Goal: Task Accomplishment & Management: Manage account settings

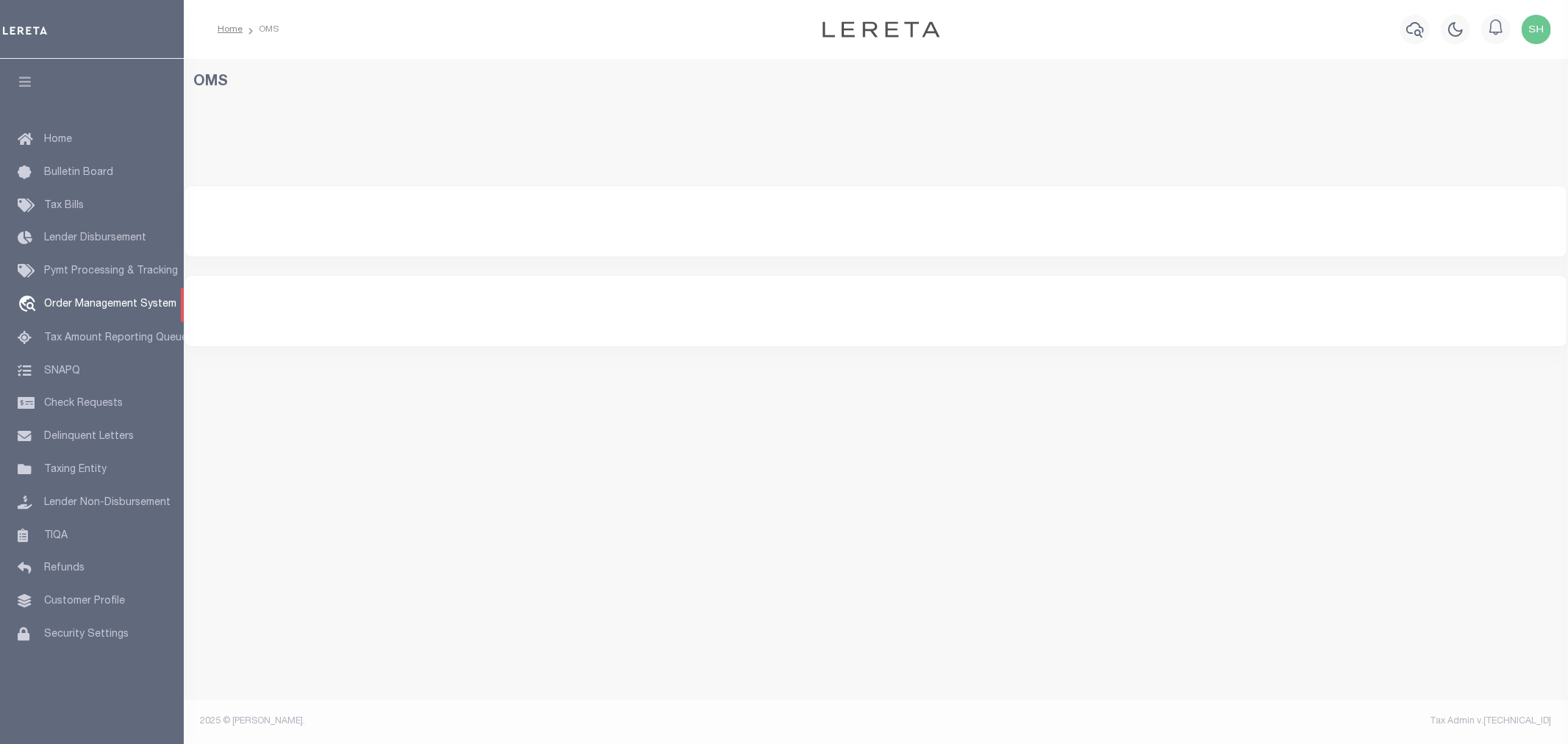
select select "200"
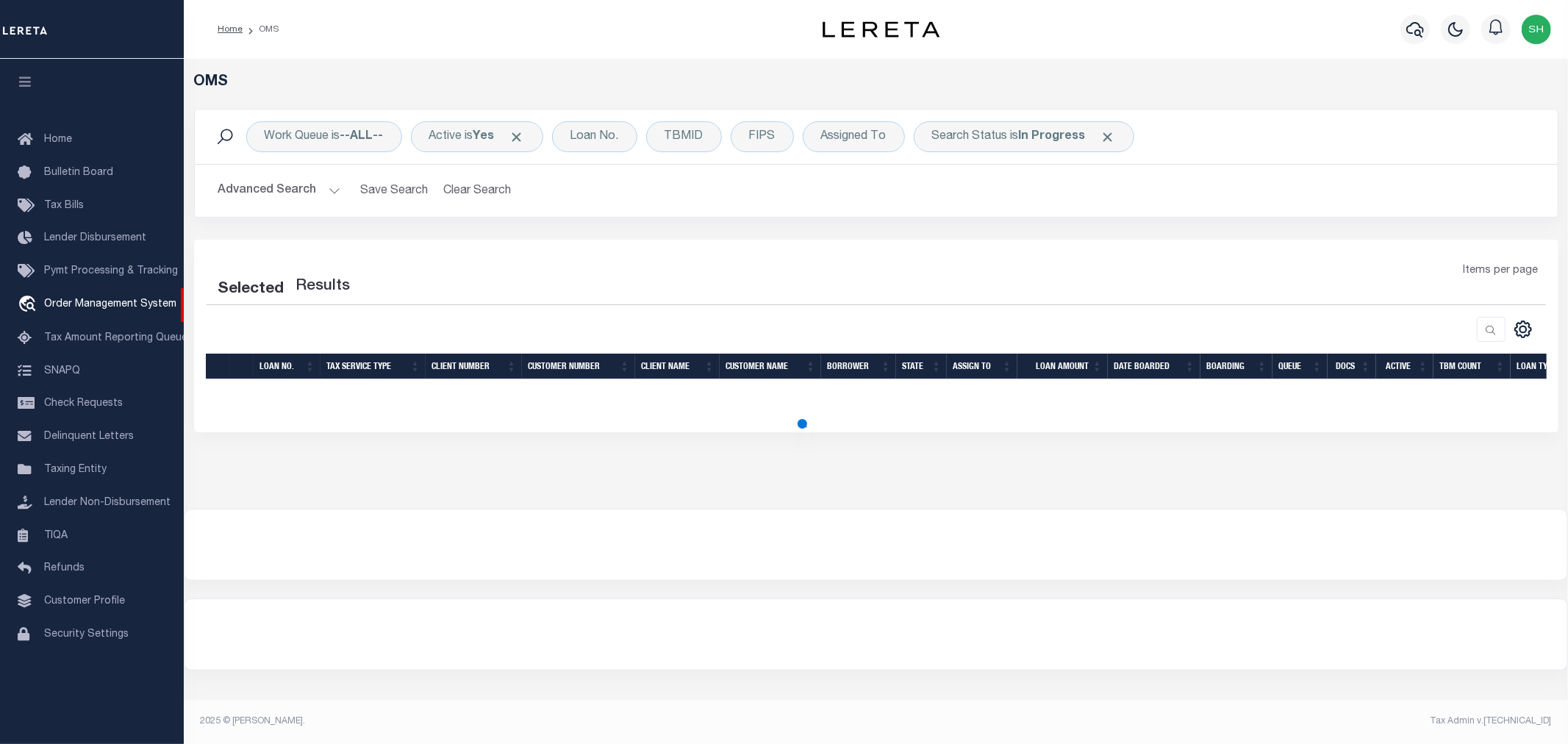
select select "200"
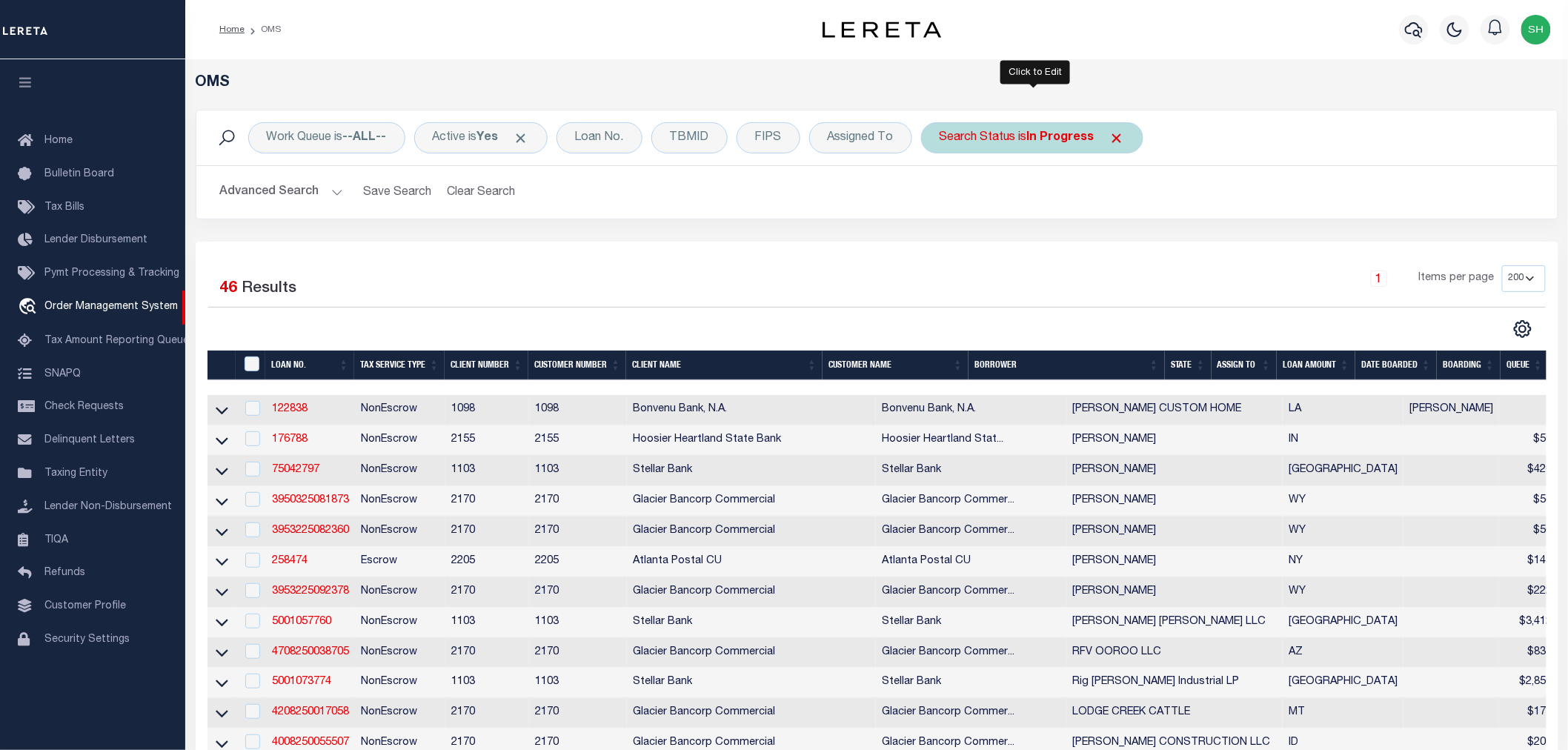
click at [1046, 134] on b "In Progress" at bounding box center [1061, 137] width 67 height 12
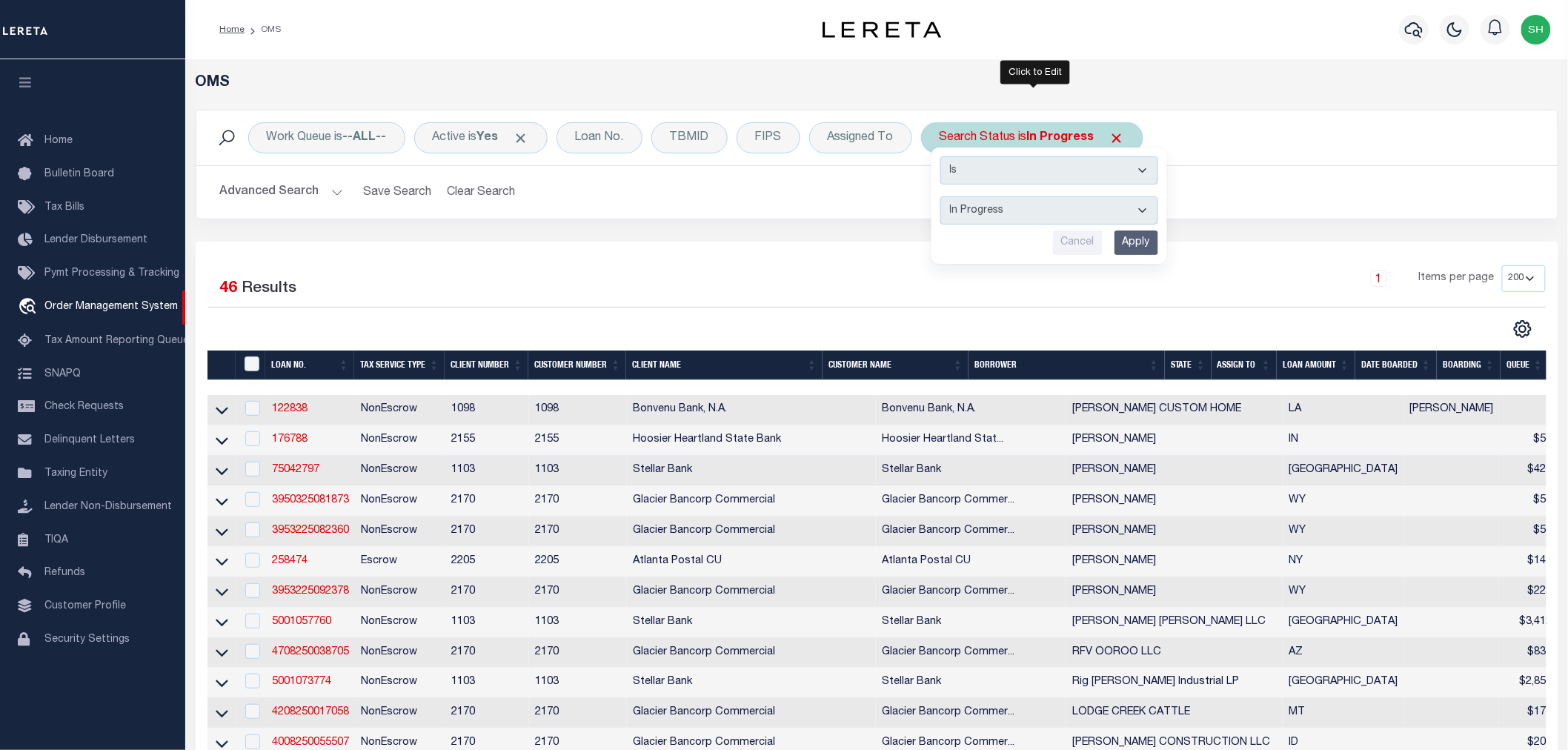
click at [1014, 208] on select "Automated Search Bad Parcel Complete Duplicate Parcel High Dollar Reporting In …" at bounding box center [1049, 210] width 218 height 28
select select "RD"
click at [942, 197] on select "Automated Search Bad Parcel Complete Duplicate Parcel High Dollar Reporting In …" at bounding box center [1049, 210] width 218 height 28
click at [1135, 245] on input "Apply" at bounding box center [1136, 243] width 43 height 24
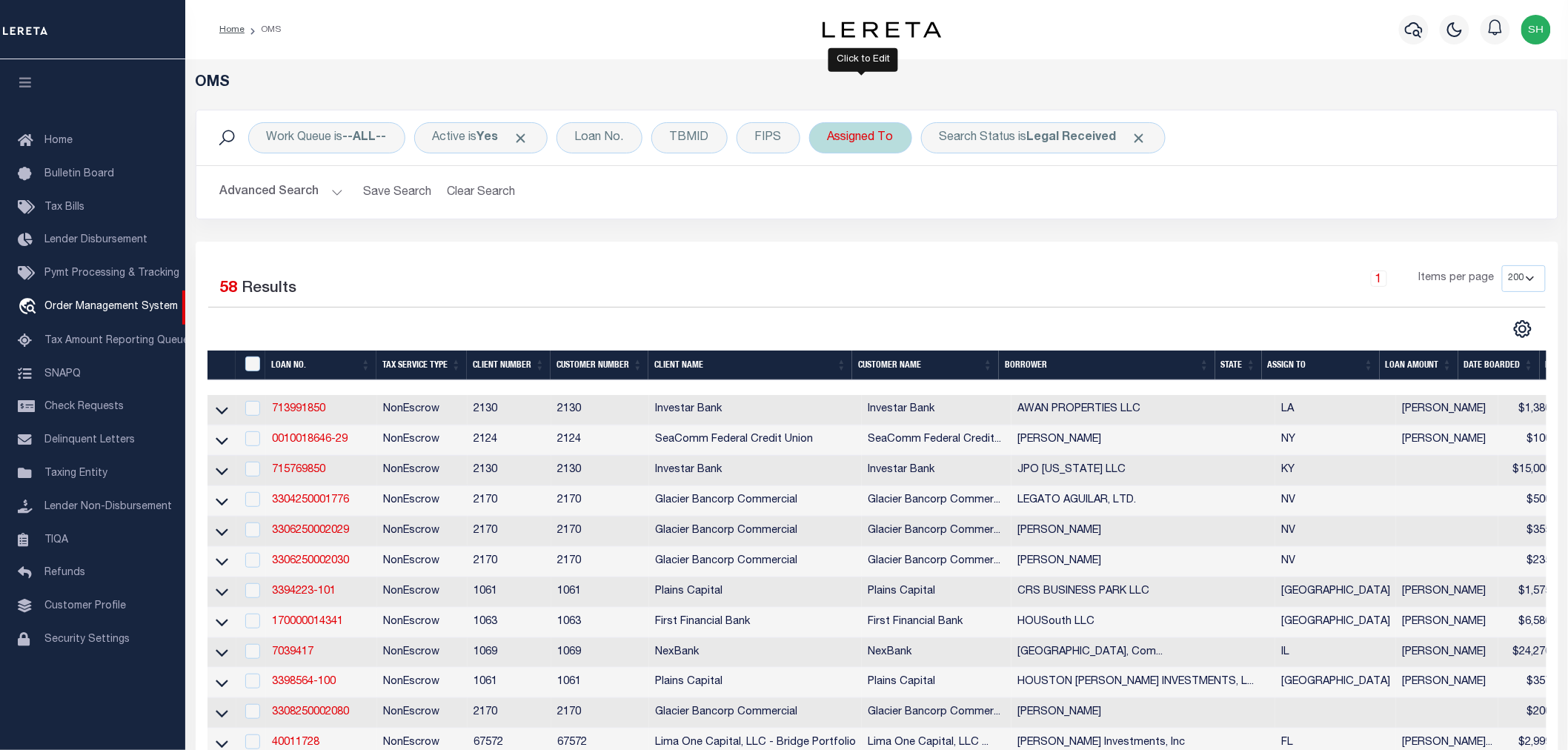
click at [857, 137] on div "Assigned To" at bounding box center [861, 137] width 103 height 31
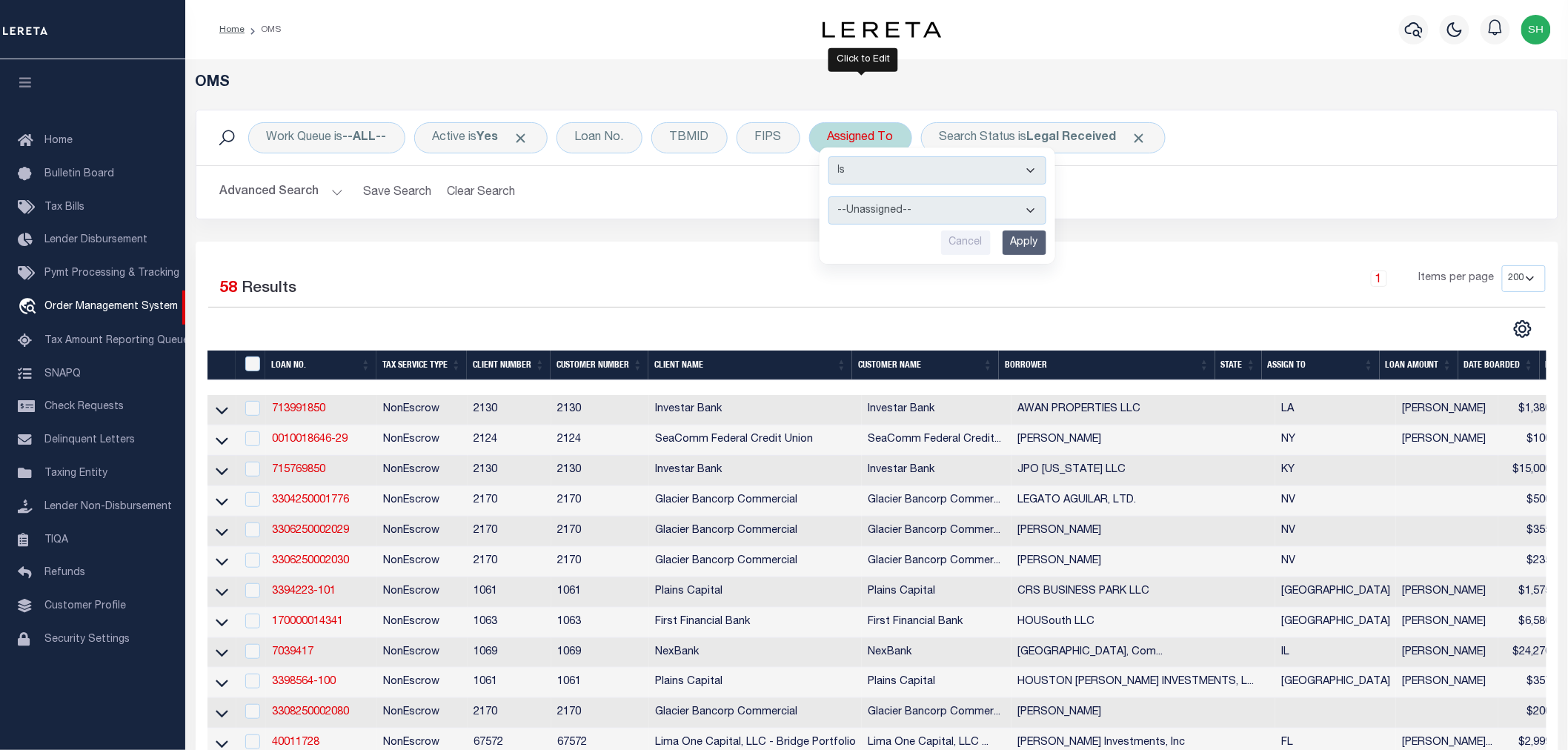
click at [910, 211] on select "--Unassigned-- Abdul Muzain Agustin Fernandez Ahmad Darwish Alberto Estrada All…" at bounding box center [937, 210] width 218 height 28
select select "[PERSON_NAME]"
click at [830, 197] on select "--Unassigned-- Abdul Muzain Agustin Fernandez Ahmad Darwish Alberto Estrada All…" at bounding box center [937, 210] width 218 height 28
click at [1025, 233] on input "Apply" at bounding box center [1024, 243] width 43 height 24
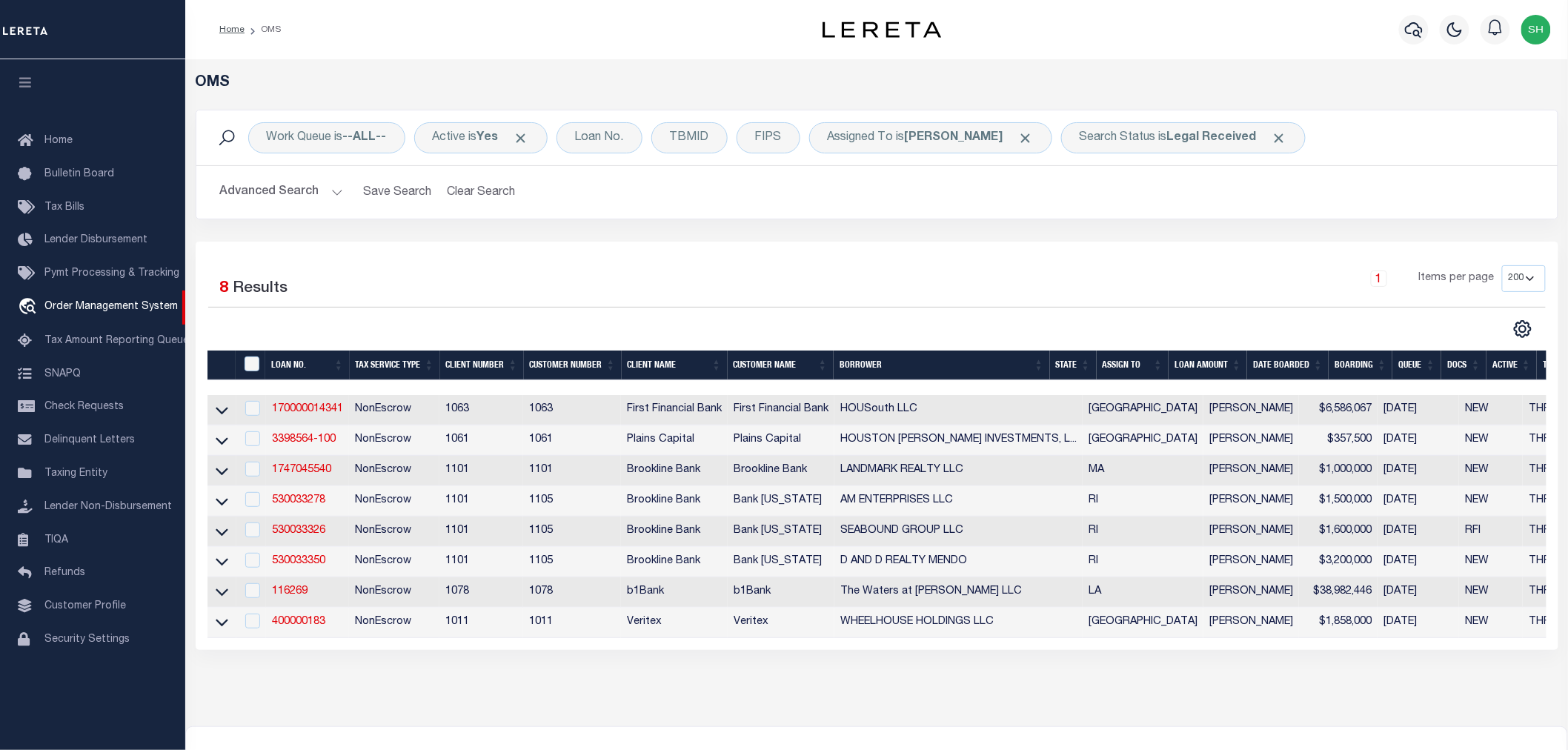
click at [818, 276] on div "1 Items per page 10 25 50 100 200" at bounding box center [1046, 284] width 997 height 39
click at [282, 194] on button "Advanced Search" at bounding box center [281, 193] width 123 height 29
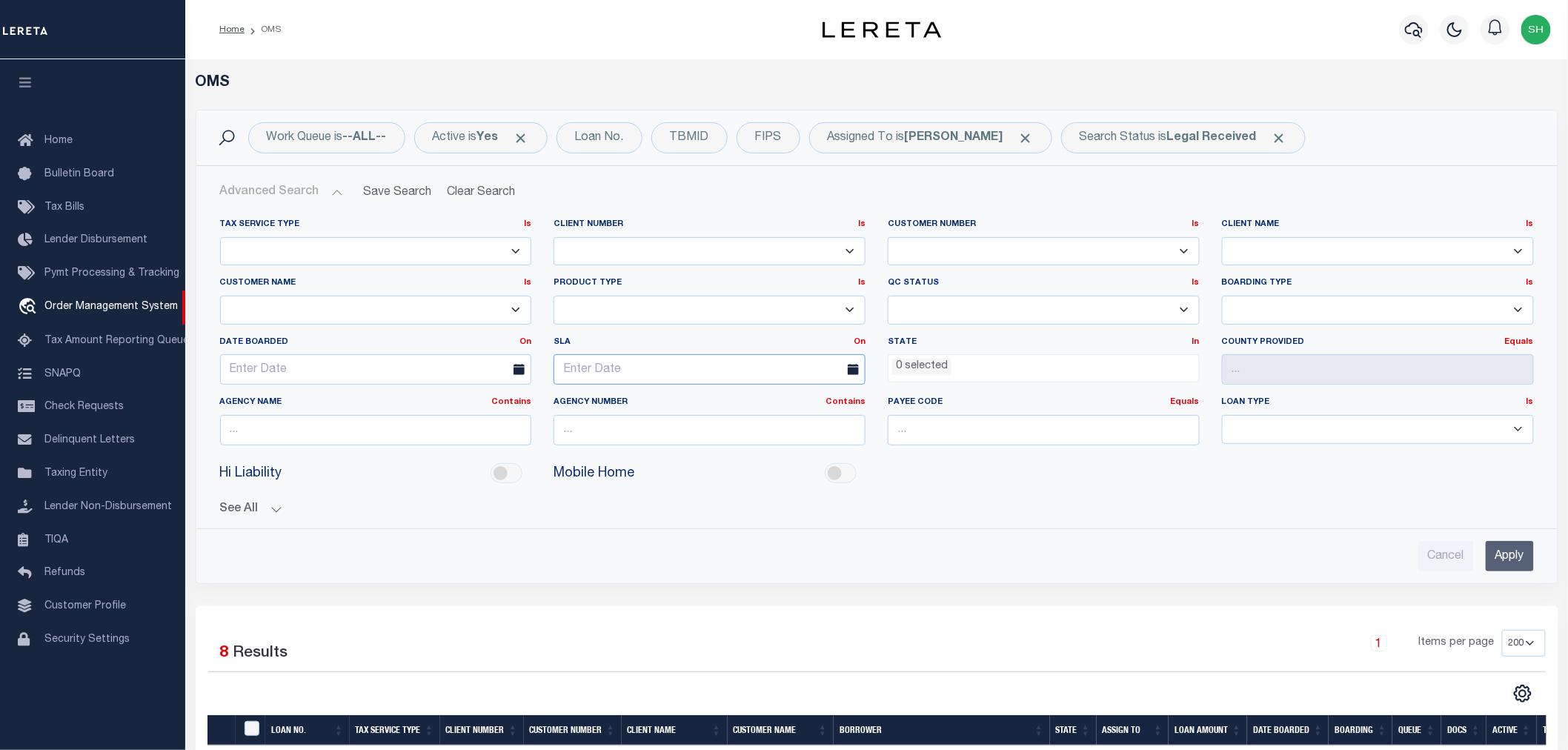
click at [645, 369] on input "text" at bounding box center [709, 369] width 312 height 31
click at [735, 455] on span "3" at bounding box center [733, 453] width 29 height 29
type input "10-03-2025"
click at [1272, 132] on span "Click to Remove" at bounding box center [1279, 137] width 15 height 15
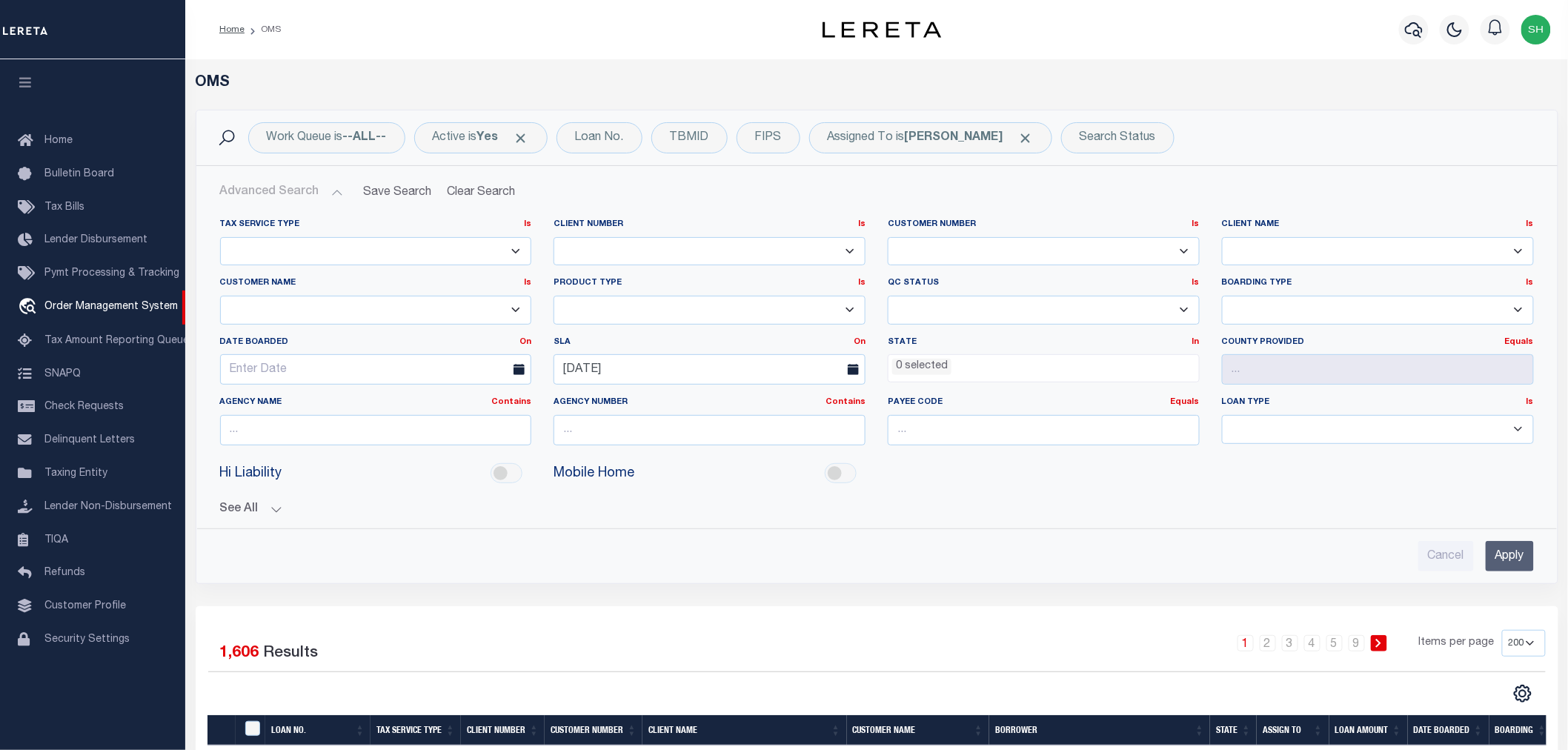
click at [1505, 556] on input "Apply" at bounding box center [1510, 556] width 48 height 31
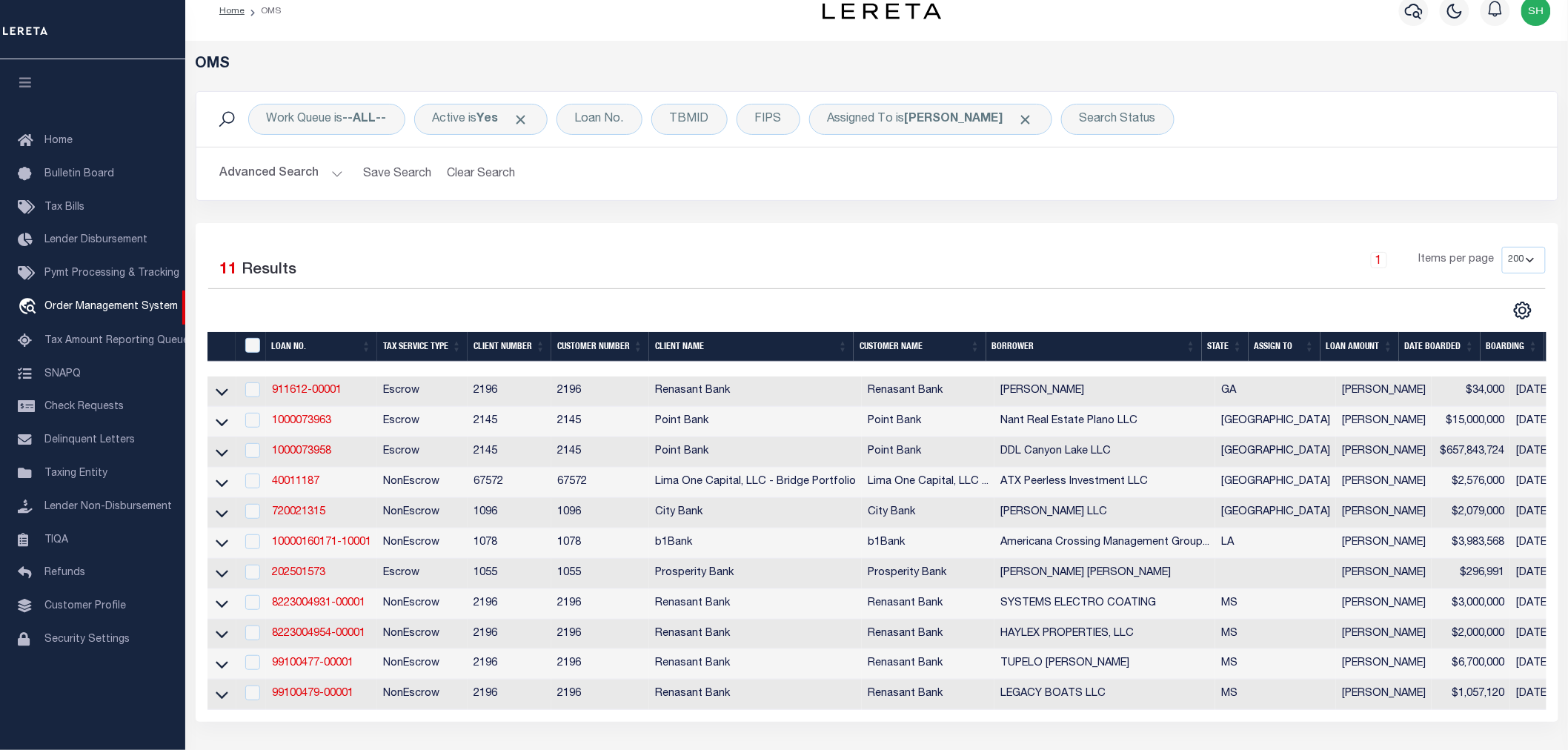
scroll to position [183, 0]
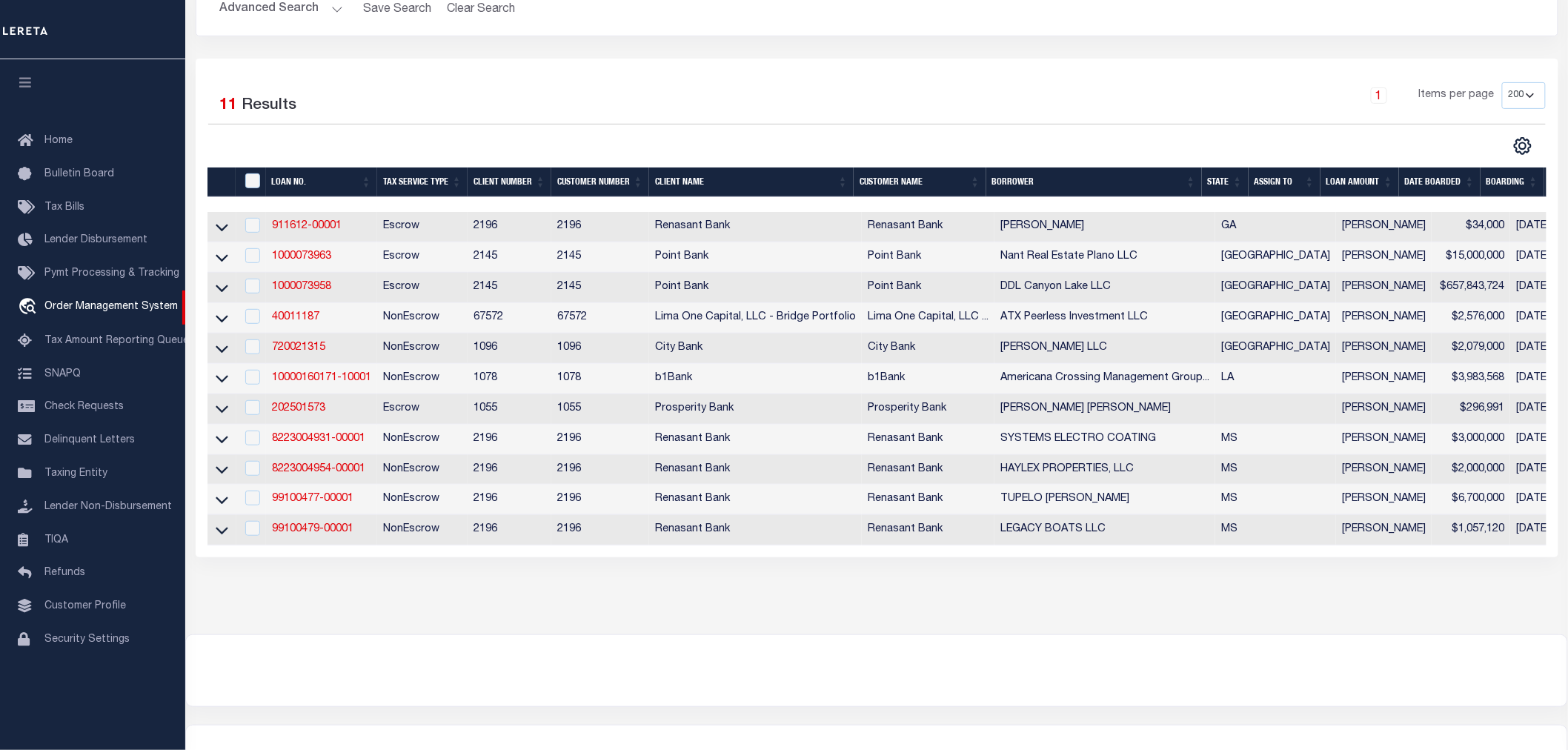
drag, startPoint x: 1195, startPoint y: 563, endPoint x: 1271, endPoint y: 556, distance: 76.3
click at [1271, 556] on div "Selected 11 Results 1 Items per page 10 25 50 100 200" at bounding box center [877, 308] width 1362 height 499
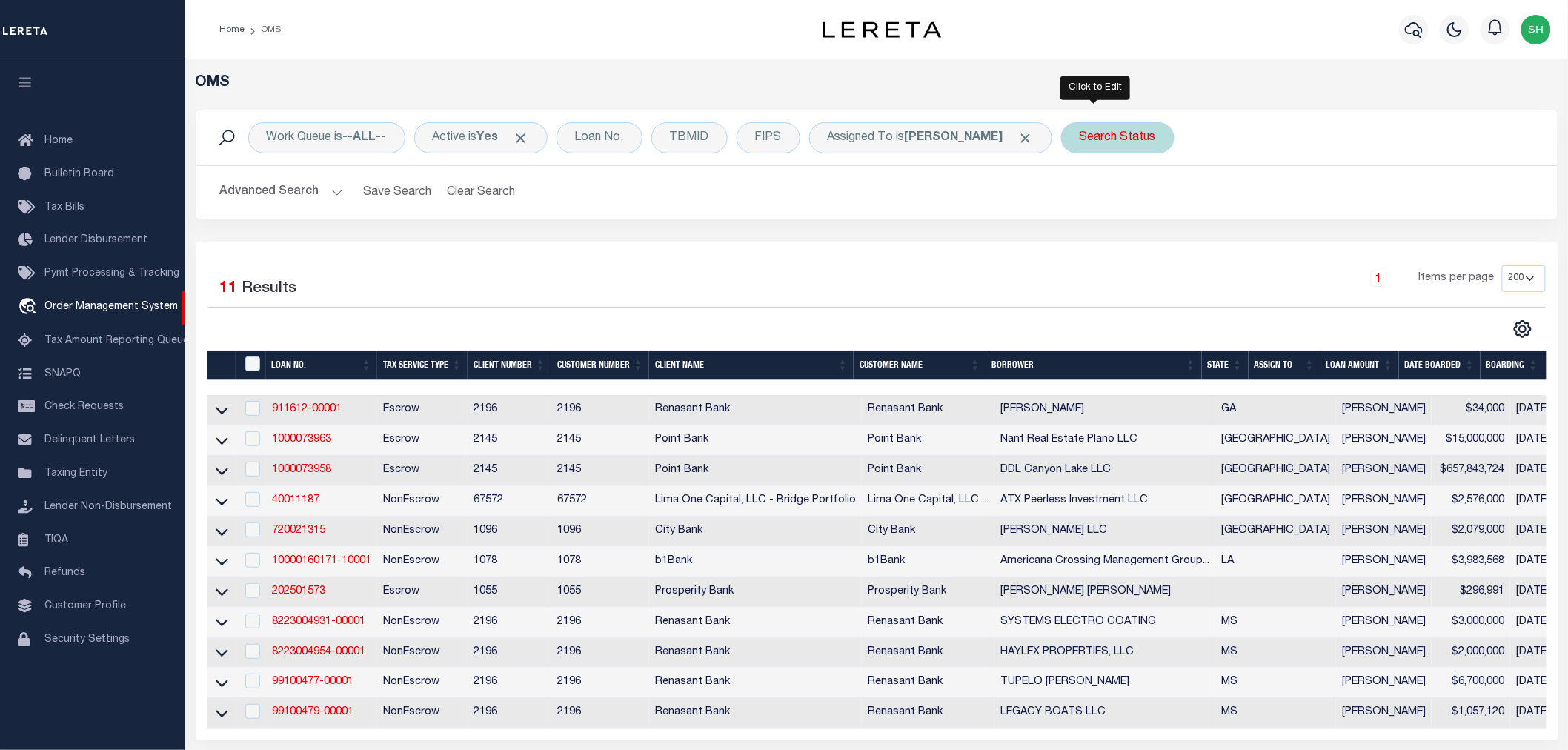
click at [1091, 137] on div "Search Status" at bounding box center [1118, 137] width 113 height 31
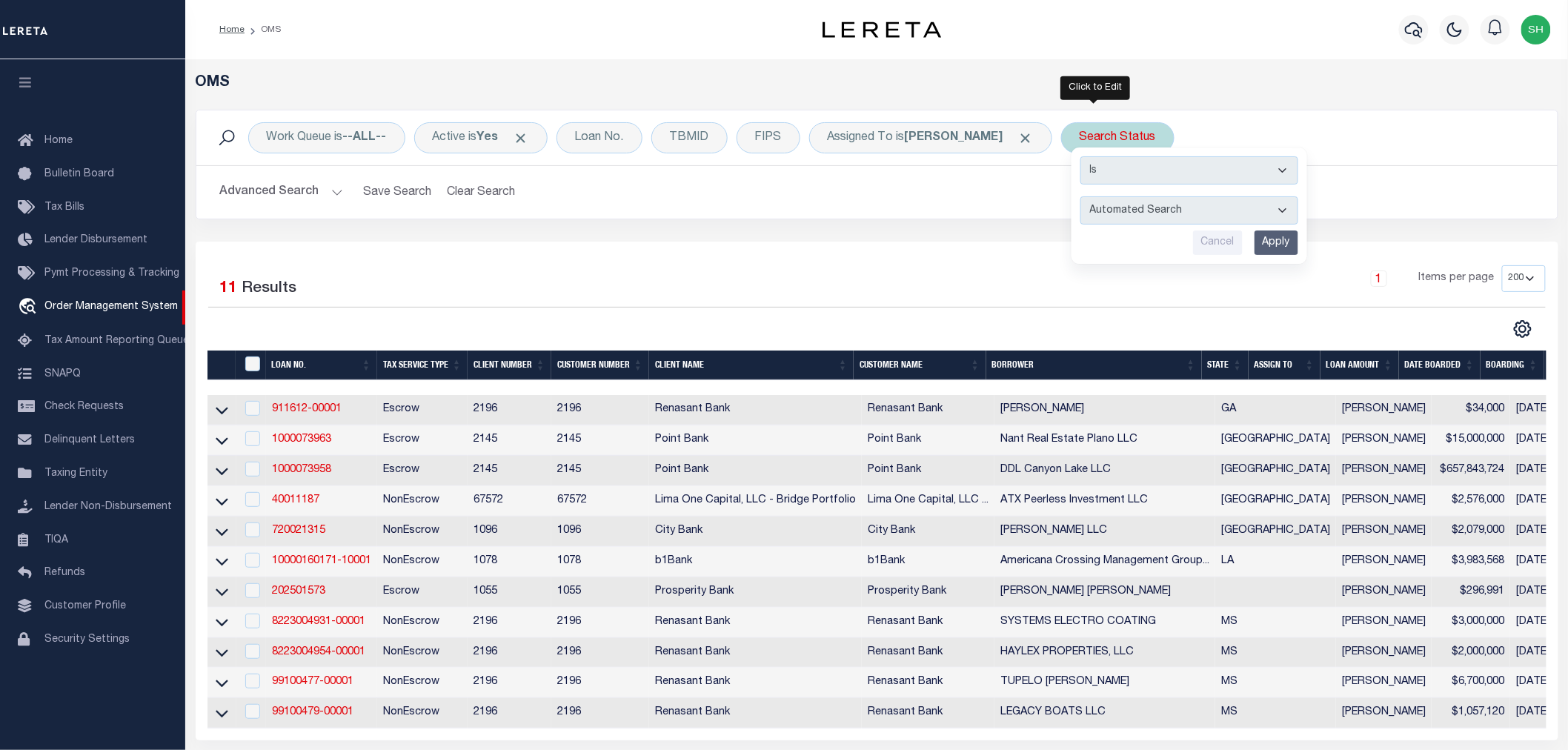
click at [1082, 207] on select "Automated Search Bad Parcel Complete Duplicate Parcel High Dollar Reporting In …" at bounding box center [1189, 210] width 218 height 28
select select "RD"
click at [1081, 197] on select "Automated Search Bad Parcel Complete Duplicate Parcel High Dollar Reporting In …" at bounding box center [1189, 210] width 218 height 28
click at [1255, 242] on input "Apply" at bounding box center [1277, 243] width 43 height 24
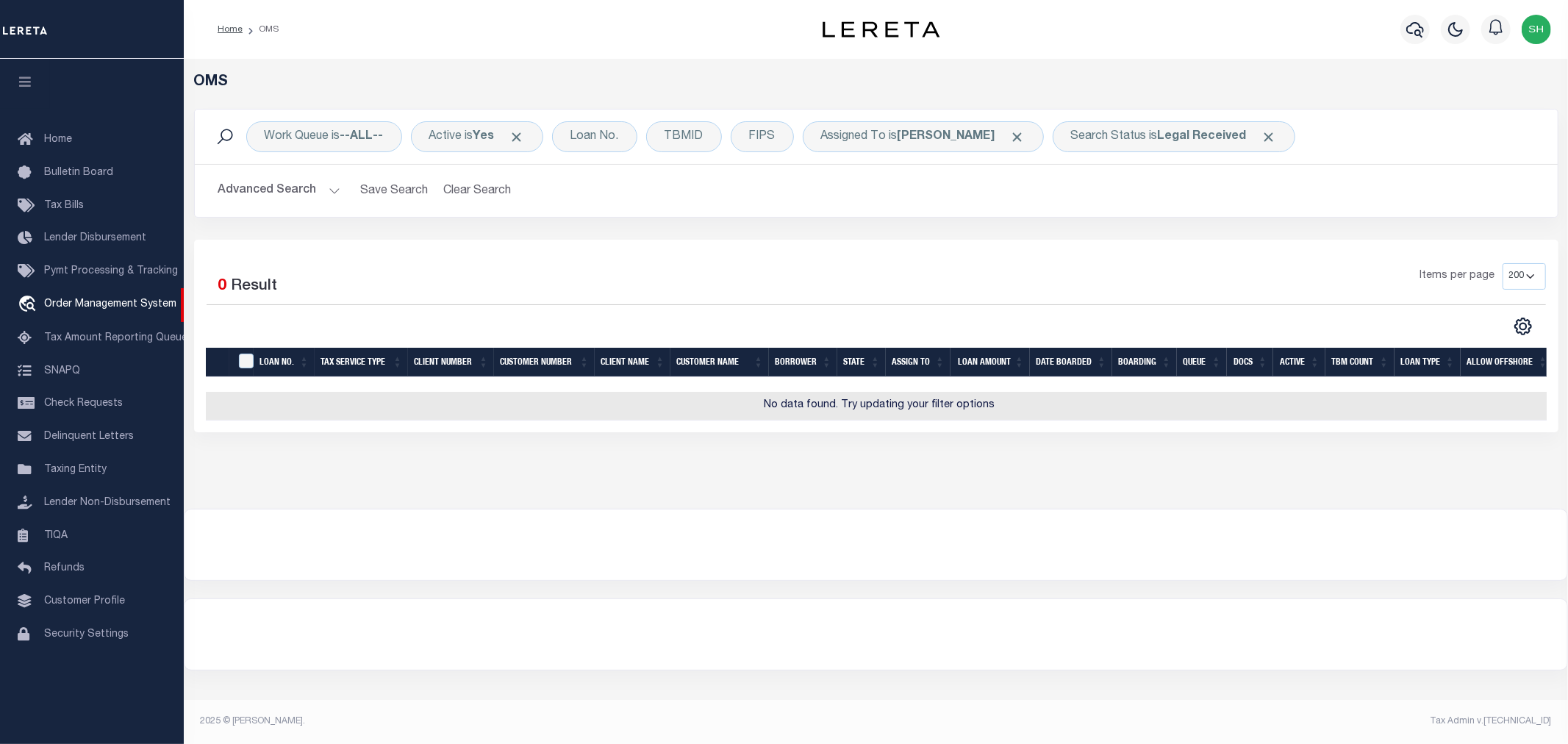
click at [287, 194] on button "Advanced Search" at bounding box center [279, 191] width 122 height 29
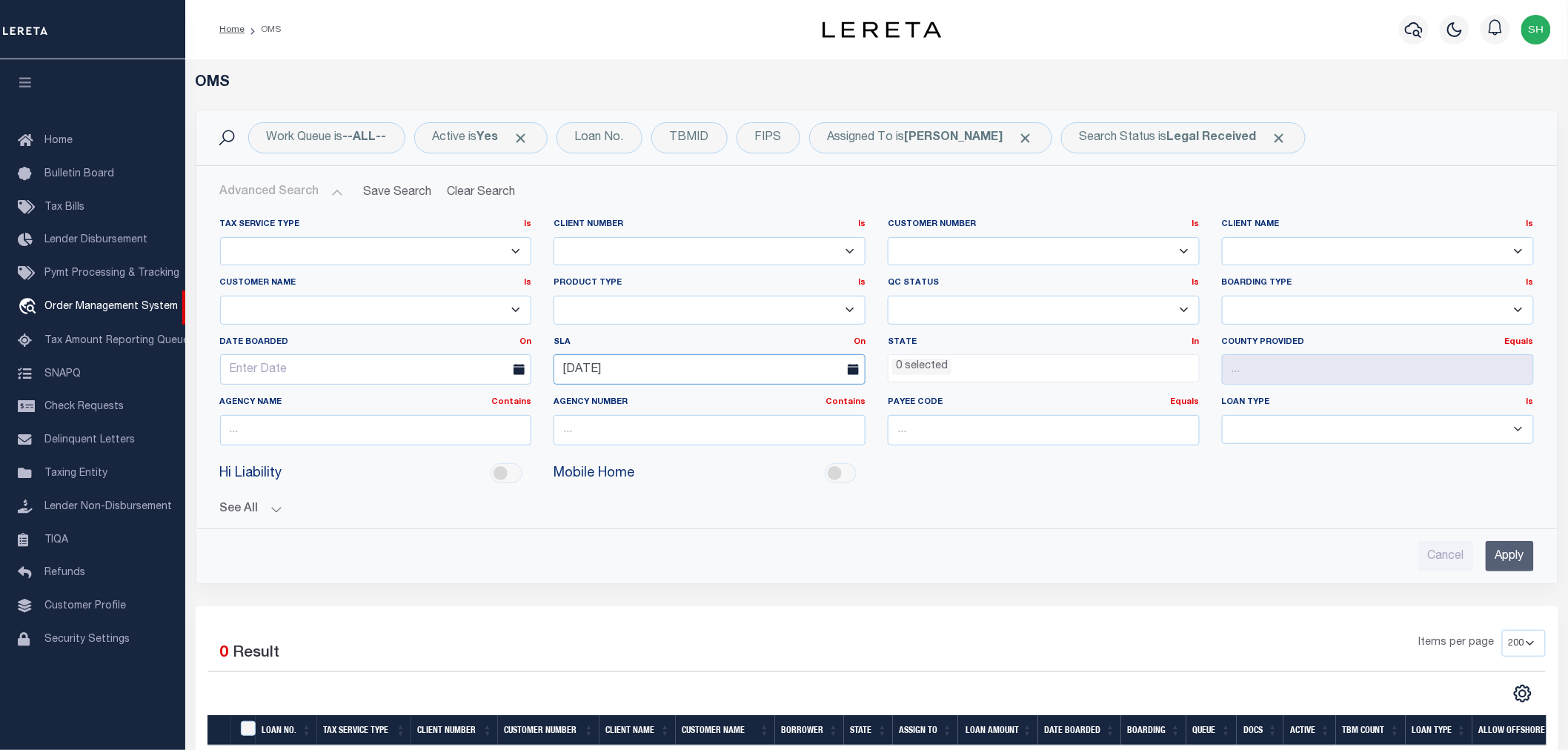
click at [628, 369] on input "10-03-2025" at bounding box center [709, 369] width 312 height 31
click at [601, 479] on span "6" at bounding box center [603, 482] width 29 height 29
click at [1502, 545] on input "Apply" at bounding box center [1510, 556] width 48 height 31
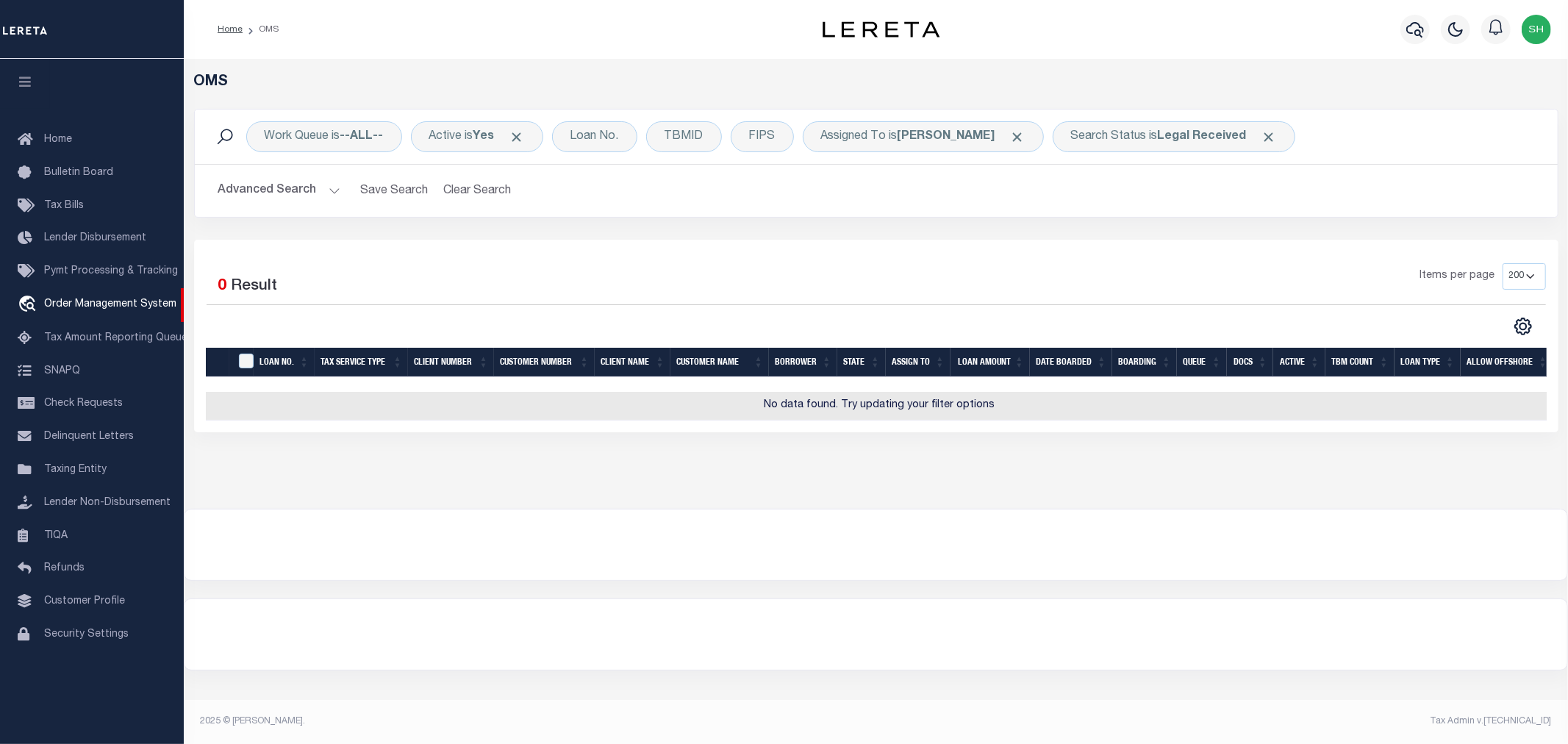
click at [291, 192] on button "Advanced Search" at bounding box center [279, 191] width 122 height 29
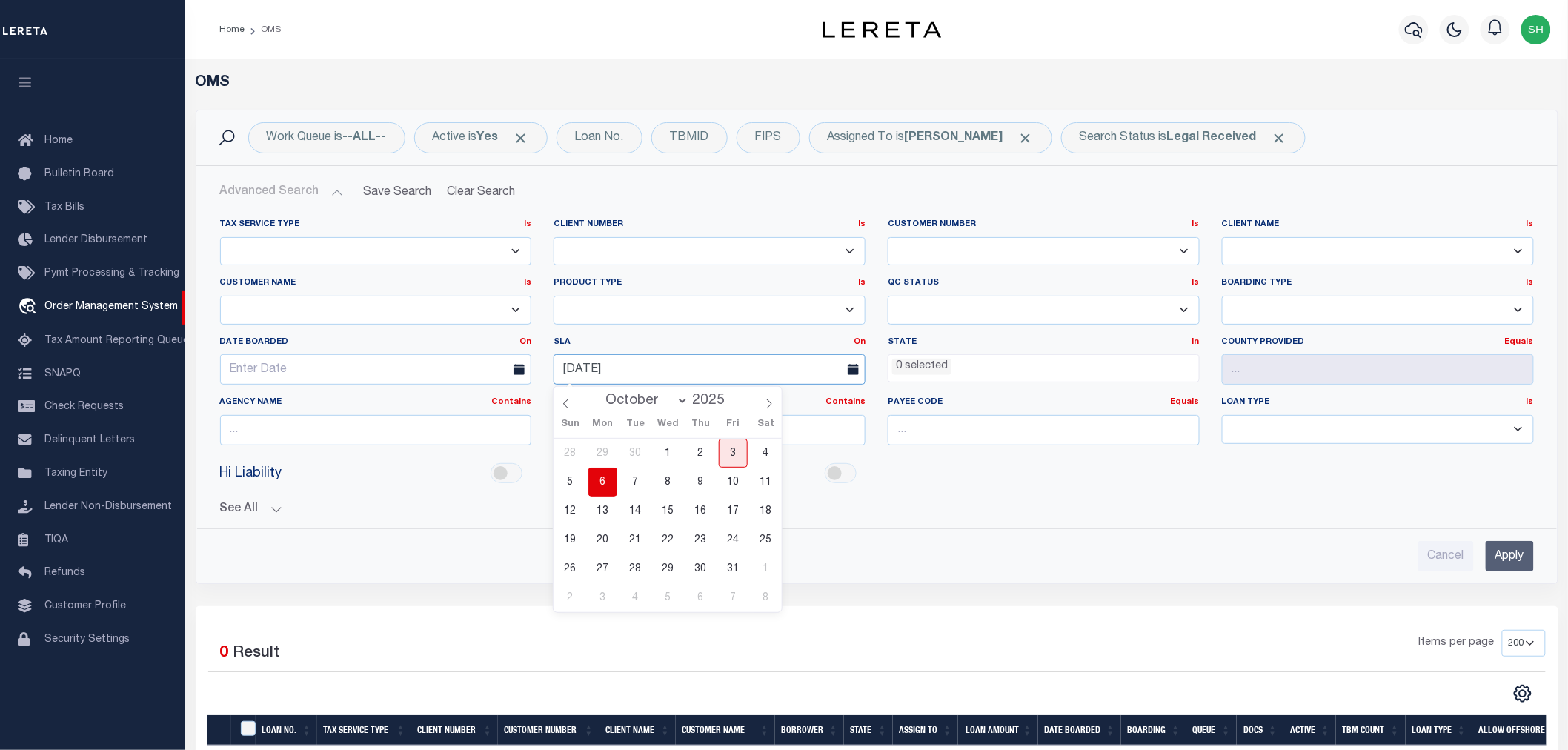
click at [611, 369] on input "10-06-2025" at bounding box center [709, 369] width 312 height 31
click at [725, 480] on span "10" at bounding box center [733, 482] width 29 height 29
type input "10-10-2025"
click at [1520, 551] on input "Apply" at bounding box center [1510, 556] width 48 height 31
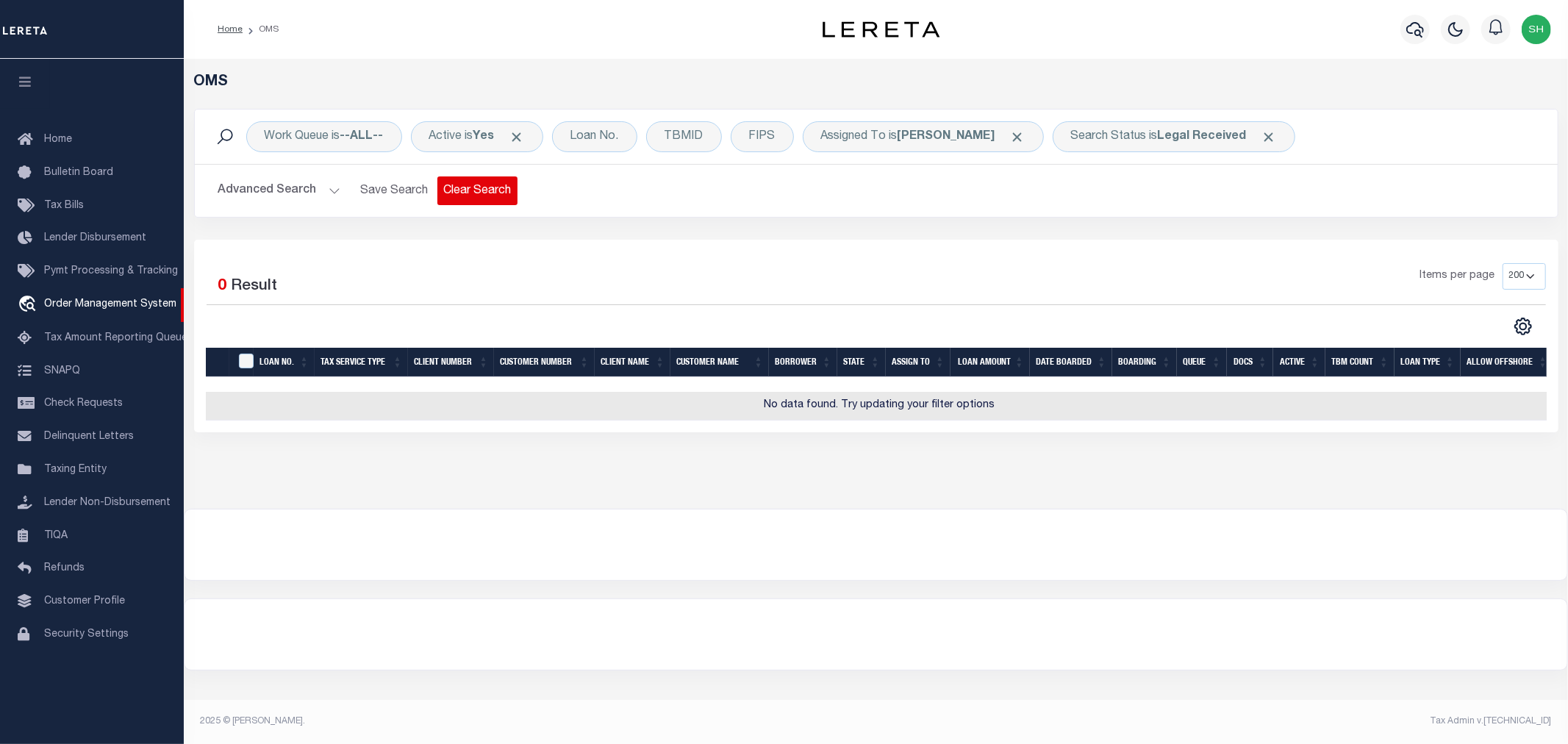
click at [471, 196] on button "Clear Search" at bounding box center [477, 191] width 80 height 29
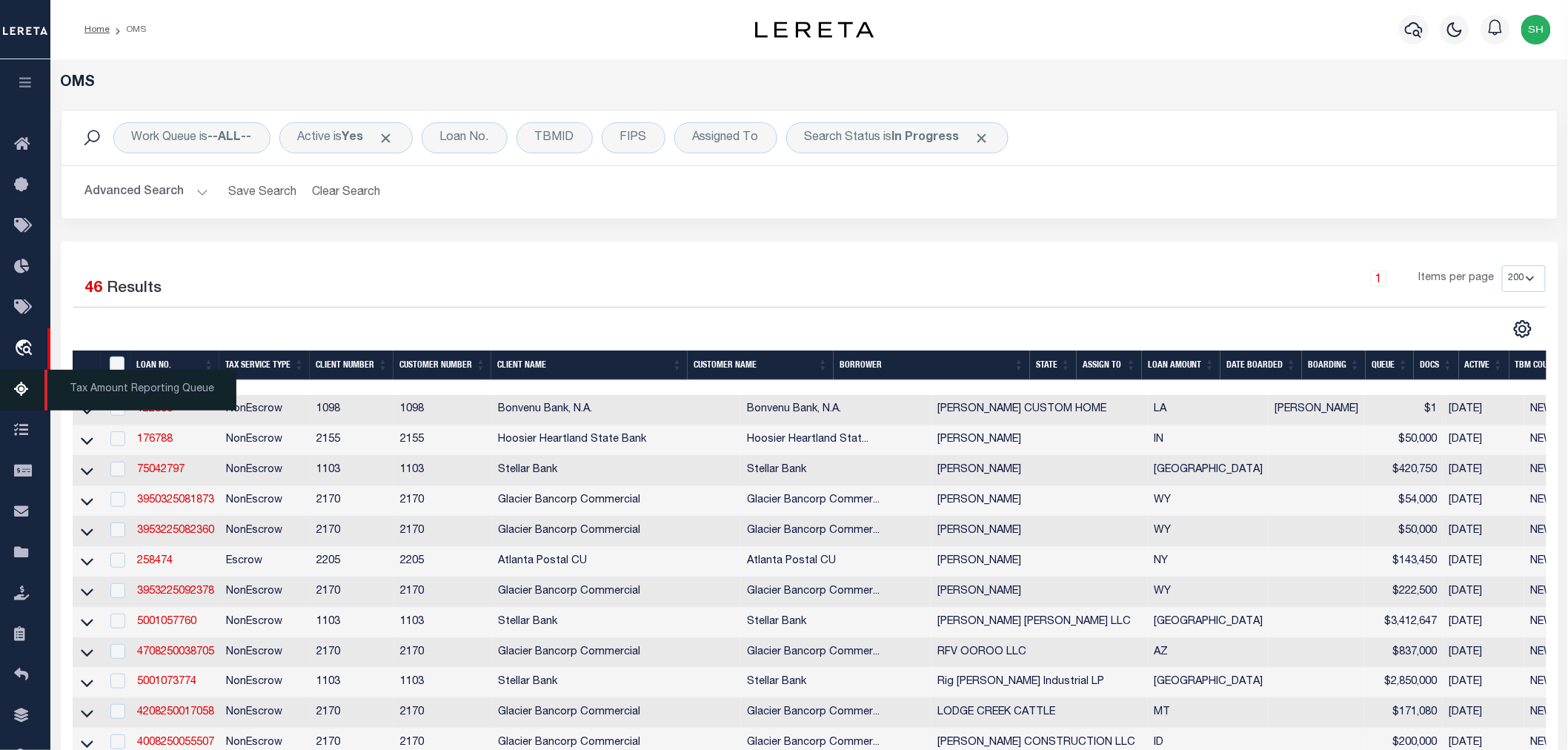
click at [22, 380] on link "Tax Amount Reporting Queue" at bounding box center [25, 390] width 51 height 41
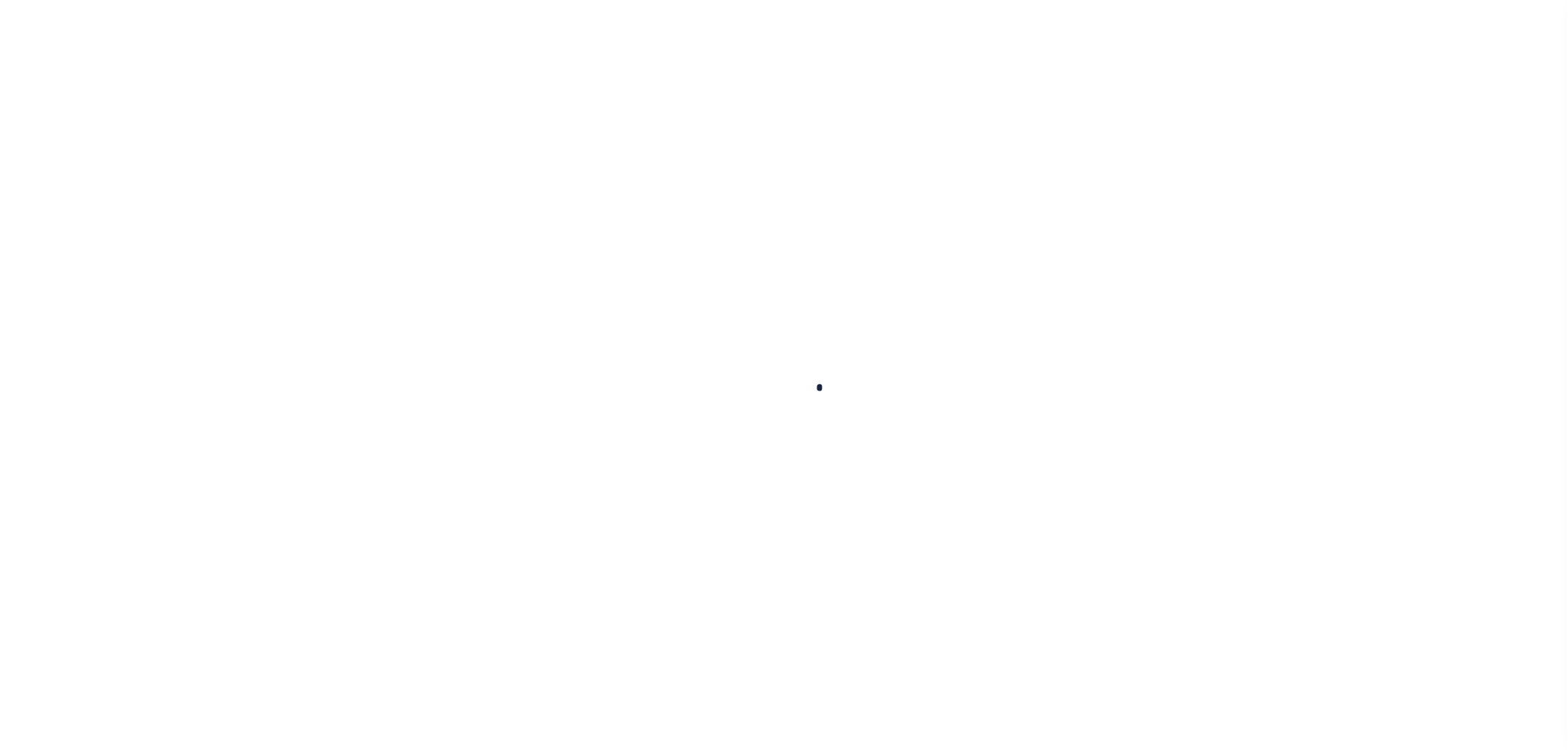
select select "100"
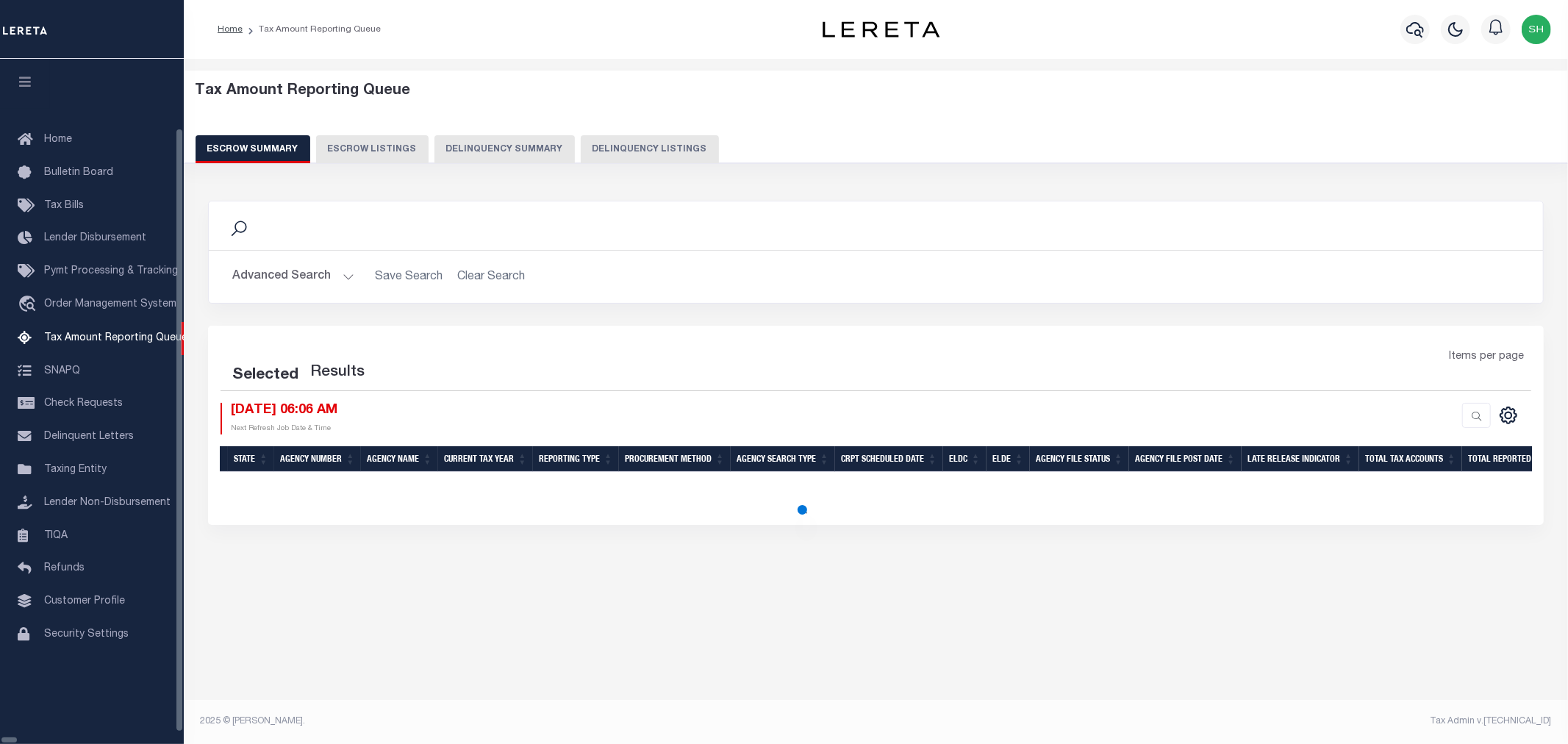
scroll to position [6, 0]
select select "100"
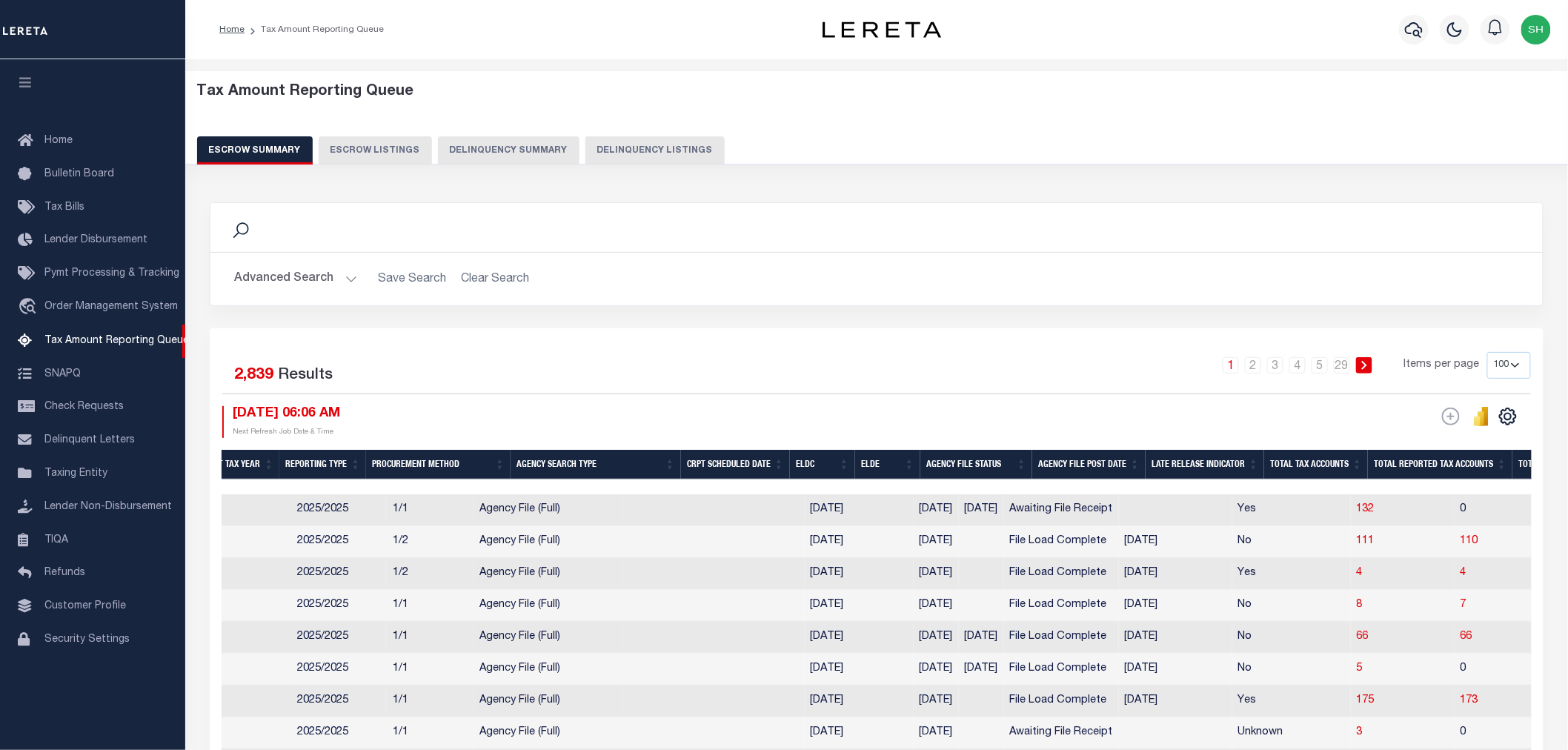
scroll to position [0, 0]
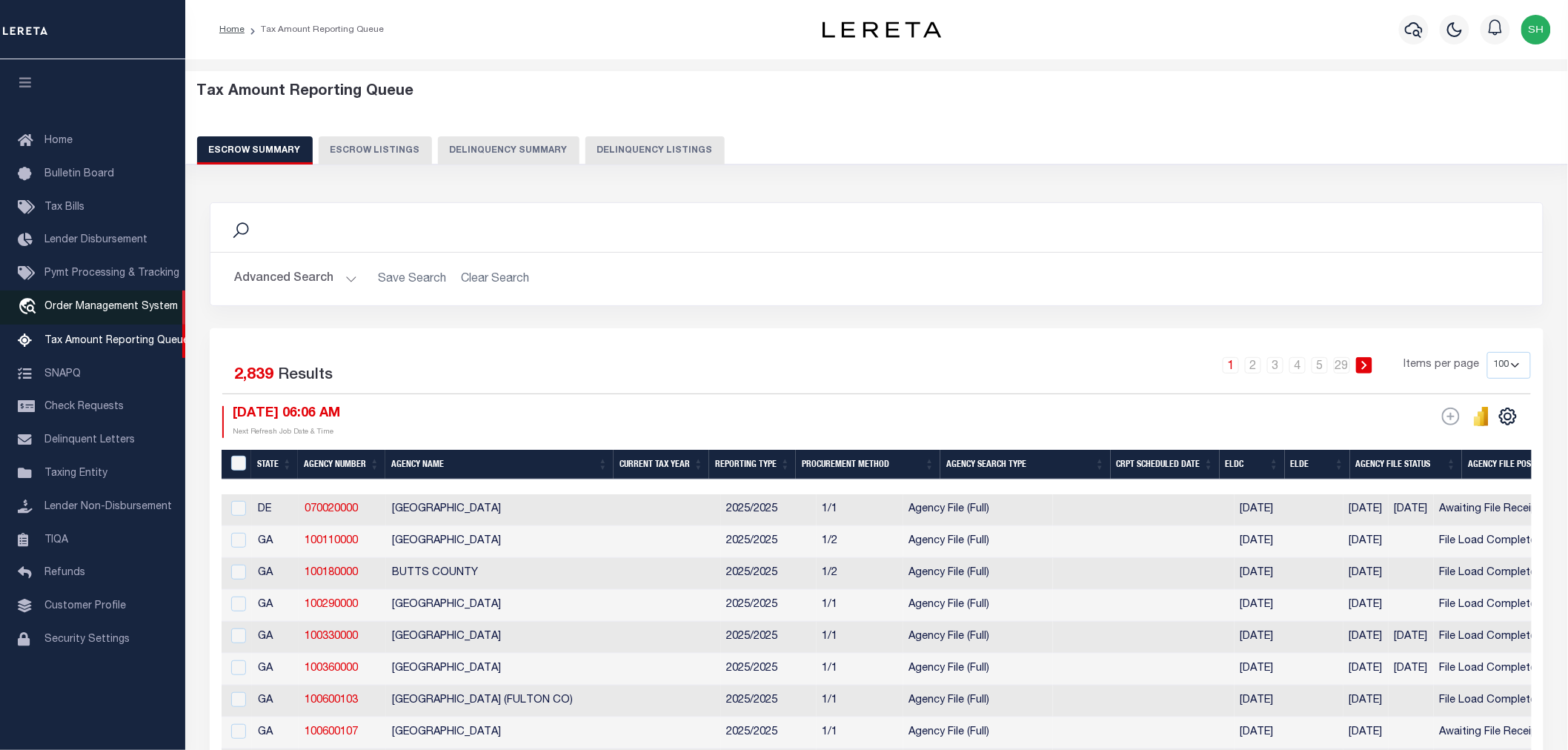
click at [87, 312] on span "Order Management System" at bounding box center [111, 307] width 133 height 10
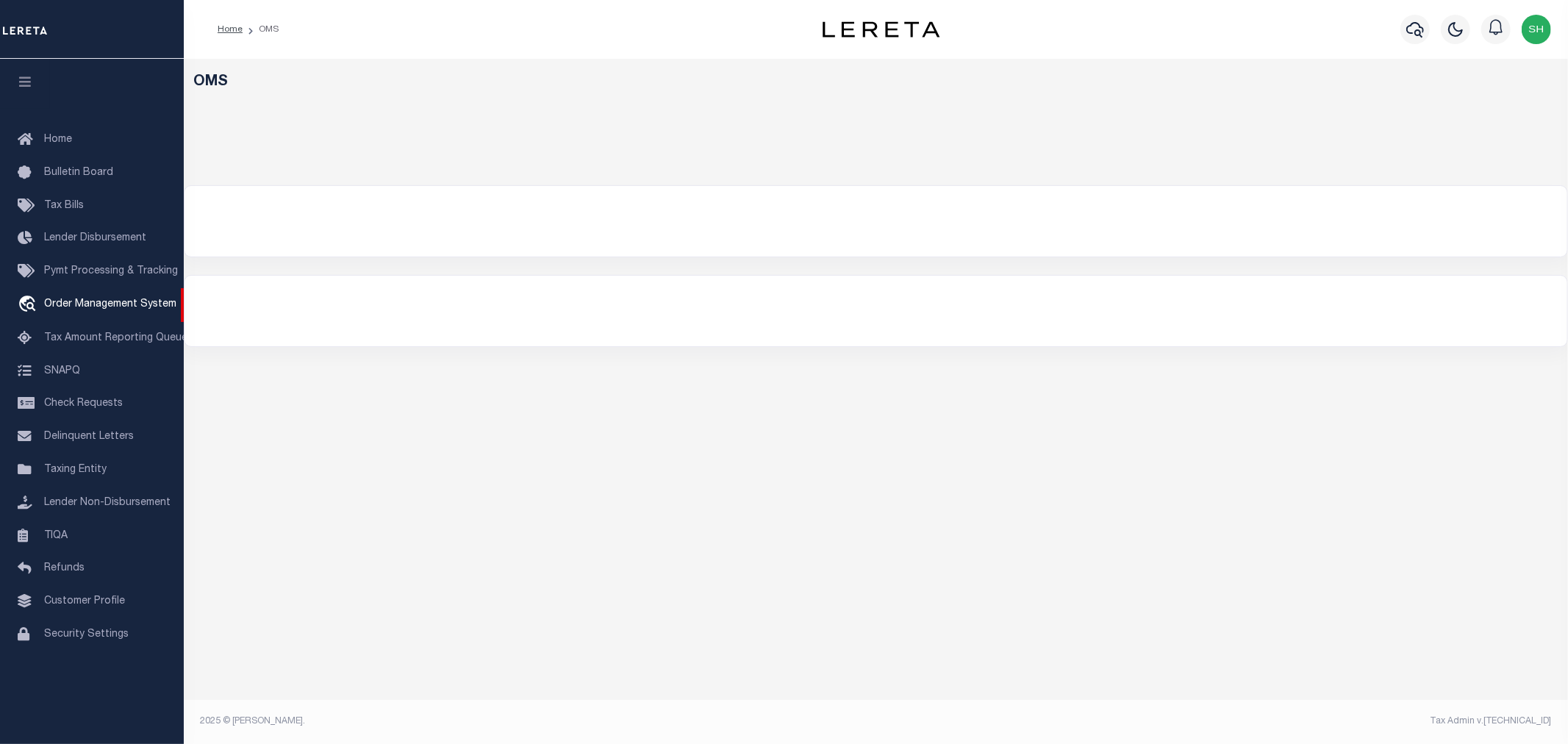
select select "200"
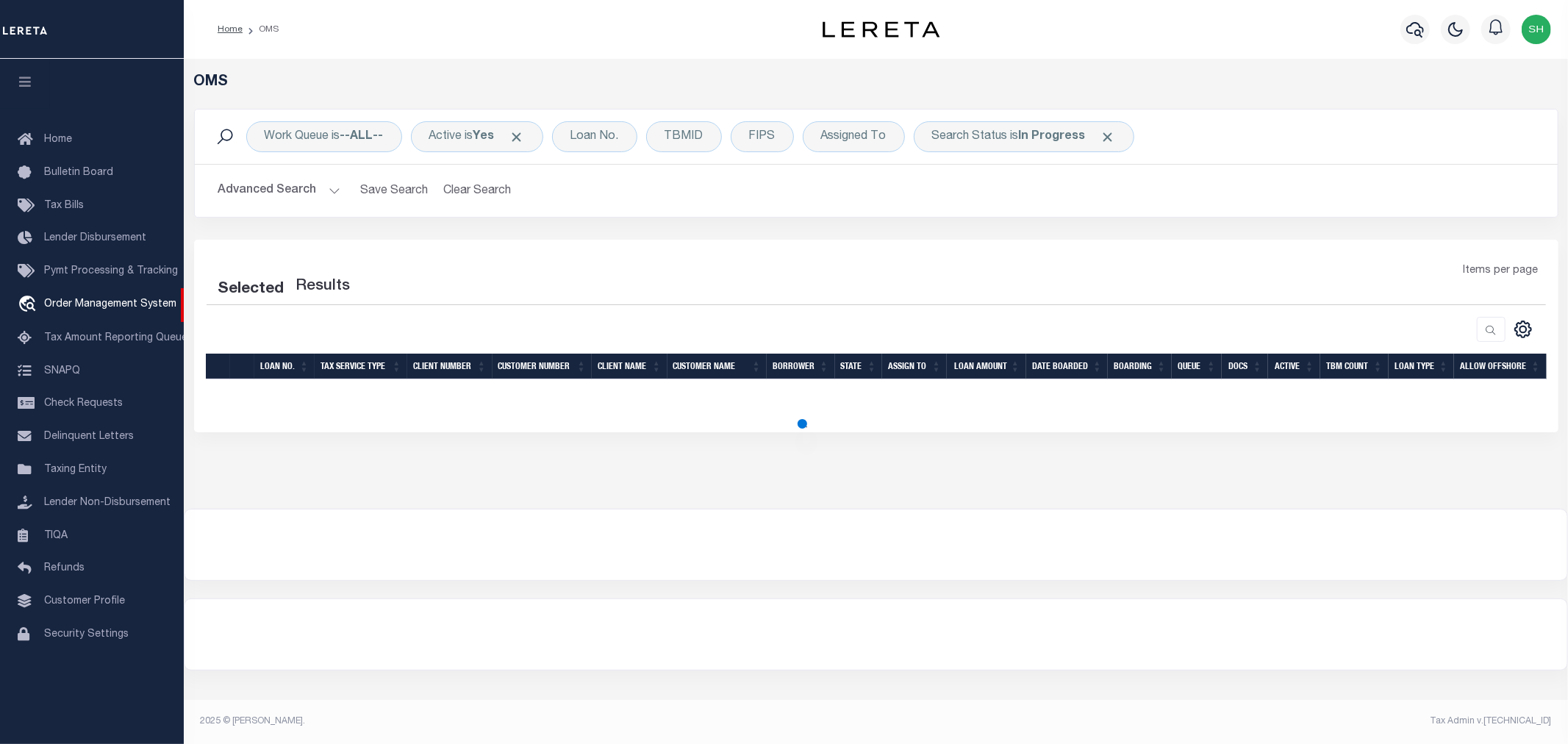
select select "200"
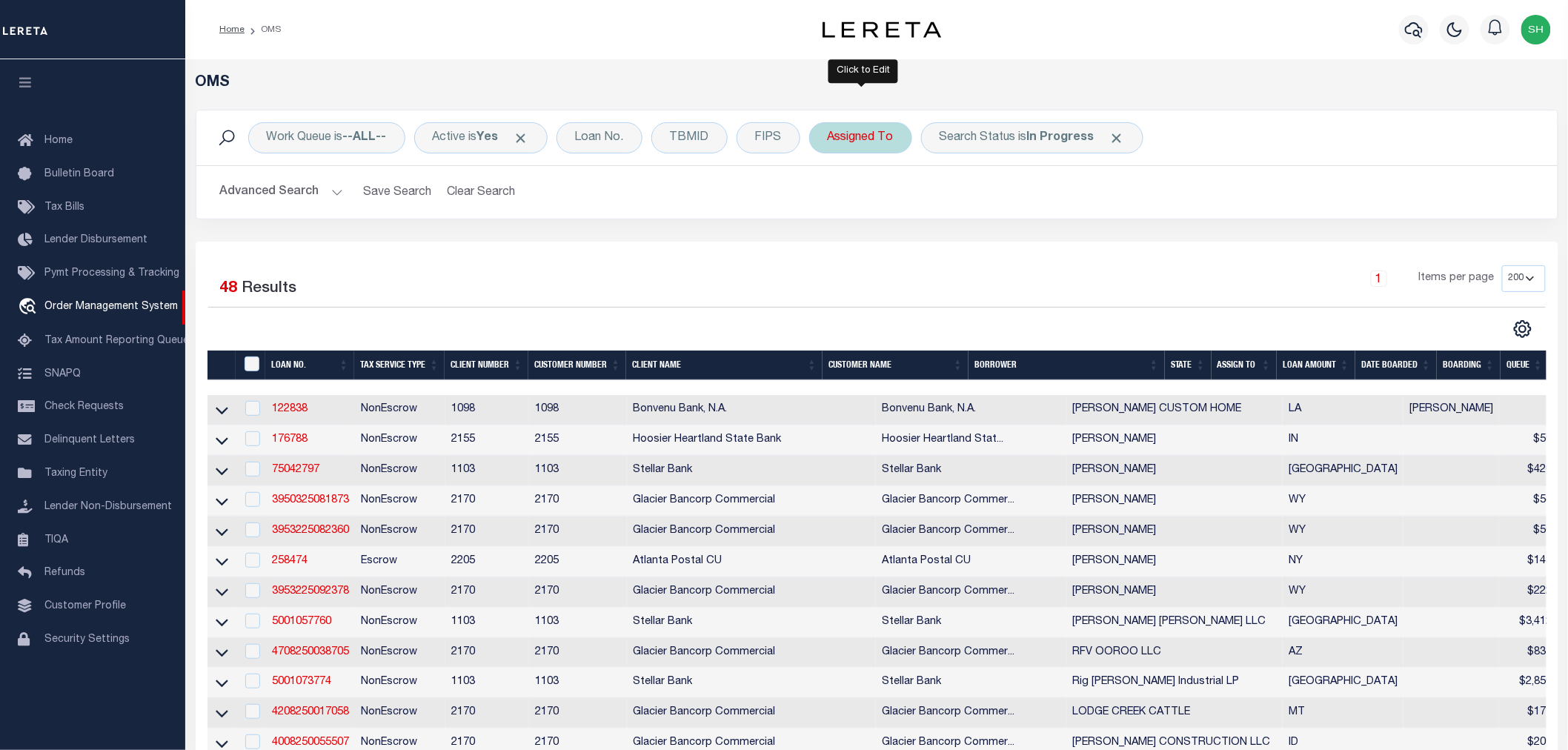
click at [861, 136] on div "Assigned To" at bounding box center [861, 137] width 103 height 31
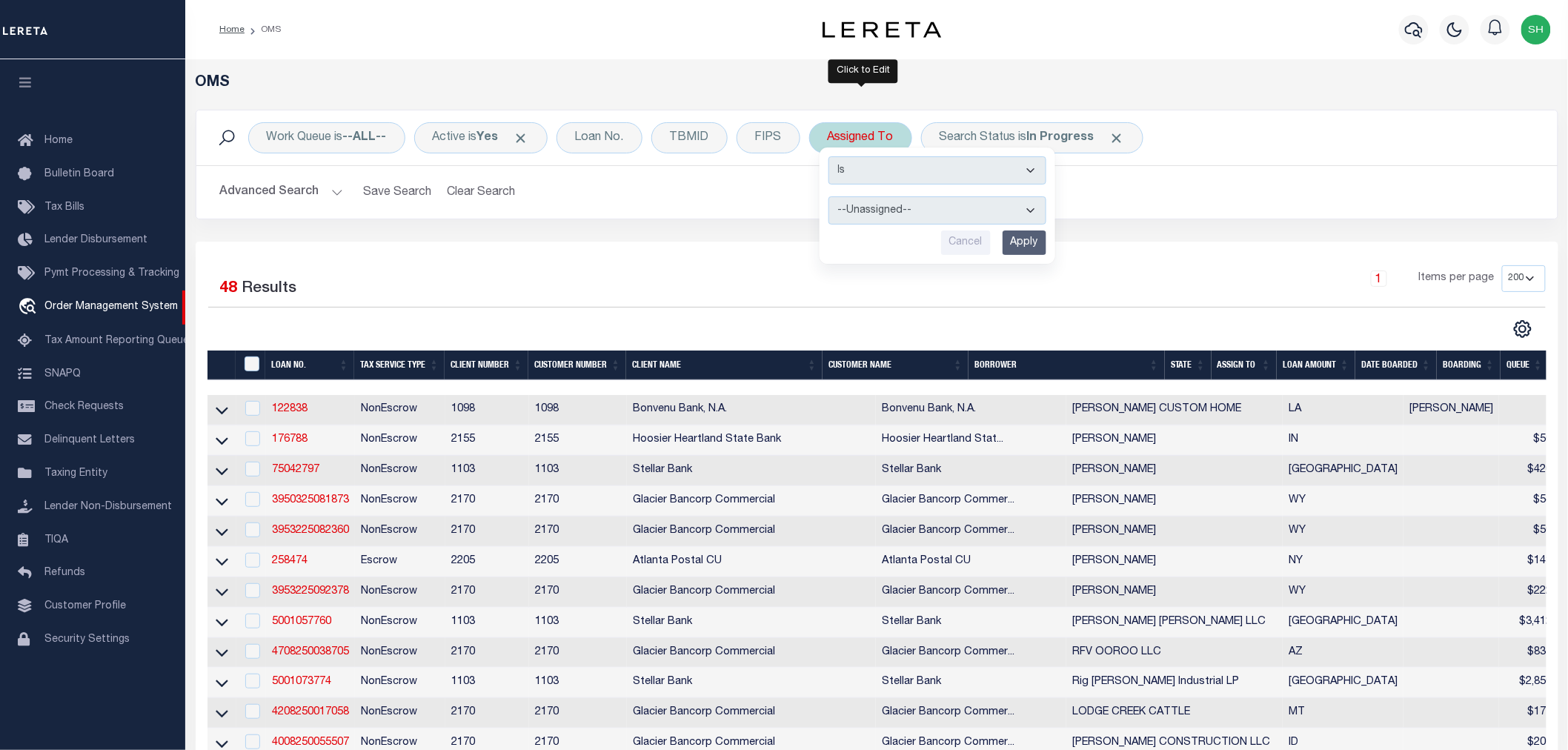
click at [900, 212] on select "--Unassigned-- Abdul Muzain Agustin Fernandez Ahmad Darwish Alberto Estrada All…" at bounding box center [937, 210] width 218 height 28
select select "[PERSON_NAME]"
click at [830, 197] on select "--Unassigned-- Abdul Muzain Agustin Fernandez Ahmad Darwish Alberto Estrada All…" at bounding box center [937, 210] width 218 height 28
click at [1019, 248] on input "Apply" at bounding box center [1024, 243] width 43 height 24
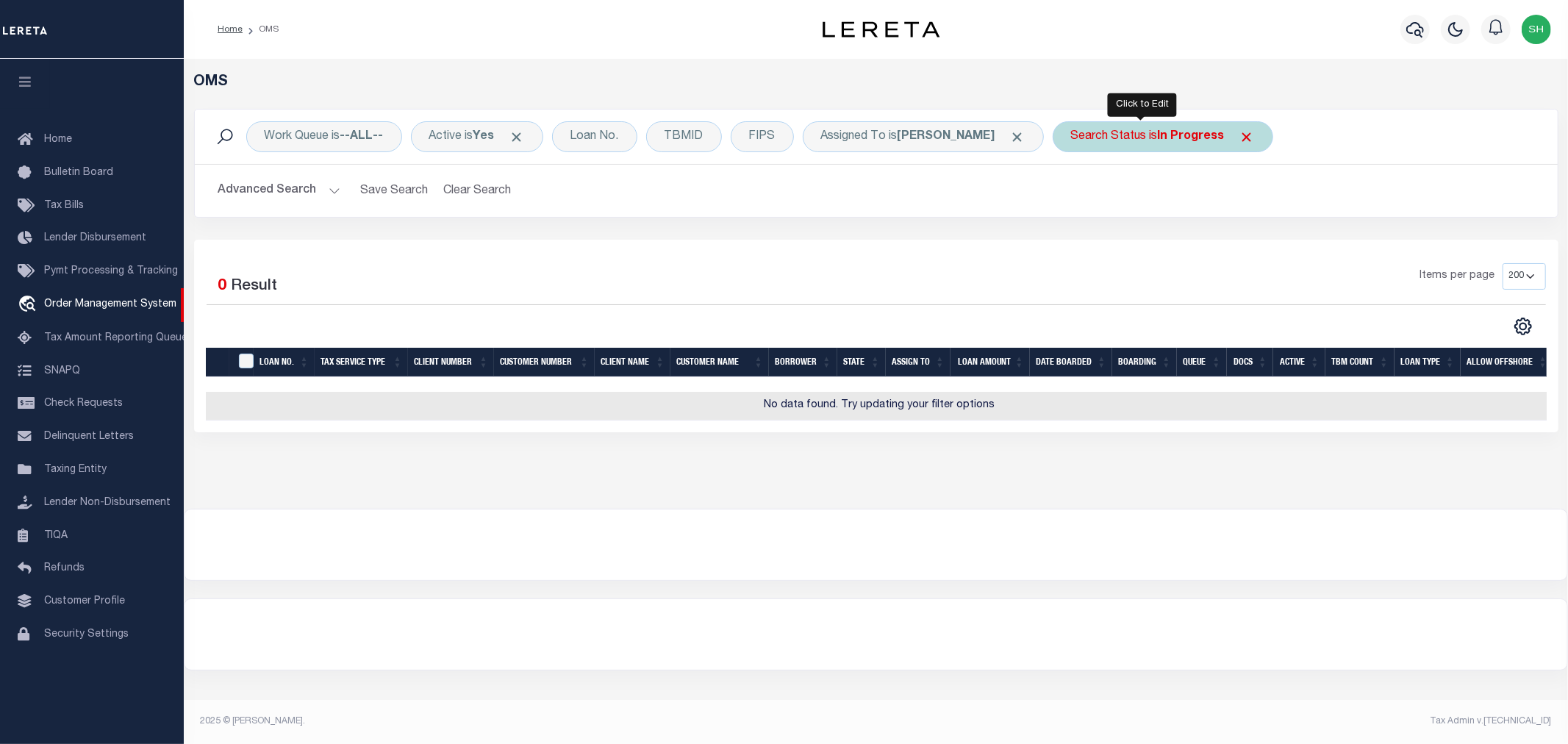
click at [1112, 136] on div "Search Status is In Progress" at bounding box center [1163, 136] width 221 height 31
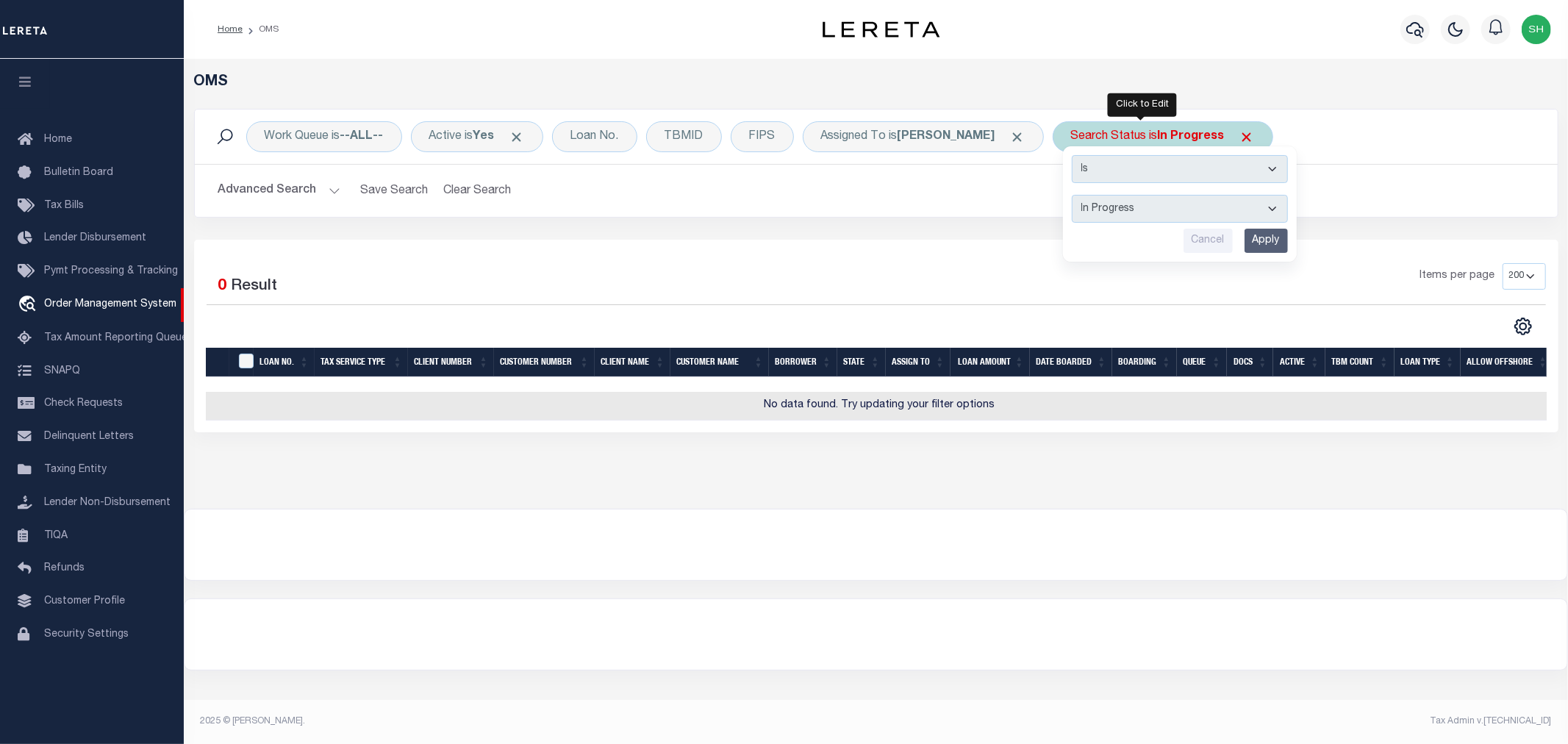
click at [1102, 213] on select "Automated Search Bad Parcel Complete Duplicate Parcel High Dollar Reporting In …" at bounding box center [1179, 209] width 216 height 28
select select "PH"
click at [1072, 195] on select "Automated Search Bad Parcel Complete Duplicate Parcel High Dollar Reporting In …" at bounding box center [1179, 209] width 216 height 28
click at [1248, 241] on input "Apply" at bounding box center [1266, 241] width 43 height 24
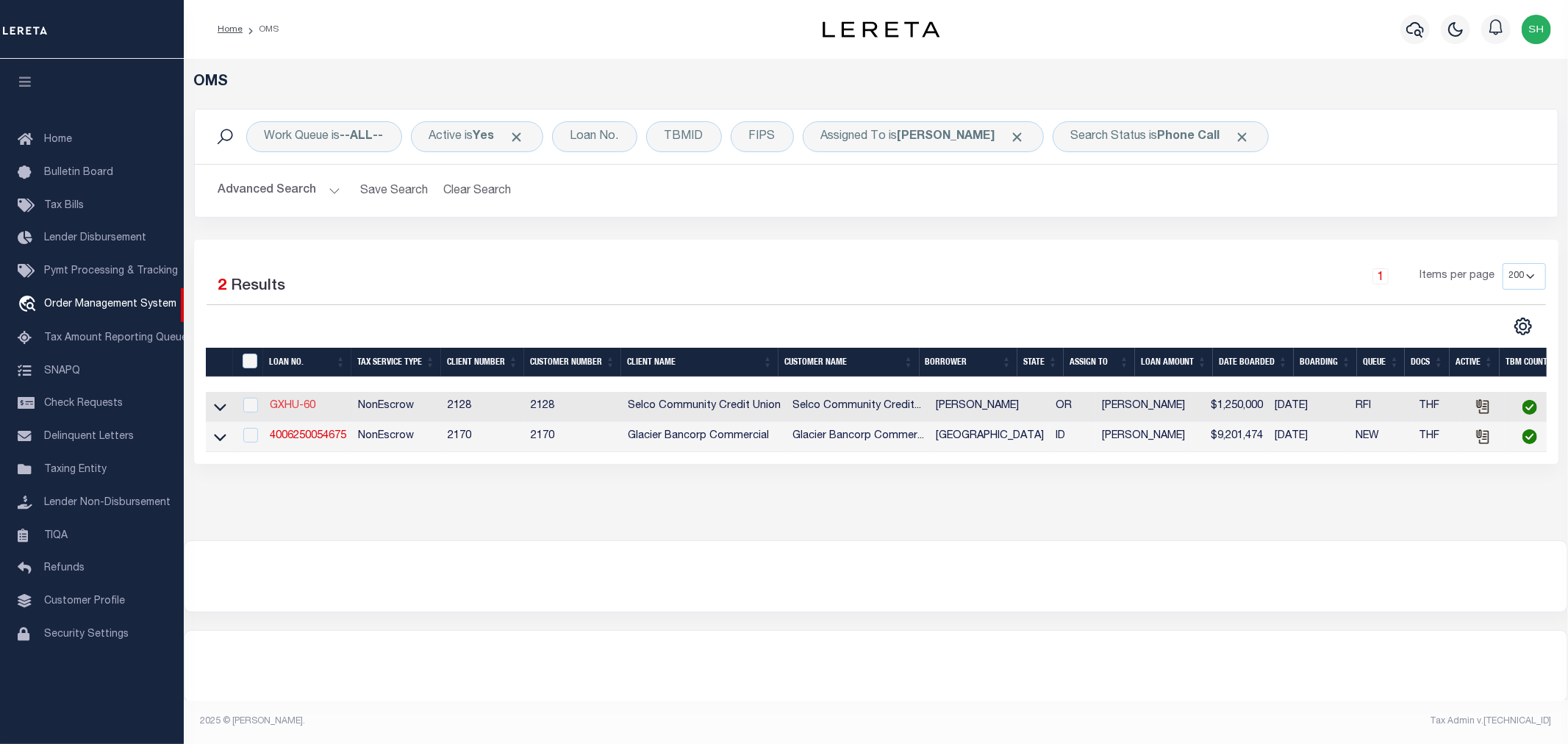
click at [291, 407] on link "GXHU-60" at bounding box center [292, 405] width 45 height 10
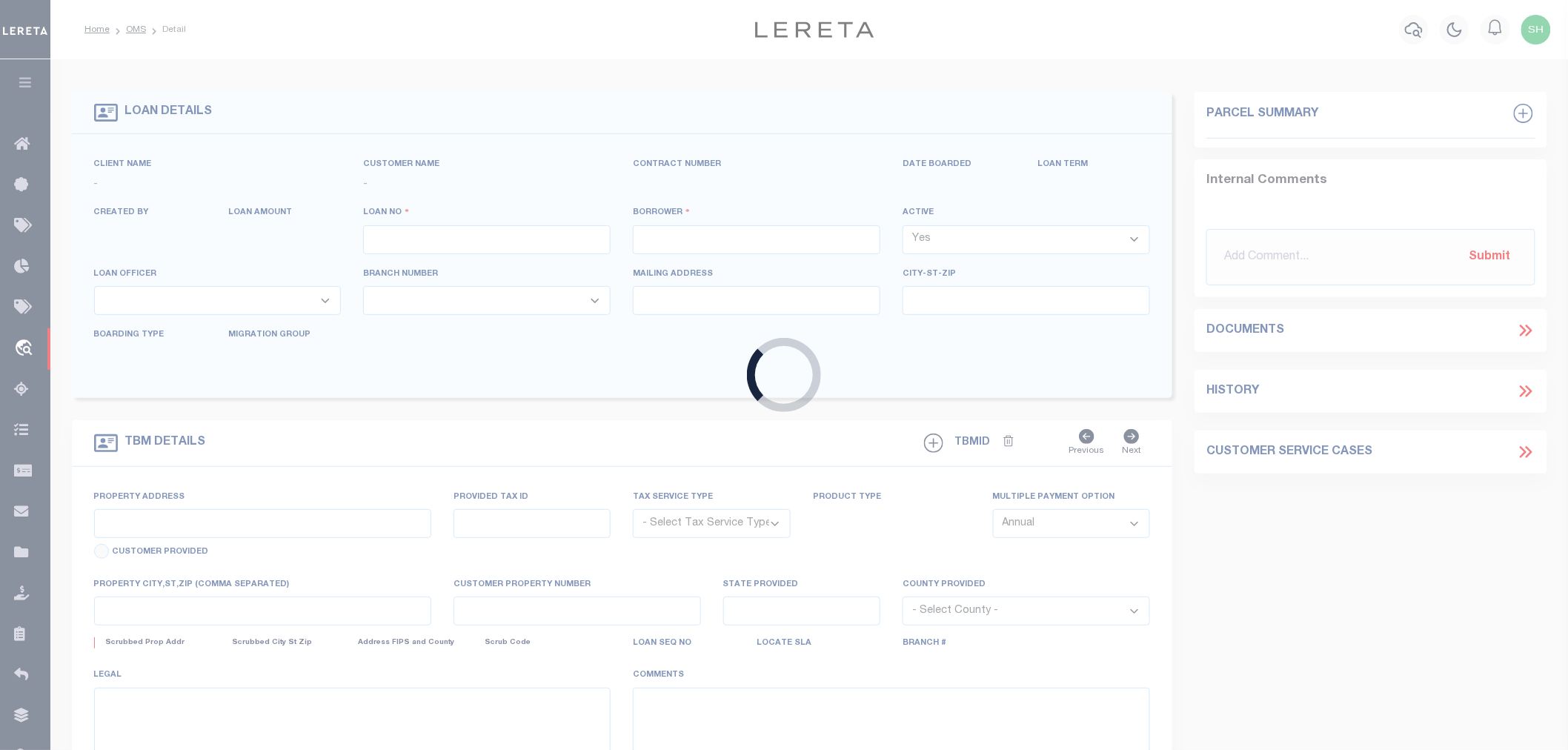
type input "GXHU-60"
type input "Kristin J Robinson"
select select
type input "[DATE]"
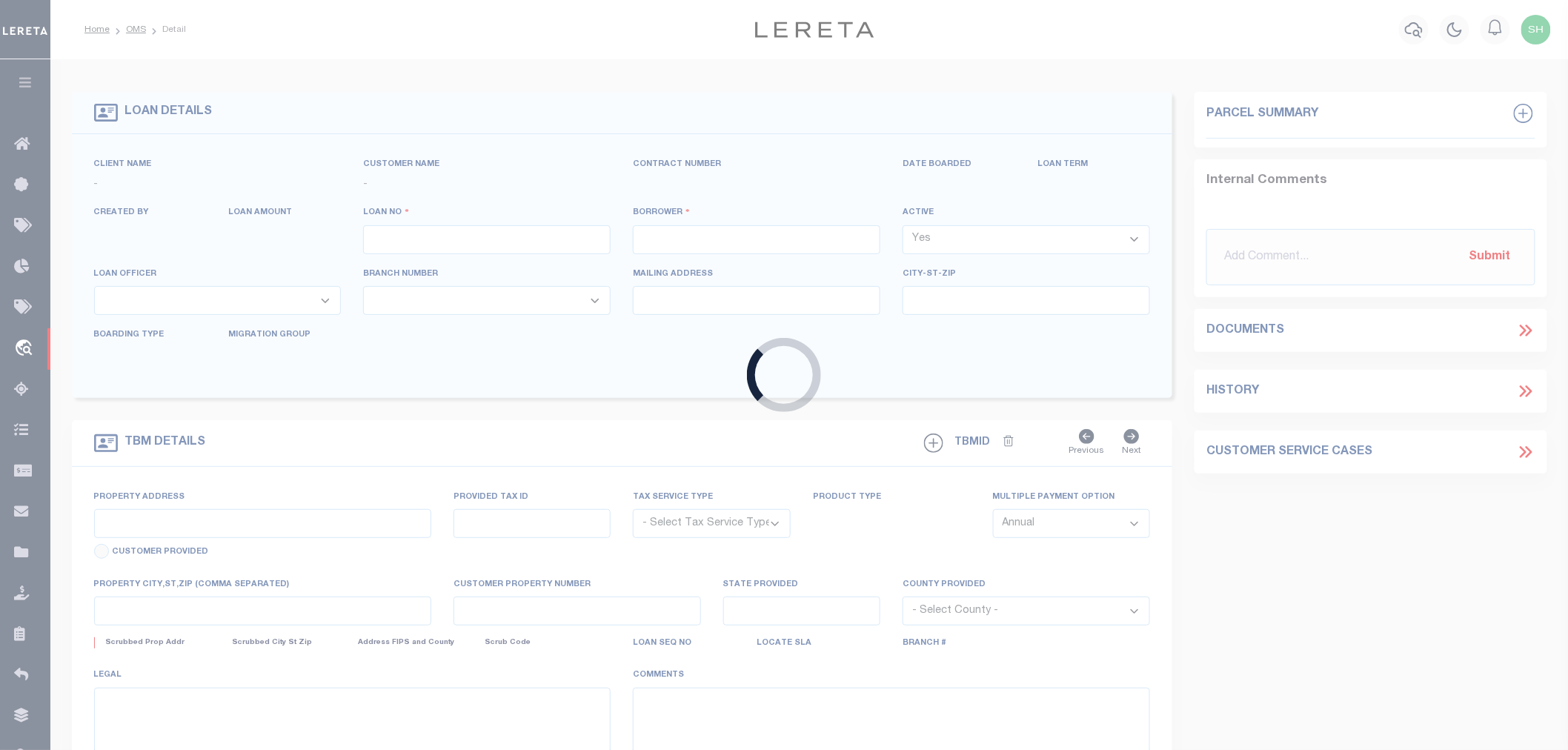
select select "700"
select select "20"
select select "NonEscrow"
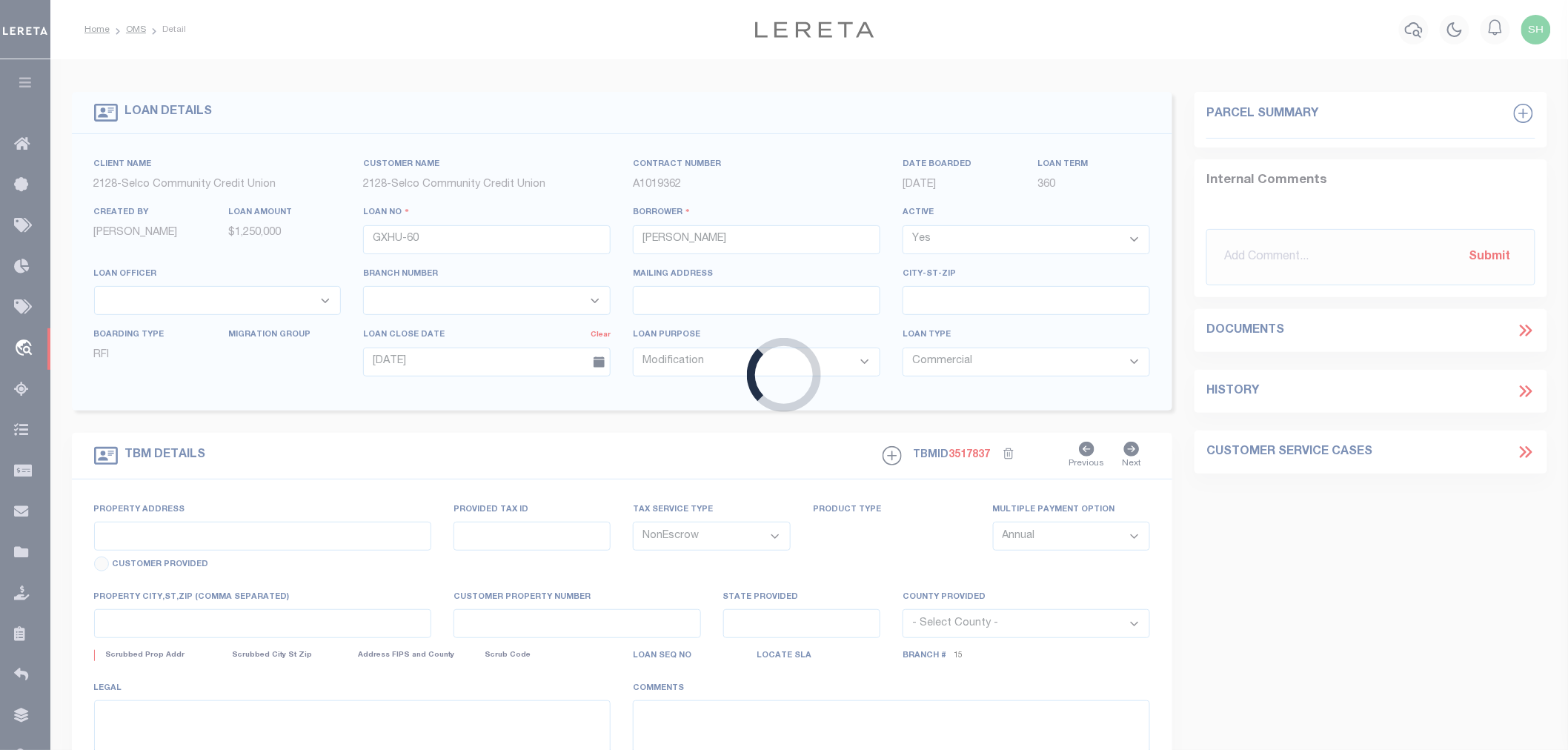
type input "525 NW 9th St"
type input "Prinevilel OR 97753"
type input "OR"
select select "5010"
select select "2474"
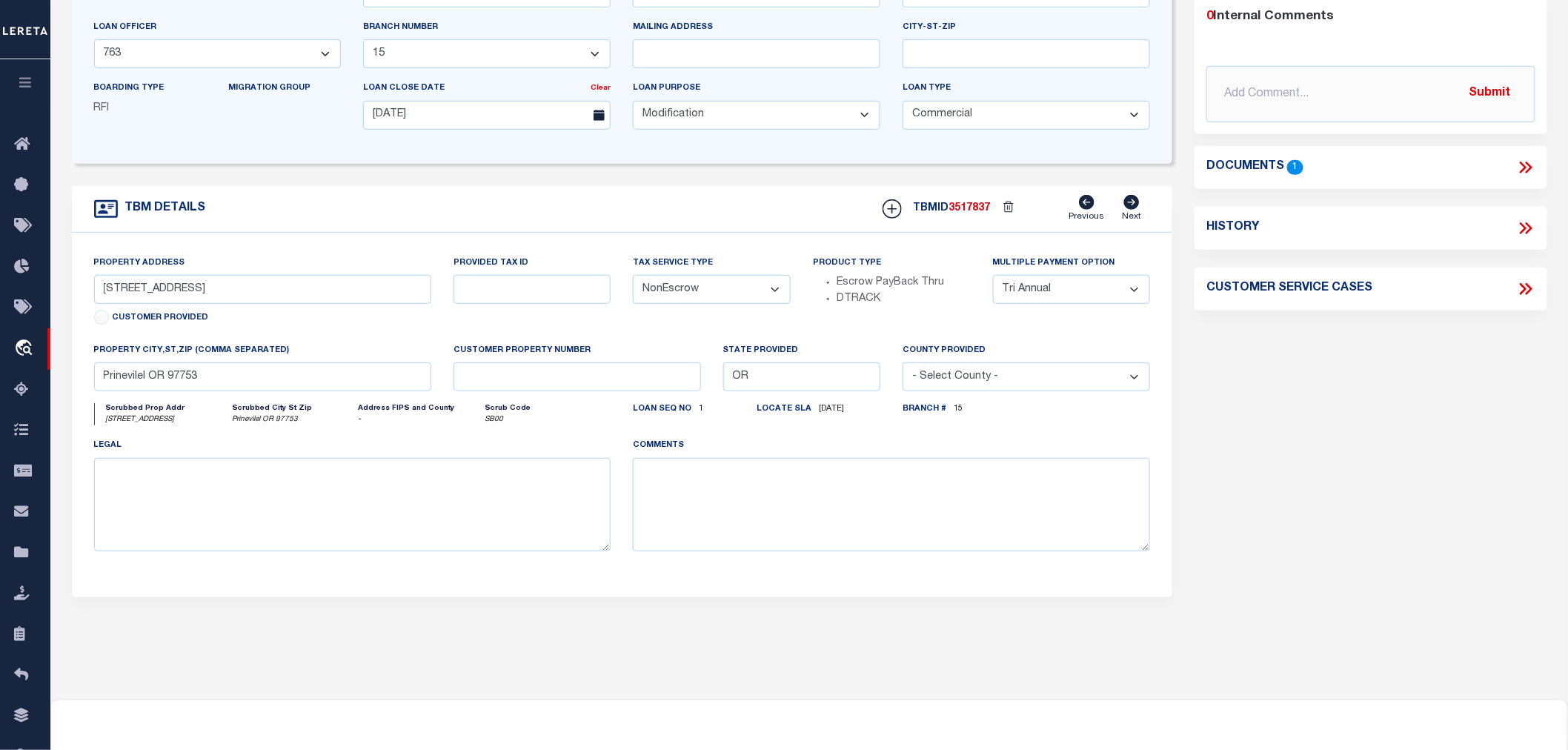
scroll to position [82, 0]
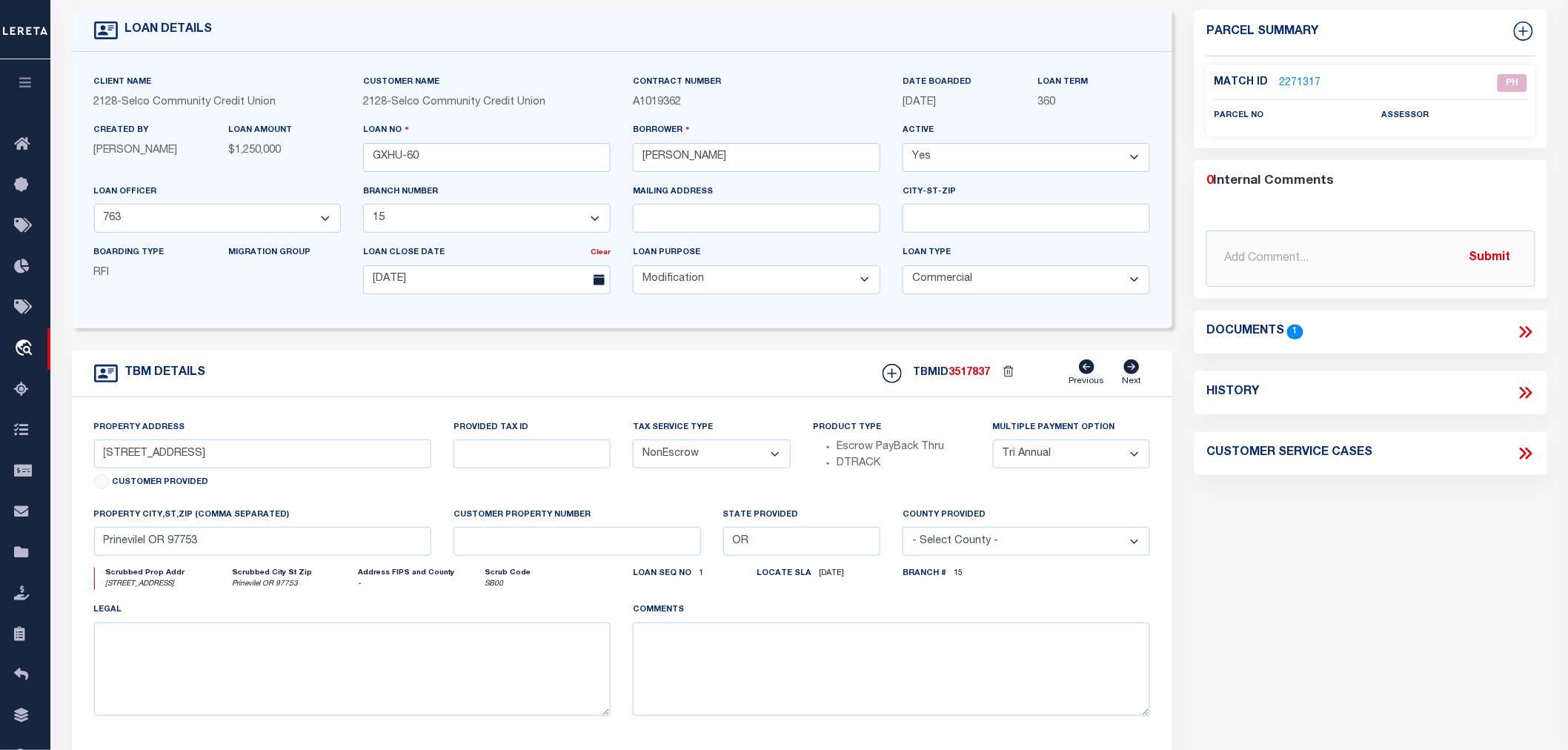
click at [1529, 389] on icon at bounding box center [1529, 393] width 6 height 12
select select "100"
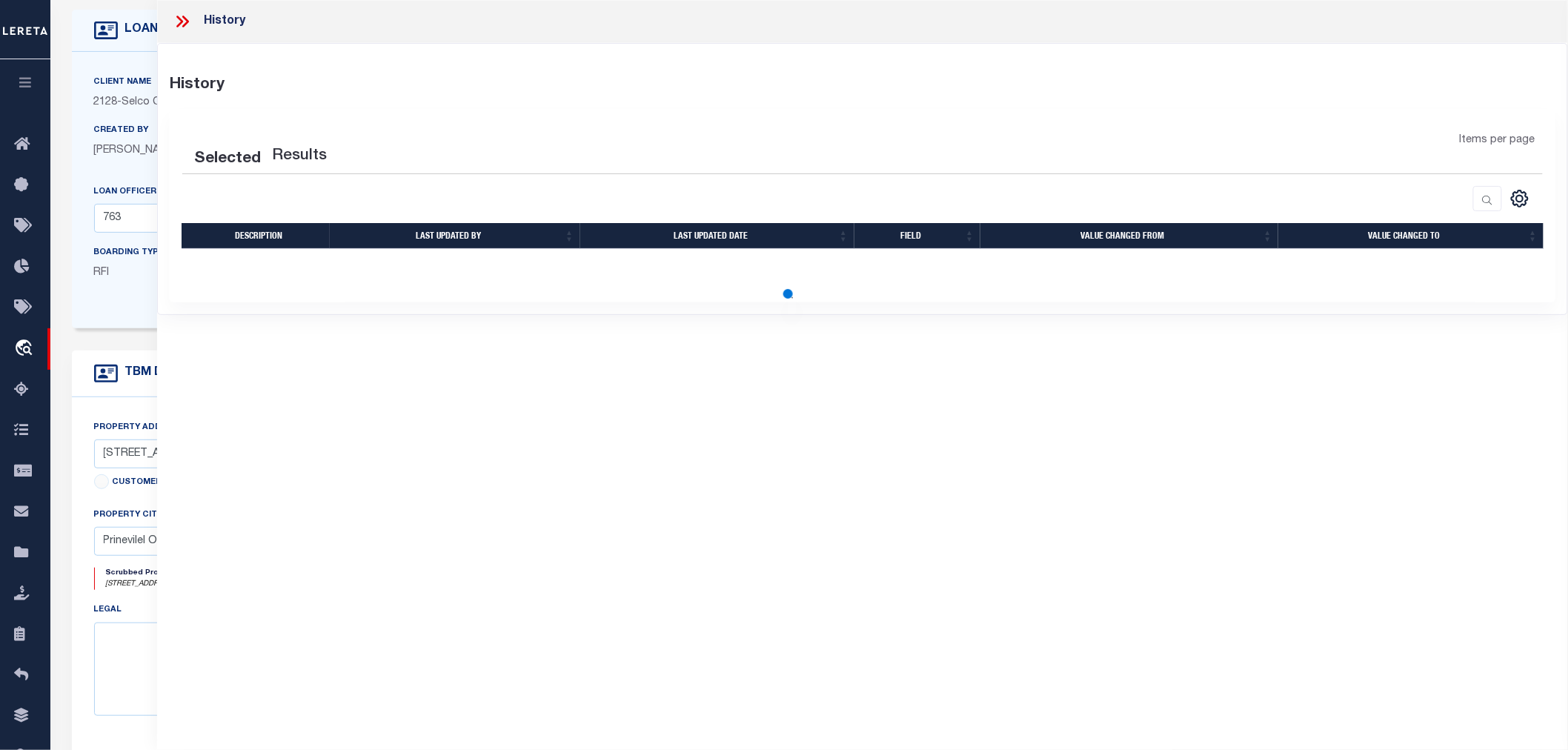
select select "100"
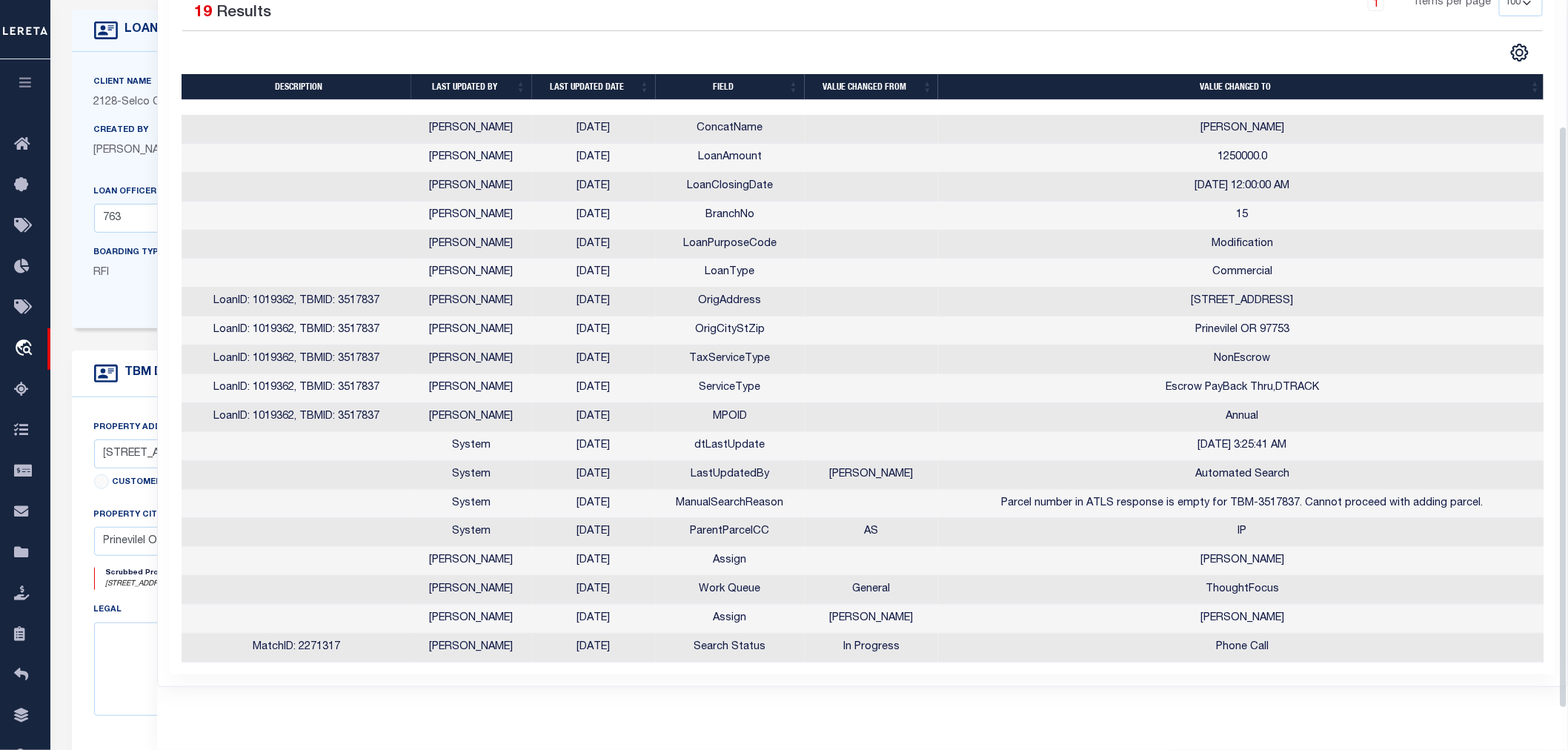
scroll to position [0, 0]
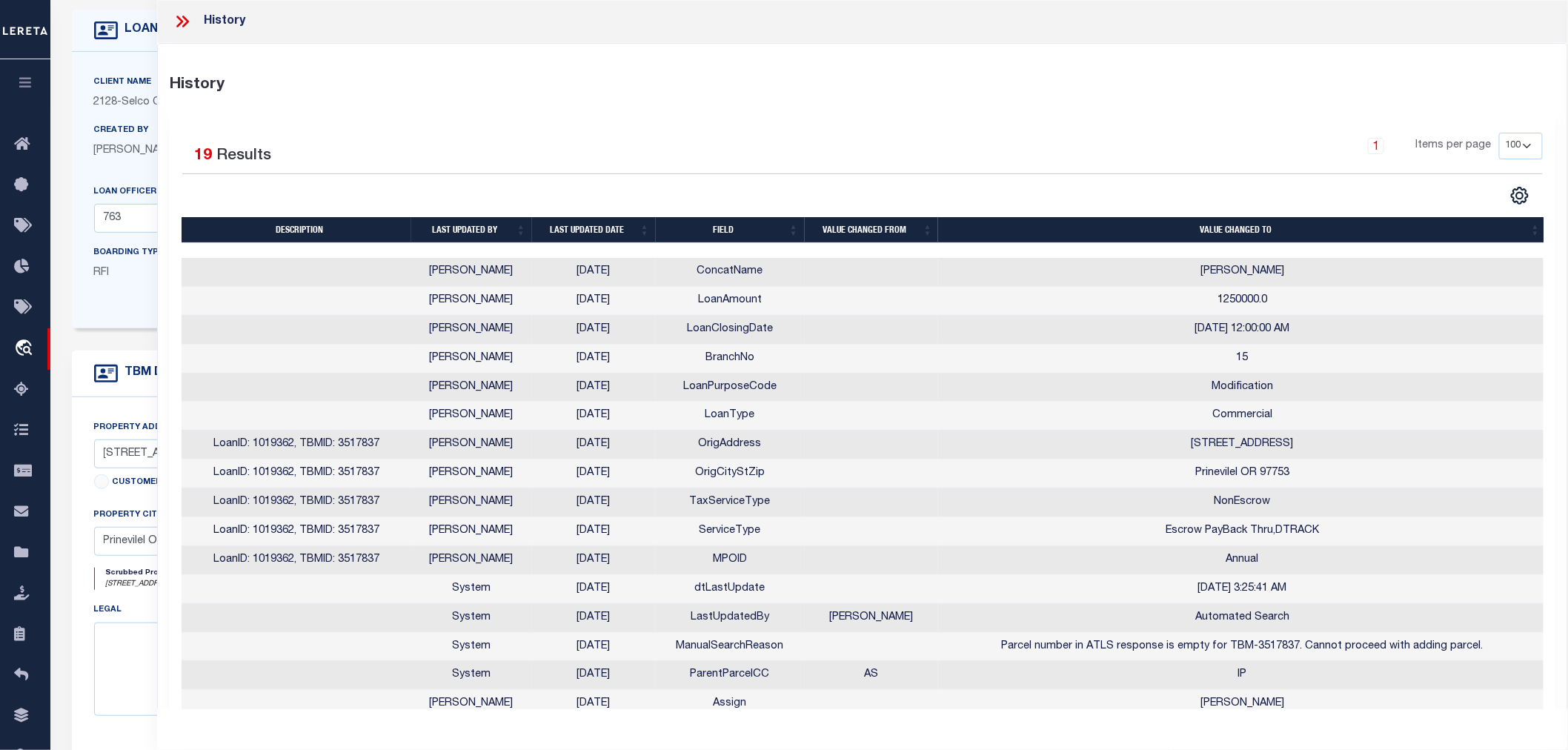
click at [182, 21] on icon at bounding box center [180, 21] width 6 height 12
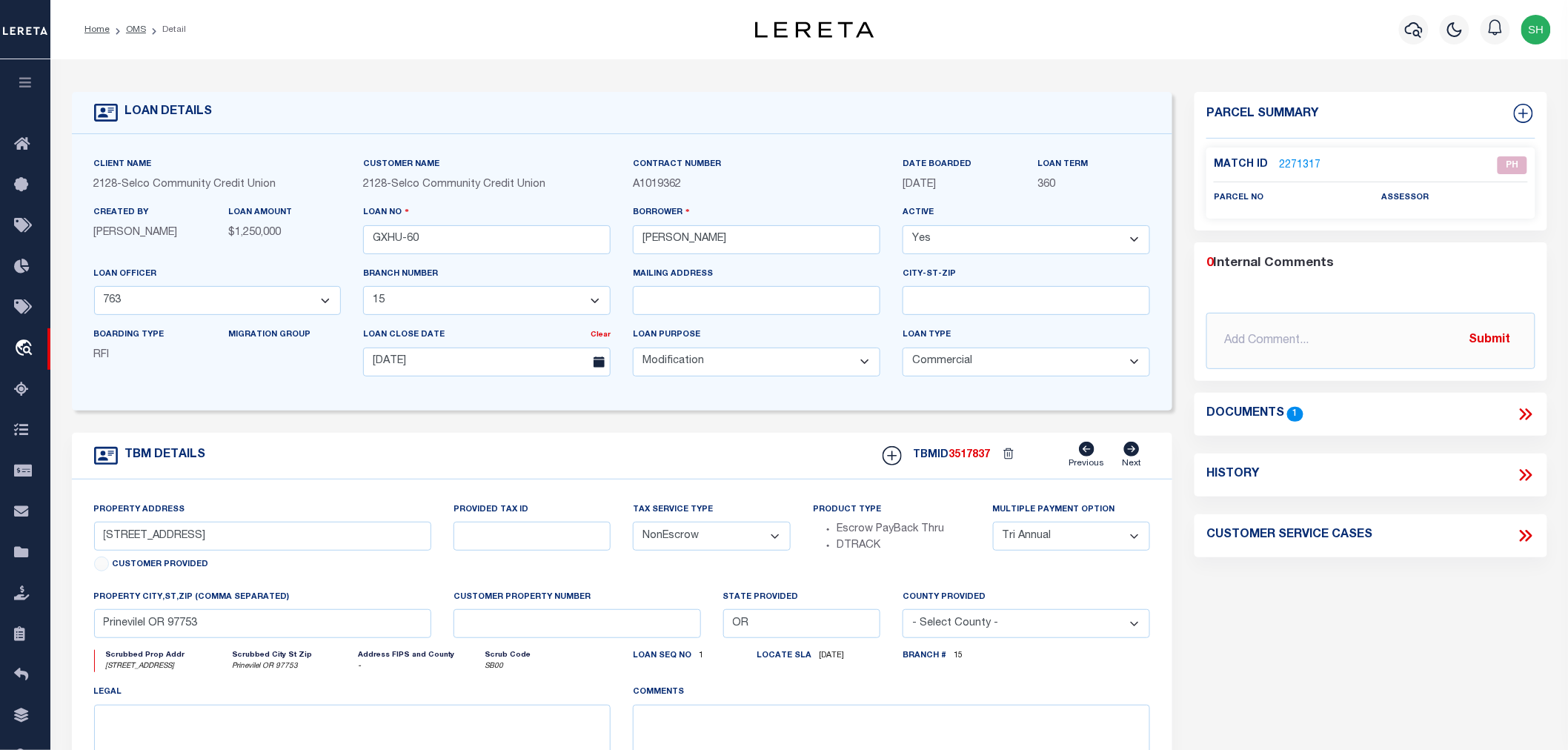
click at [1525, 406] on icon at bounding box center [1525, 414] width 19 height 19
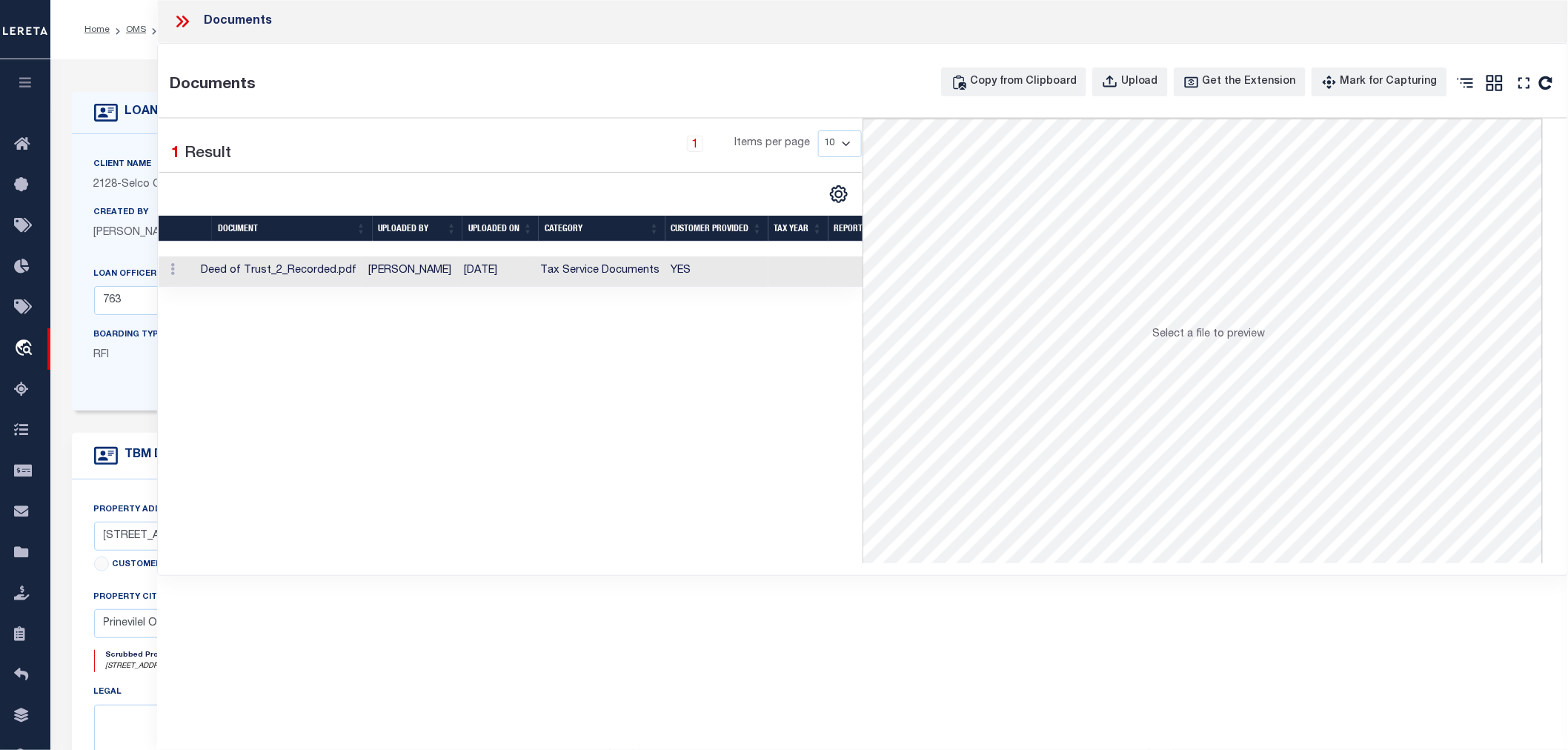
click at [657, 264] on td "Tax Service Documents" at bounding box center [599, 271] width 131 height 31
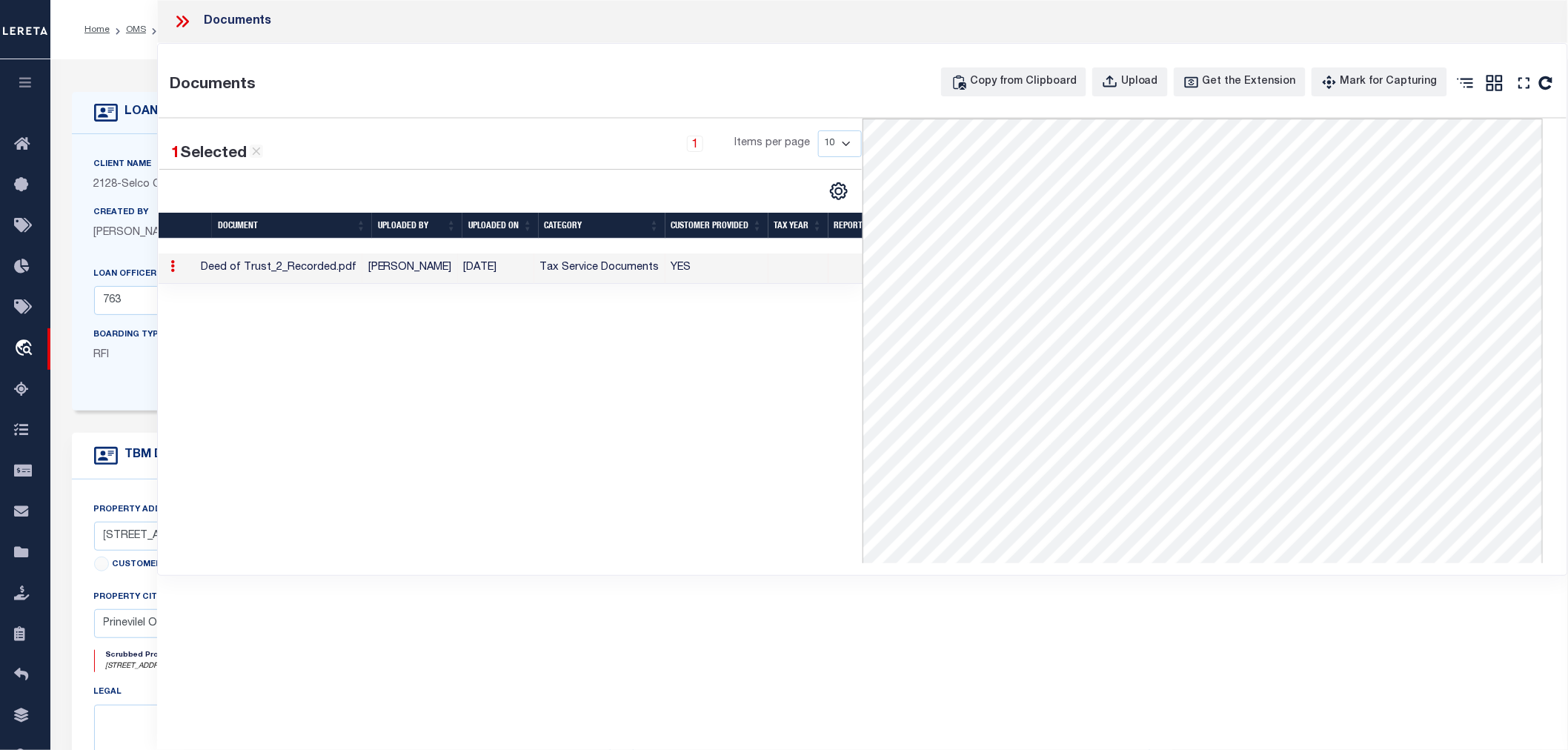
click at [187, 17] on icon at bounding box center [182, 22] width 19 height 19
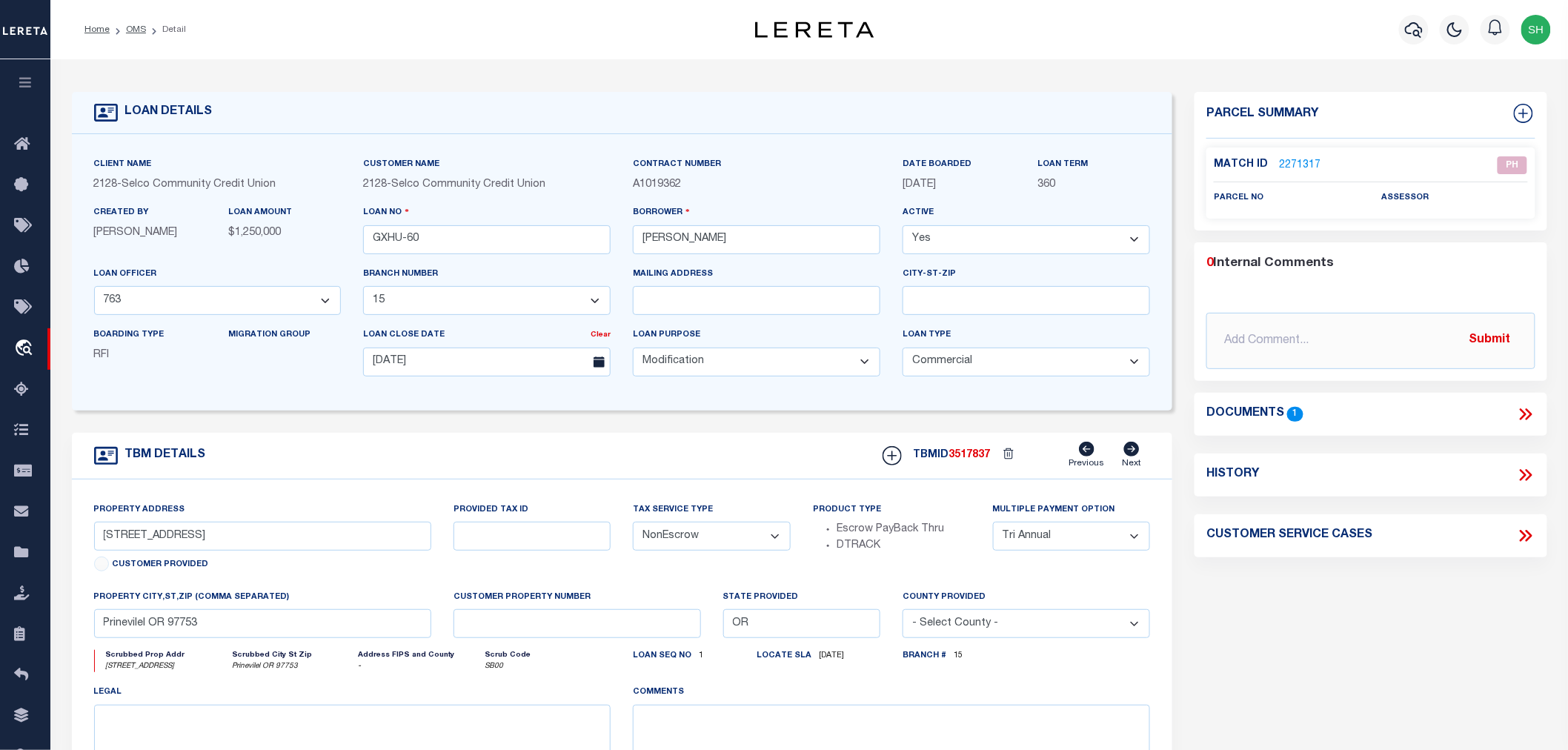
click at [1305, 165] on link "2271317" at bounding box center [1300, 165] width 42 height 15
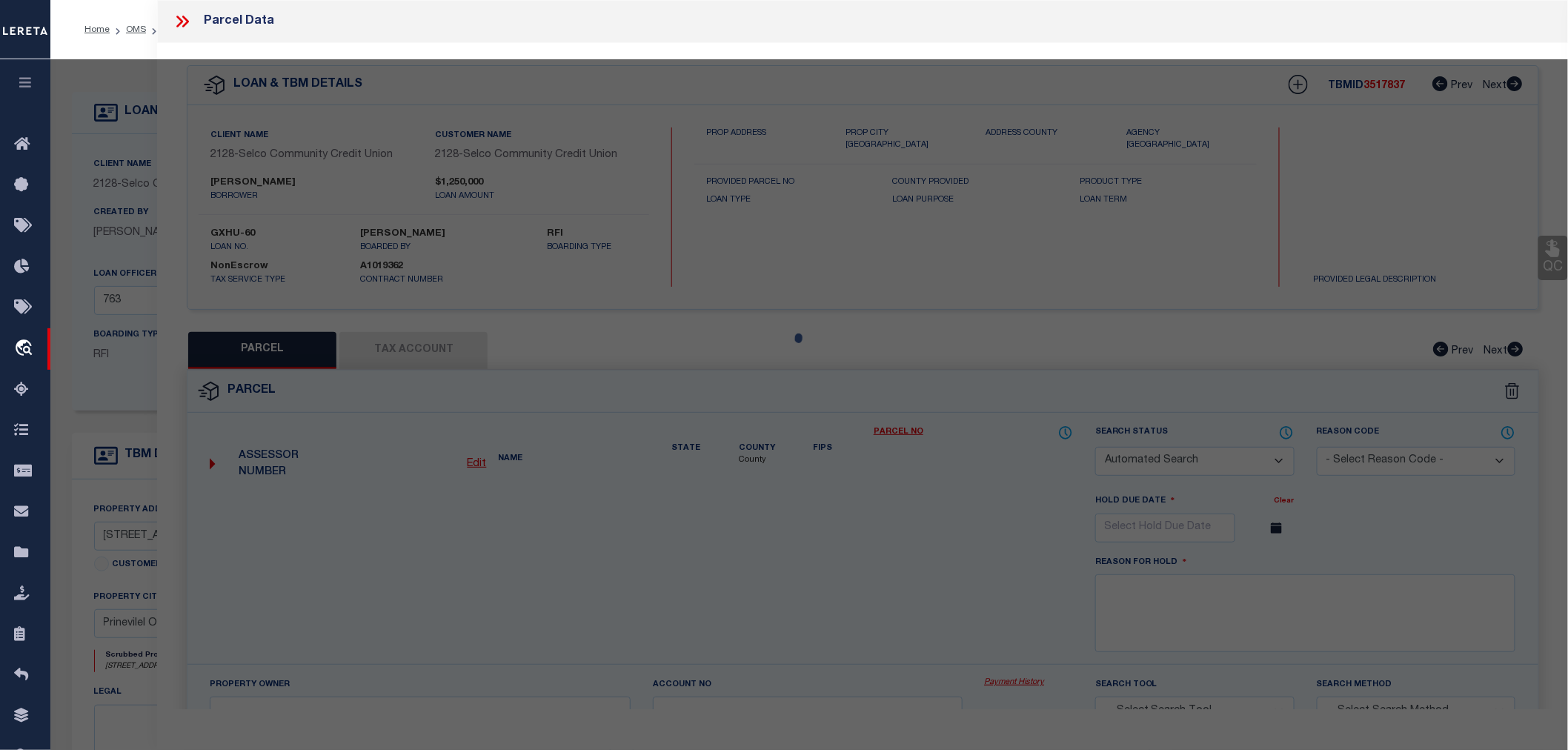
checkbox input "false"
select select "PH"
checkbox input "false"
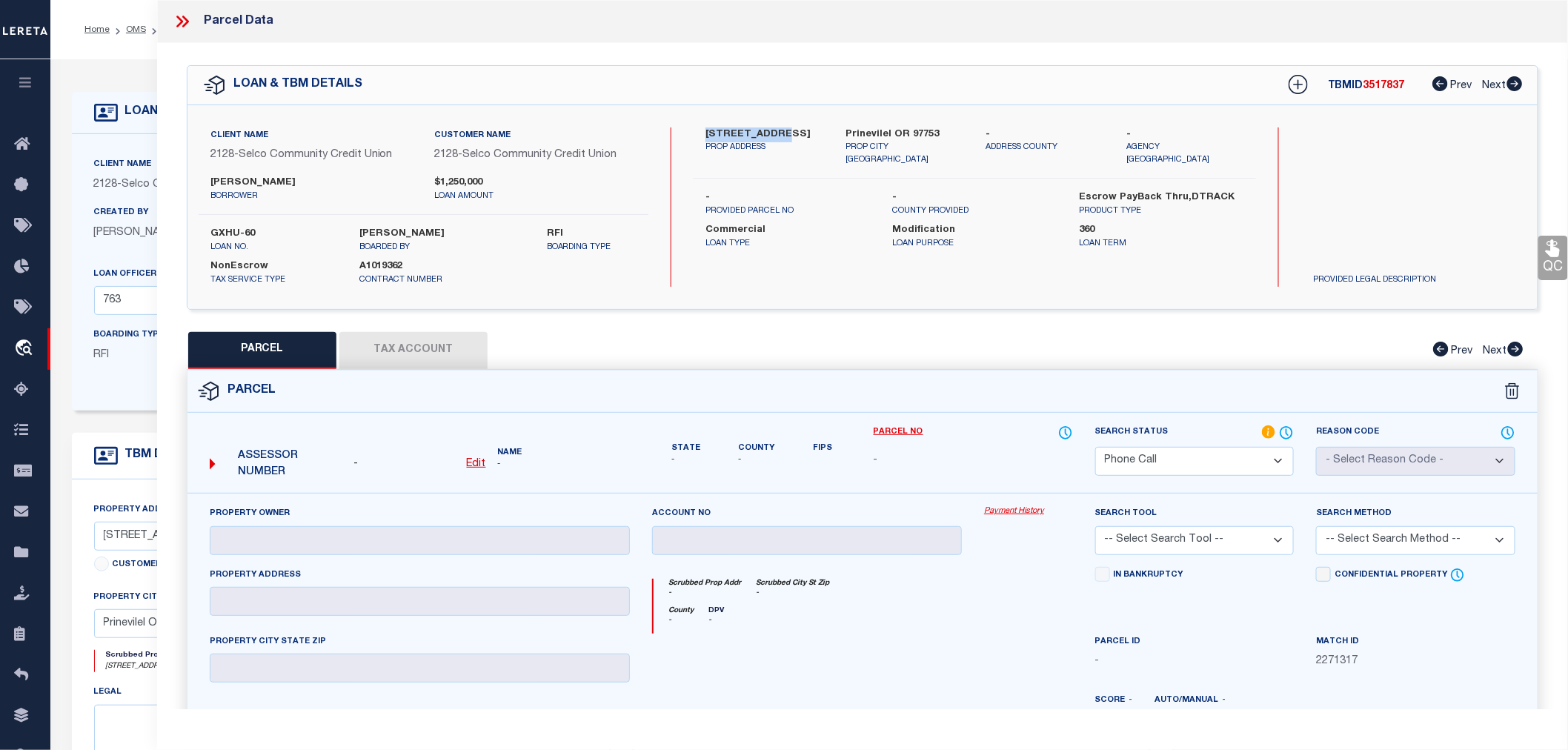
drag, startPoint x: 707, startPoint y: 130, endPoint x: 776, endPoint y: 121, distance: 69.6
click at [776, 121] on div "Client Name 2128 - Selco Community Credit Union Customer Name 2128 - Selco Comm…" at bounding box center [863, 207] width 1350 height 204
copy label "525 NW 9th St"
click at [1139, 457] on select "Automated Search Bad Parcel Complete Duplicate Parcel High Dollar Reporting In …" at bounding box center [1195, 462] width 199 height 29
select select "NP"
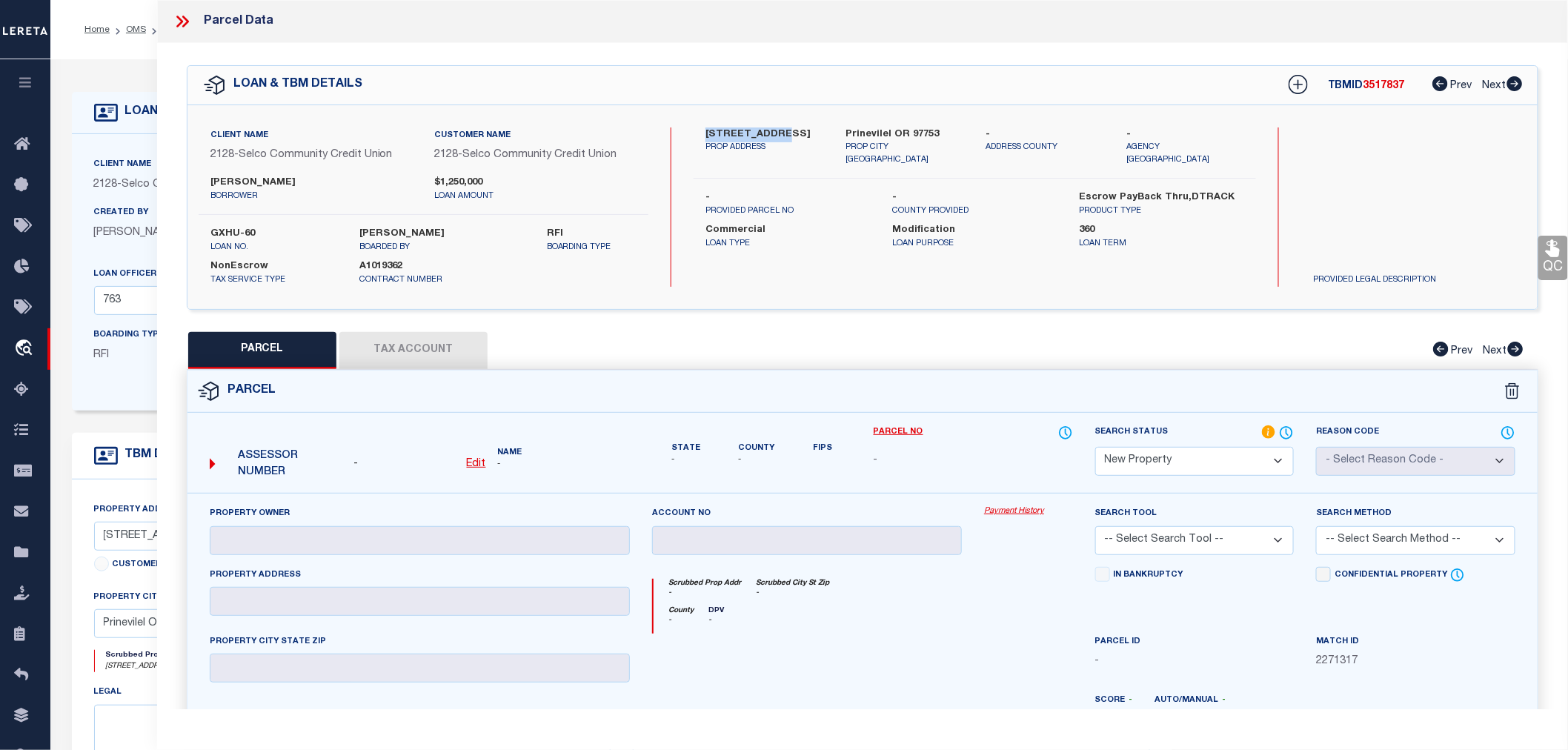
click at [1095, 447] on select "Automated Search Bad Parcel Complete Duplicate Parcel High Dollar Reporting In …" at bounding box center [1195, 462] width 199 height 29
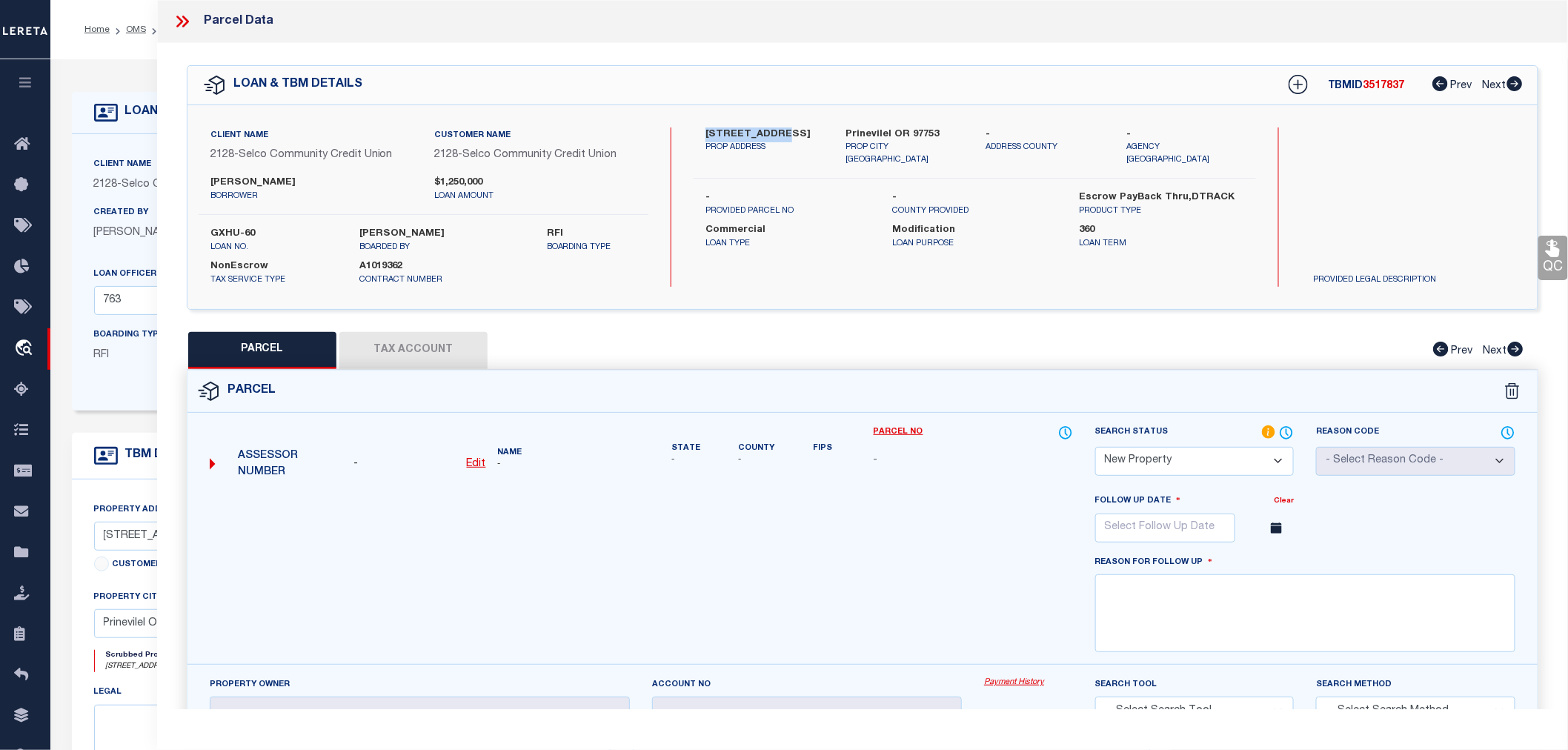
scroll to position [247, 0]
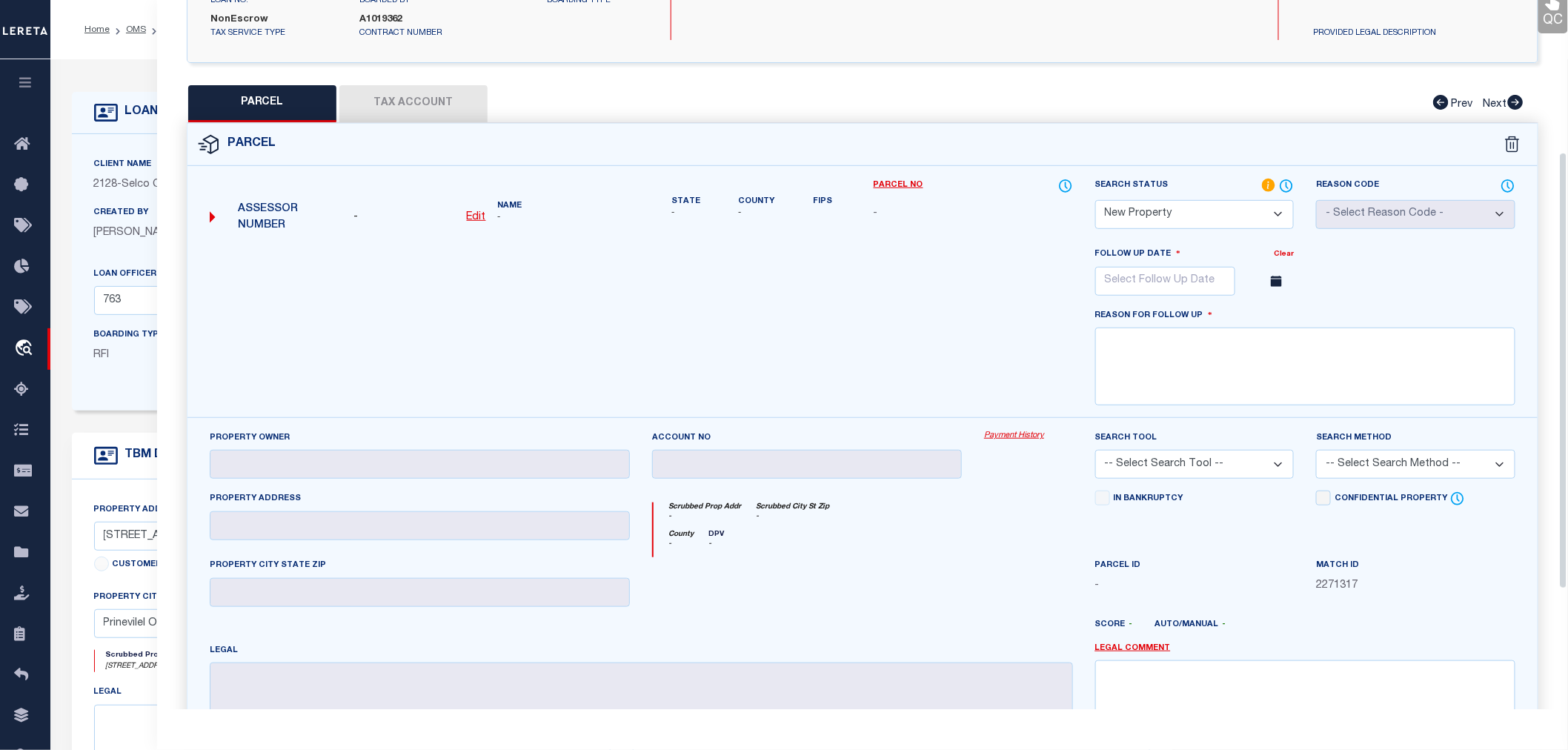
click at [1004, 255] on div at bounding box center [641, 331] width 886 height 171
click at [1169, 277] on input "text" at bounding box center [1165, 281] width 140 height 29
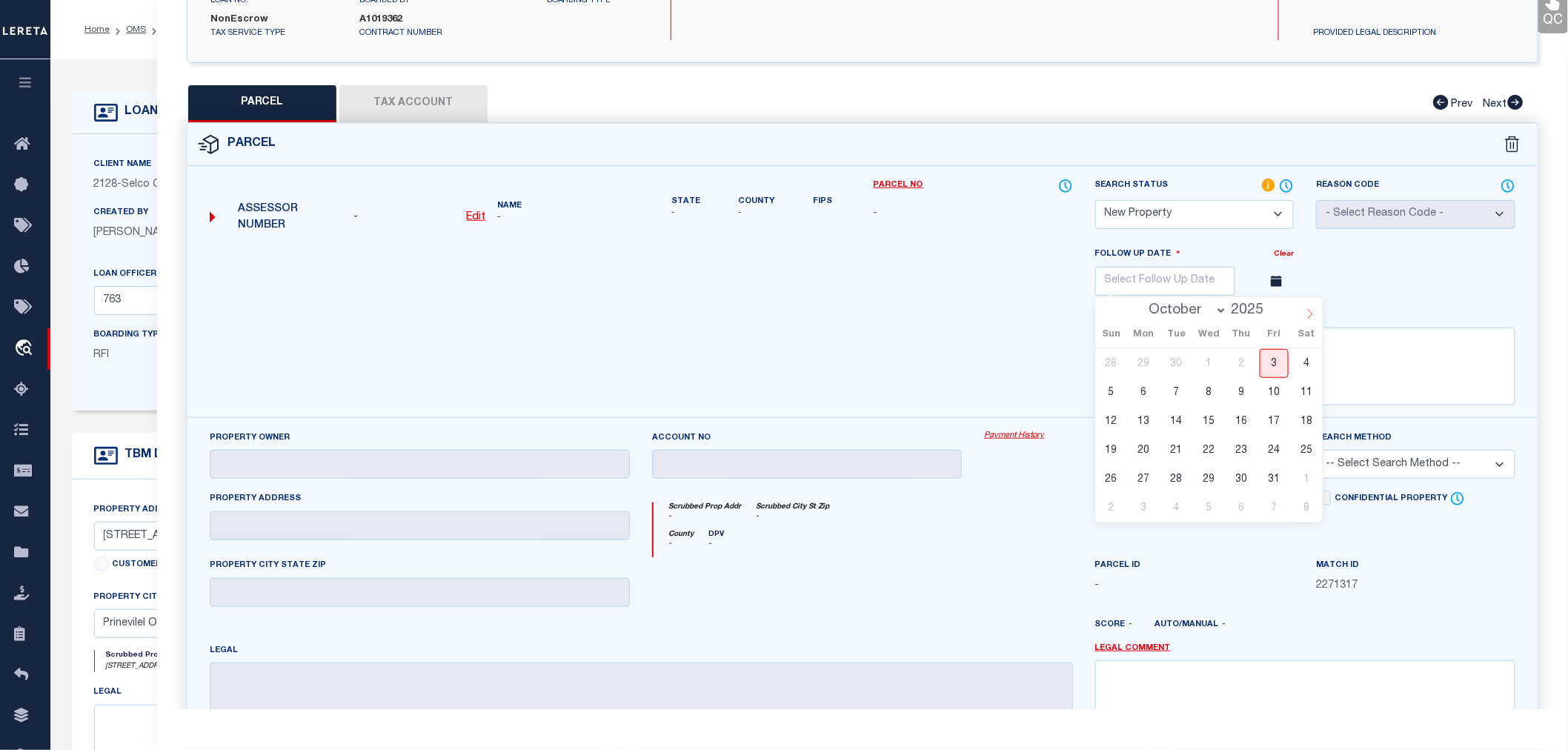
click at [1313, 308] on span at bounding box center [1309, 309] width 25 height 25
select select "11"
click at [1313, 308] on span at bounding box center [1309, 309] width 25 height 25
type input "2026"
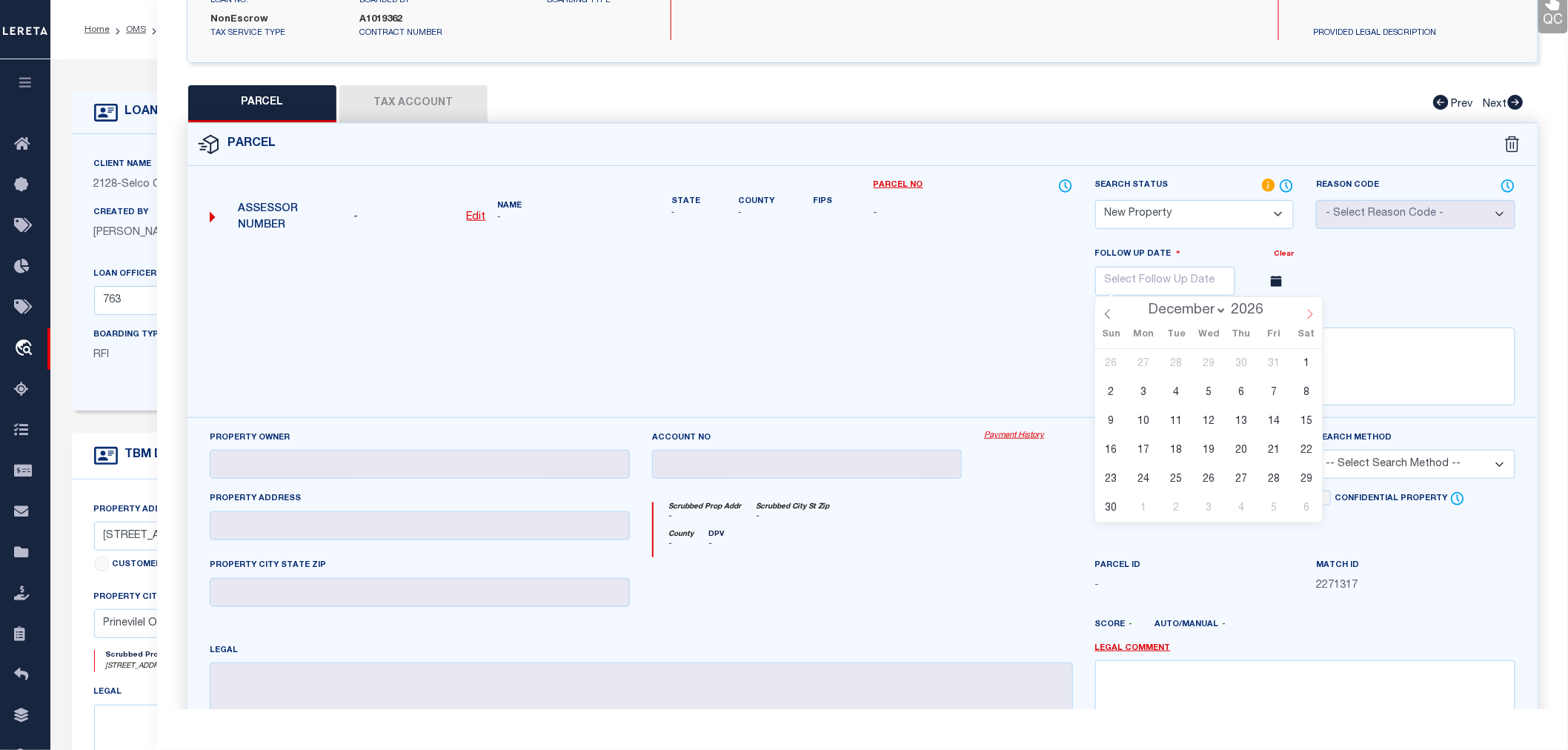
select select "0"
click at [1248, 363] on span "1" at bounding box center [1241, 364] width 29 height 29
type input "01/01/2026"
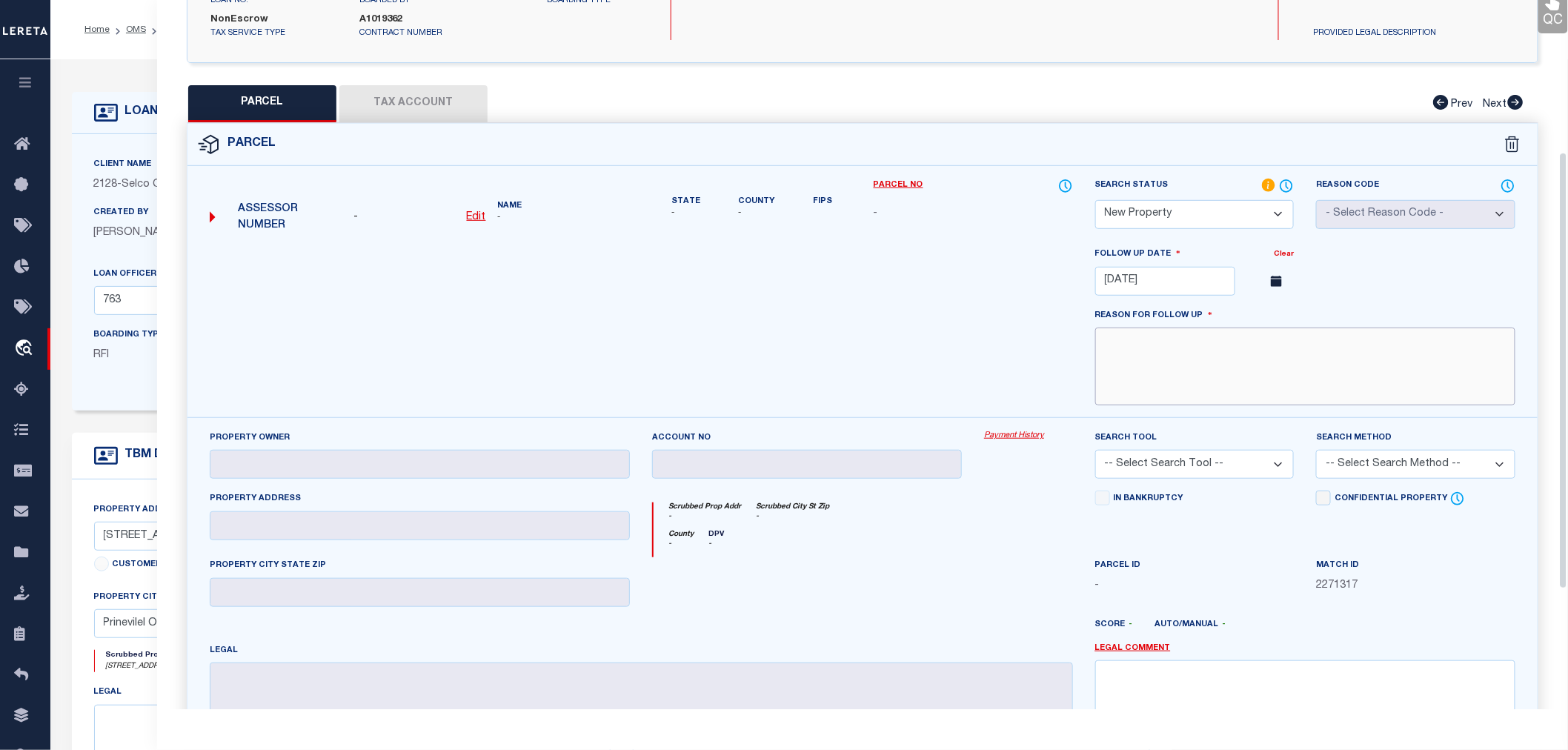
click at [1248, 363] on textarea at bounding box center [1305, 366] width 420 height 78
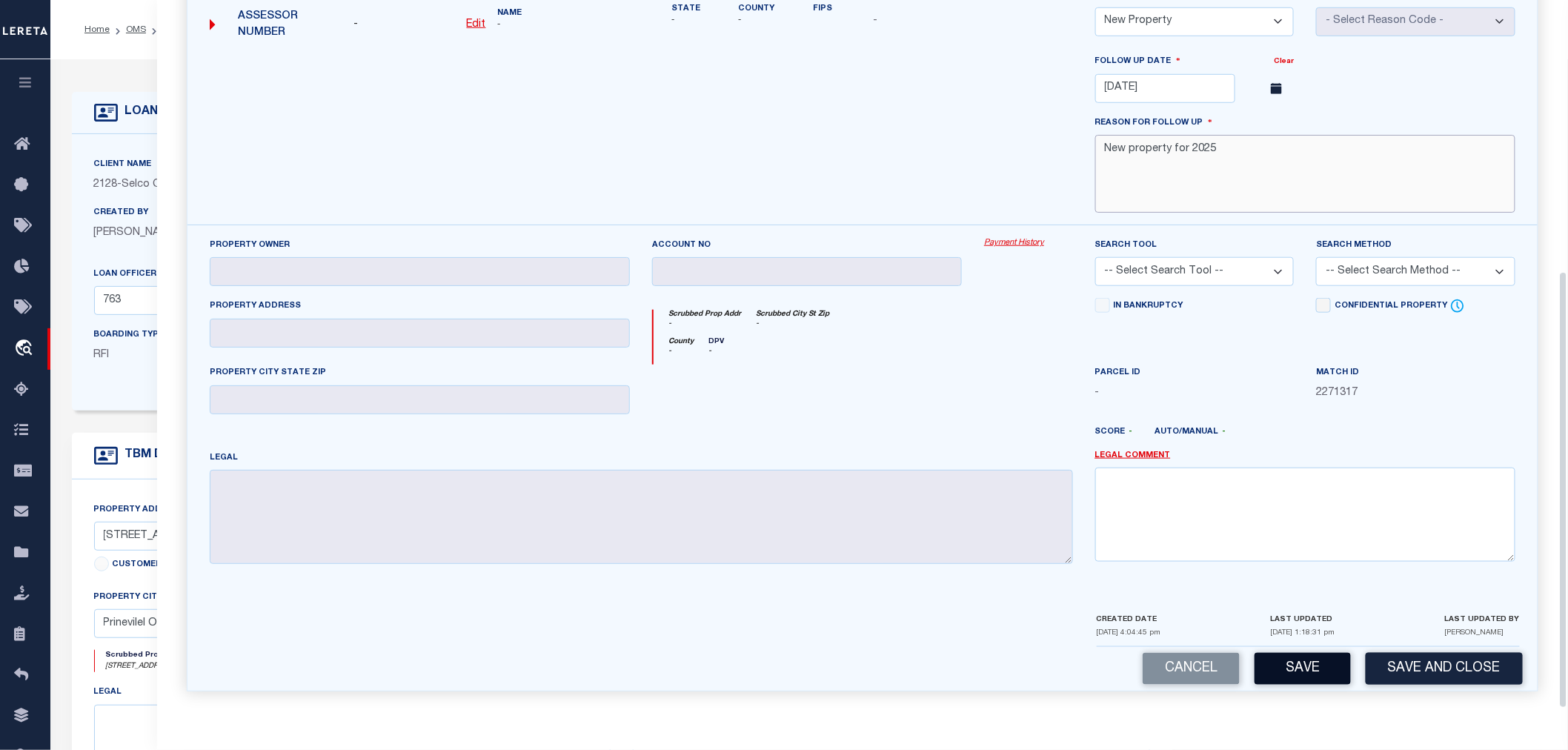
type textarea "New property for 2025"
click at [1312, 672] on button "Save" at bounding box center [1303, 669] width 96 height 32
select select "AS"
checkbox input "false"
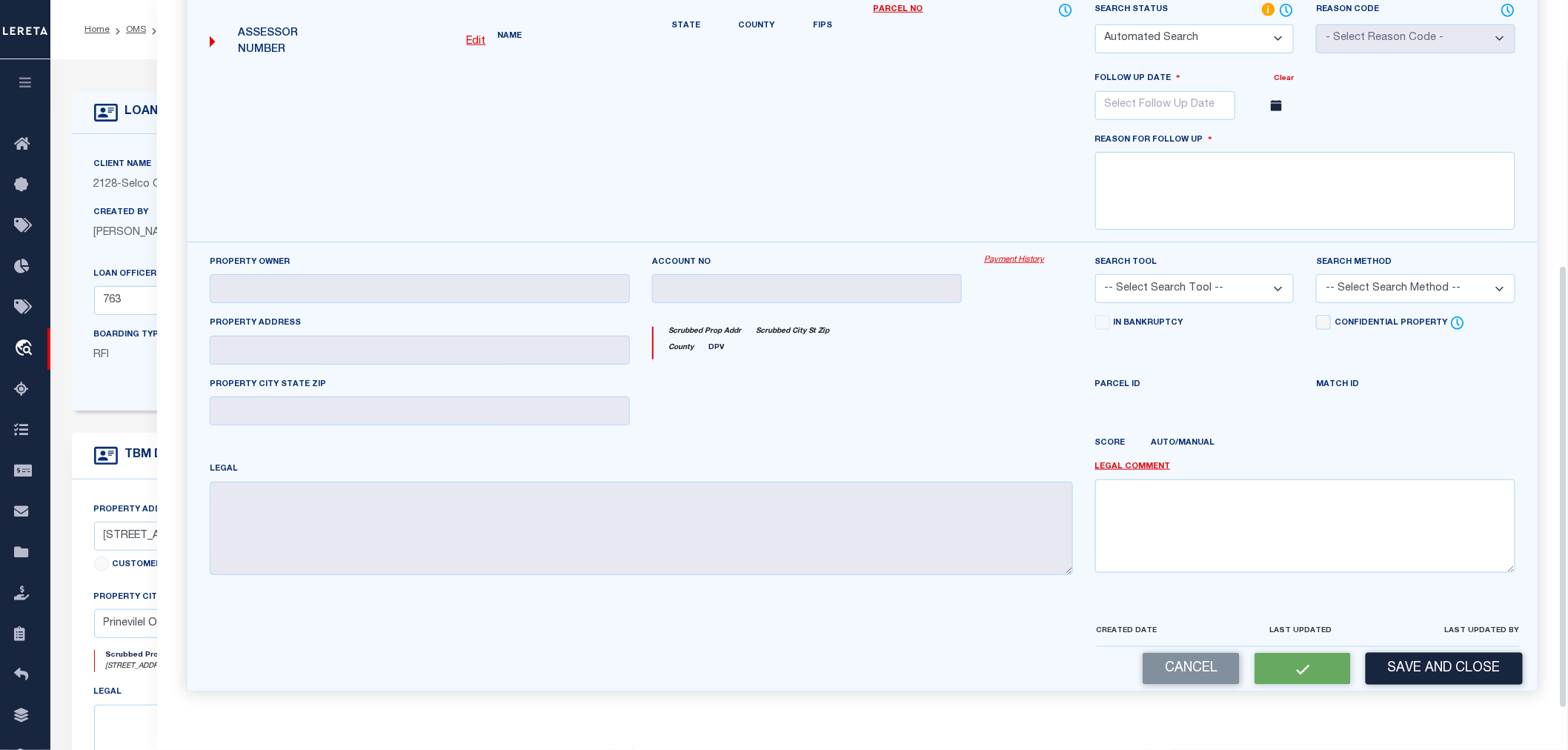
select select "NP"
type input "01/01/2026"
type textarea "New property for 2025"
checkbox input "false"
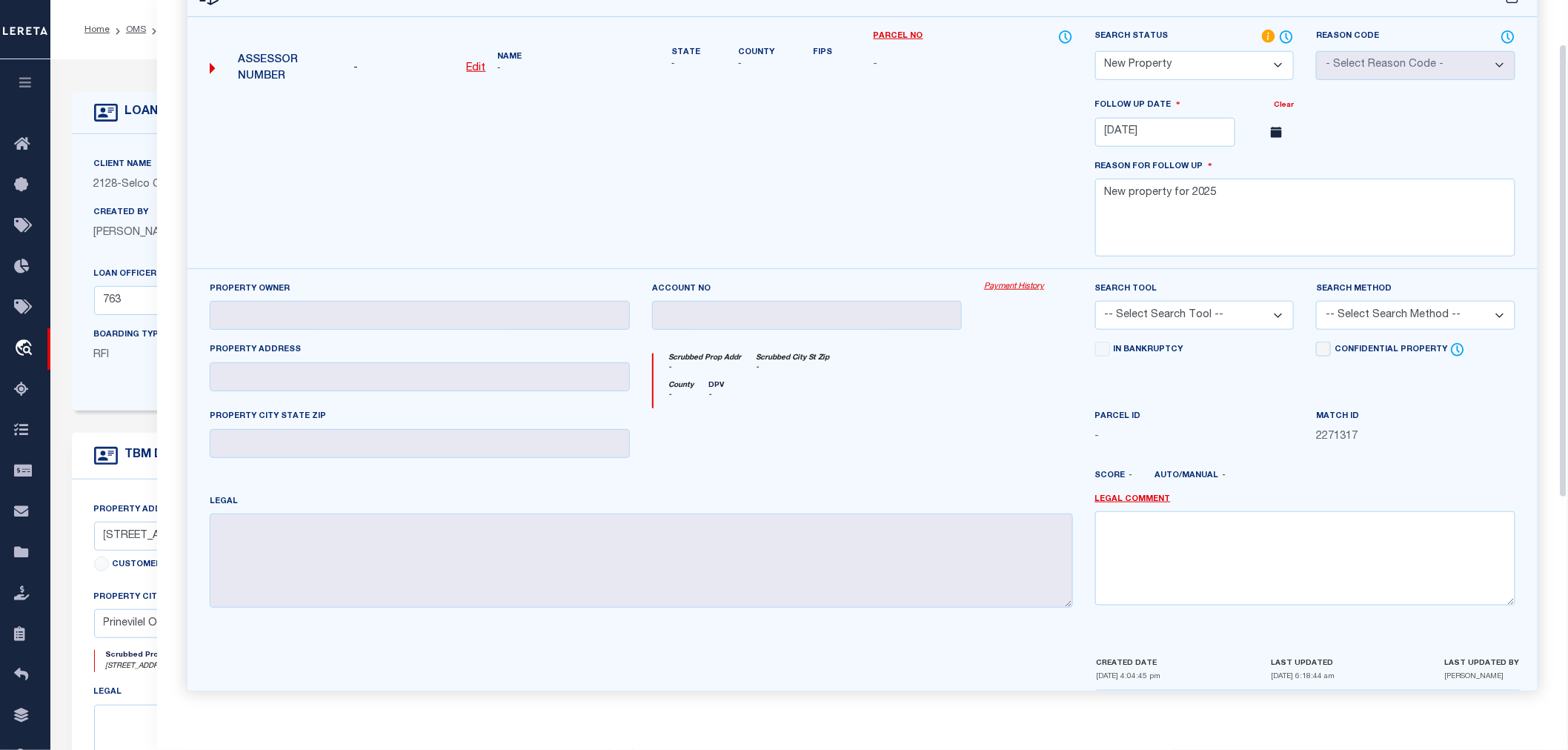
scroll to position [68, 0]
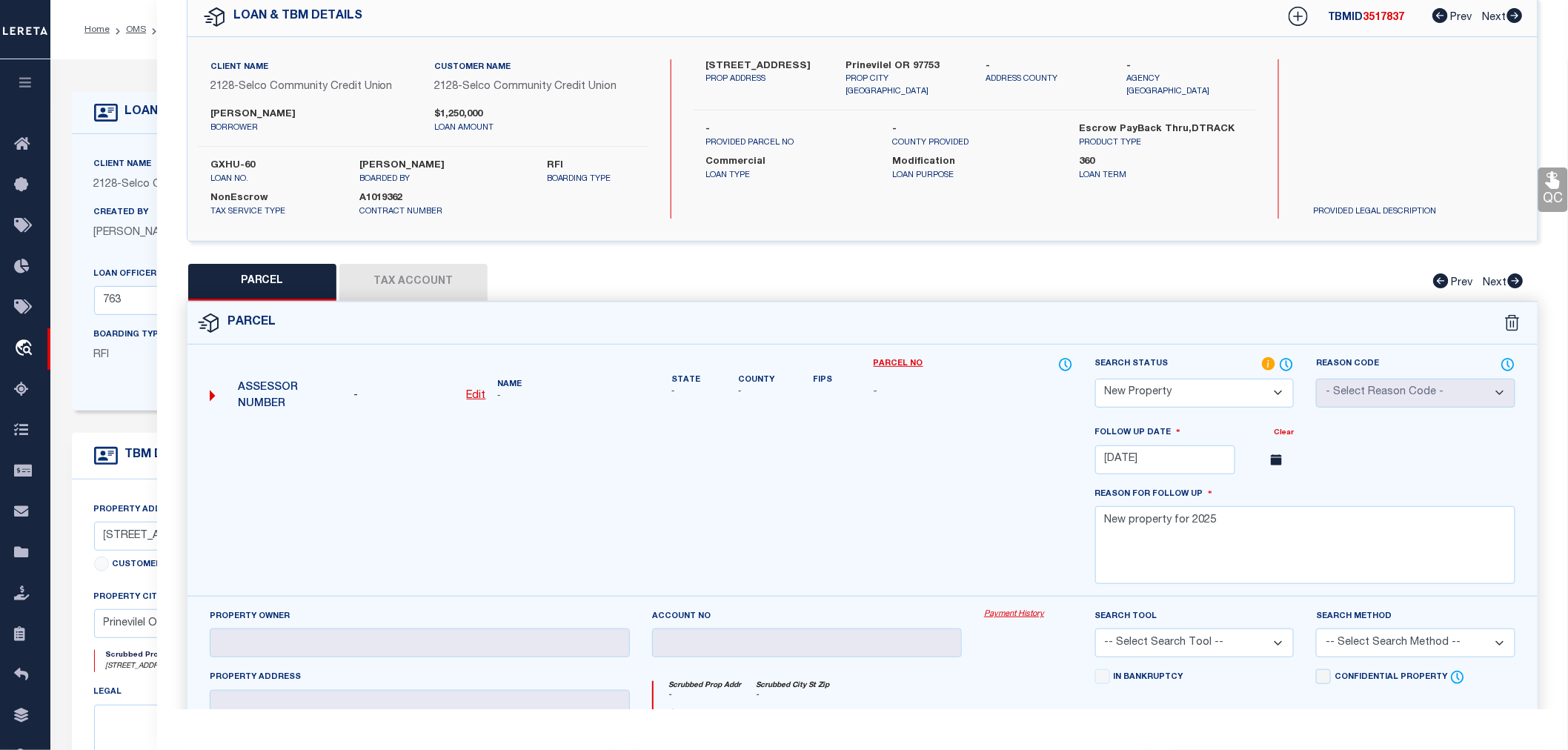
click at [1377, 19] on span "3517837" at bounding box center [1384, 18] width 42 height 10
copy span "3517837"
drag, startPoint x: 255, startPoint y: 165, endPoint x: 208, endPoint y: 160, distance: 47.3
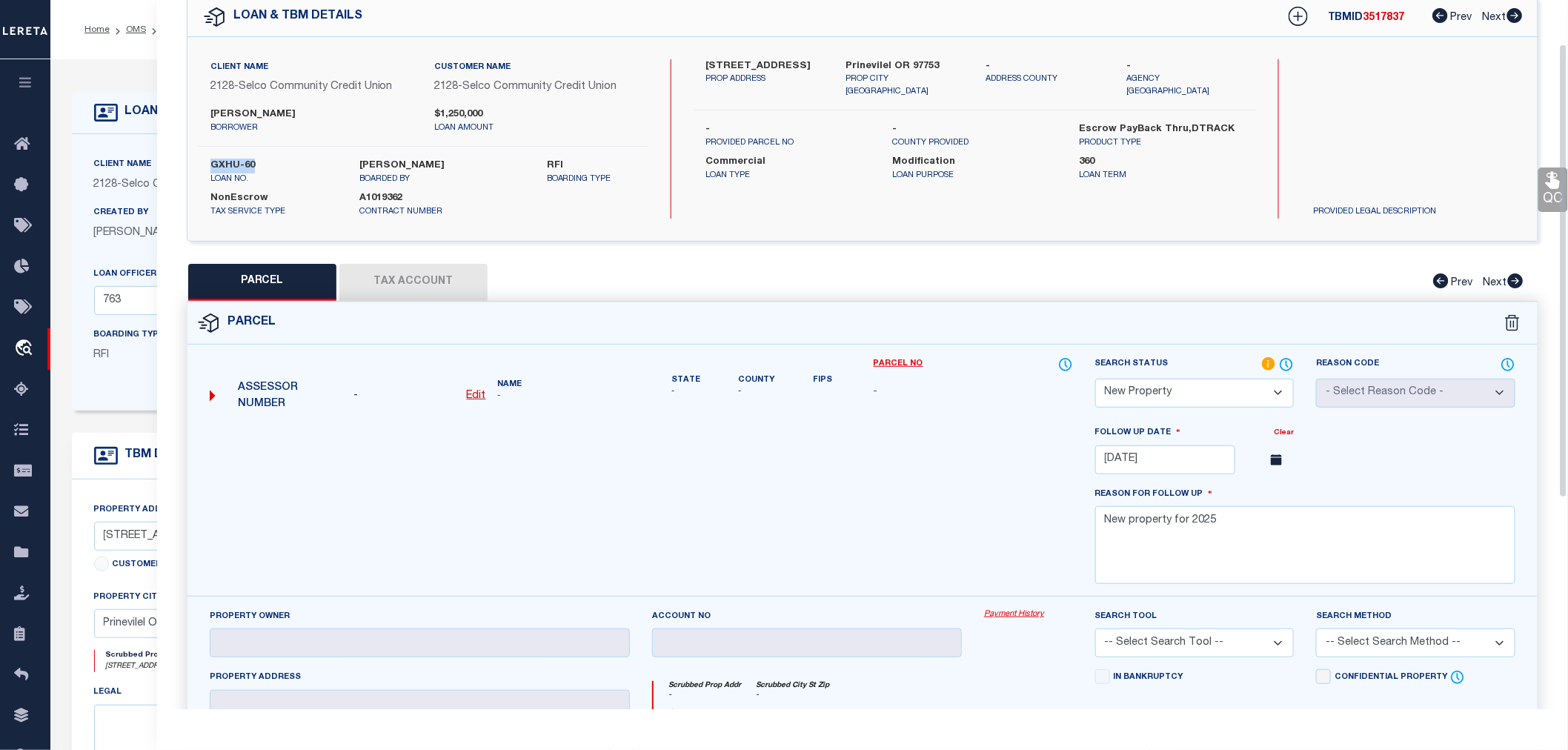
click at [208, 160] on div "GXHU-60 loan no." at bounding box center [274, 172] width 149 height 26
copy label "GXHU-60"
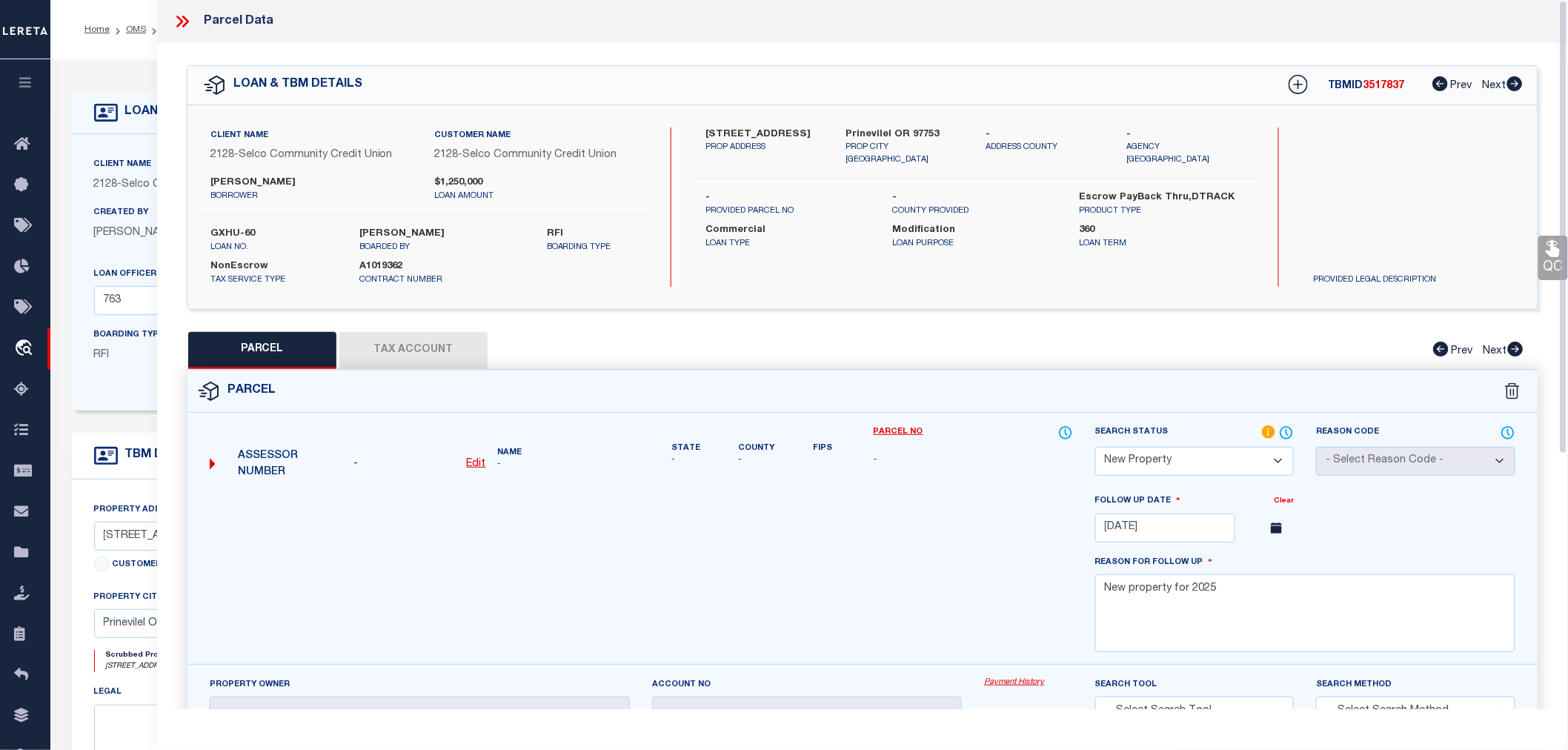
click at [183, 18] on icon at bounding box center [185, 21] width 6 height 12
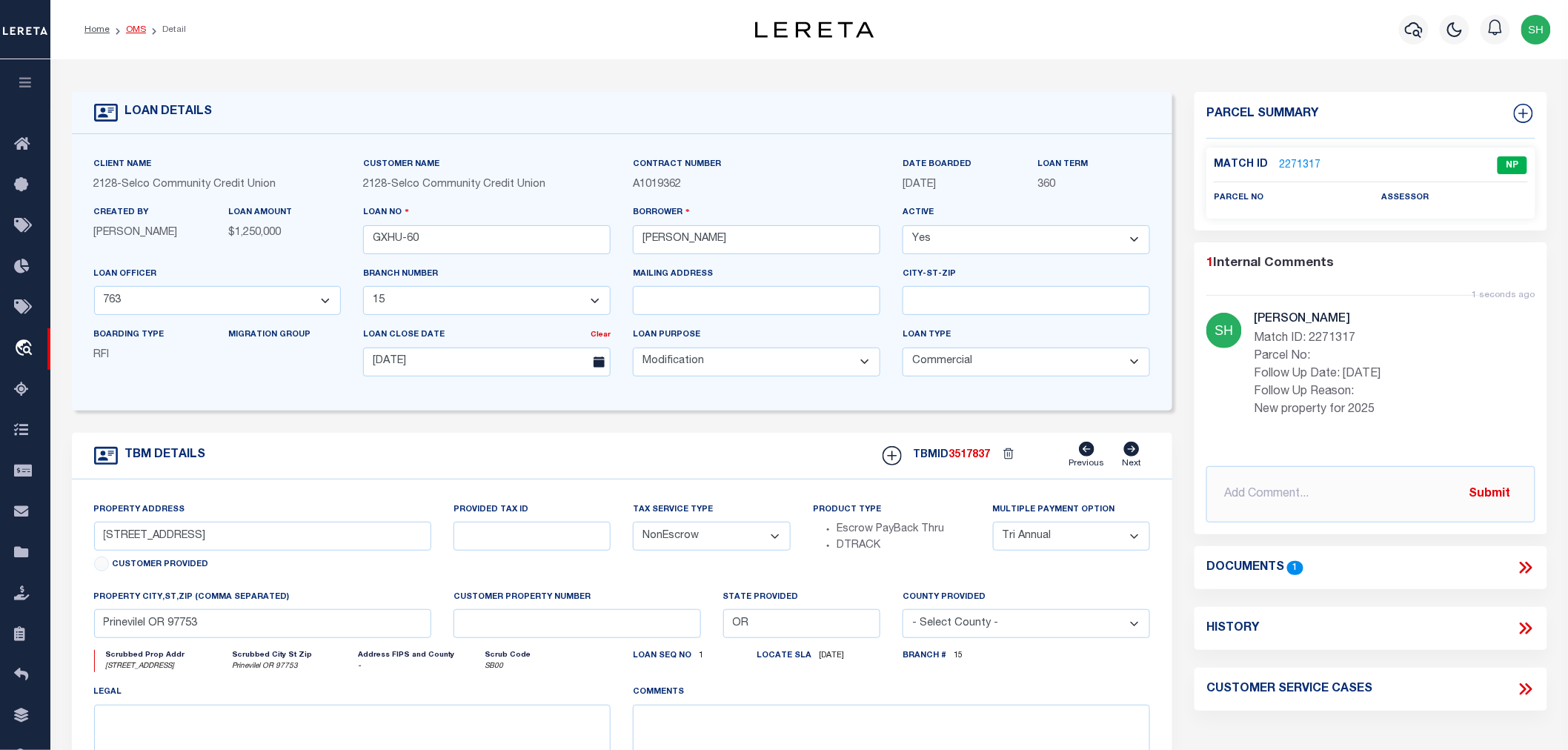
click at [139, 26] on link "OMS" at bounding box center [136, 29] width 20 height 9
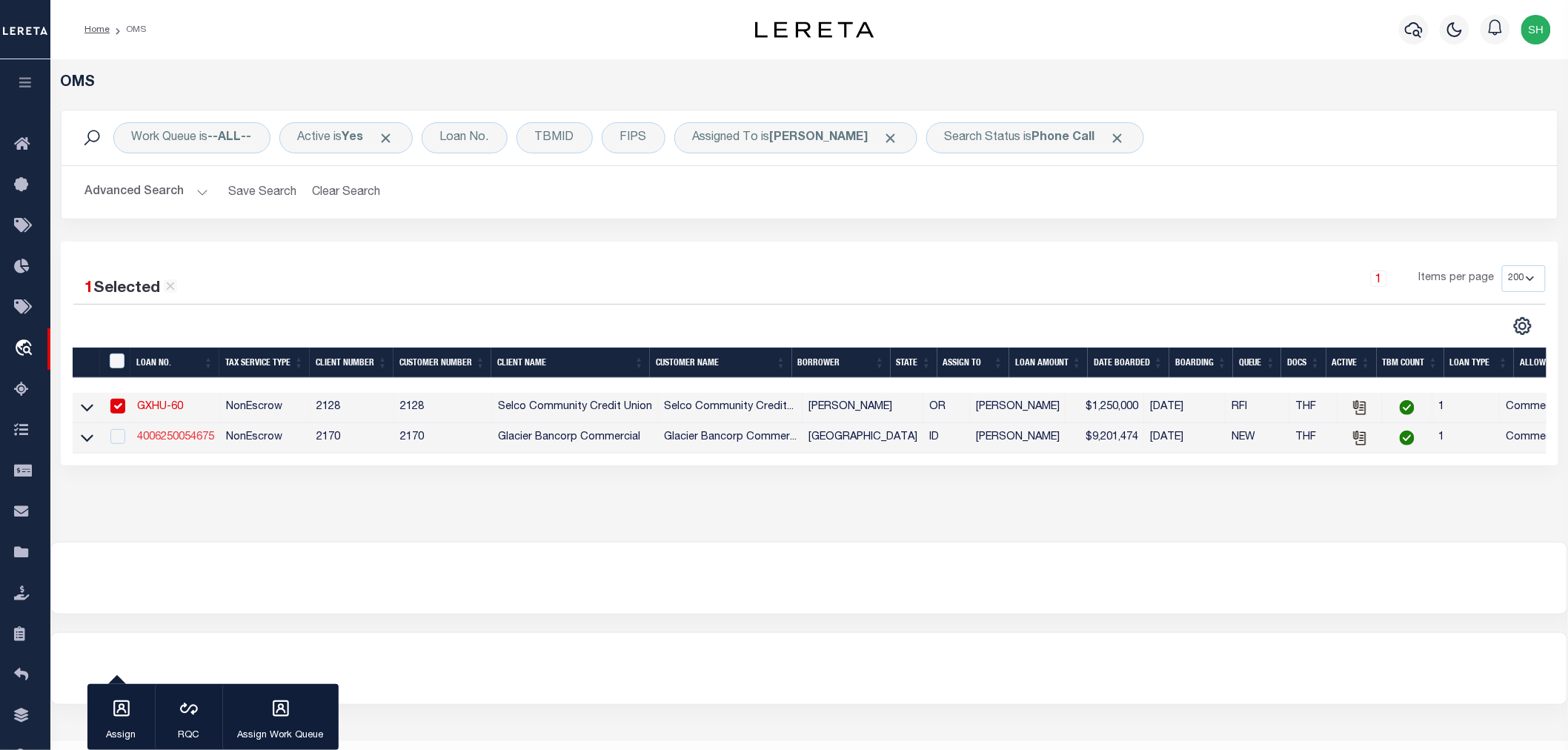
click at [169, 438] on link "4006250054675" at bounding box center [176, 437] width 77 height 10
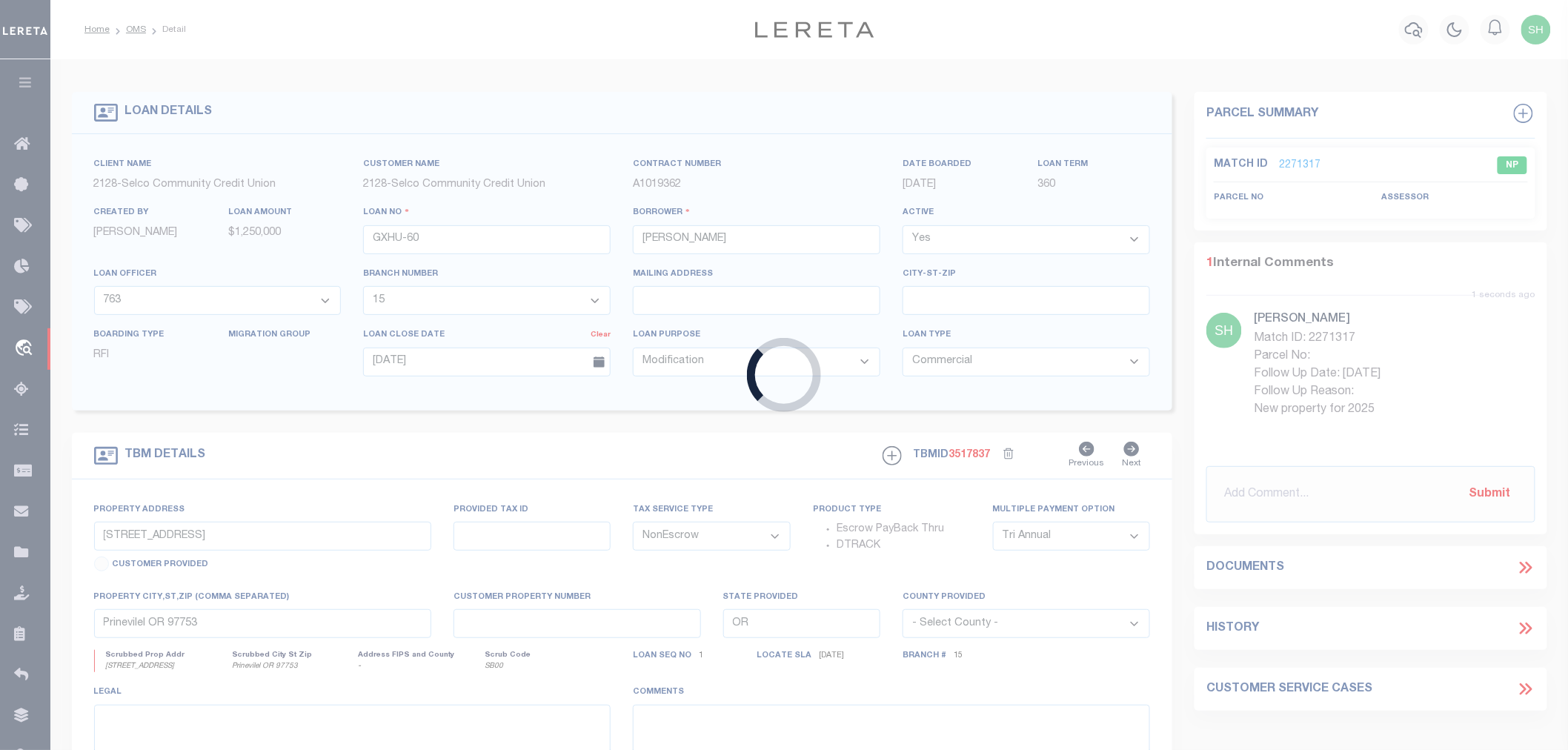
type input "4006250054675"
type input "TERRACE GATE"
select select
type input "901 PIER VIEW DR"
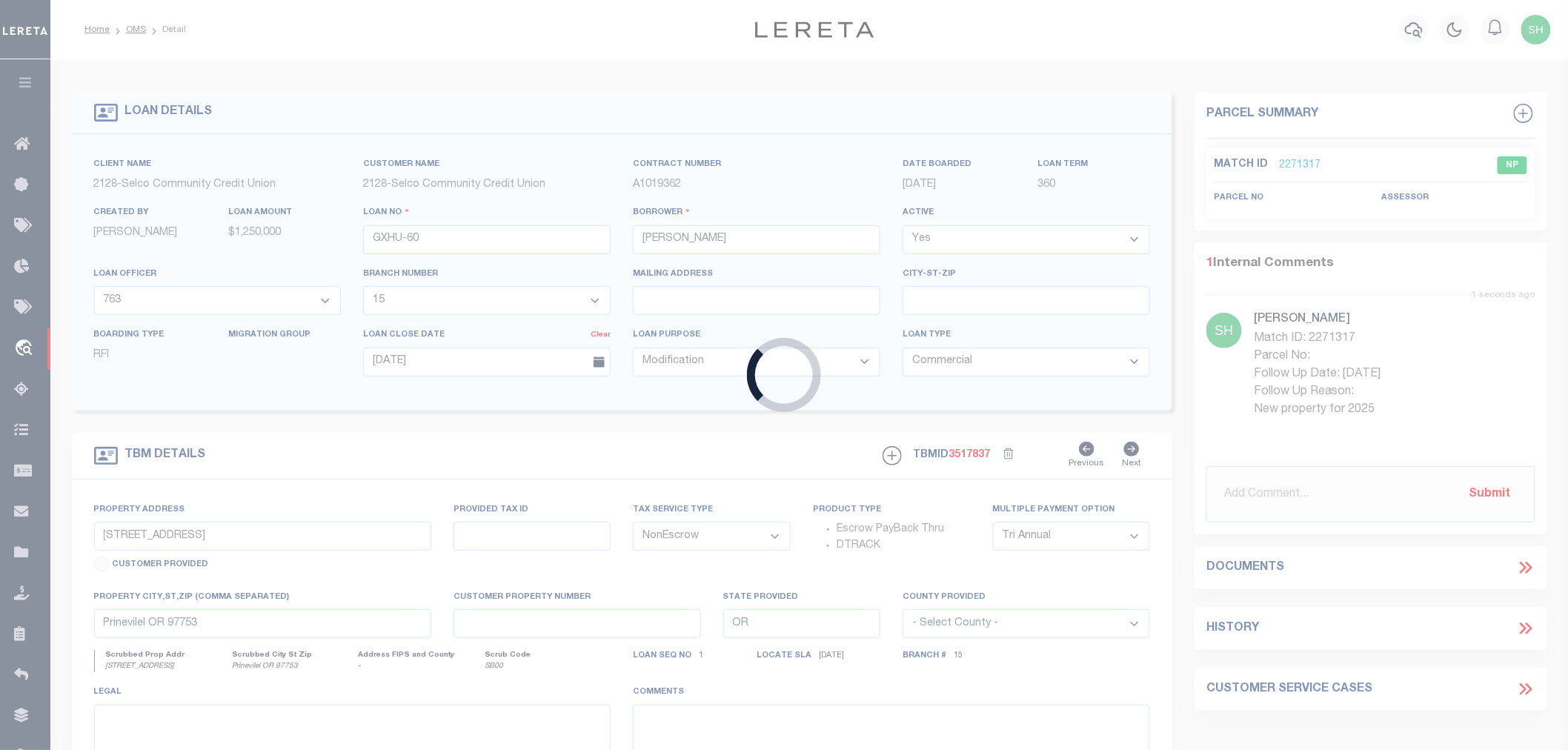
type input "IDAHO FALLS ID 83402-5070"
type input "09/28/2025"
select select "10"
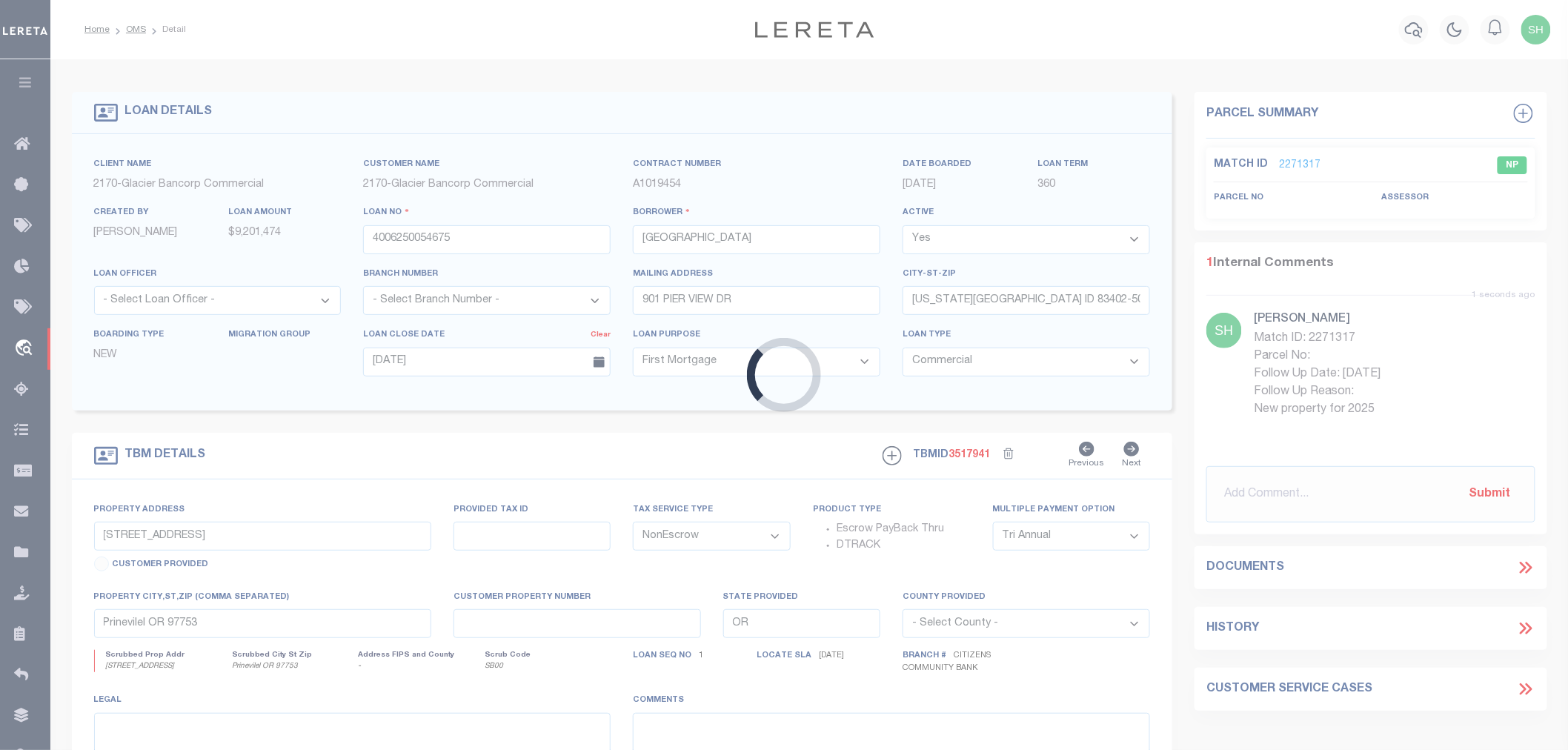
type input "1020 S SKYLINE DR"
type input "RPA2231002001O; RPA2231002002O; RPA22310010040; RP"
select select
type input "IDAHO FALLS ID 83402"
type input "ID"
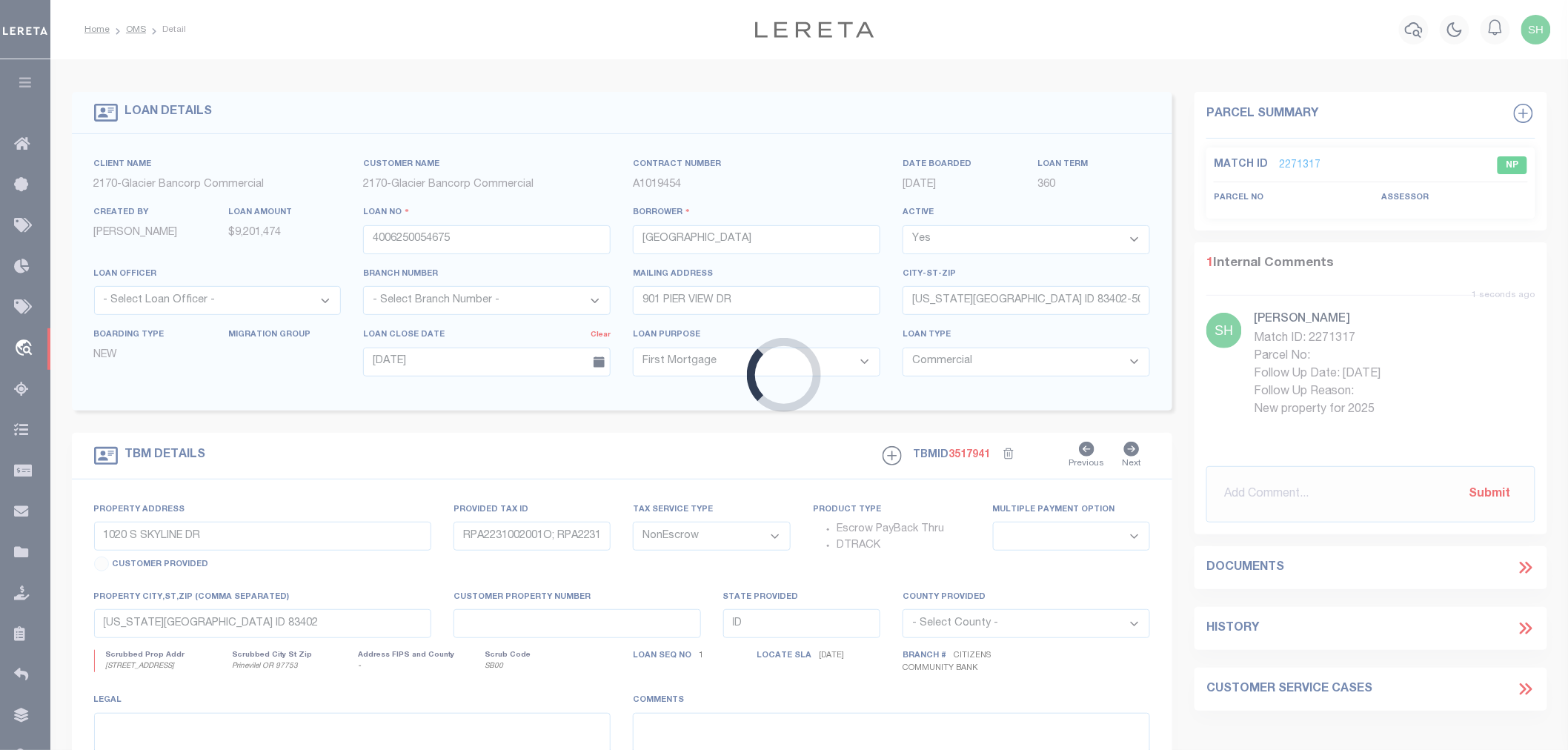
select select "4576"
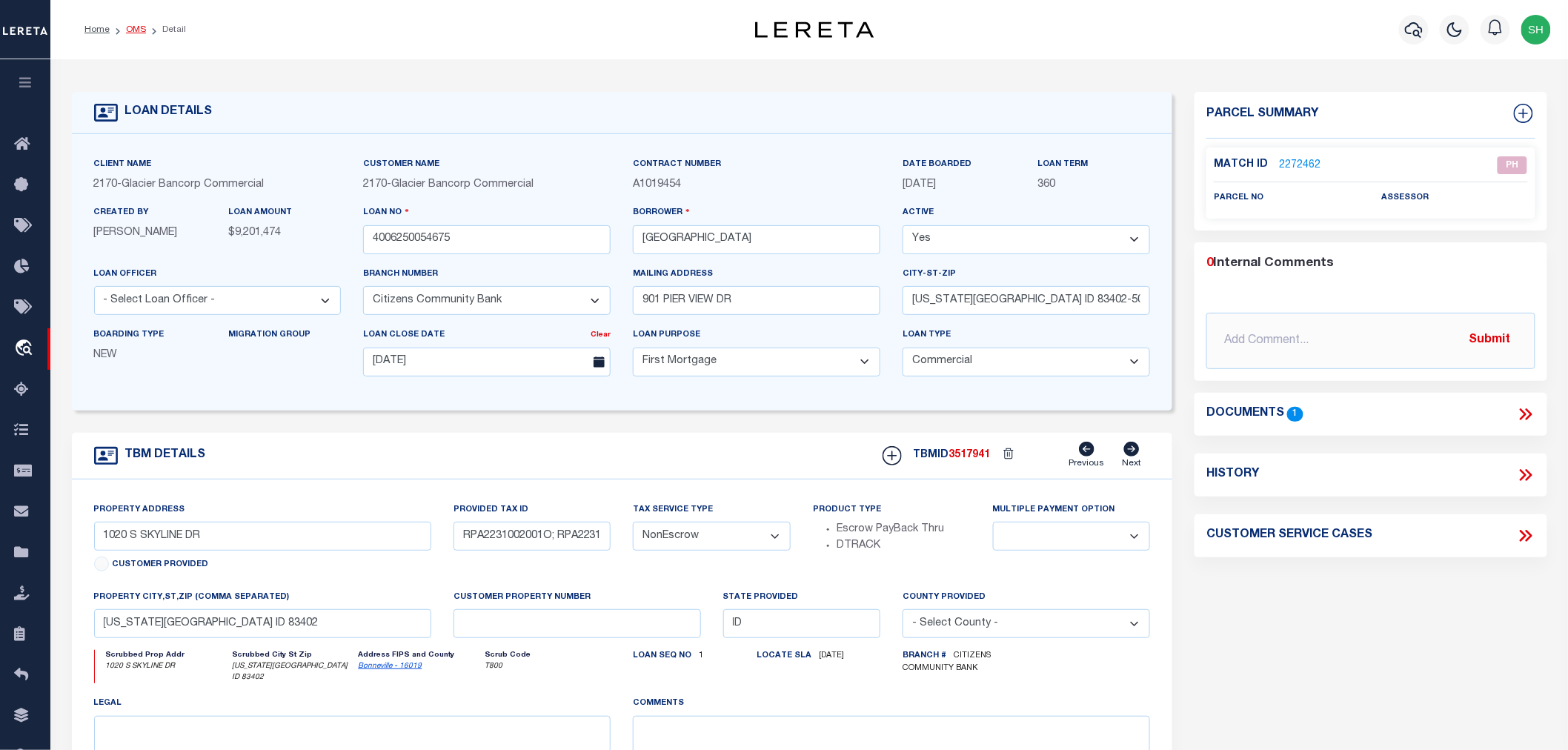
click at [130, 27] on link "OMS" at bounding box center [136, 29] width 20 height 9
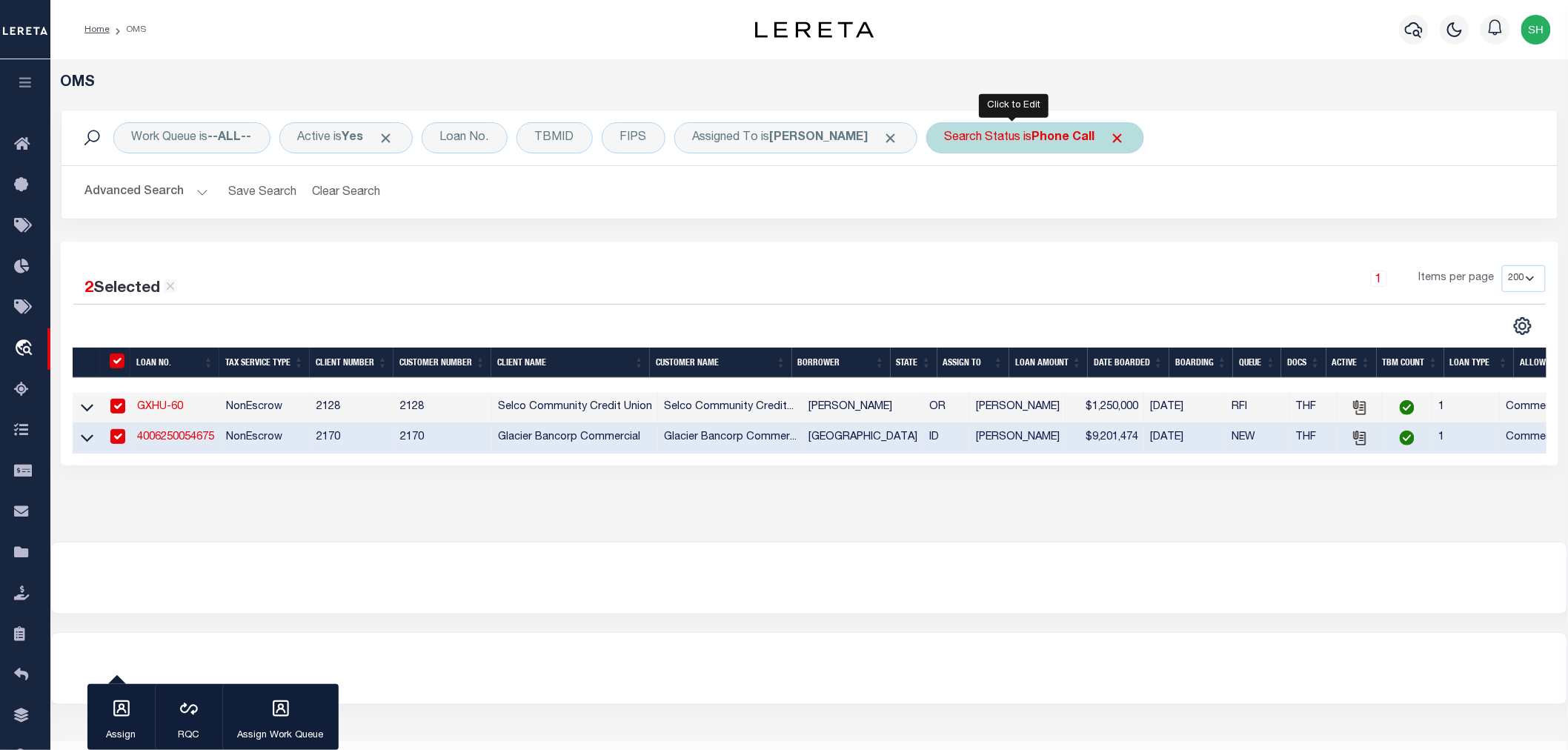
click at [1001, 140] on div "Search Status is Phone Call" at bounding box center [1035, 137] width 218 height 31
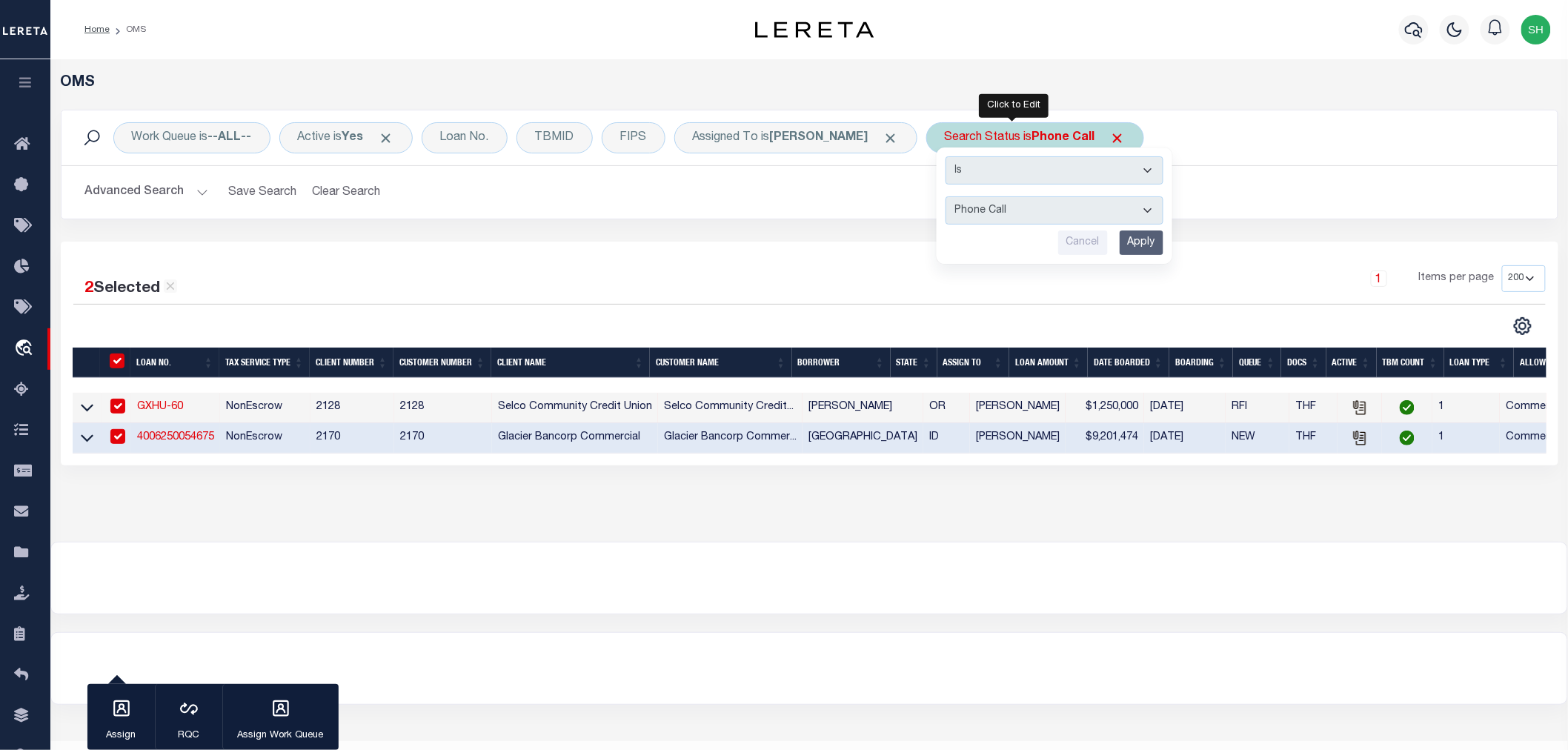
click at [982, 209] on select "Automated Search Bad Parcel Complete Duplicate Parcel High Dollar Reporting In …" at bounding box center [1054, 210] width 218 height 28
select select "RD"
click at [946, 197] on select "Automated Search Bad Parcel Complete Duplicate Parcel High Dollar Reporting In …" at bounding box center [1054, 210] width 218 height 28
click at [1120, 247] on input "Apply" at bounding box center [1142, 243] width 43 height 24
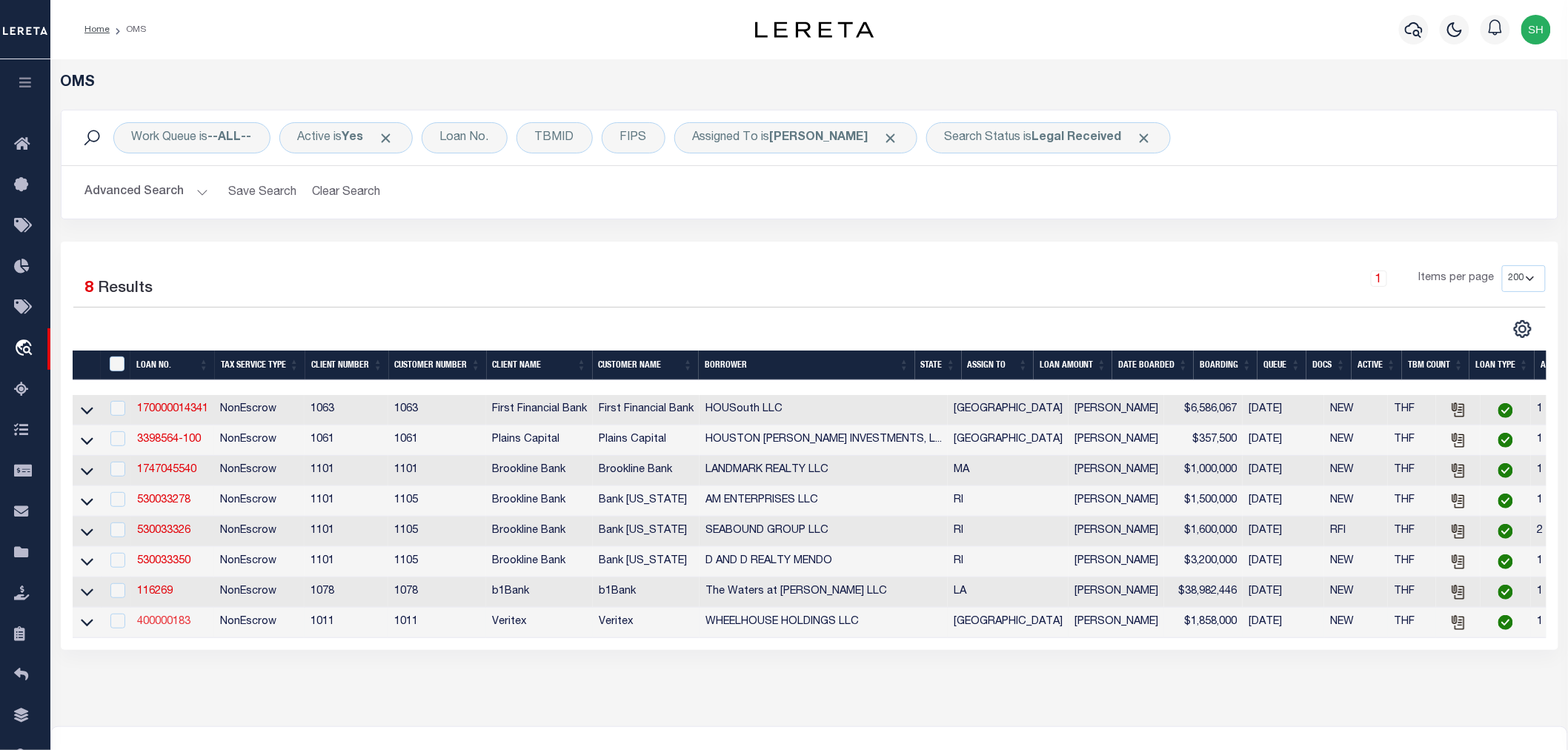
click at [150, 626] on link "400000183" at bounding box center [164, 622] width 53 height 10
type input "400000183"
type input "WHEELHOUSE HOLDINGS LLC"
select select
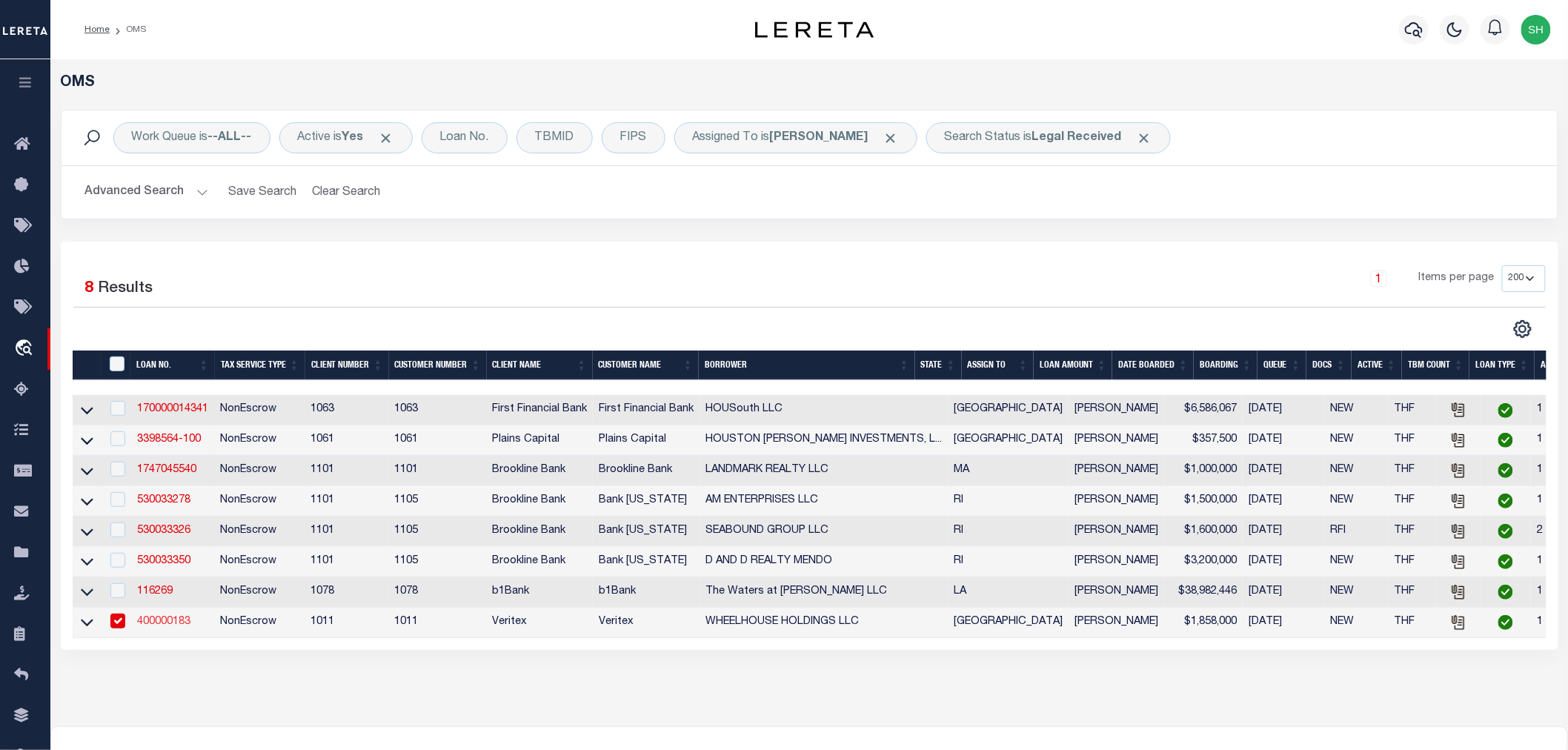
select select
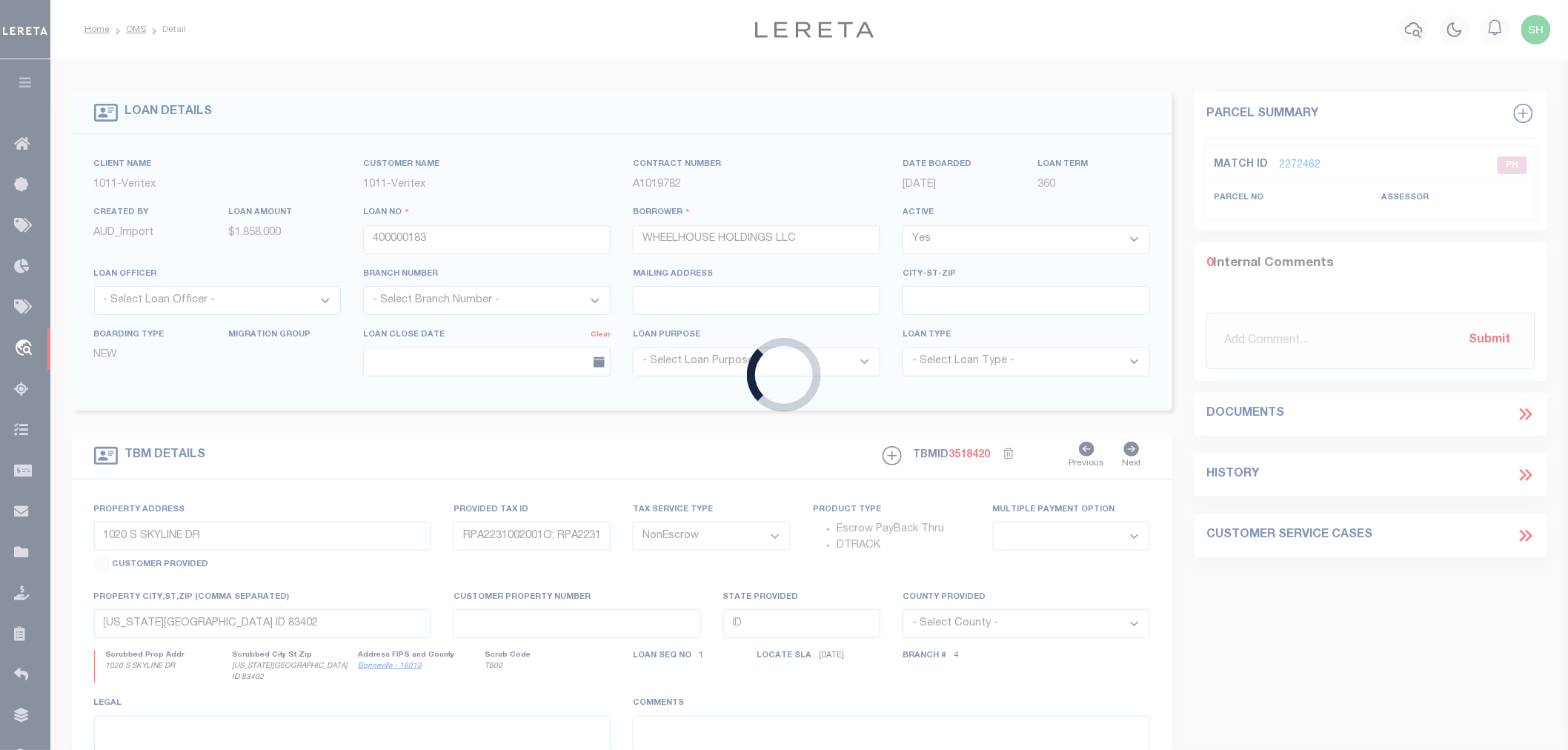
type input "1200-1206 MARINA BAY DRIVE"
select select
type input "KEMAH, TX, 77565"
type input "[GEOGRAPHIC_DATA]"
select select
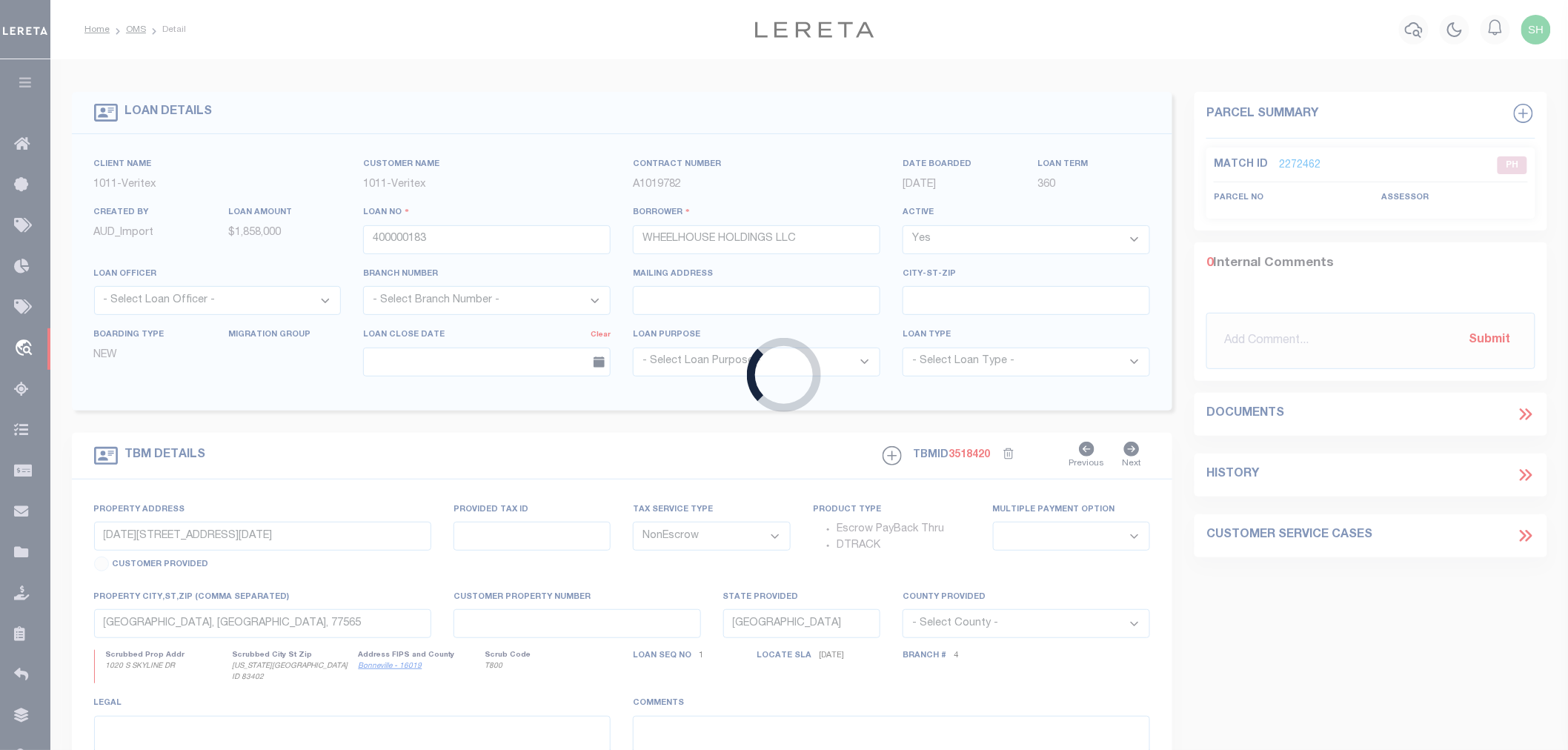
type textarea "SEE EXHIBIT A, GALVESTON CO"
select select "46399"
select select "3107"
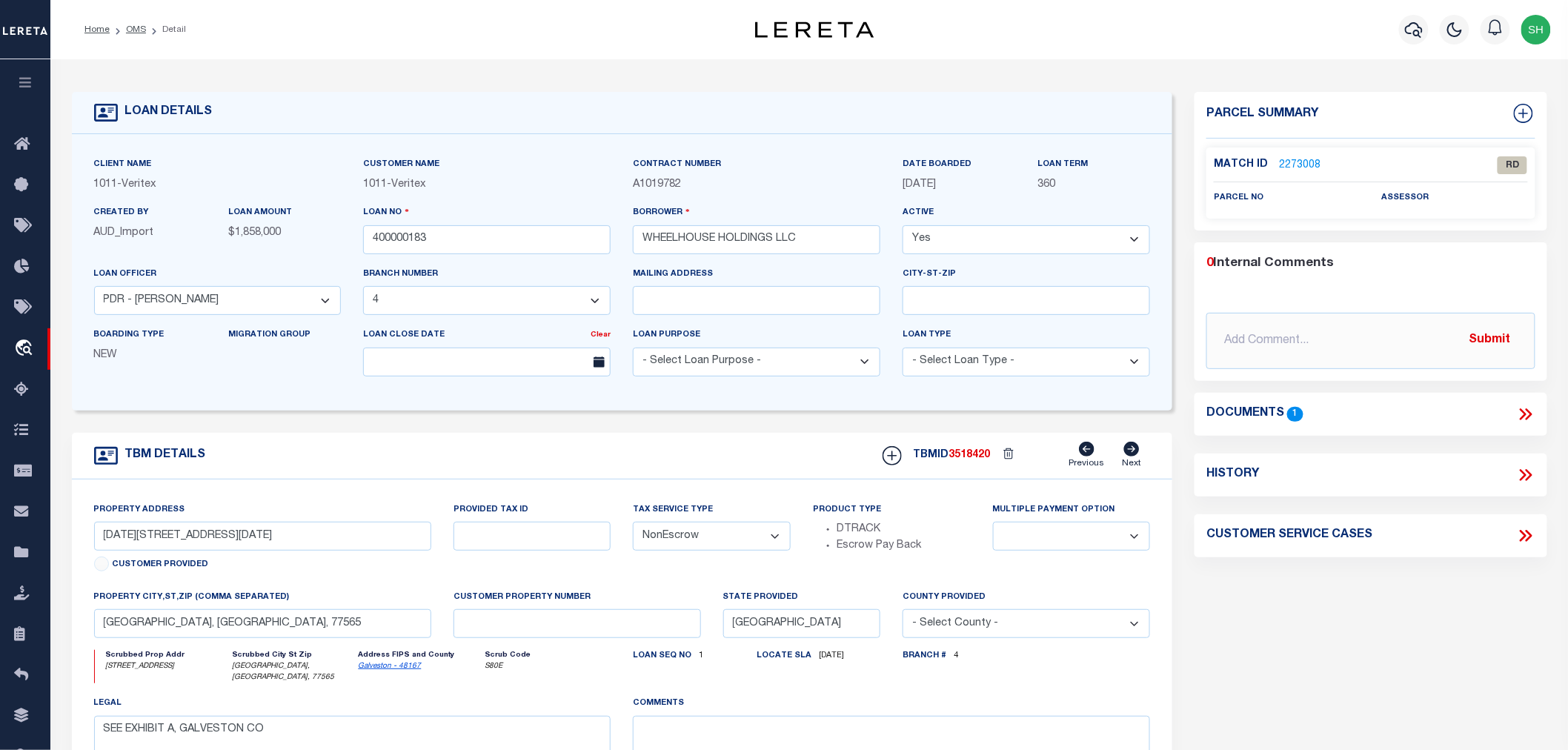
click at [1528, 410] on icon at bounding box center [1525, 414] width 19 height 19
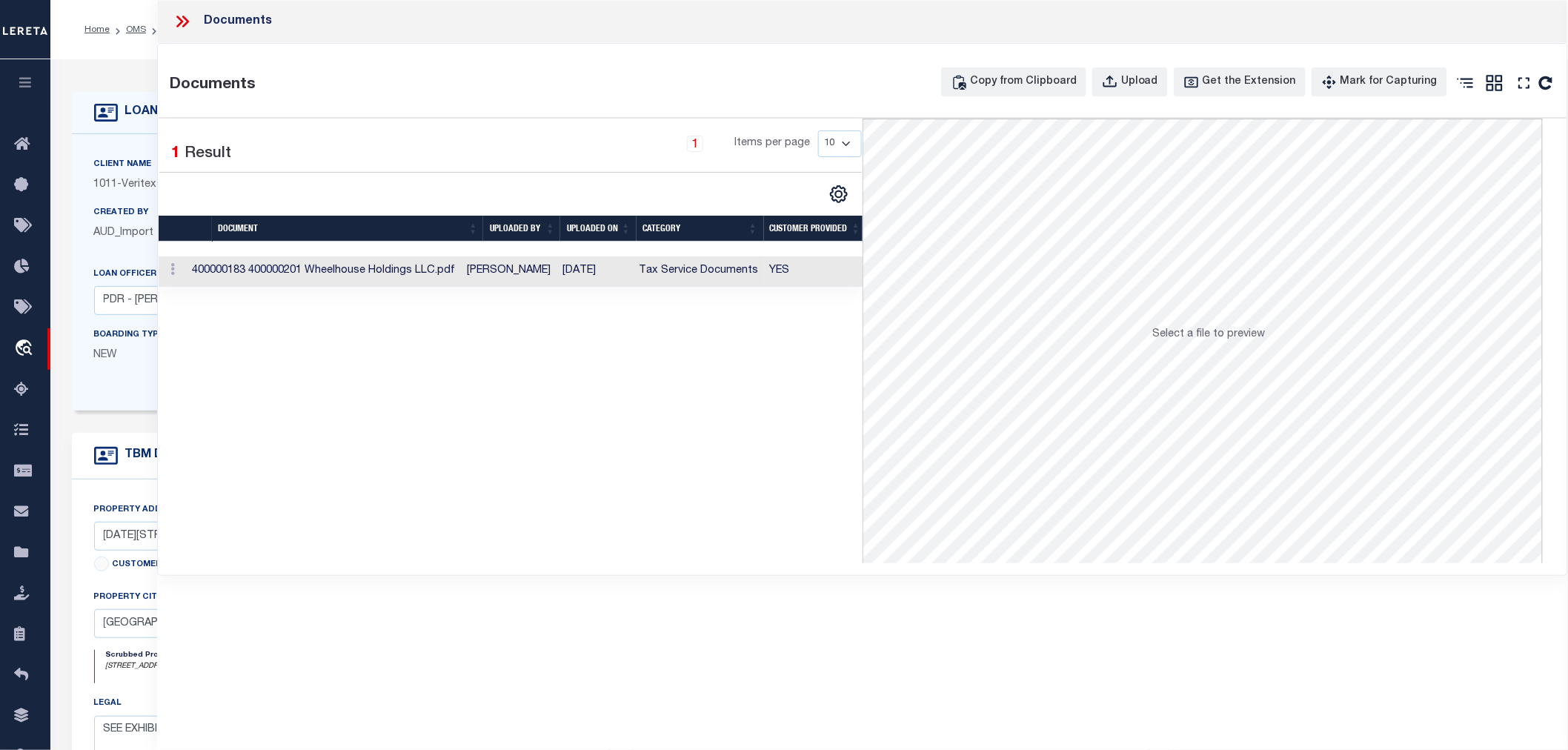
click at [507, 267] on td "Bryan Harvey" at bounding box center [508, 271] width 96 height 31
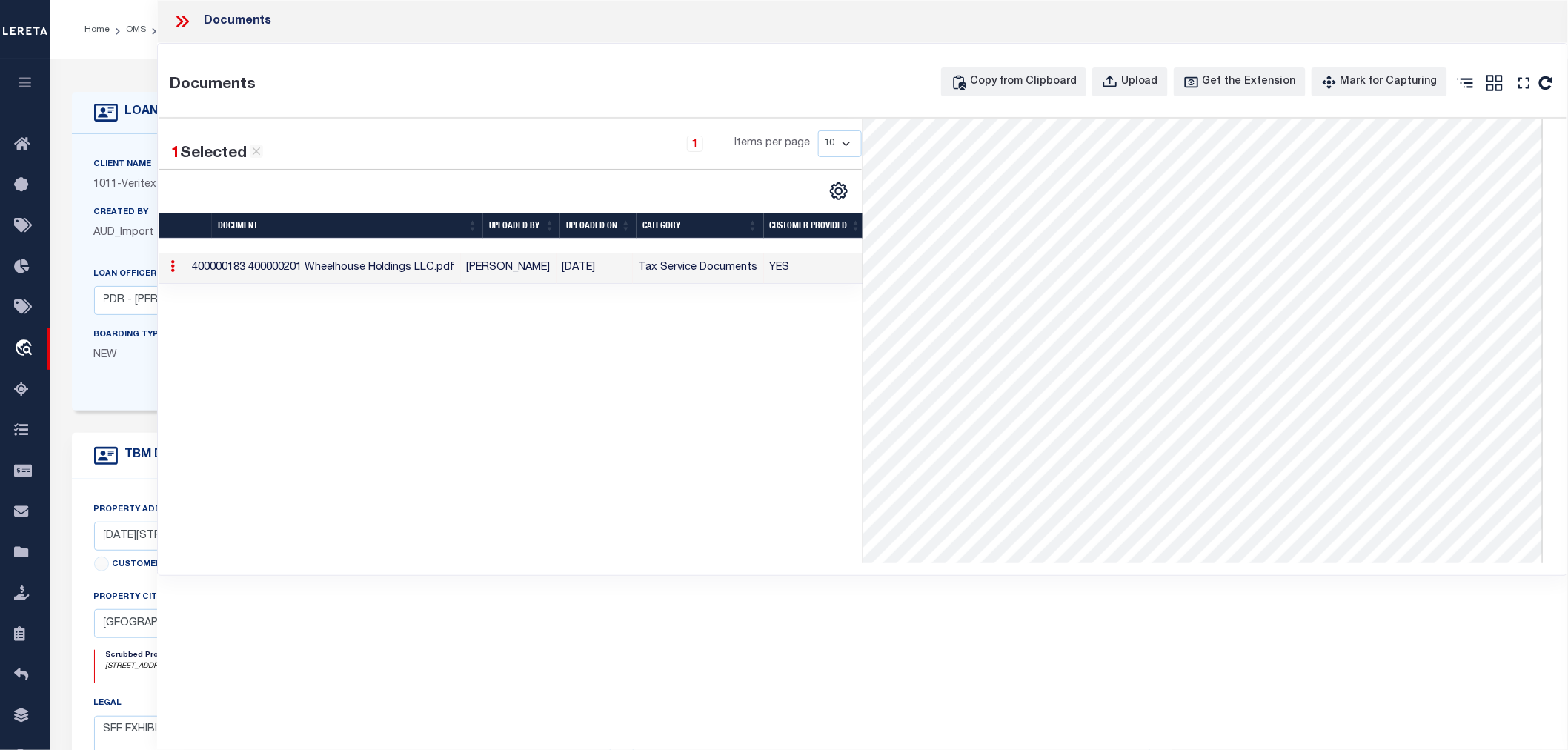
click at [179, 18] on icon at bounding box center [180, 21] width 6 height 12
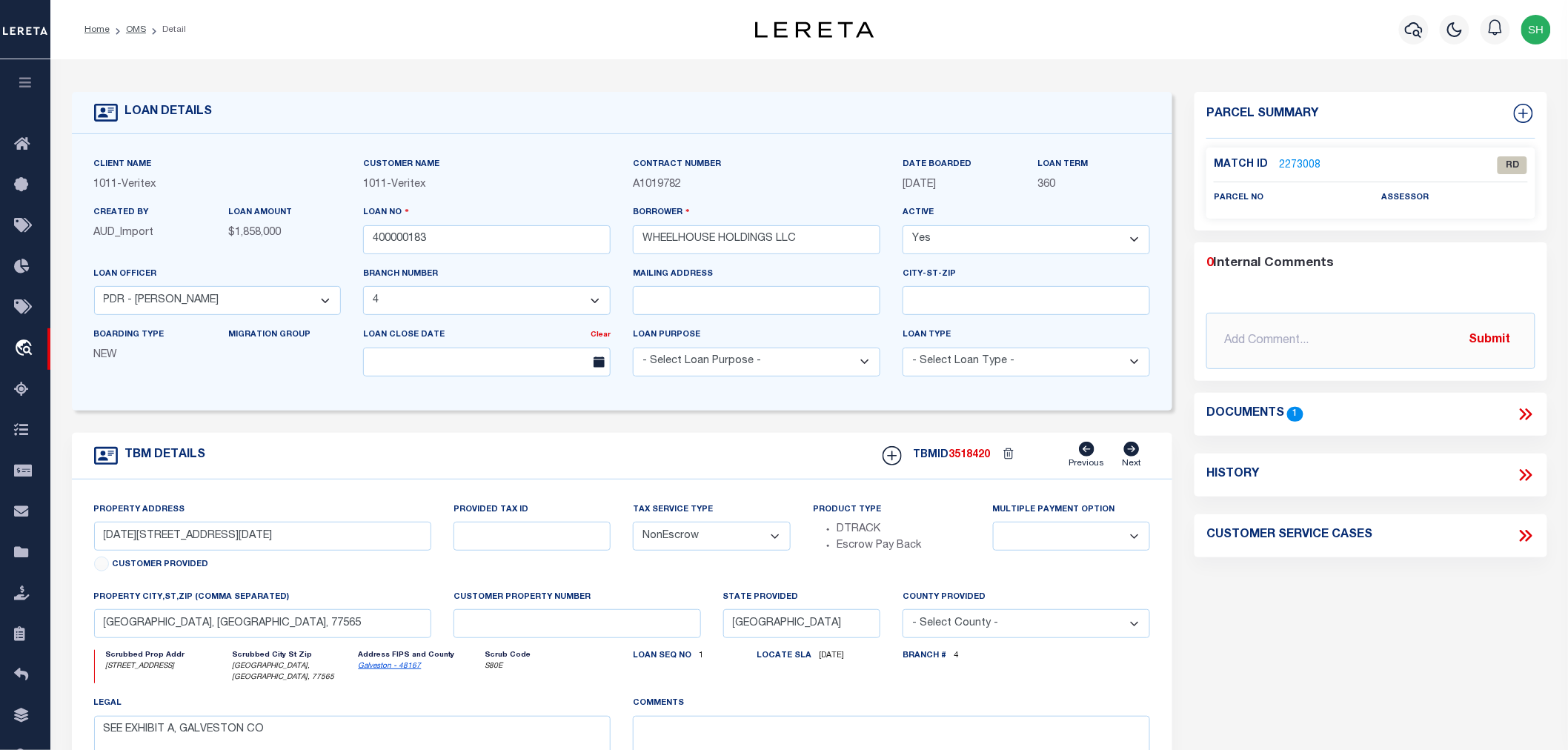
click at [1291, 160] on link "2273008" at bounding box center [1300, 165] width 42 height 15
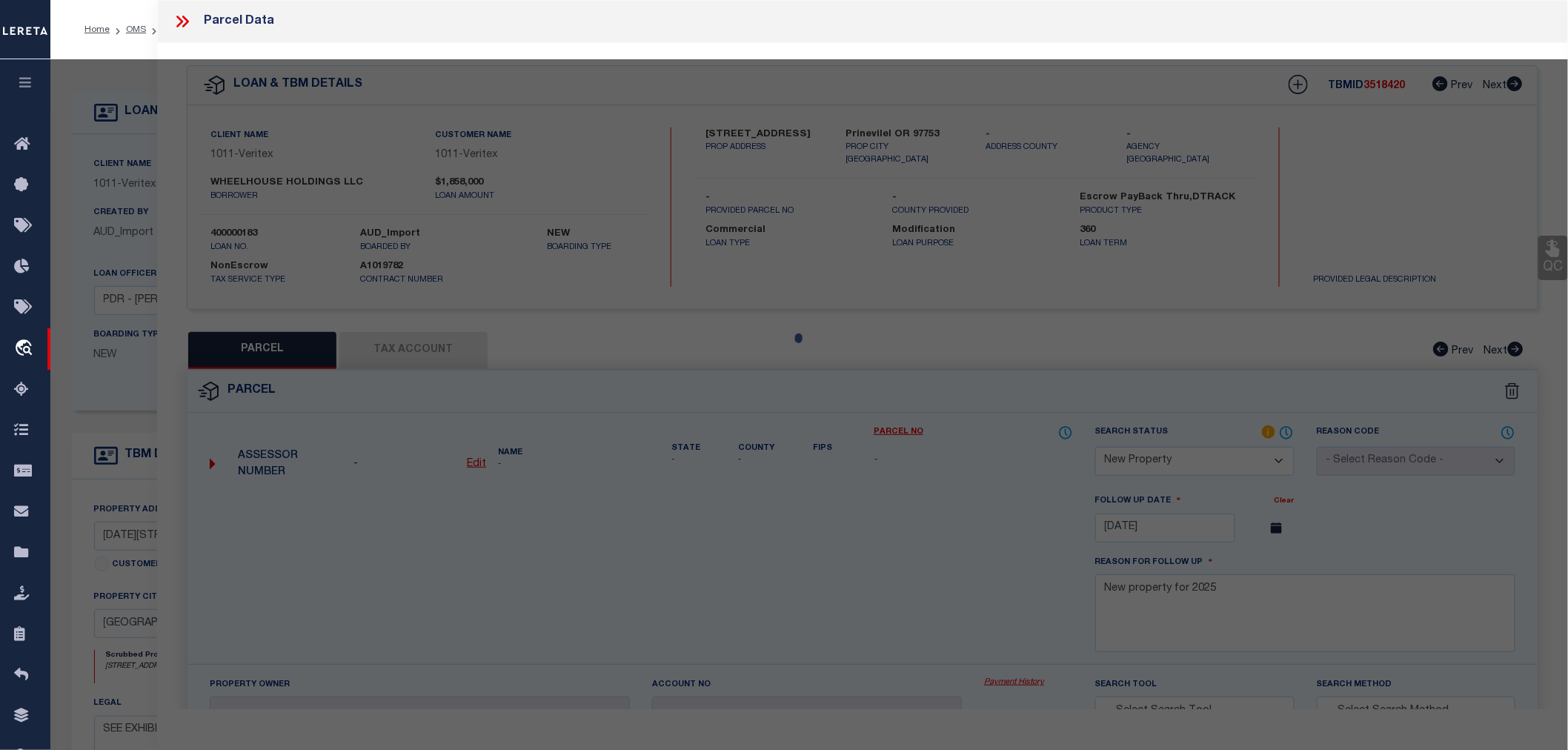
select select "AS"
checkbox input "false"
select select "RD"
checkbox input "false"
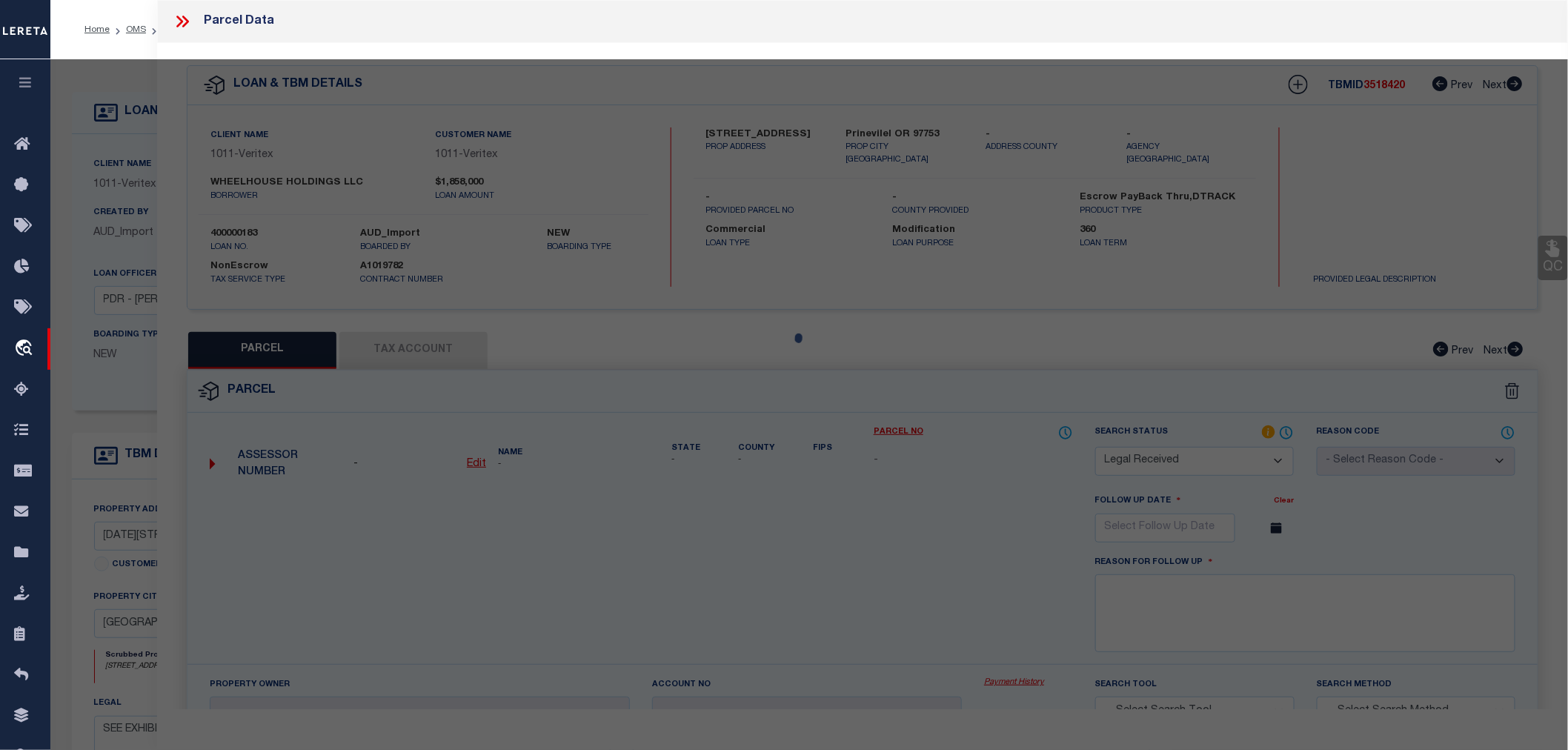
type textarea "Document uploaded that satisfies a legal requirement, changing from ND to RD"
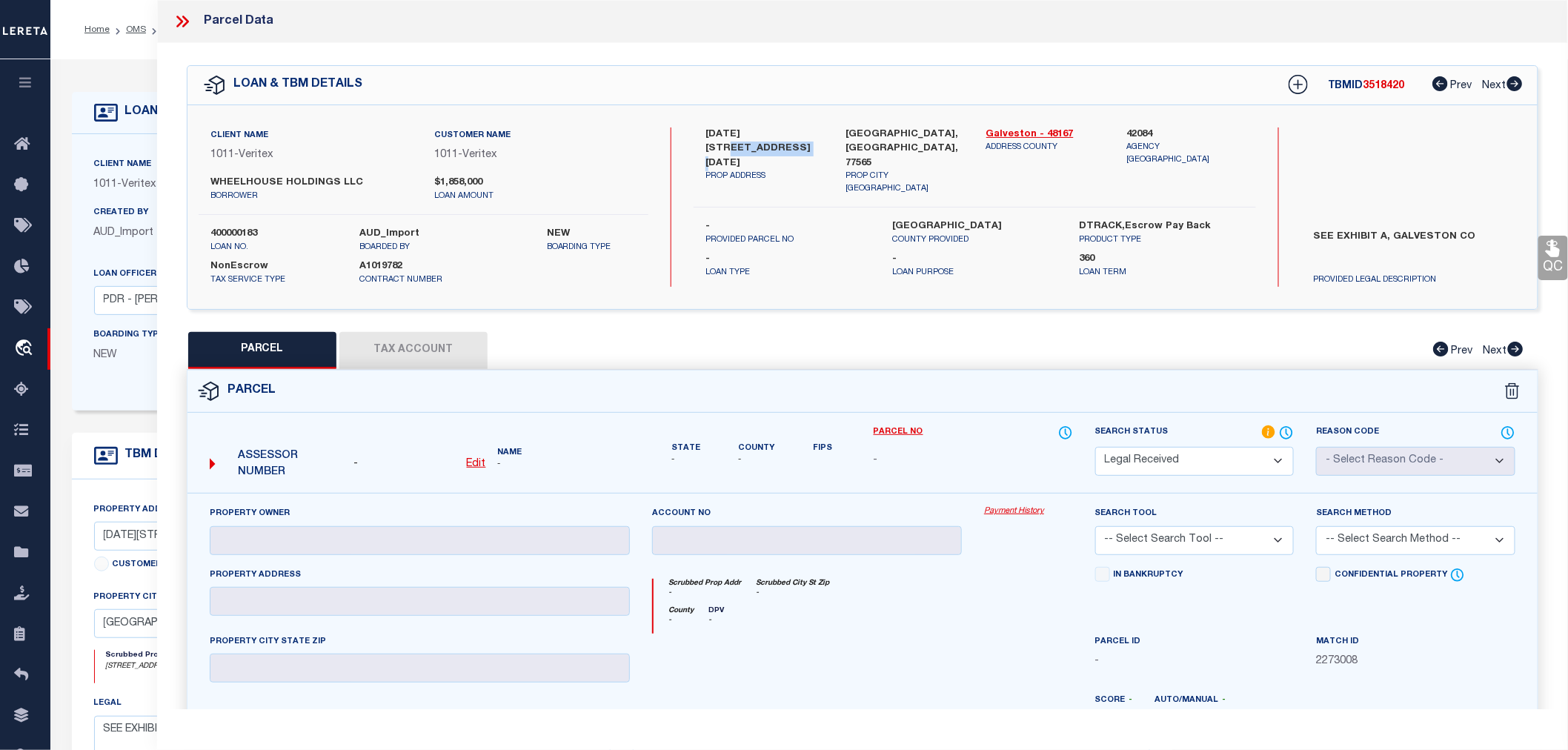
drag, startPoint x: 754, startPoint y: 134, endPoint x: 720, endPoint y: 149, distance: 37.2
click at [720, 149] on label "1200-1206 MARINA BAY DRIVE" at bounding box center [764, 149] width 118 height 43
copy label "MARINA BAY DR"
drag, startPoint x: 204, startPoint y: 179, endPoint x: 333, endPoint y: 178, distance: 129.0
click at [333, 178] on div "WHEELHOUSE HOLDINGS LLC borrower" at bounding box center [312, 189] width 225 height 26
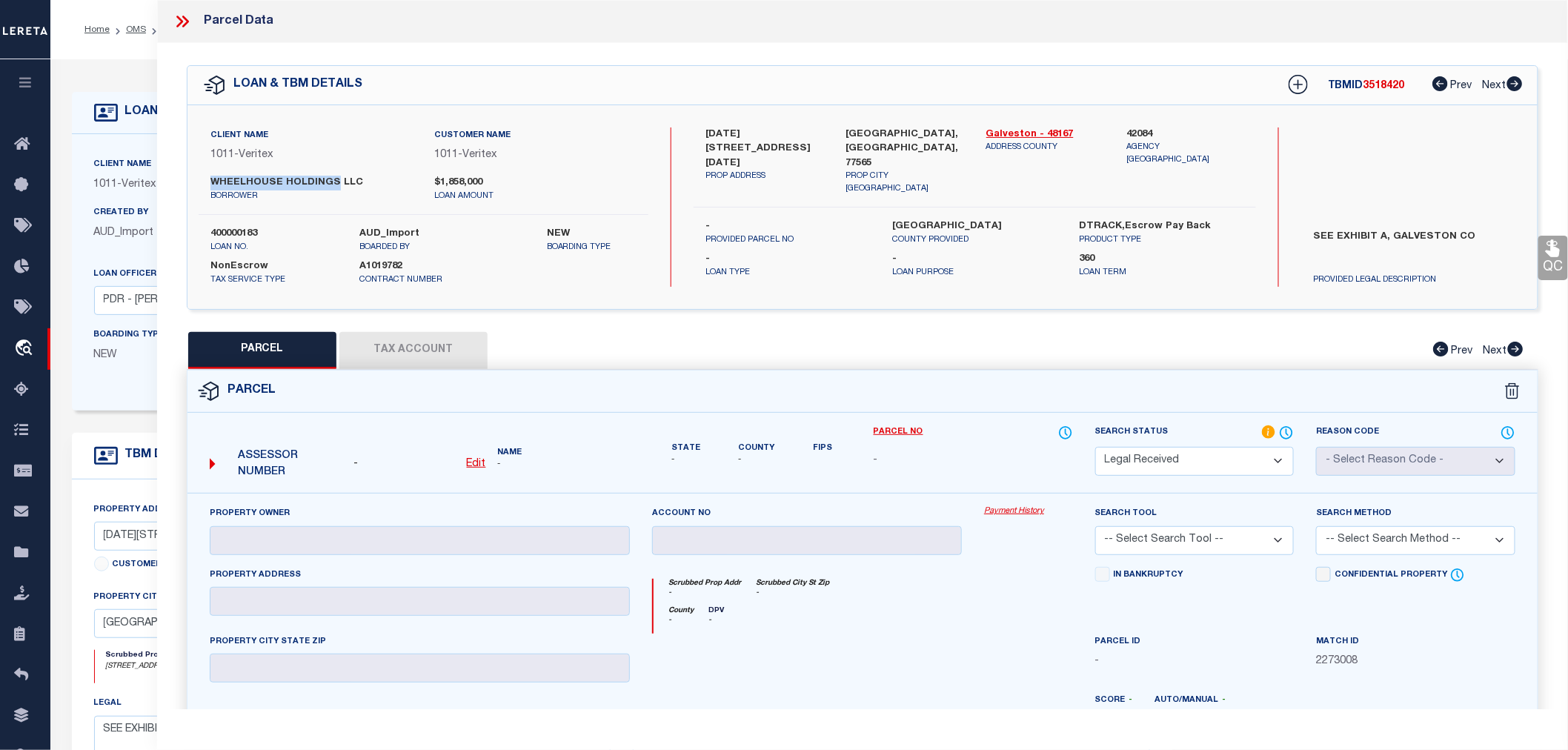
copy label "WHEELHOUSE HOLDINGS"
click at [1139, 130] on label "42084" at bounding box center [1185, 135] width 118 height 14
copy label "42084"
click at [475, 459] on u "Edit" at bounding box center [476, 463] width 19 height 10
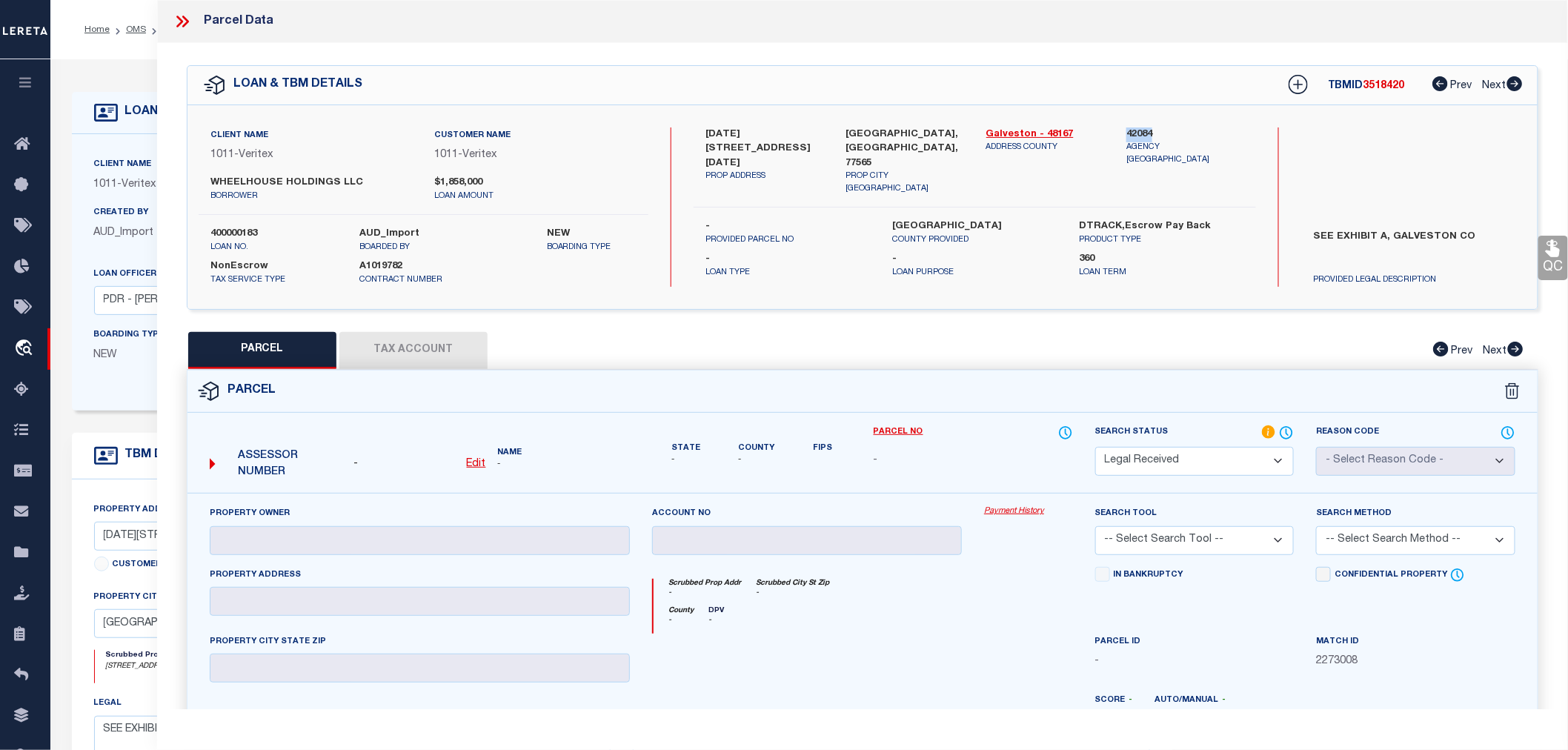
select select "RD"
type textarea "-"
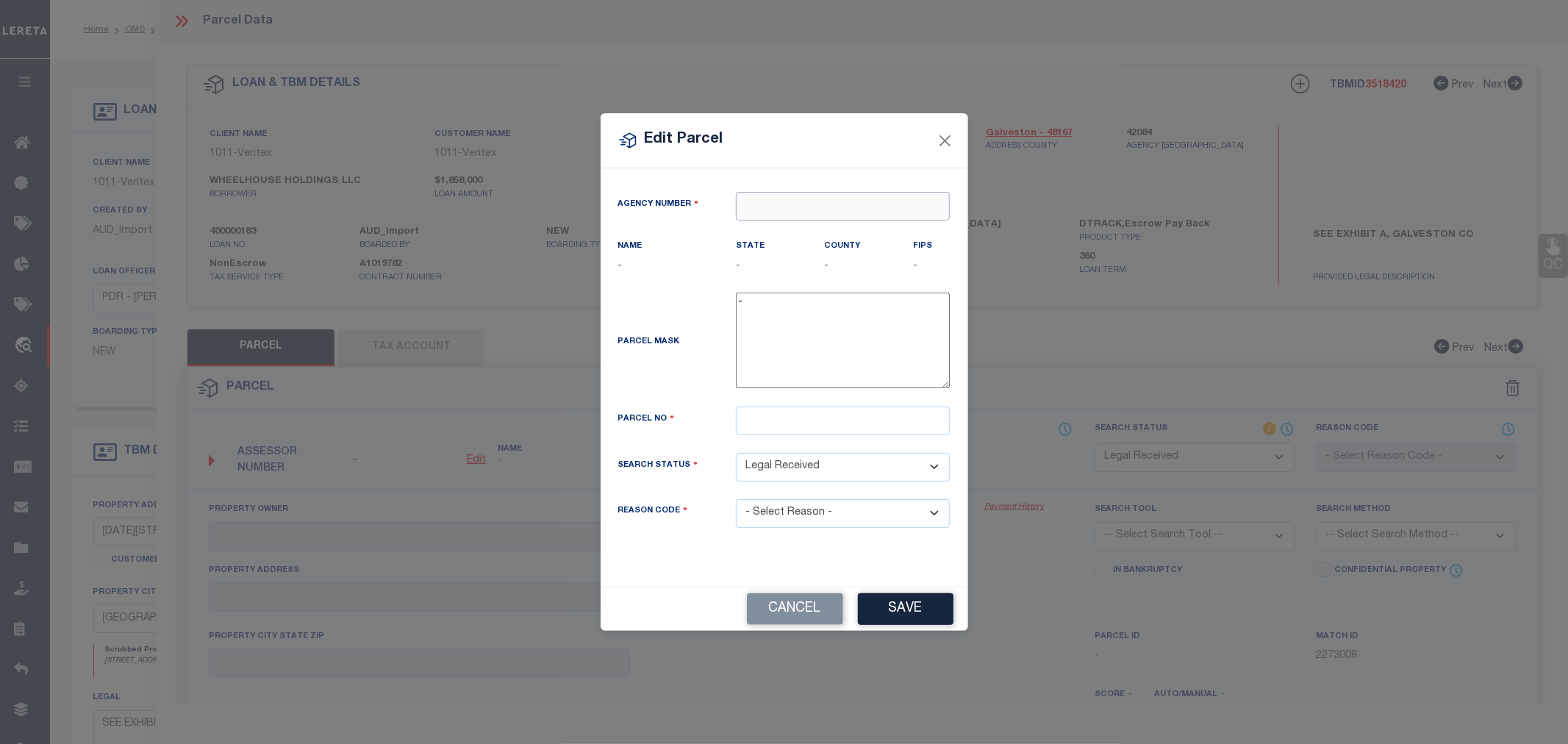
click at [808, 208] on input "text" at bounding box center [843, 206] width 214 height 29
paste input "42084"
click at [796, 226] on div "420840000 : GALVESTON COUNTY" at bounding box center [848, 233] width 223 height 24
type input "420840000"
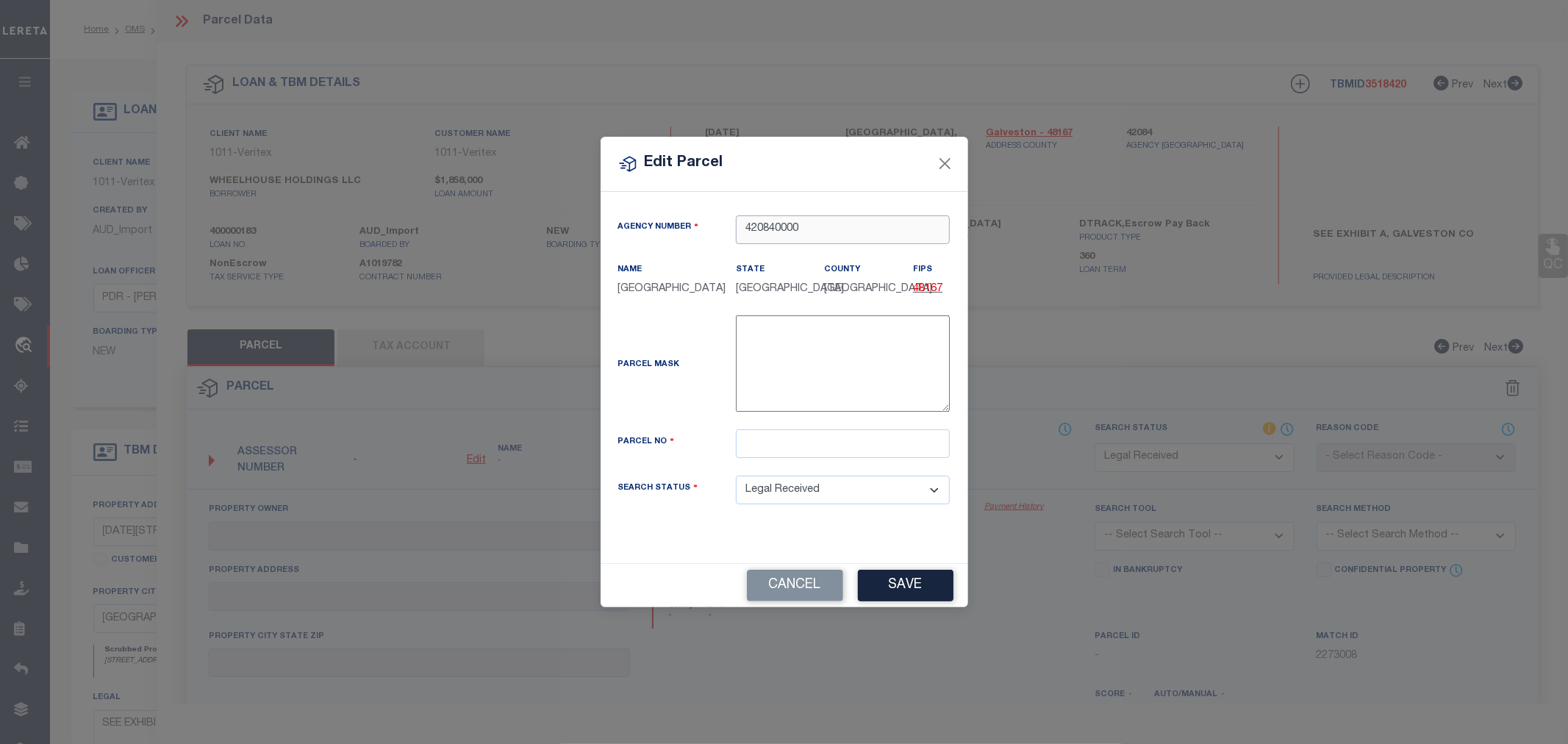
type input "420840000"
click at [819, 453] on input "text" at bounding box center [843, 444] width 214 height 29
paste input "135166"
type input "135166"
click at [915, 596] on button "Save" at bounding box center [905, 585] width 96 height 32
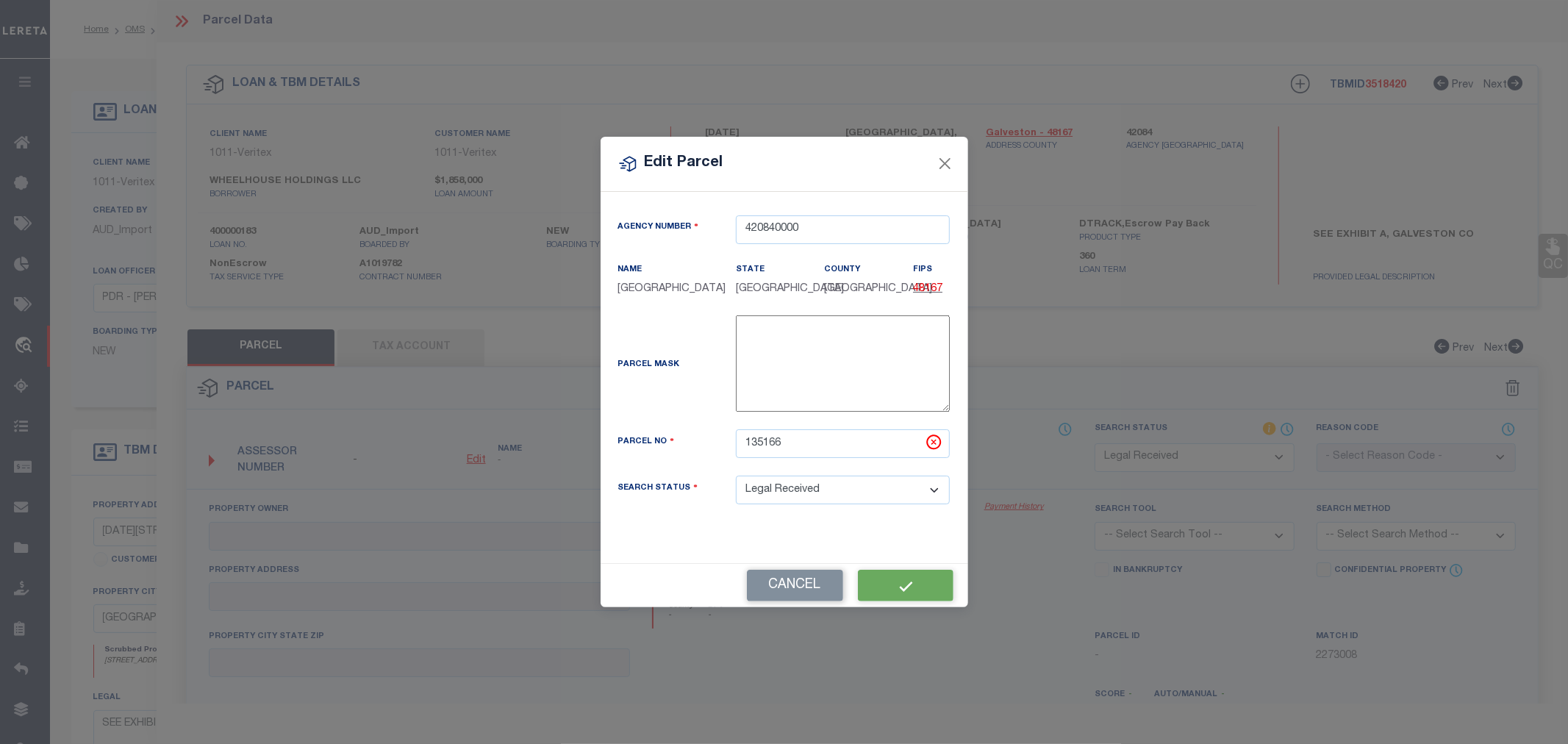
select select "RD"
checkbox input "false"
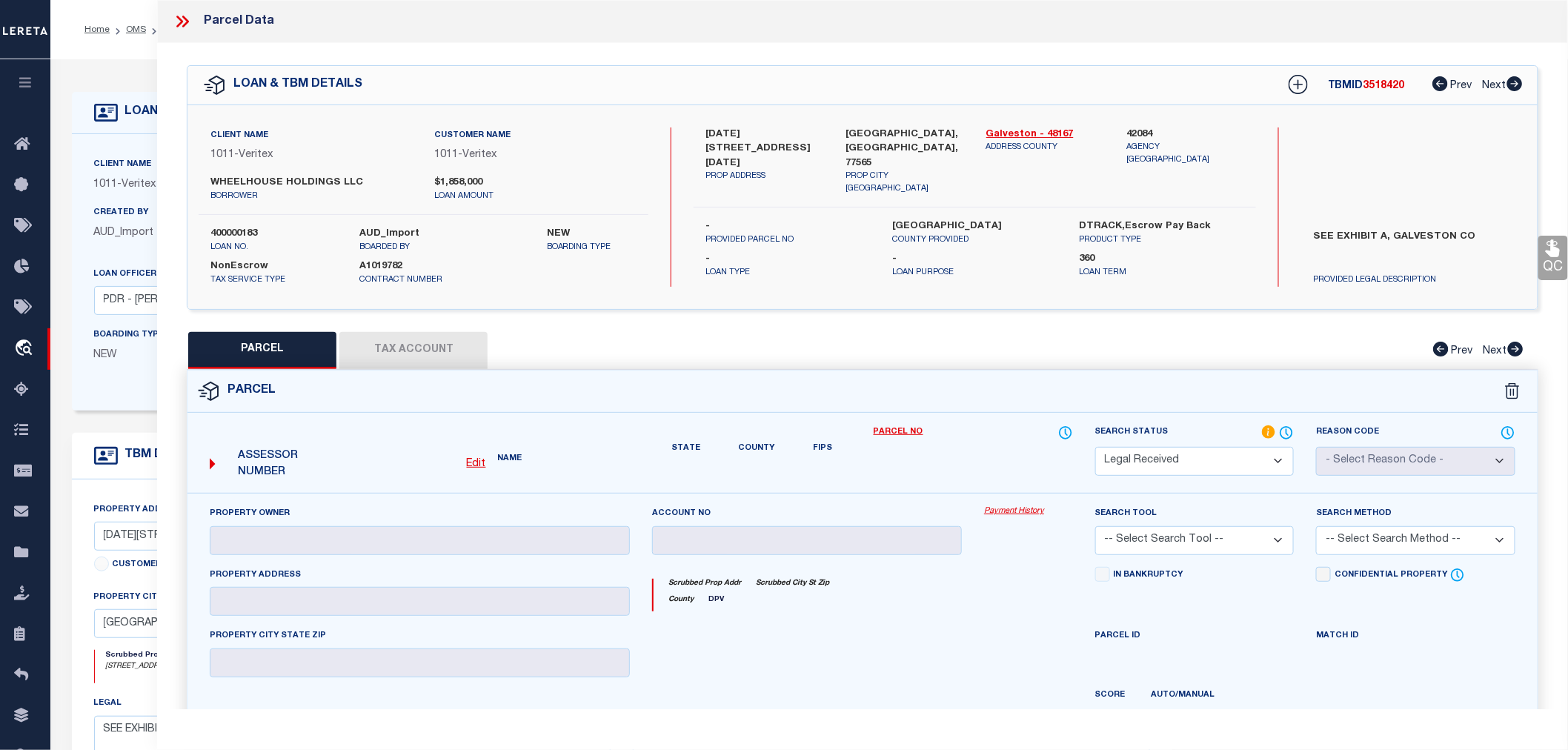
type input "WHEELHOUSE HOLDINGS LLC"
type input "1200 FM 2094"
type input "KEMAH, TX 77565"
type textarea "ABST 18 M MULDOON SUR TR 30 2.000 ACRS ."
type textarea "Document uploaded that satisfies a legal requirement, changing from ND to RD"
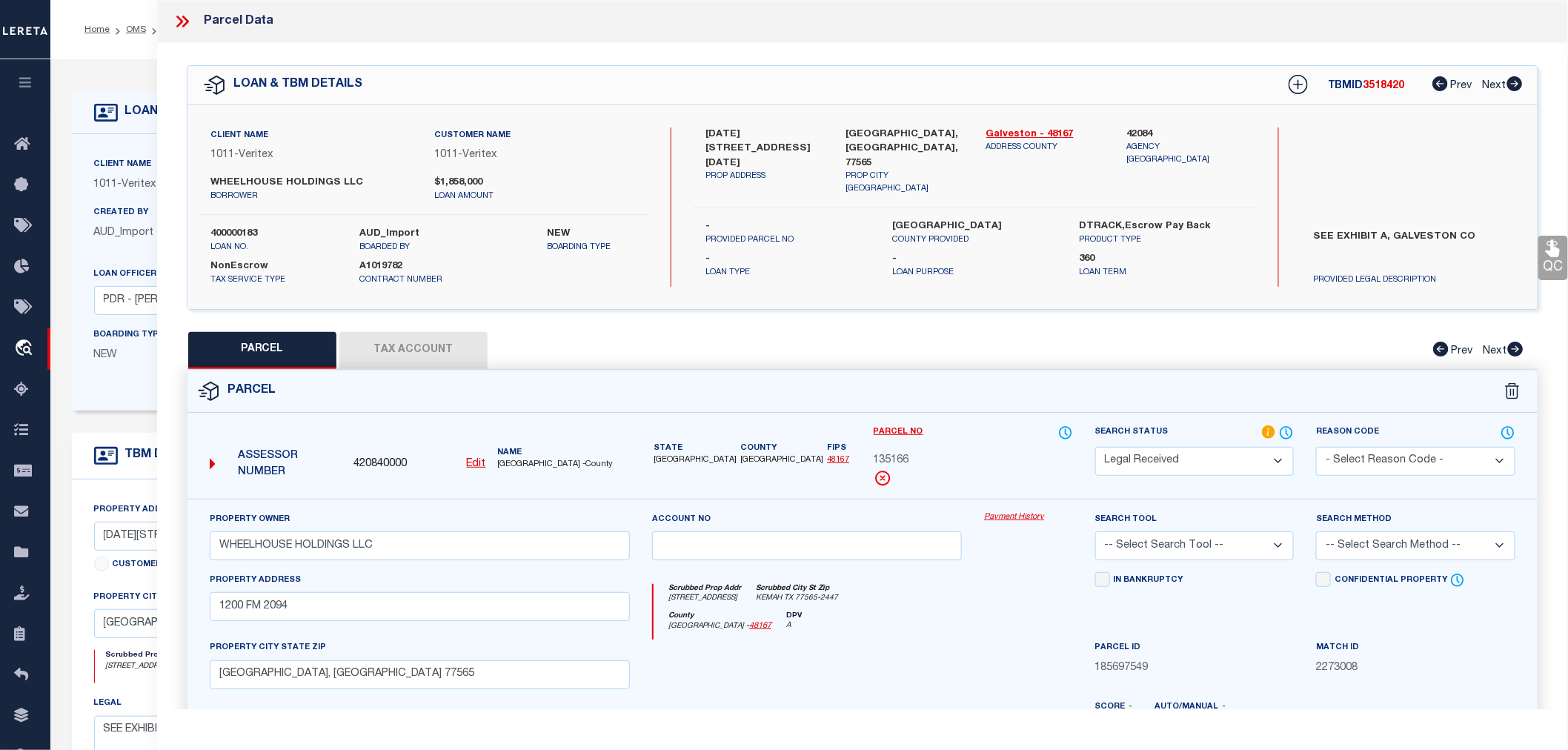
scroll to position [231, 0]
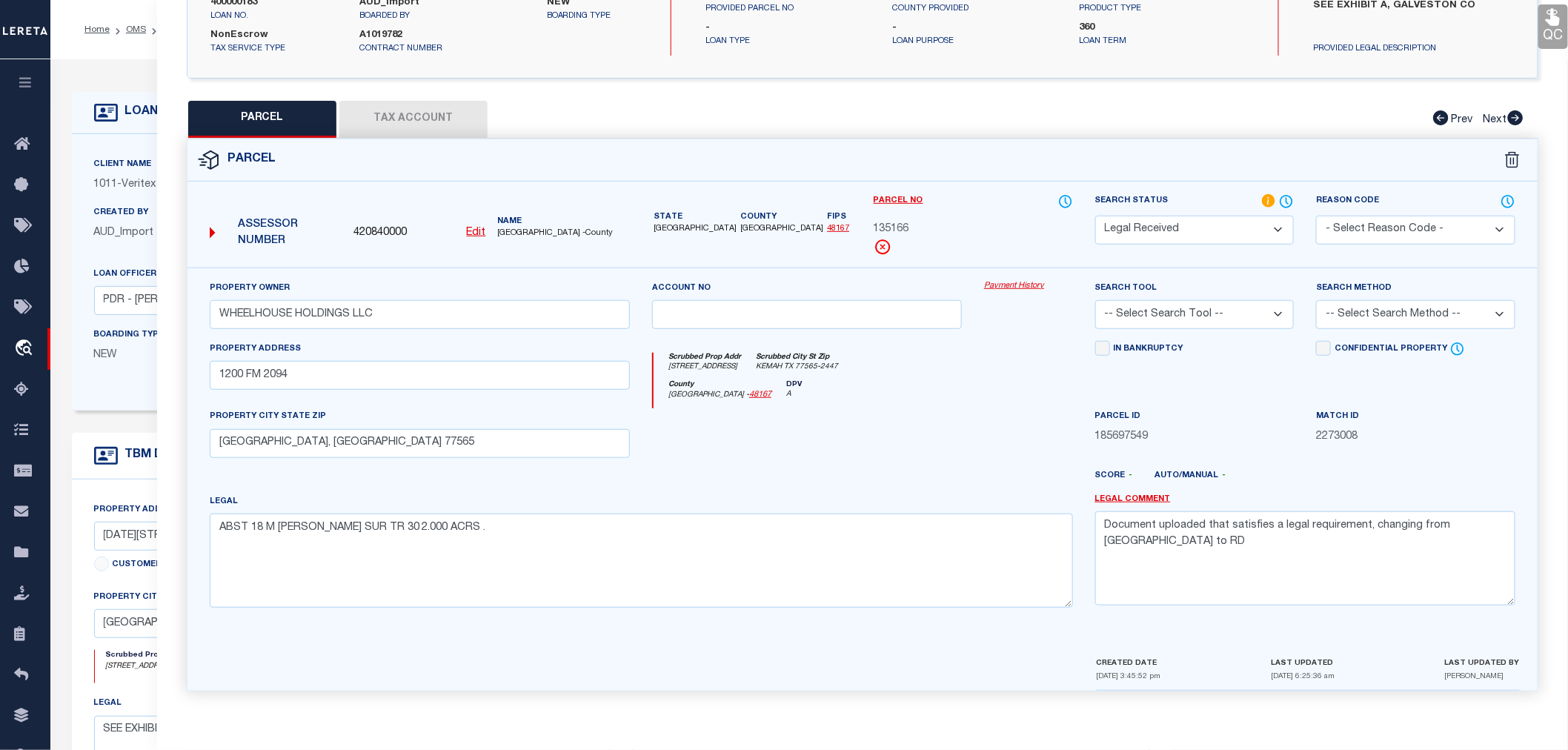
click at [1159, 314] on select "-- Select Search Tool -- 3rd Party Website Agency File Agency Website ATLS CNV-…" at bounding box center [1195, 315] width 199 height 29
select select "AGW"
click at [1095, 300] on select "-- Select Search Tool -- 3rd Party Website Agency File Agency Website ATLS CNV-…" at bounding box center [1195, 315] width 199 height 29
click at [1334, 320] on select "-- Select Search Method -- Property Address Legal Liability Info Provided" at bounding box center [1415, 315] width 199 height 29
select select "LEG"
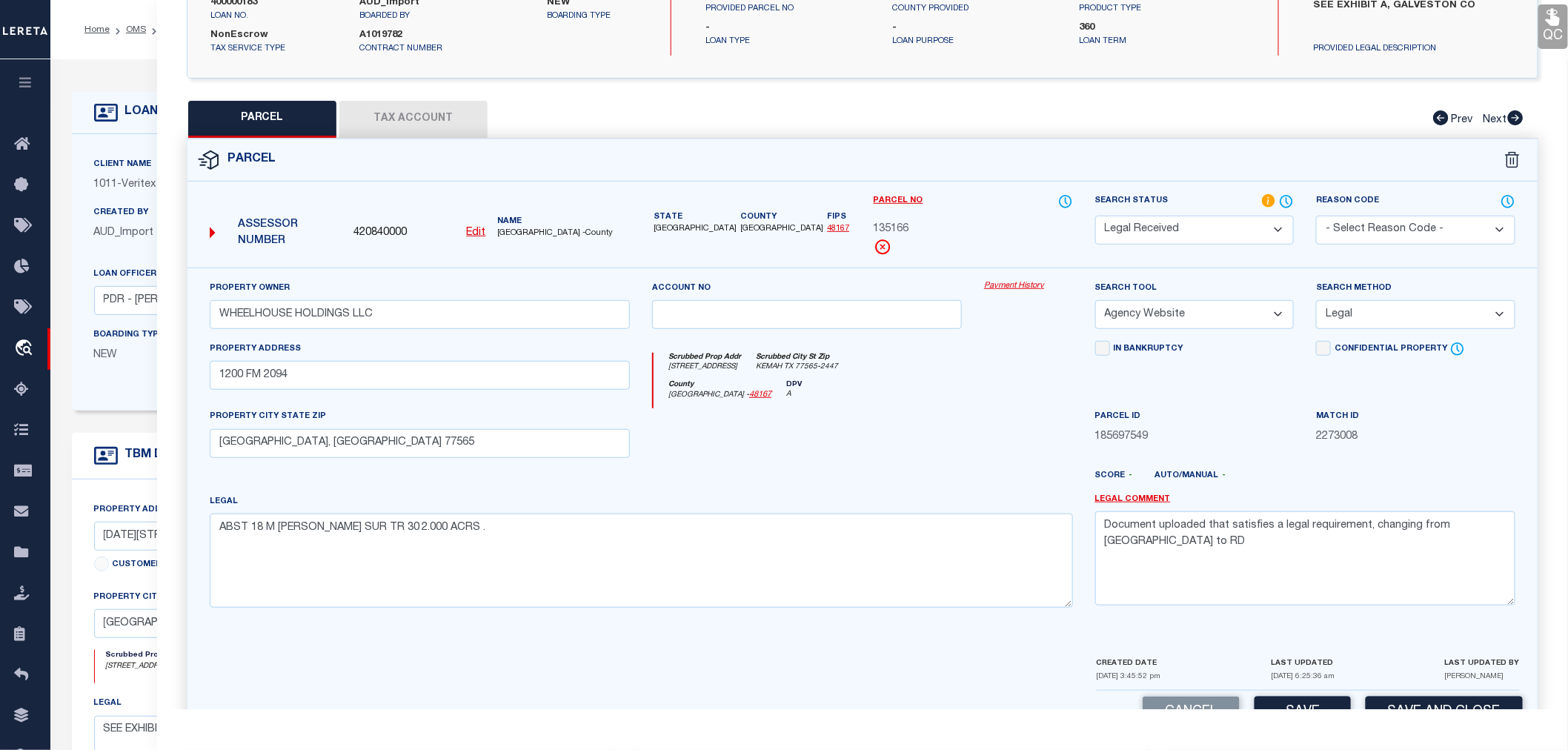
click at [1316, 300] on select "-- Select Search Method -- Property Address Legal Liability Info Provided" at bounding box center [1415, 315] width 199 height 29
drag, startPoint x: 1492, startPoint y: 523, endPoint x: 1081, endPoint y: 532, distance: 411.1
click at [1081, 532] on div "Property Owner WHEELHOUSE HOLDINGS LLC Account no Payment History Search Tool -…" at bounding box center [862, 450] width 1328 height 340
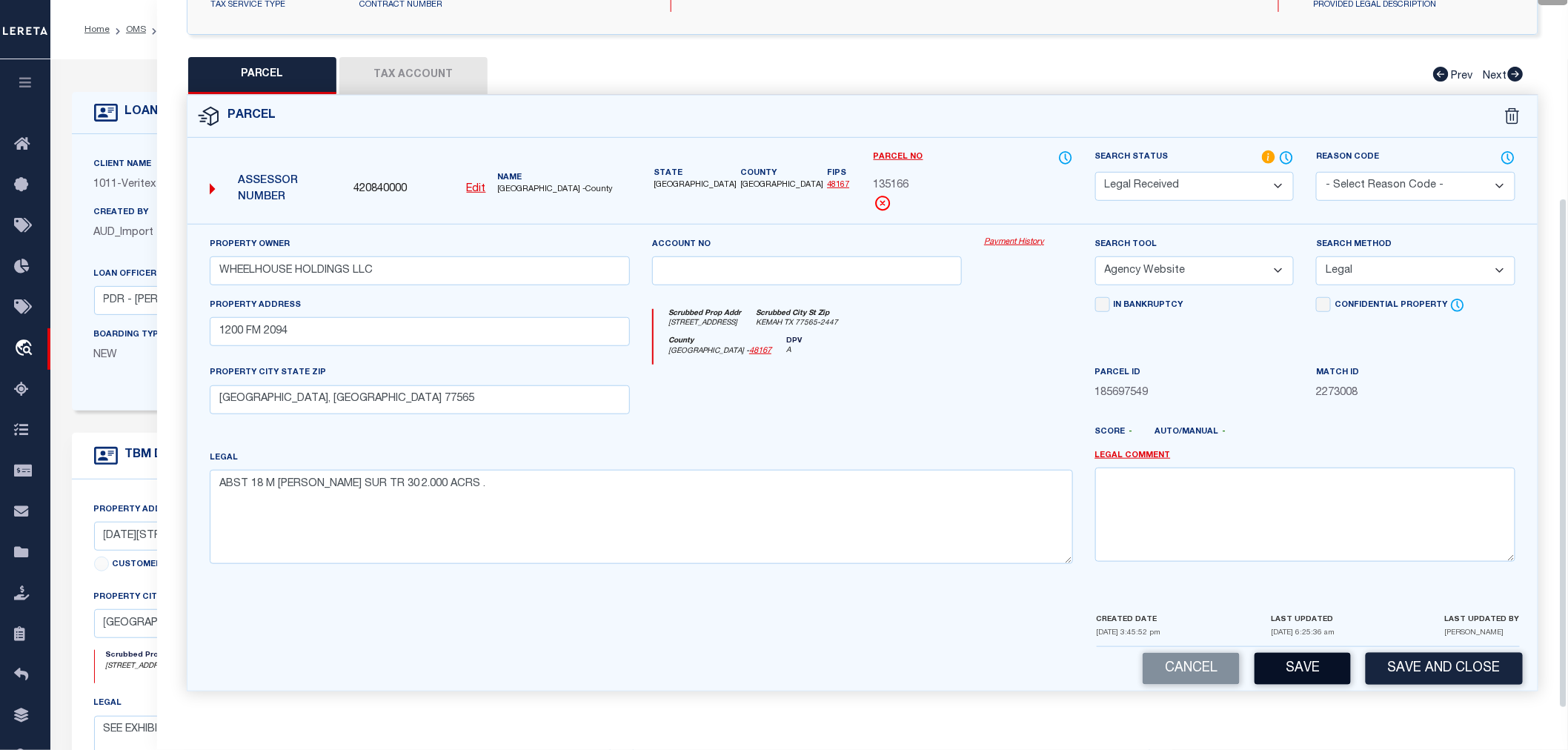
click at [1303, 661] on button "Save" at bounding box center [1303, 669] width 96 height 32
select select "AS"
select select
checkbox input "false"
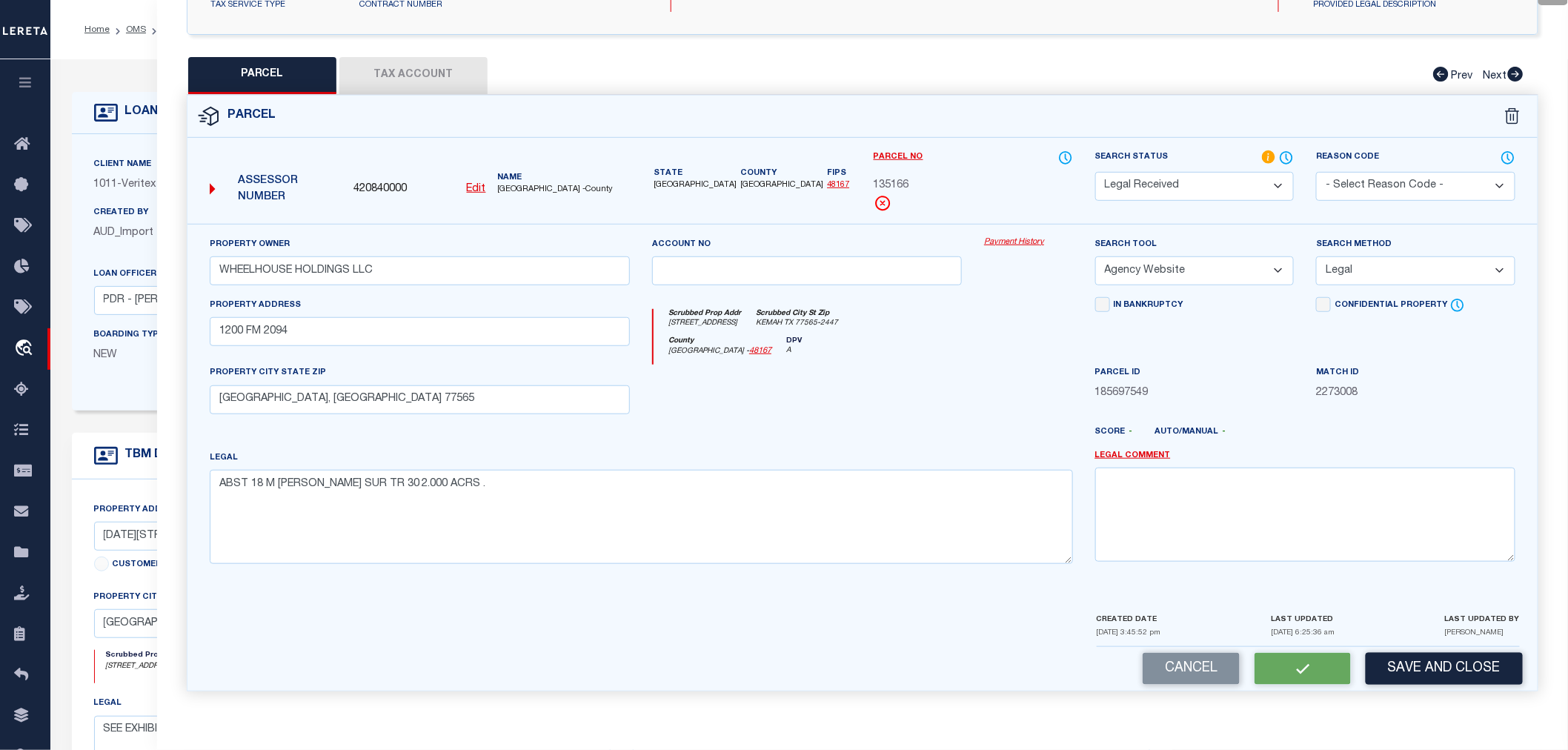
checkbox input "false"
select select "RD"
type input "WHEELHOUSE HOLDINGS LLC"
select select "AGW"
select select "LEG"
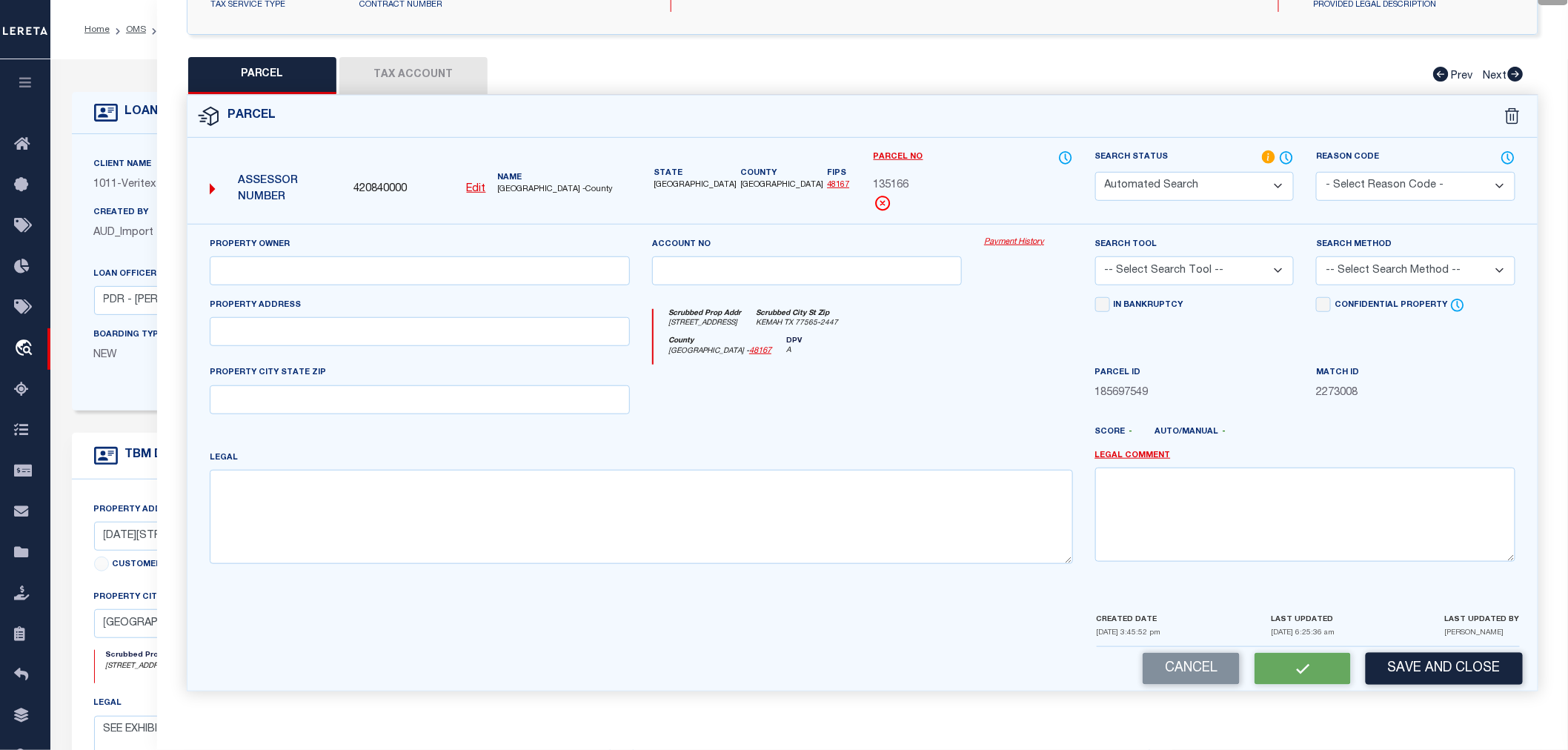
type input "1200 FM 2094"
type input "KEMAH, TX 77565"
type textarea "ABST 18 M MULDOON SUR TR 30 2.000 ACRS ."
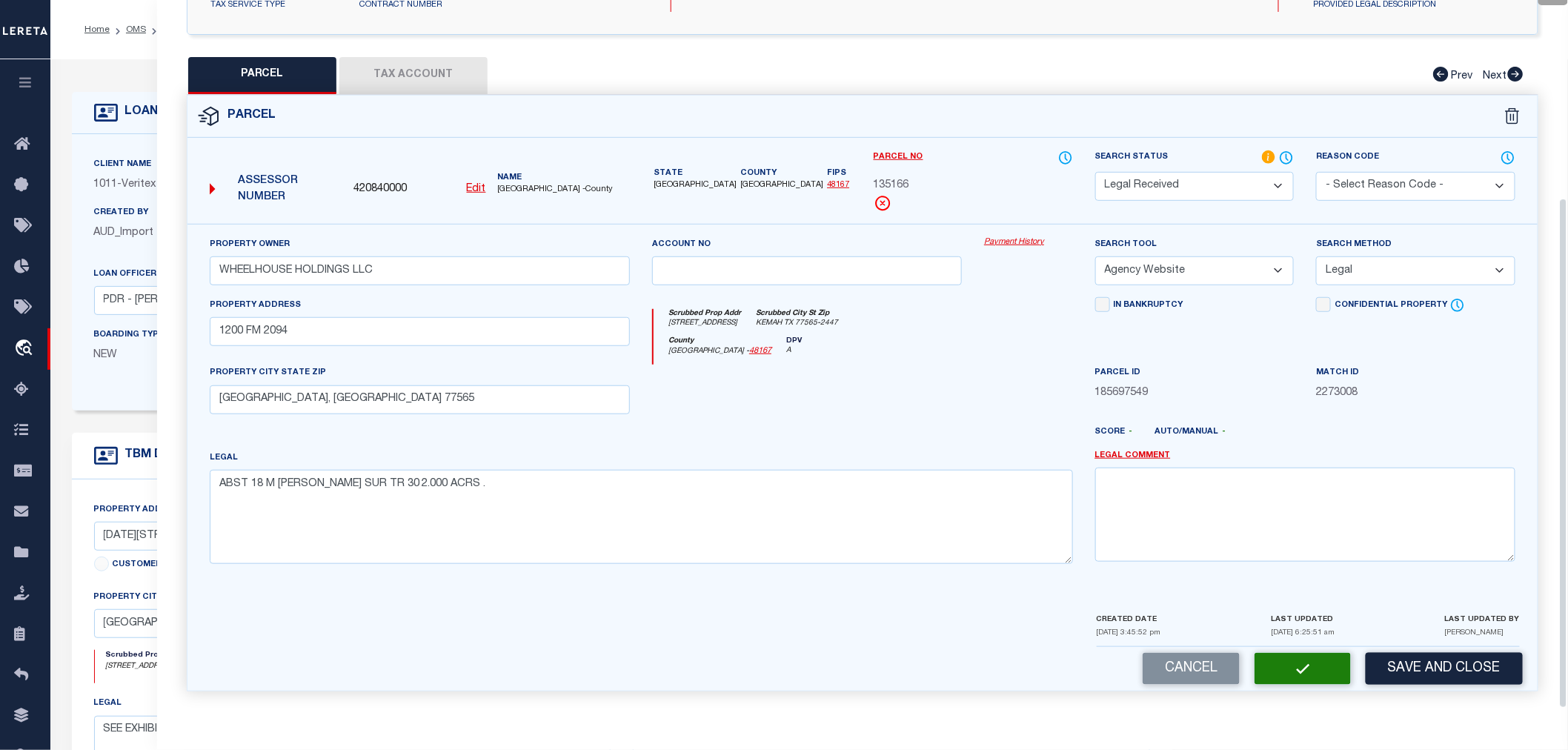
scroll to position [27, 0]
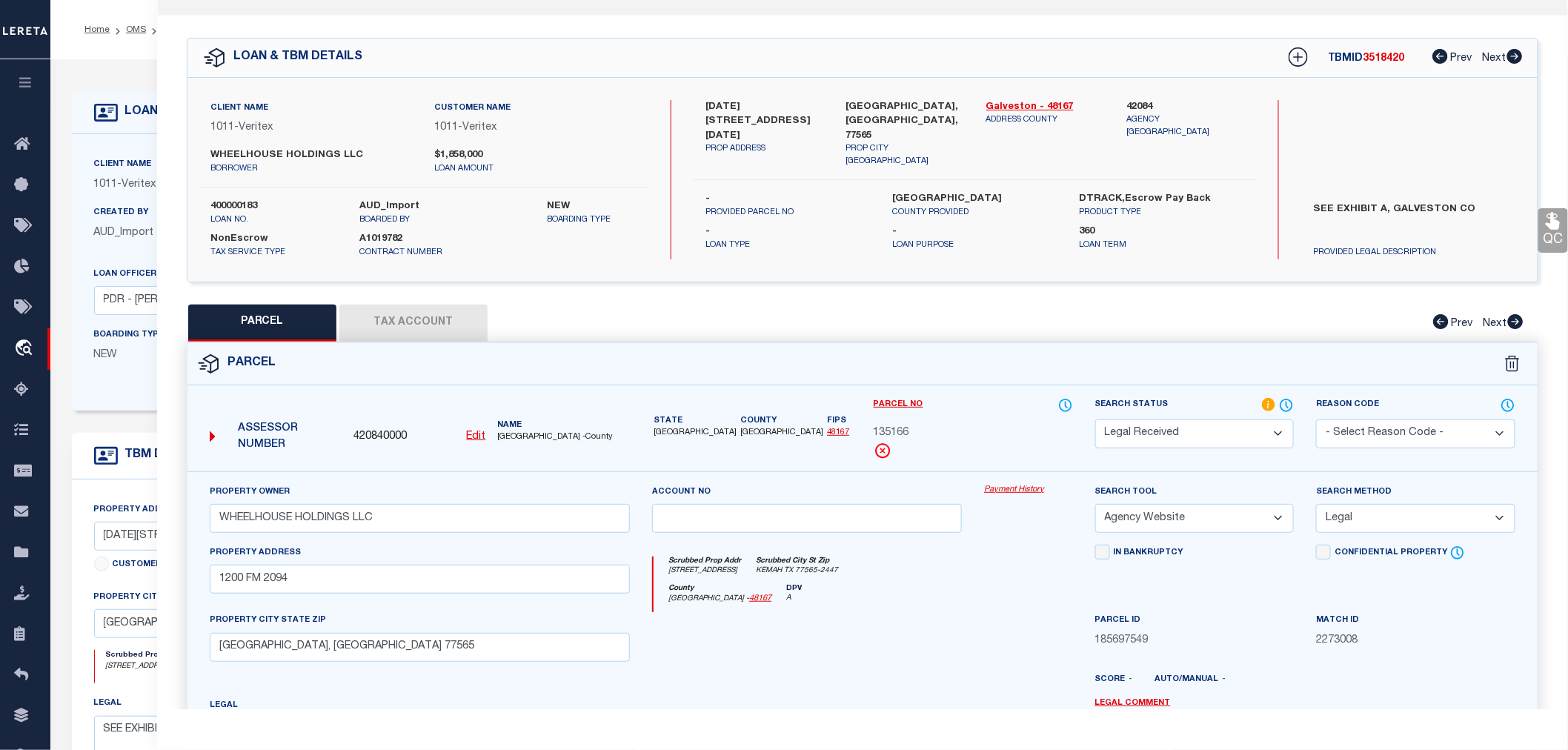
click at [409, 308] on button "Tax Account" at bounding box center [413, 323] width 149 height 37
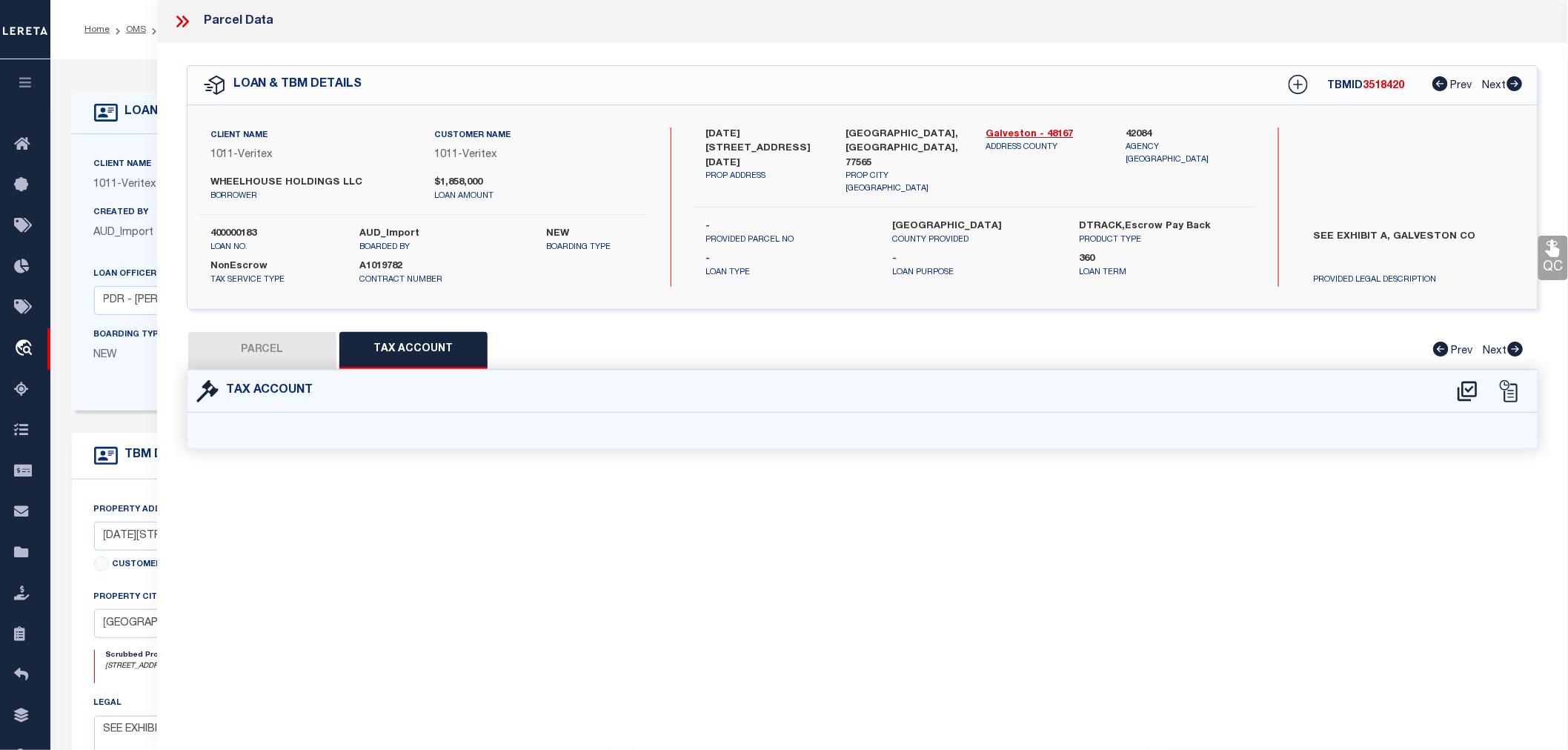
select select "100"
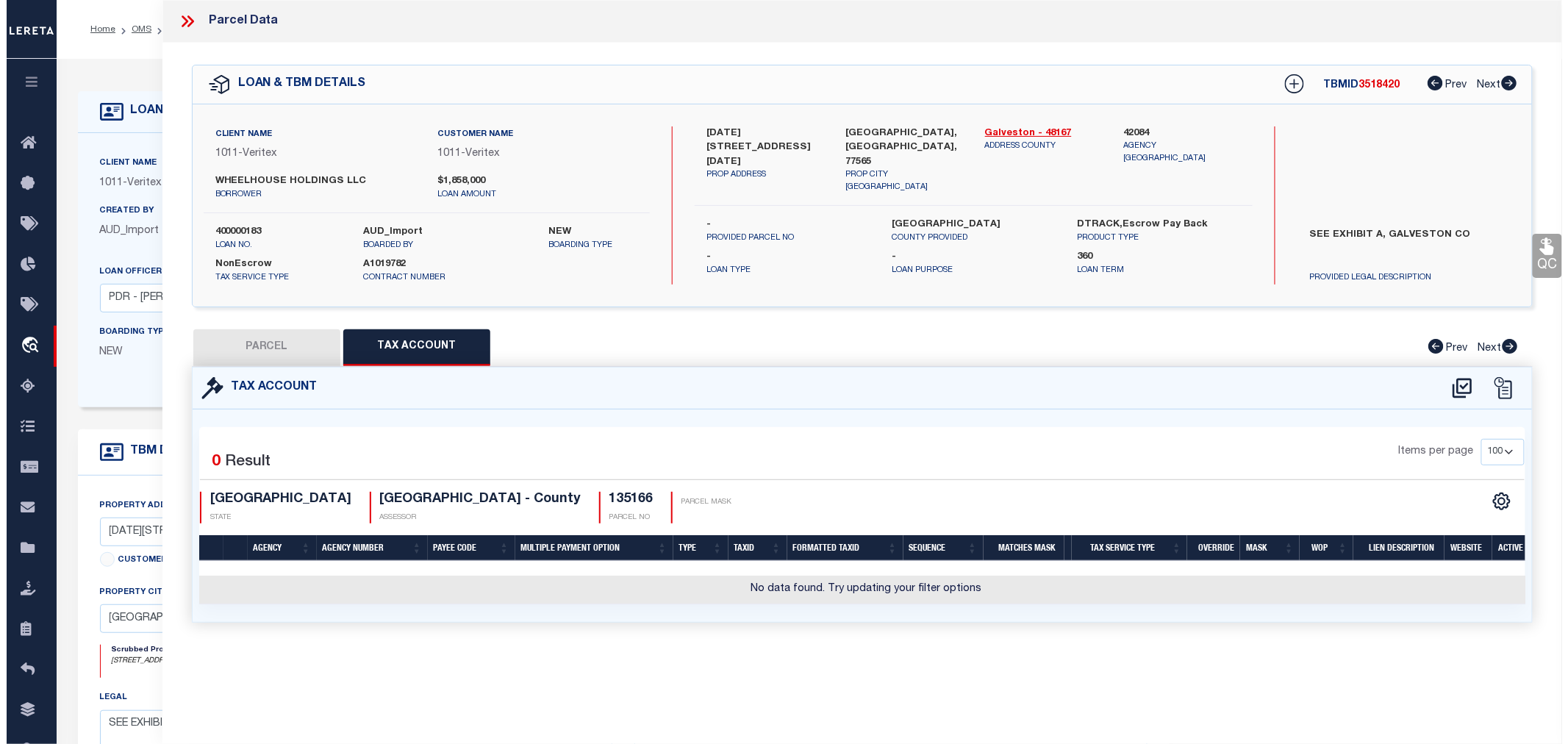
scroll to position [0, 0]
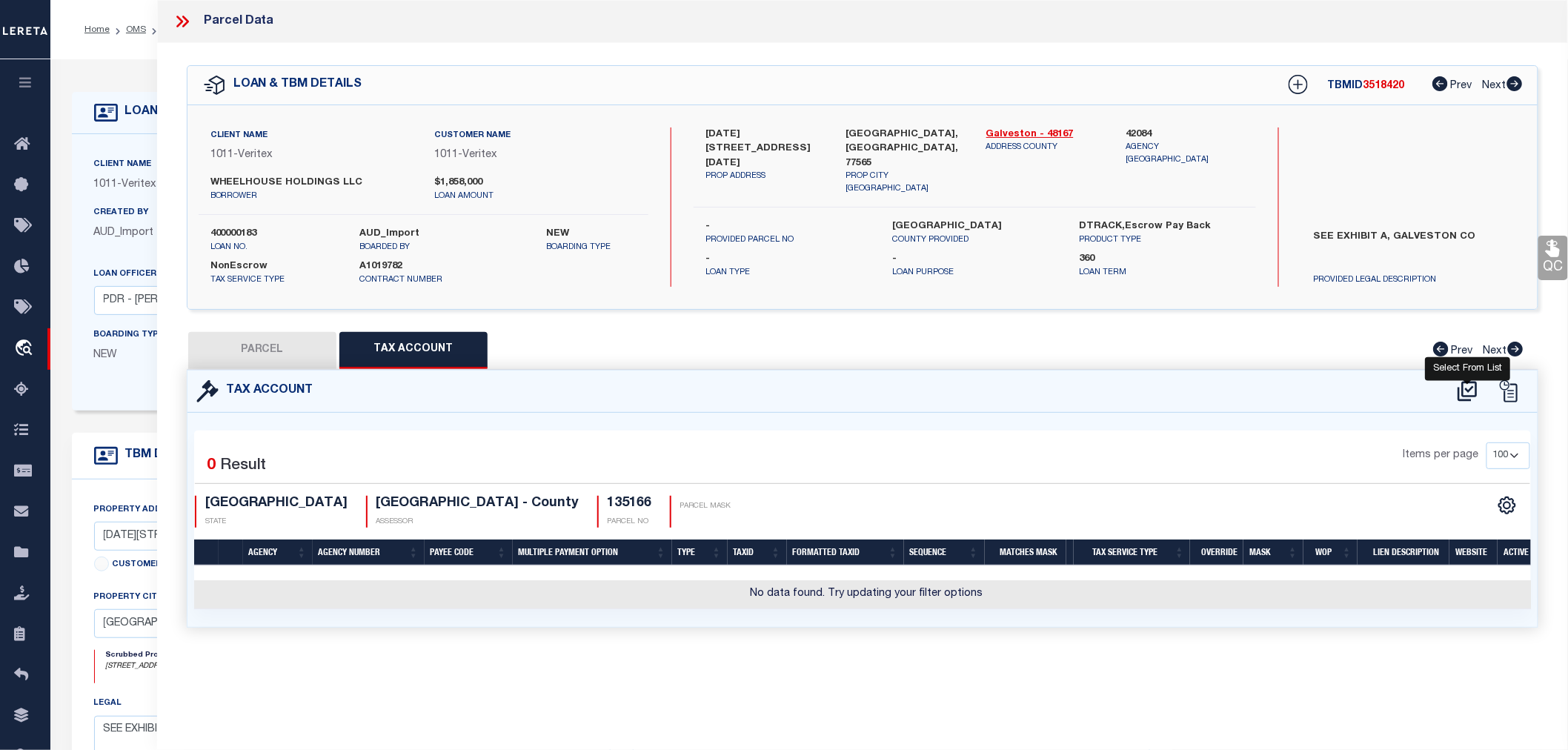
click at [1466, 389] on icon at bounding box center [1468, 392] width 24 height 24
select select "100"
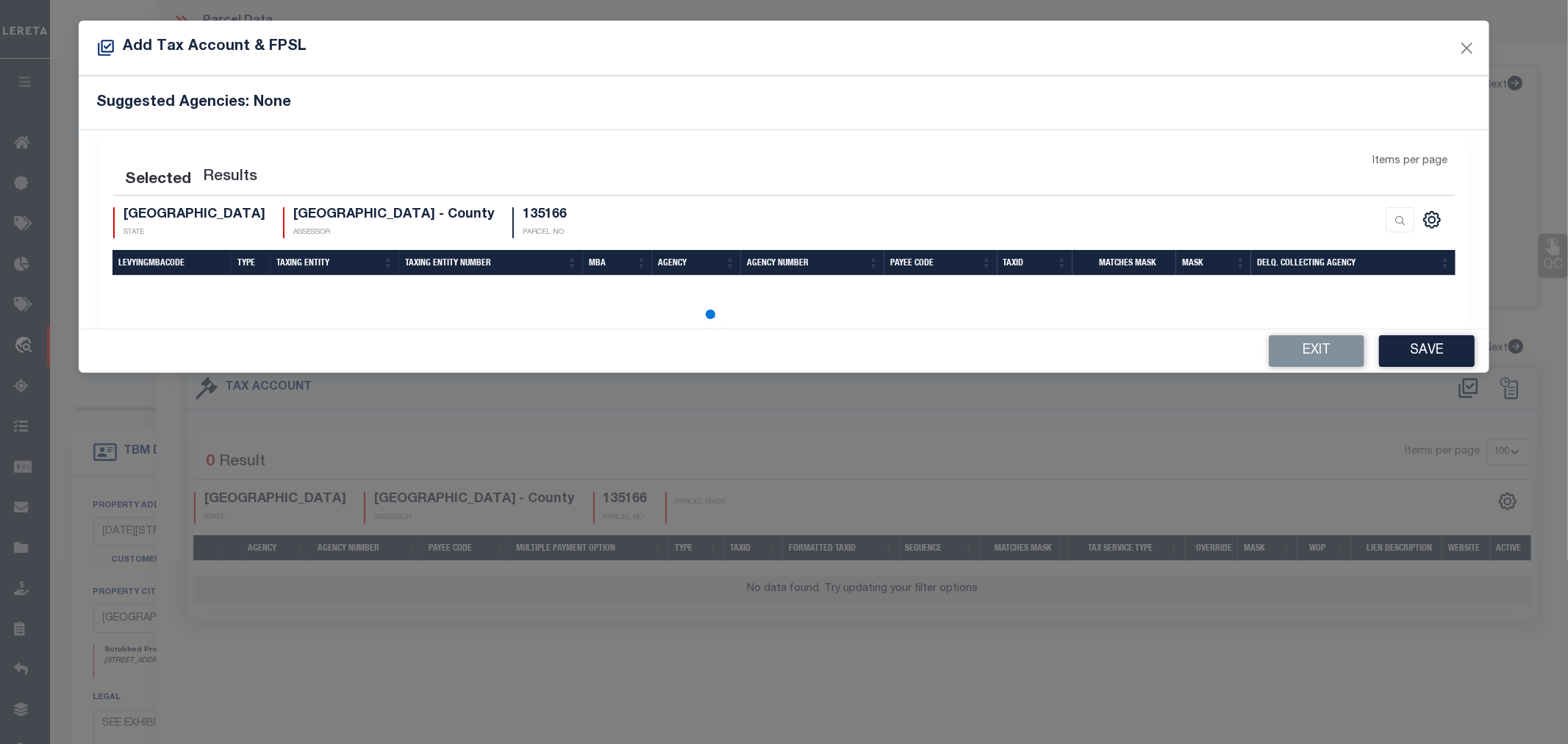
select select "100"
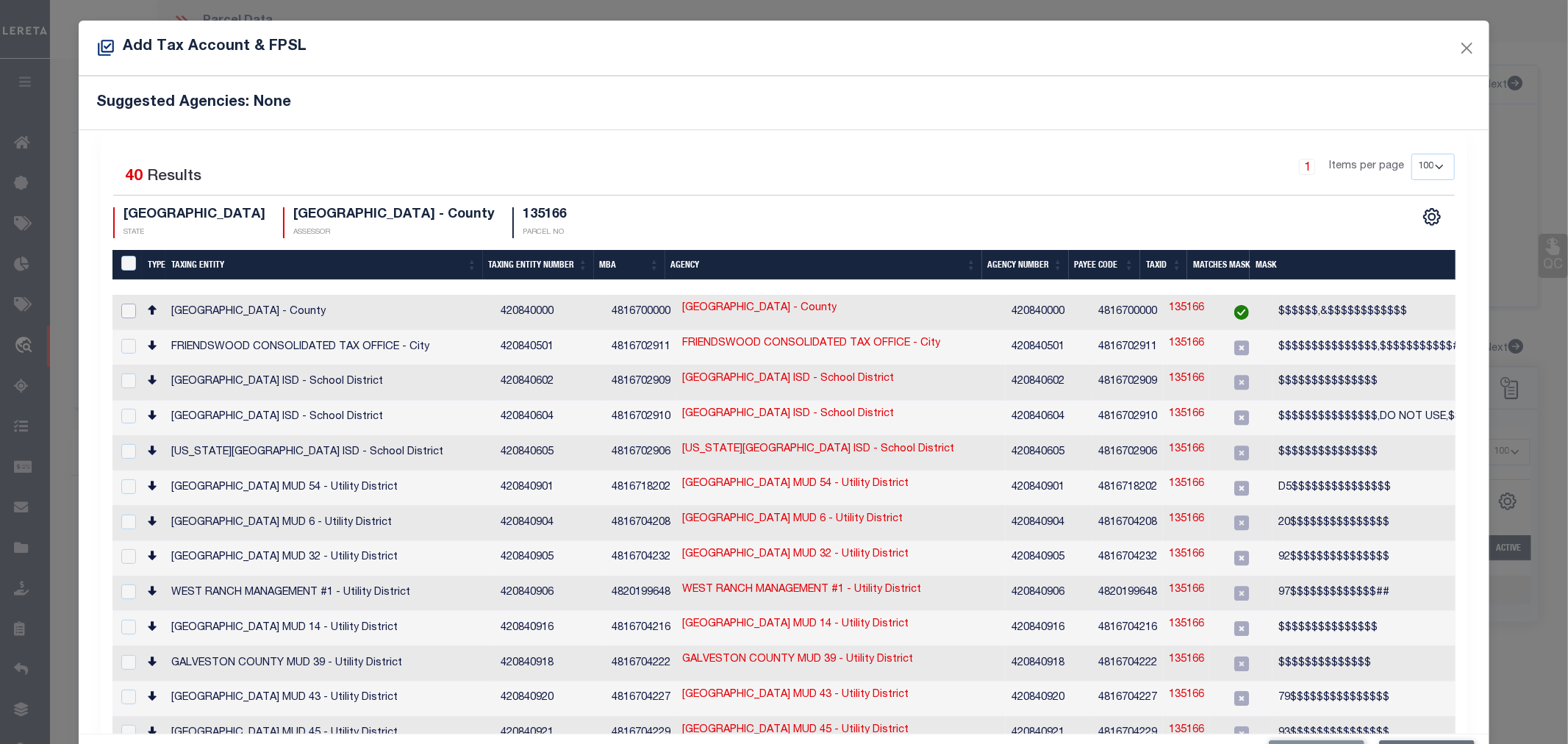
click at [127, 307] on input "checkbox" at bounding box center [128, 311] width 14 height 14
checkbox input "true"
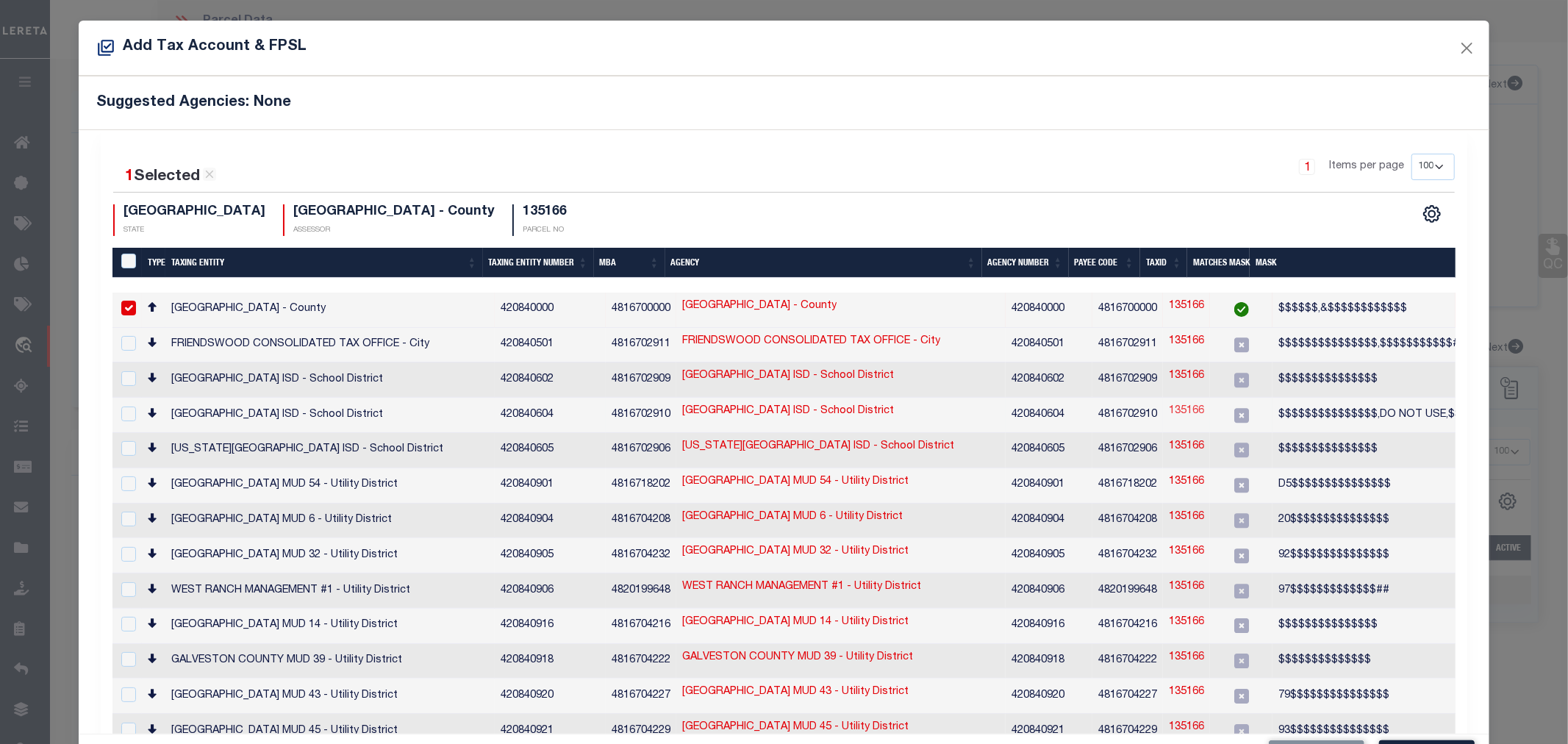
click at [1171, 405] on link "135166" at bounding box center [1187, 412] width 35 height 16
type input "135166"
type textarea "$$$$$$$$$$$$$$$,DO NOT USE,$$$$$$$$$$$$$"
checkbox input "true"
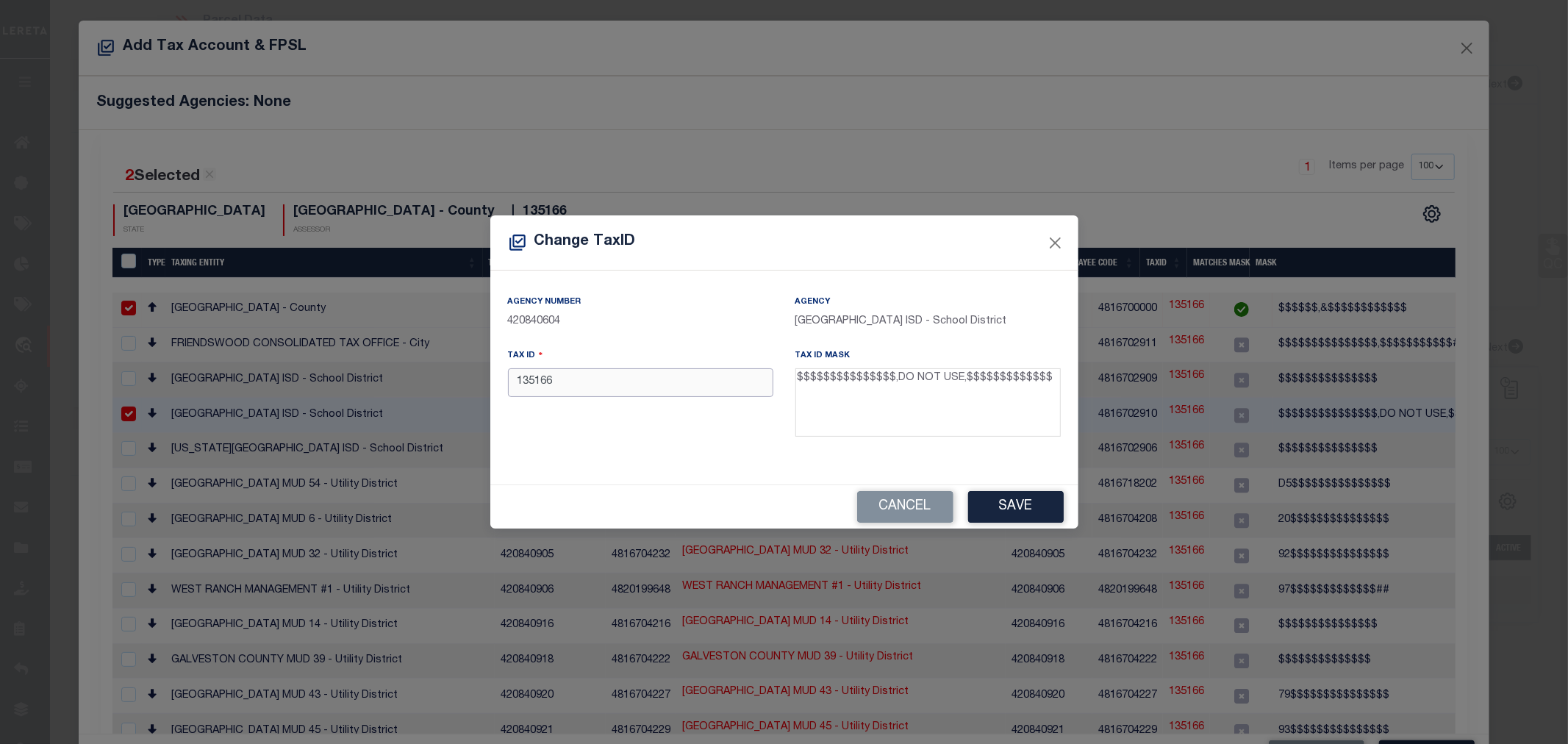
click at [534, 383] on input "135166" at bounding box center [640, 382] width 265 height 29
paste input "0018-0030-0000-000"
click at [601, 384] on input "0018-0030-0000-000" at bounding box center [640, 382] width 265 height 29
type input "001800300000000"
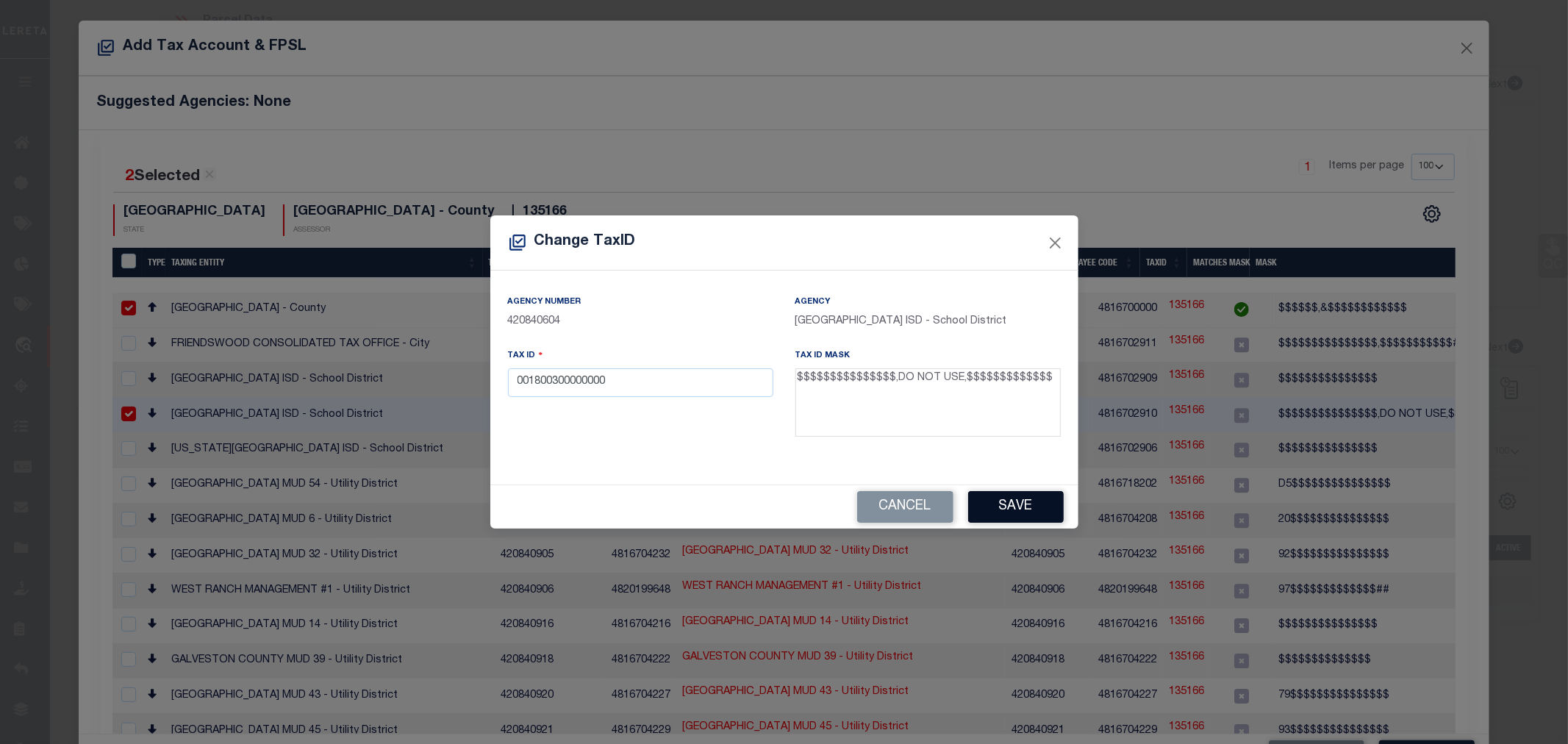
click at [1019, 499] on button "Save" at bounding box center [1016, 507] width 96 height 32
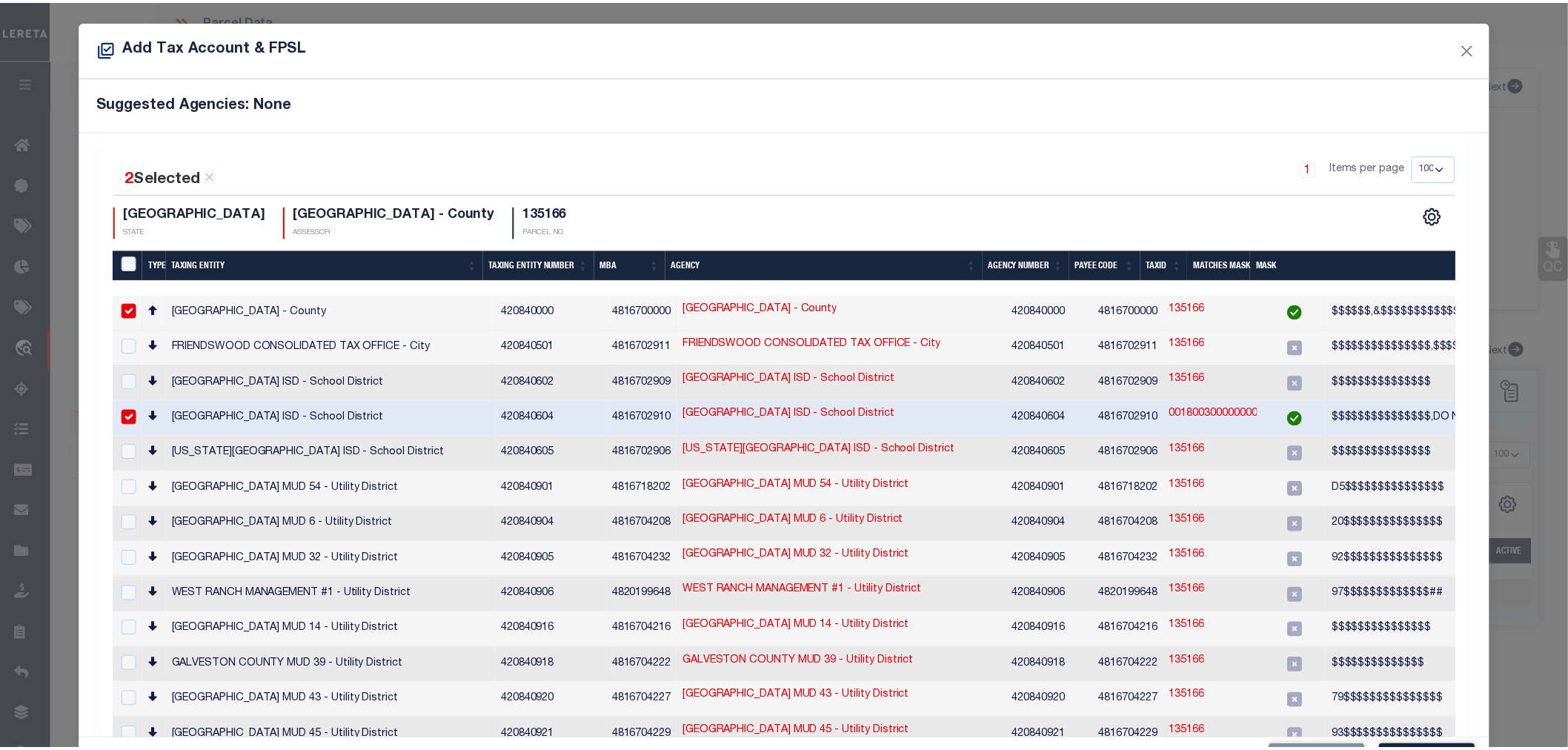
scroll to position [55, 0]
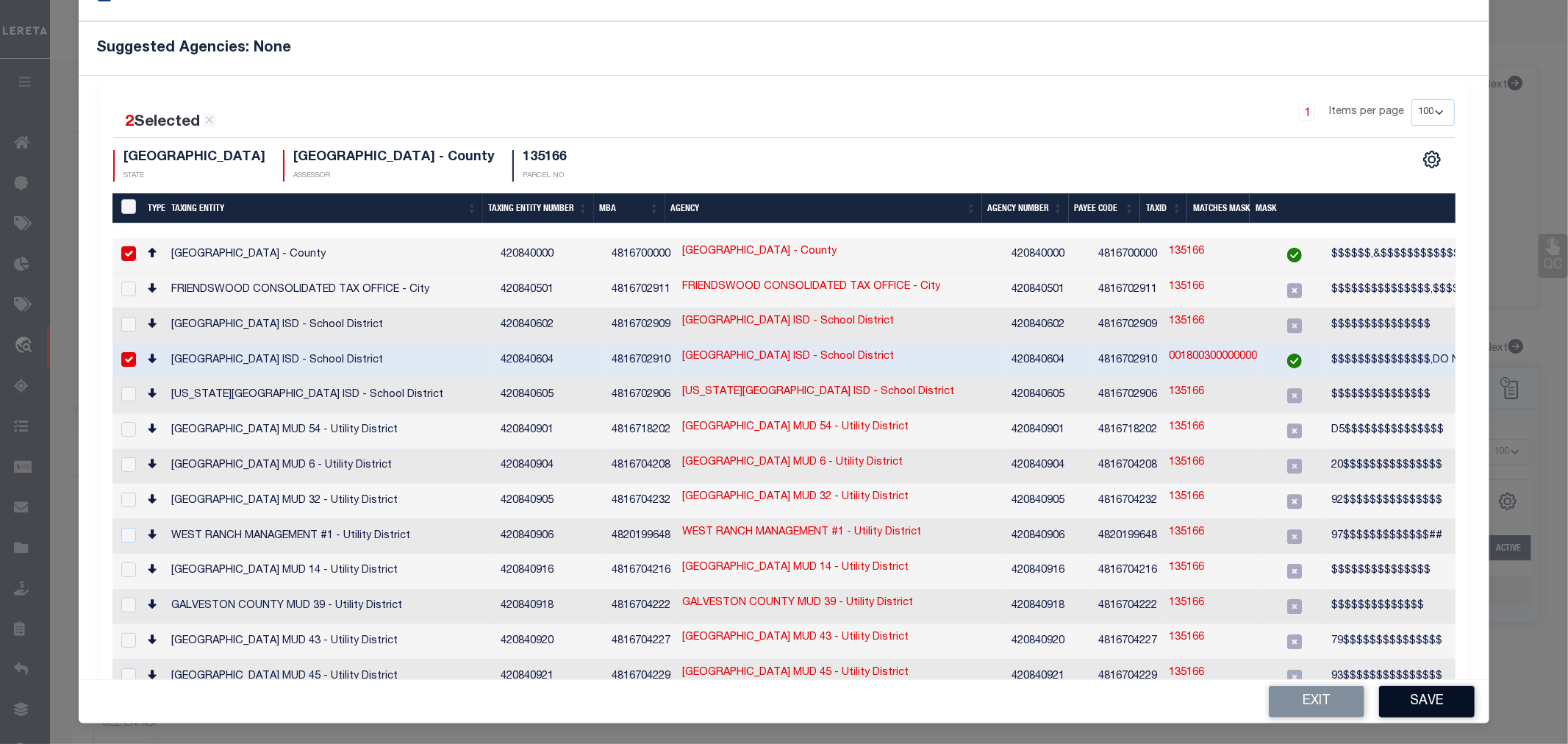
click at [1402, 706] on button "Save" at bounding box center [1427, 702] width 96 height 32
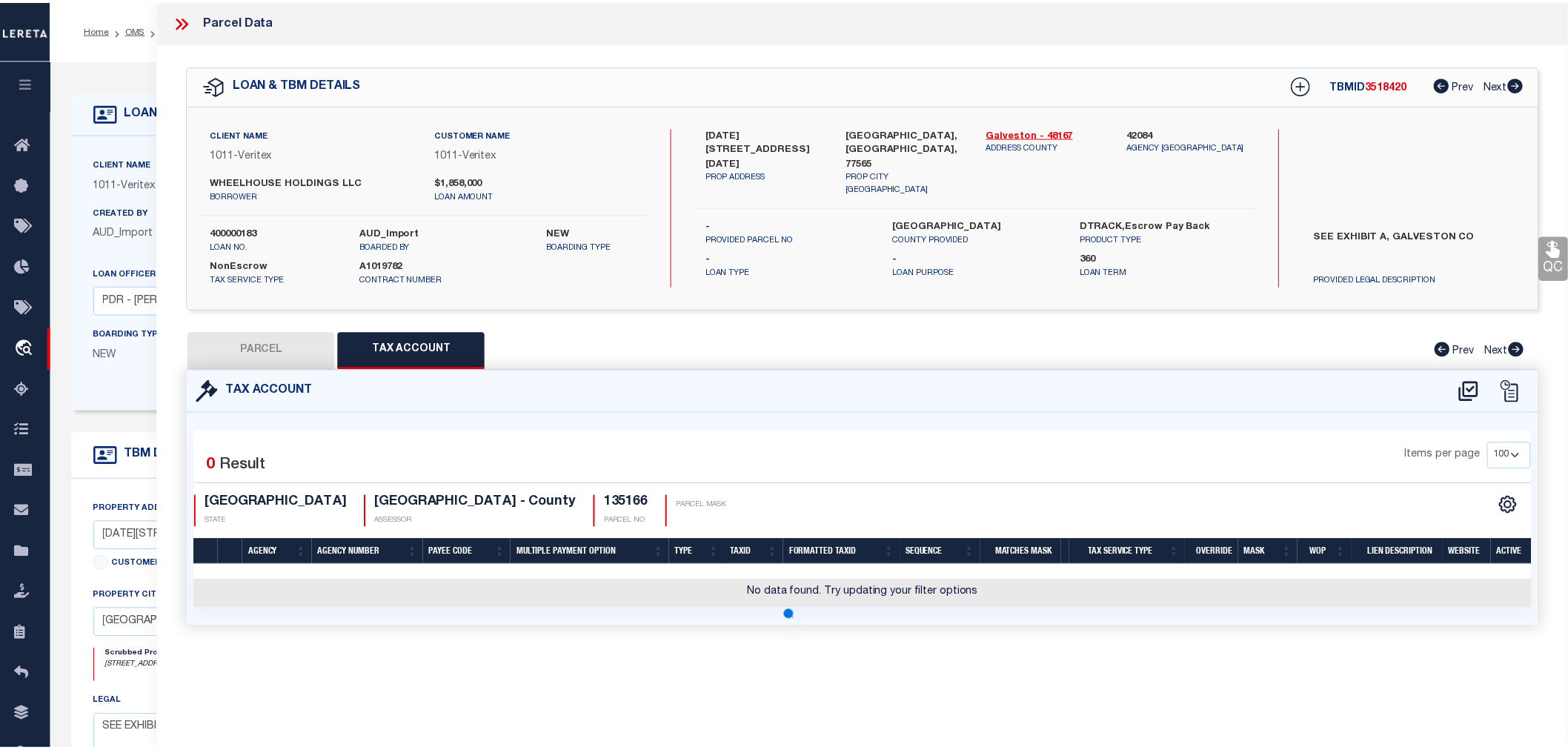
scroll to position [0, 0]
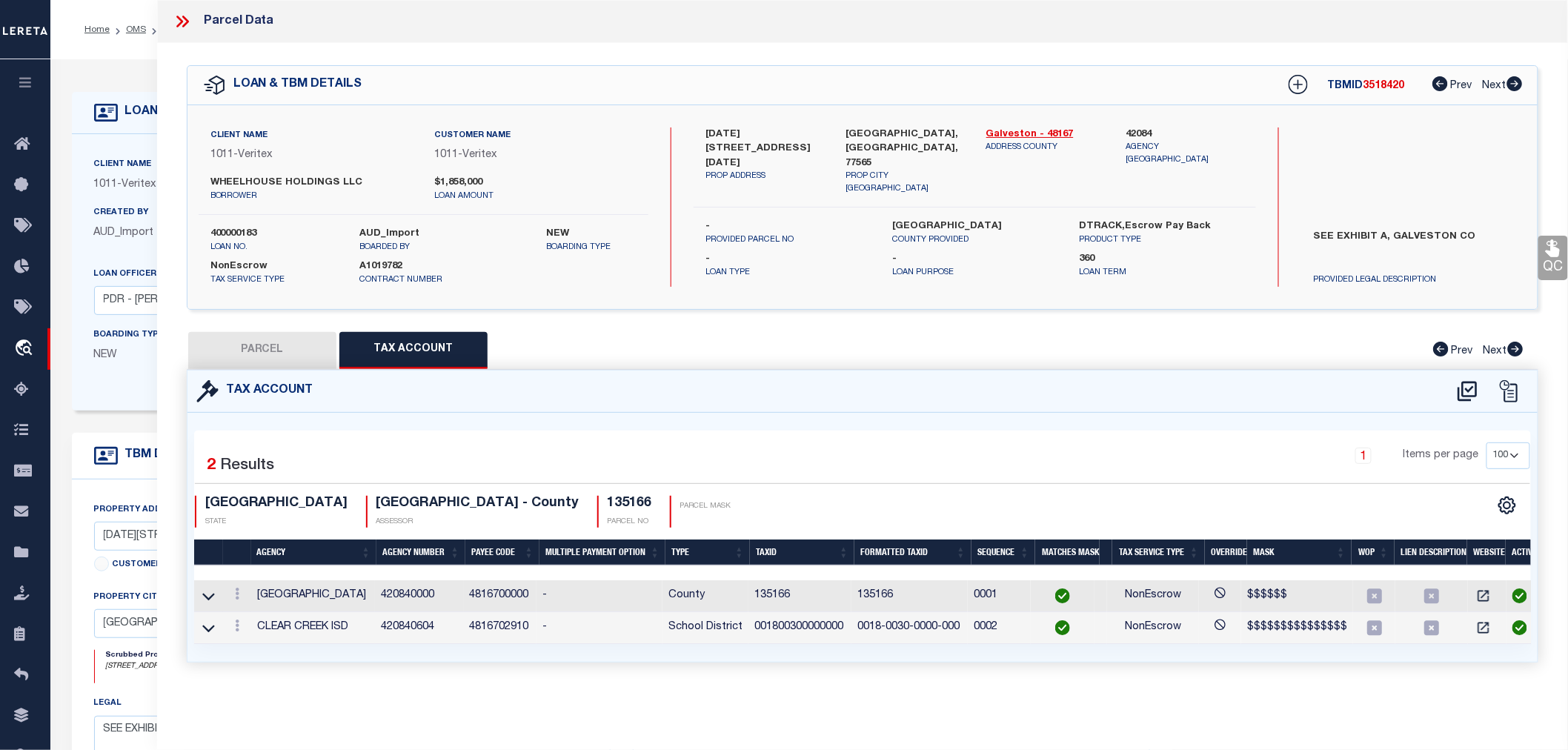
click at [258, 351] on button "PARCEL" at bounding box center [262, 351] width 149 height 37
select select "AS"
select select
checkbox input "false"
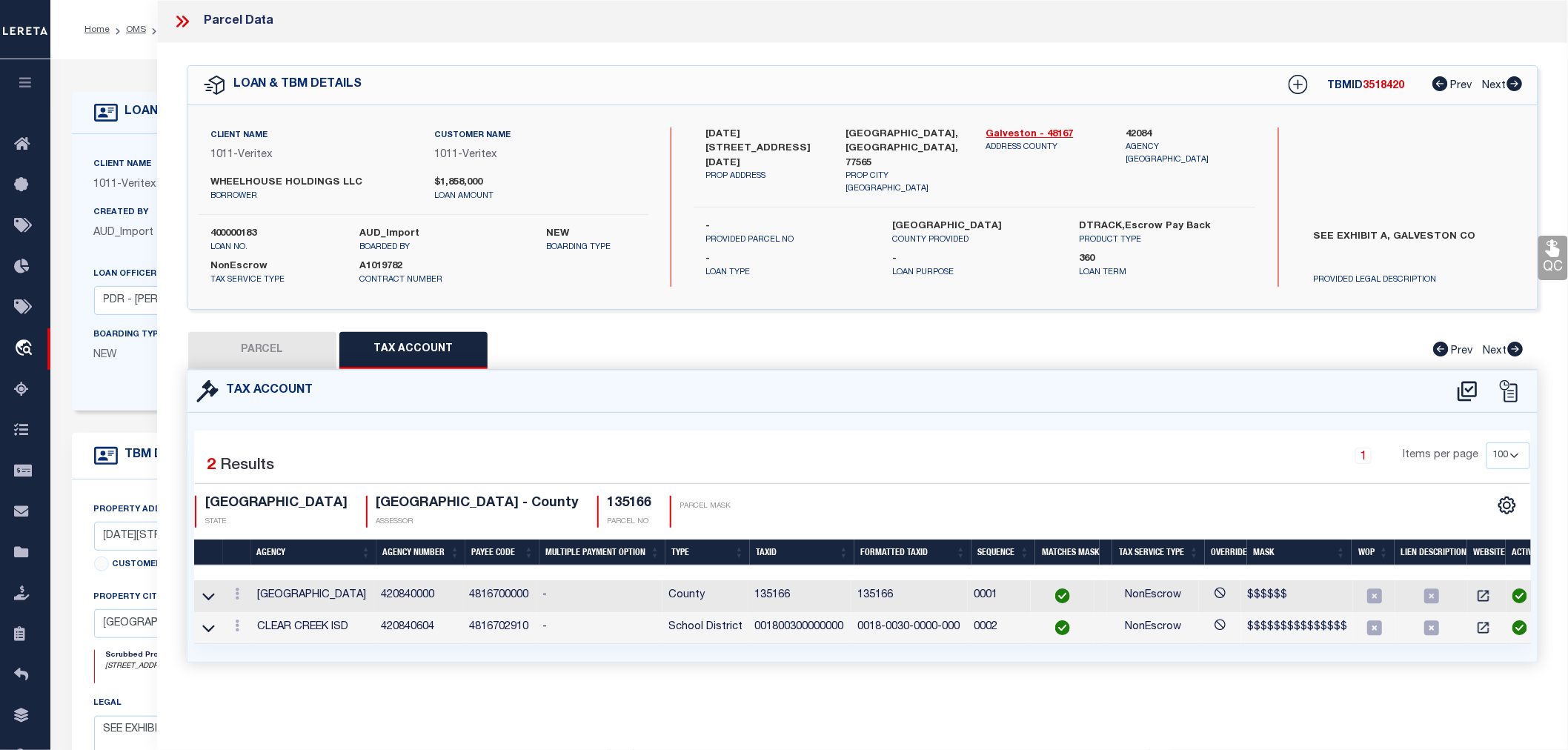
checkbox input "false"
select select "RD"
type input "WHEELHOUSE HOLDINGS LLC"
select select "AGW"
select select "LEG"
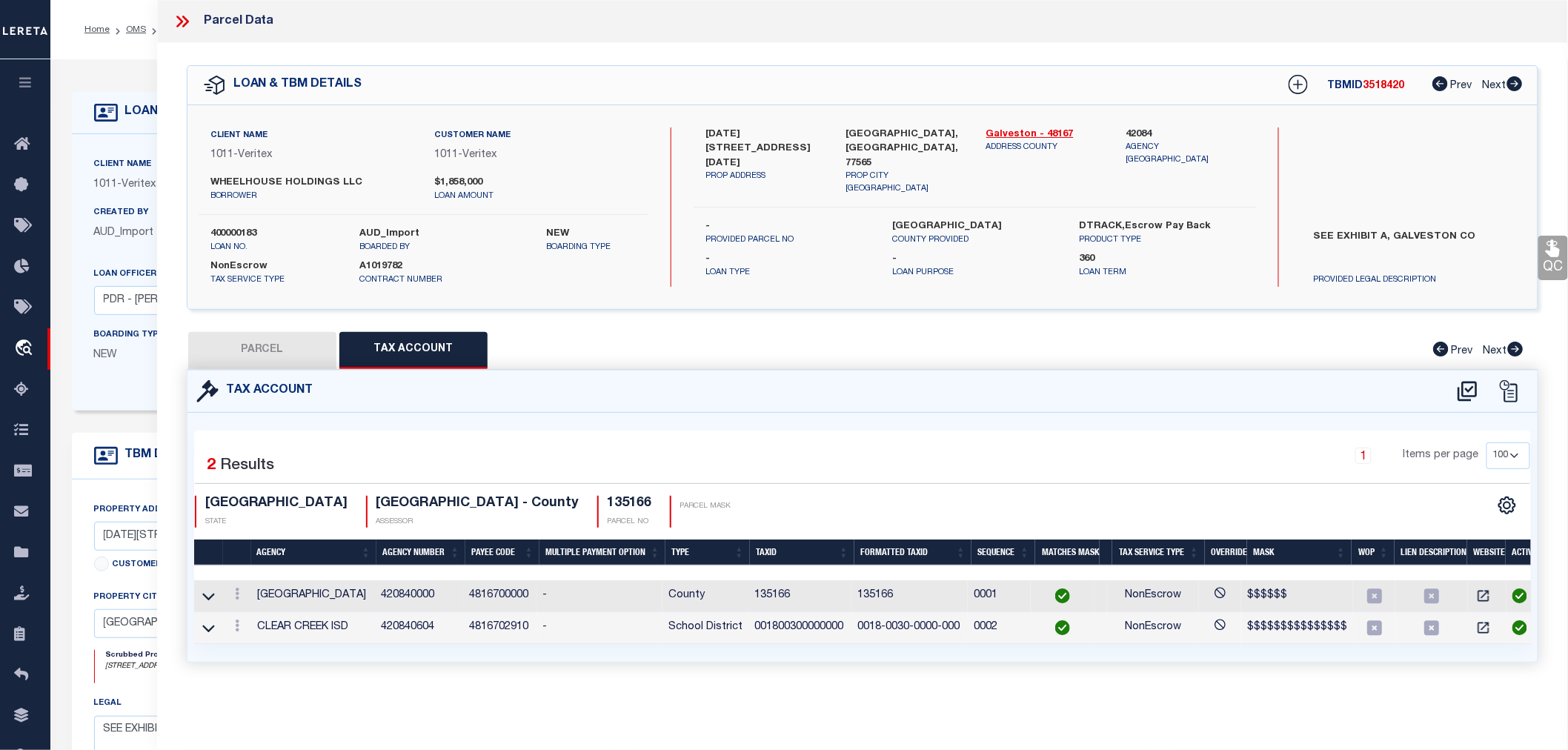
type input "1200 FM 2094"
type input "KEMAH, TX 77565"
type textarea "ABST 18 M MULDOON SUR TR 30 2.000 ACRS ."
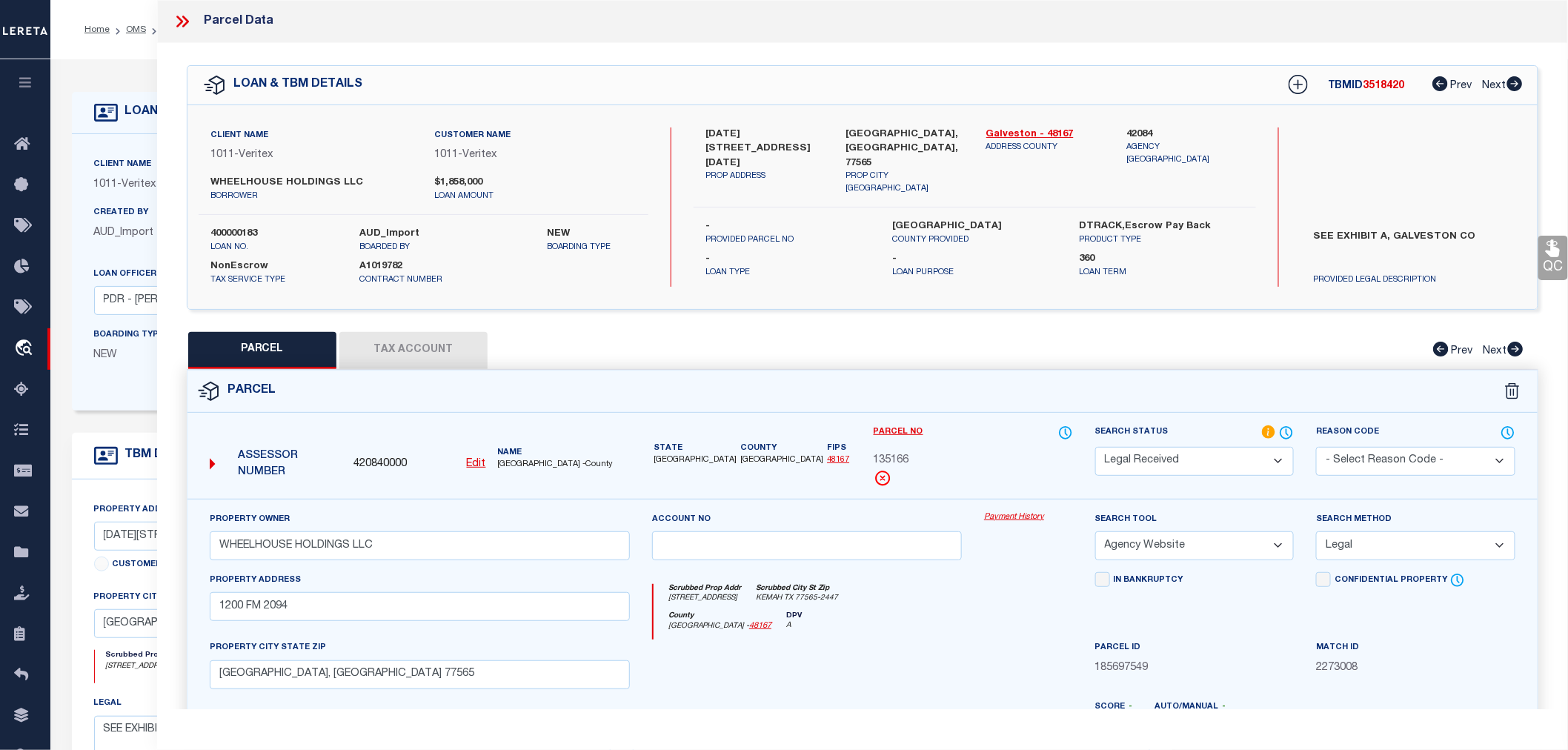
click at [1173, 457] on select "Automated Search Bad Parcel Complete Duplicate Parcel High Dollar Reporting In …" at bounding box center [1195, 462] width 199 height 29
click at [1095, 447] on select "Automated Search Bad Parcel Complete Duplicate Parcel High Dollar Reporting In …" at bounding box center [1195, 462] width 199 height 29
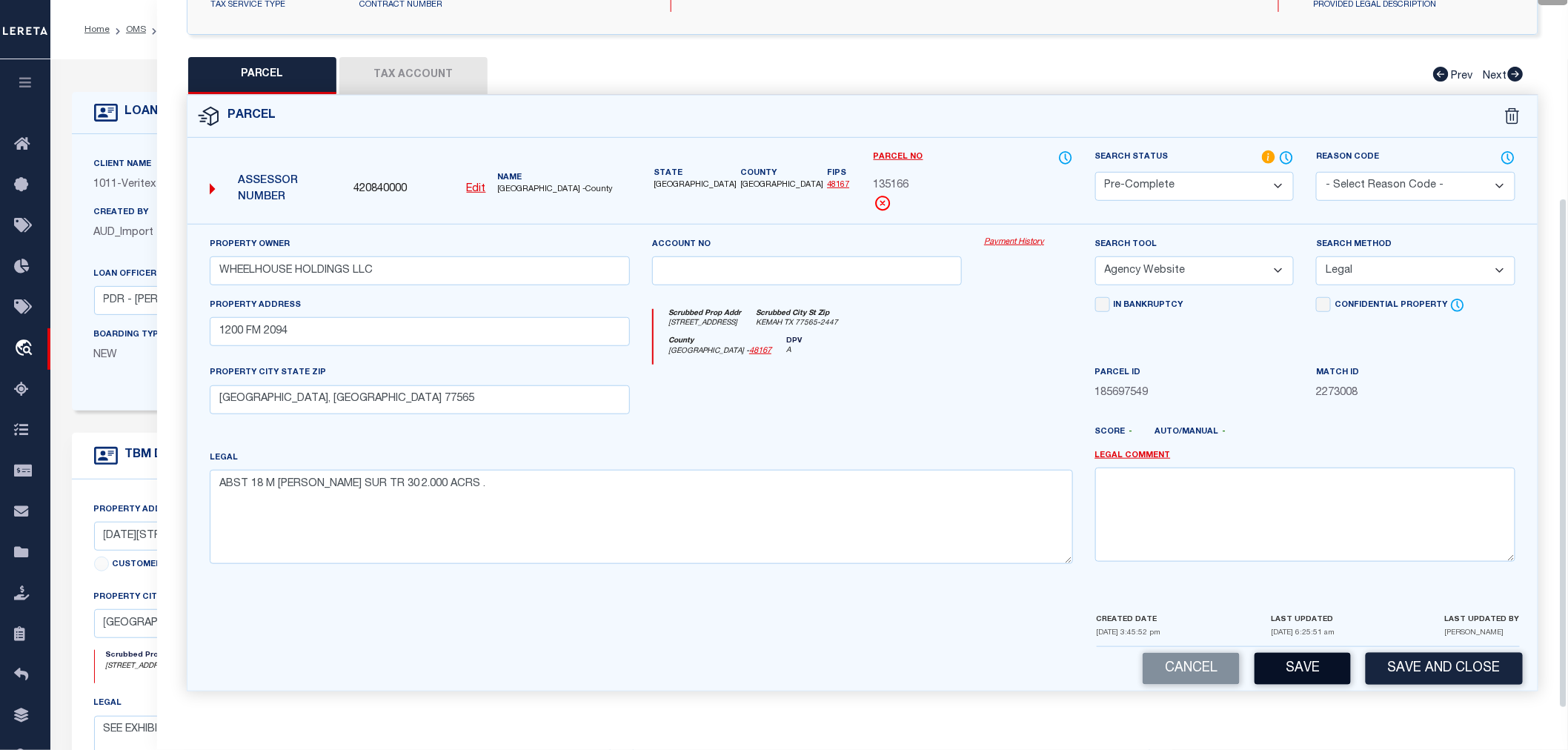
click at [1303, 664] on button "Save" at bounding box center [1303, 669] width 96 height 32
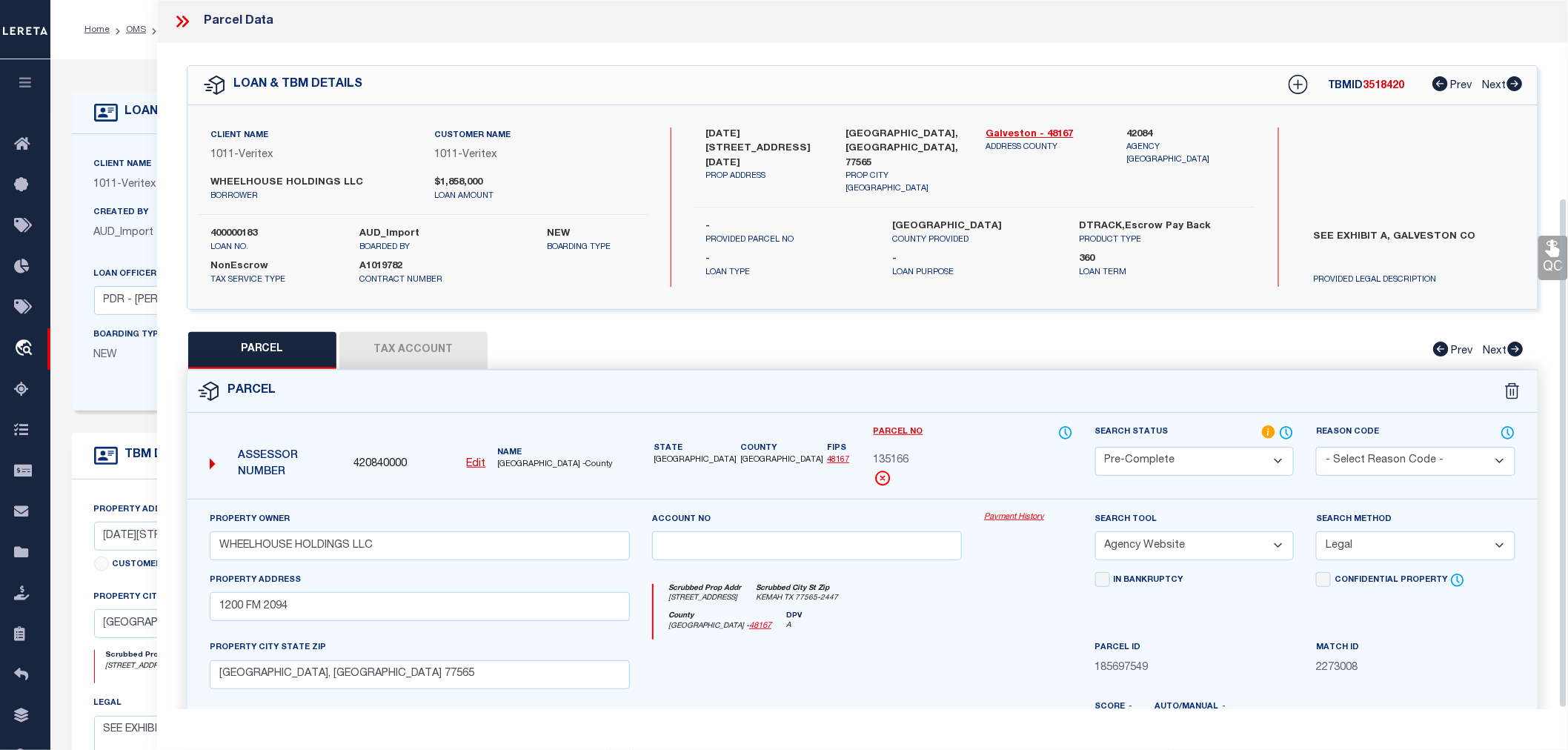
select select "AS"
select select
checkbox input "false"
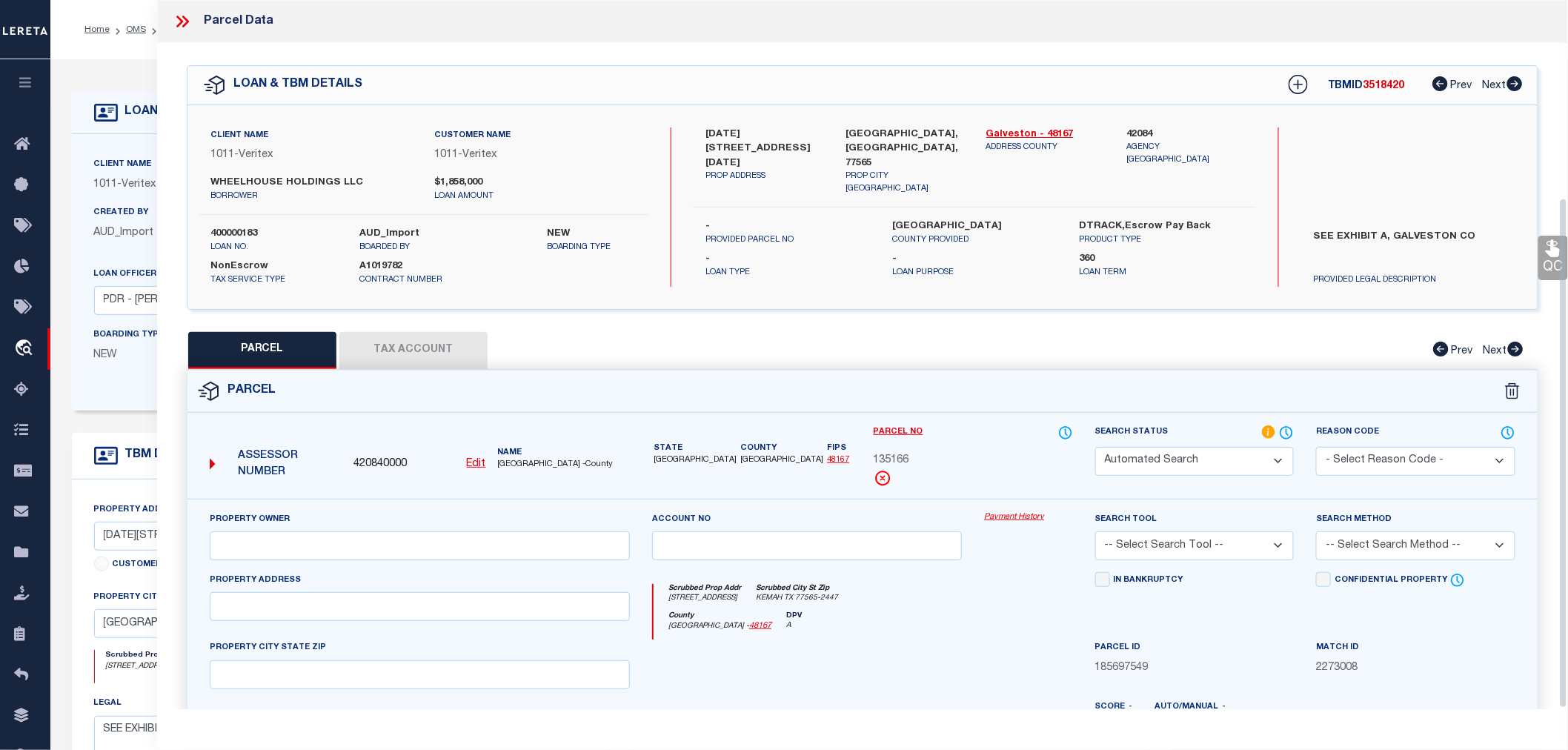
select select "PC"
type input "WHEELHOUSE HOLDINGS LLC"
select select "AGW"
select select "LEG"
type input "1200 FM 2094"
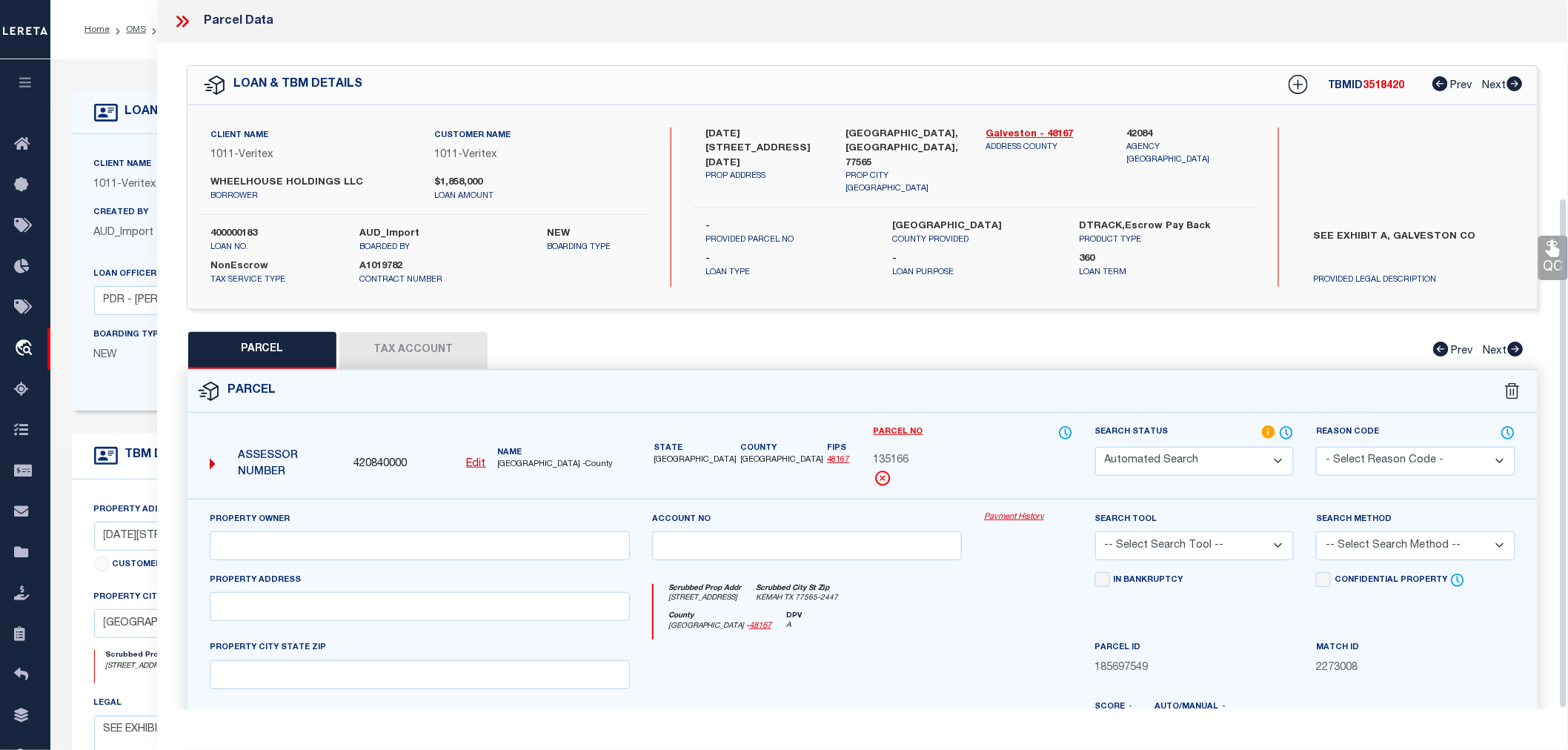
type input "KEMAH, TX 77565"
type textarea "ABST 18 M MULDOON SUR TR 30 2.000 ACRS ."
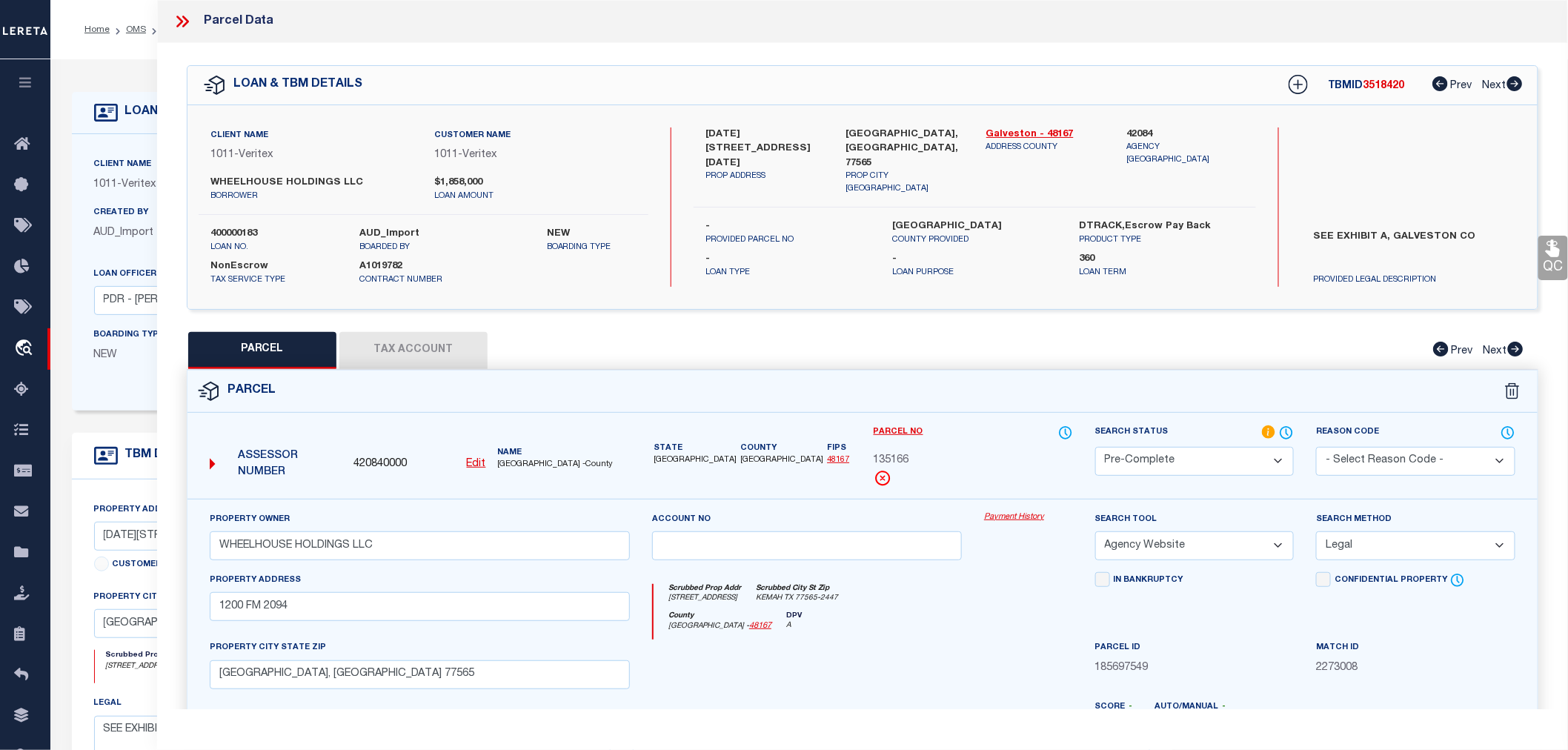
click at [377, 463] on span "420840000" at bounding box center [380, 465] width 53 height 16
copy span "420840000"
click at [1292, 78] on icon at bounding box center [1298, 84] width 19 height 19
select select "IP"
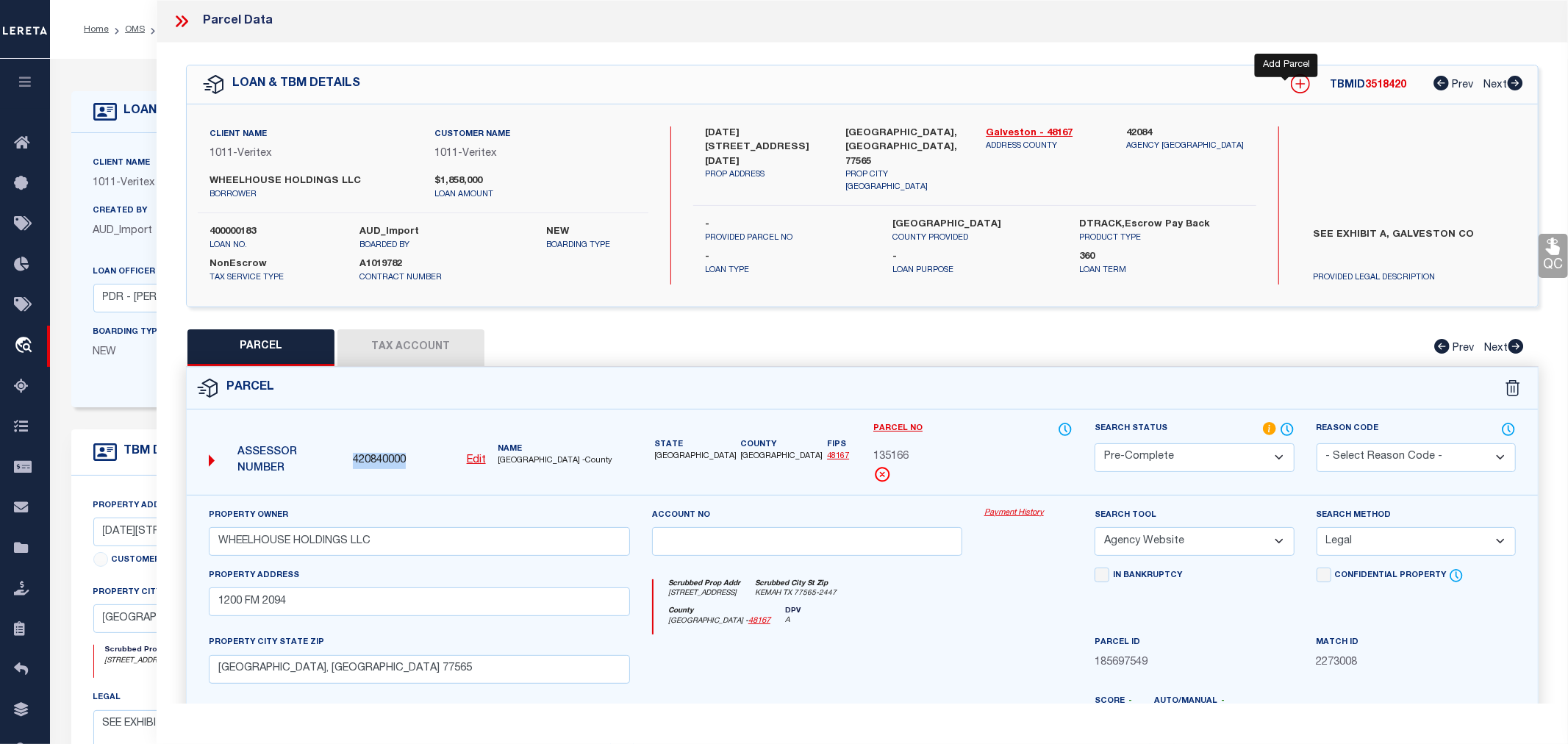
type textarea "-"
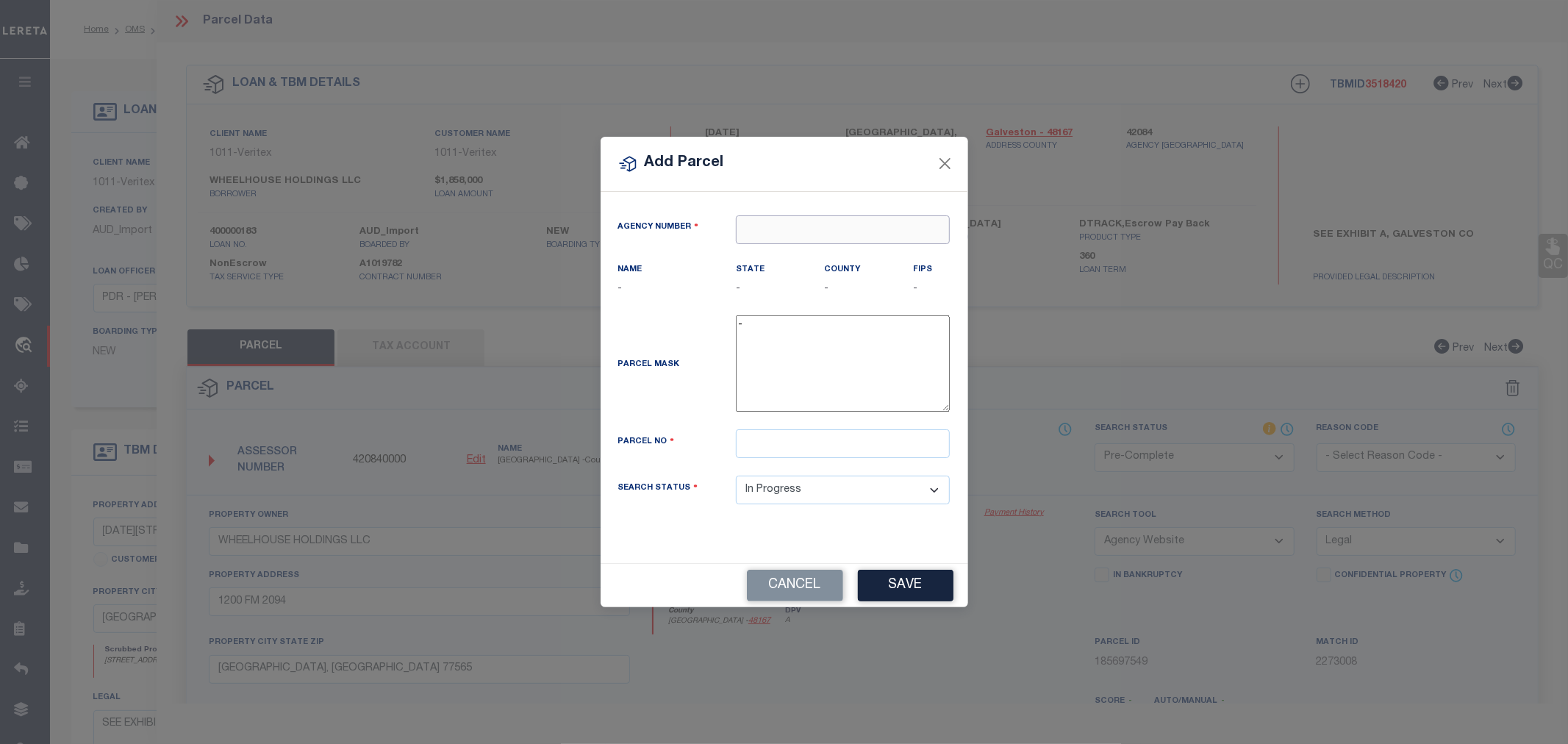
click at [809, 233] on input "text" at bounding box center [843, 229] width 214 height 29
paste input "420840000"
type input "420840000"
click at [811, 255] on div "420840000 : GALVESTON COUNTY" at bounding box center [848, 256] width 223 height 24
type input "420840000"
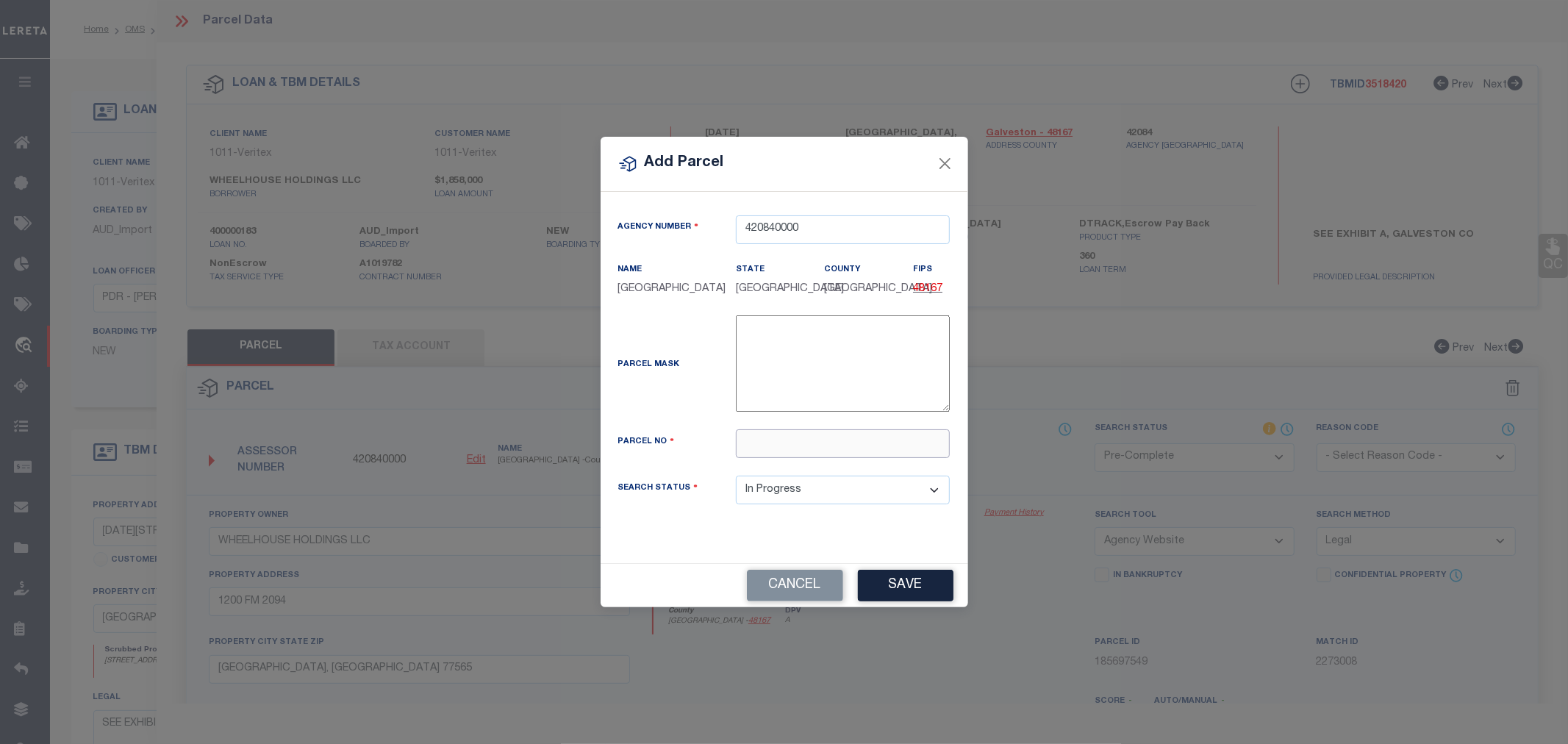
click at [818, 451] on input "text" at bounding box center [843, 444] width 214 height 29
paste input "135164"
type input "135164"
click at [890, 596] on button "Save" at bounding box center [905, 585] width 96 height 32
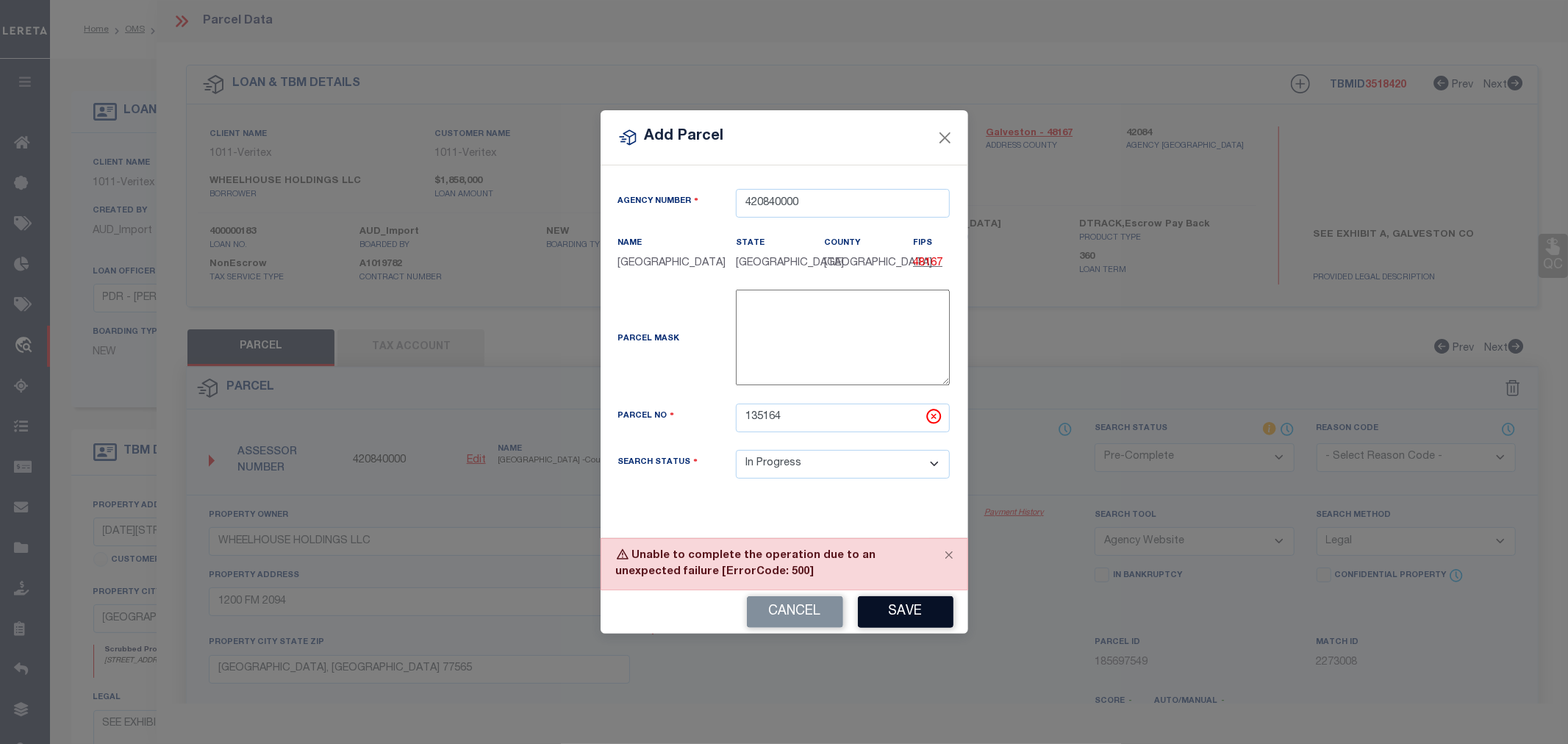
click at [891, 625] on button "Save" at bounding box center [905, 613] width 96 height 32
click at [945, 568] on button "Close" at bounding box center [949, 555] width 37 height 33
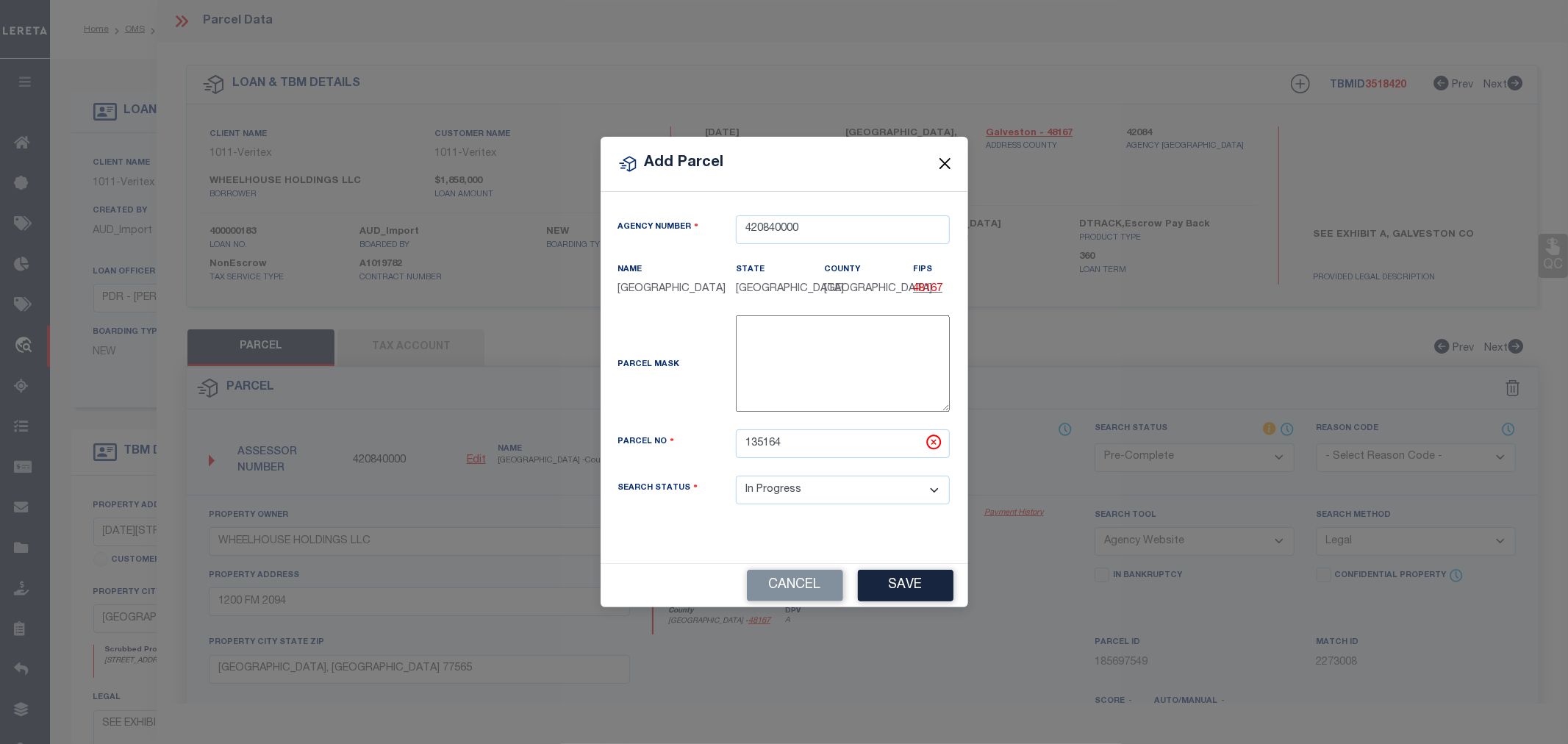
click at [943, 155] on button "Close" at bounding box center [944, 164] width 19 height 19
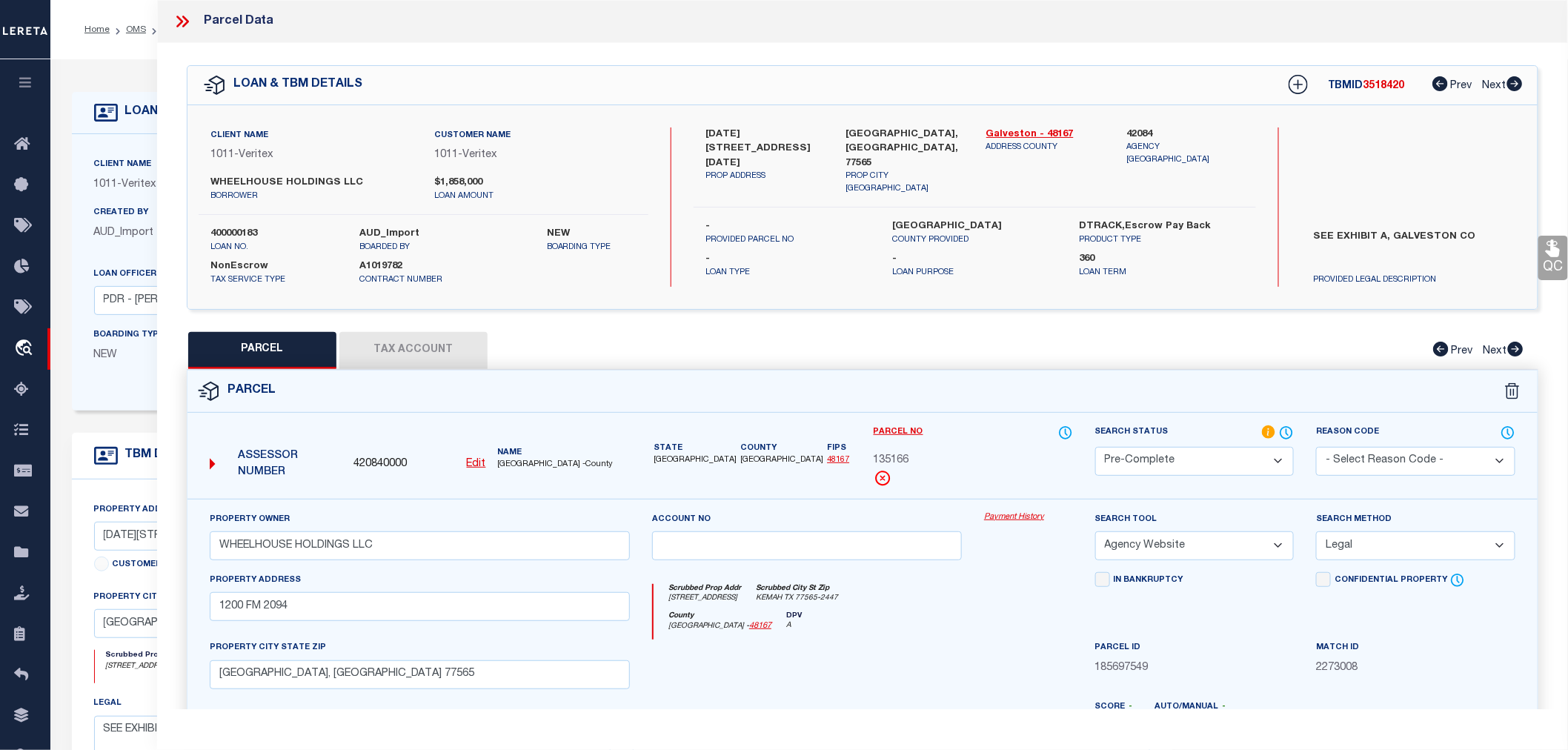
click at [1143, 261] on div "1200-1206 MARINA BAY DRIVE PROP ADDRESS KEMAH, TX, 77565 PROP CITY ST ZIP Galve…" at bounding box center [975, 207] width 563 height 159
click at [1294, 84] on icon at bounding box center [1299, 85] width 10 height 10
select select "IP"
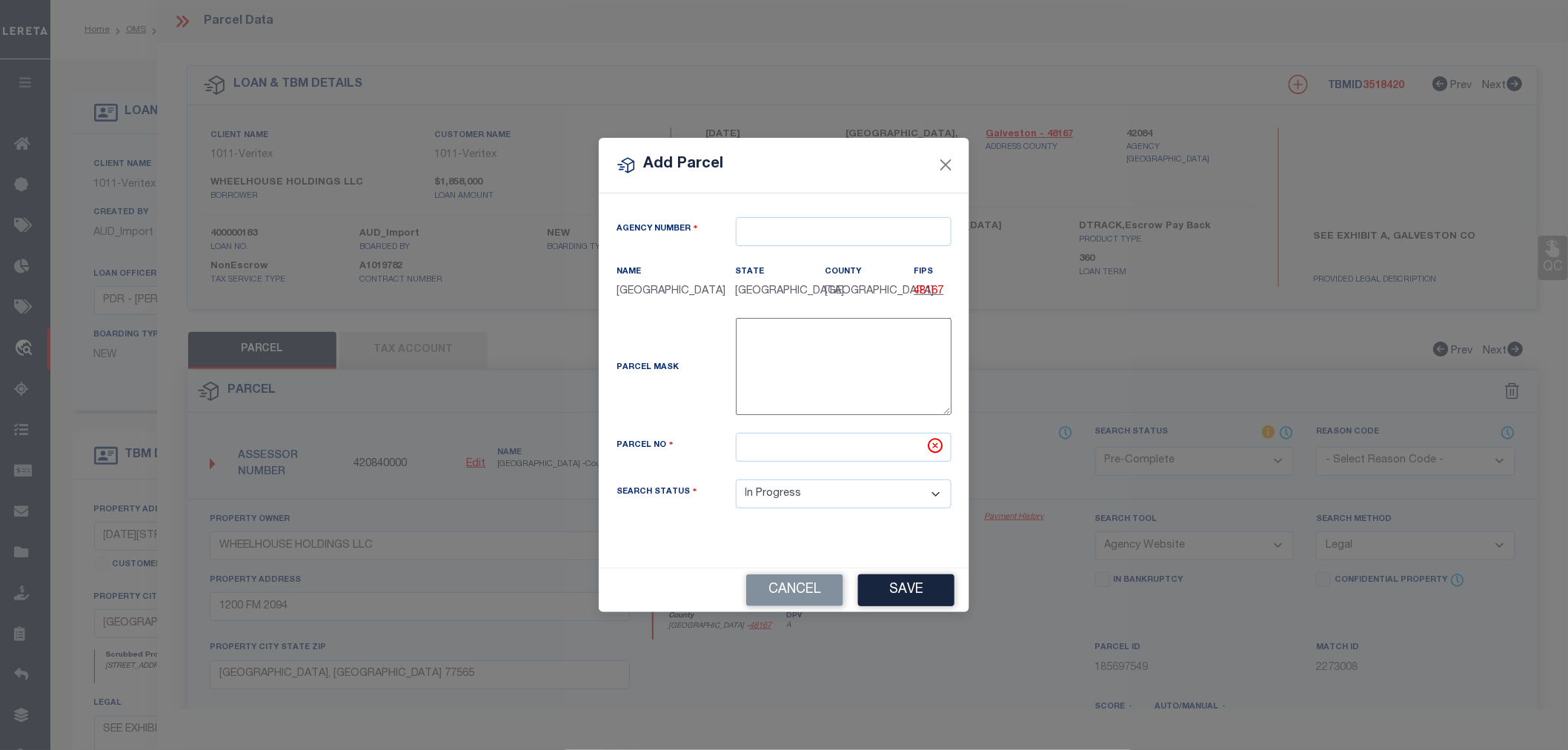
type textarea "-"
click at [825, 230] on input "text" at bounding box center [849, 231] width 216 height 29
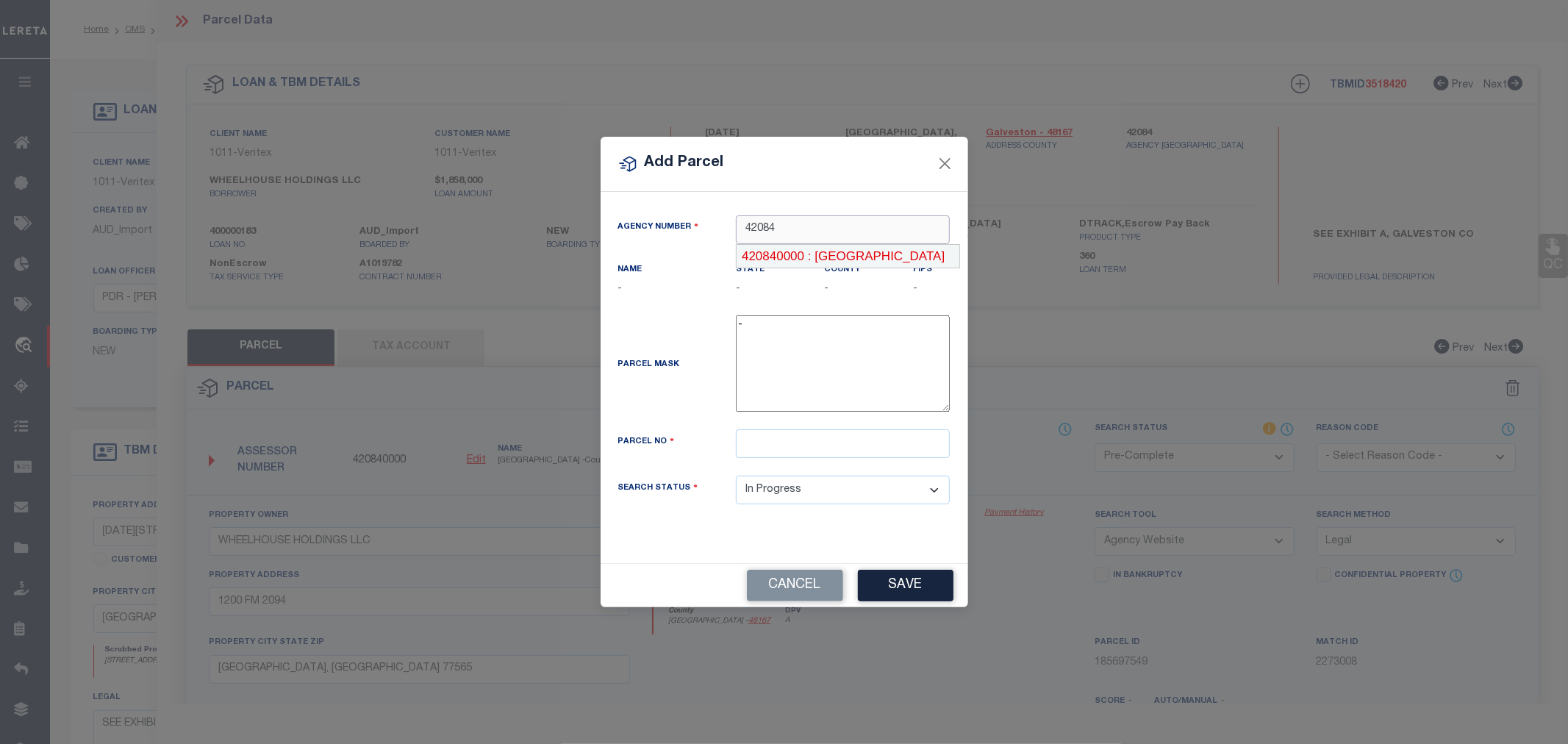
click at [823, 258] on div "420840000 : GALVESTON COUNTY" at bounding box center [848, 256] width 223 height 24
type input "420840000"
click at [795, 452] on input "text" at bounding box center [843, 444] width 214 height 29
paste input "135164"
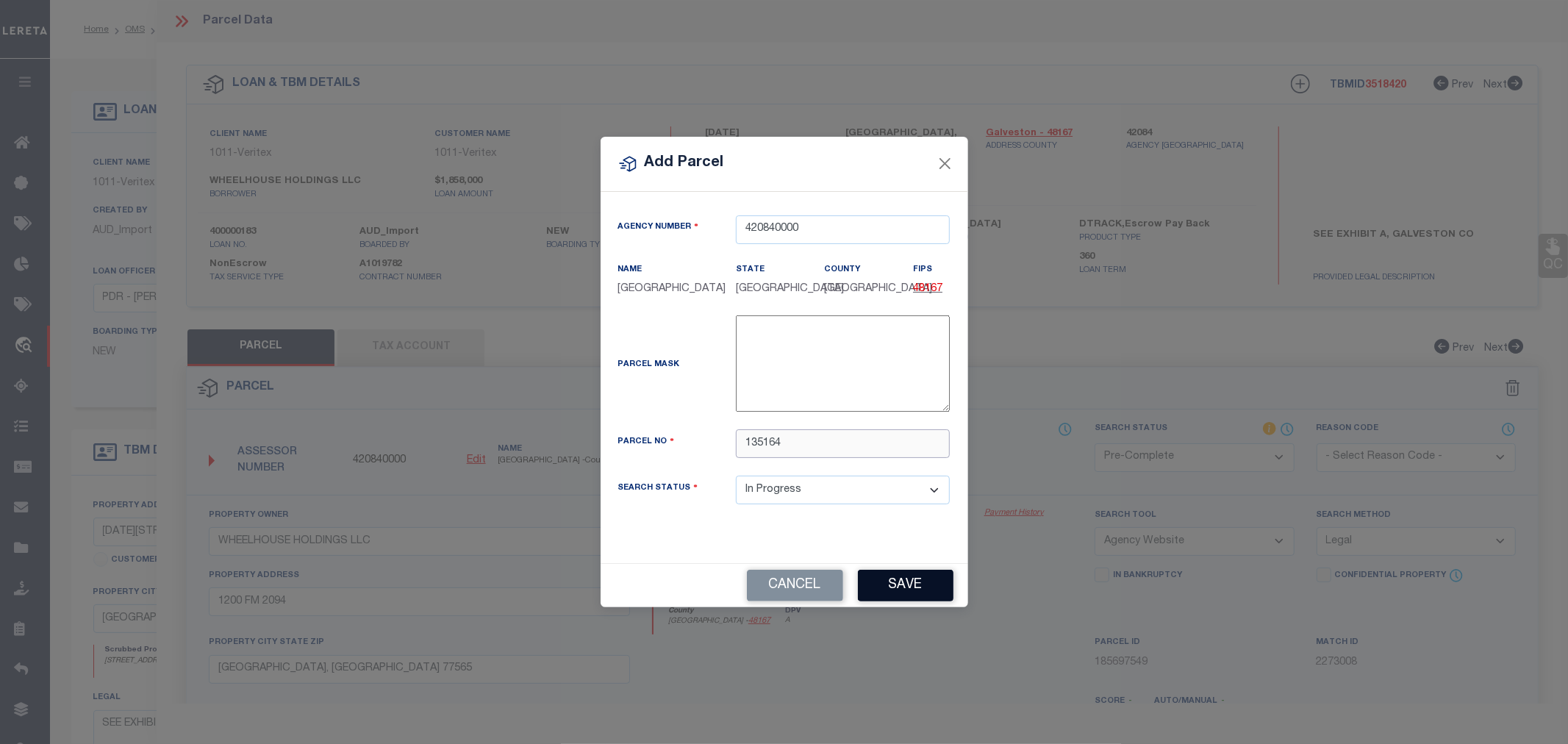
type input "135164"
click at [881, 585] on button "Save" at bounding box center [905, 585] width 96 height 32
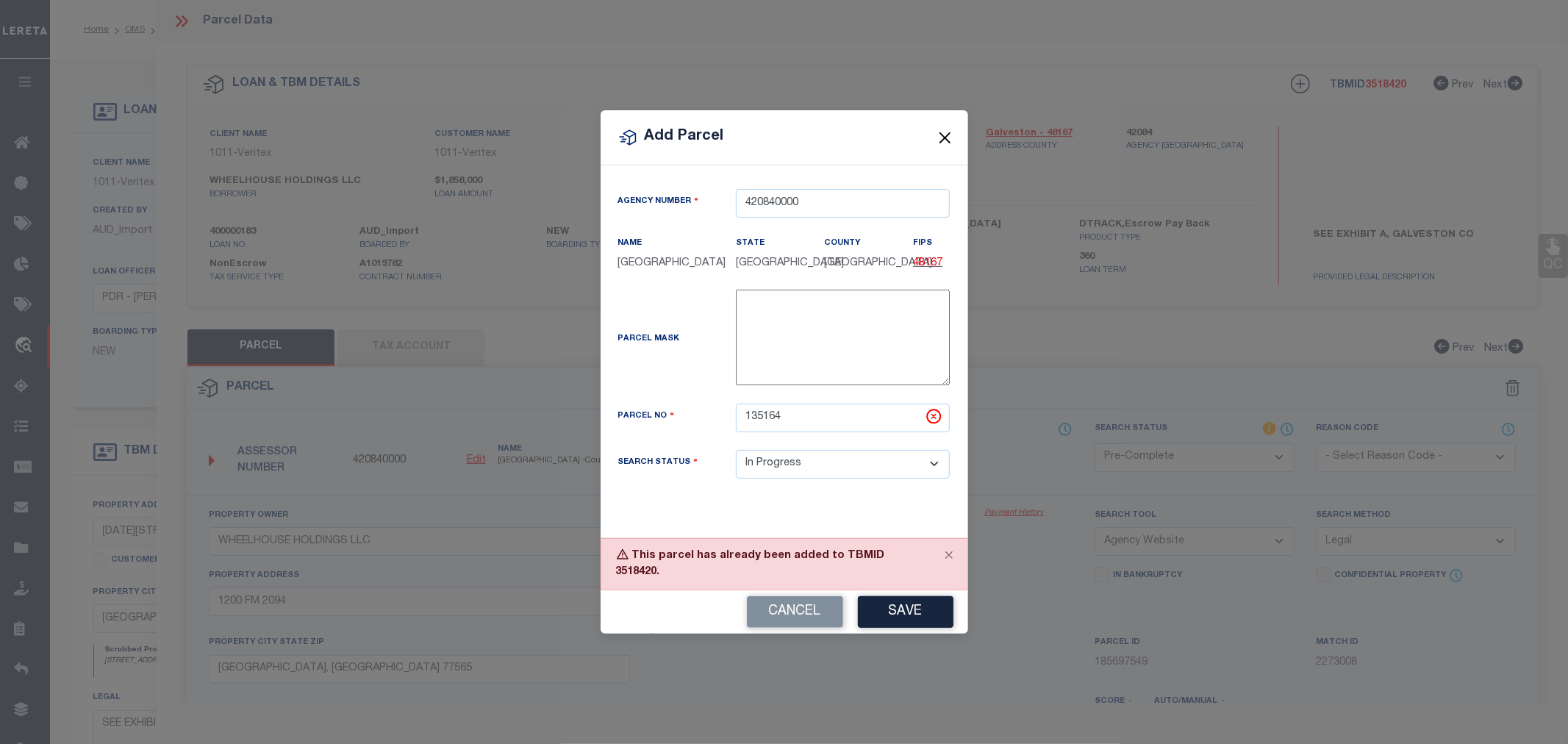
click at [950, 135] on button "Close" at bounding box center [944, 138] width 19 height 19
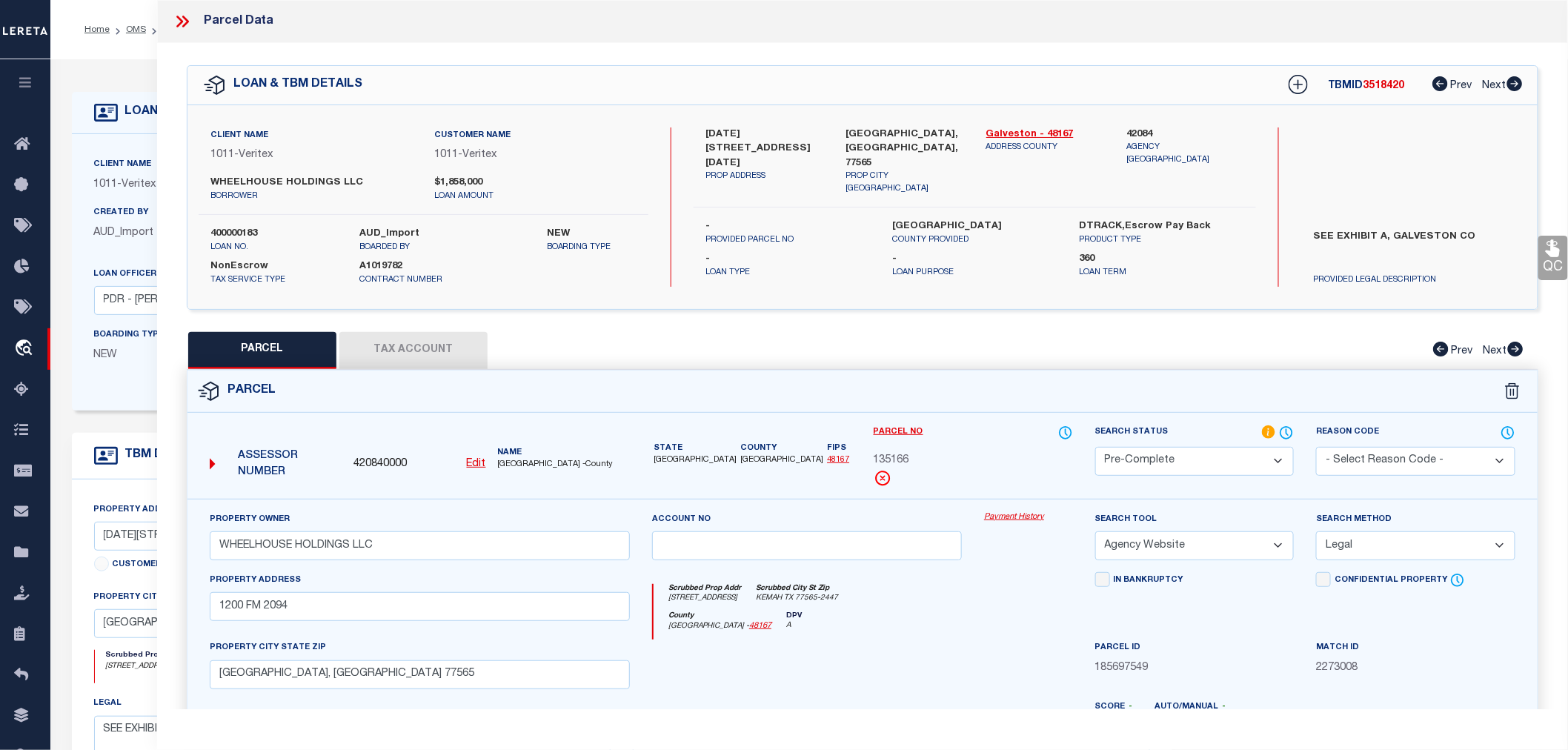
scroll to position [275, 0]
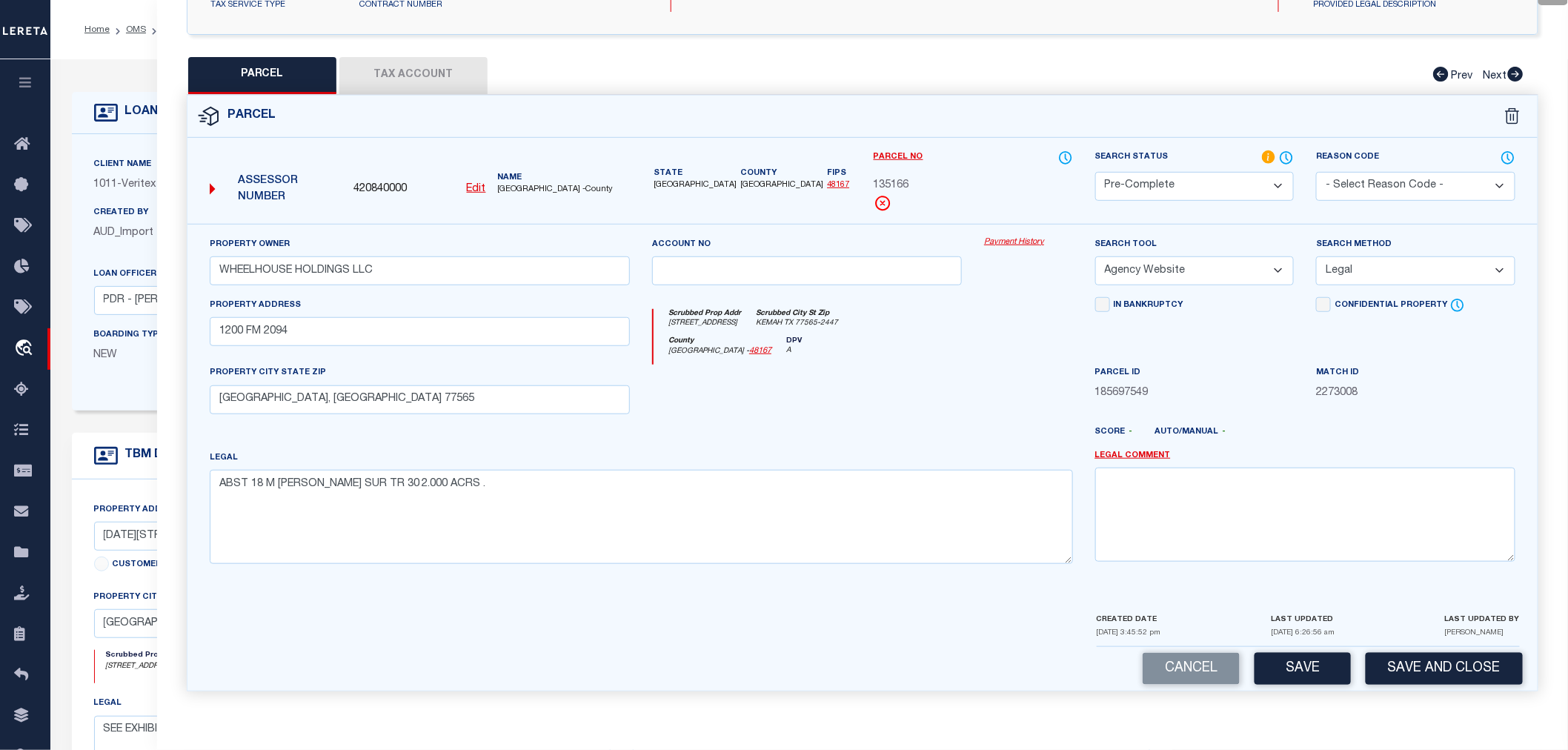
click at [427, 72] on button "Tax Account" at bounding box center [413, 75] width 149 height 37
select select "100"
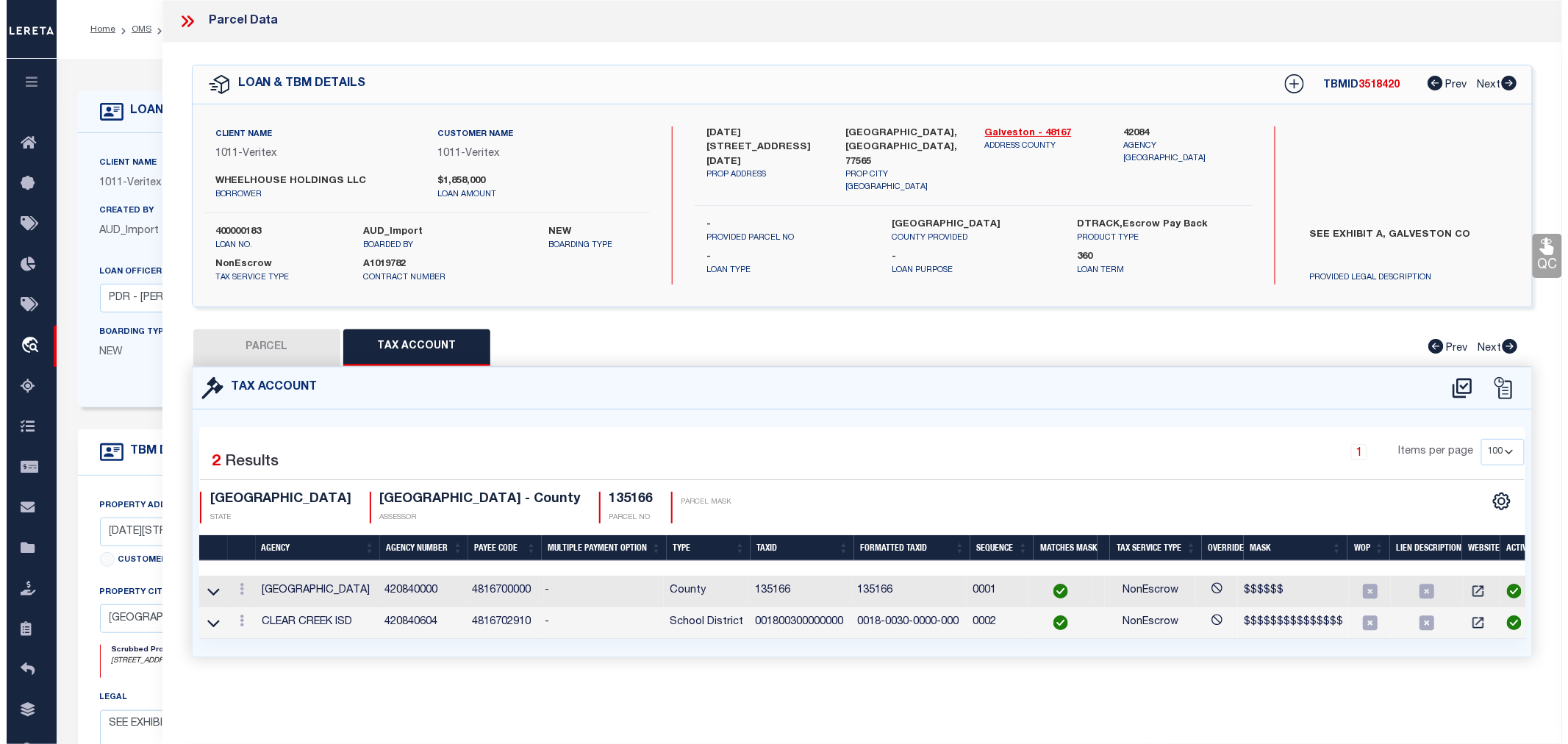
scroll to position [0, 0]
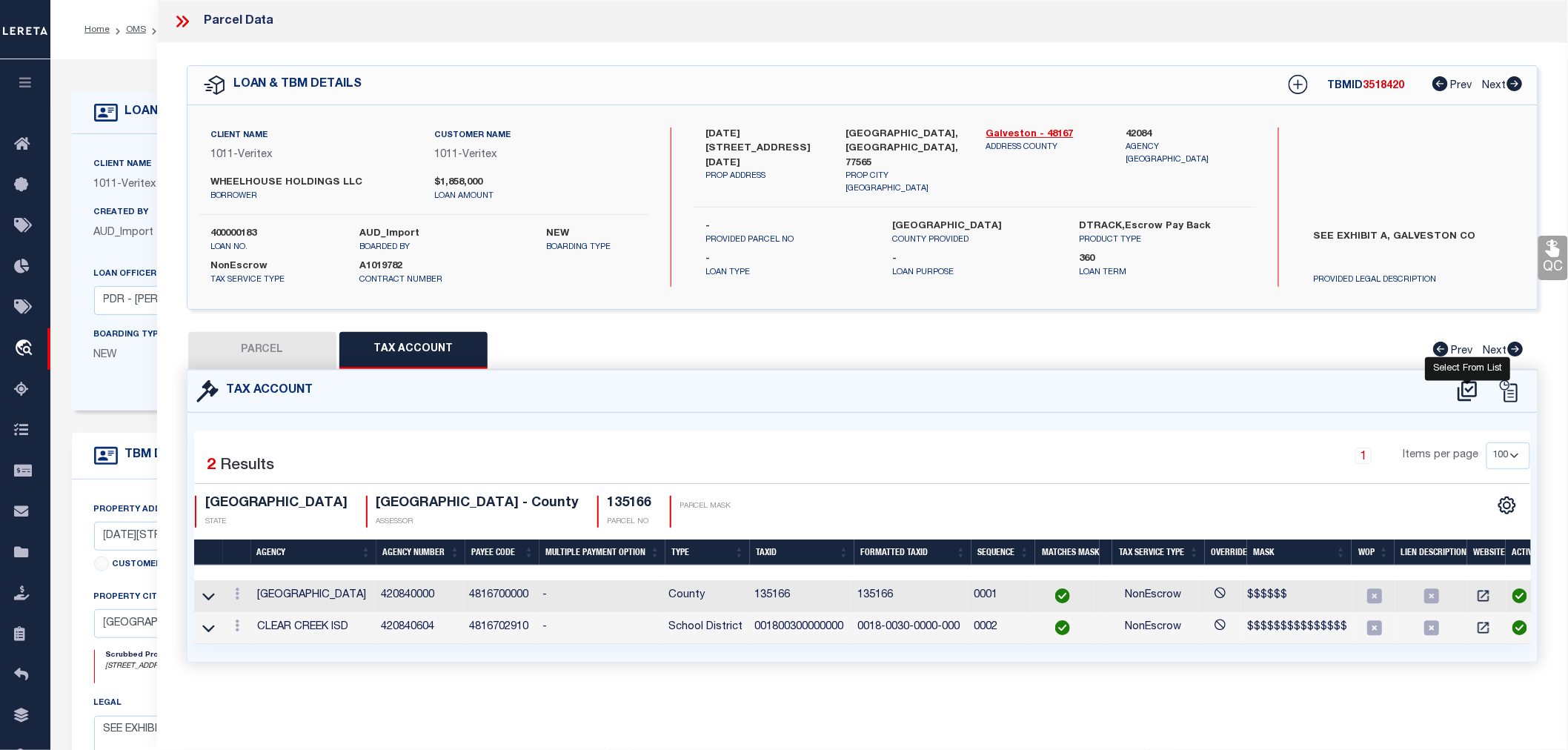
click at [1458, 393] on icon at bounding box center [1468, 390] width 19 height 20
select select "100"
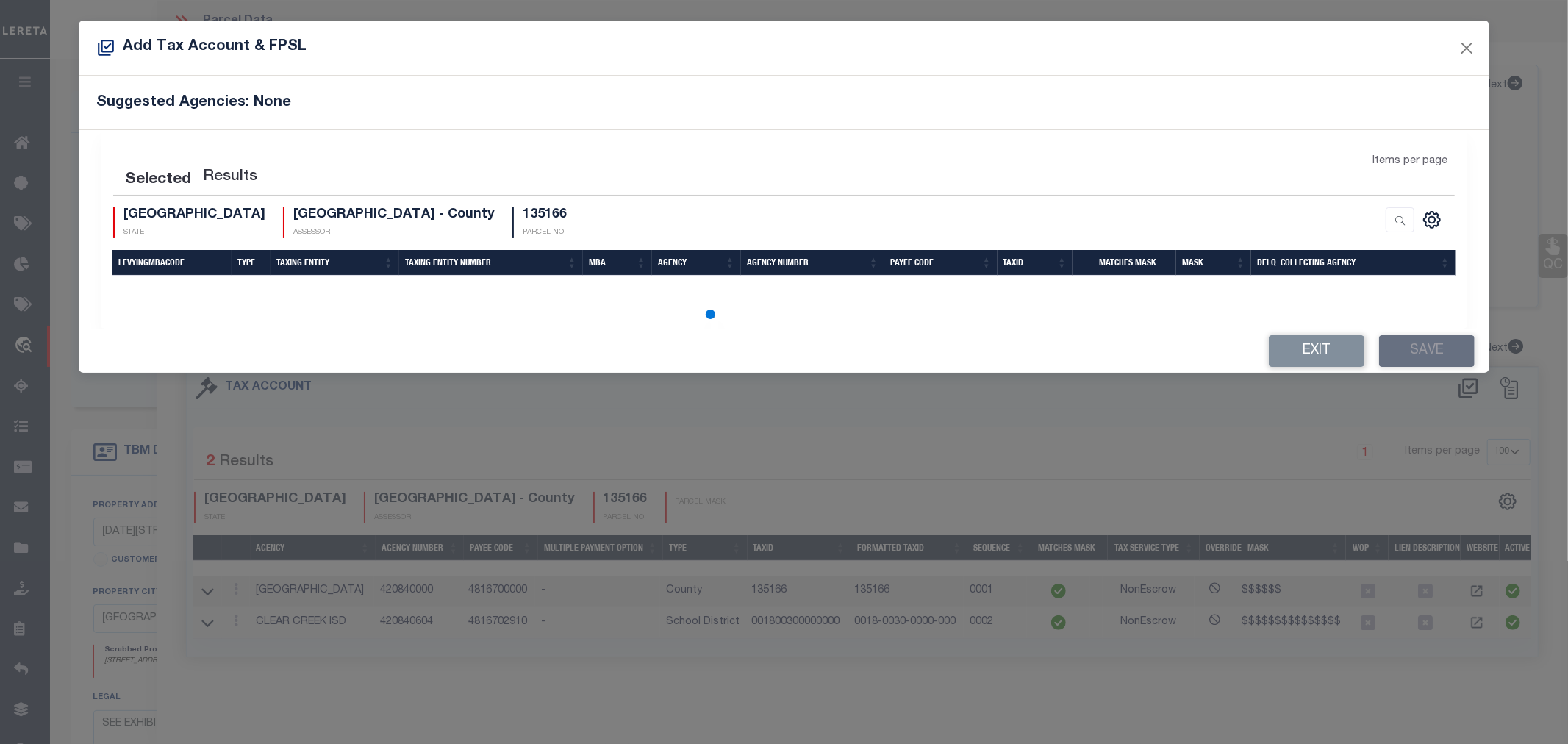
select select "100"
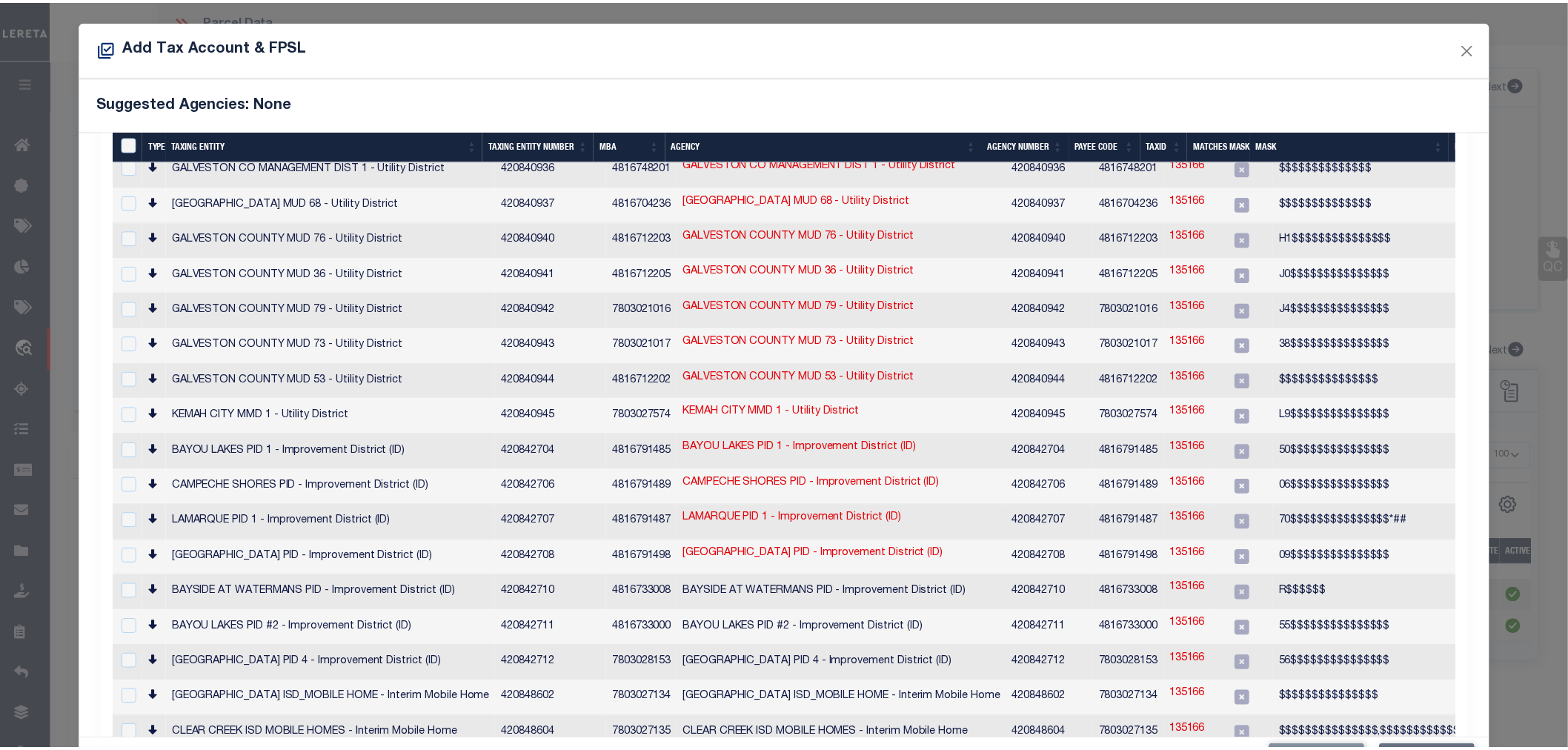
scroll to position [55, 0]
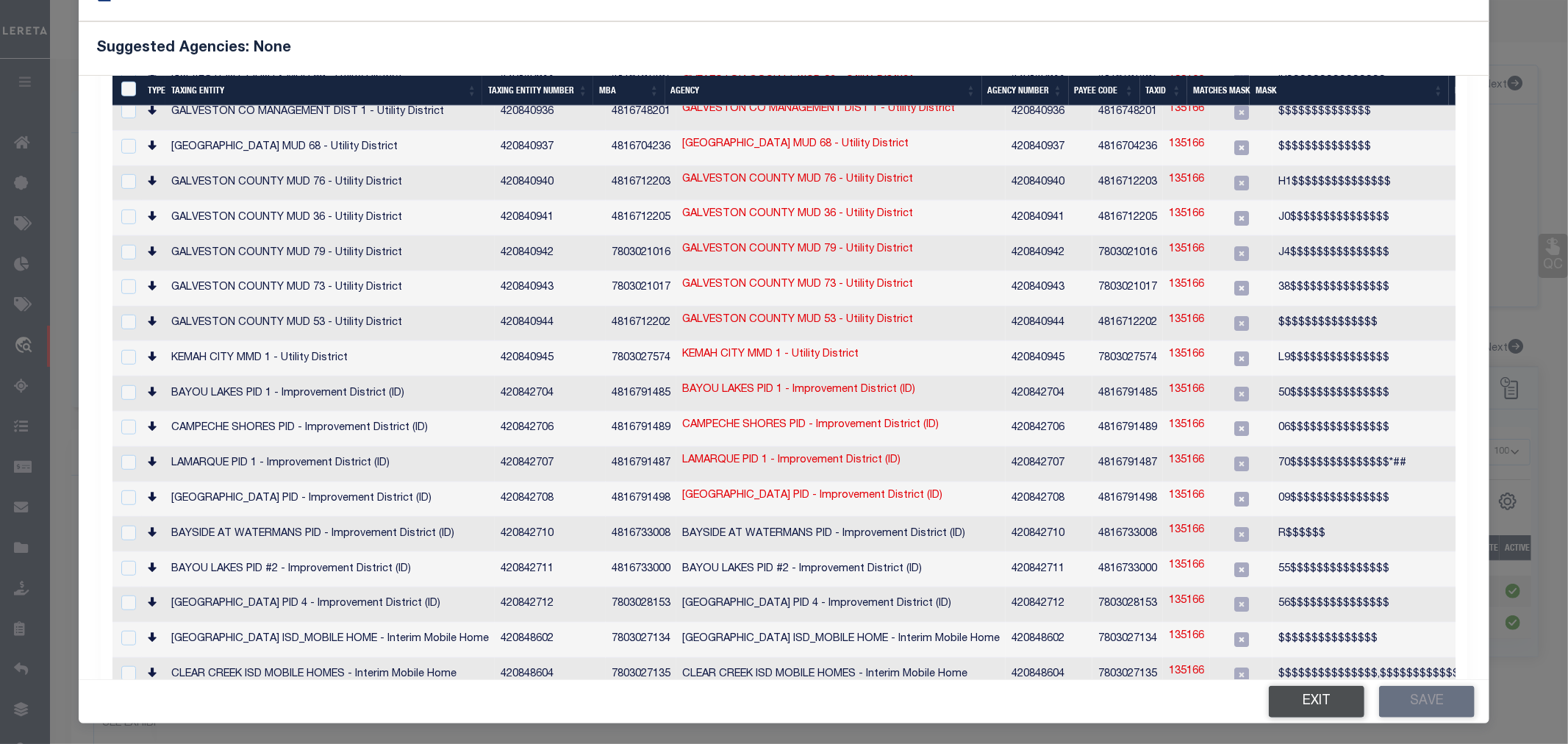
click at [1335, 692] on button "Exit" at bounding box center [1316, 702] width 96 height 32
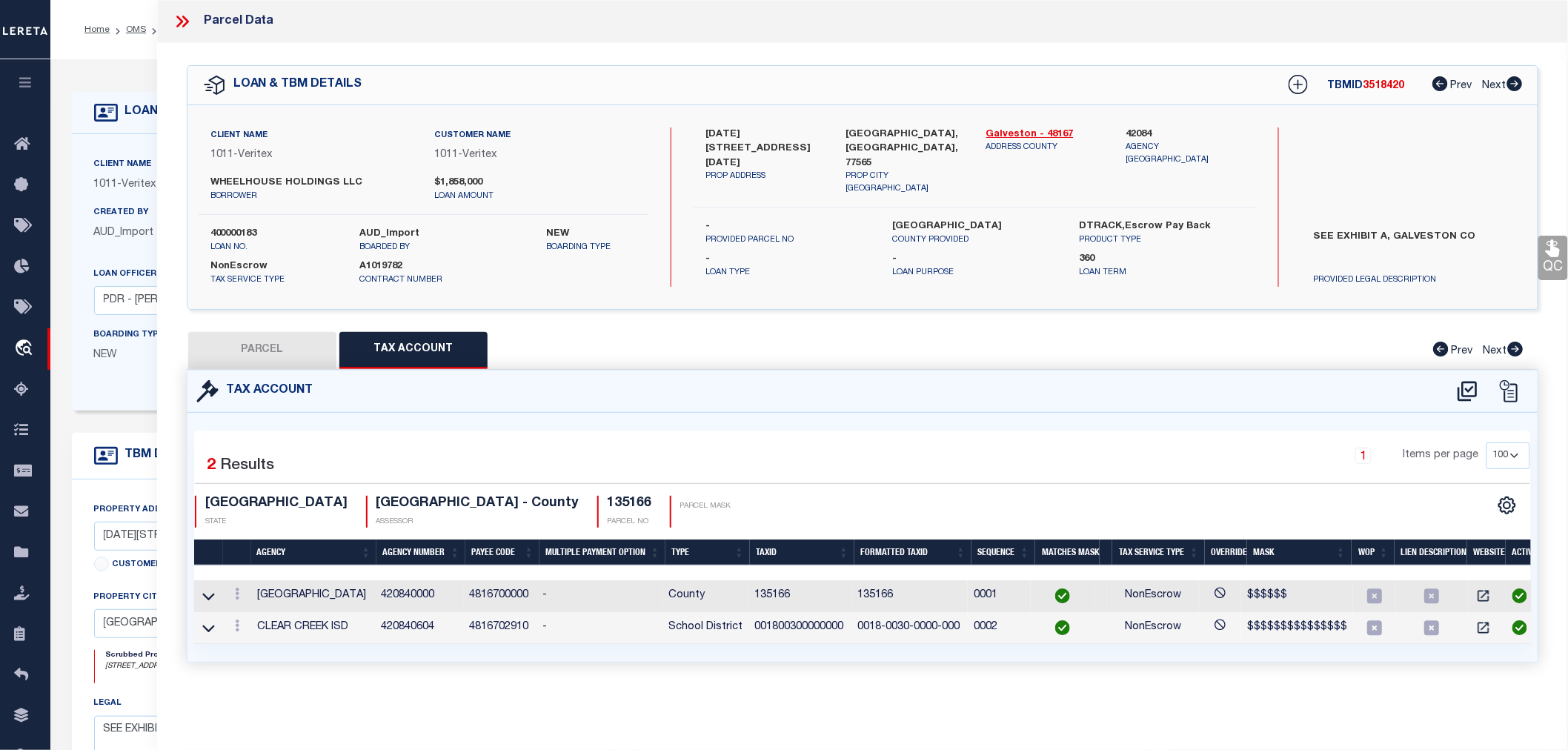
click at [253, 342] on button "PARCEL" at bounding box center [262, 351] width 149 height 37
select select "AS"
select select
checkbox input "false"
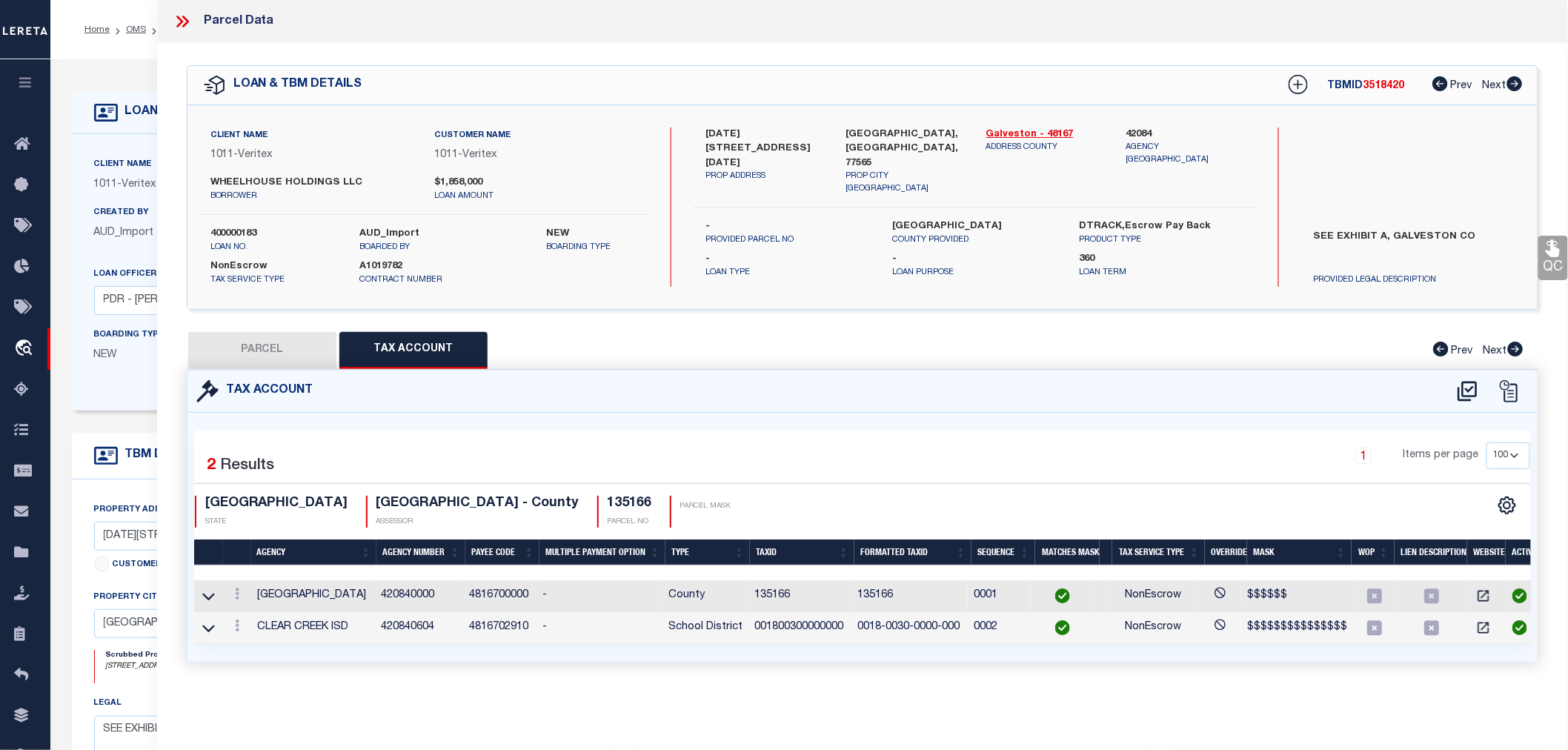
checkbox input "false"
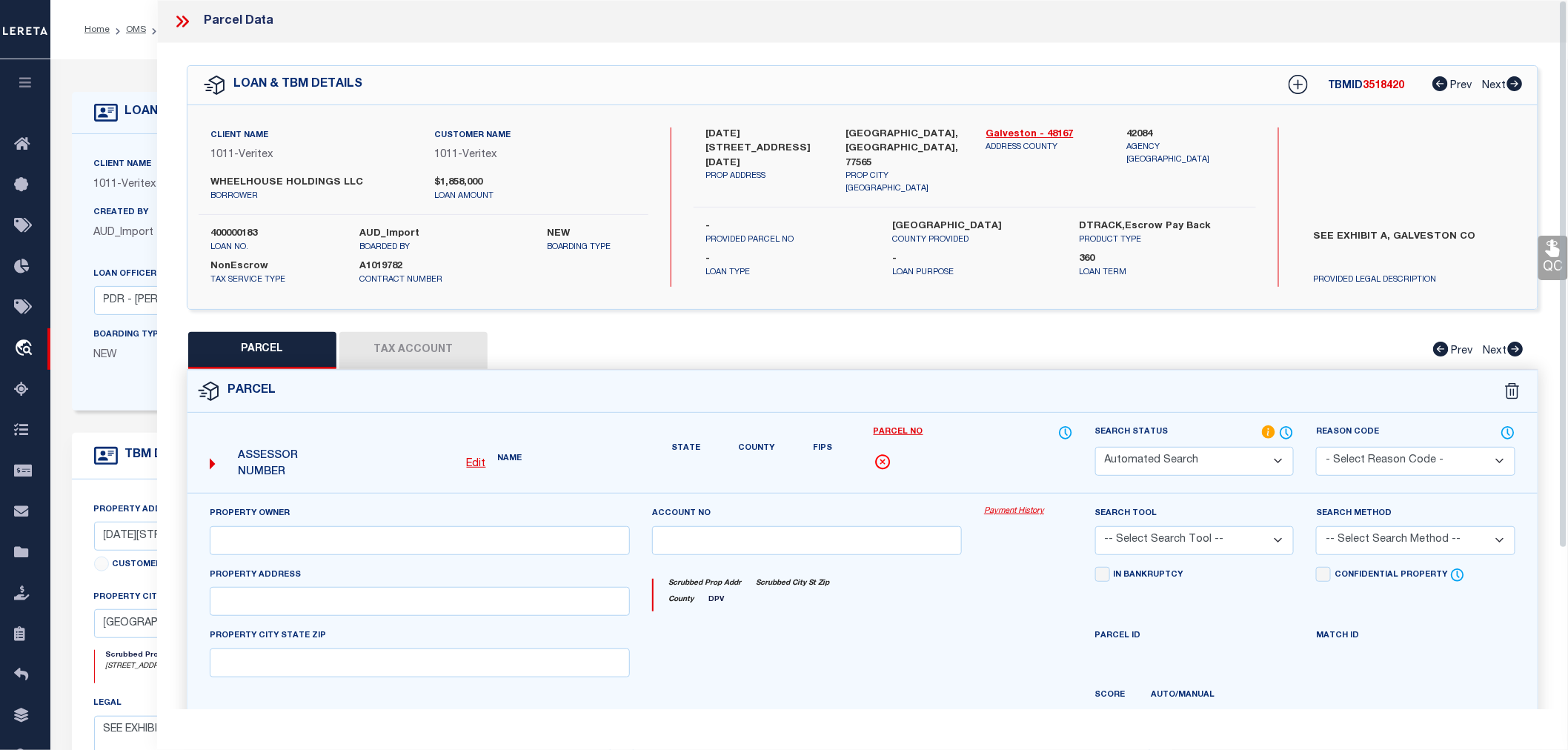
select select "QC"
type input "WHEELHOUSE HOLDINGS LLC"
select select "AGW"
select select "LEG"
type input "1200 FM 2094"
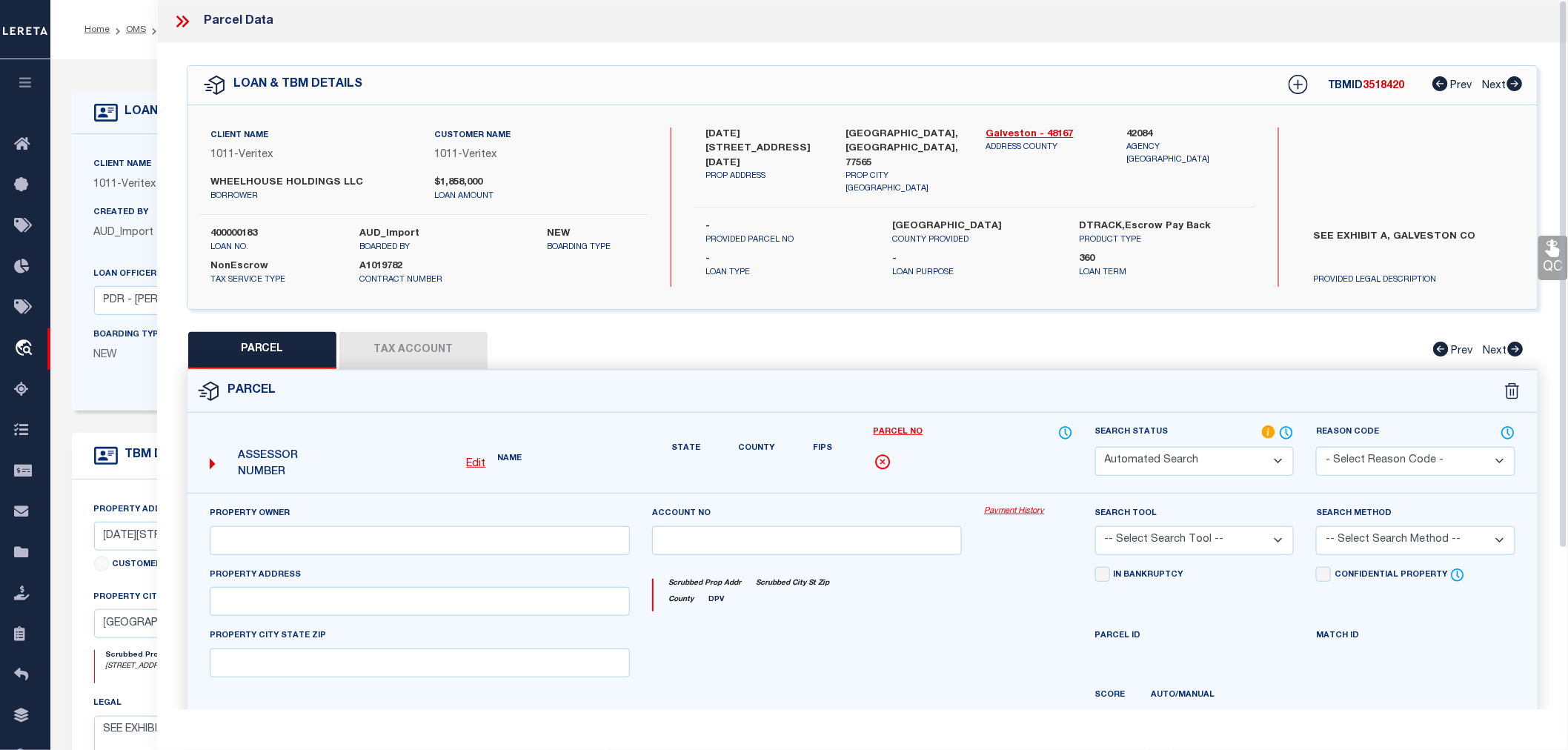
type input "KEMAH, TX 77565"
type textarea "ABST 18 M MULDOON SUR TR 30 2.000 ACRS ."
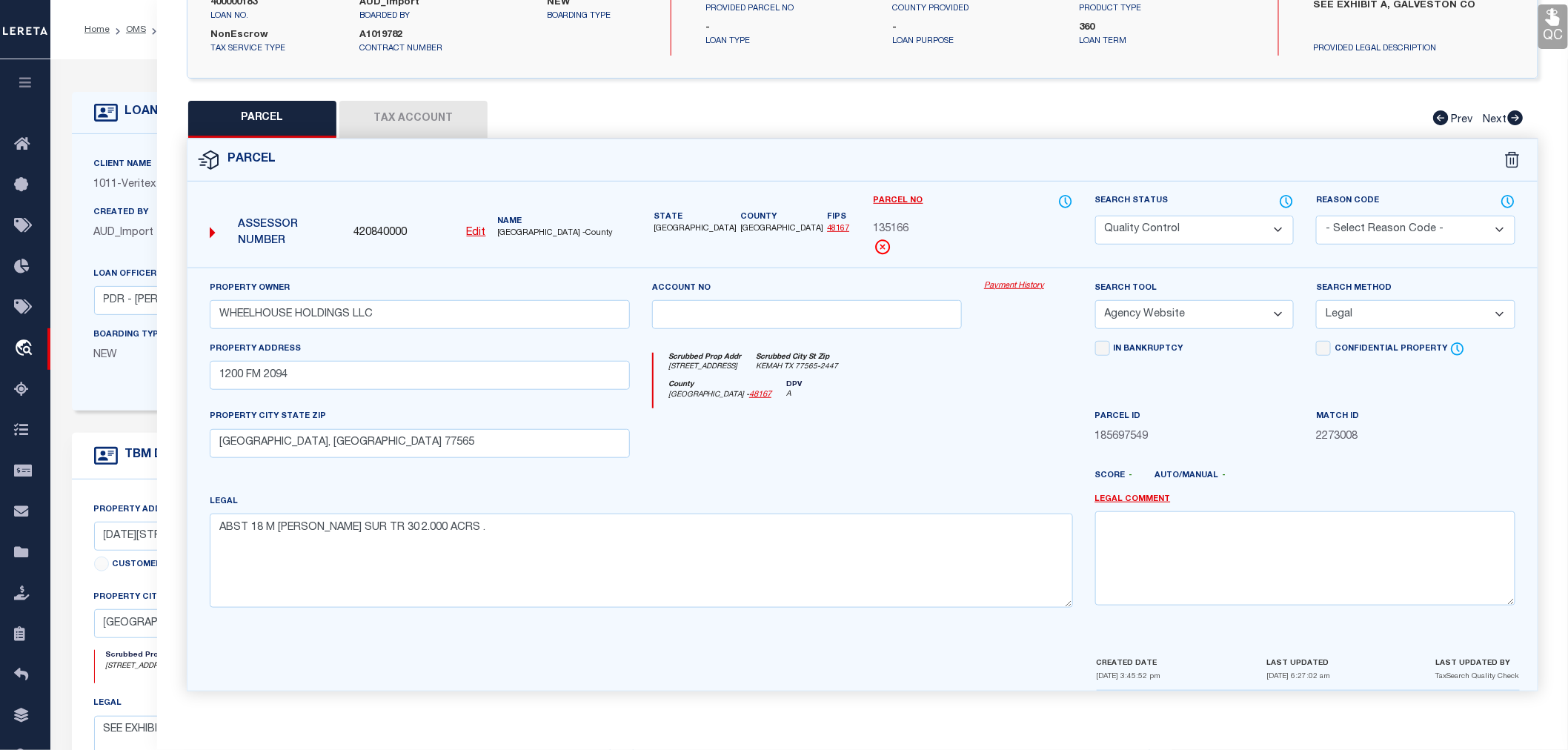
scroll to position [0, 0]
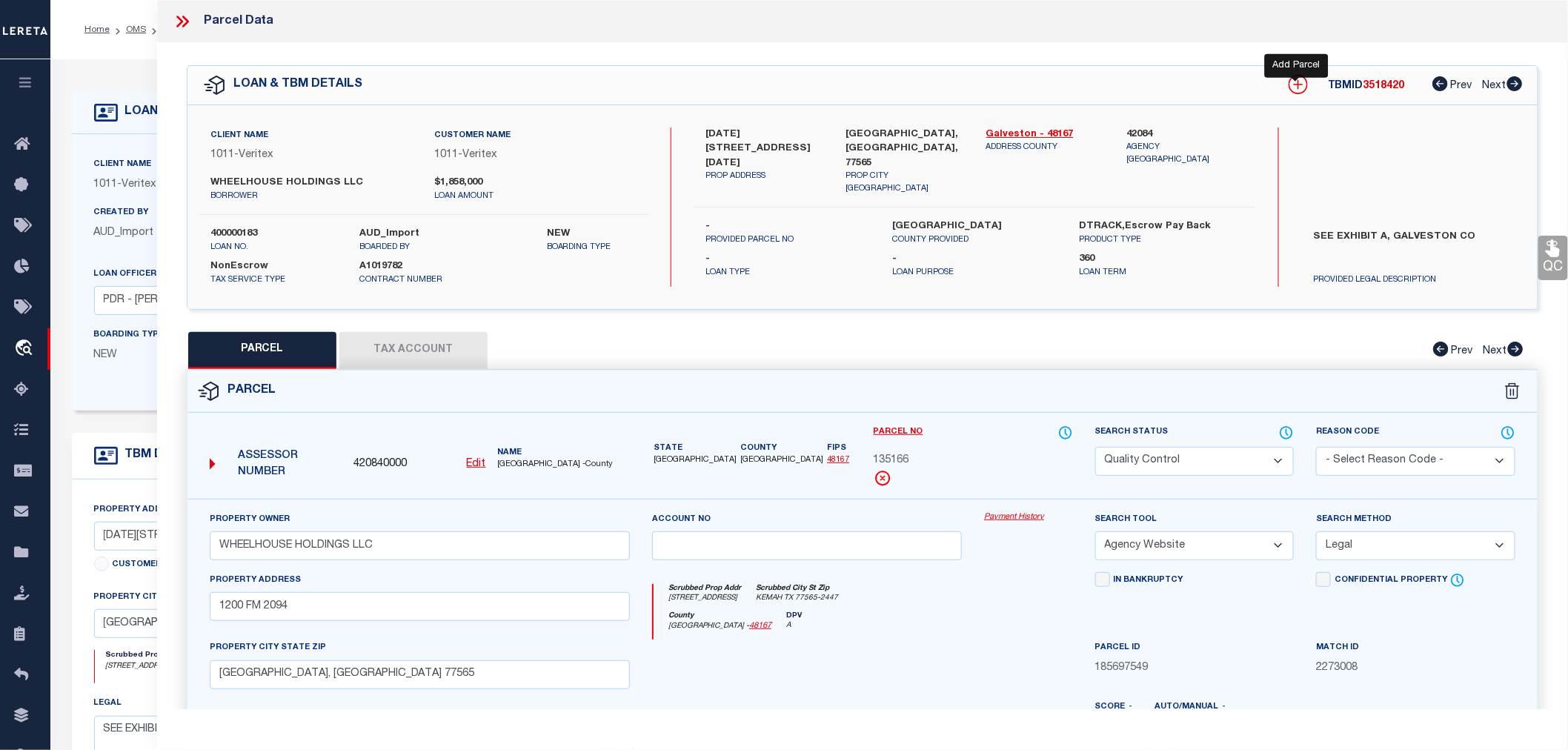
click at [1299, 83] on icon at bounding box center [1298, 84] width 19 height 19
select select "IP"
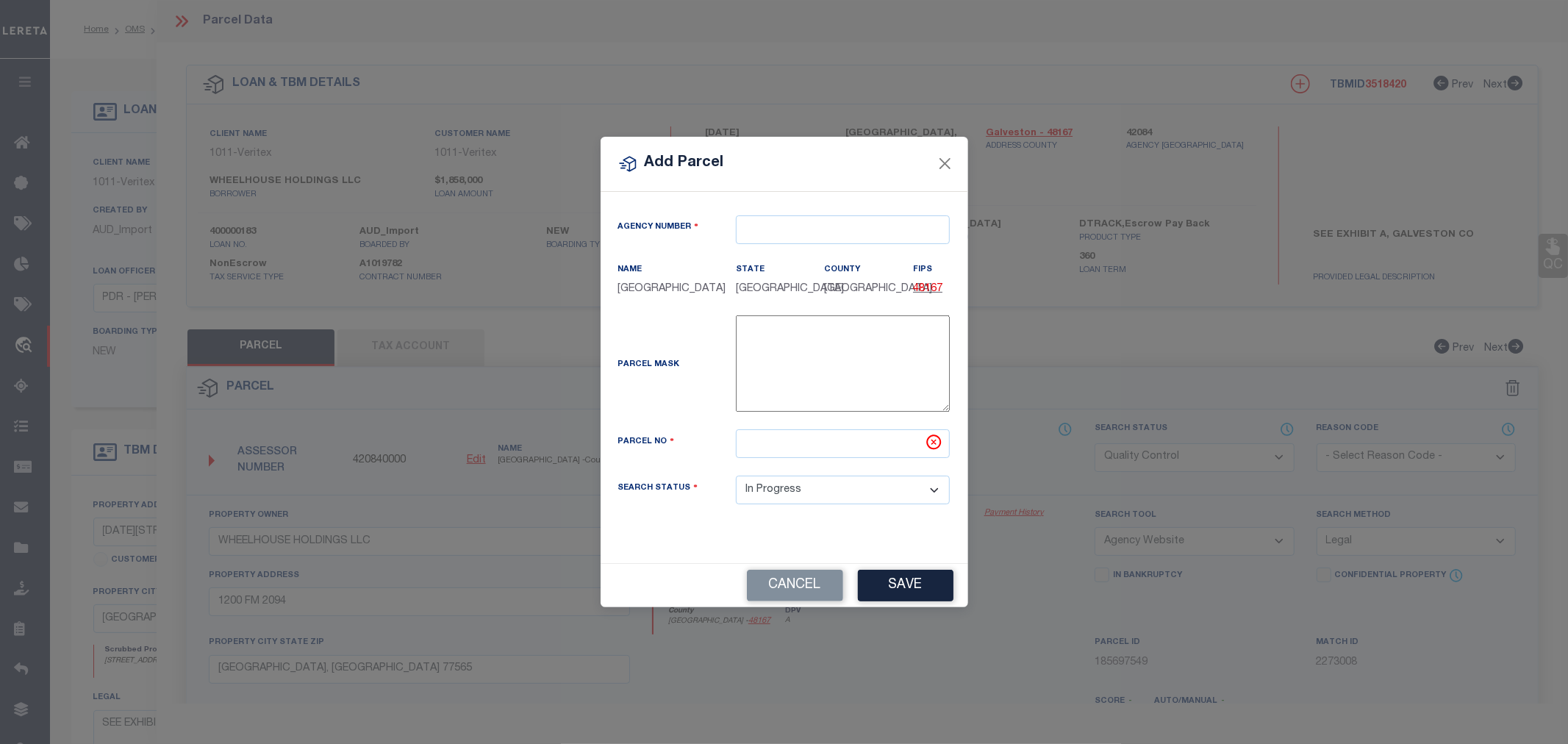
type textarea "-"
click at [777, 224] on input "text" at bounding box center [843, 229] width 214 height 29
click at [826, 257] on div "420840000 : GALVESTON COUNTY" at bounding box center [848, 256] width 223 height 24
type input "420840000"
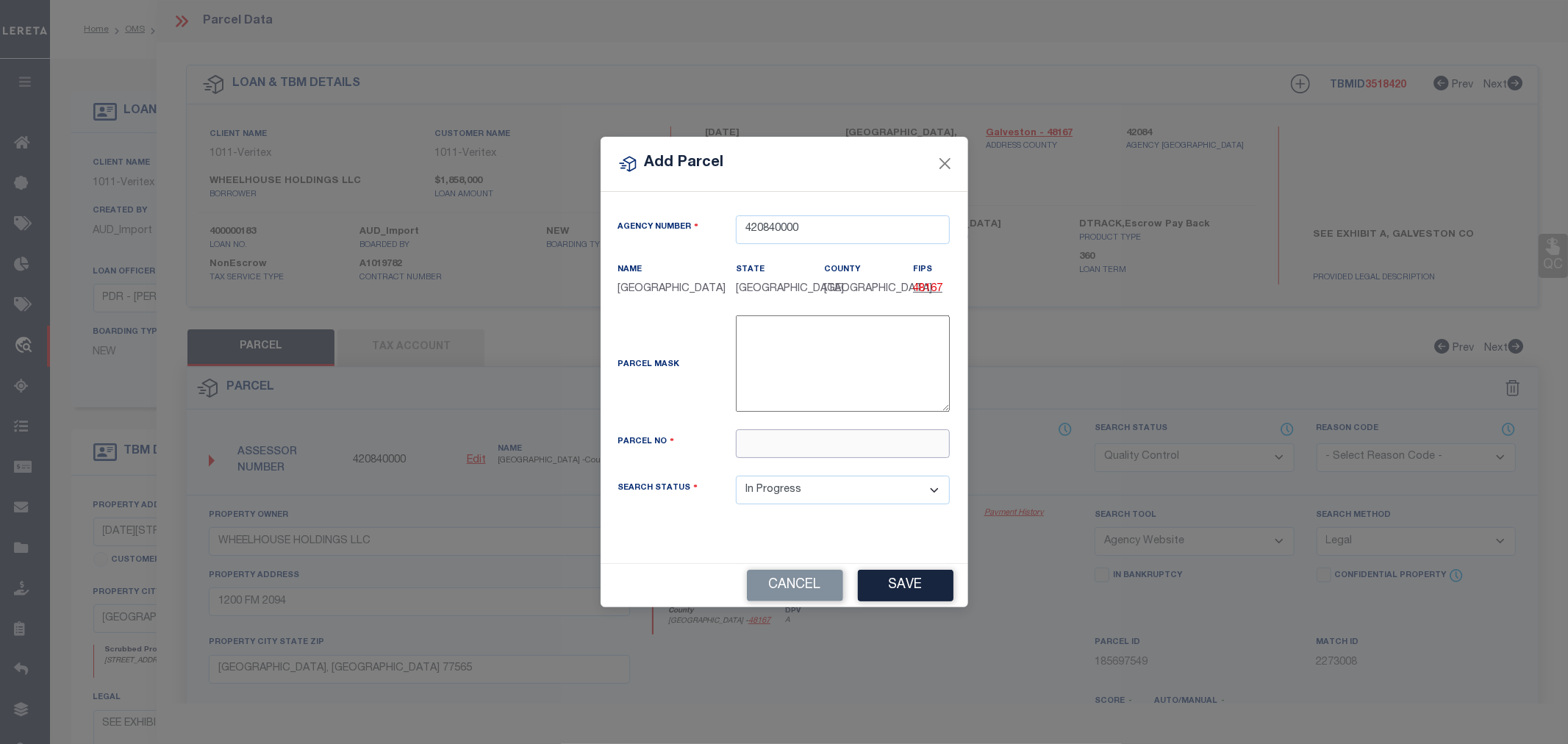
click at [754, 452] on input "text" at bounding box center [843, 444] width 214 height 29
paste input "0018-0028-0000-000"
click at [826, 453] on input "0018-0028-0000-000" at bounding box center [843, 444] width 214 height 29
type input "001800280000000"
click at [902, 596] on button "Save" at bounding box center [905, 585] width 96 height 32
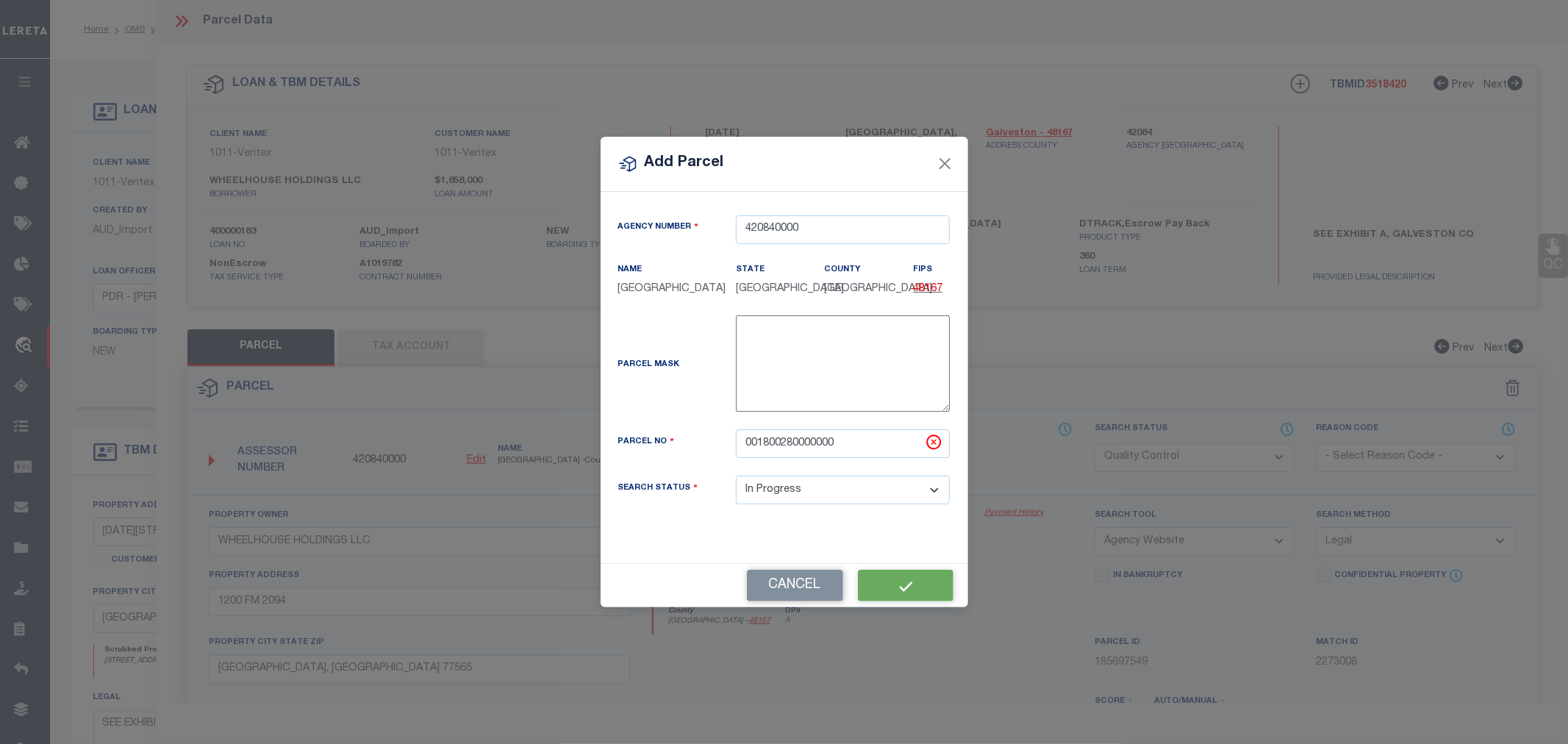
select select "IP"
select select
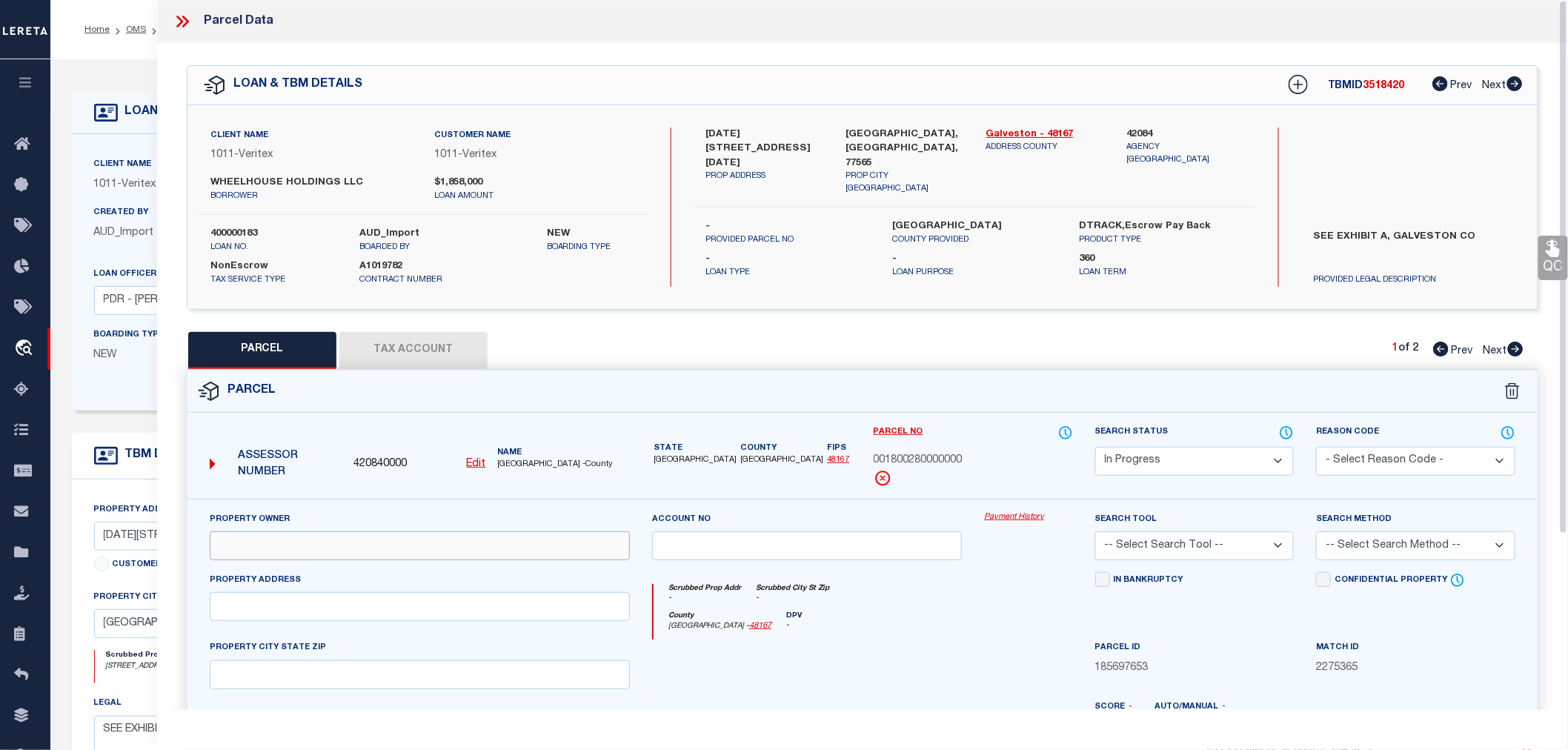
click at [284, 552] on input "text" at bounding box center [419, 546] width 420 height 29
paste input "WHEELHOUSE HOLDINGS LLC"
click at [265, 604] on input "text" at bounding box center [419, 606] width 420 height 29
paste input "1206 FM 2094 KEMAH, TX 77539"
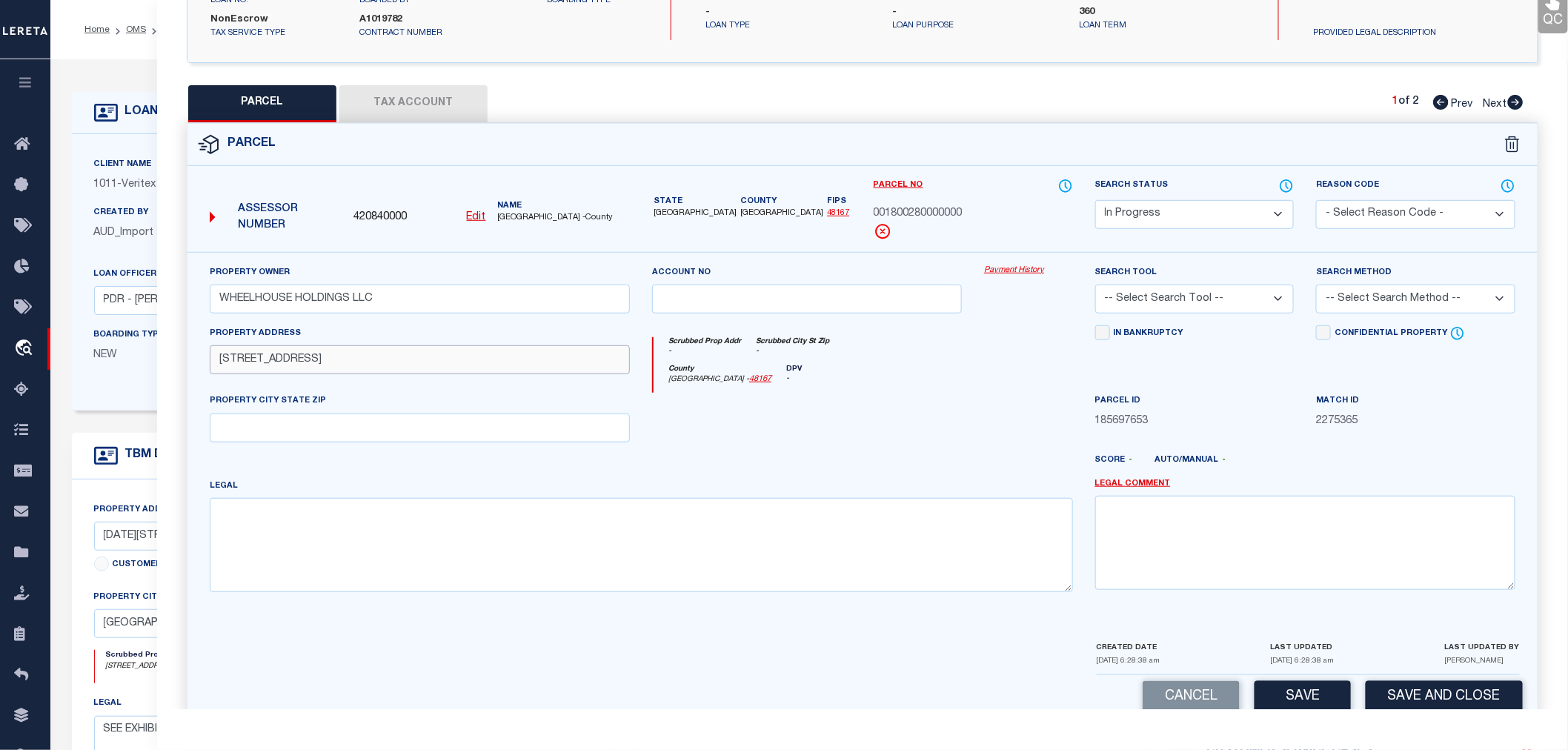
drag, startPoint x: 293, startPoint y: 357, endPoint x: 394, endPoint y: 359, distance: 101.0
click at [394, 359] on input "1206 FM 2094 KEMAH, TX 77539" at bounding box center [419, 360] width 420 height 29
click at [231, 433] on input "text" at bounding box center [419, 428] width 420 height 29
paste input "KEMAH, TX 77539"
click at [381, 539] on textarea at bounding box center [641, 544] width 863 height 93
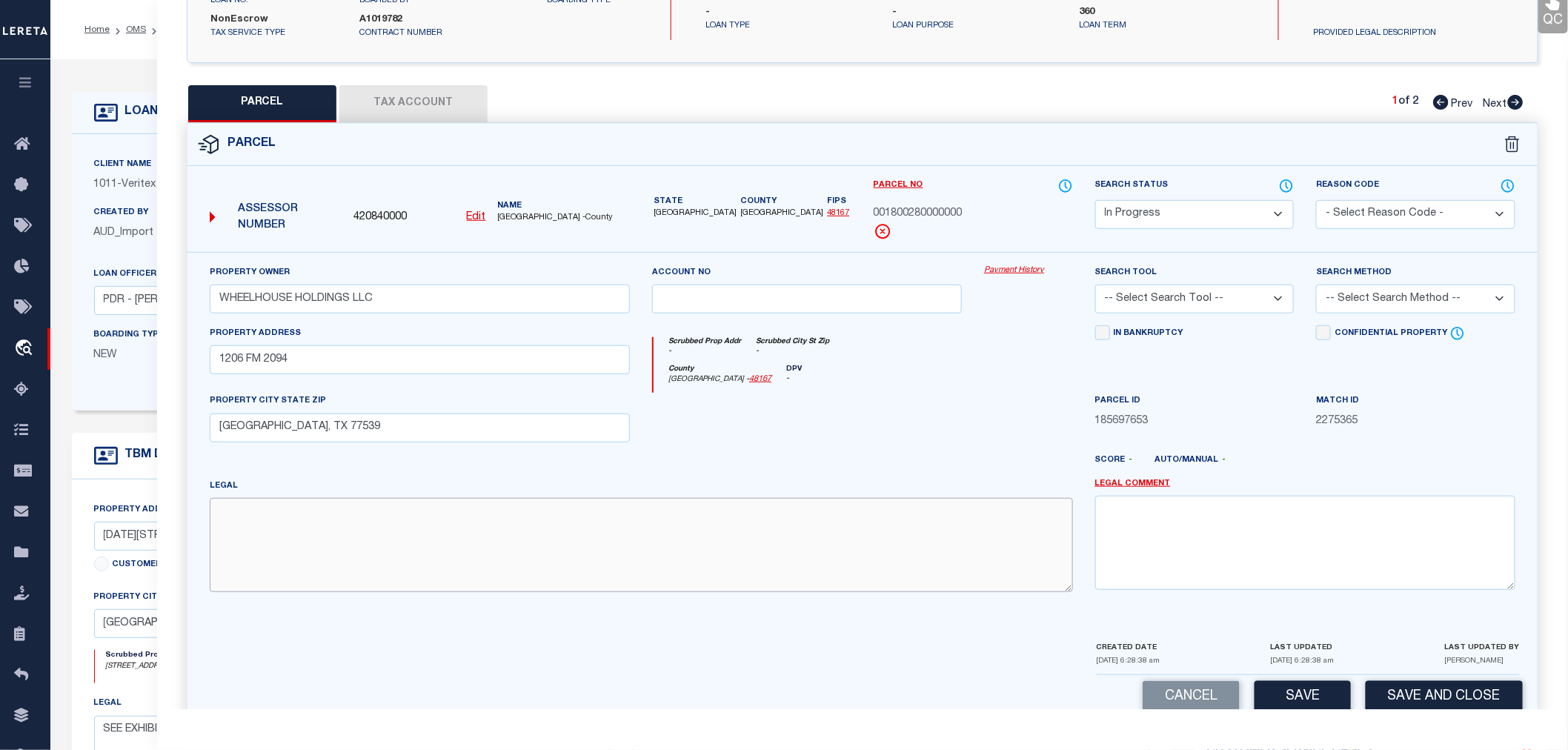
paste textarea "ABST 18 MULDOON SUR TR 28 2.360 ACRS"
click at [1147, 304] on select "-- Select Search Tool -- 3rd Party Website Agency File Agency Website ATLS CNV-…" at bounding box center [1195, 299] width 199 height 29
click at [1095, 284] on select "-- Select Search Tool -- 3rd Party Website Agency File Agency Website ATLS CNV-…" at bounding box center [1195, 299] width 199 height 29
click at [1406, 294] on select "-- Select Search Method -- Property Address Legal Liability Info Provided" at bounding box center [1415, 299] width 199 height 29
click at [1316, 284] on select "-- Select Search Method -- Property Address Legal Liability Info Provided" at bounding box center [1415, 299] width 199 height 29
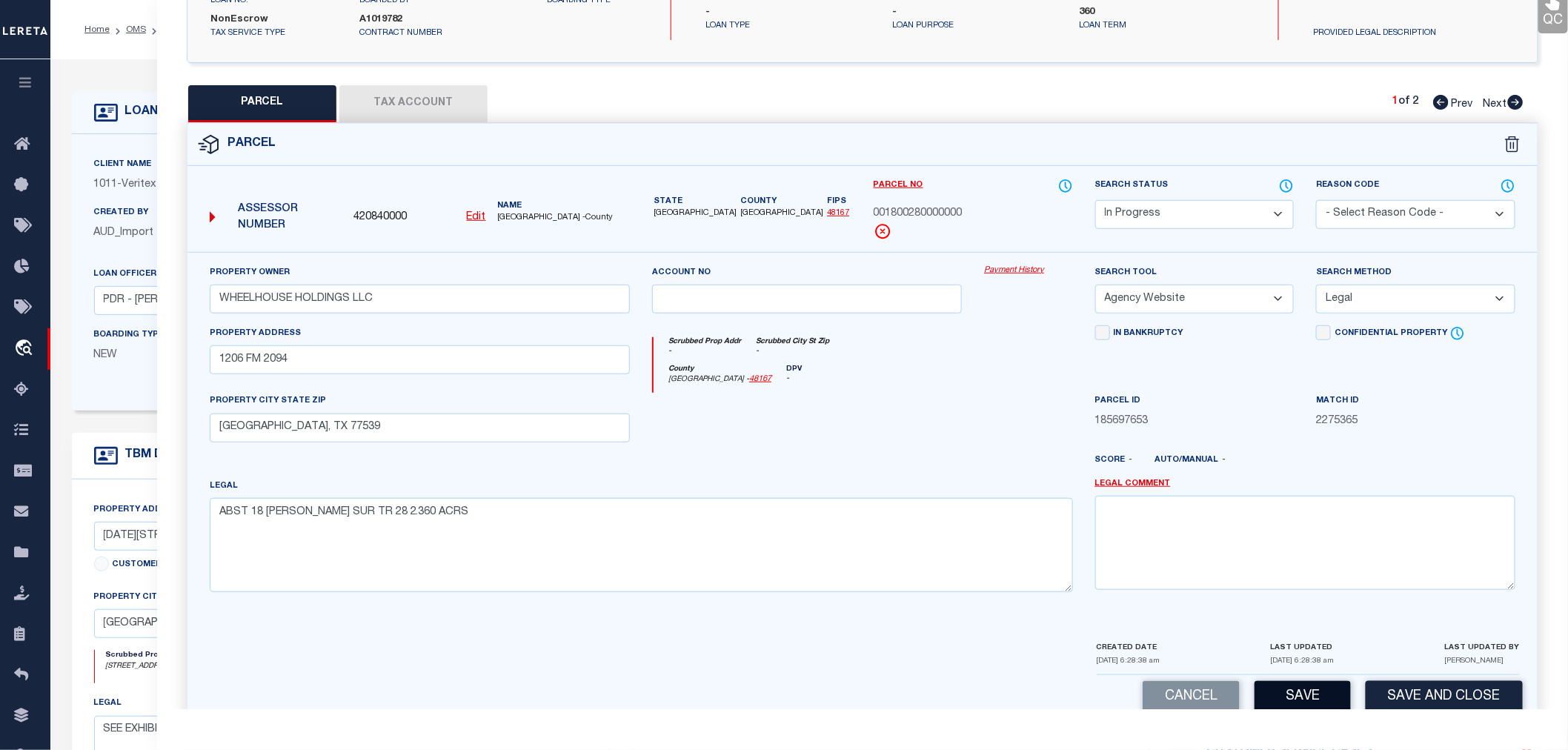
click at [1303, 694] on button "Save" at bounding box center [1303, 697] width 96 height 32
click at [405, 107] on button "Tax Account" at bounding box center [413, 104] width 149 height 37
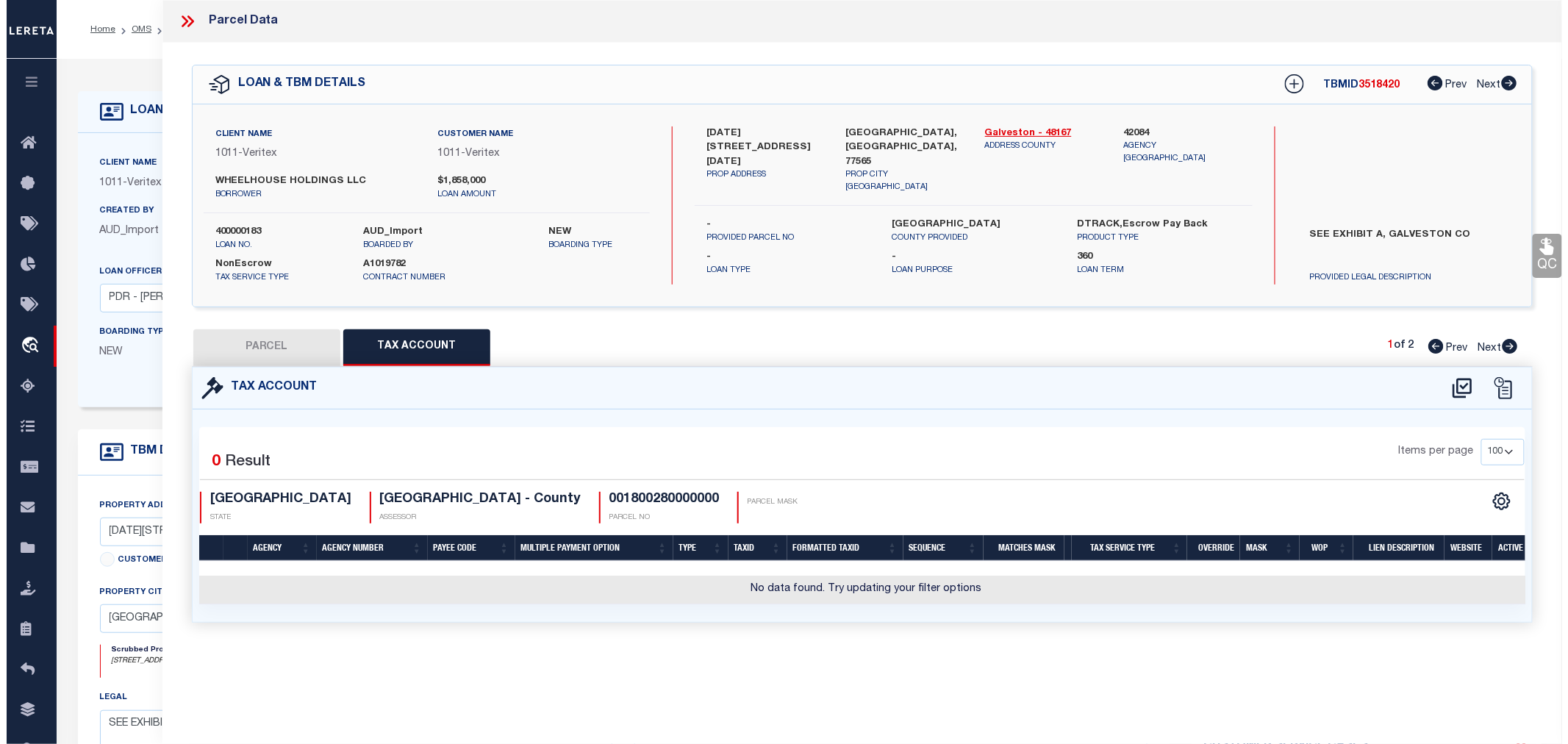
scroll to position [0, 0]
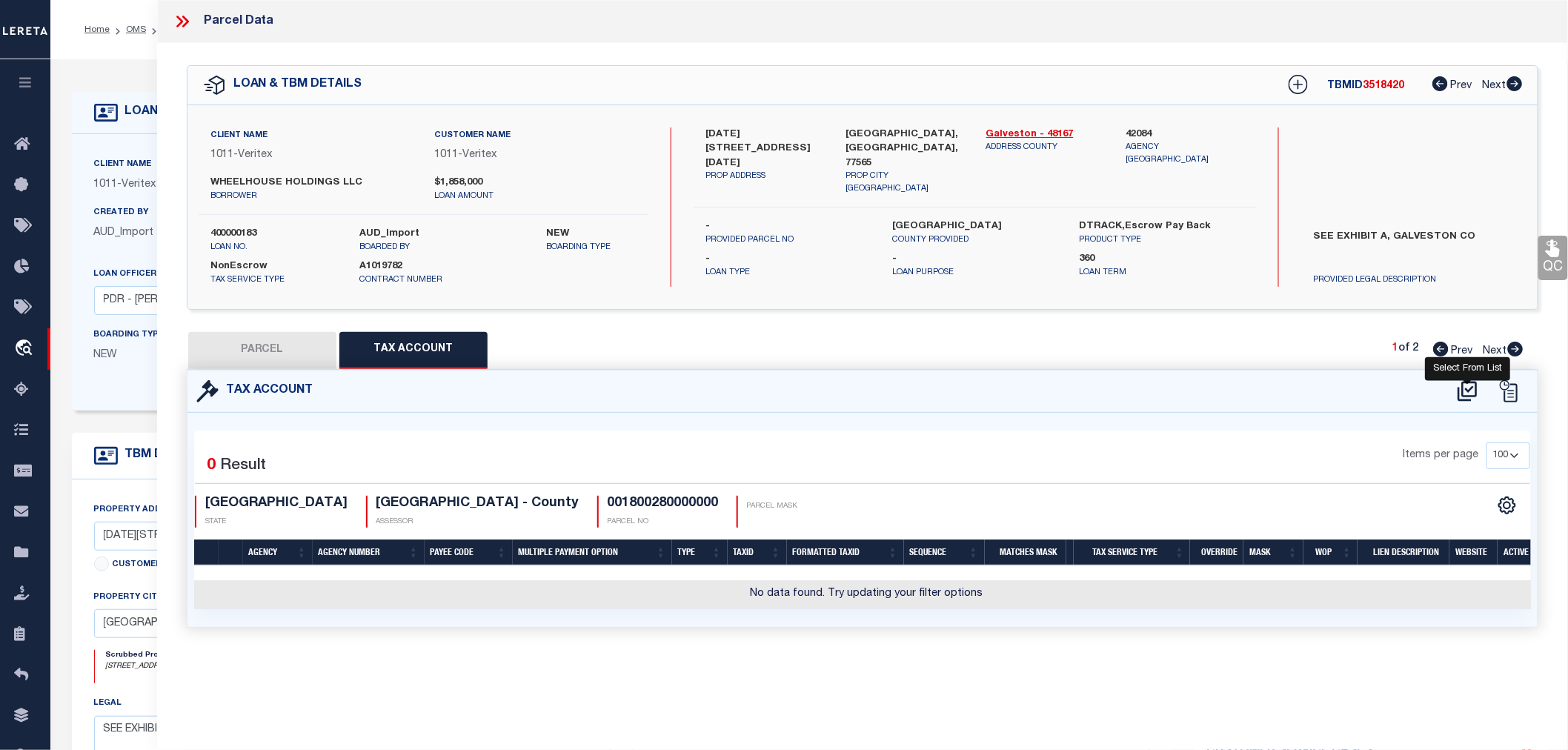
click at [1473, 389] on icon at bounding box center [1468, 392] width 24 height 24
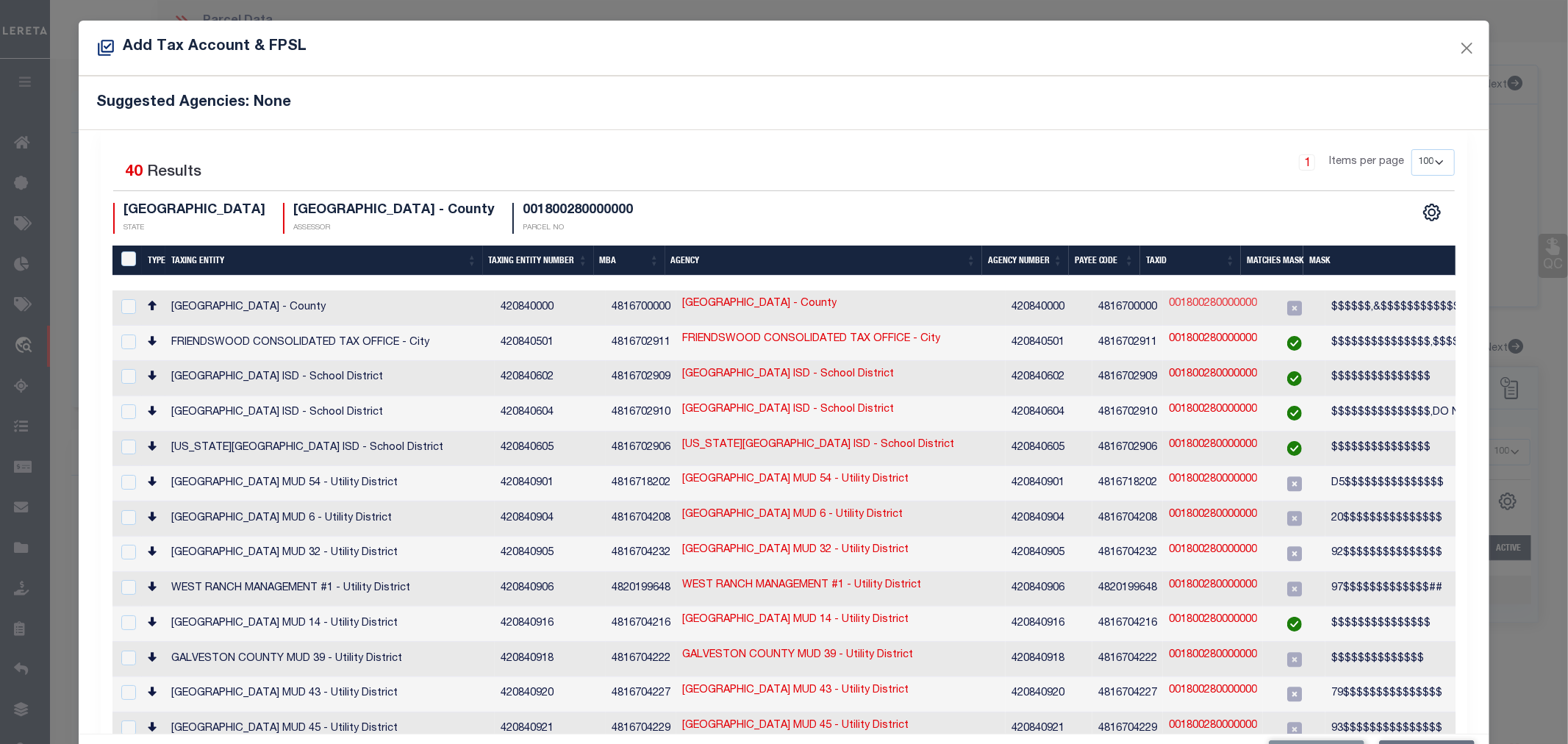
click at [1206, 302] on link "001800280000000" at bounding box center [1213, 304] width 88 height 16
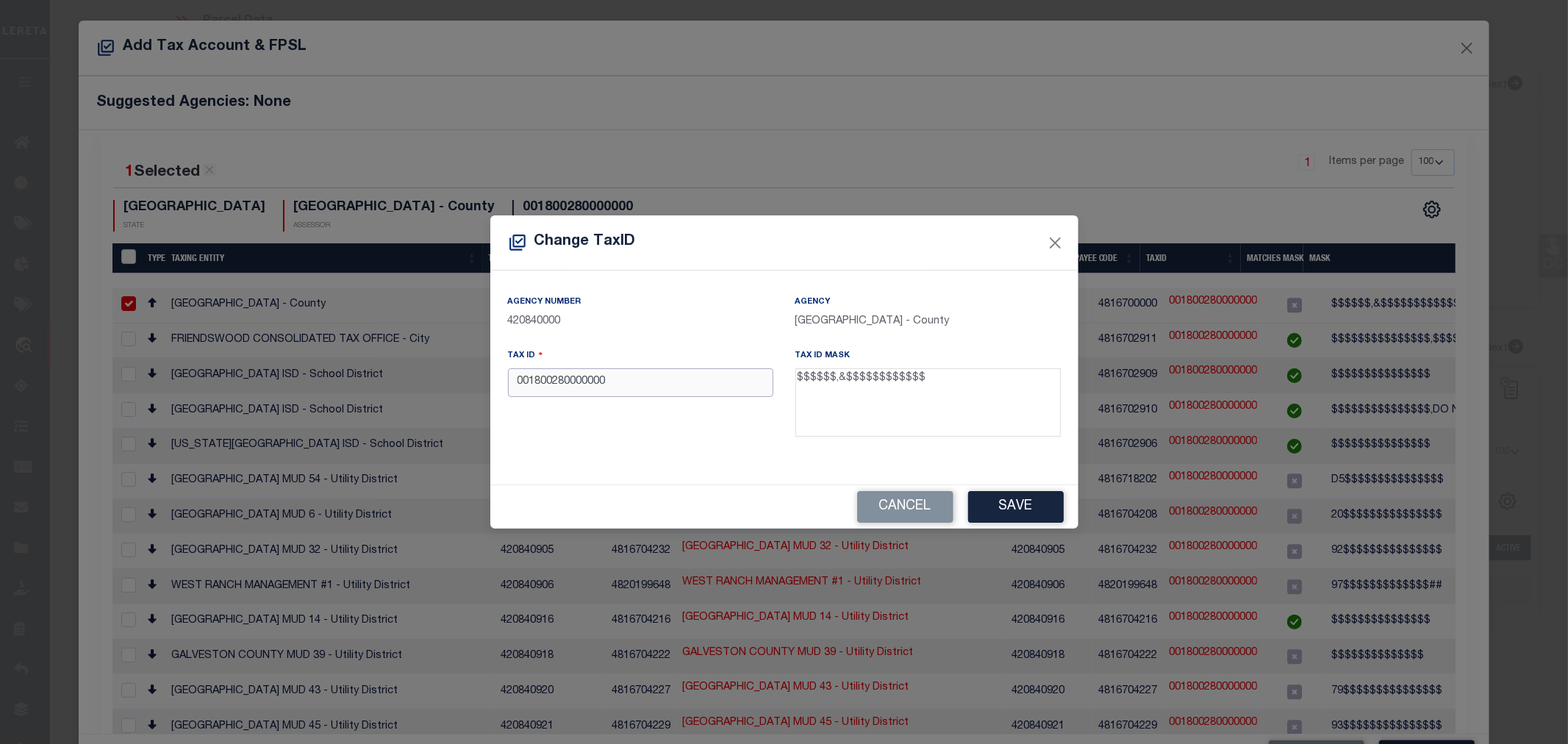
drag, startPoint x: 625, startPoint y: 384, endPoint x: 415, endPoint y: 386, distance: 210.0
click at [415, 386] on div "Change TaxID Agency Number 420840000 Agency GALVESTON COUNTY - County Tax ID 00…" at bounding box center [784, 372] width 1568 height 744
click at [1033, 499] on button "Save" at bounding box center [1016, 507] width 96 height 32
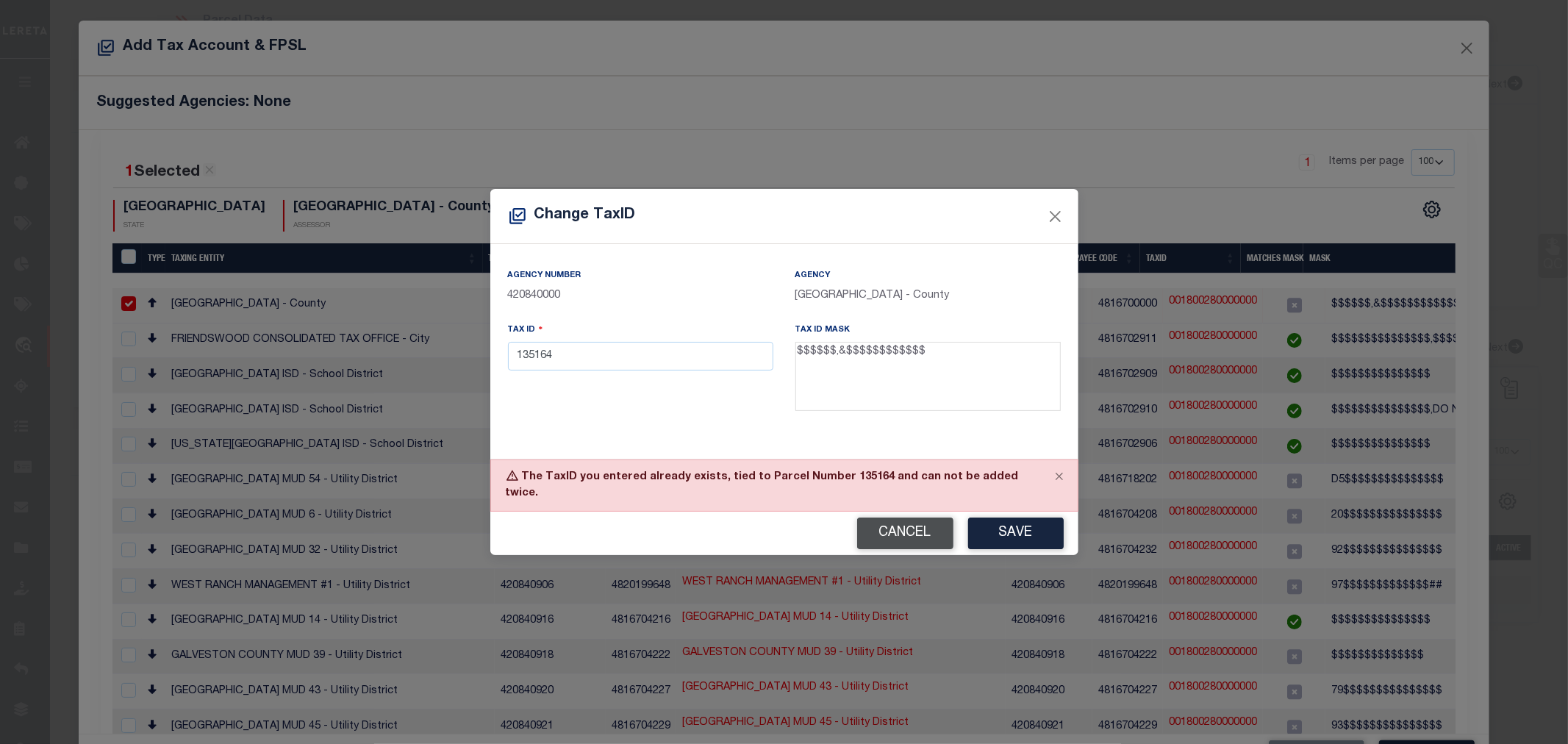
click at [907, 520] on button "Cancel" at bounding box center [905, 534] width 96 height 32
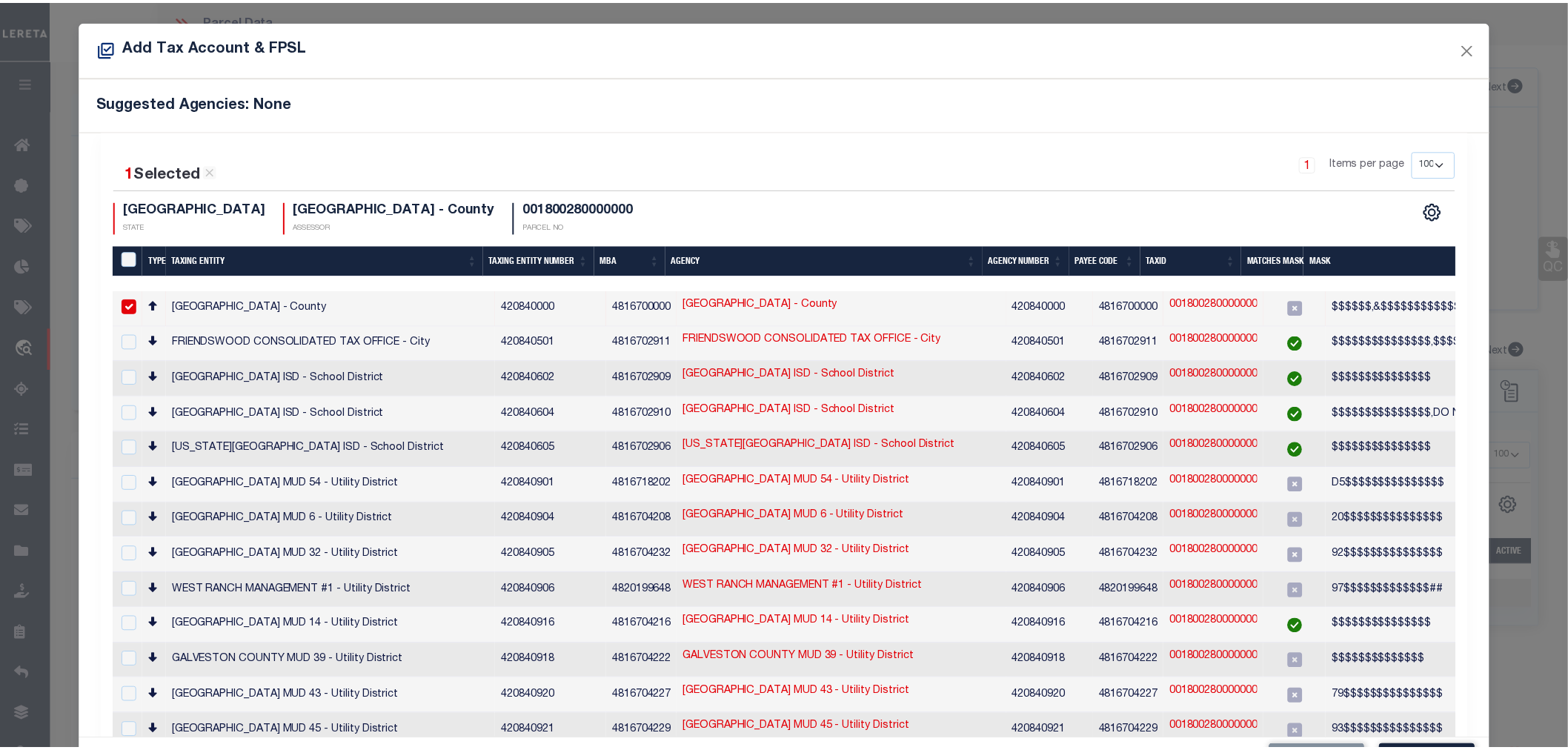
scroll to position [55, 0]
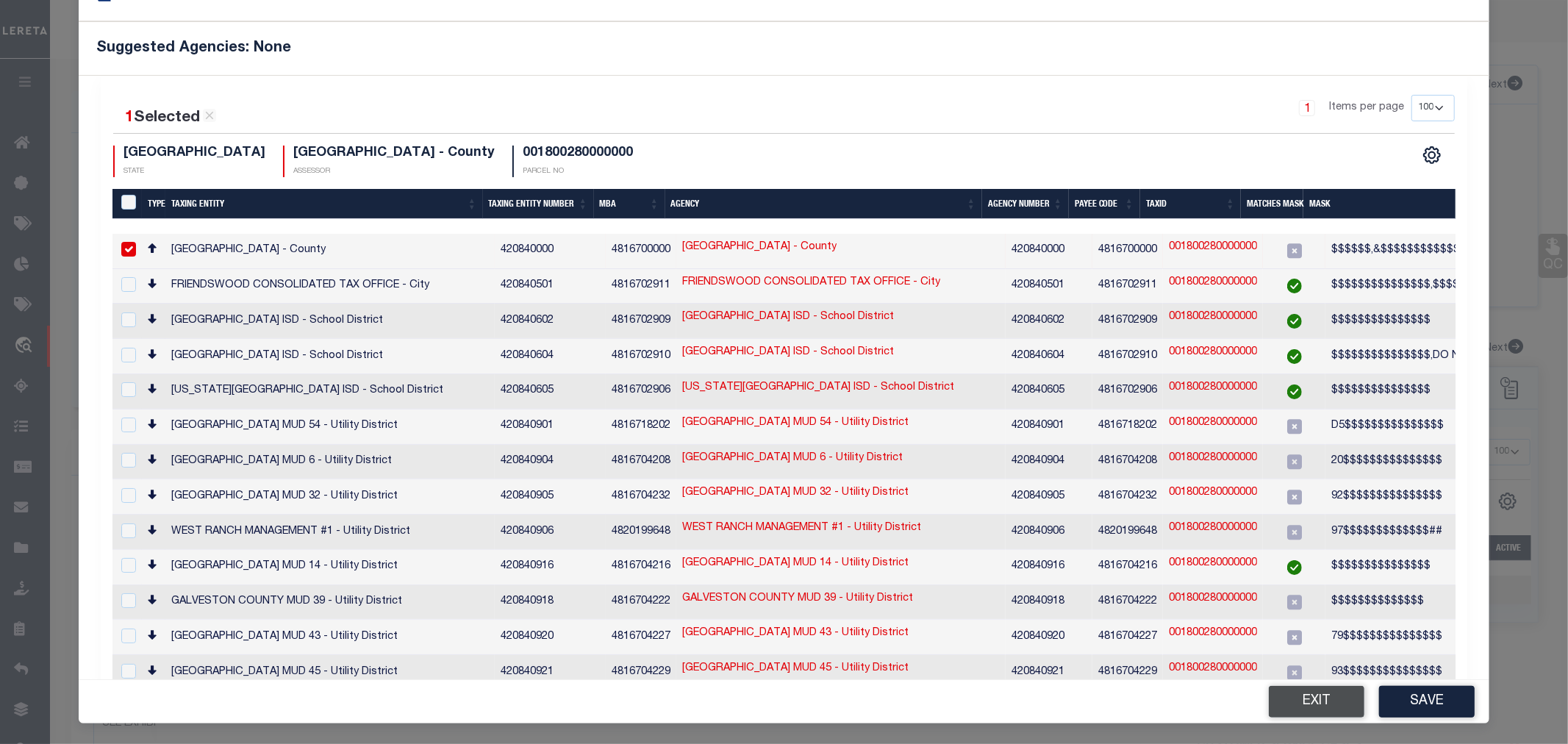
click at [1292, 695] on button "Exit" at bounding box center [1316, 702] width 96 height 32
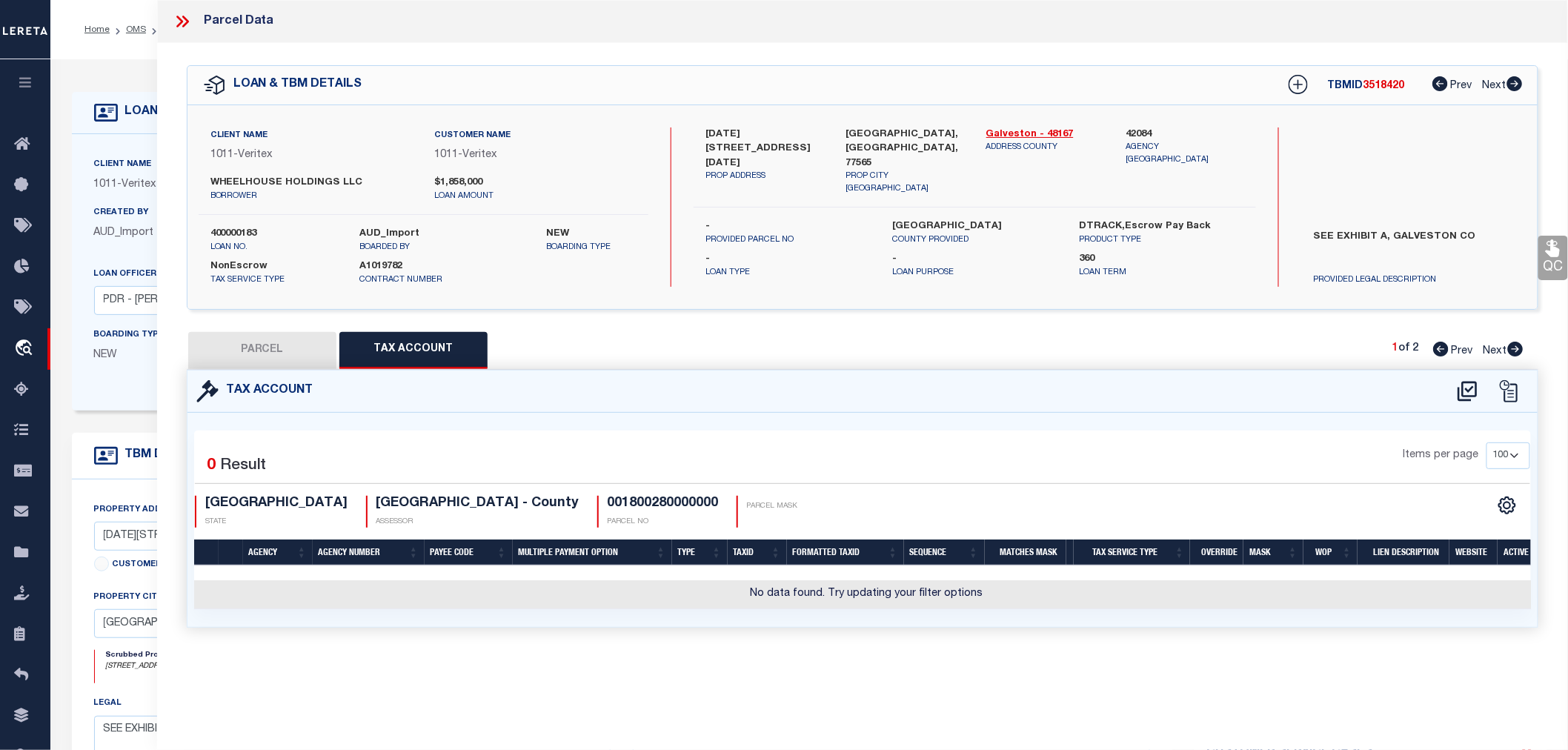
click at [237, 349] on button "PARCEL" at bounding box center [262, 351] width 149 height 37
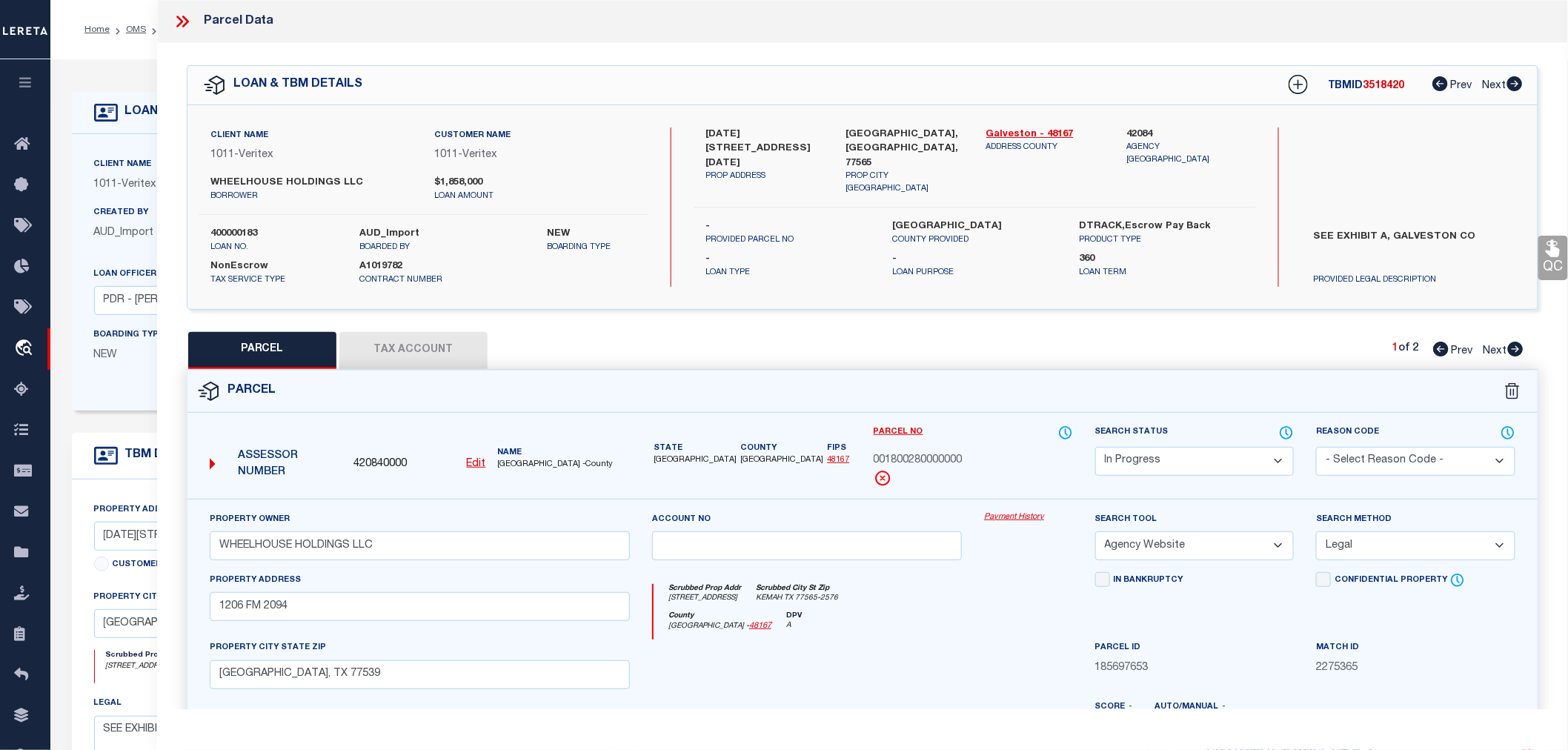
click at [1515, 343] on icon at bounding box center [1515, 349] width 15 height 14
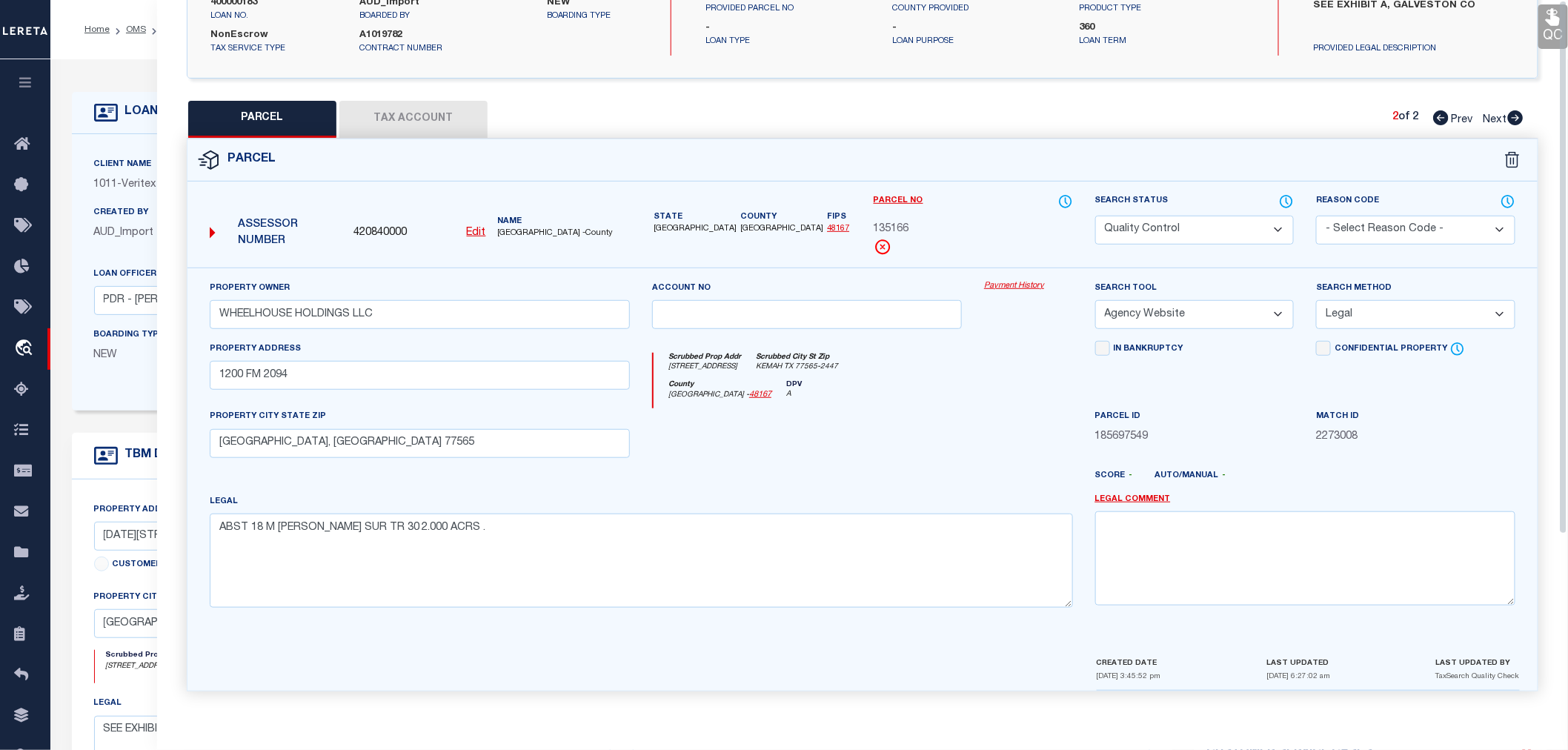
scroll to position [0, 0]
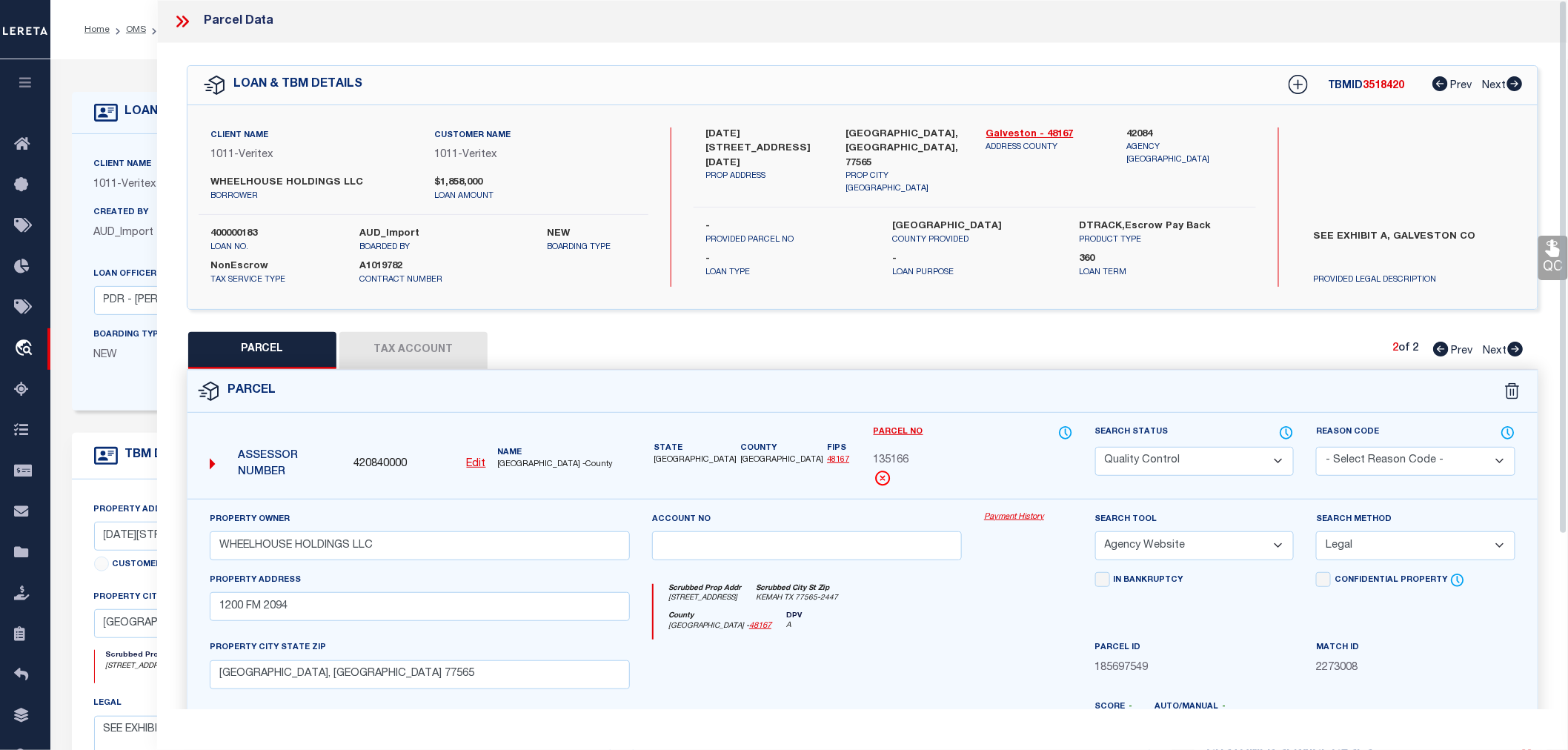
click at [188, 15] on icon at bounding box center [182, 22] width 19 height 19
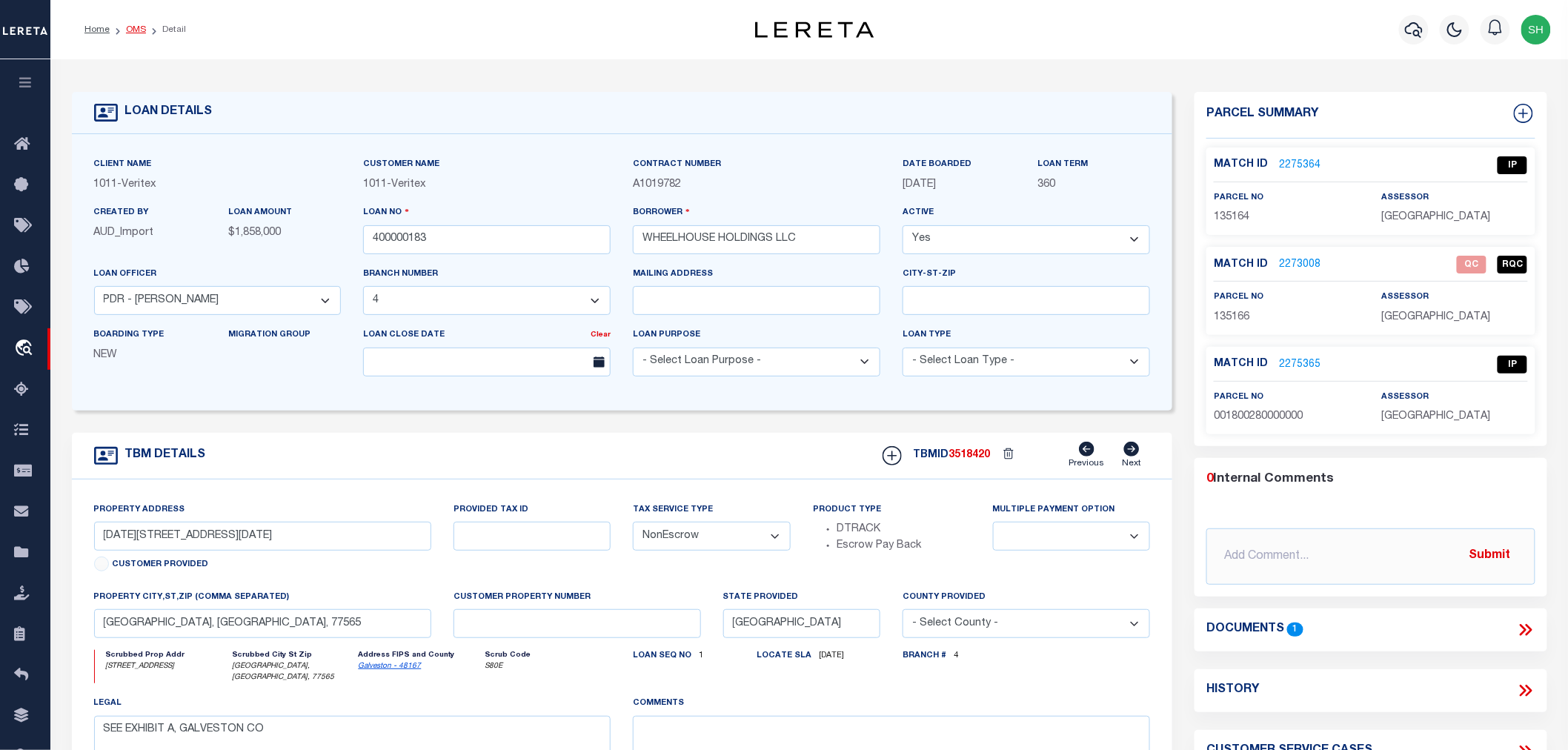
click at [132, 26] on link "OMS" at bounding box center [136, 29] width 20 height 9
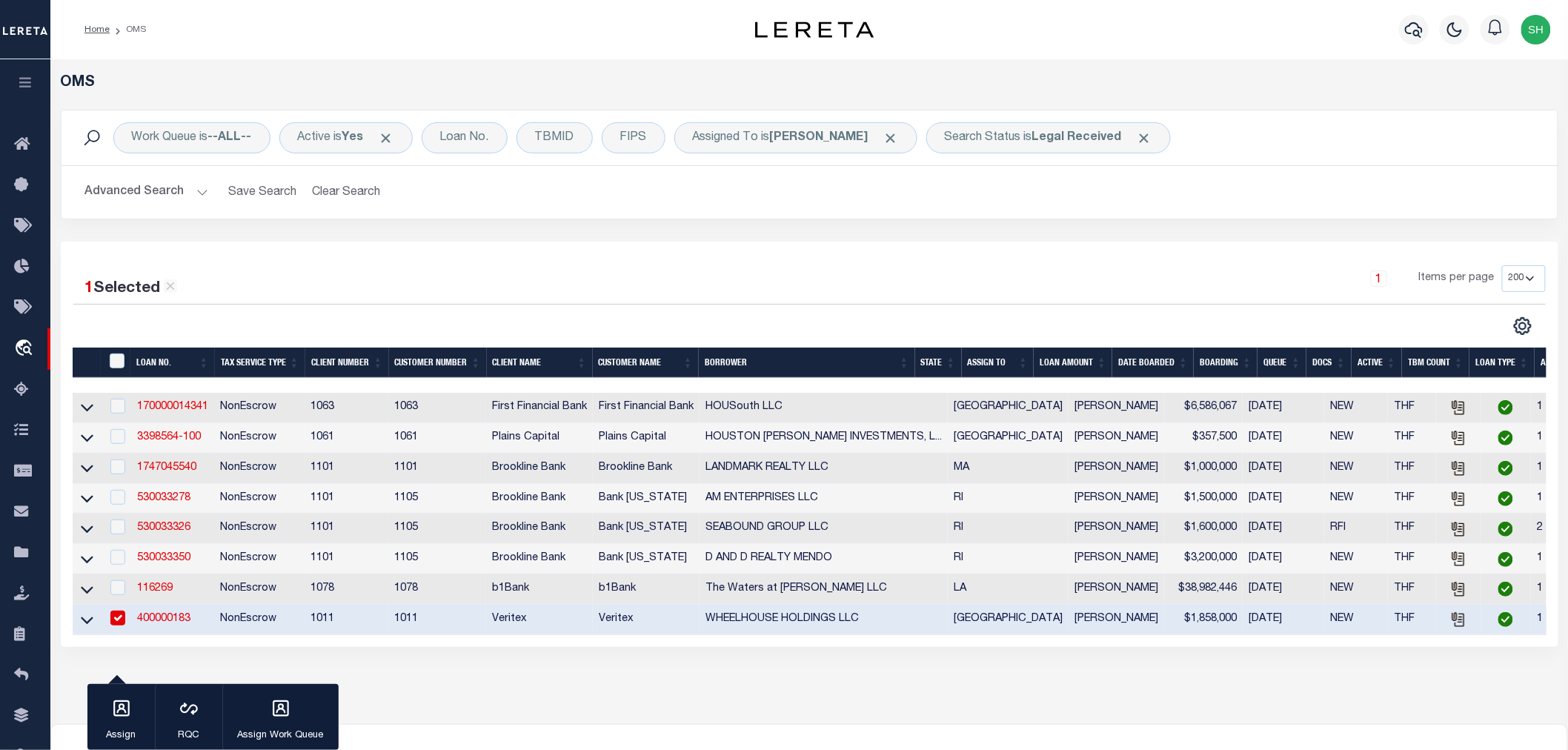
click at [153, 622] on link "400000183" at bounding box center [164, 618] width 53 height 10
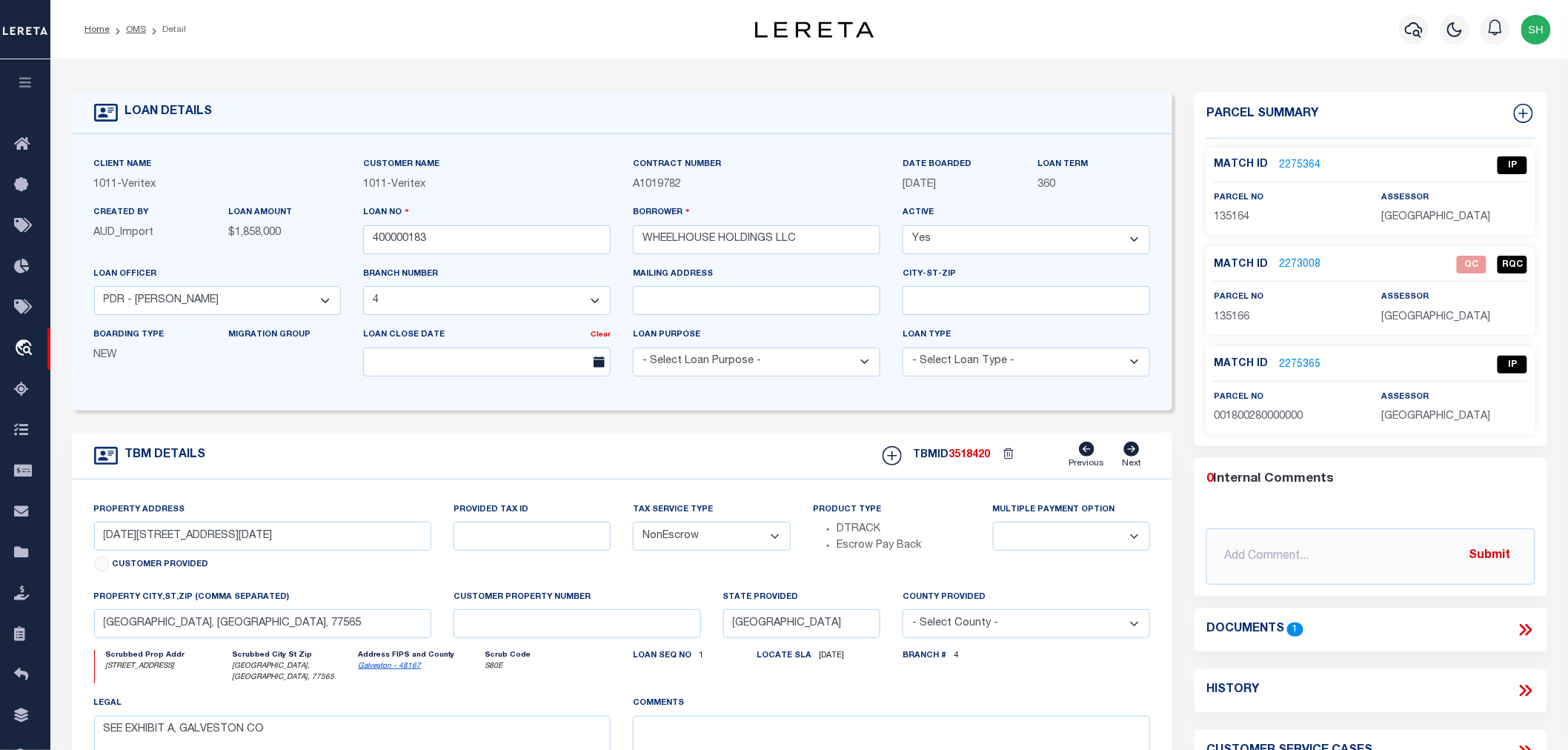
click at [1286, 359] on link "2275365" at bounding box center [1300, 365] width 42 height 15
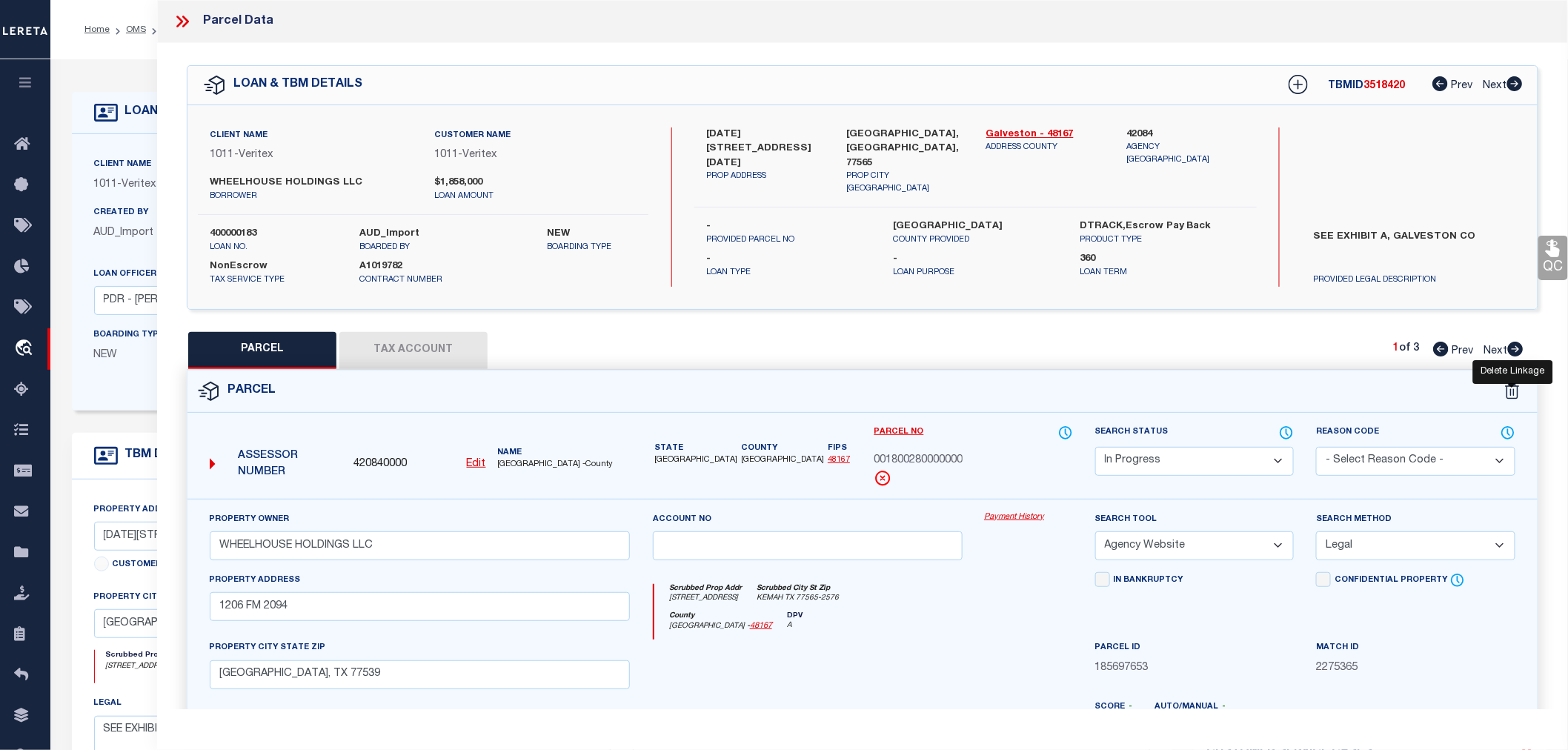
click at [1513, 389] on icon at bounding box center [1513, 391] width 14 height 16
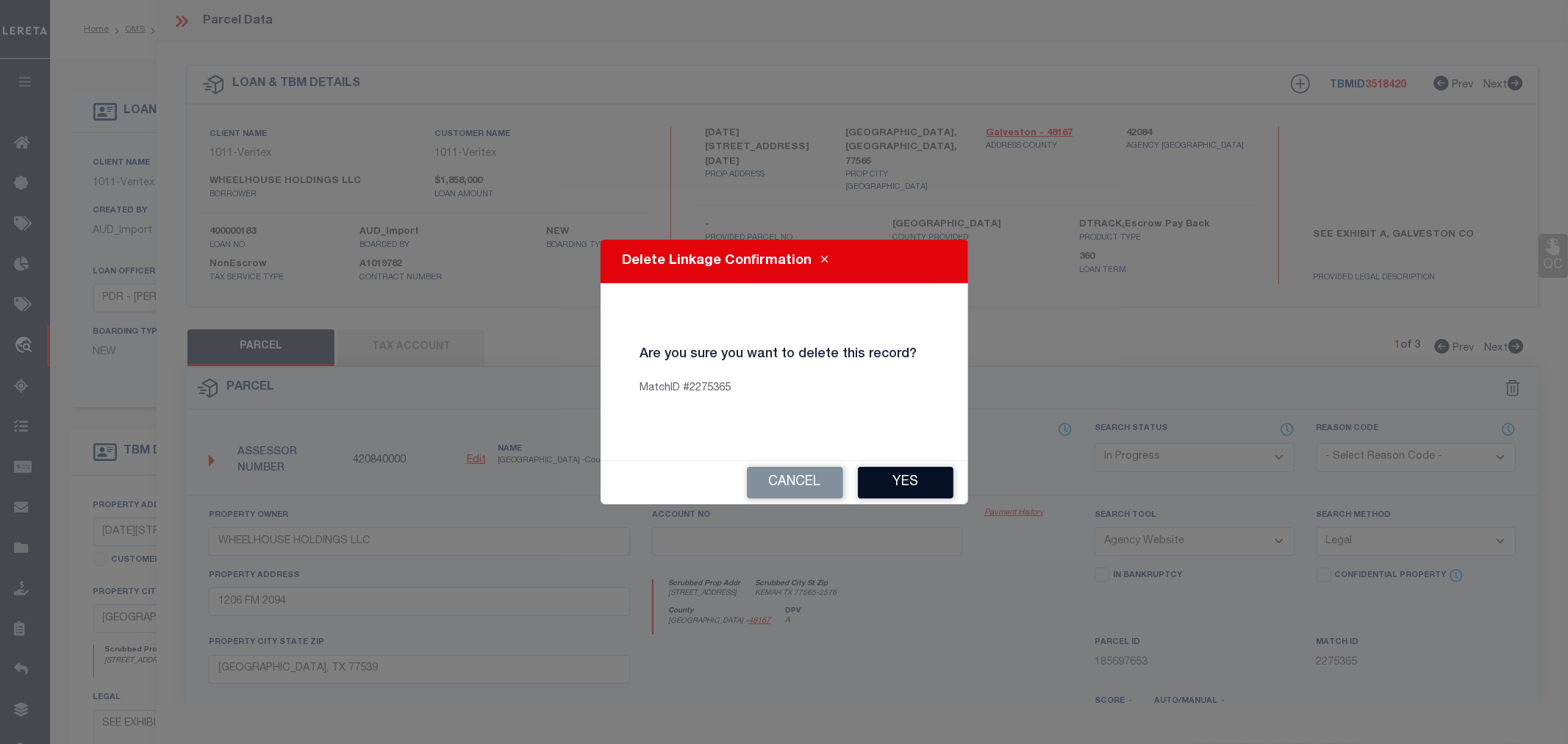
click at [890, 476] on button "Yes" at bounding box center [905, 483] width 96 height 32
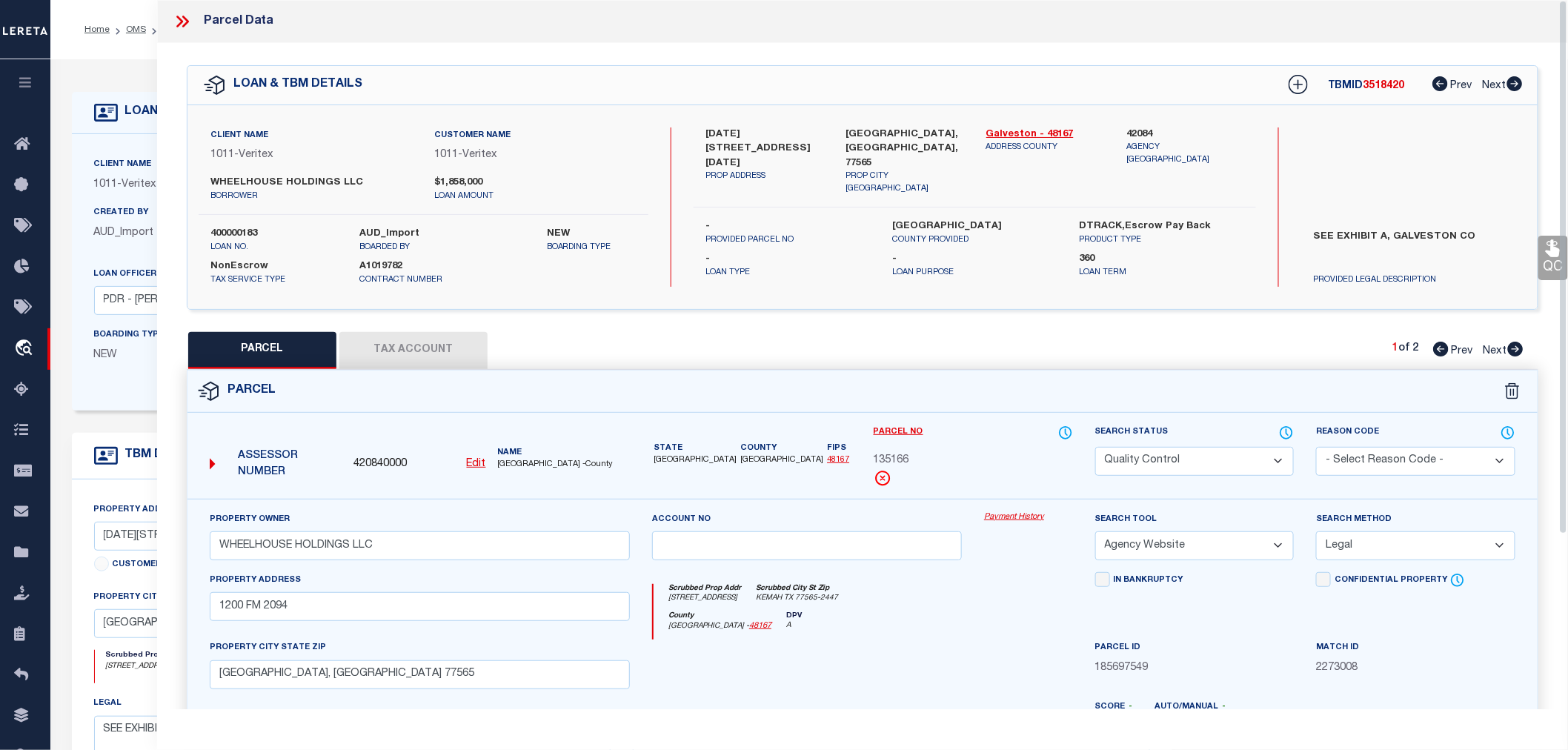
click at [1517, 349] on icon at bounding box center [1515, 349] width 16 height 14
click at [421, 349] on button "Tax Account" at bounding box center [413, 351] width 149 height 37
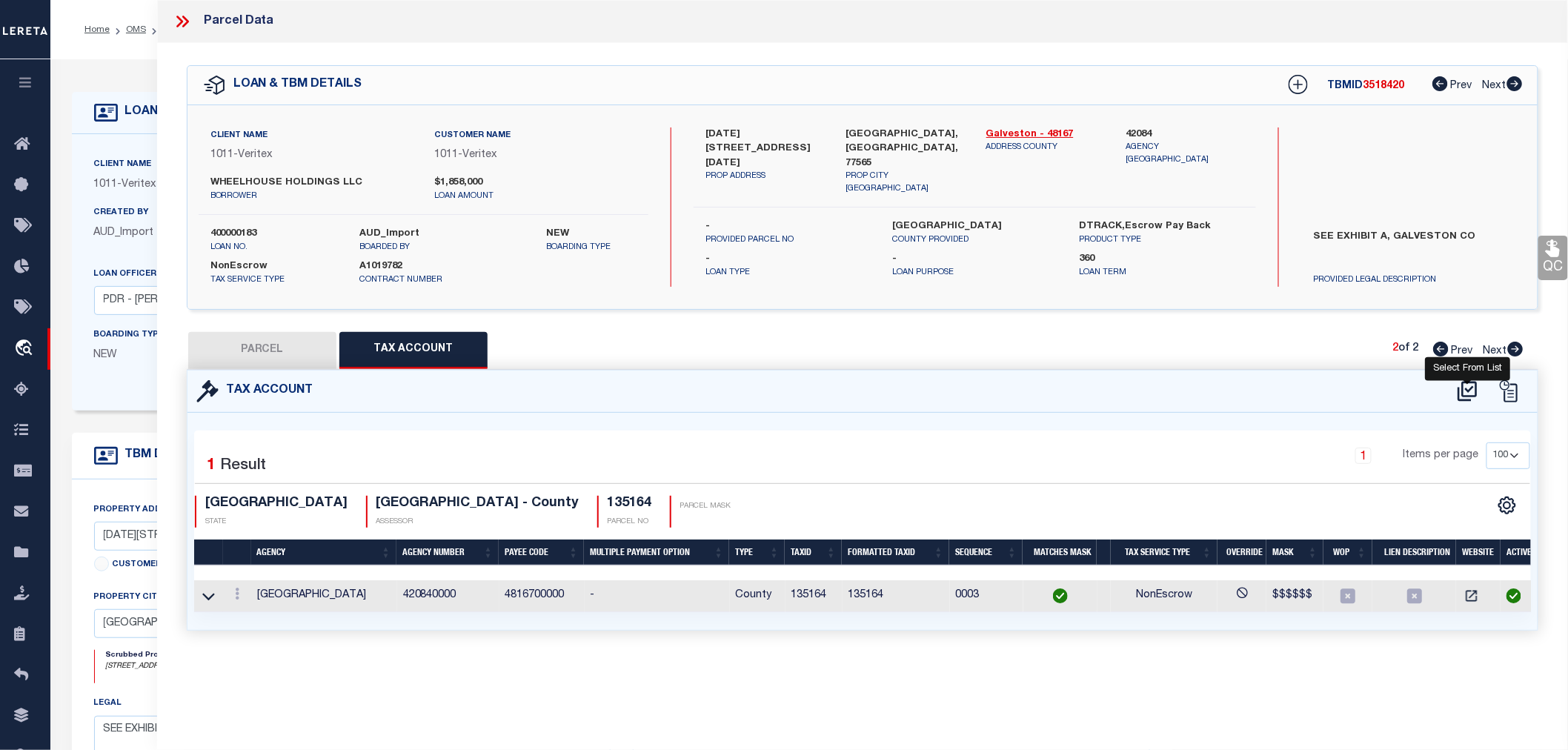
click at [1466, 387] on icon at bounding box center [1468, 390] width 19 height 20
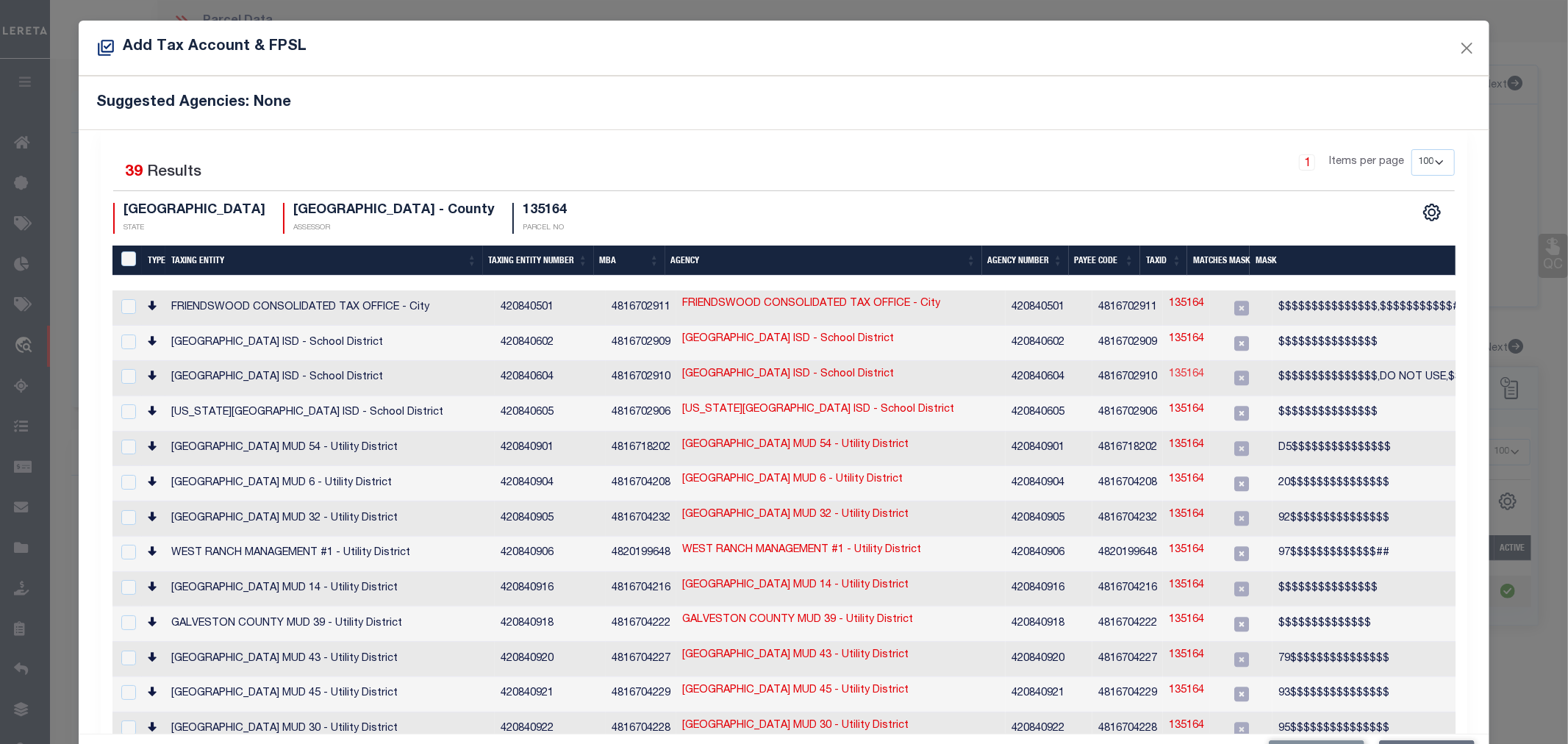
click at [1169, 370] on link "135164" at bounding box center [1187, 375] width 35 height 16
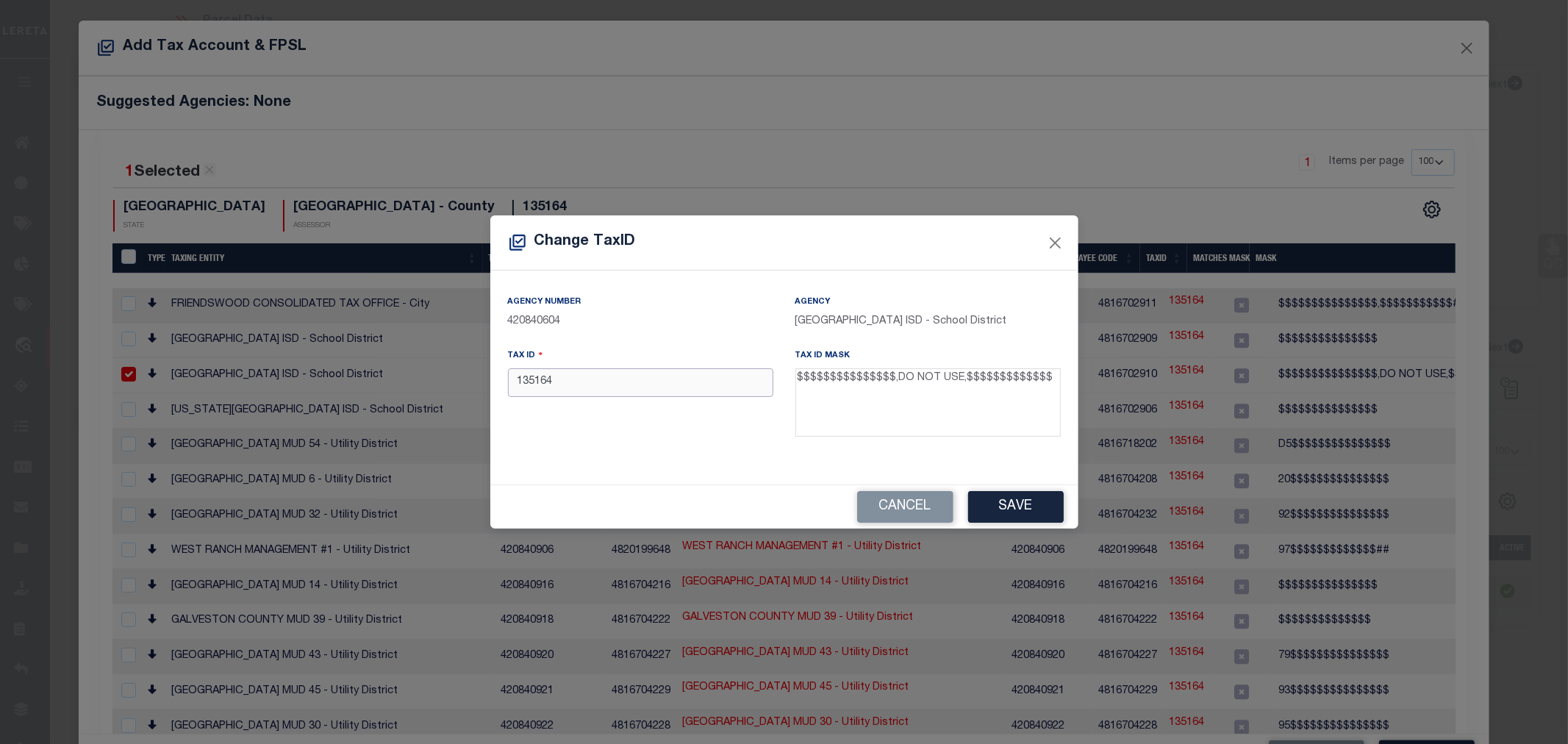
click at [531, 383] on input "135164" at bounding box center [640, 382] width 265 height 29
paste input "0018-0028-0000-000"
click at [603, 381] on input "0018-0028-0000-000" at bounding box center [640, 382] width 265 height 29
click at [1017, 504] on button "Save" at bounding box center [1016, 507] width 96 height 32
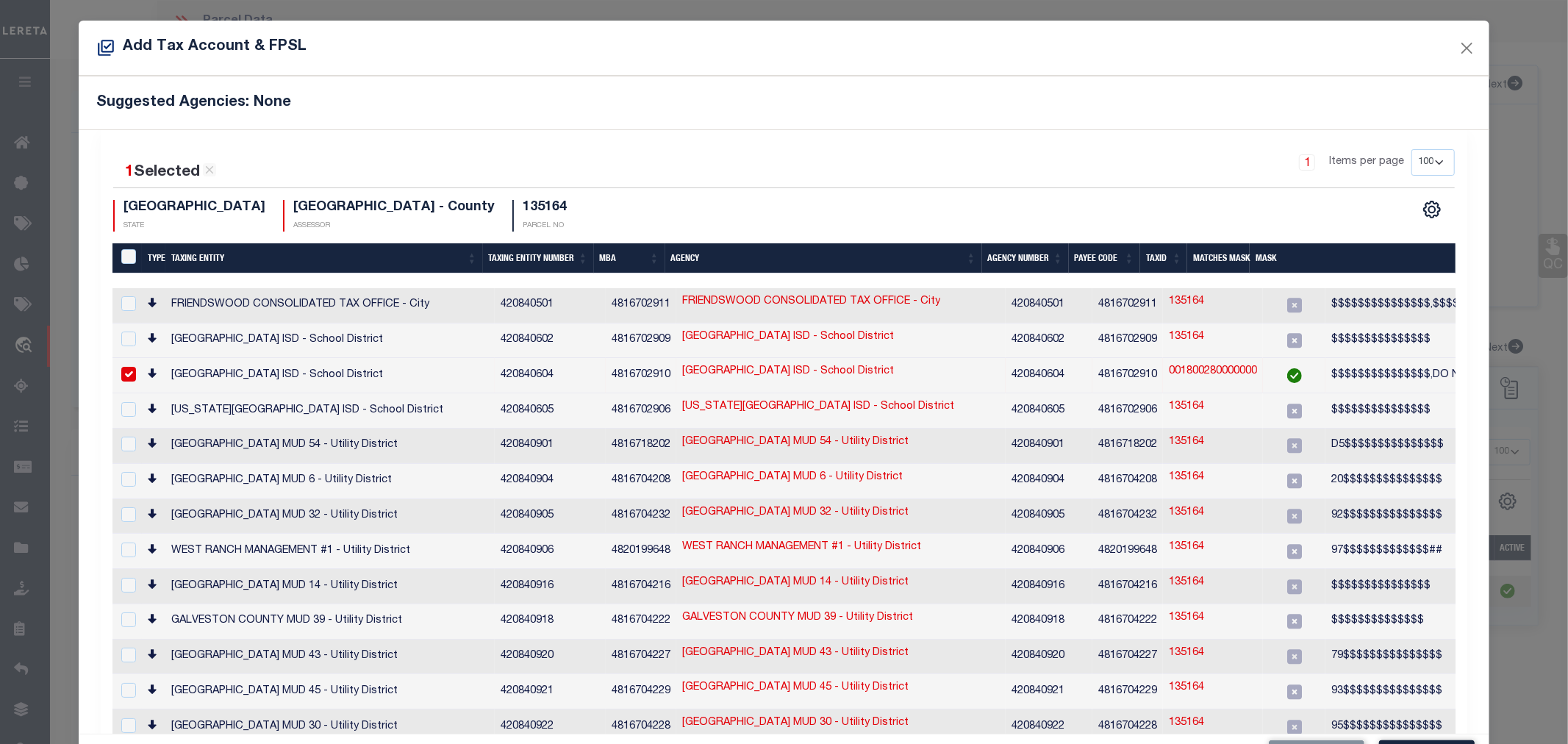
scroll to position [54, 0]
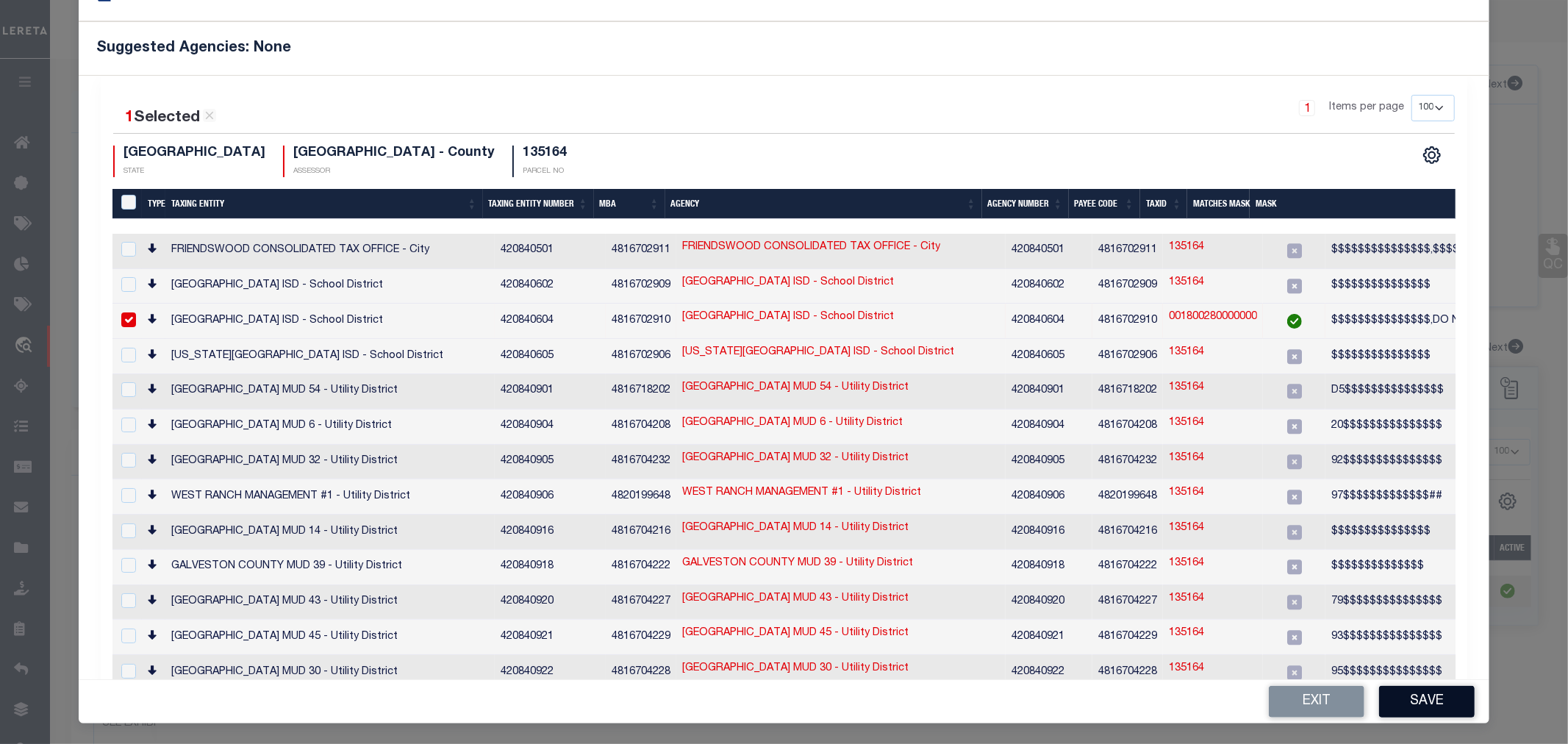
click at [1404, 702] on button "Save" at bounding box center [1427, 702] width 96 height 32
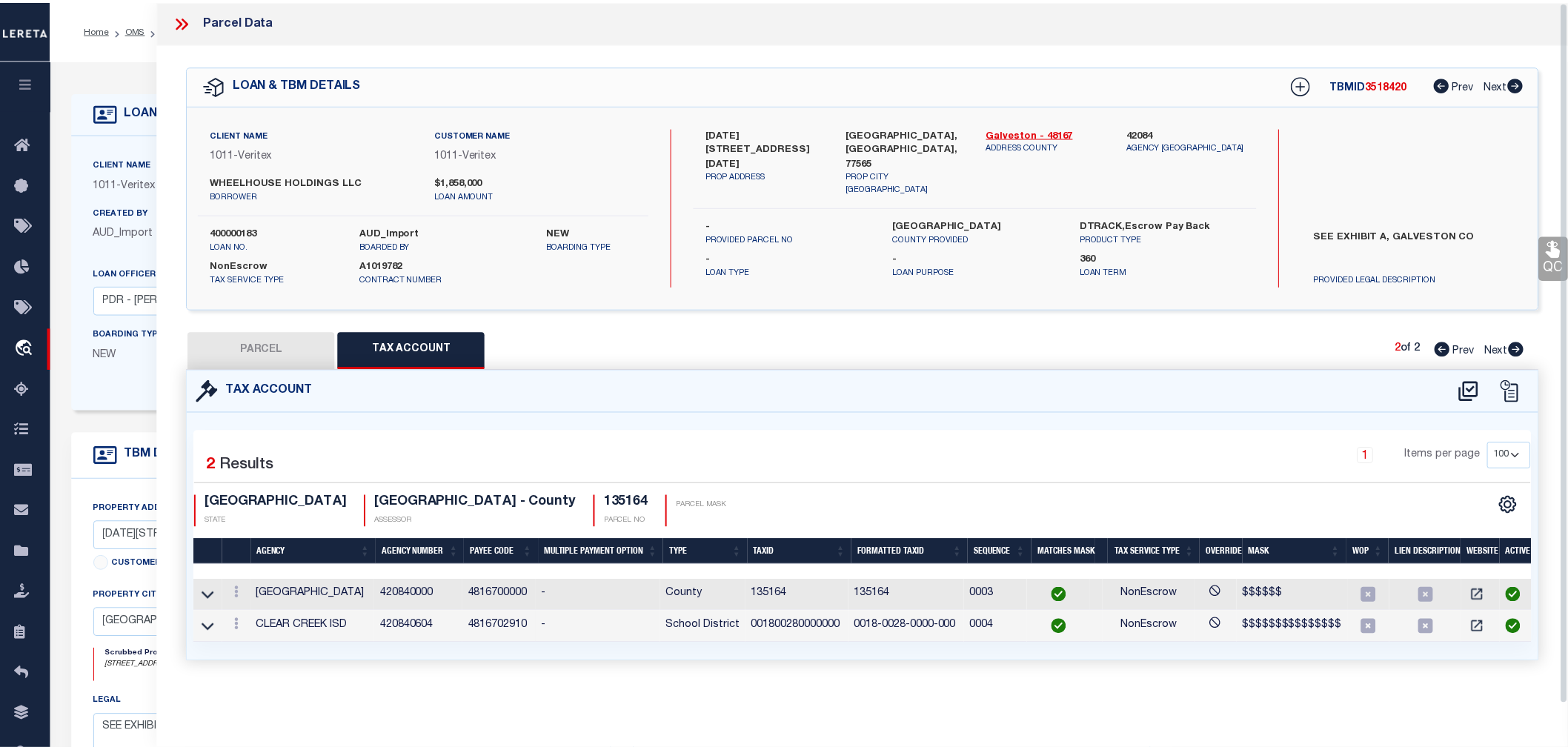
scroll to position [0, 0]
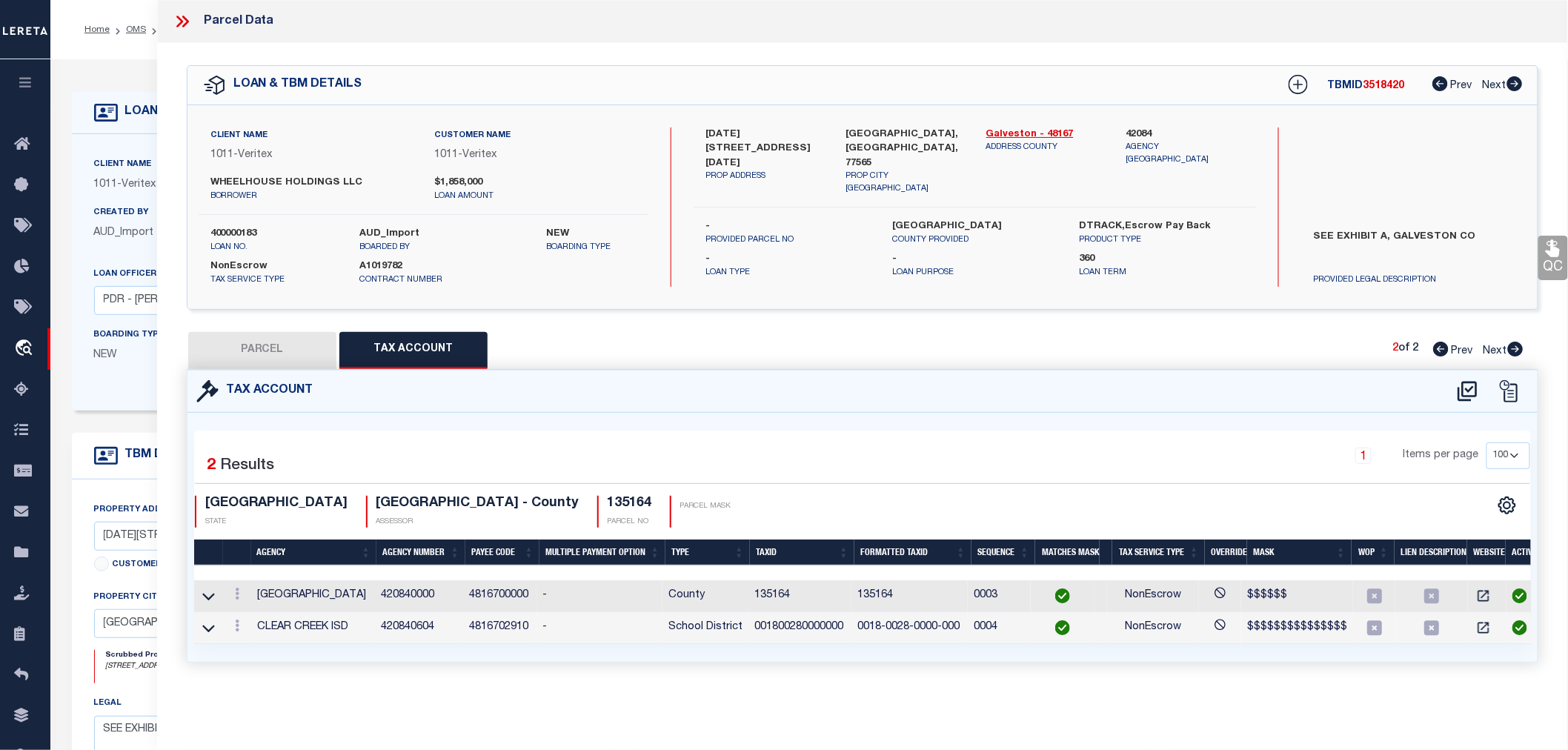
click at [238, 347] on button "PARCEL" at bounding box center [262, 351] width 149 height 37
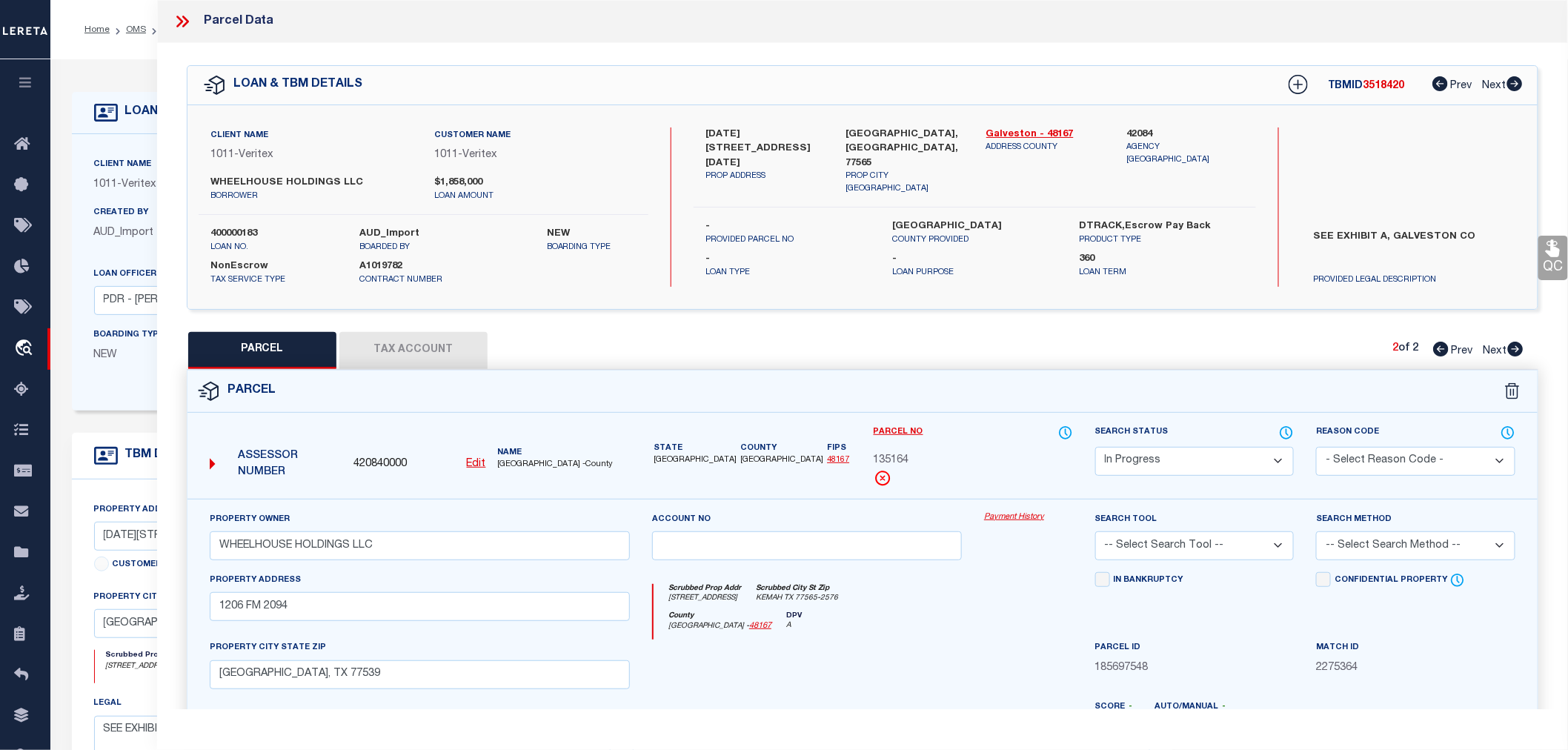
click at [1173, 469] on select "Automated Search Bad Parcel Complete Duplicate Parcel High Dollar Reporting In …" at bounding box center [1195, 462] width 199 height 29
click at [1095, 447] on select "Automated Search Bad Parcel Complete Duplicate Parcel High Dollar Reporting In …" at bounding box center [1195, 462] width 199 height 29
click at [1151, 450] on select "Automated Search Bad Parcel Complete Duplicate Parcel High Dollar Reporting In …" at bounding box center [1195, 462] width 199 height 29
click at [1095, 447] on select "Automated Search Bad Parcel Complete Duplicate Parcel High Dollar Reporting In …" at bounding box center [1195, 462] width 199 height 29
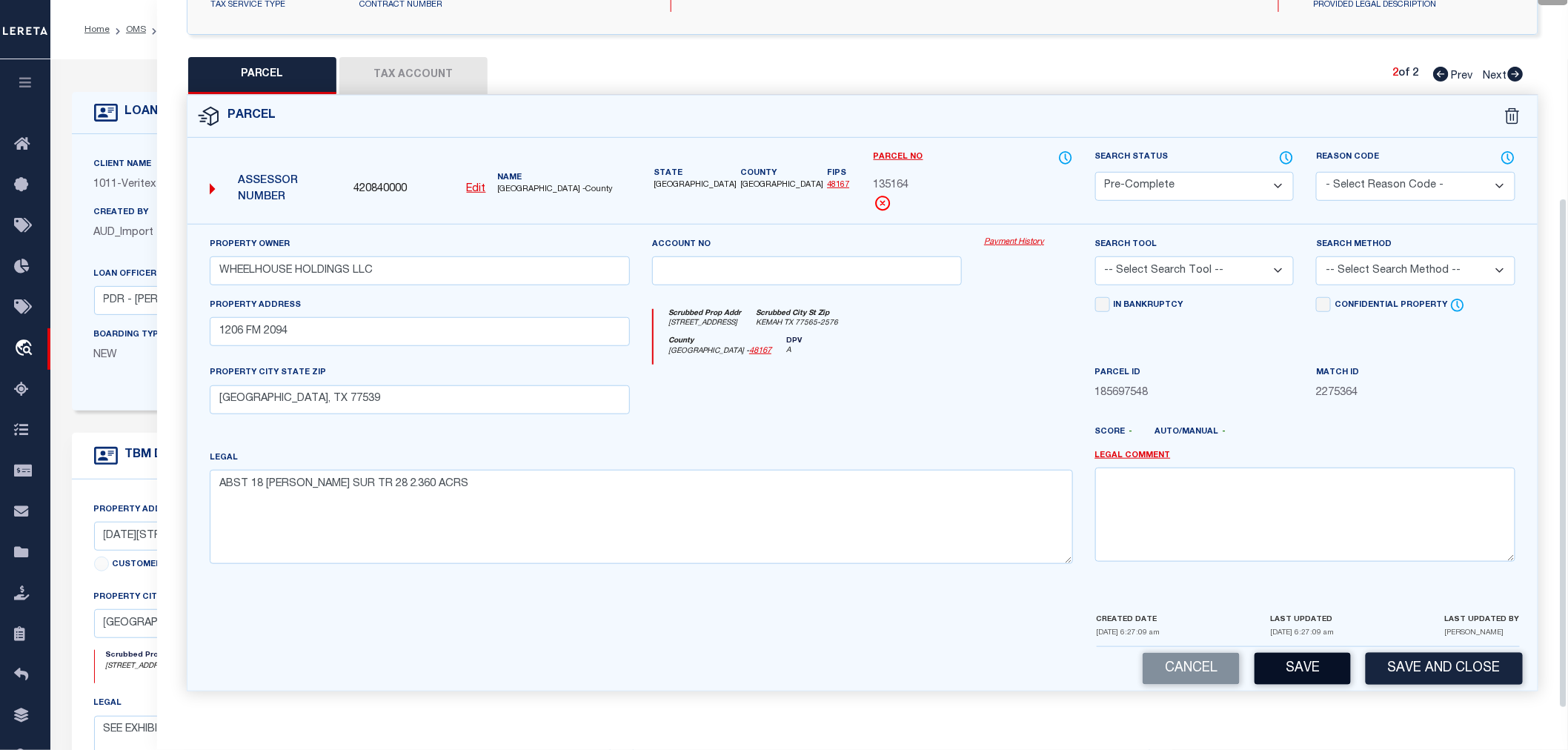
click at [1322, 670] on button "Save" at bounding box center [1303, 669] width 96 height 32
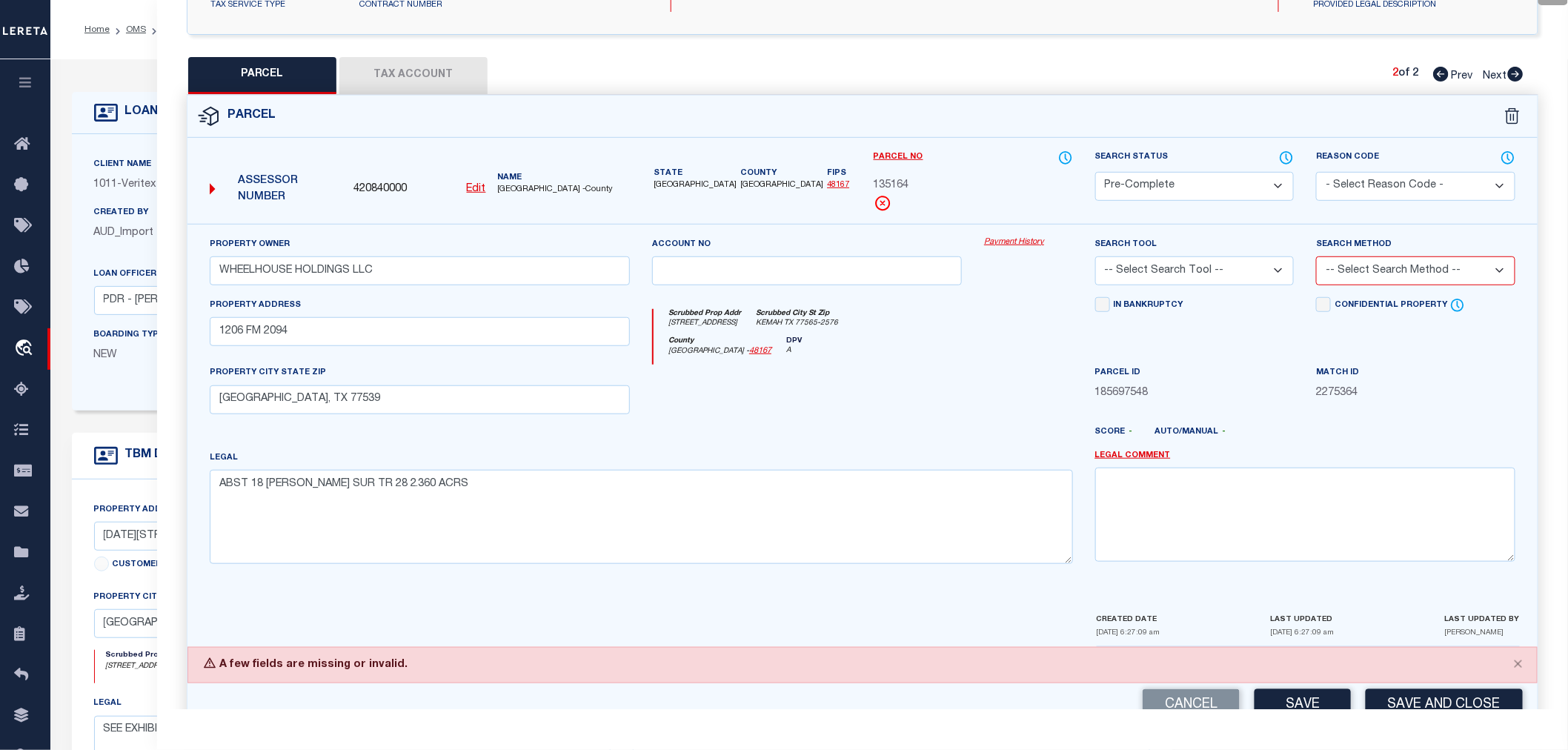
click at [1219, 275] on select "-- Select Search Tool -- 3rd Party Website Agency File Agency Website ATLS CNV-…" at bounding box center [1195, 271] width 199 height 29
click at [1095, 256] on select "-- Select Search Tool -- 3rd Party Website Agency File Agency Website ATLS CNV-…" at bounding box center [1195, 271] width 199 height 29
click at [1358, 267] on select "-- Select Search Method -- Property Address Legal Liability Info Provided" at bounding box center [1415, 271] width 199 height 29
click at [1316, 256] on select "-- Select Search Method -- Property Address Legal Liability Info Provided" at bounding box center [1415, 271] width 199 height 29
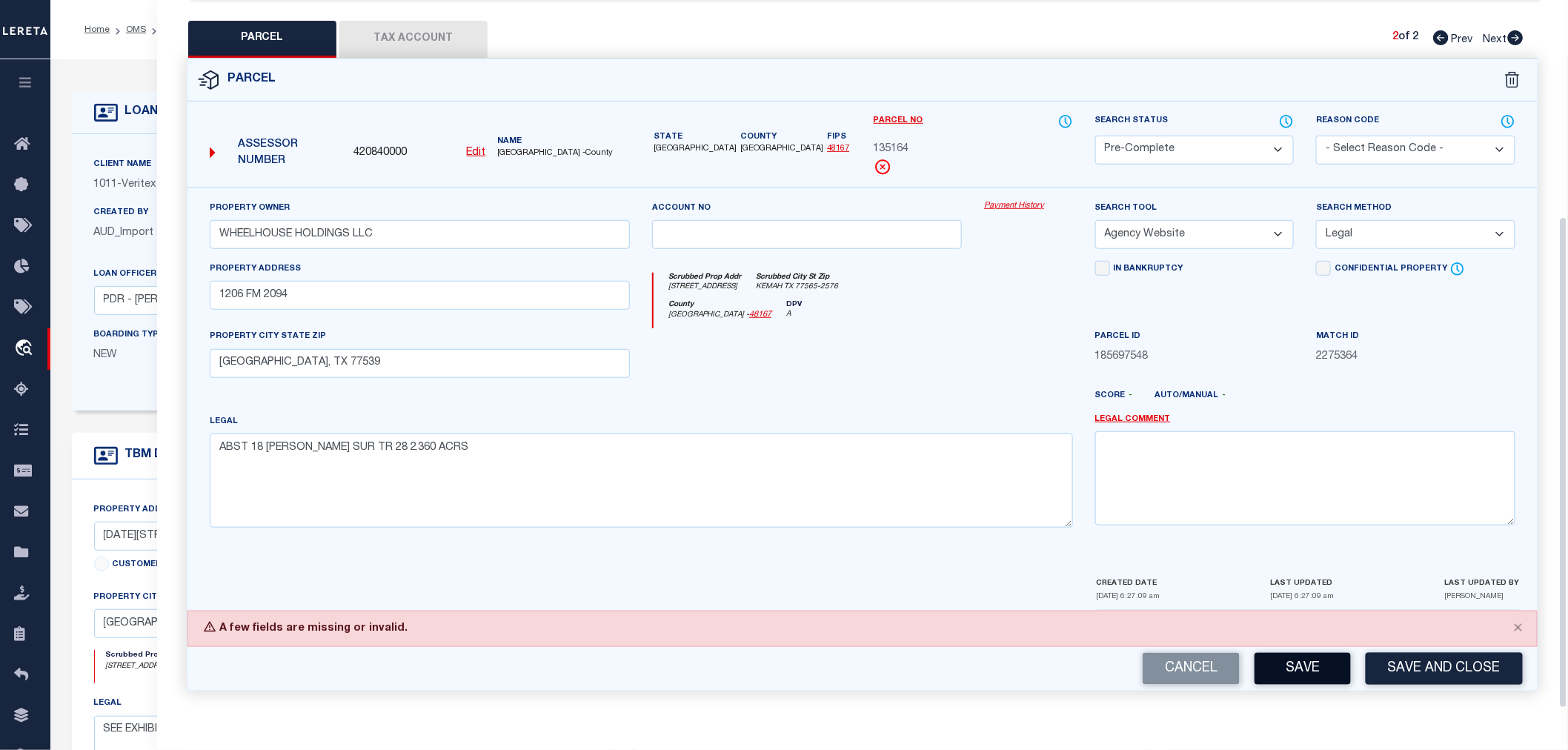
click at [1313, 669] on button "Save" at bounding box center [1303, 669] width 96 height 32
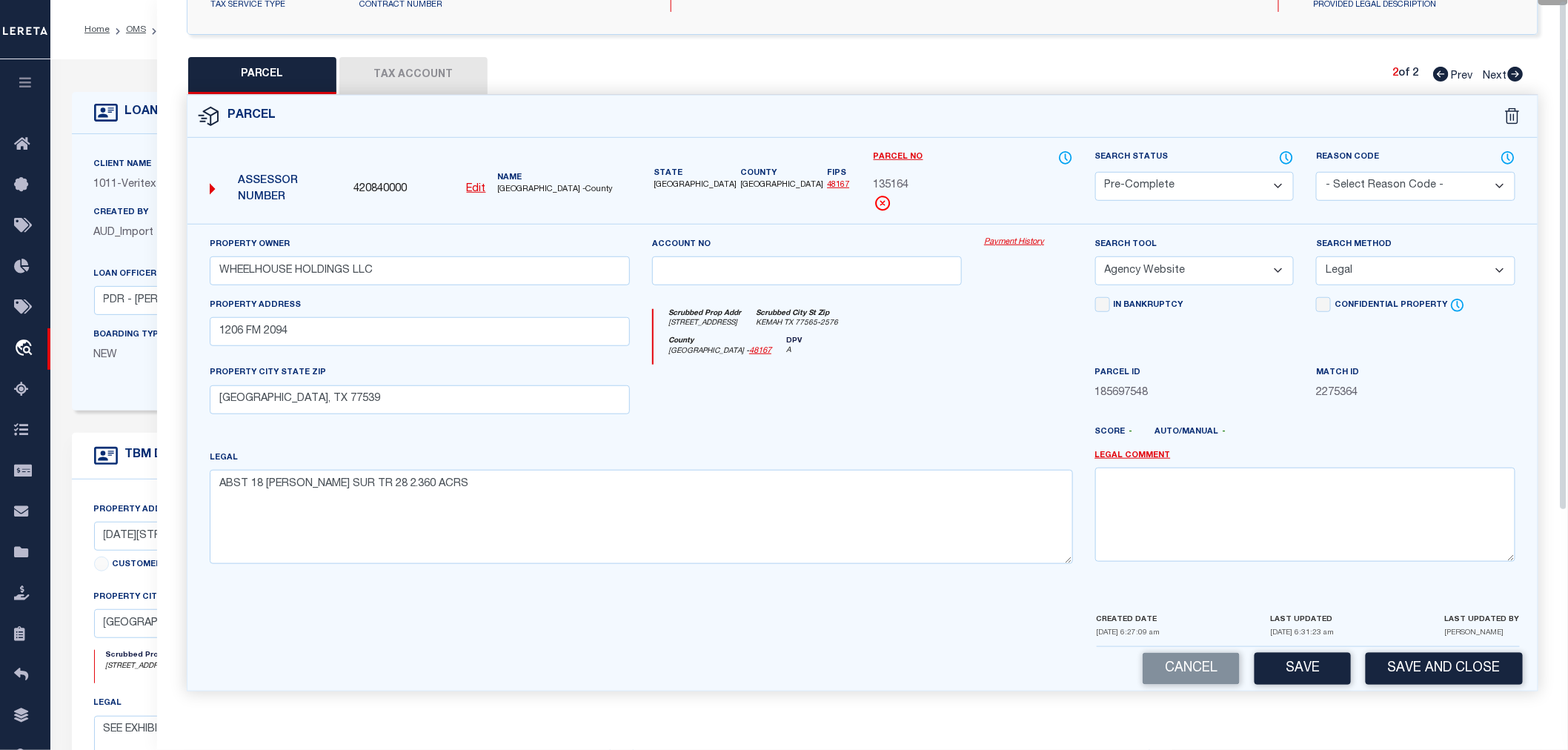
scroll to position [0, 0]
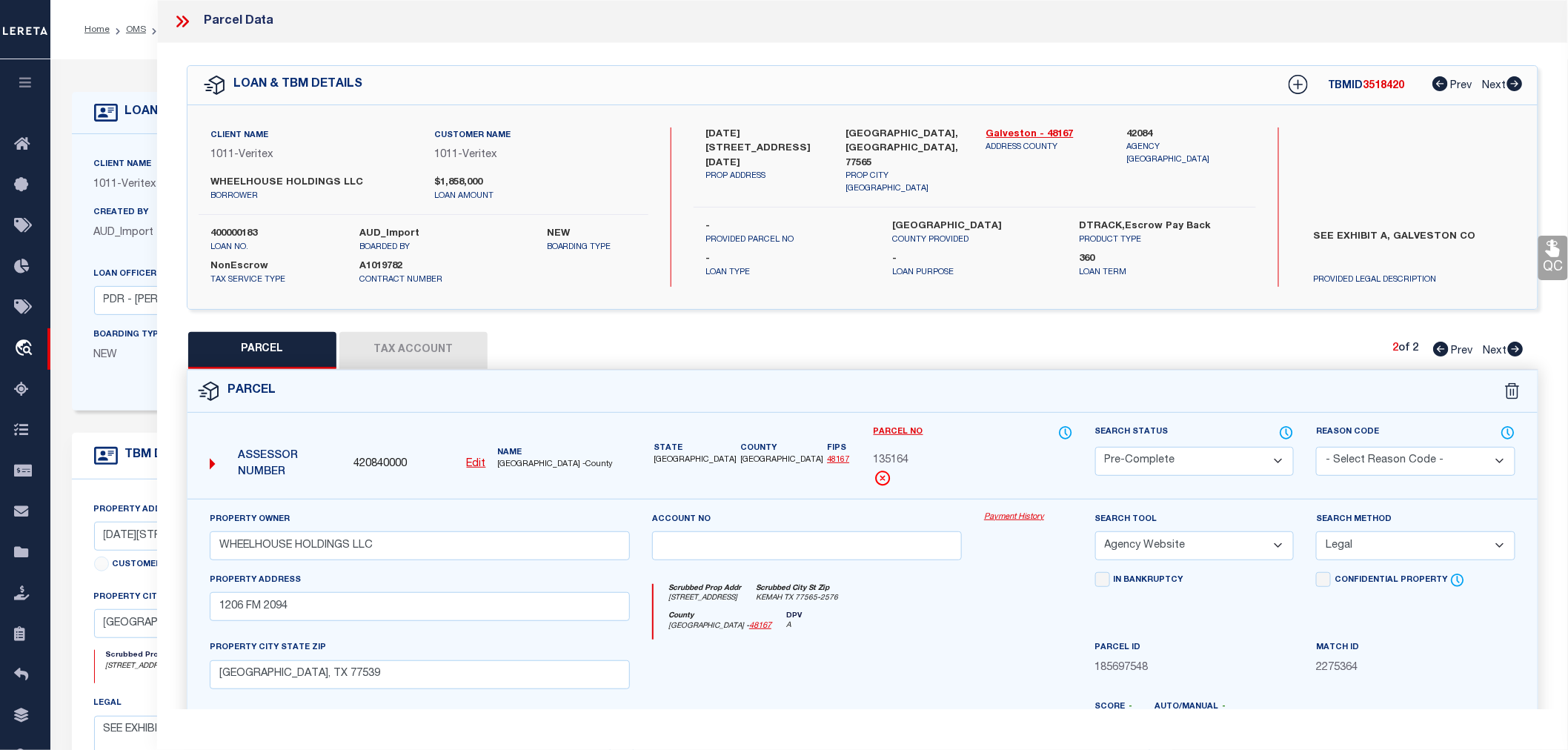
click at [232, 234] on label "400000183" at bounding box center [274, 234] width 128 height 14
copy label "400000183"
click at [1382, 82] on span "3518420" at bounding box center [1384, 86] width 42 height 10
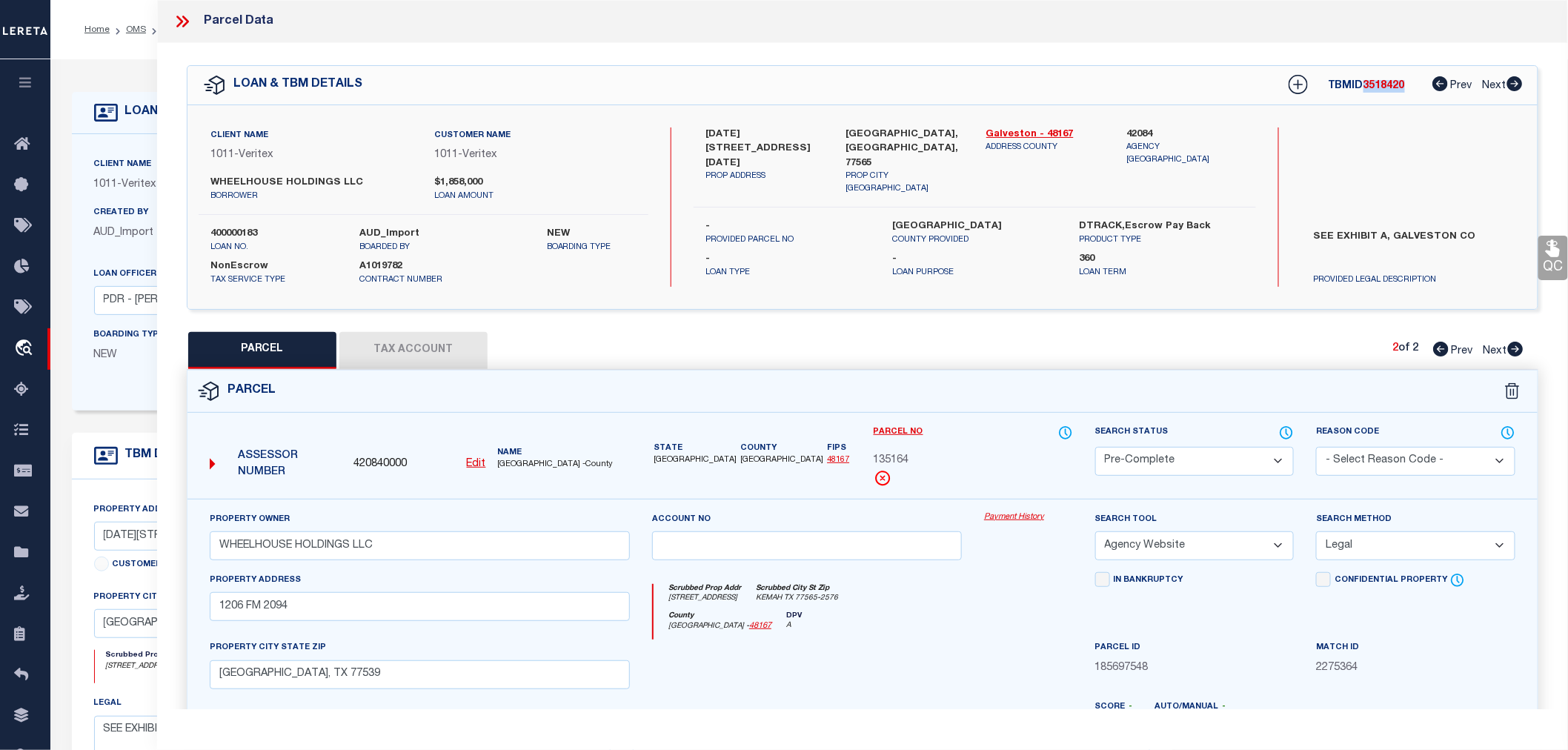
copy span "3518420"
click at [902, 458] on span "135164" at bounding box center [891, 461] width 35 height 16
drag, startPoint x: 1436, startPoint y: 344, endPoint x: 1279, endPoint y: 357, distance: 157.5
click at [1436, 344] on icon at bounding box center [1440, 349] width 15 height 14
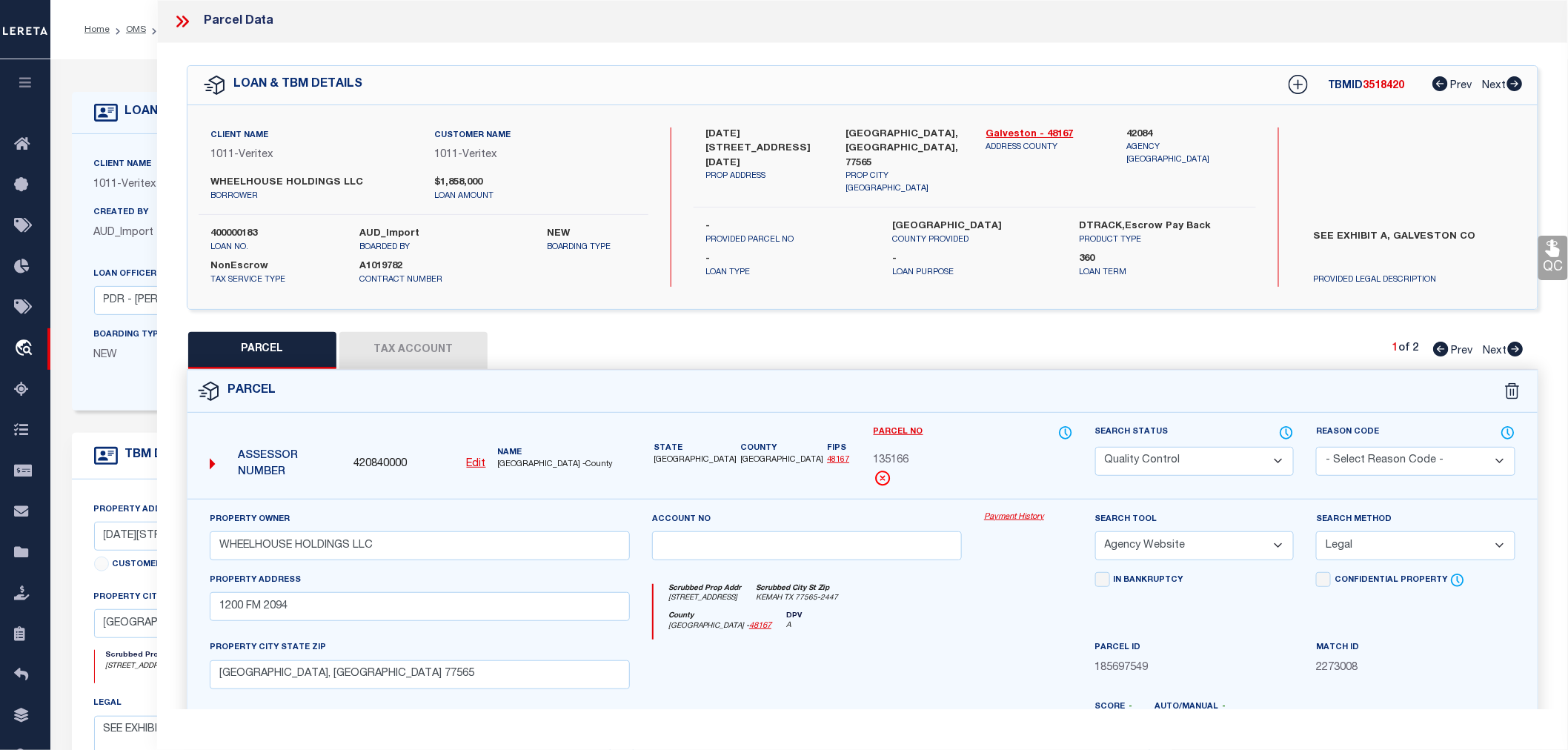
click at [898, 457] on span "135166" at bounding box center [891, 461] width 35 height 16
drag, startPoint x: 180, startPoint y: 22, endPoint x: 152, endPoint y: 23, distance: 28.0
click at [180, 22] on icon at bounding box center [180, 21] width 6 height 12
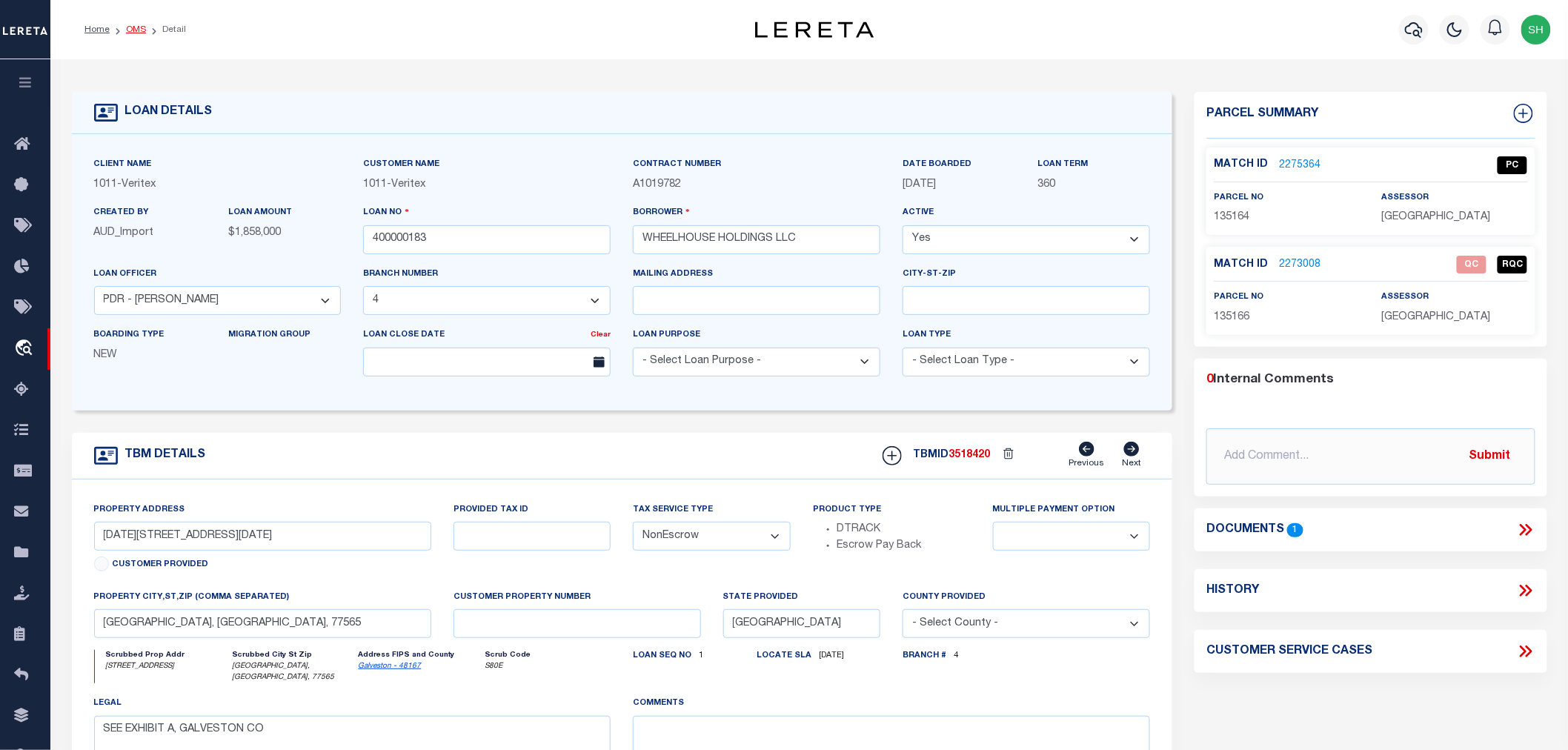
click at [140, 28] on link "OMS" at bounding box center [136, 29] width 20 height 9
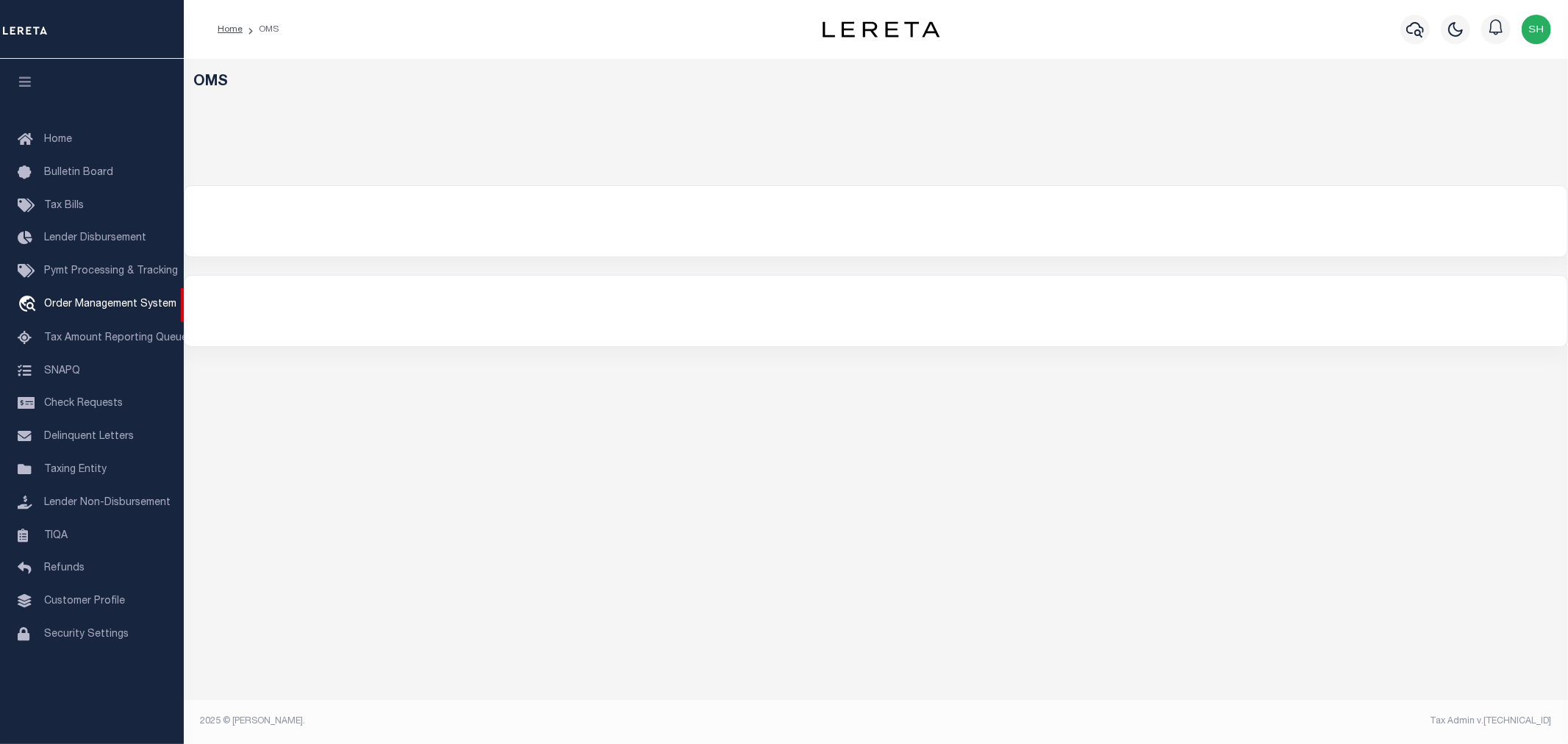
select select "200"
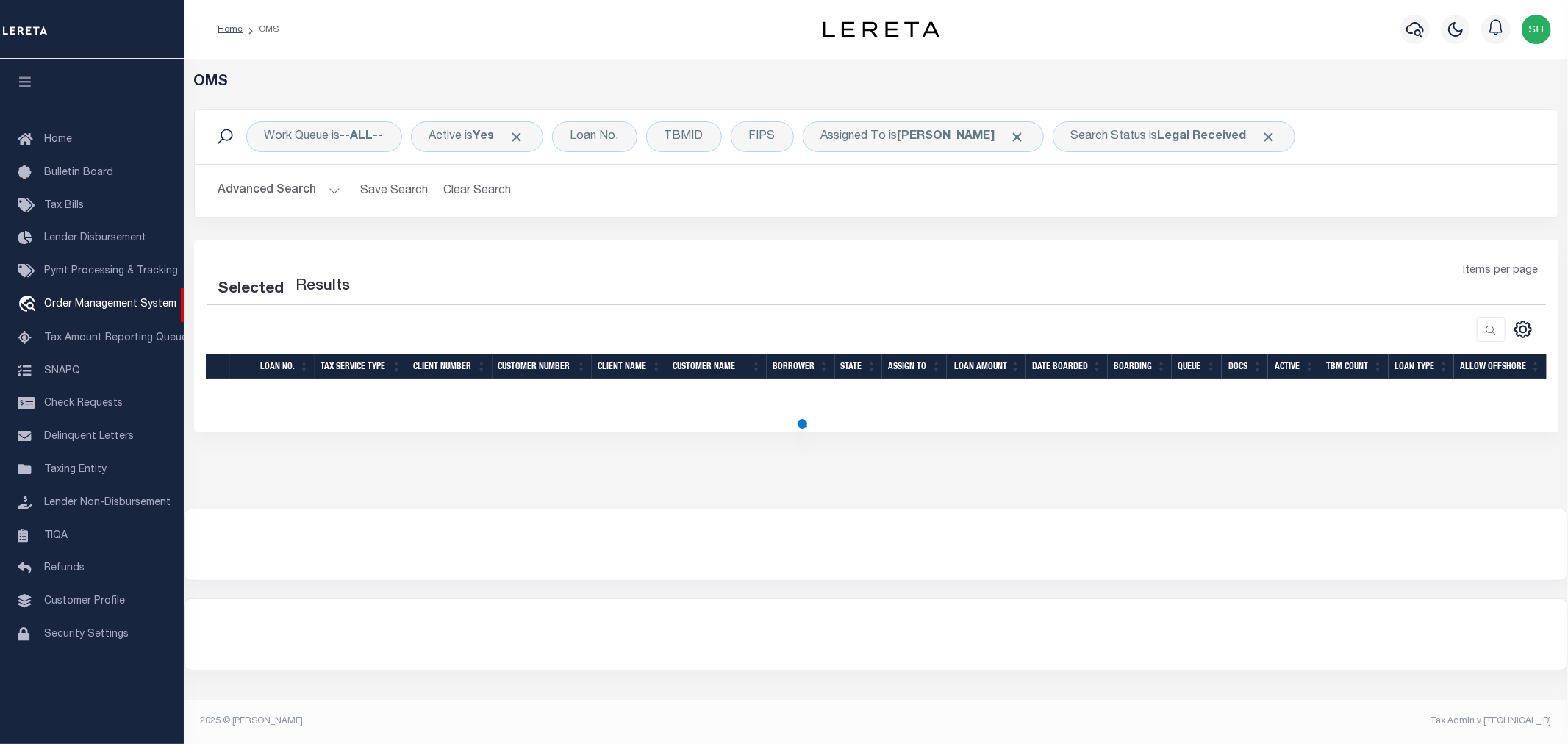
select select "200"
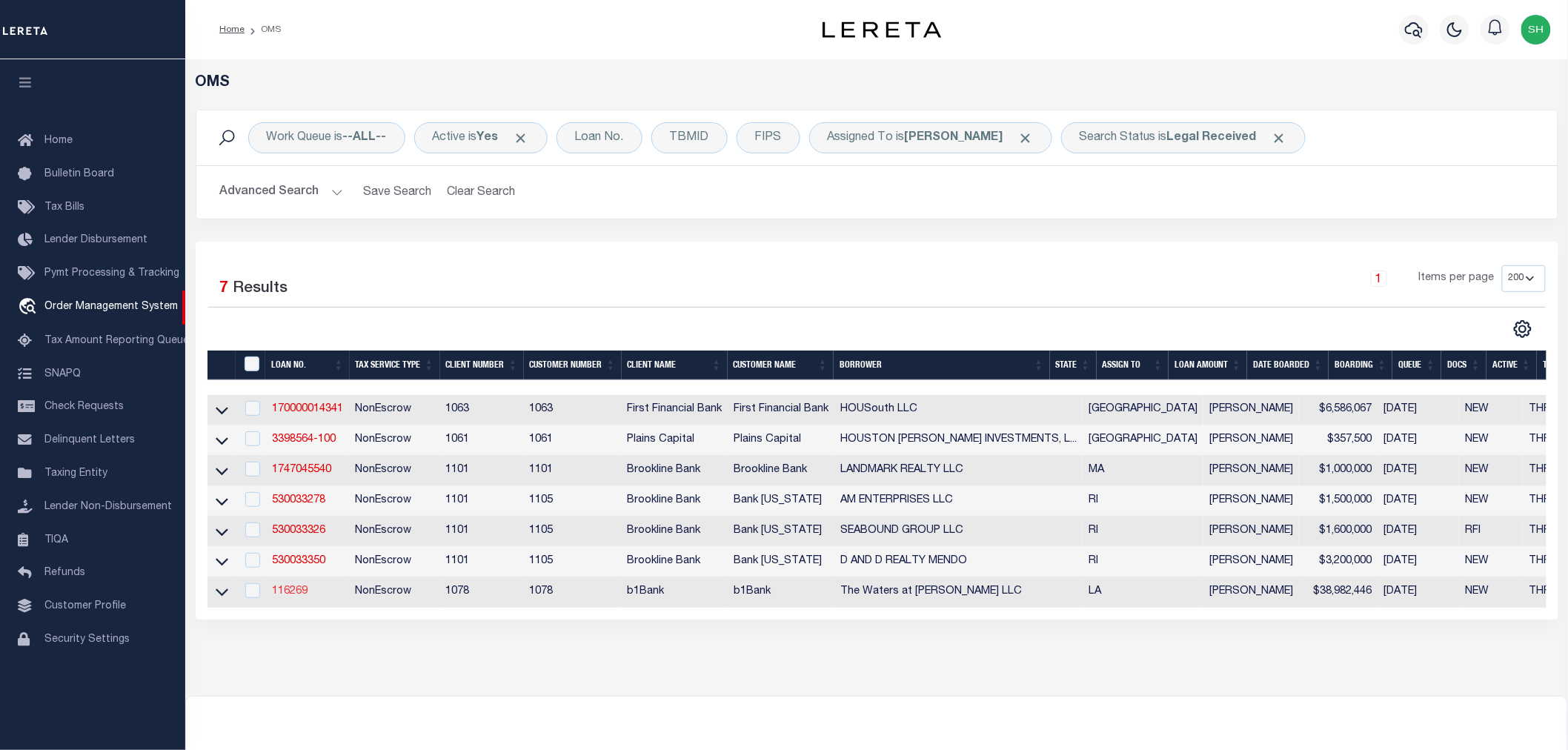
click at [291, 596] on link "116269" at bounding box center [290, 591] width 35 height 10
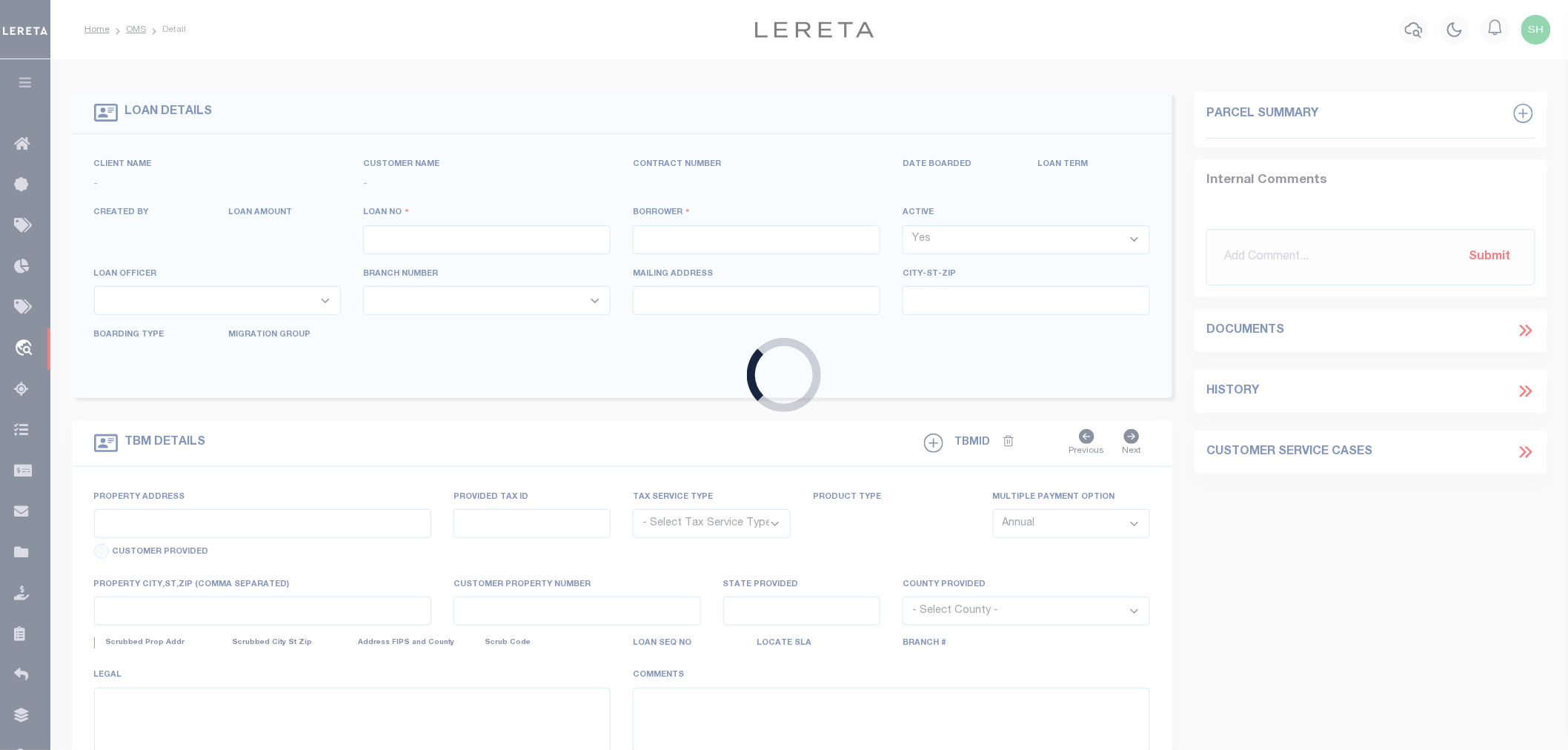
type input "116269"
type input "The Waters at [PERSON_NAME] LLC"
select select
type input "08/10/2025"
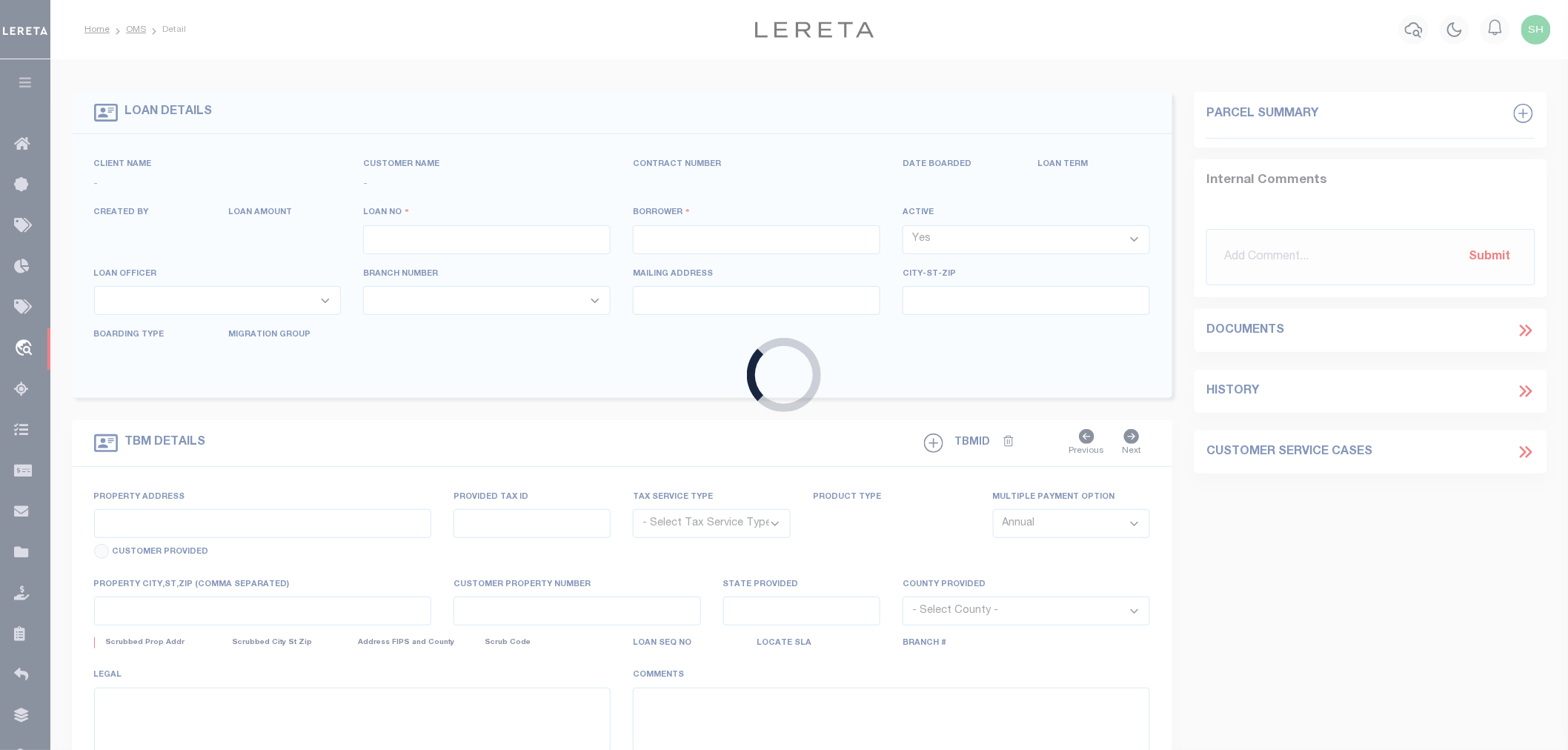
select select "10"
select select "NonEscrow"
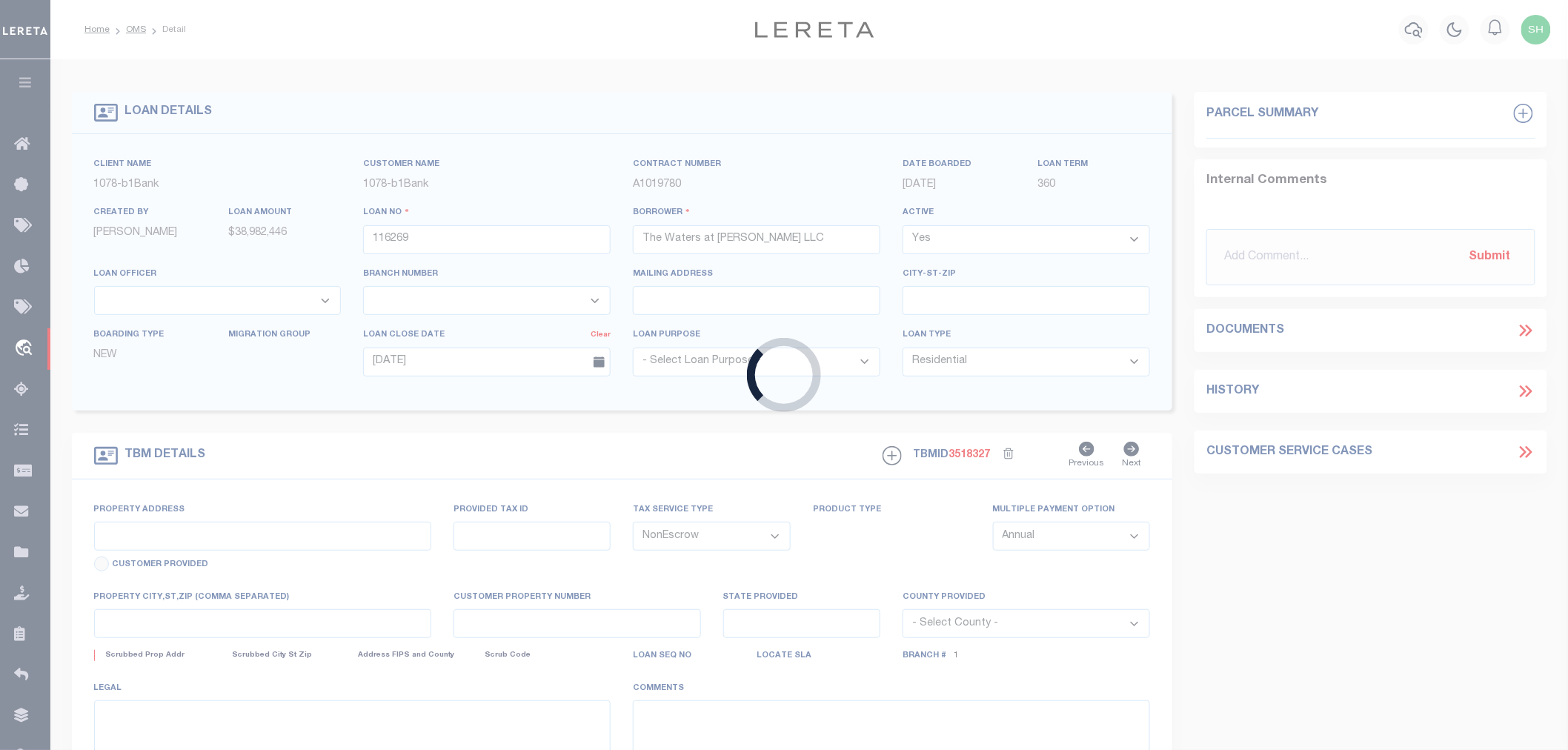
type input "TBD Lakehaven Dr Bldg 6"
select select
type input "Gonzales LA 70737"
type input "20037493"
type input "LA"
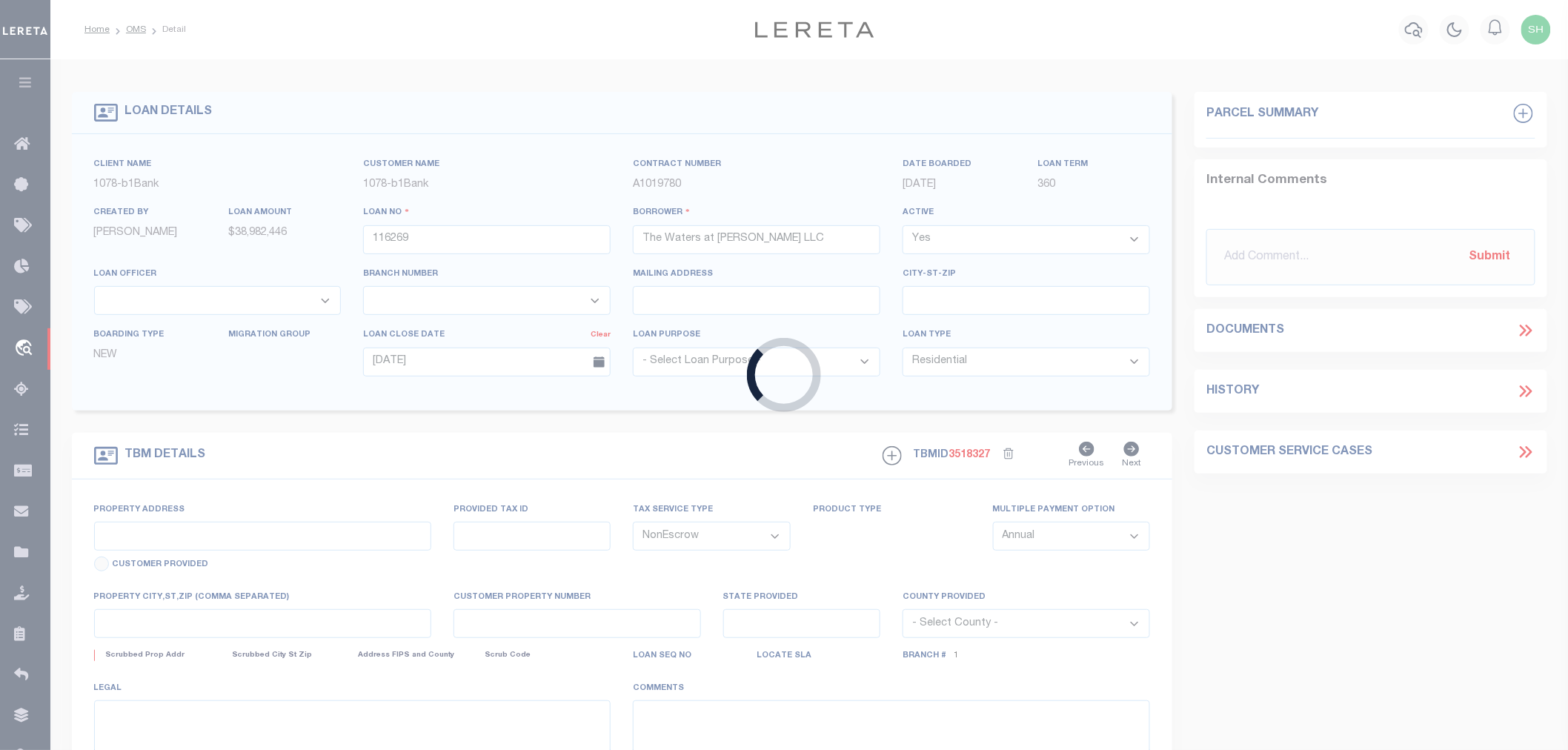
type textarea "A certain parcel or tract of land designated as Lot C-5-A-1, being located in S…"
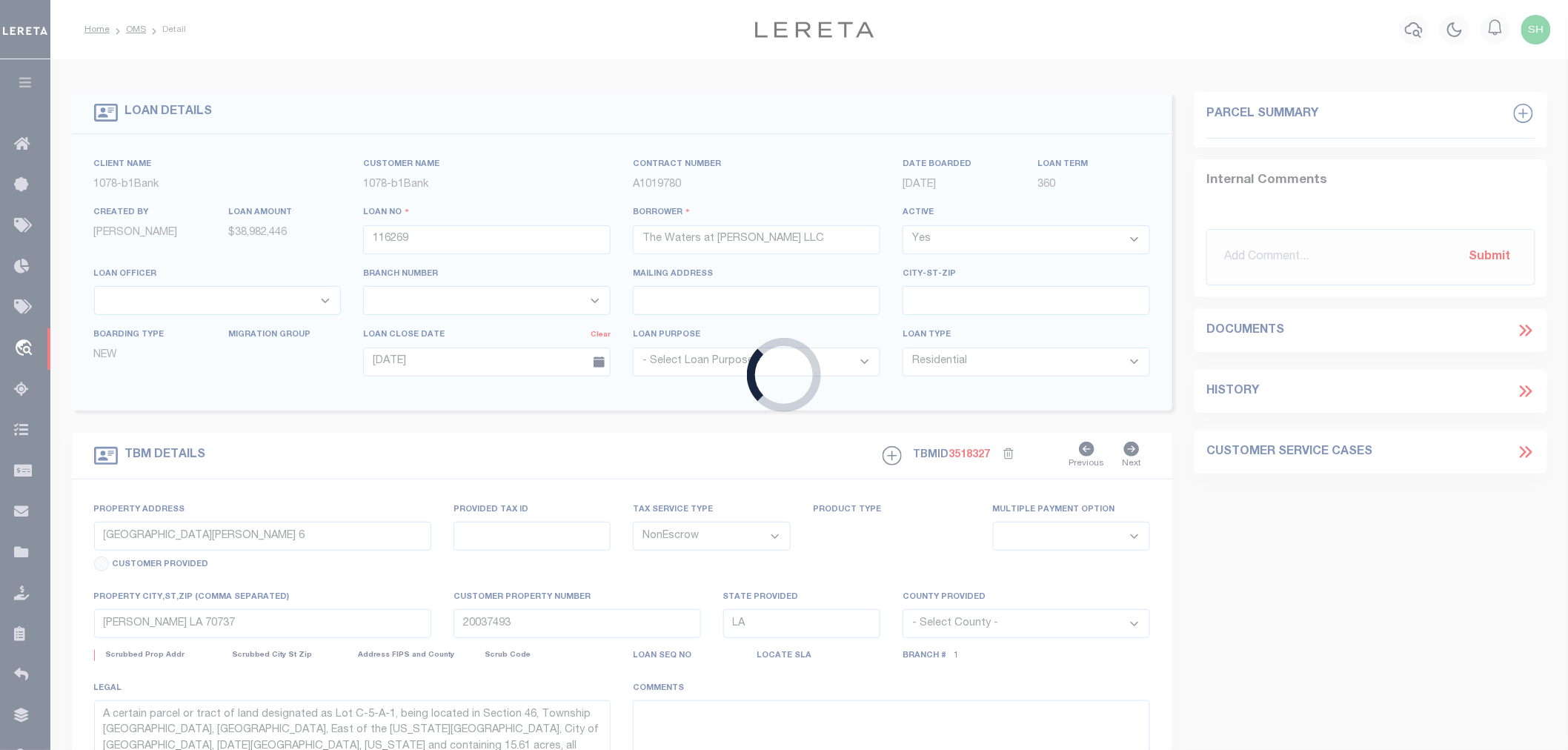
select select "10177"
select select "467"
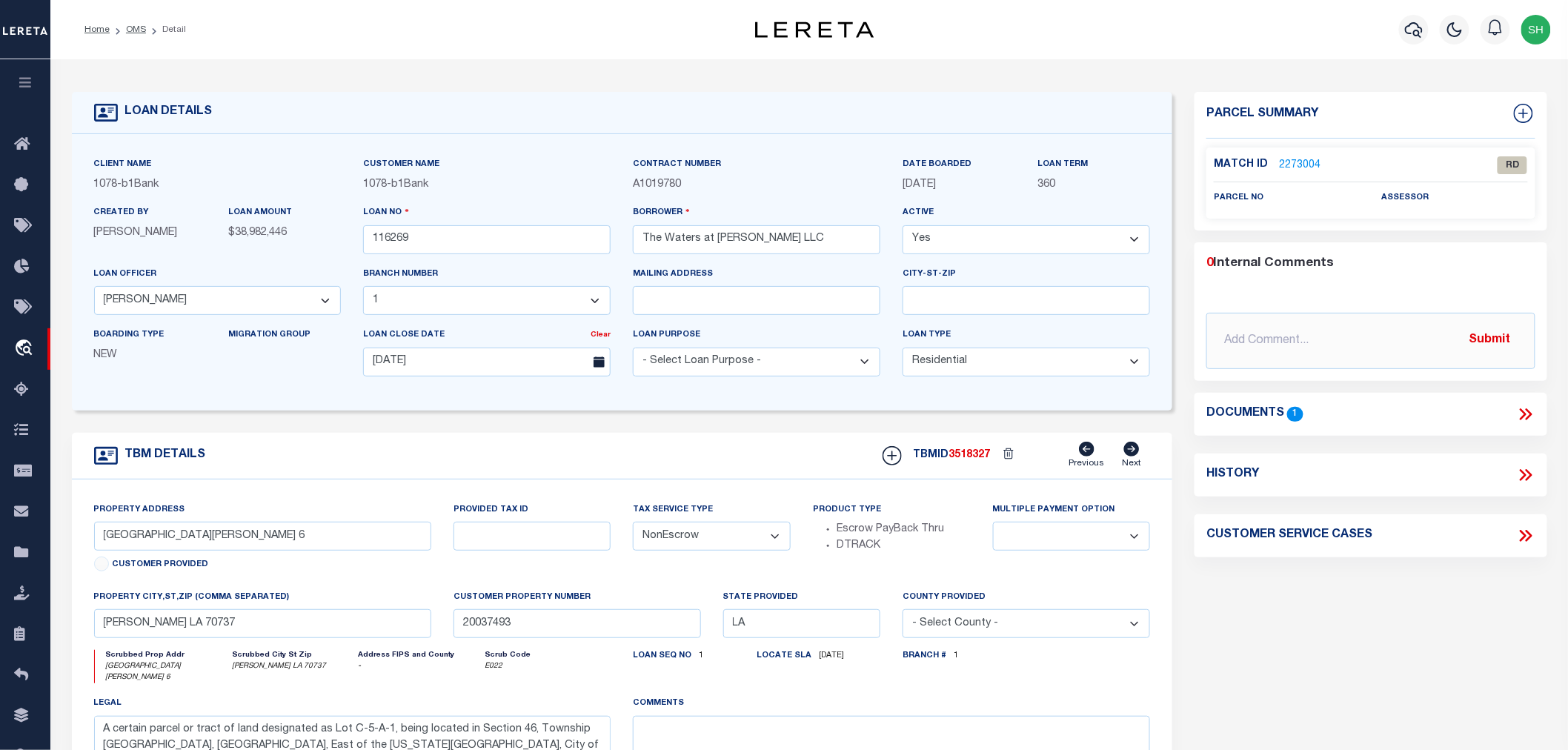
click at [1525, 408] on icon at bounding box center [1525, 414] width 19 height 19
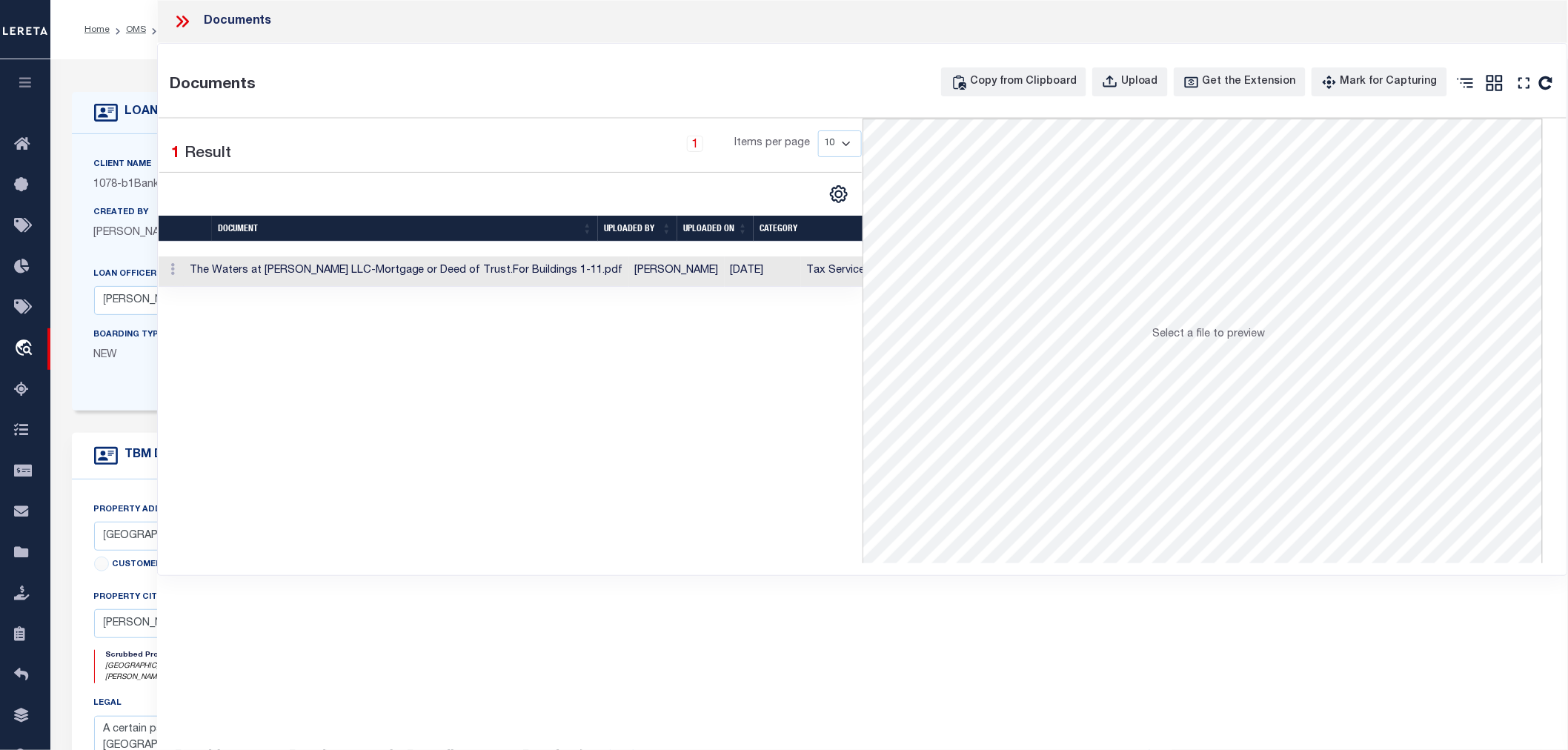
click at [556, 271] on td "The Waters at Conway LLC-Mortgage or Deed of Trust.For Buildings 1-11.pdf" at bounding box center [406, 271] width 446 height 31
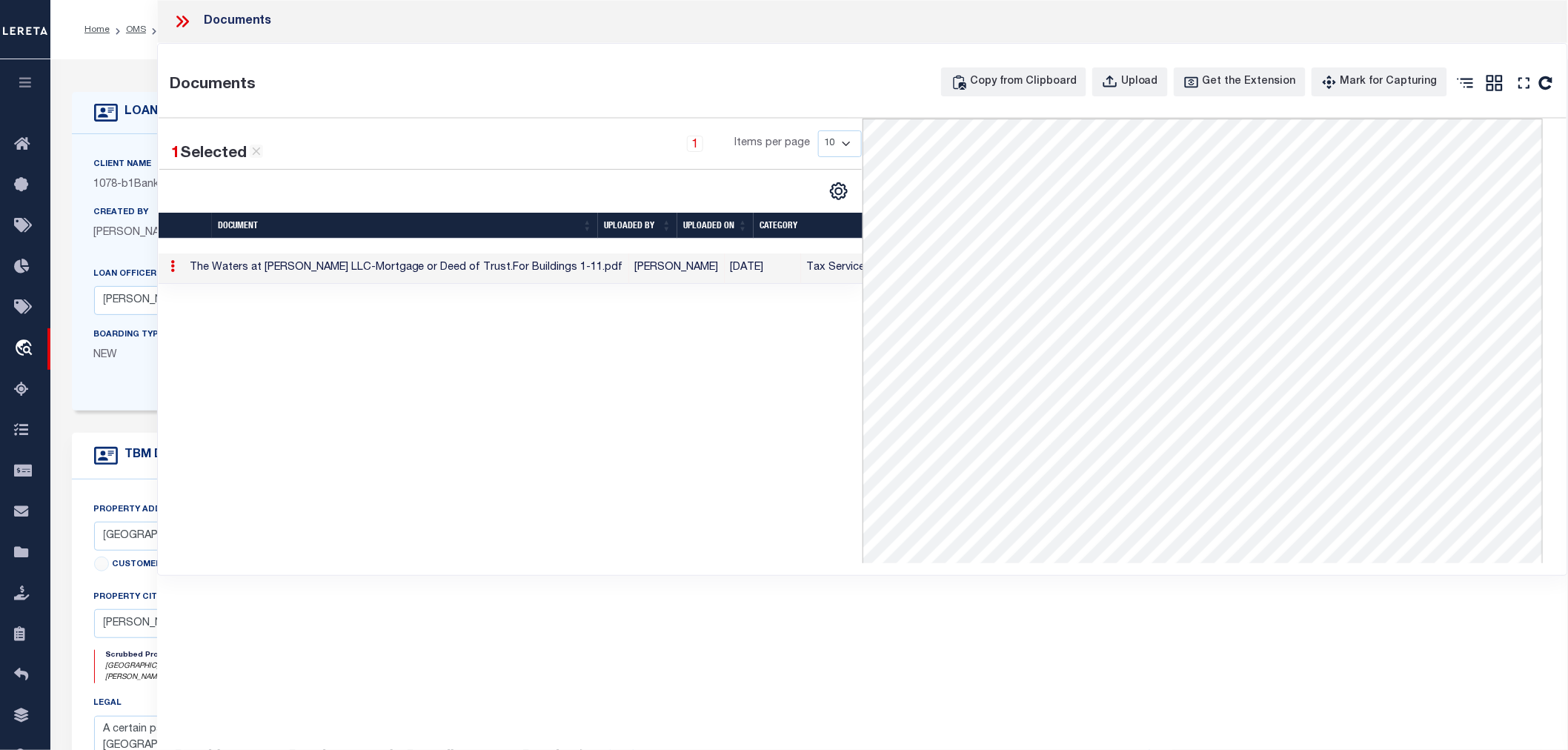
click at [178, 17] on icon at bounding box center [180, 21] width 6 height 12
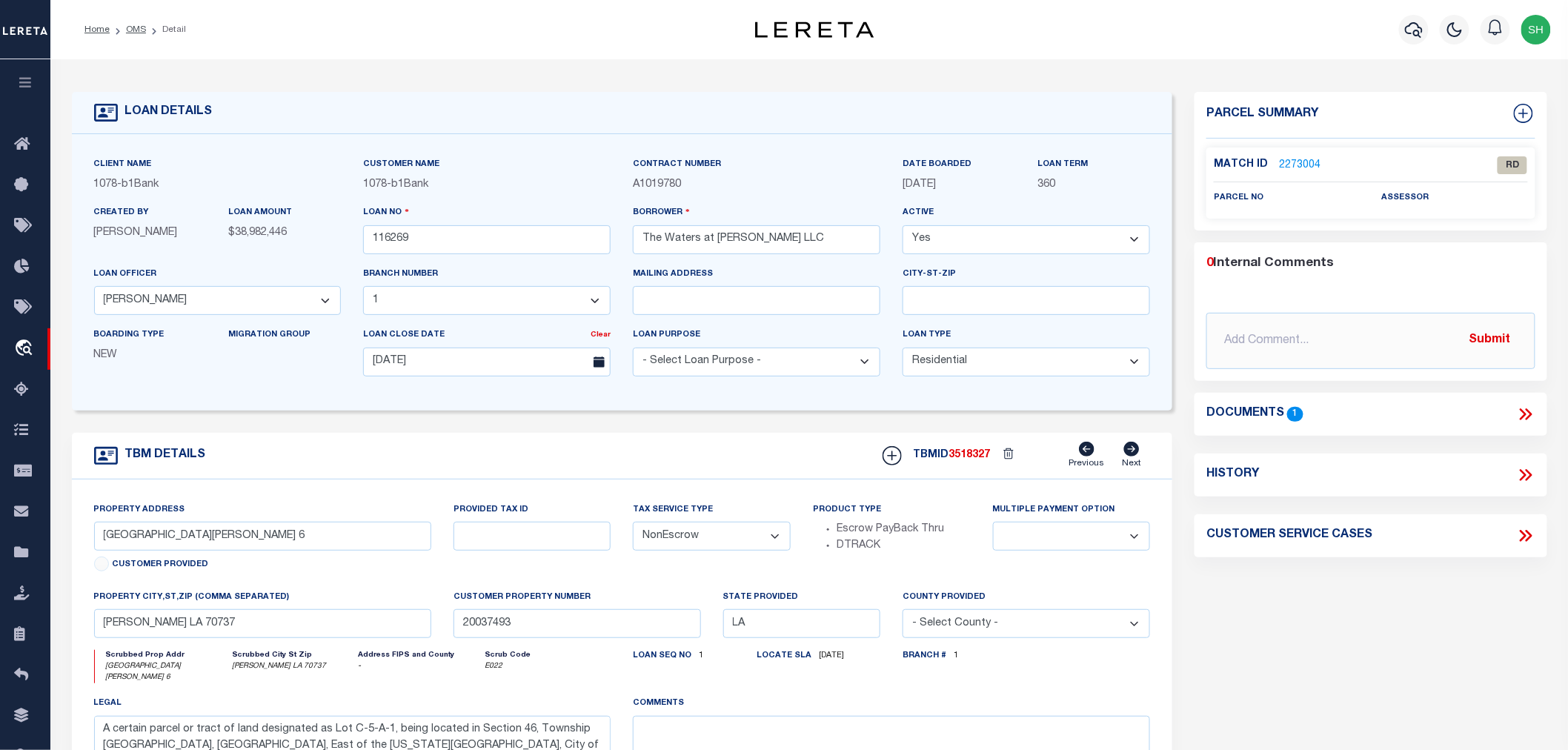
click at [1304, 158] on link "2273004" at bounding box center [1300, 165] width 42 height 15
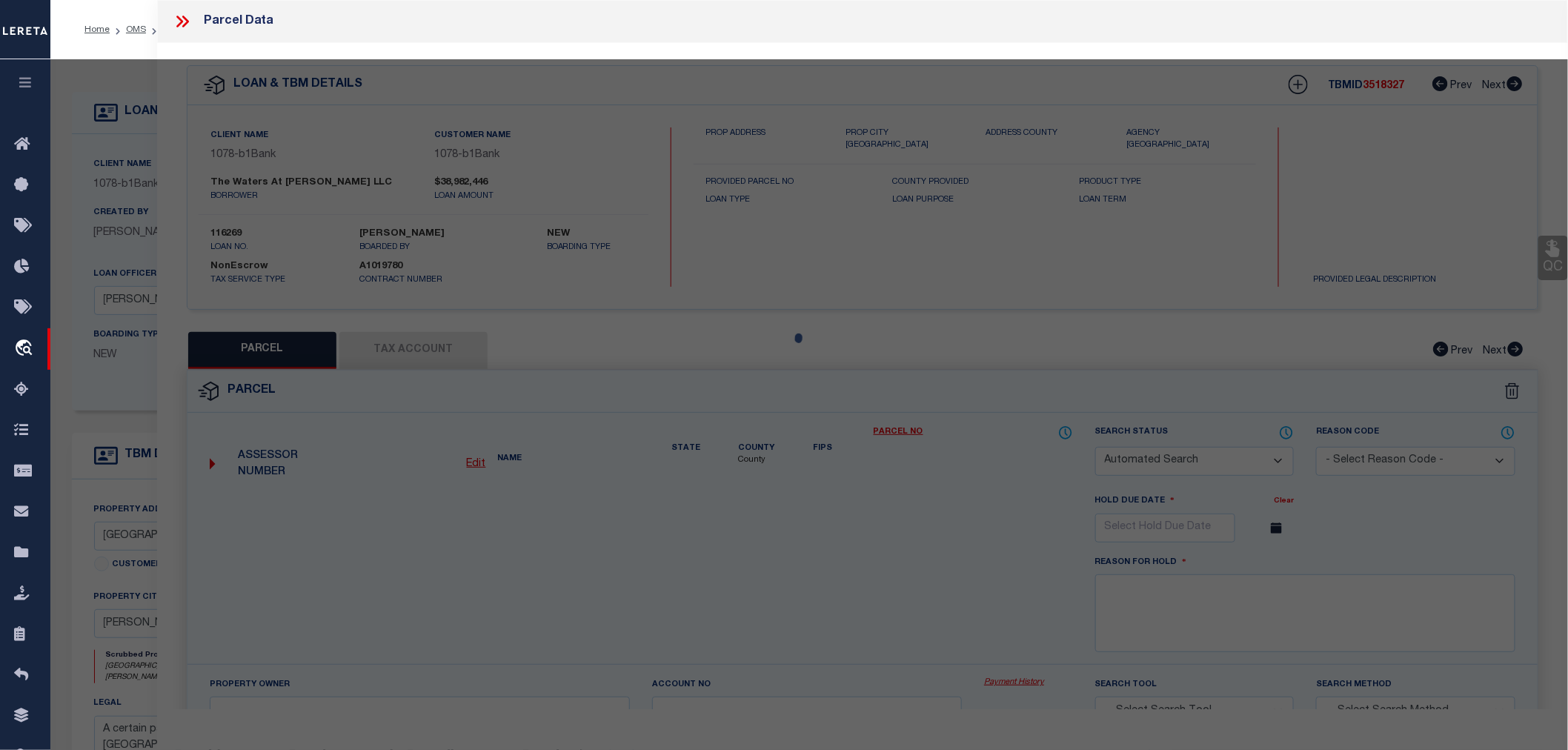
checkbox input "false"
select select "RD"
checkbox input "false"
type textarea "Document uploaded that satisfies a legal requirement, changing from ND to RD"
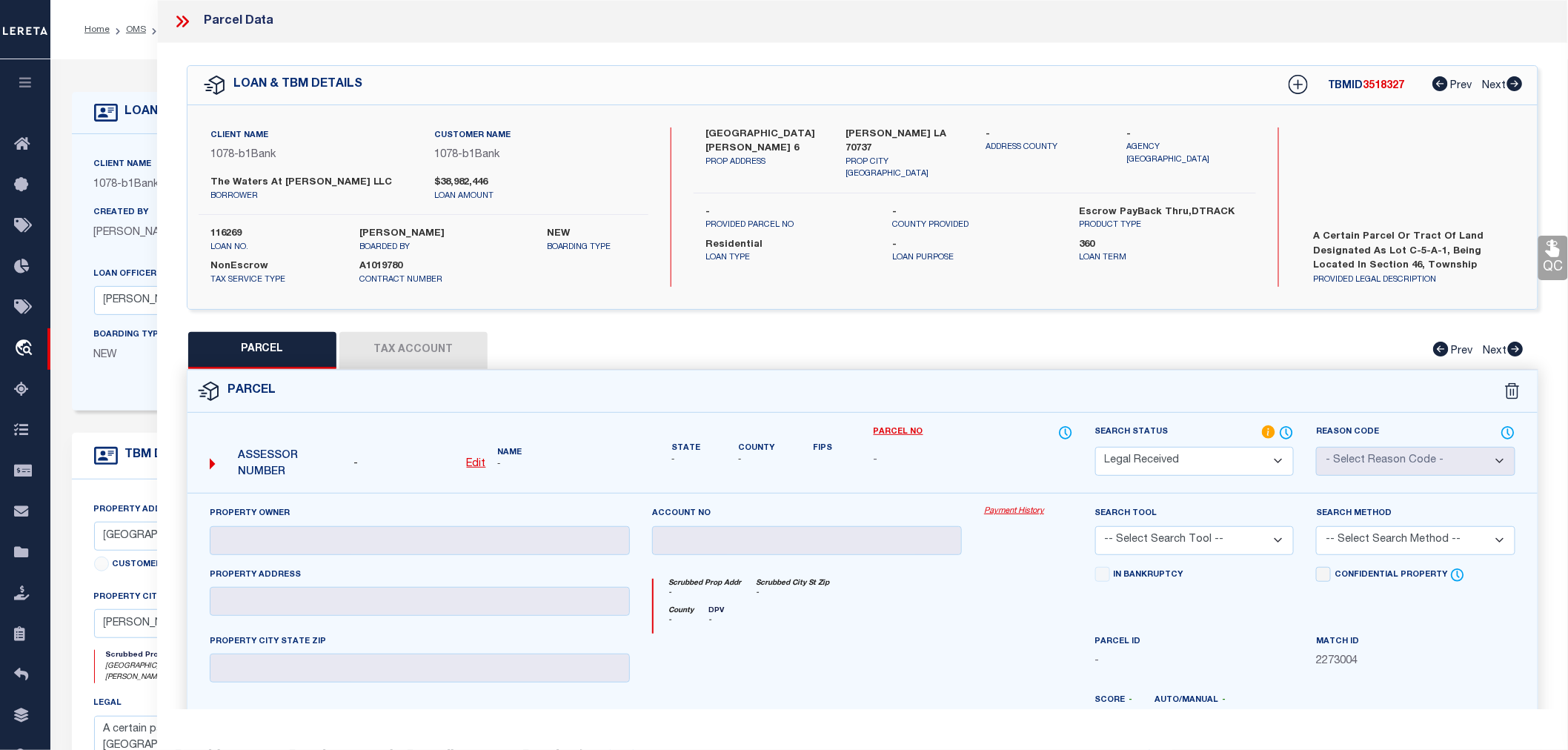
click at [479, 463] on u "Edit" at bounding box center [476, 463] width 19 height 10
select select "RD"
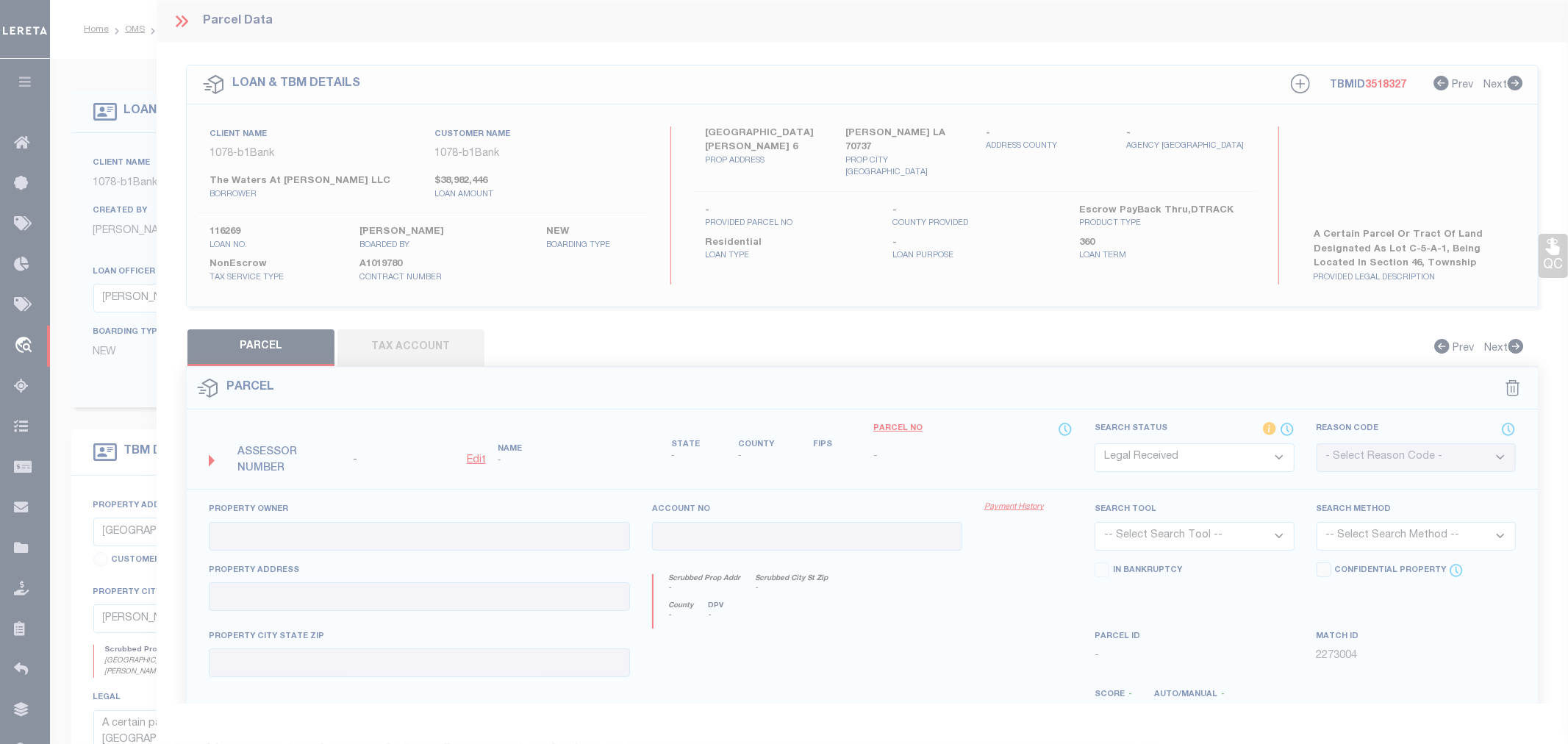
type textarea "-"
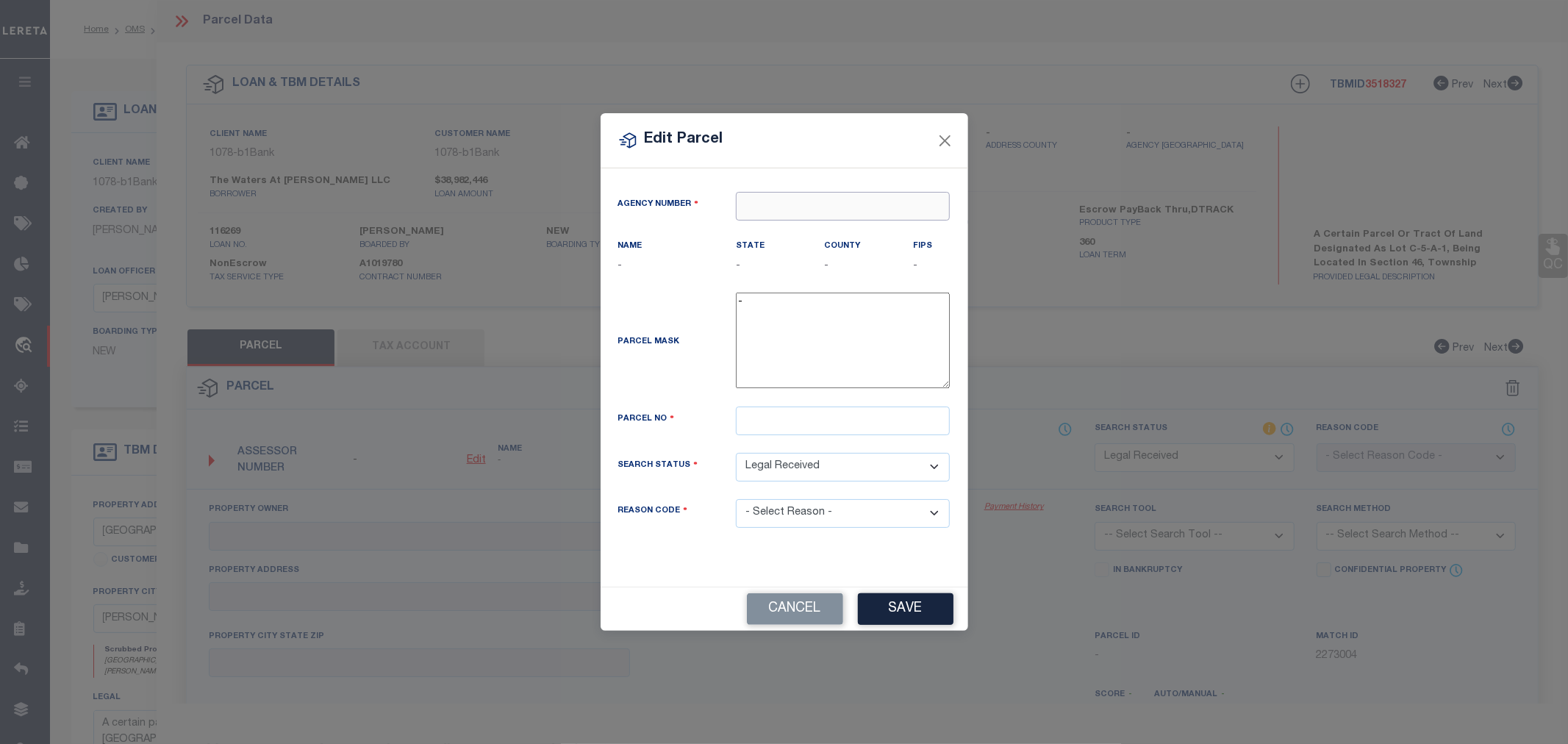
click at [781, 205] on input "text" at bounding box center [843, 206] width 214 height 29
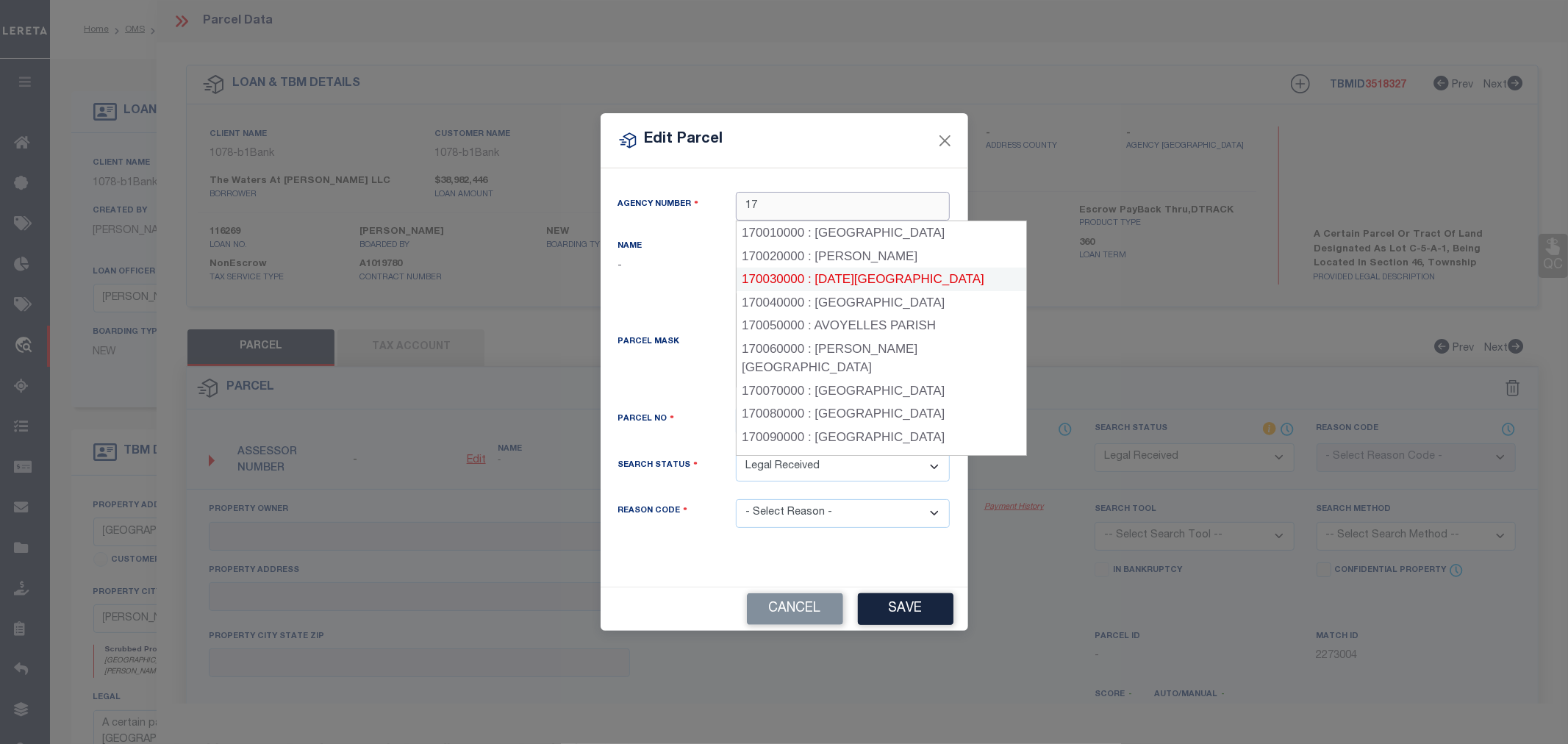
click at [835, 276] on div "170030000 : ASCENSION PARISH" at bounding box center [882, 280] width 290 height 24
type input "170030000"
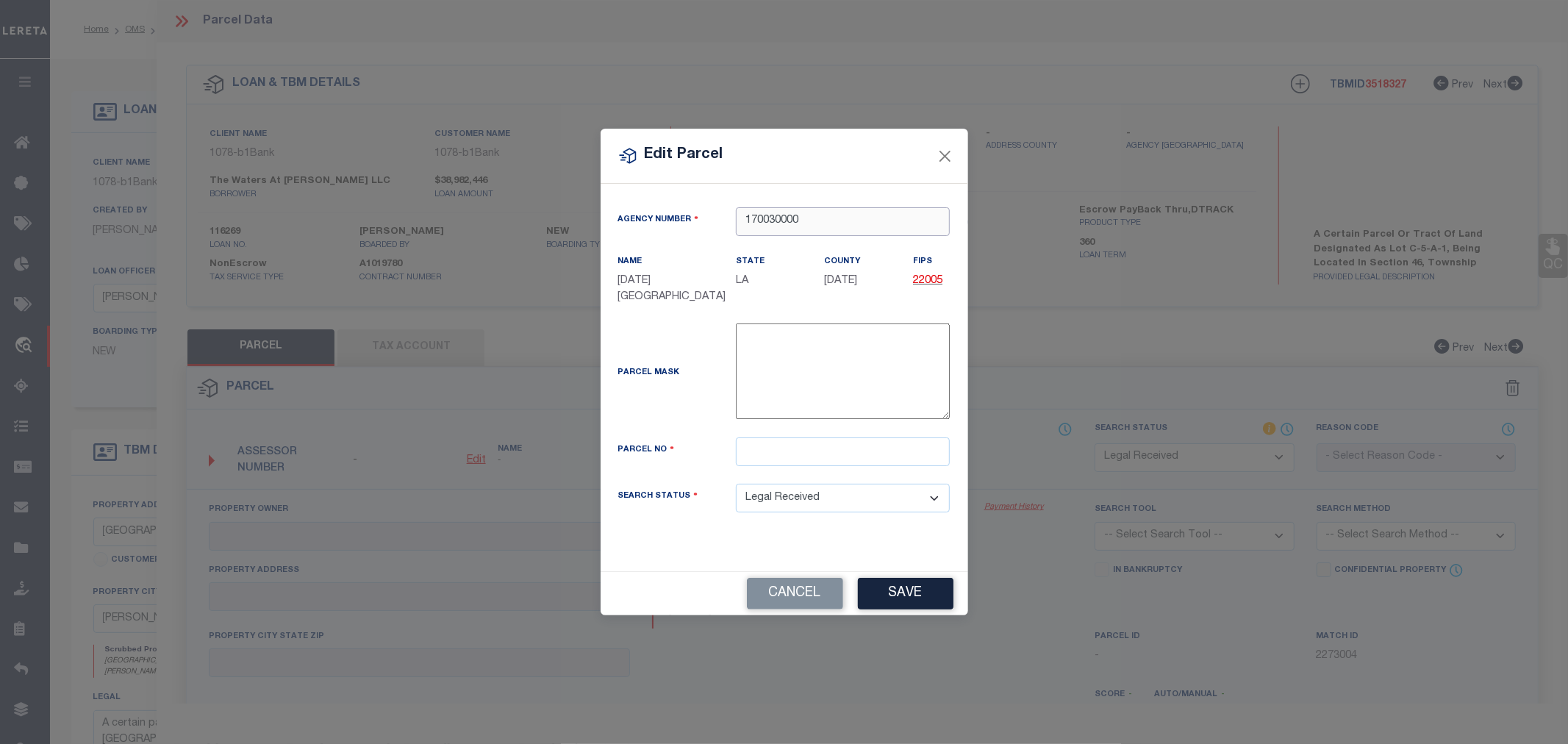
type input "170030000"
click at [778, 453] on input "text" at bounding box center [843, 452] width 214 height 29
paste input "20037493"
type input "20037493"
click at [893, 585] on button "Save" at bounding box center [905, 593] width 96 height 32
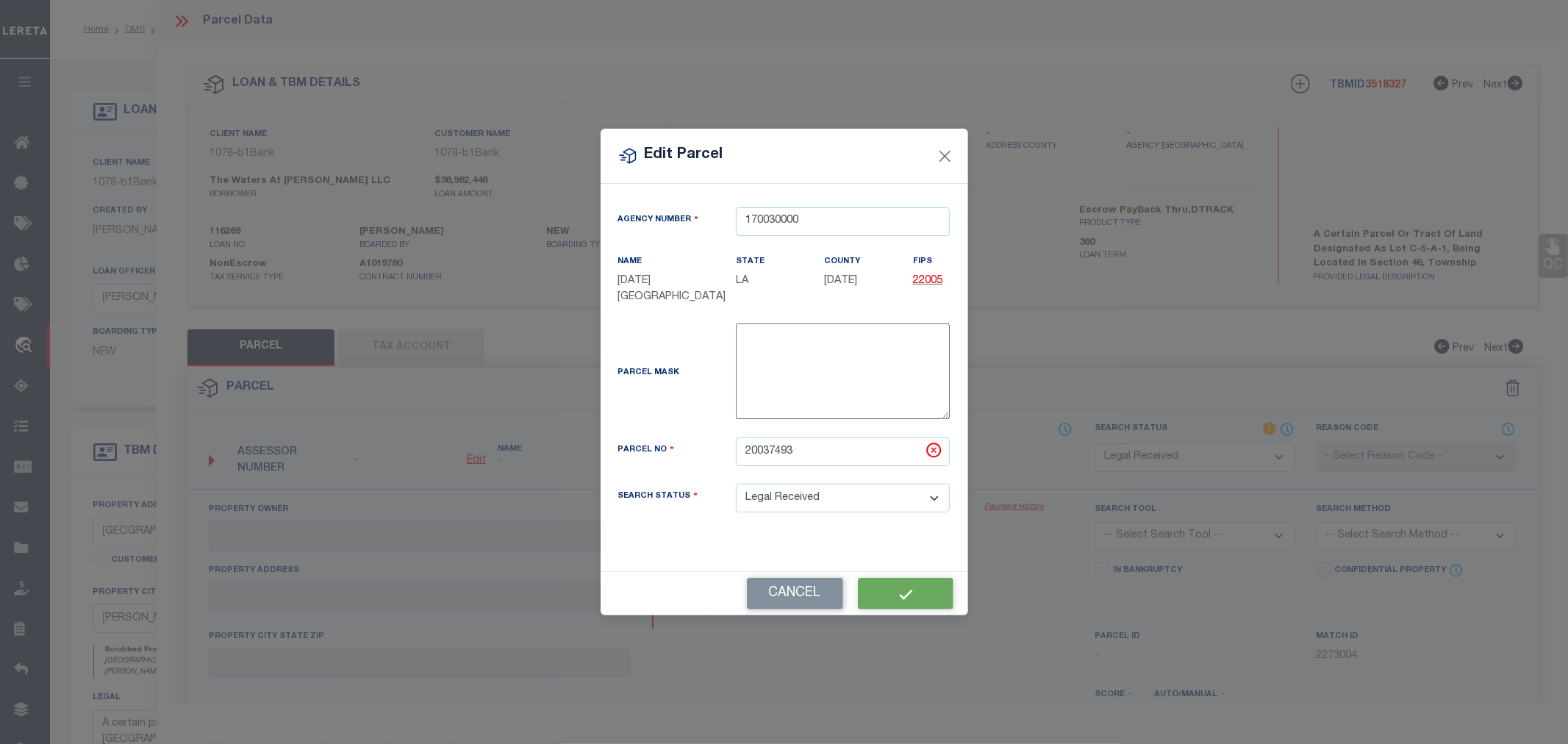
select select "RD"
checkbox input "false"
type input "THE WATERS AT CONWAY LLC"
type input "4601 VILLAGE OAKS AVE"
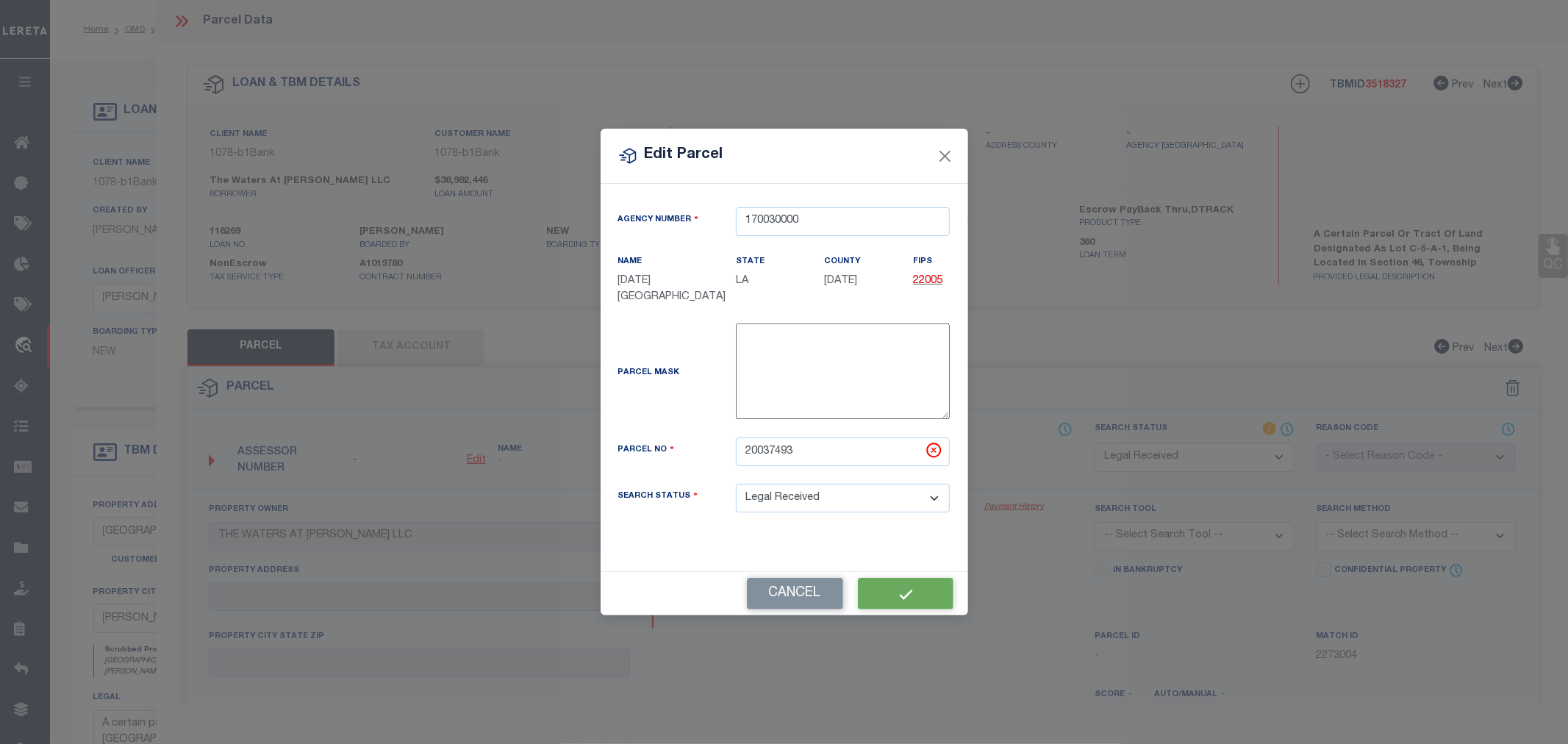
type input "Gonzales LA 70737"
type textarea "15.61 AC. SECS. 46 &12-10-3, LOT C-5-A-1 THE VILLAGE AT CONWAY PHASE 1-B (HERIT…"
type textarea "Document uploaded that satisfies a legal requirement, changing from ND to RD"
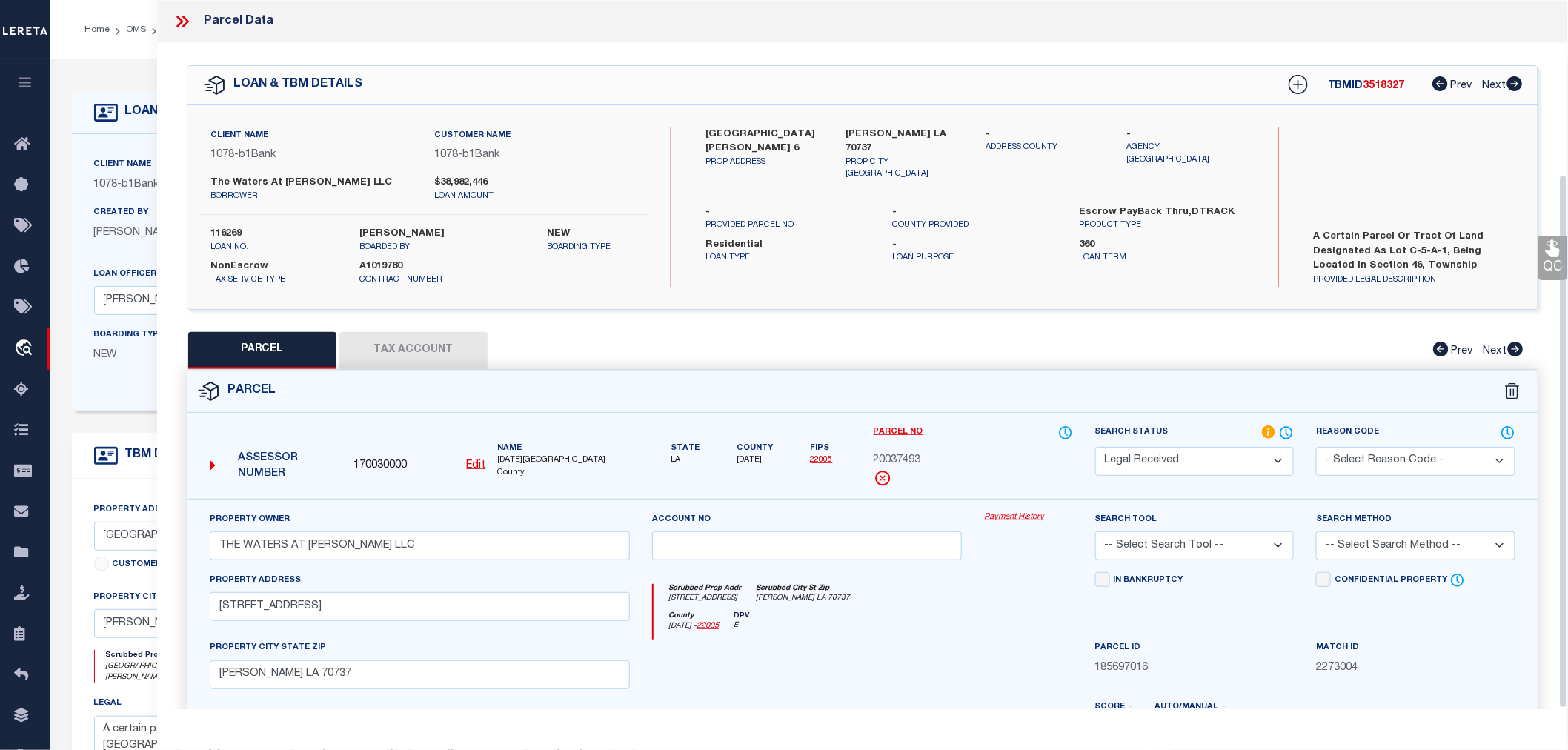
scroll to position [231, 0]
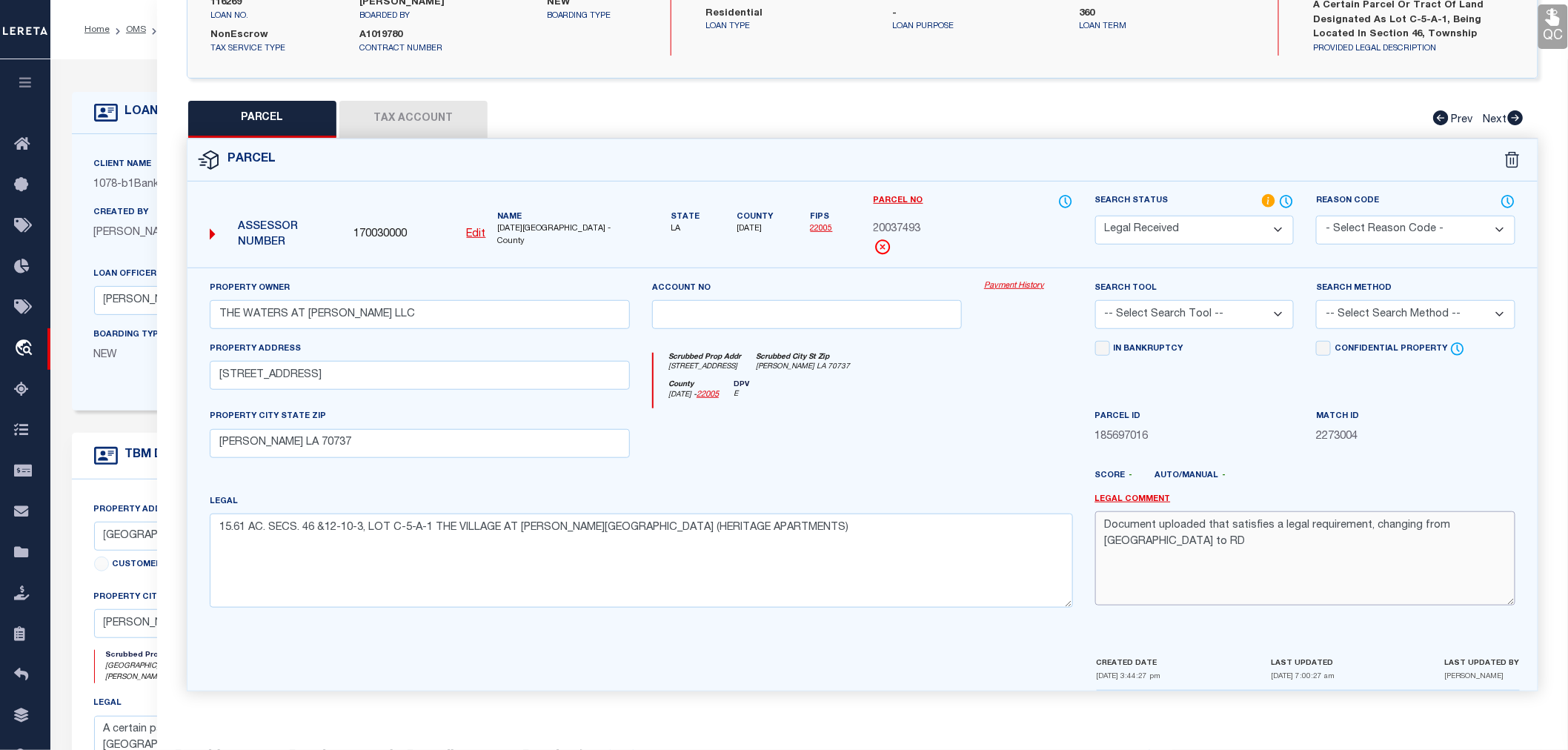
drag, startPoint x: 1492, startPoint y: 522, endPoint x: 1106, endPoint y: 526, distance: 386.0
click at [1106, 526] on textarea "Document uploaded that satisfies a legal requirement, changing from ND to RD" at bounding box center [1305, 558] width 420 height 93
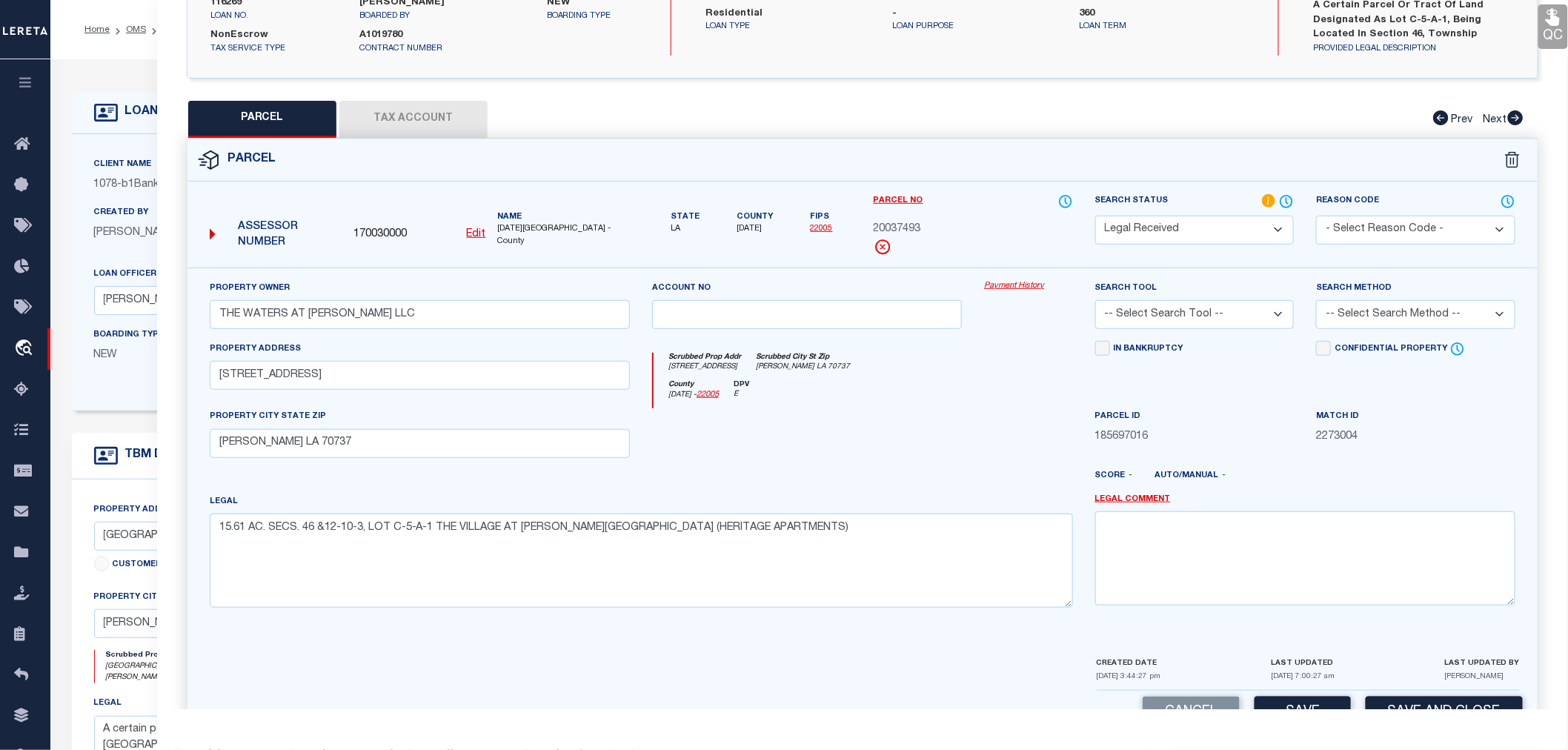
click at [1156, 313] on select "-- Select Search Tool -- 3rd Party Website Agency File Agency Website ATLS CNV-…" at bounding box center [1195, 315] width 199 height 29
select select "AGW"
click at [1095, 300] on select "-- Select Search Tool -- 3rd Party Website Agency File Agency Website ATLS CNV-…" at bounding box center [1195, 315] width 199 height 29
click at [1352, 313] on select "-- Select Search Method -- Property Address Legal Liability Info Provided" at bounding box center [1415, 315] width 199 height 29
select select "LEG"
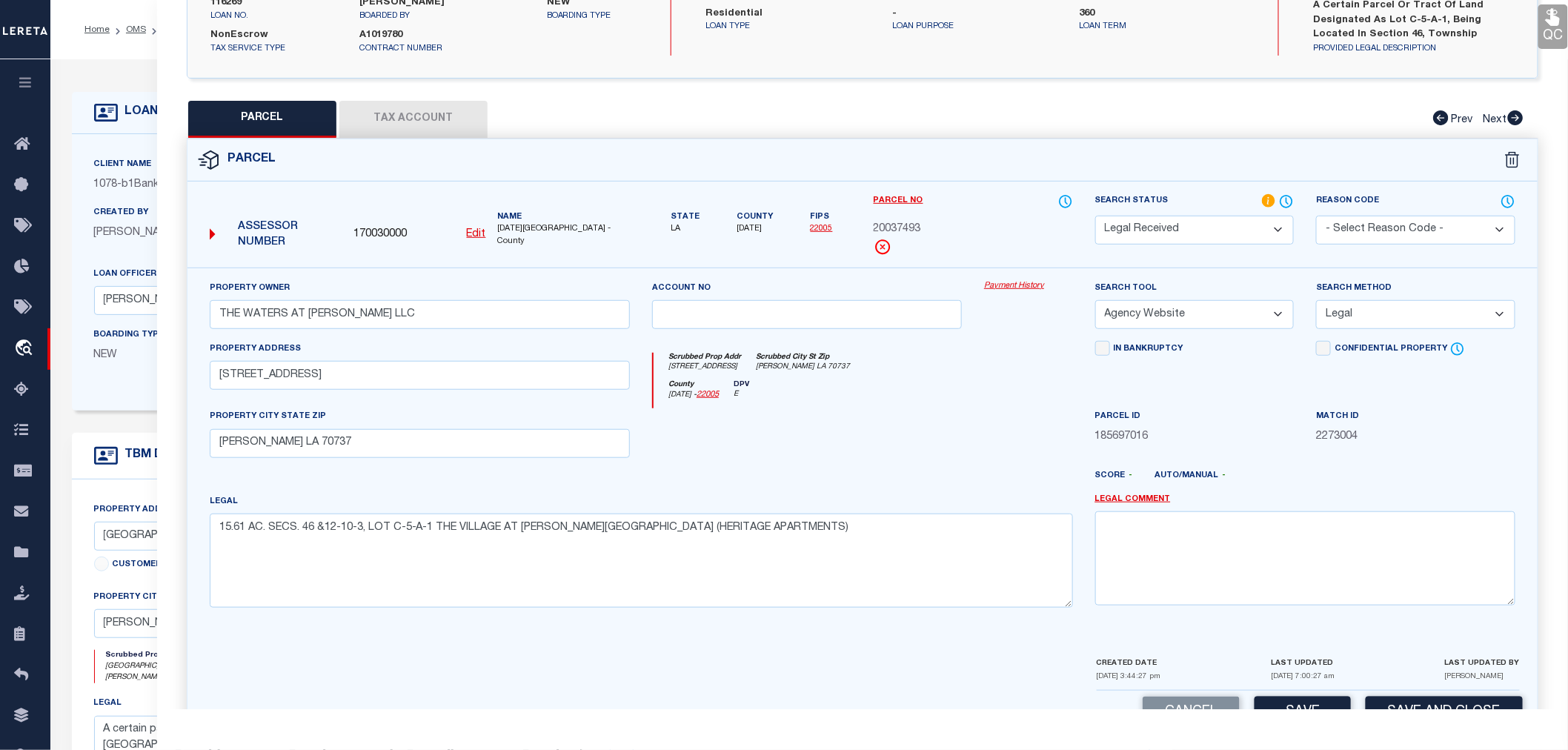
click at [1316, 300] on select "-- Select Search Method -- Property Address Legal Liability Info Provided" at bounding box center [1415, 315] width 199 height 29
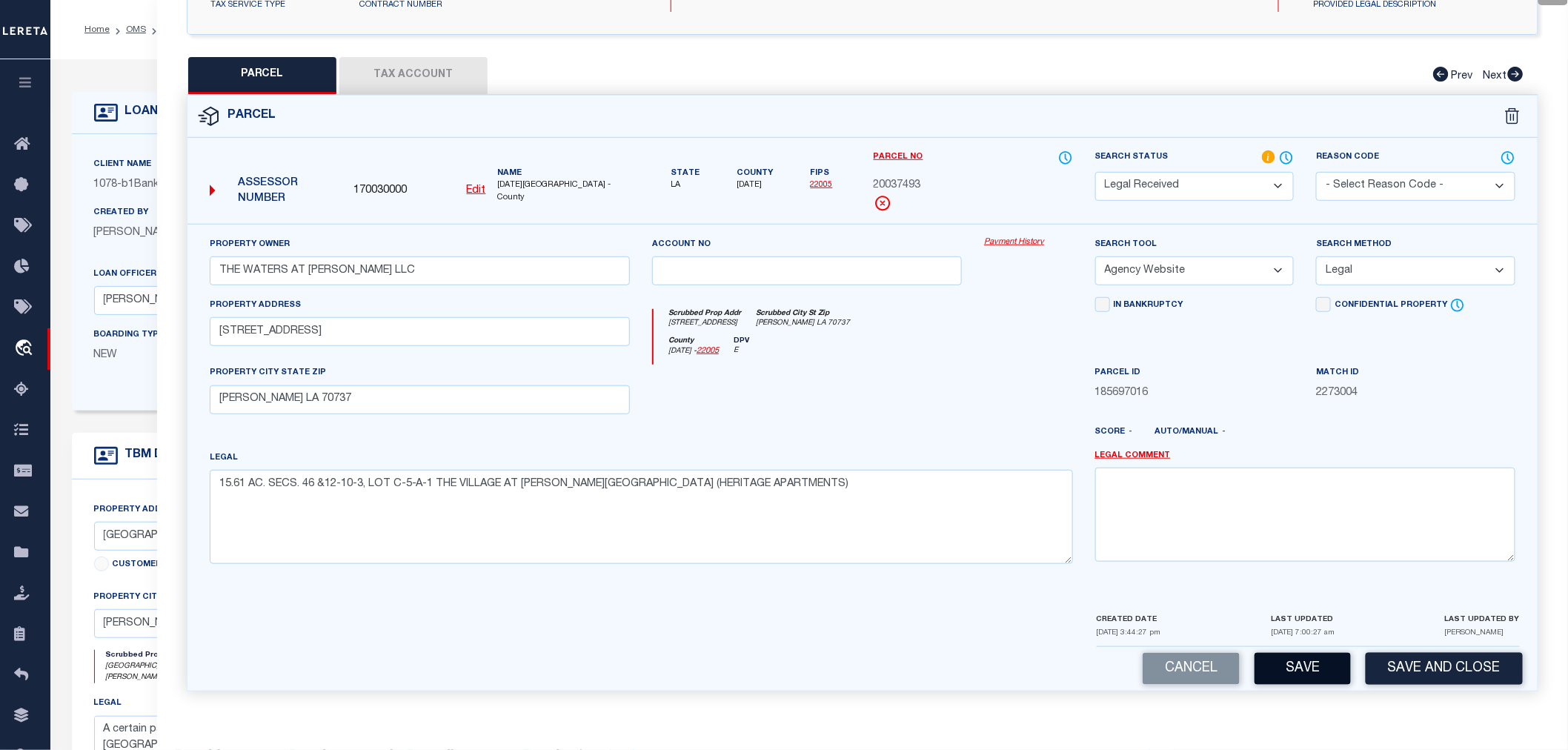
click at [1285, 669] on button "Save" at bounding box center [1303, 669] width 96 height 32
select select "AS"
select select
checkbox input "false"
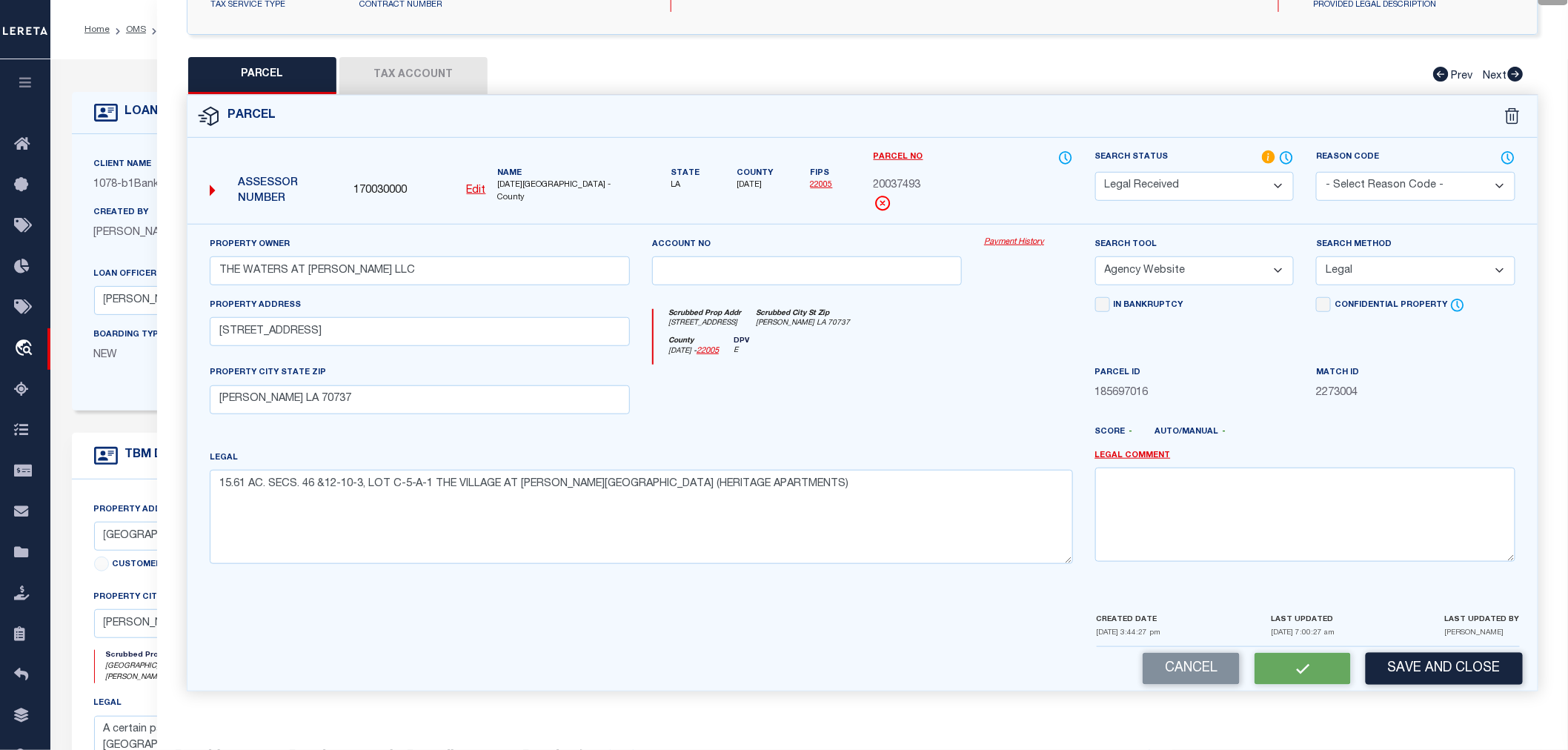
checkbox input "false"
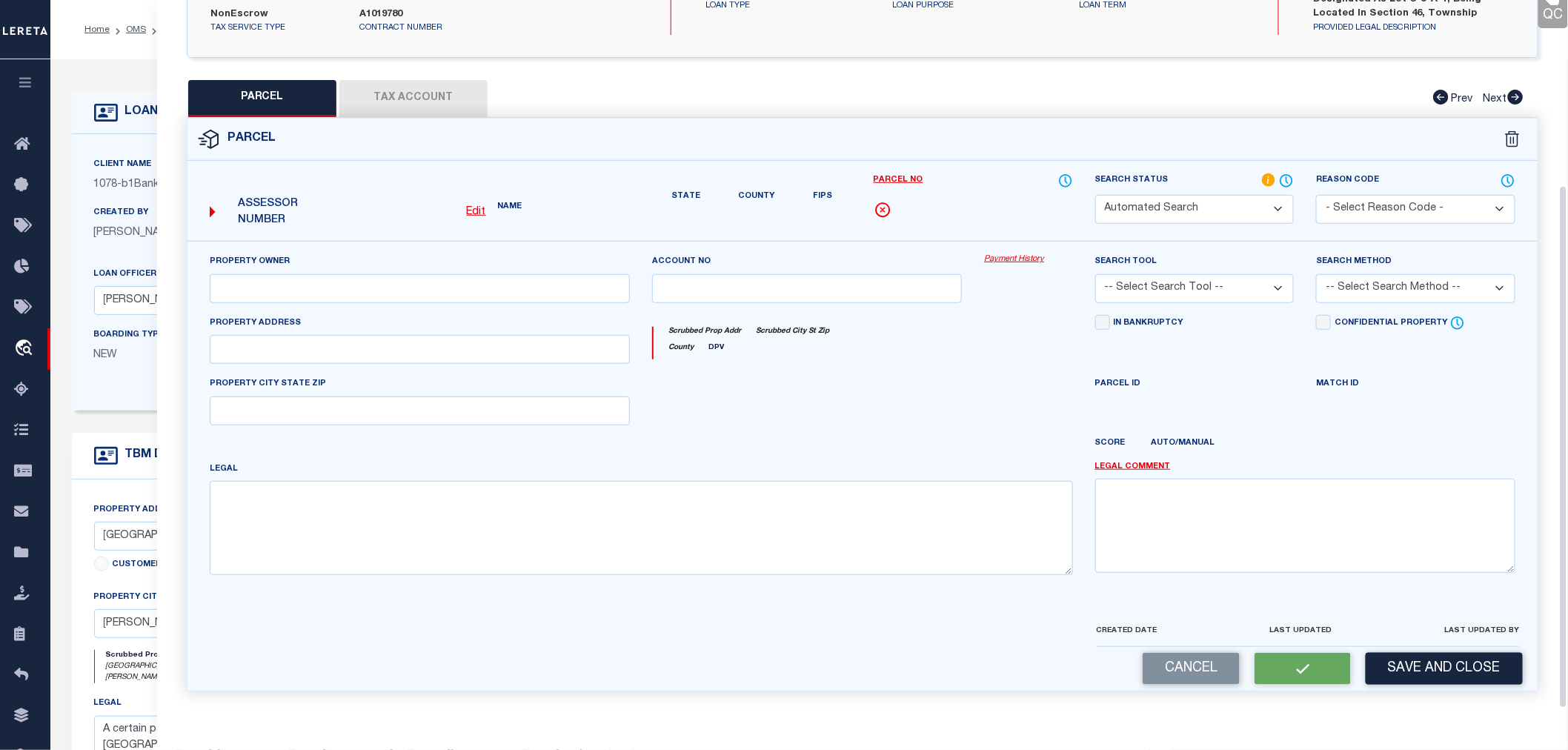
select select "RD"
type input "THE WATERS AT CONWAY LLC"
select select "AGW"
select select "LEG"
type input "4601 VILLAGE OAKS AVE"
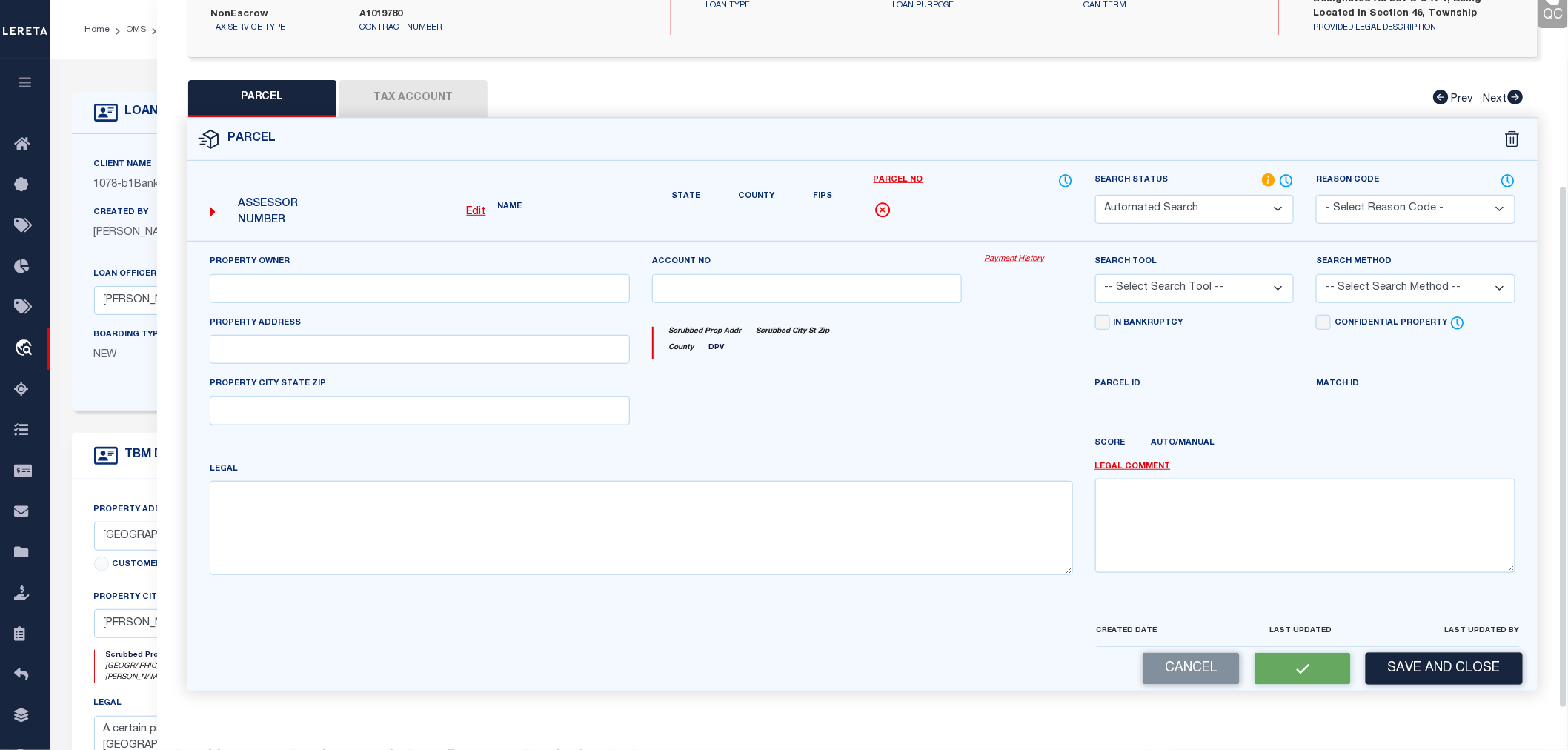
type input "Gonzales LA 70737"
type textarea "15.61 AC. SECS. 46 &12-10-3, LOT C-5-A-1 THE VILLAGE AT CONWAY PHASE 1-B (HERIT…"
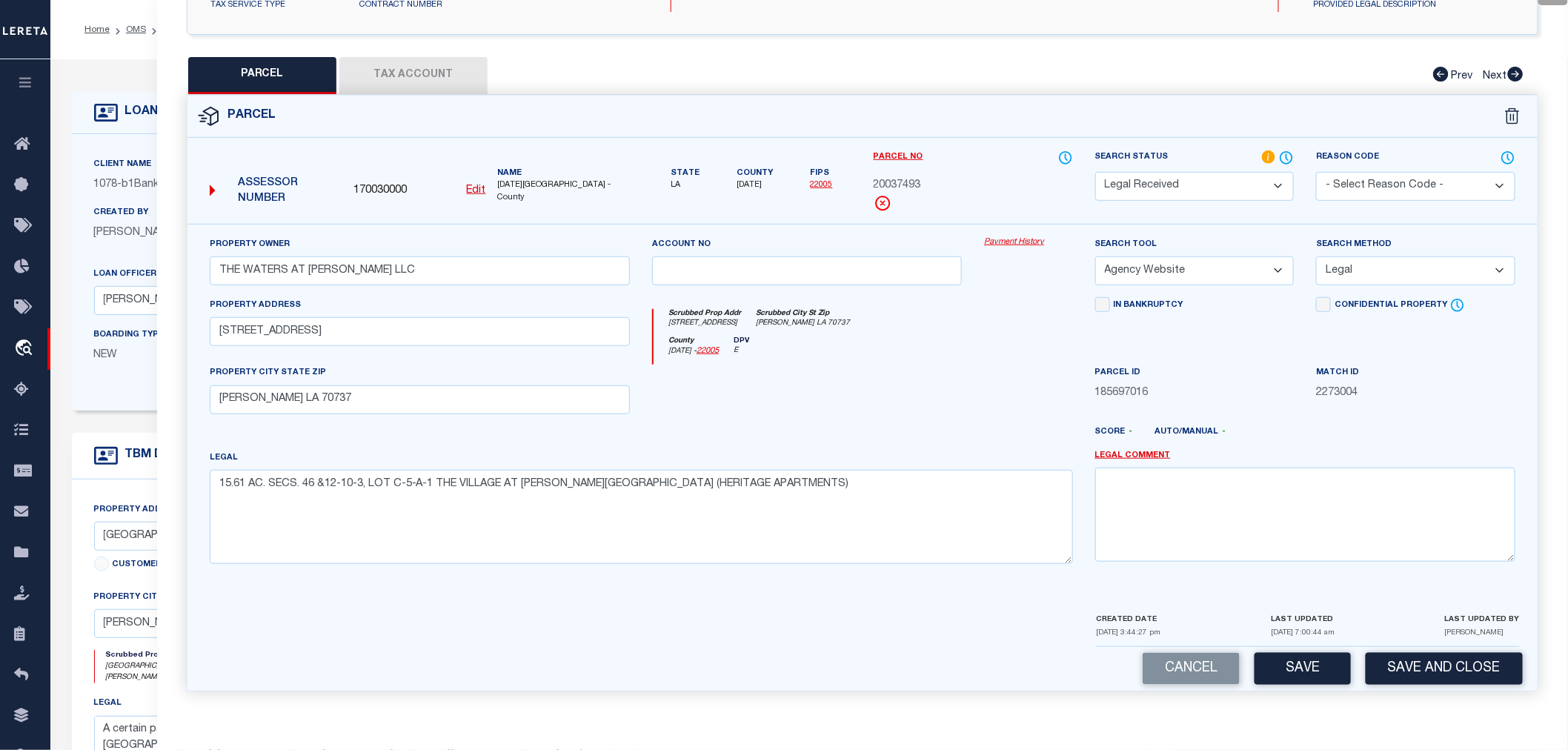
click at [402, 64] on button "Tax Account" at bounding box center [413, 75] width 149 height 37
select select "100"
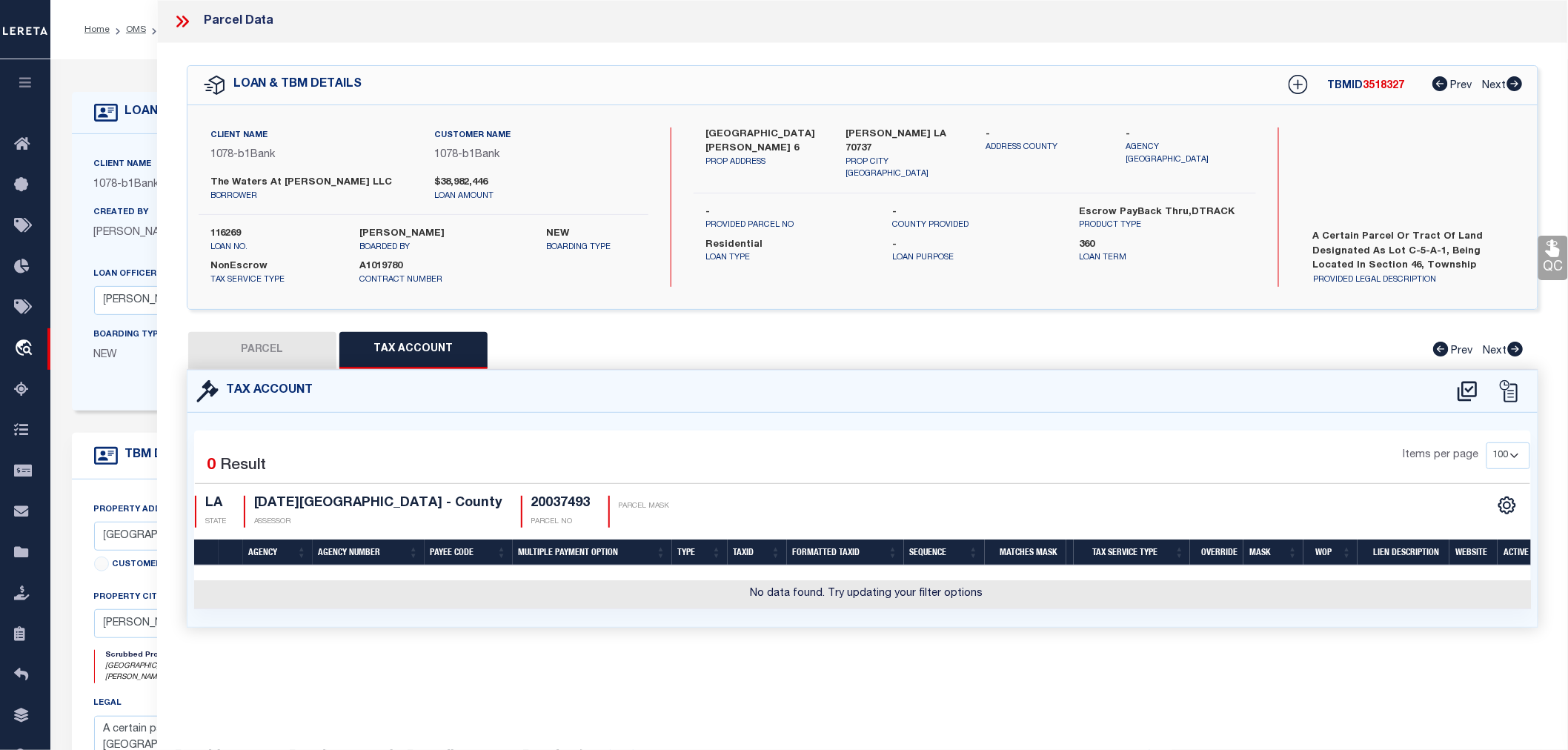
scroll to position [0, 0]
click at [1465, 389] on icon at bounding box center [1468, 392] width 24 height 24
select select "100"
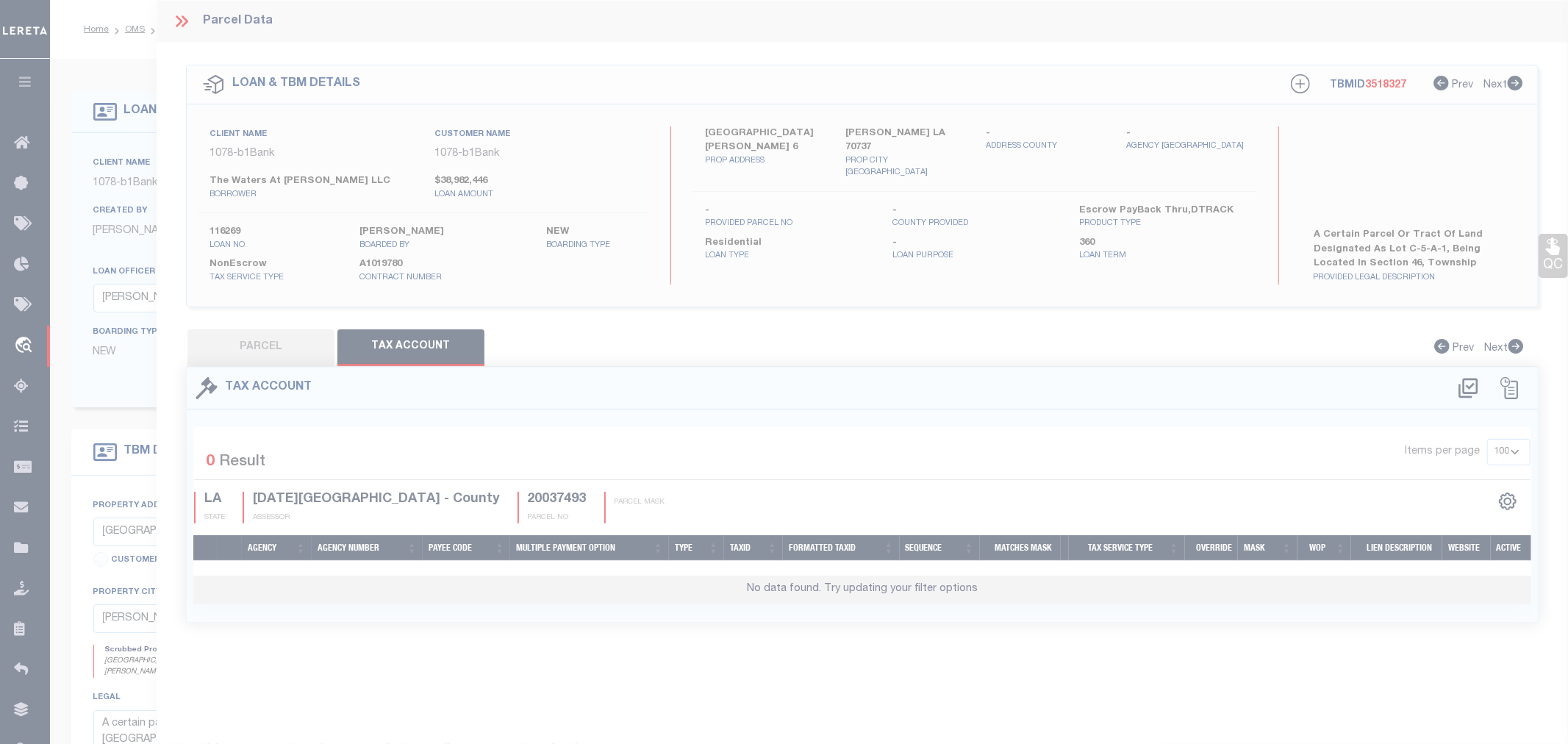
select select "100"
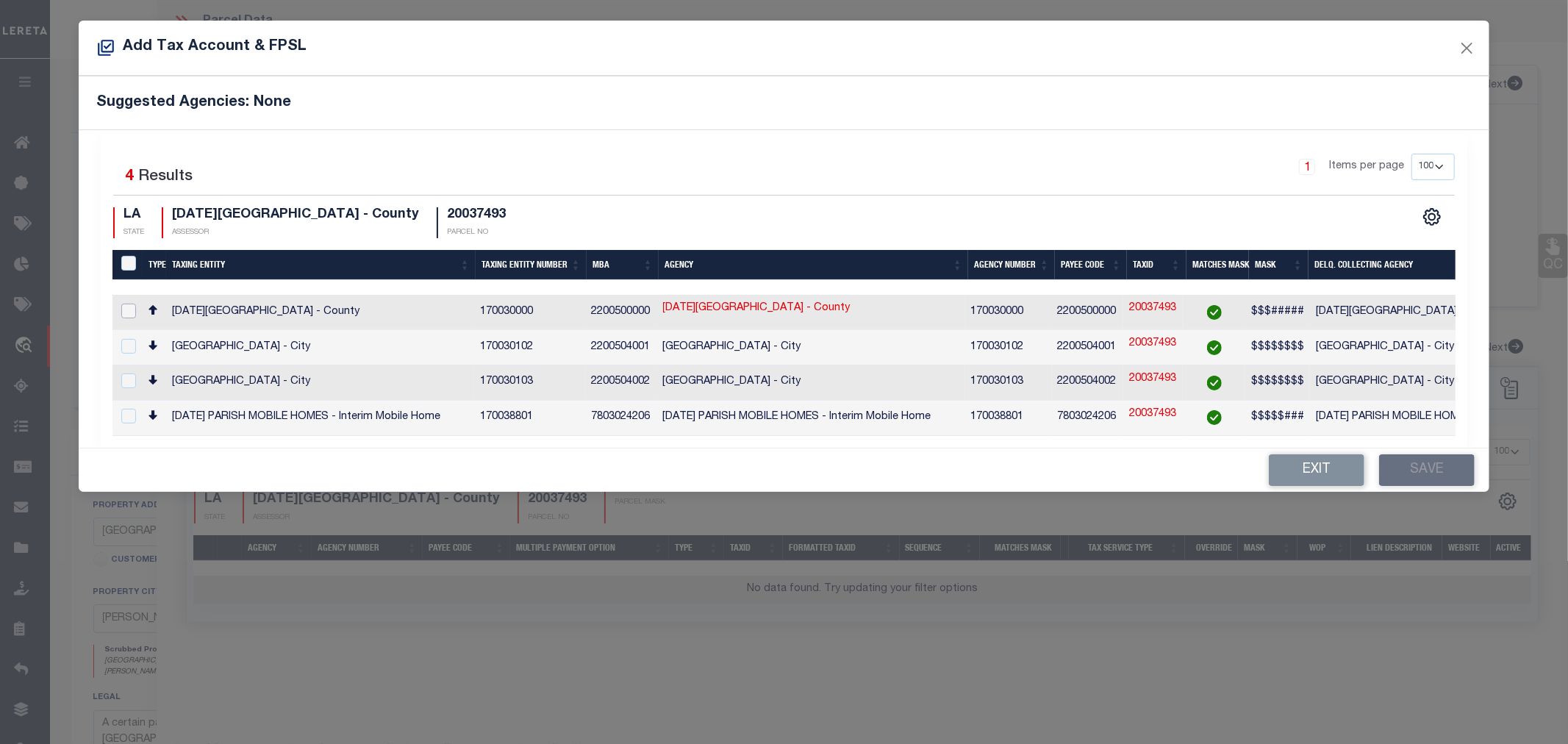
click at [128, 310] on input "checkbox" at bounding box center [128, 311] width 14 height 14
checkbox input "true"
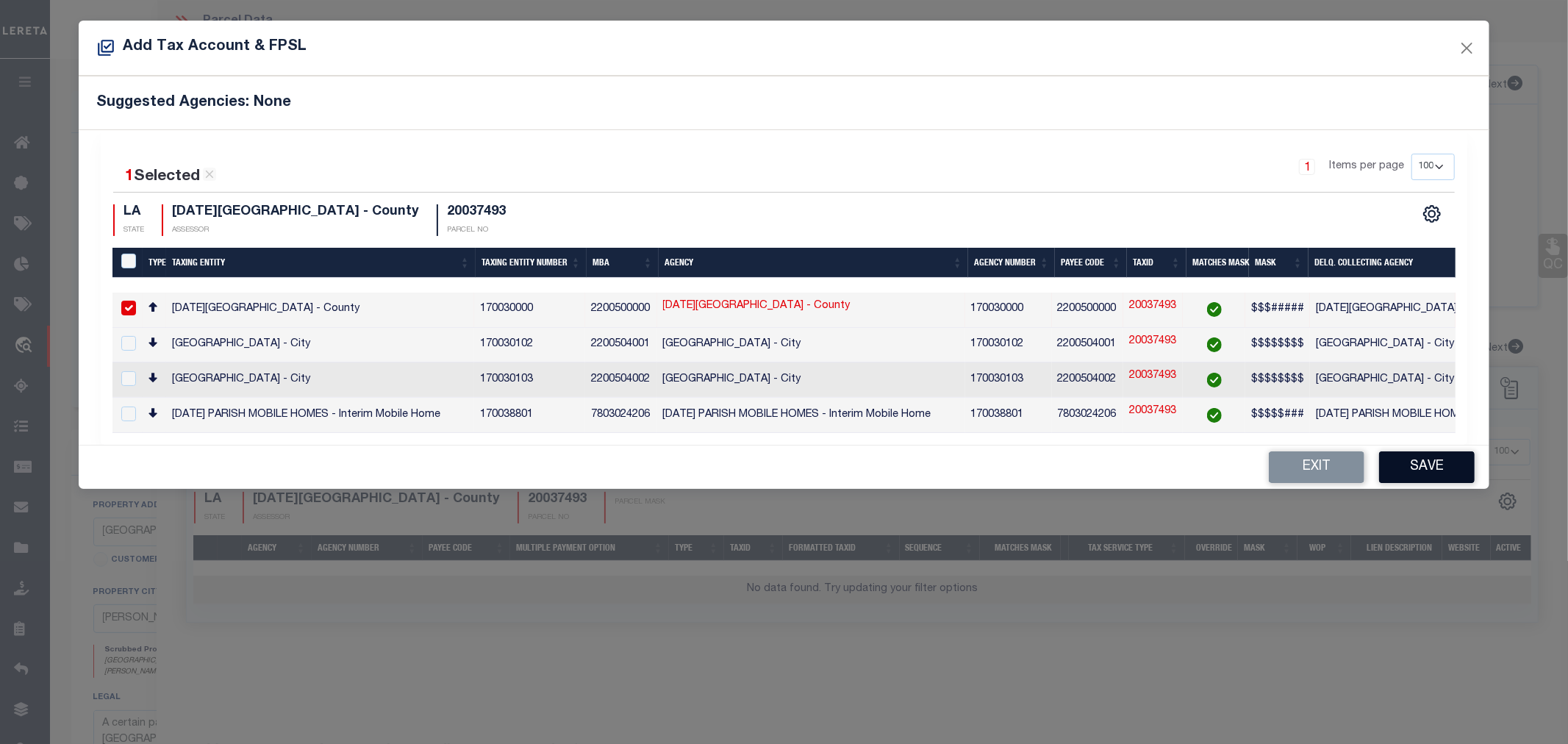
click at [1421, 472] on button "Save" at bounding box center [1427, 468] width 96 height 32
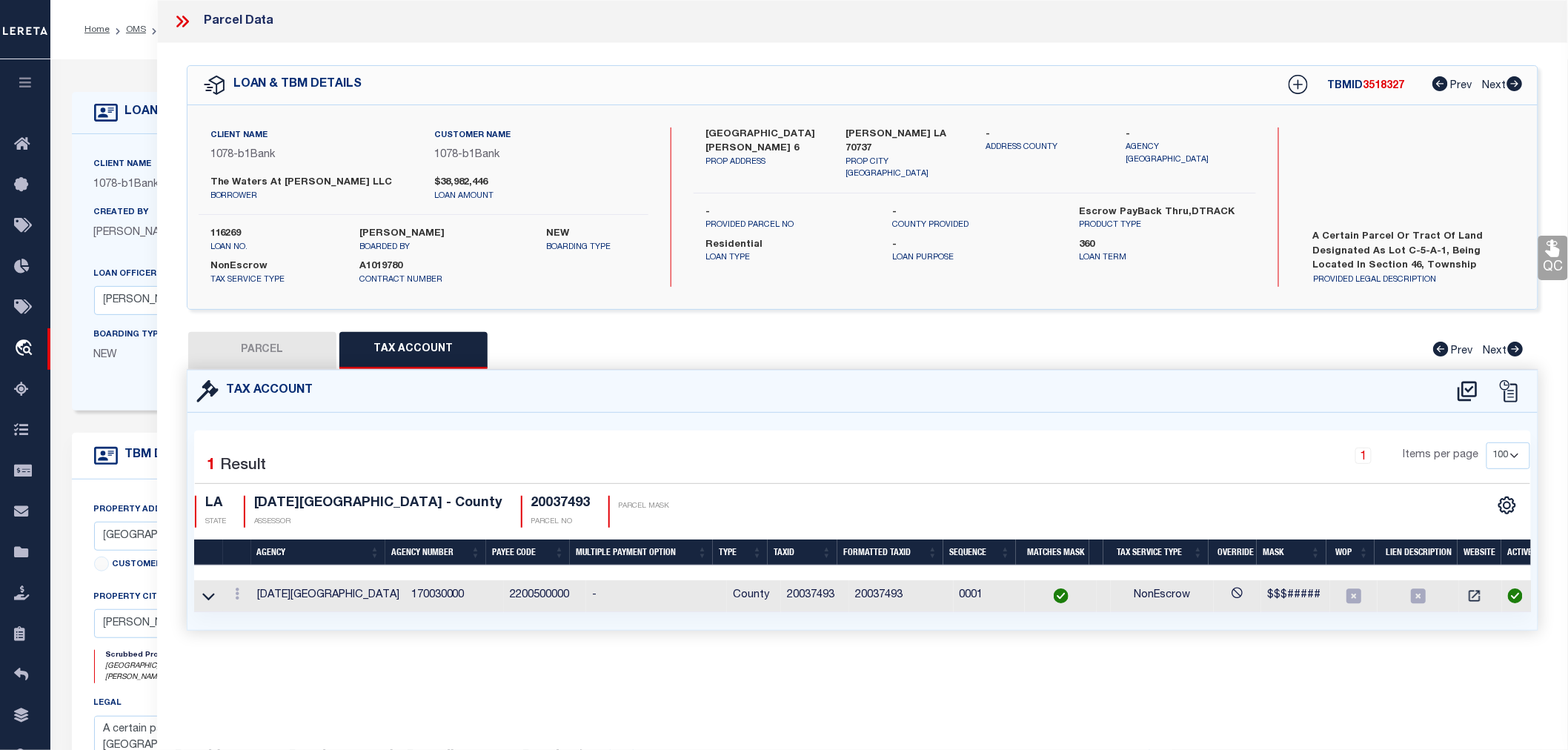
click at [222, 349] on button "PARCEL" at bounding box center [262, 351] width 149 height 37
select select "AS"
select select
checkbox input "false"
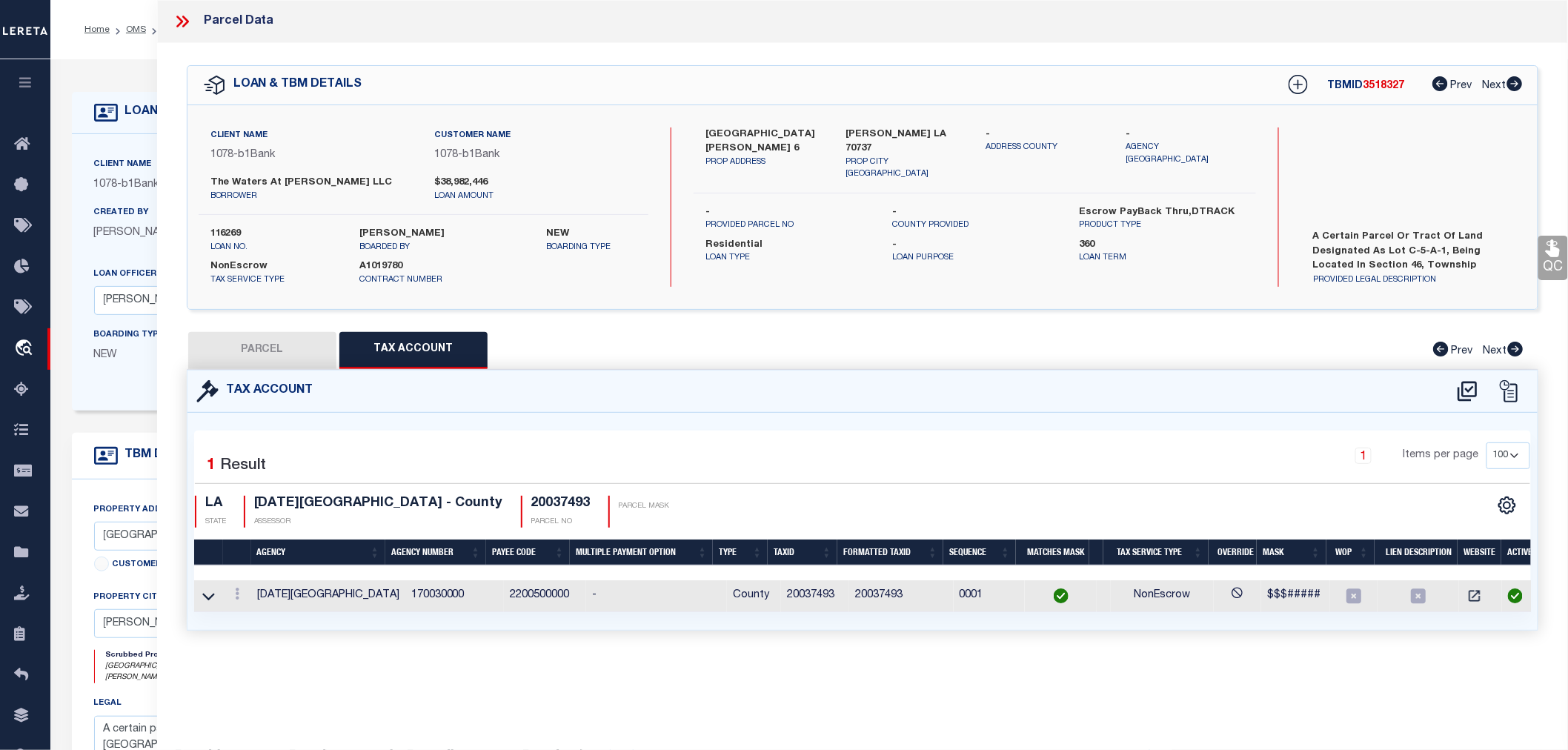
checkbox input "false"
select select "RD"
type input "THE WATERS AT CONWAY LLC"
select select "AGW"
select select "LEG"
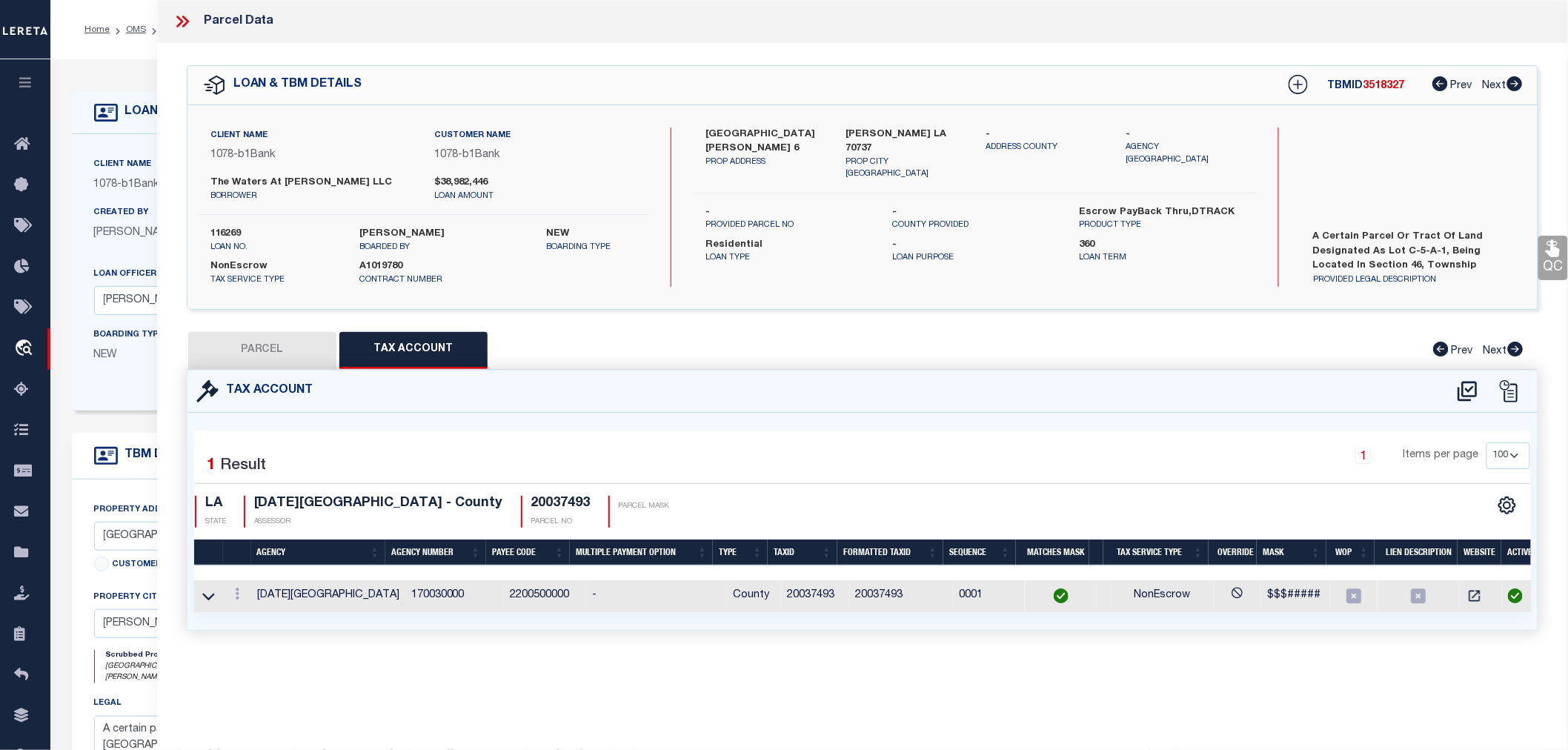
type input "4601 VILLAGE OAKS AVE"
type input "Gonzales LA 70737"
type textarea "15.61 AC. SECS. 46 &12-10-3, LOT C-5-A-1 THE VILLAGE AT CONWAY PHASE 1-B (HERIT…"
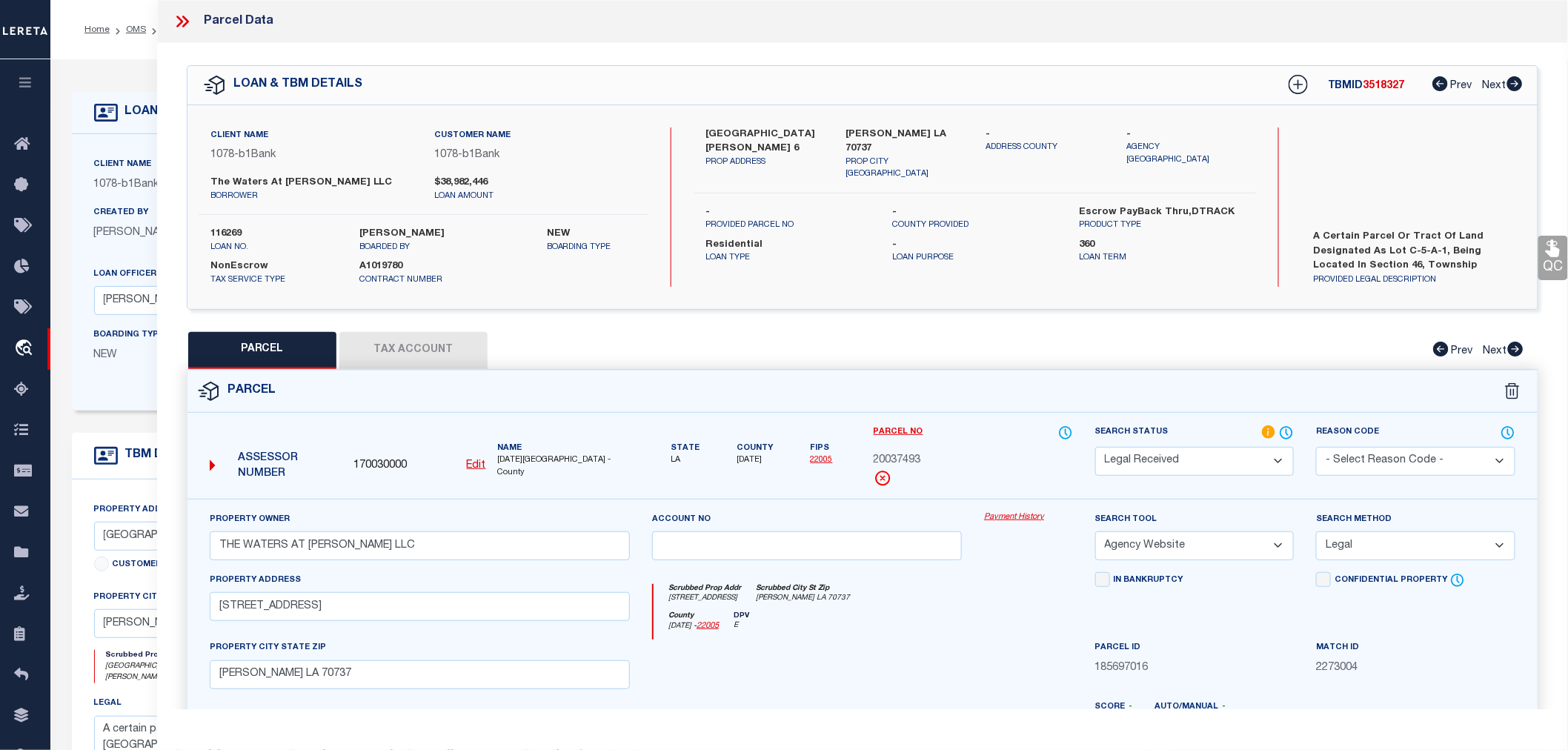
click at [1206, 466] on select "Automated Search Bad Parcel Complete Duplicate Parcel High Dollar Reporting In …" at bounding box center [1195, 462] width 199 height 29
click at [1095, 447] on select "Automated Search Bad Parcel Complete Duplicate Parcel High Dollar Reporting In …" at bounding box center [1195, 462] width 199 height 29
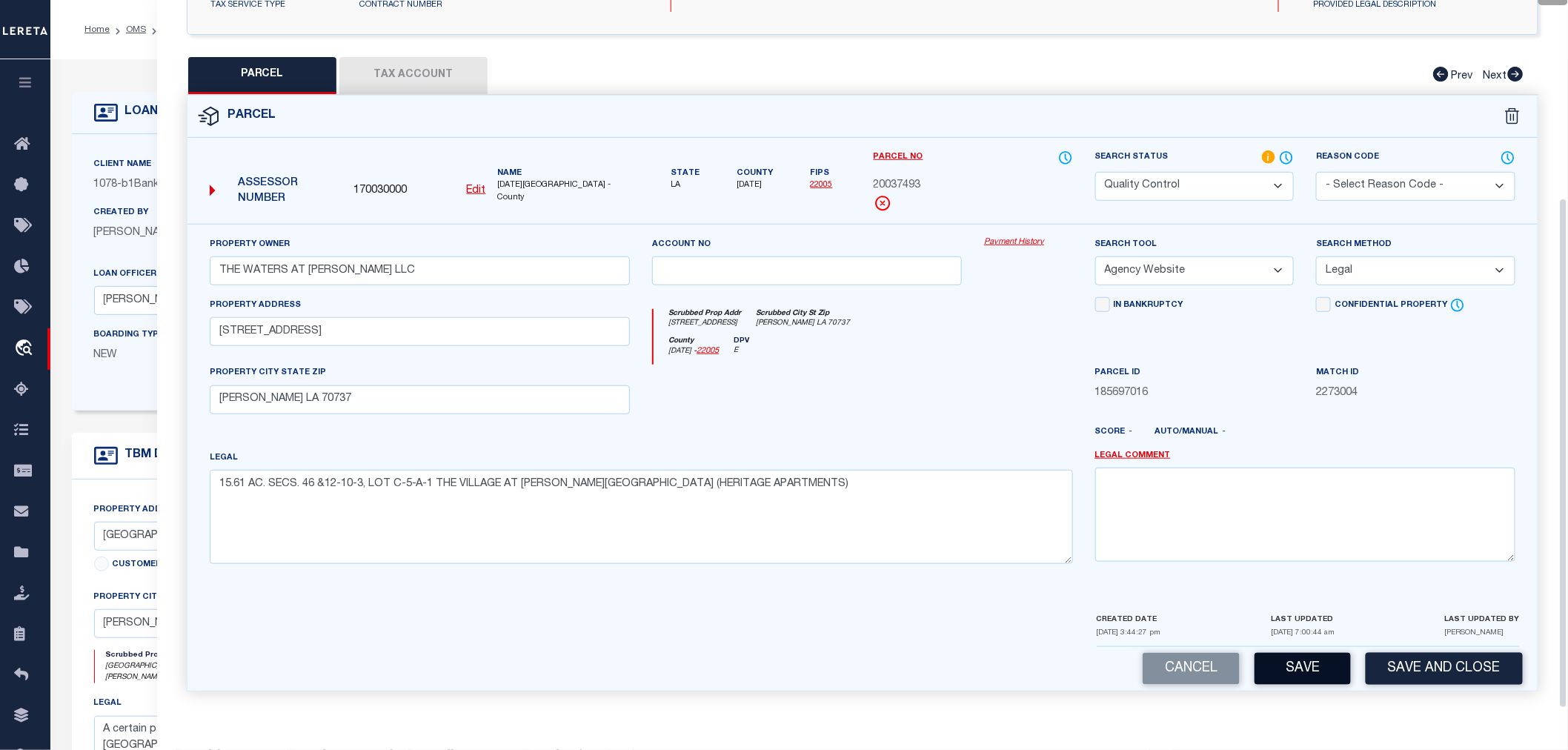
click at [1308, 669] on button "Save" at bounding box center [1303, 669] width 96 height 32
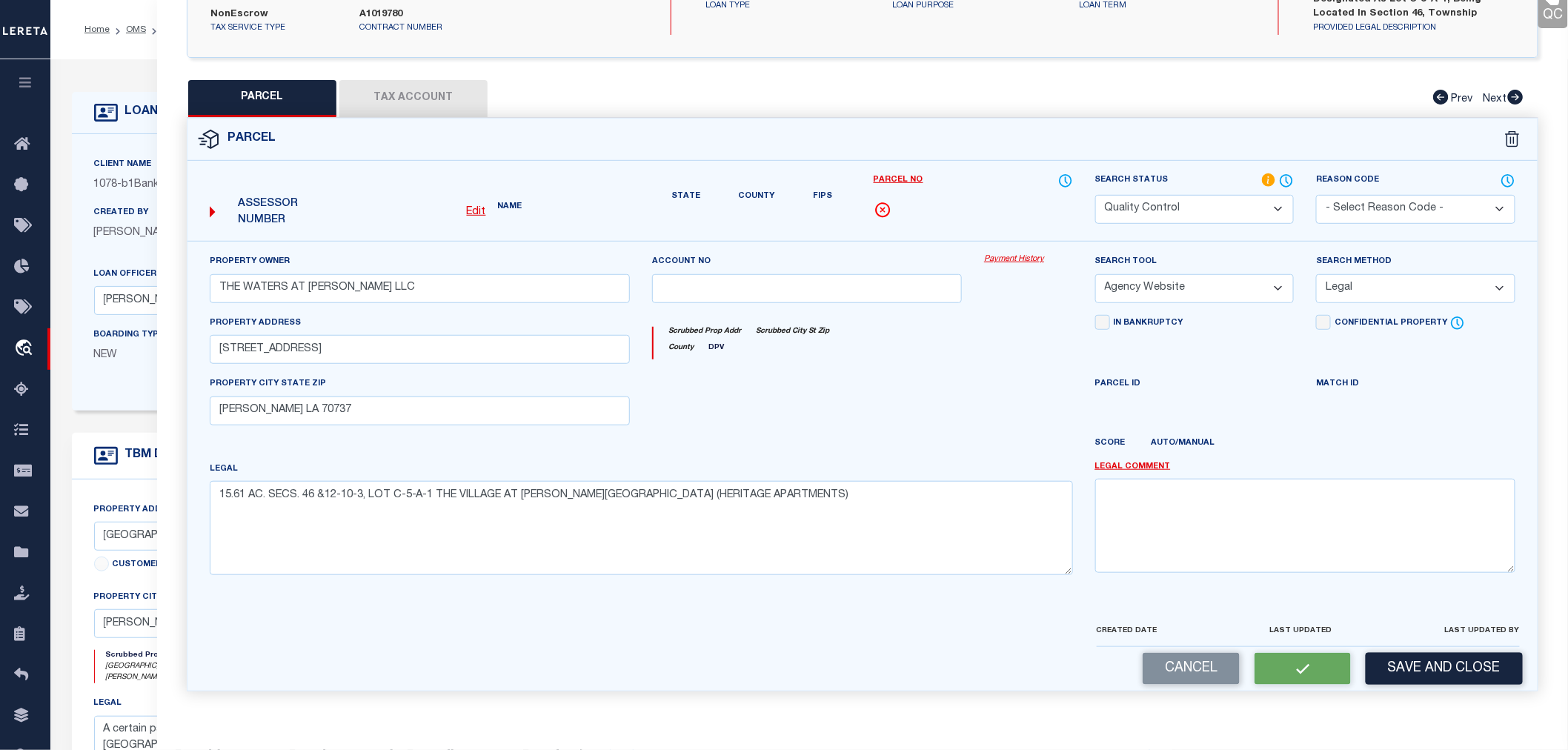
select select "AS"
select select
checkbox input "false"
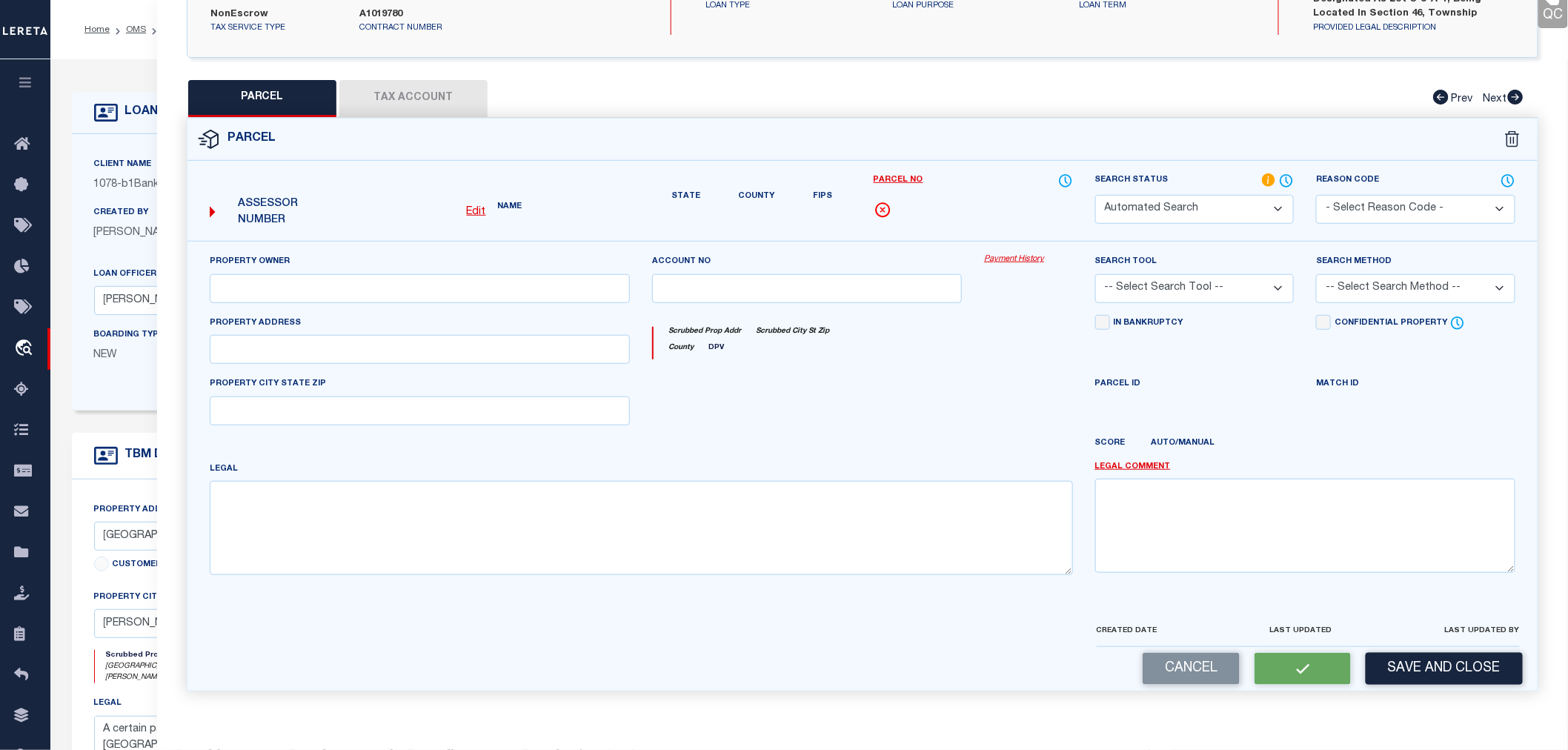
select select "QC"
type input "THE WATERS AT CONWAY LLC"
select select "AGW"
select select "LEG"
type input "4601 VILLAGE OAKS AVE"
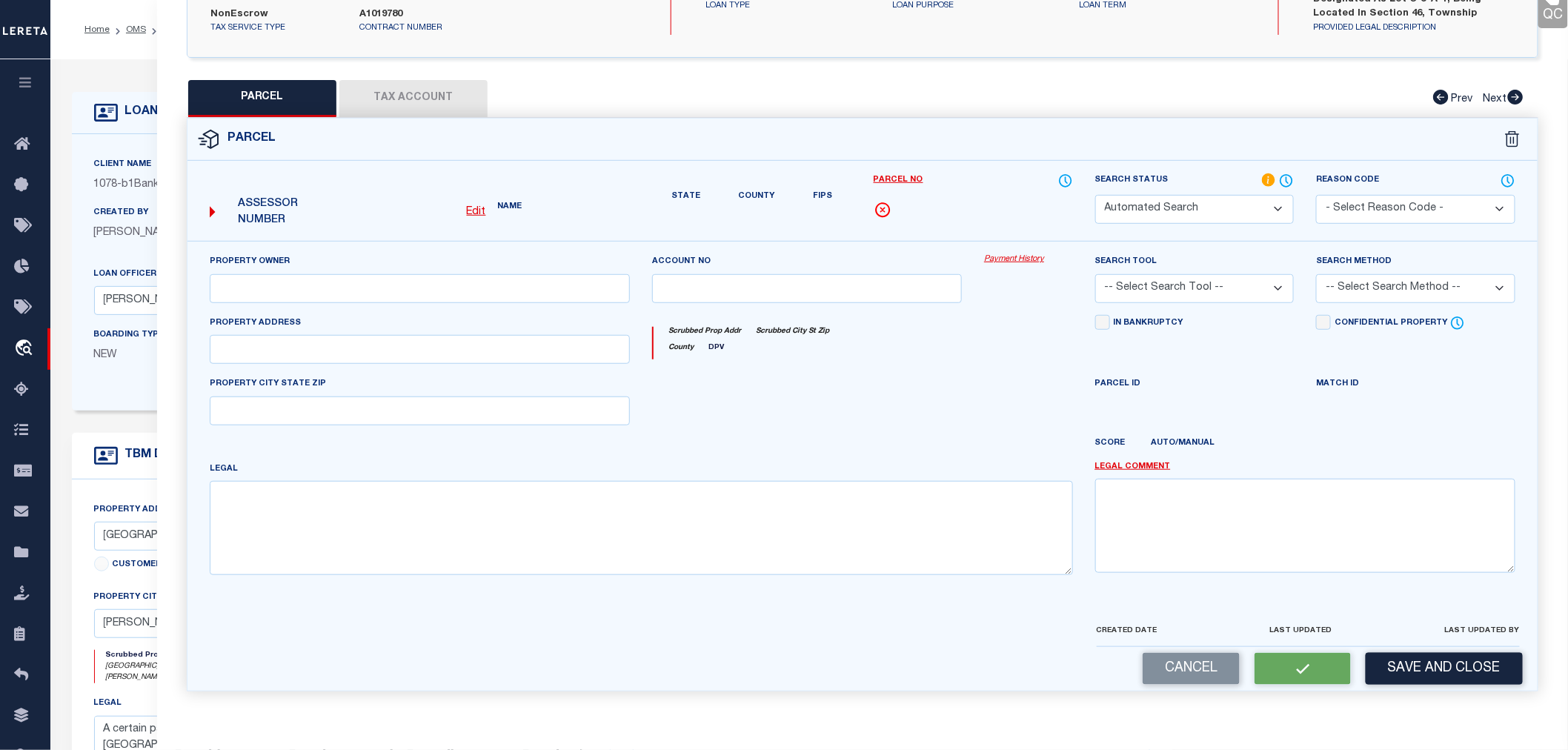
type input "Gonzales LA 70737"
type textarea "15.61 AC. SECS. 46 &12-10-3, LOT C-5-A-1 THE VILLAGE AT CONWAY PHASE 1-B (HERIT…"
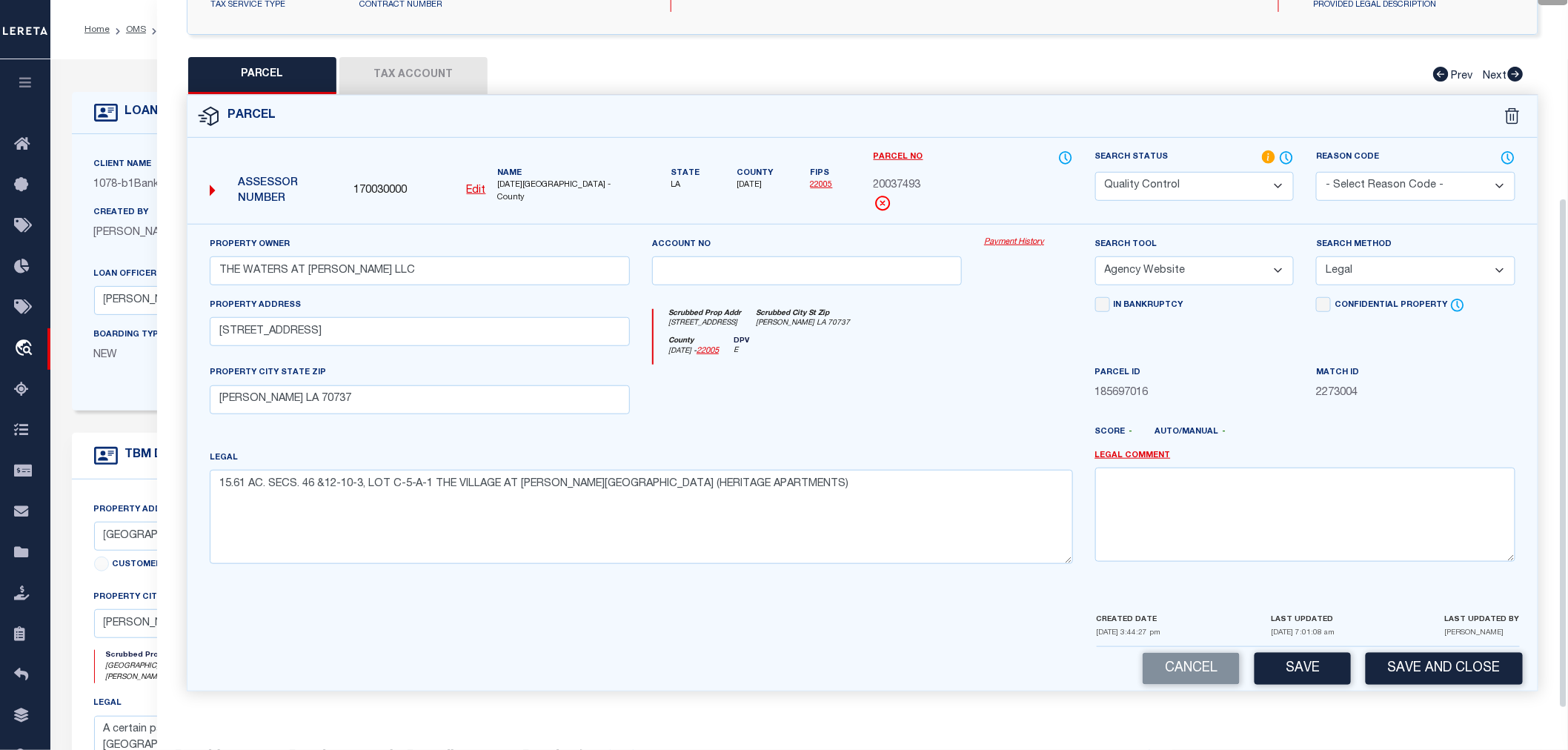
scroll to position [0, 0]
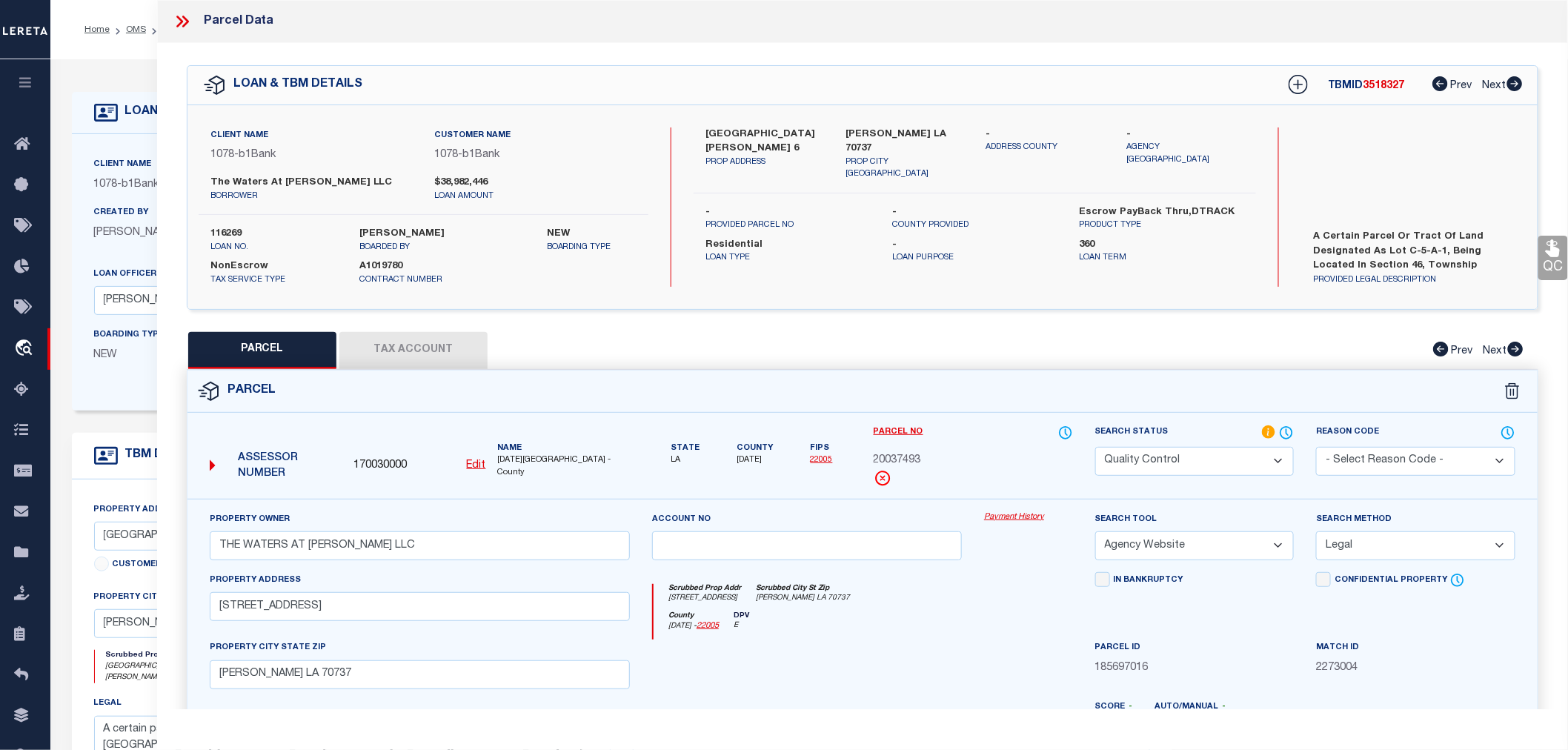
click at [1376, 87] on span "3518327" at bounding box center [1384, 86] width 42 height 10
copy span "3518327"
click at [226, 230] on label "116269" at bounding box center [274, 234] width 128 height 14
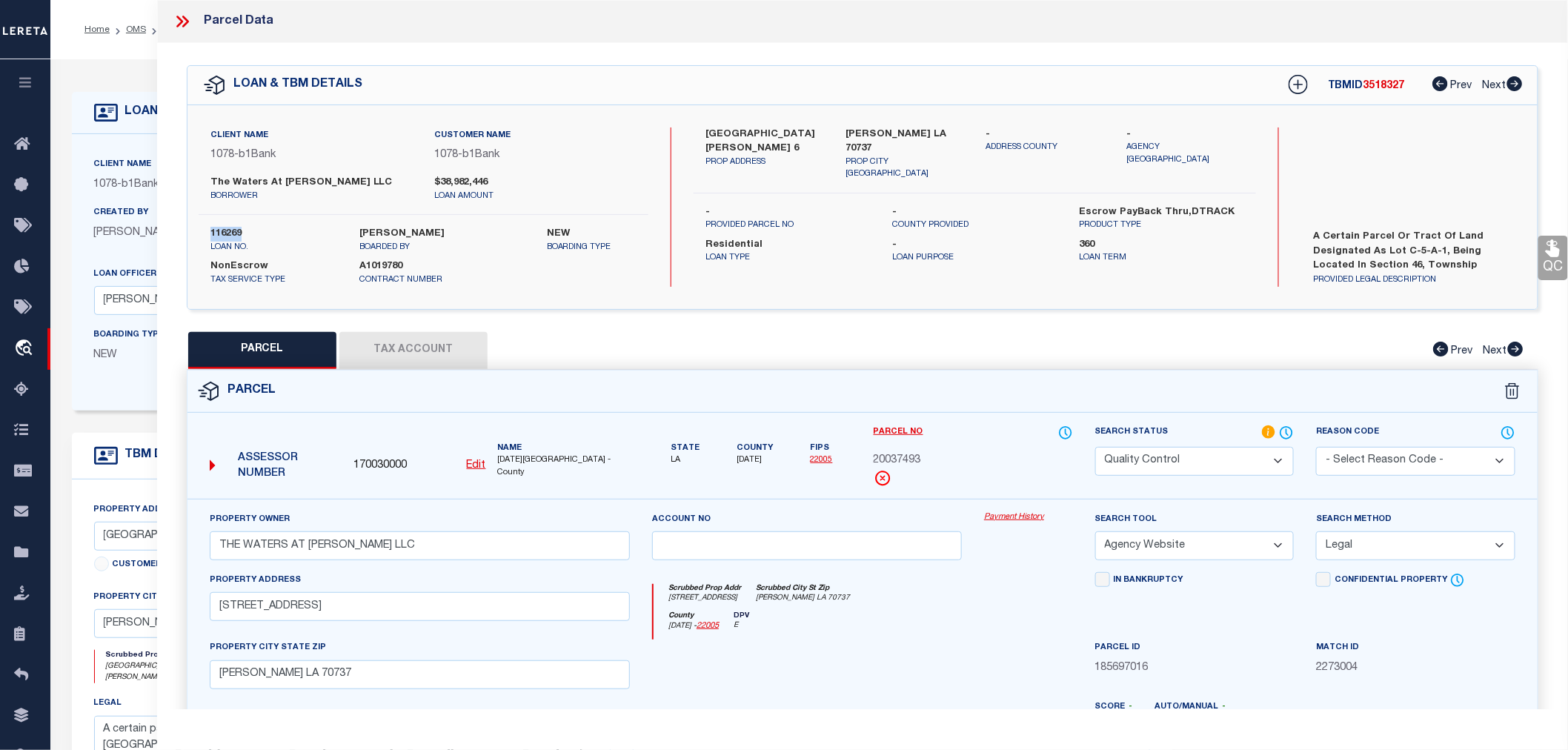
copy label "116269"
click at [906, 454] on span "20037493" at bounding box center [897, 461] width 47 height 16
copy span "20037493"
drag, startPoint x: 176, startPoint y: 21, endPoint x: 203, endPoint y: 10, distance: 29.2
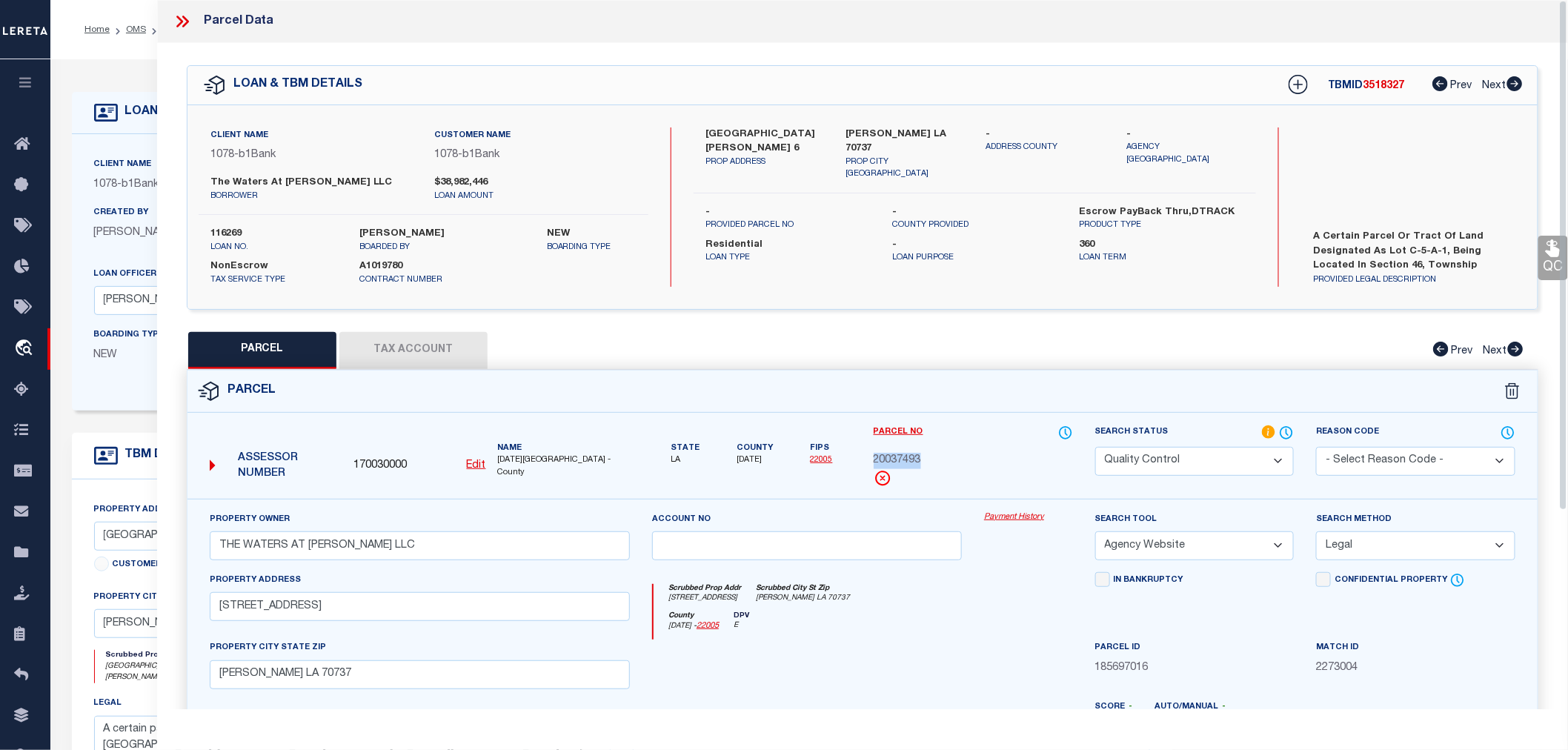
click at [176, 21] on icon at bounding box center [182, 22] width 19 height 19
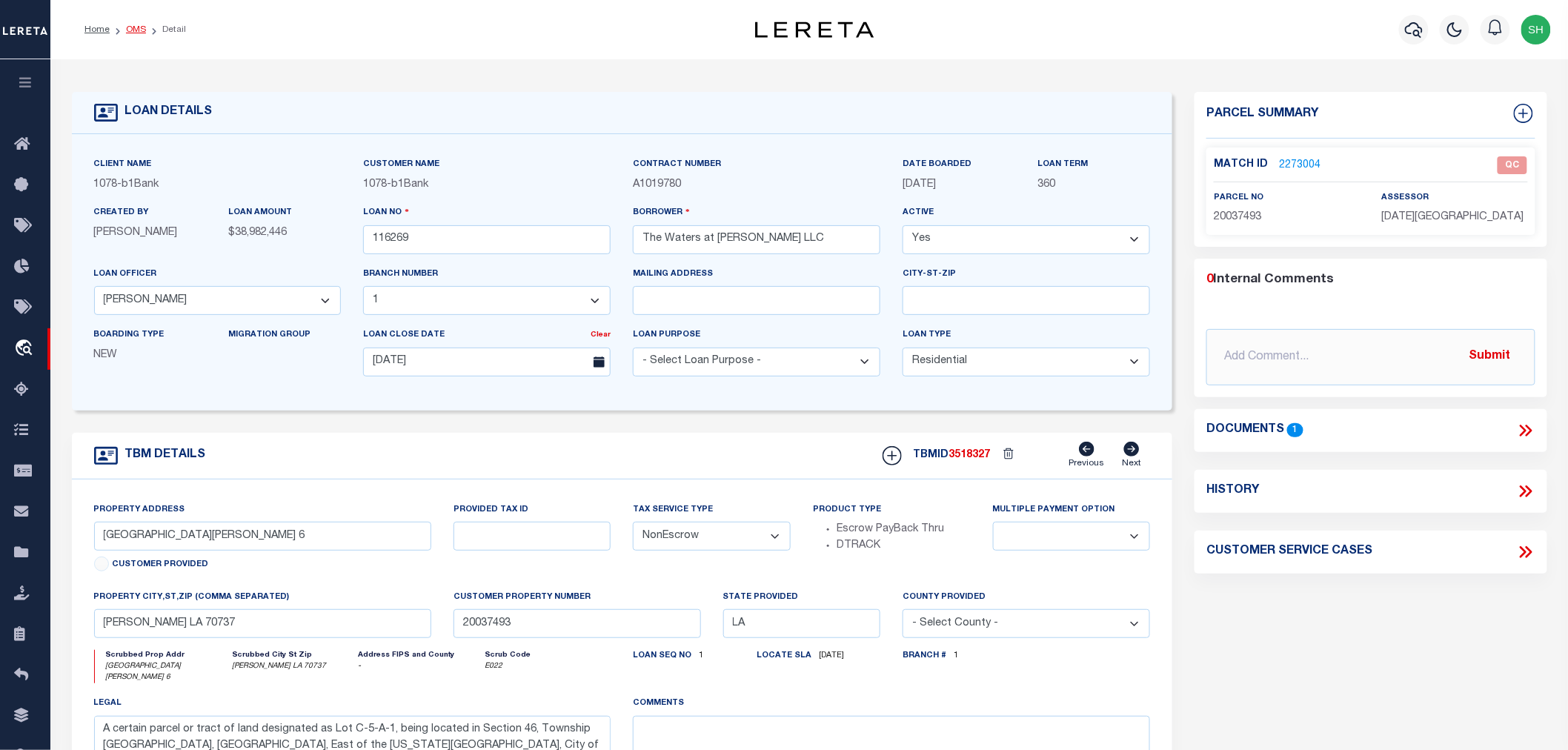
click at [136, 31] on link "OMS" at bounding box center [136, 29] width 20 height 9
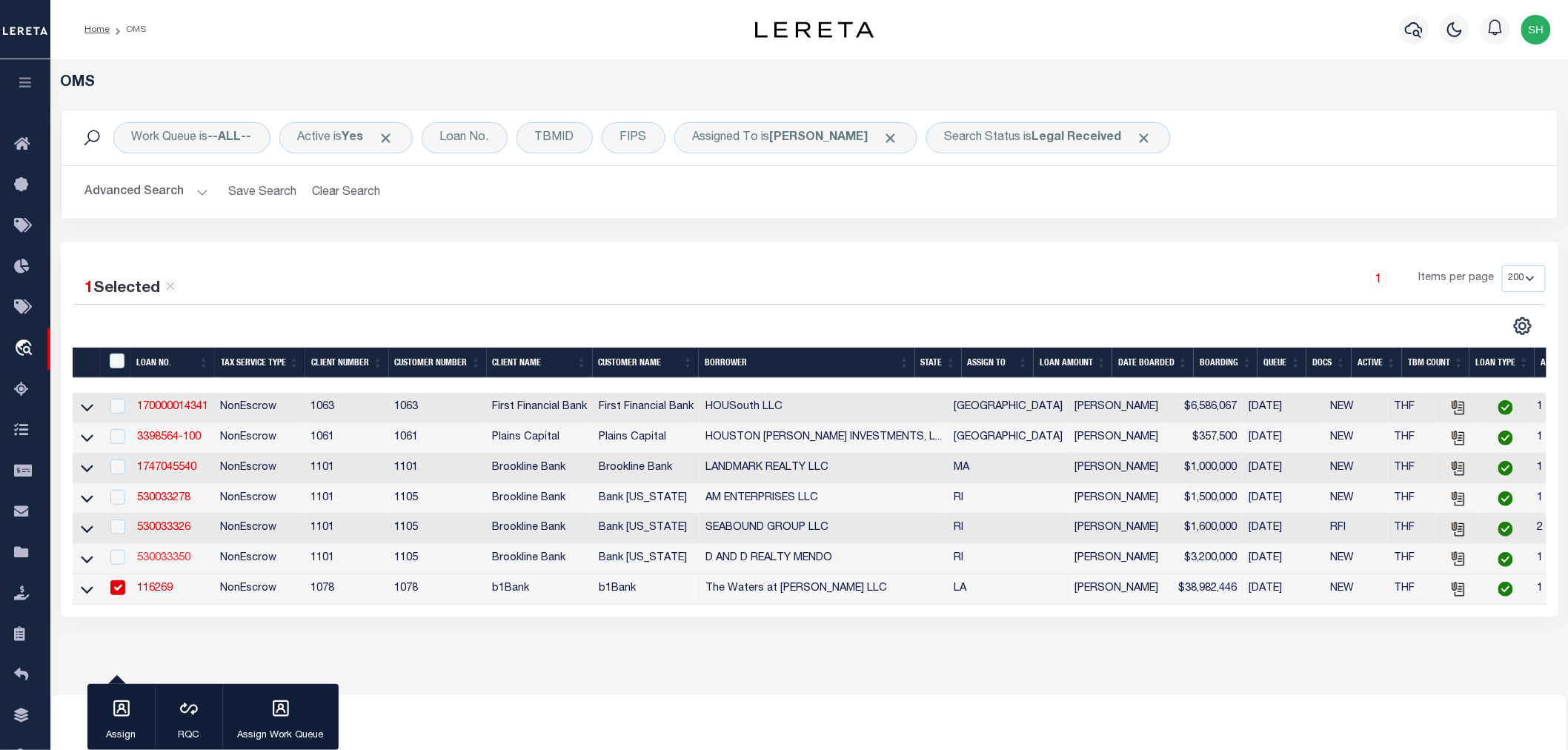
click at [166, 560] on link "530033350" at bounding box center [164, 558] width 53 height 10
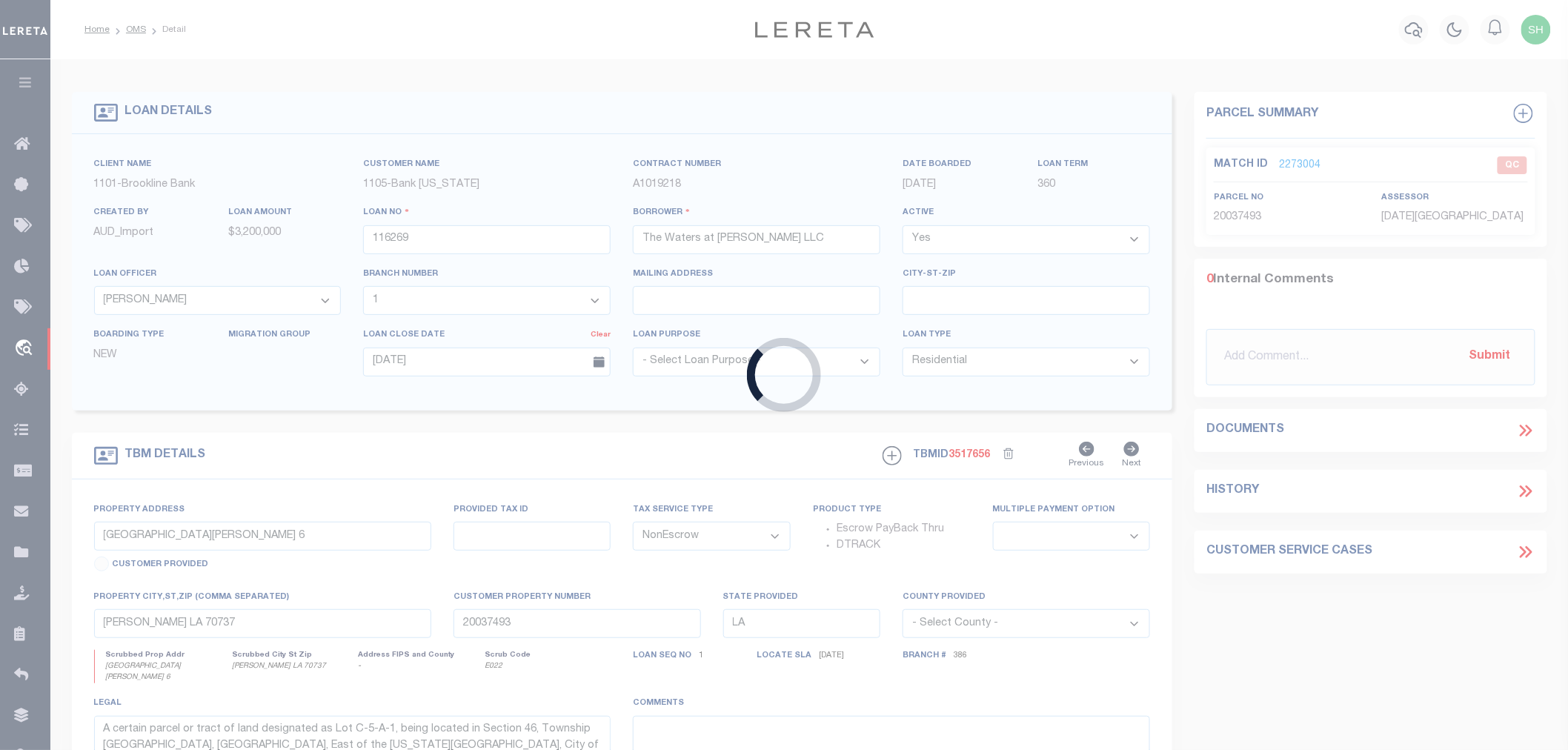
type input "530033350"
type input "D AND D REALTY MENDO"
select select
select select "100"
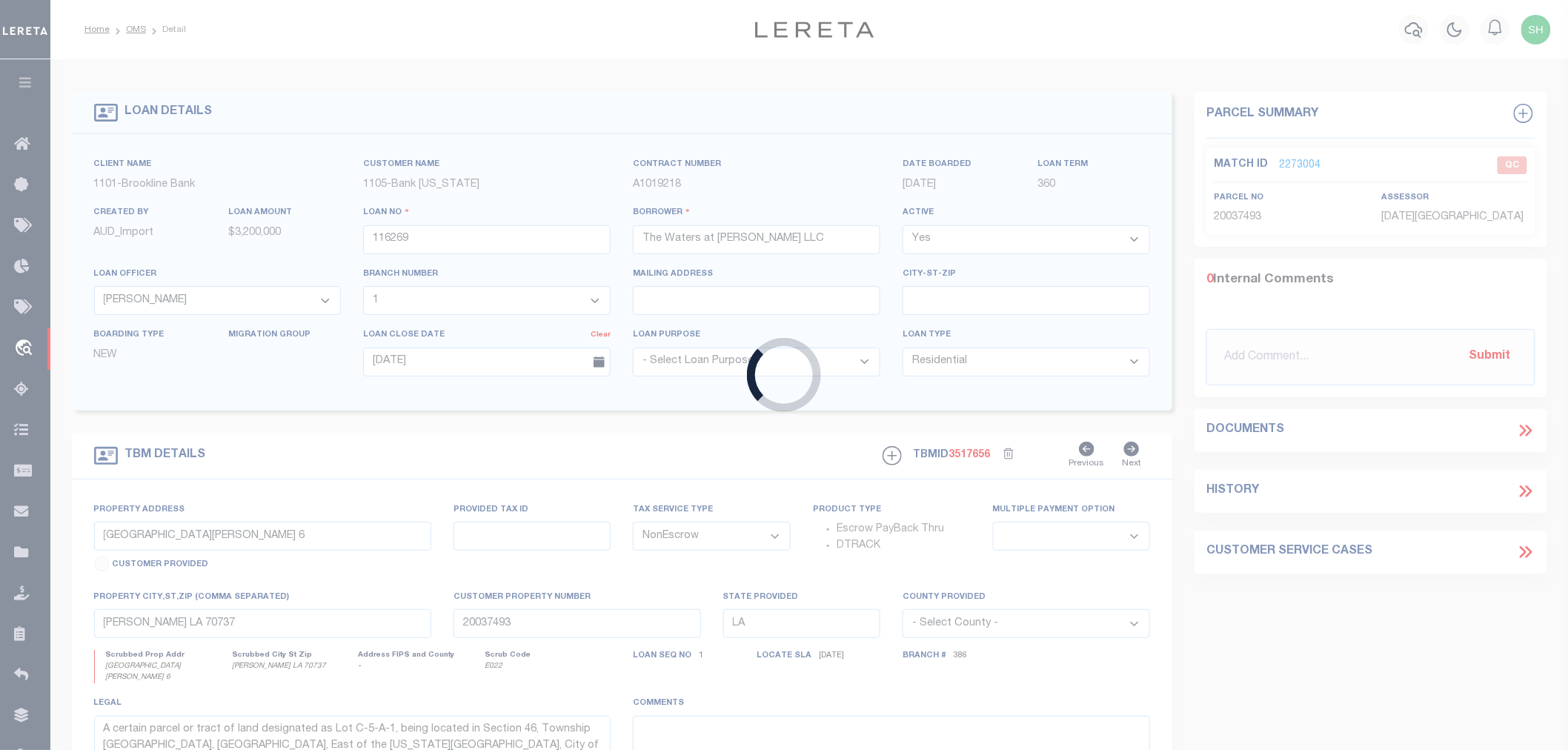
select select
type input "1067 MENDON ROAD"
type input "48E-012-005"
type input "WOONSOCKET RI 02895"
type input "31277"
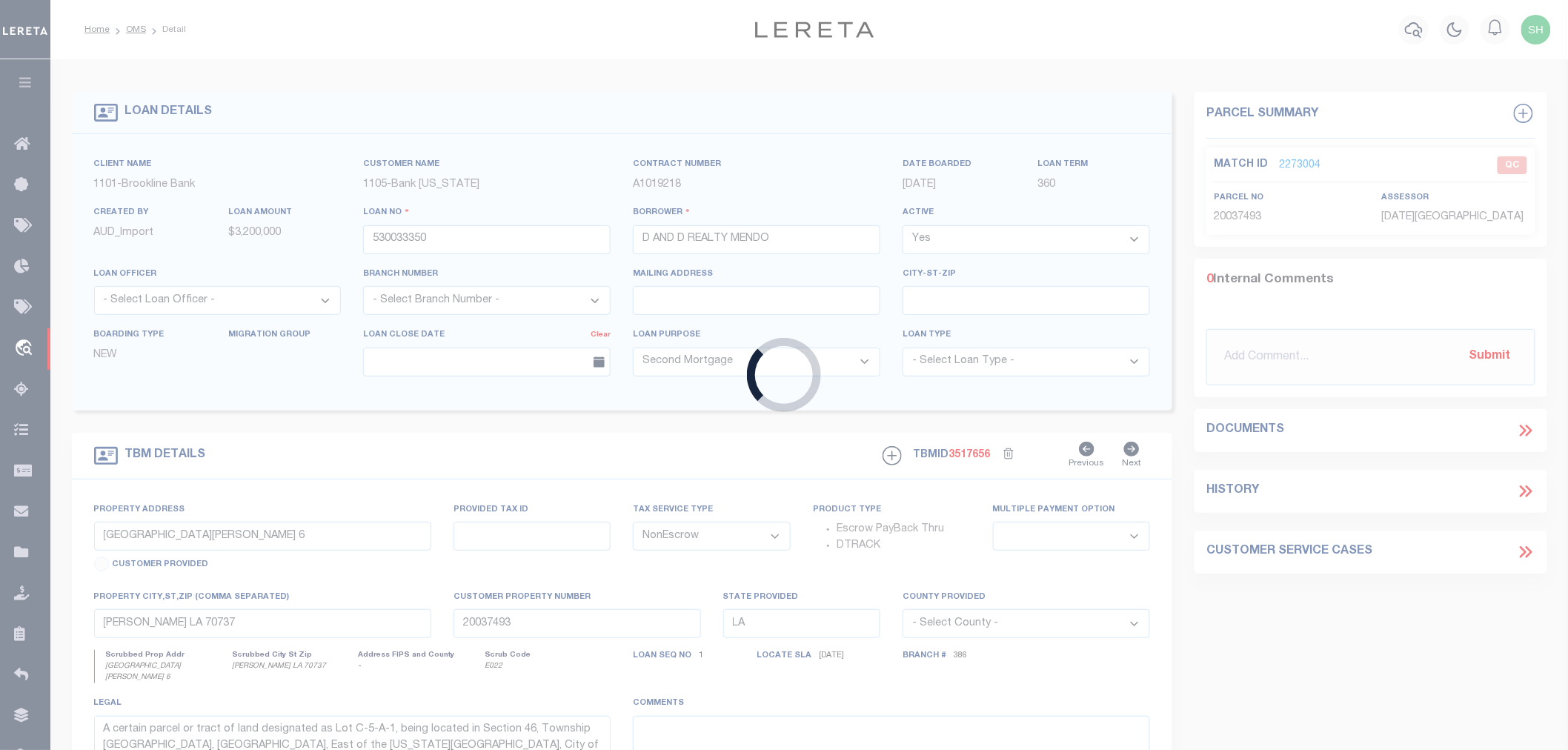
type input "RI"
select select
select select "3656"
select select "1754"
select select "4"
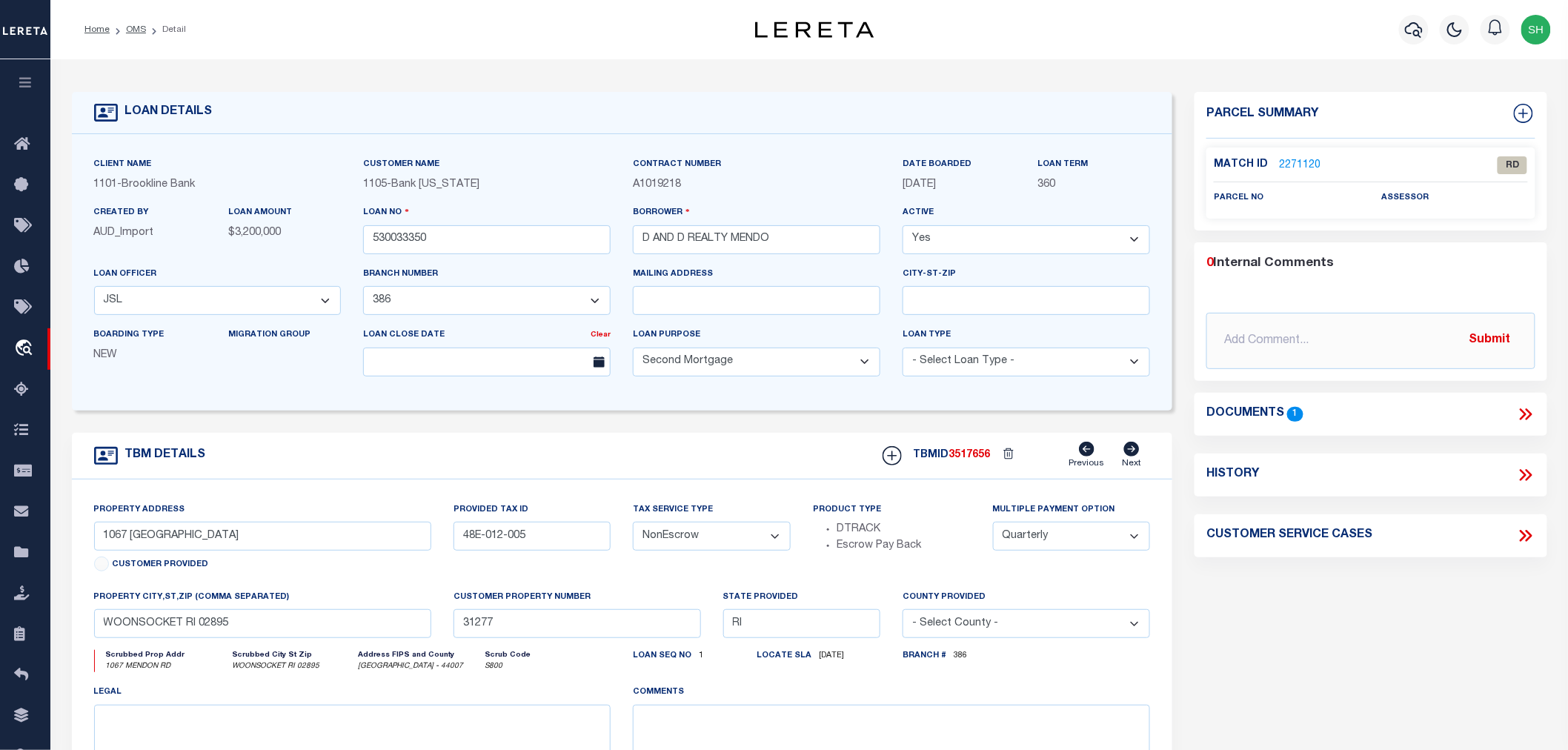
click at [1519, 415] on icon at bounding box center [1525, 414] width 19 height 19
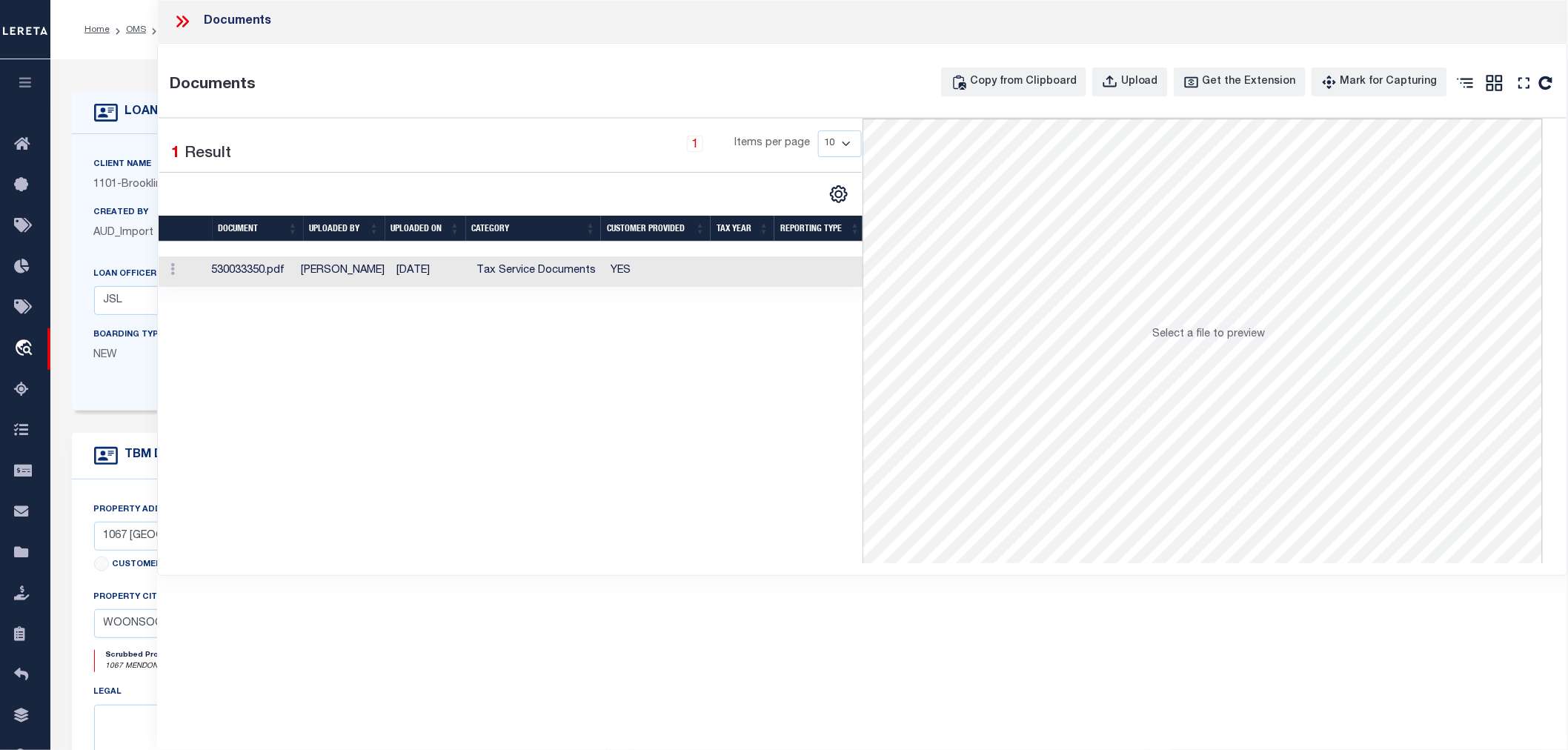
click at [438, 272] on td "[DATE]" at bounding box center [430, 271] width 80 height 31
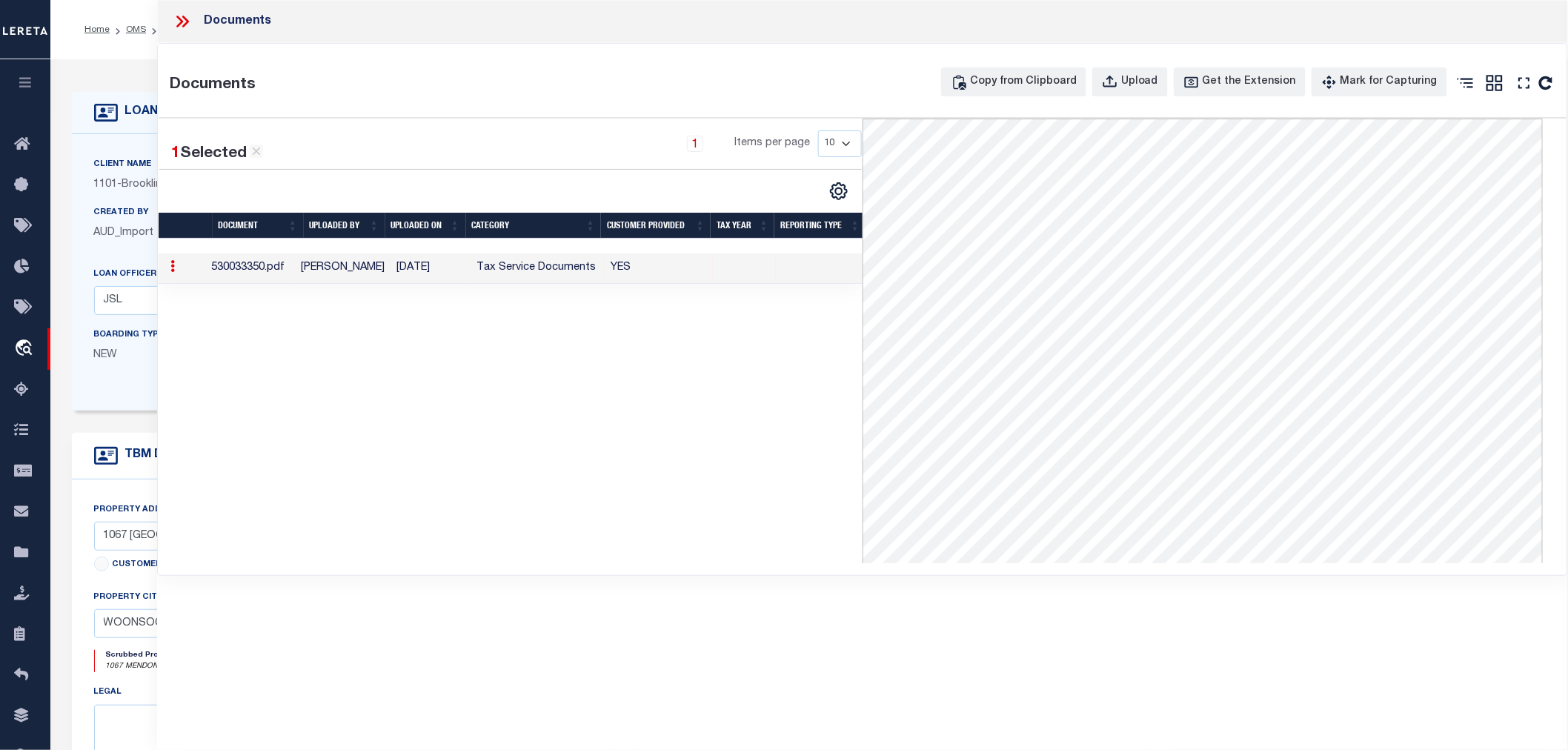
click at [185, 19] on icon at bounding box center [185, 21] width 6 height 12
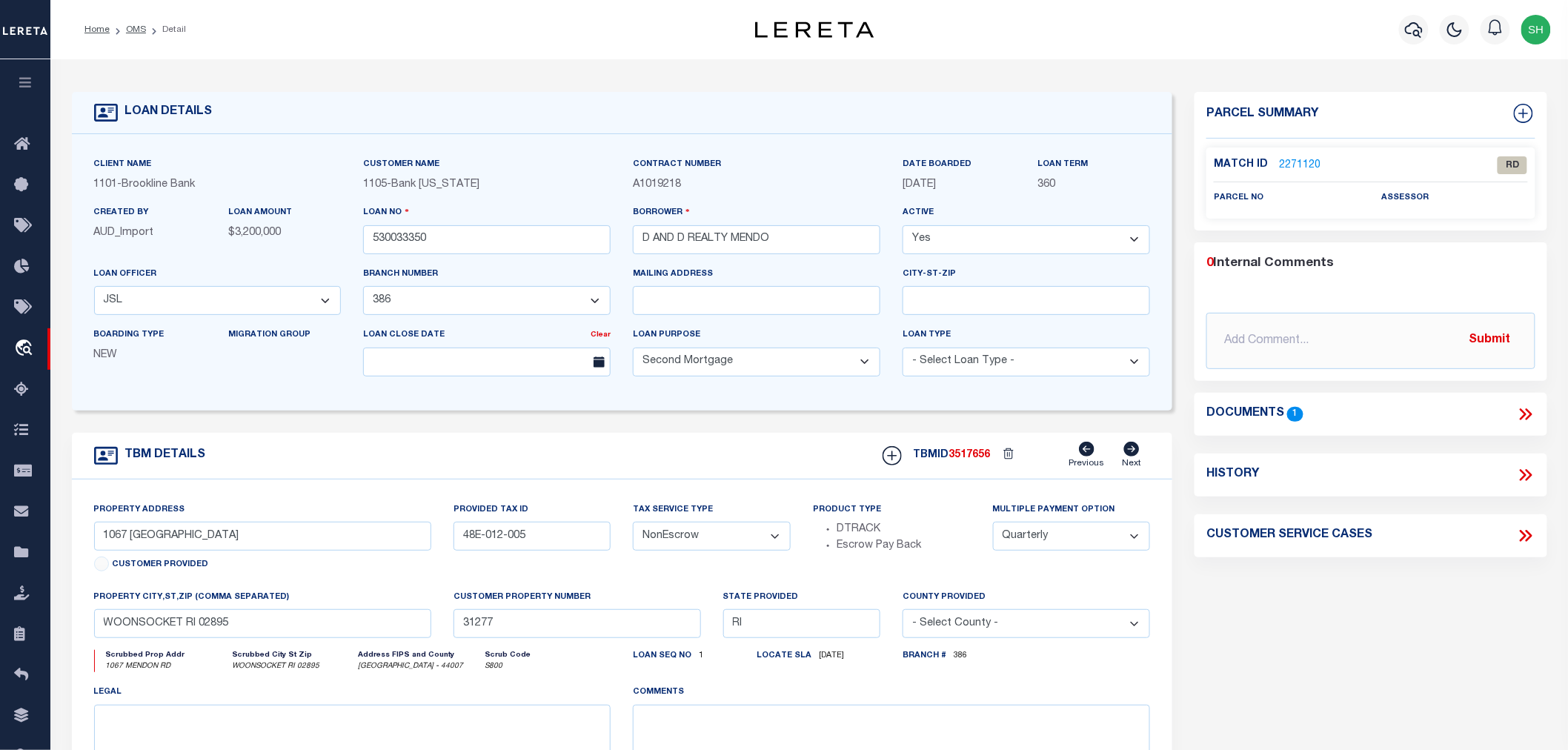
click at [1297, 159] on link "2271120" at bounding box center [1300, 165] width 42 height 15
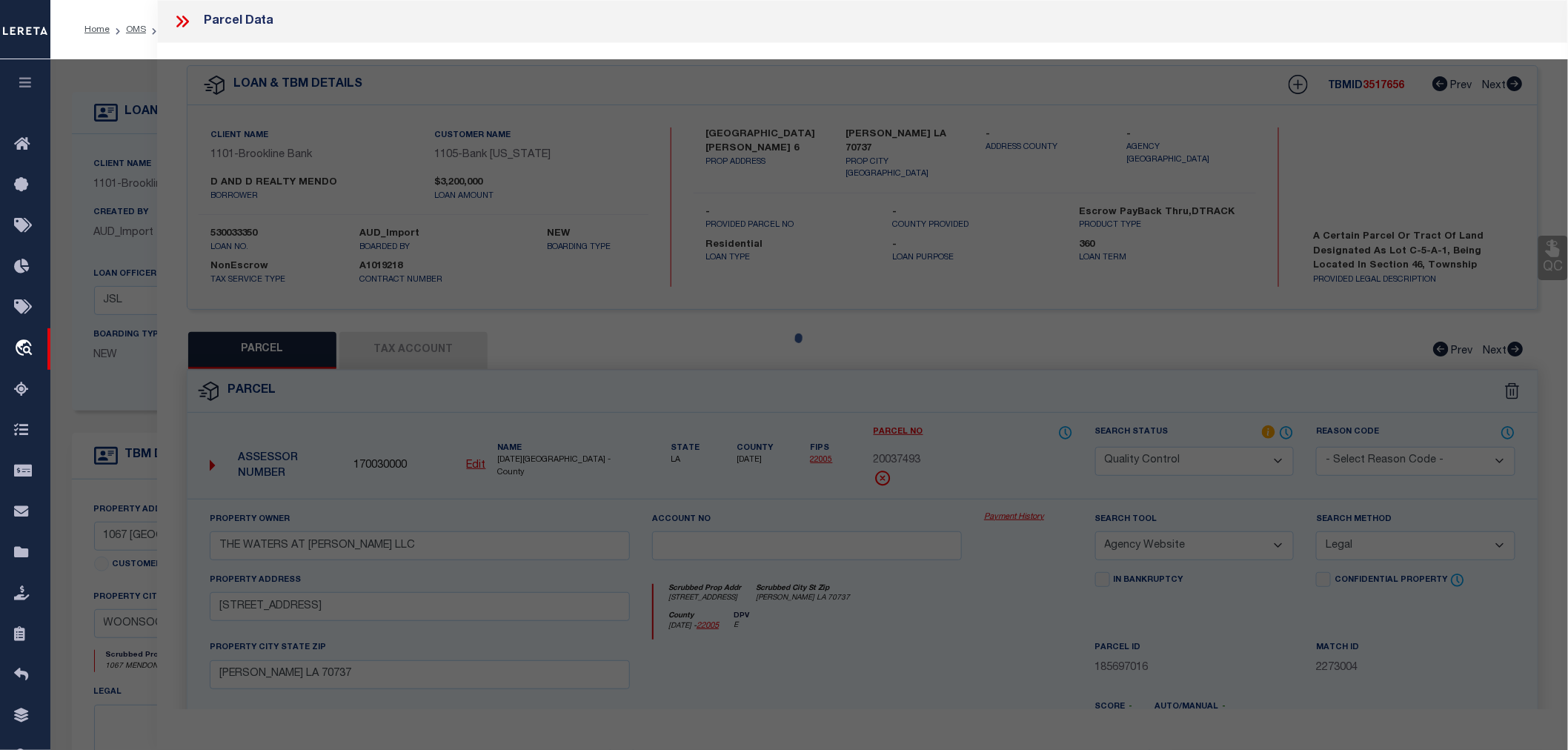
select select "AS"
select select
checkbox input "false"
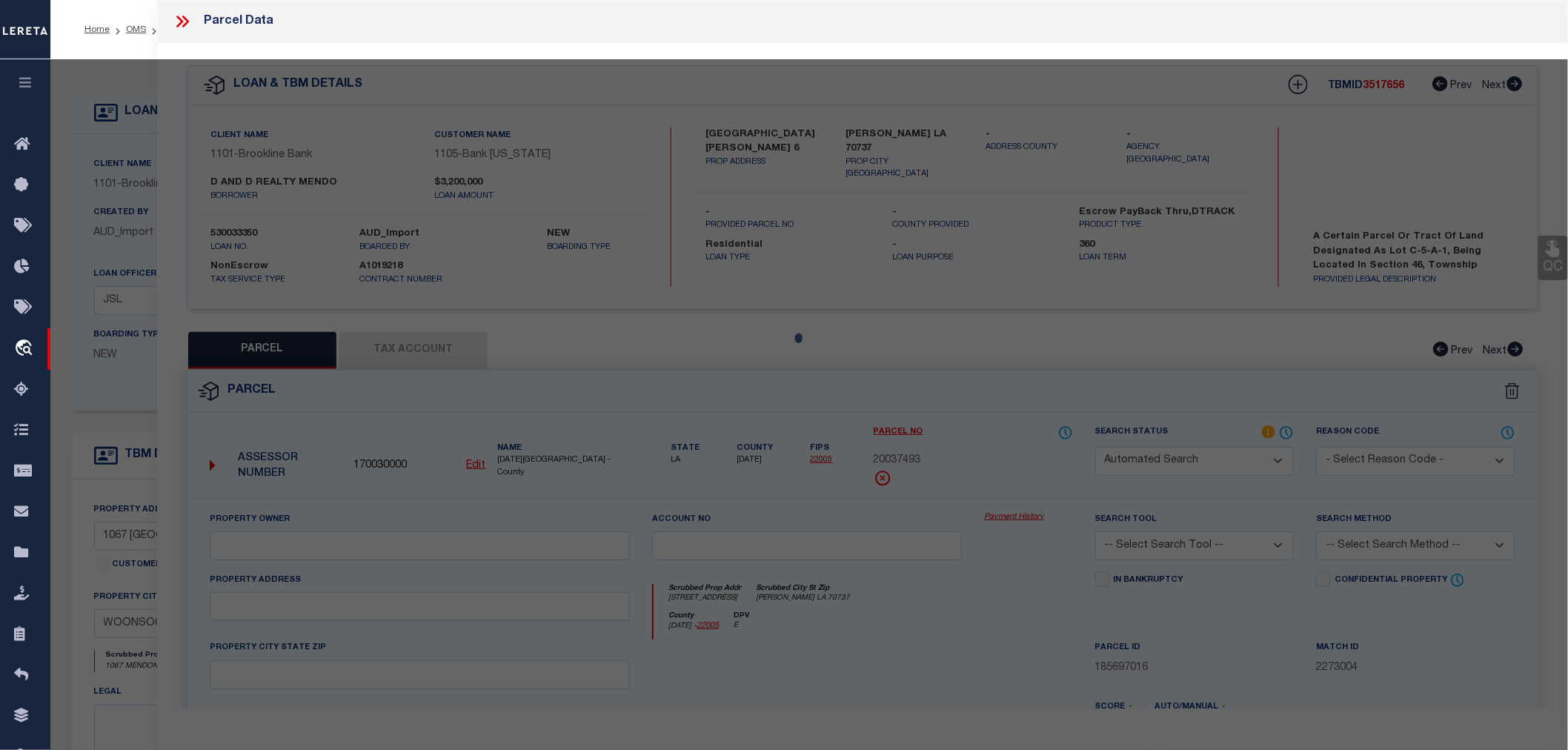
select select "RD"
checkbox input "false"
type textarea "Document uploaded that satisfies a legal requirement, changing from ND to RD"
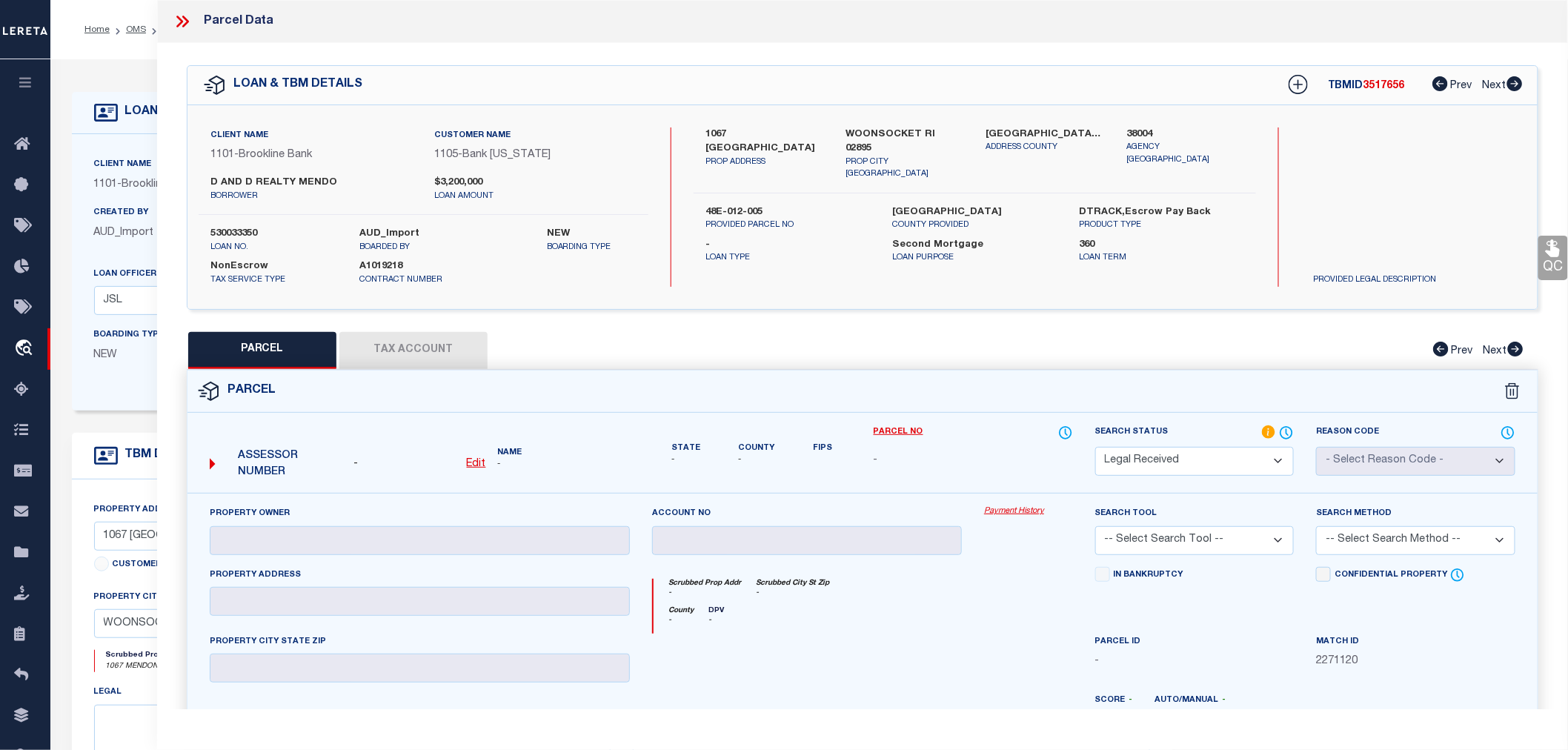
click at [1136, 128] on label "38004" at bounding box center [1185, 135] width 118 height 14
copy label "38004"
click at [476, 459] on u "Edit" at bounding box center [476, 463] width 19 height 10
select select "RD"
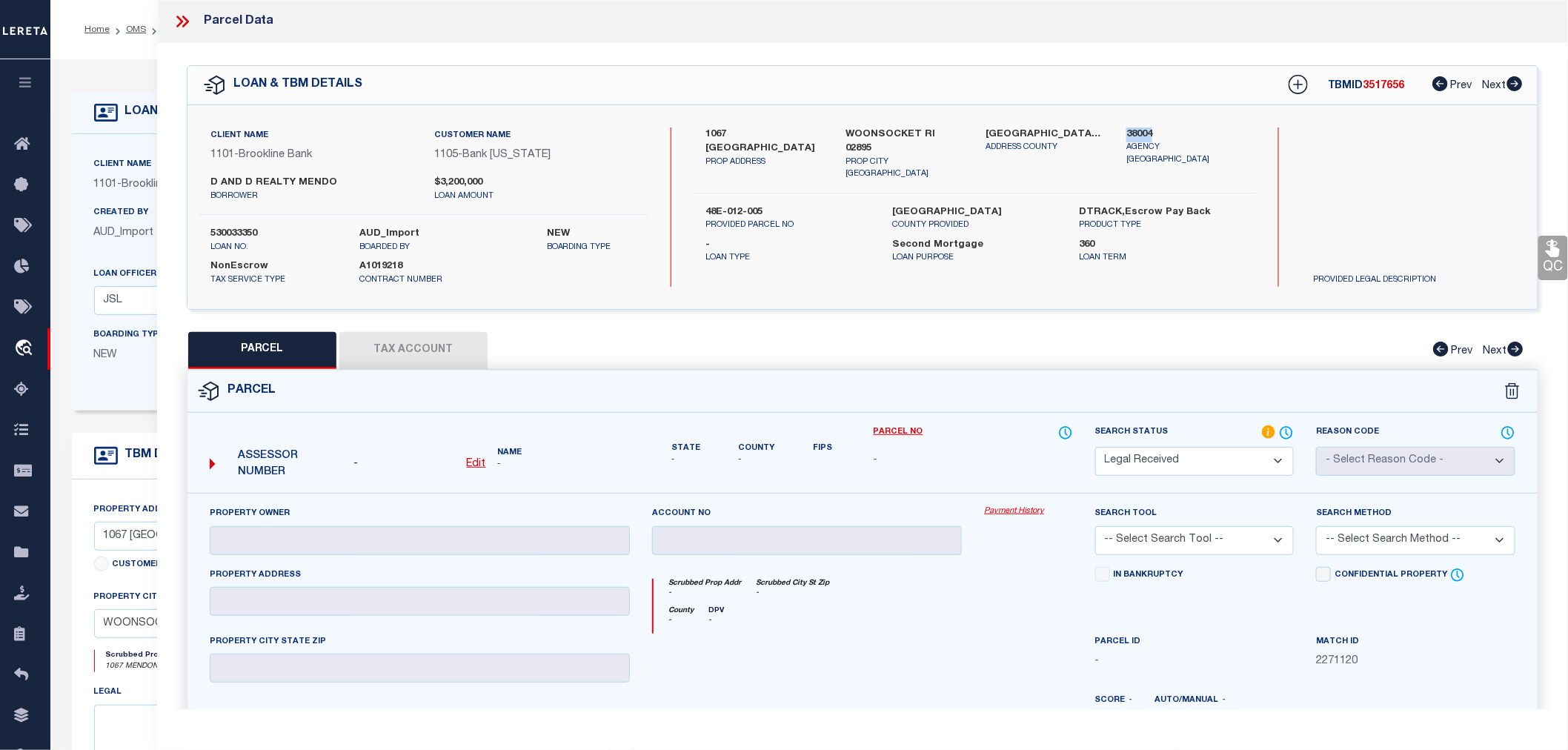
type textarea "-"
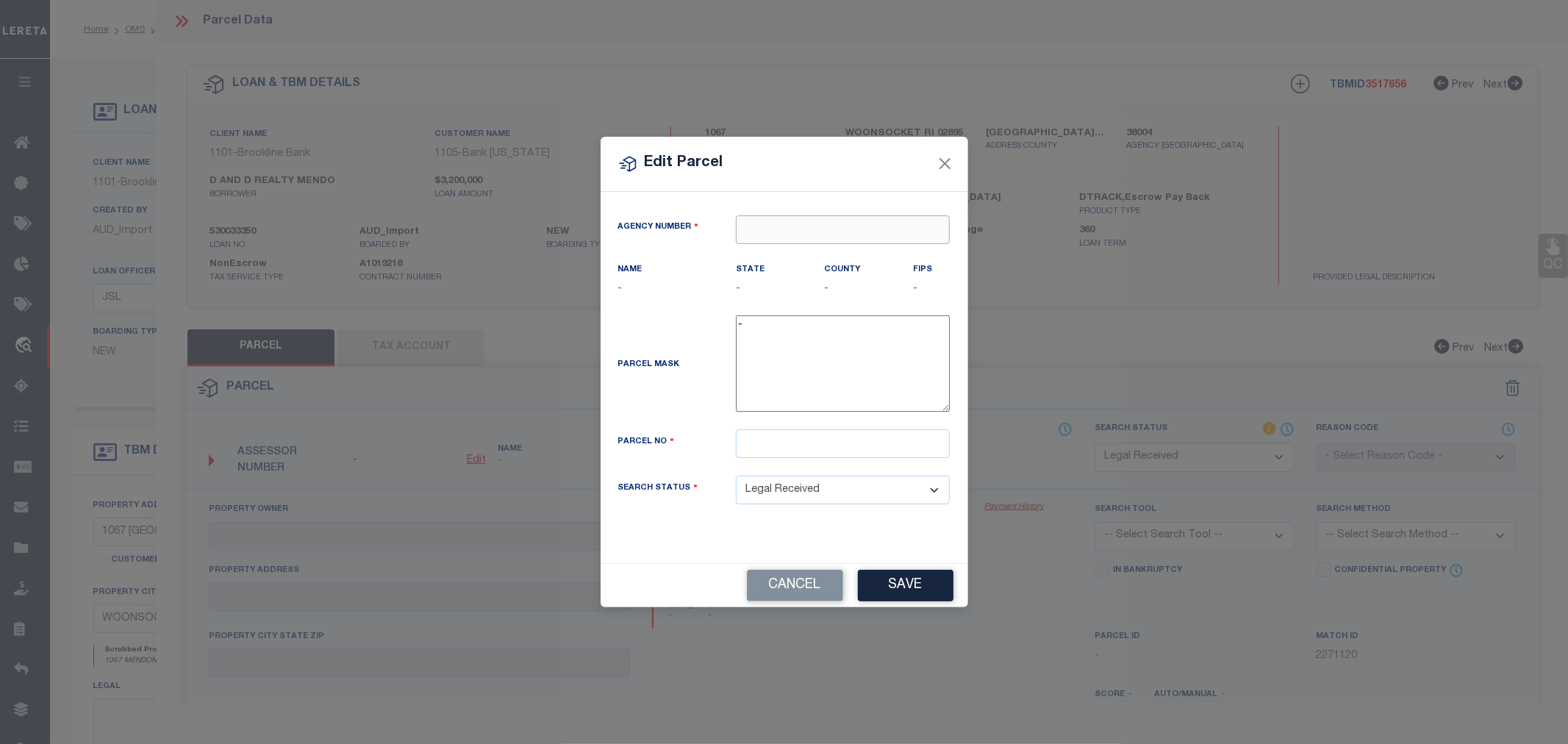
click at [766, 216] on input "text" at bounding box center [843, 229] width 214 height 29
paste input "38004"
click at [808, 257] on div "380040000 : PROVIDENCE COUNTY" at bounding box center [851, 256] width 230 height 24
type input "380040000"
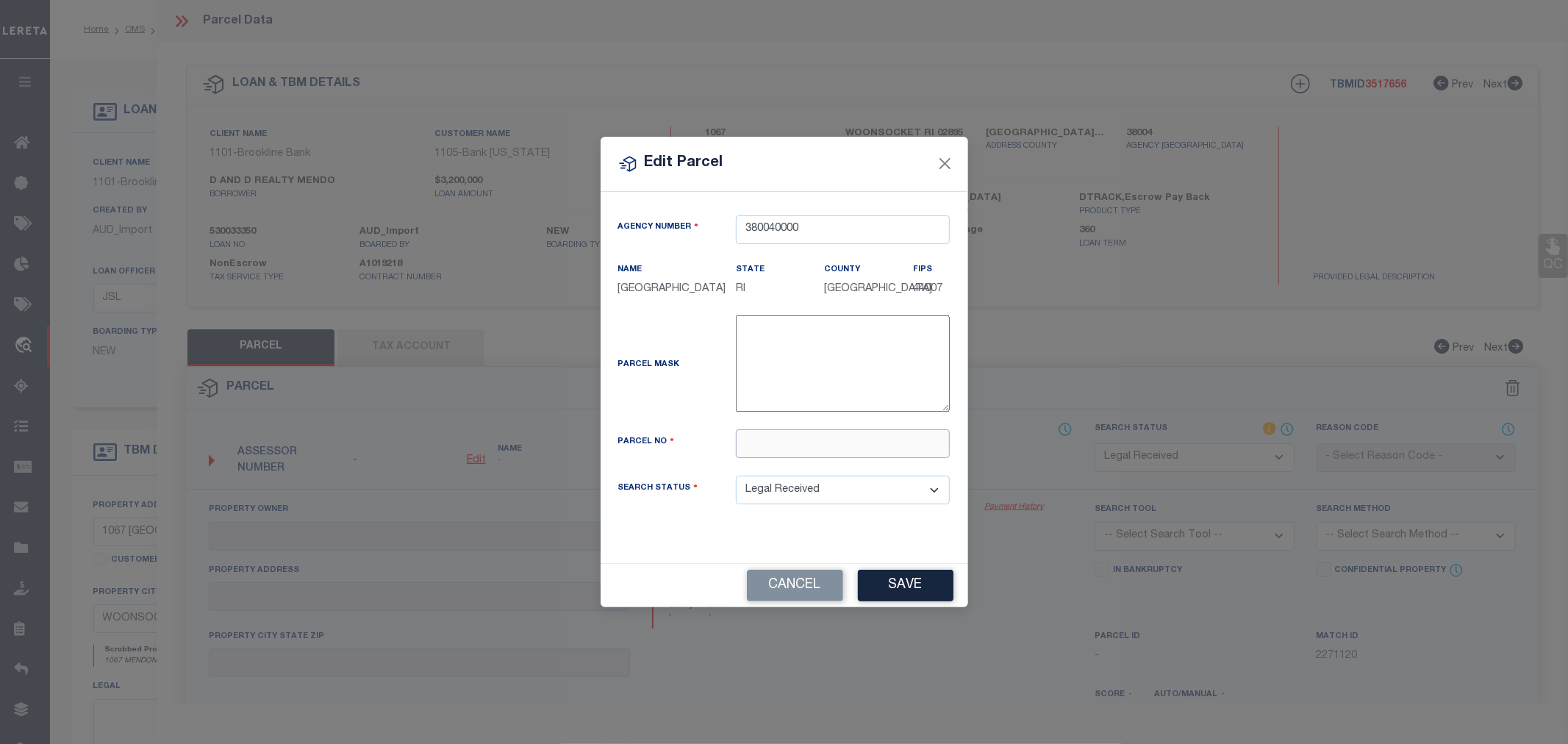
click at [772, 458] on input "text" at bounding box center [843, 444] width 214 height 29
paste input "48/E / 12/ 5/"
type input "48/E / 12/ 5/"
click at [893, 596] on button "Save" at bounding box center [905, 585] width 96 height 32
select select "RD"
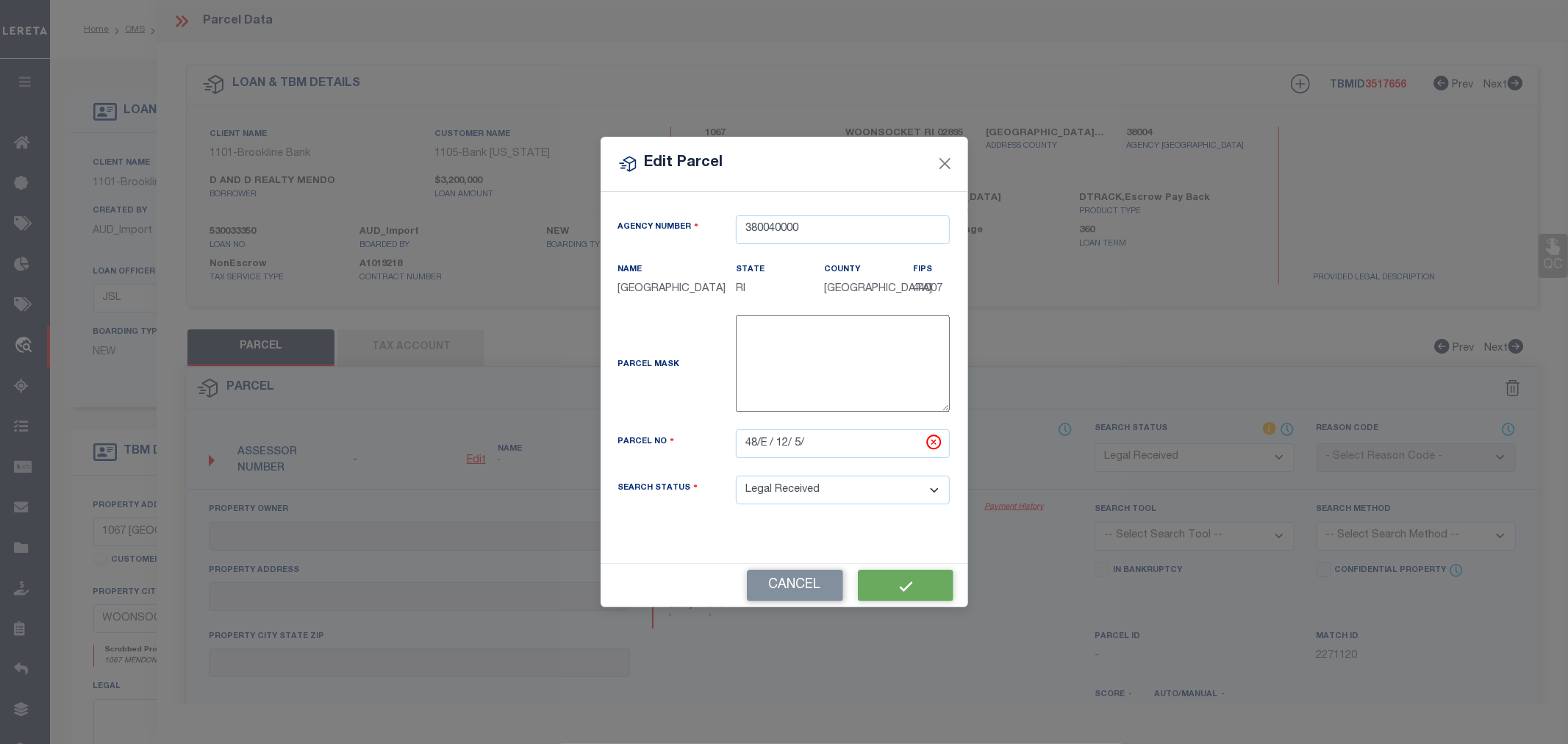
checkbox input "false"
type textarea "Document uploaded that satisfies a legal requirement, changing from ND to RD"
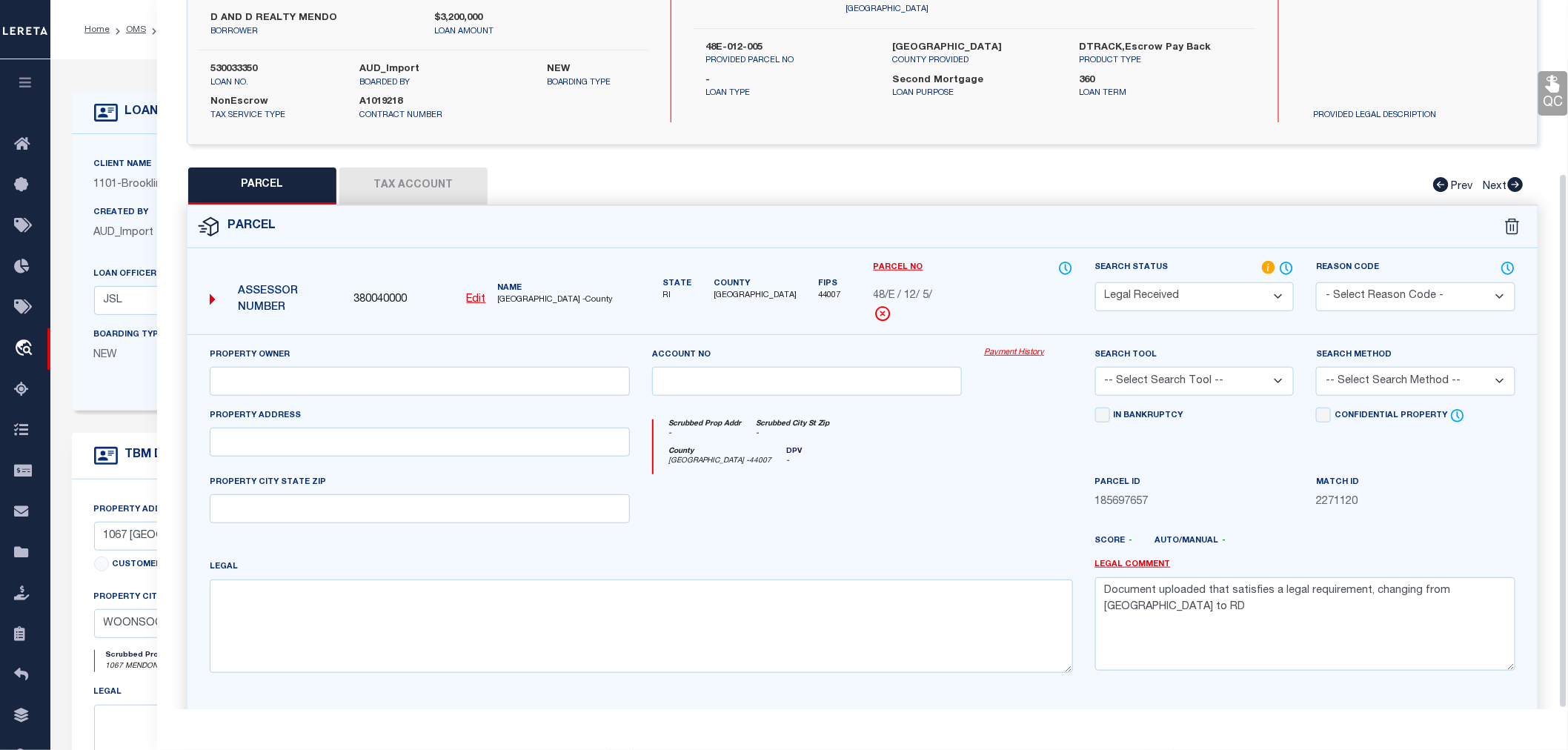
scroll to position [230, 0]
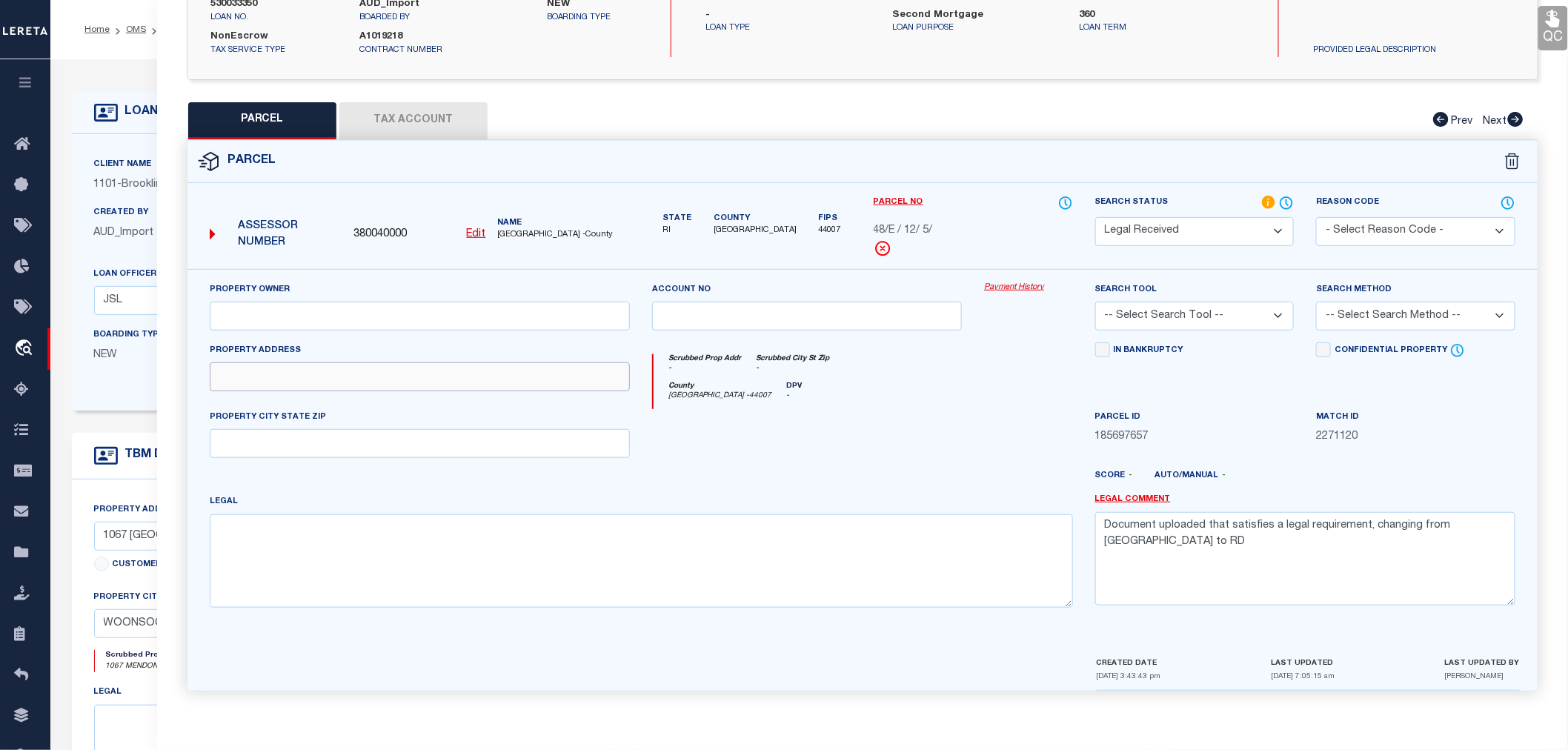
click at [287, 375] on input "text" at bounding box center [419, 377] width 420 height 29
paste input "1067 MENDON ROAD"
type input "1067 MENDON ROAD"
click at [291, 313] on input "text" at bounding box center [419, 316] width 420 height 29
paste input "D&D REALTY MENDON LLC"
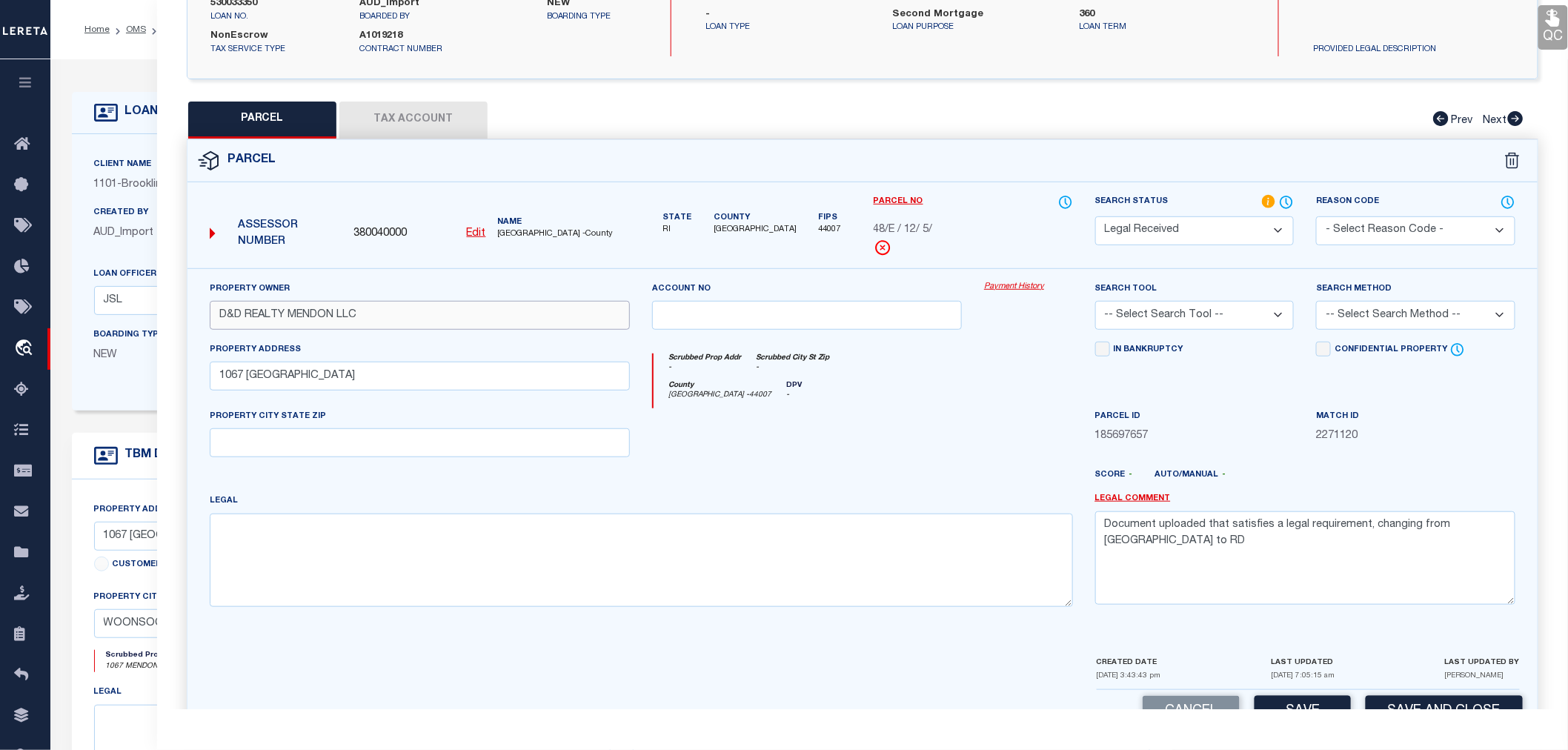
type input "D&D REALTY MENDON LLC"
drag, startPoint x: 1490, startPoint y: 524, endPoint x: 1106, endPoint y: 530, distance: 384.0
click at [1106, 530] on textarea "Document uploaded that satisfies a legal requirement, changing from ND to RD" at bounding box center [1305, 558] width 420 height 93
click at [1144, 312] on select "-- Select Search Tool -- 3rd Party Website Agency File Agency Website ATLS CNV-…" at bounding box center [1195, 316] width 199 height 29
select select "AGW"
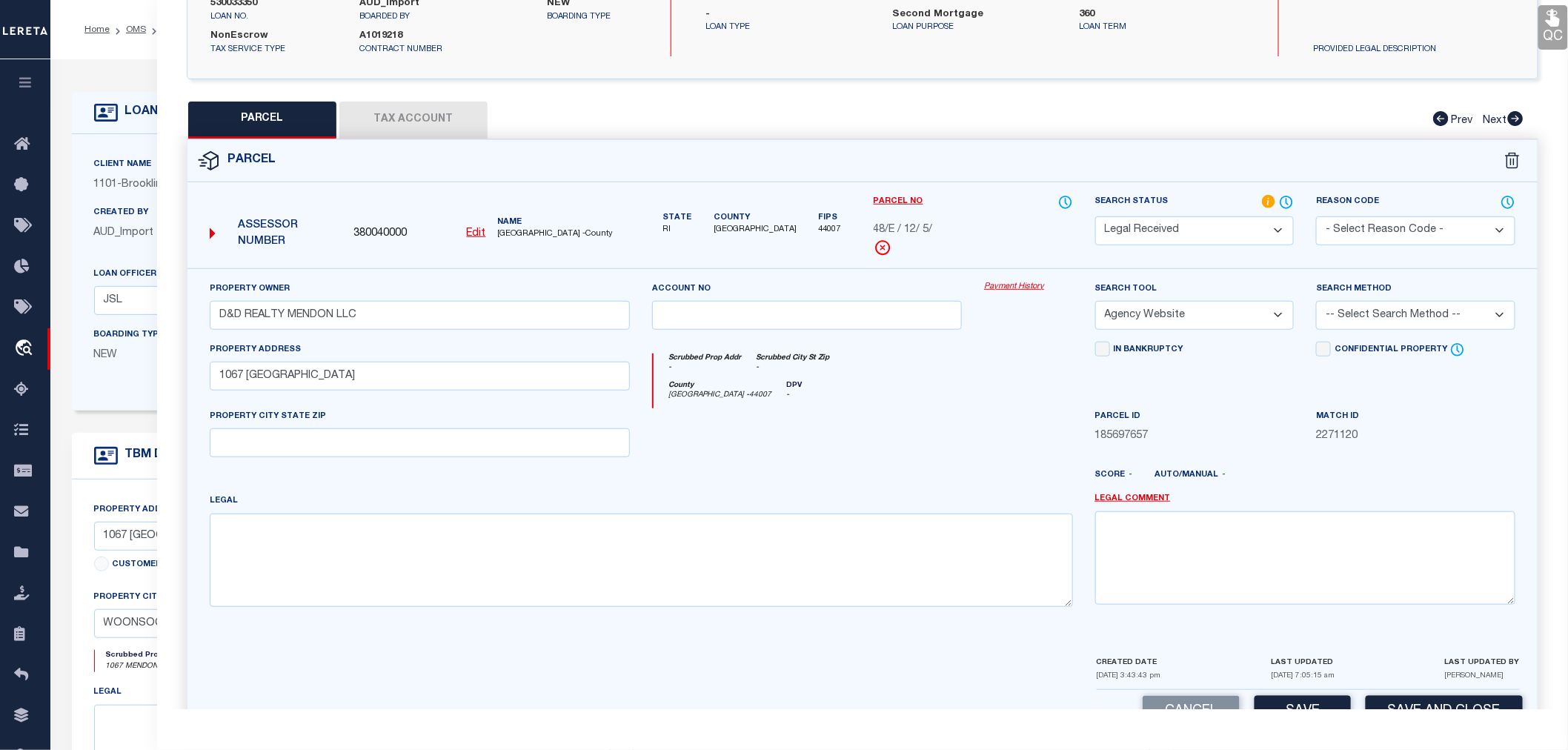
click at [1095, 301] on select "-- Select Search Tool -- 3rd Party Website Agency File Agency Website ATLS CNV-…" at bounding box center [1195, 316] width 199 height 29
click at [1342, 312] on select "-- Select Search Method -- Property Address Legal Liability Info Provided" at bounding box center [1415, 316] width 199 height 29
select select "LEG"
click at [1316, 301] on select "-- Select Search Method -- Property Address Legal Liability Info Provided" at bounding box center [1415, 316] width 199 height 29
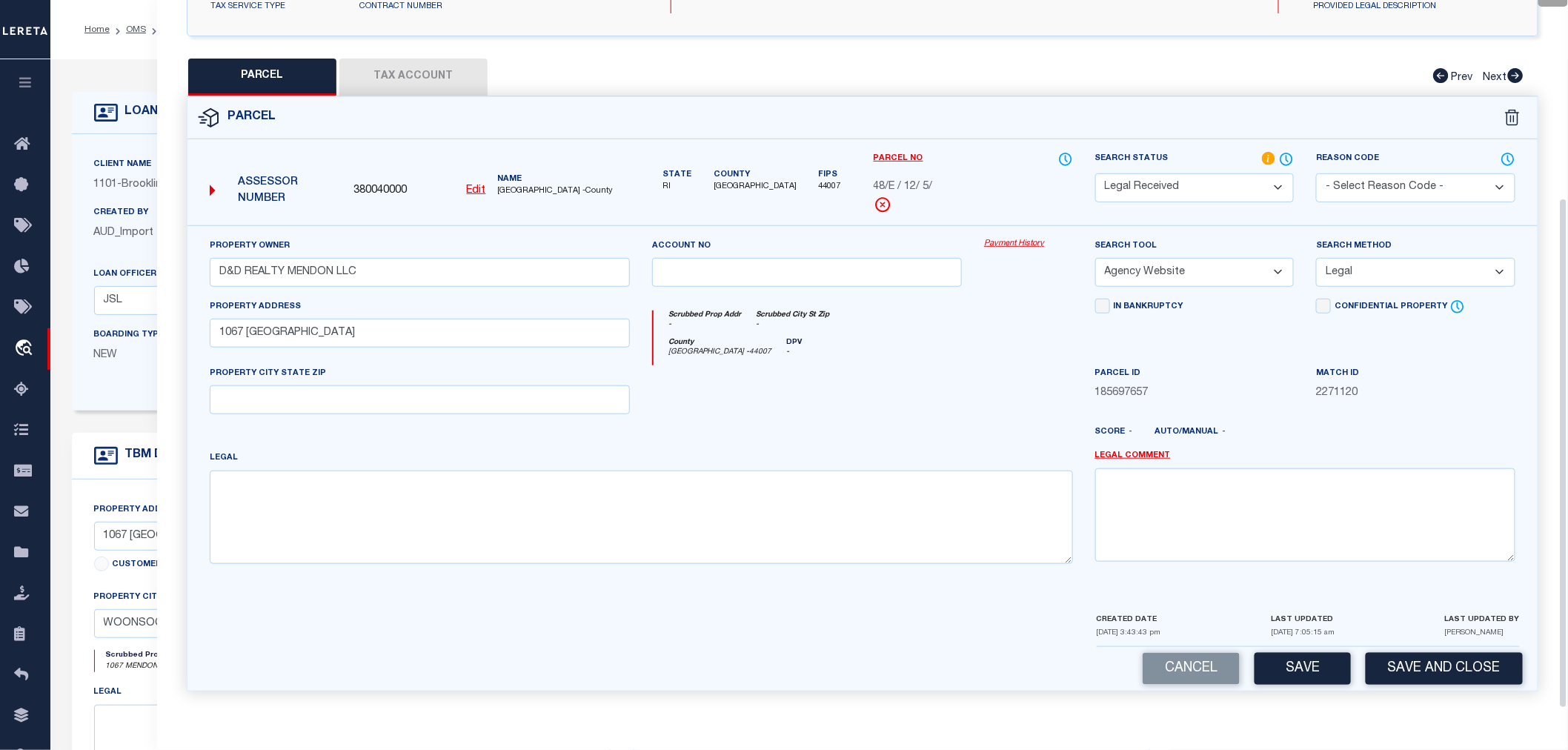
click at [1305, 649] on div "Cancel Save Save and Close" at bounding box center [863, 669] width 1350 height 43
click at [1305, 658] on button "Save" at bounding box center [1303, 669] width 96 height 32
select select "AS"
select select
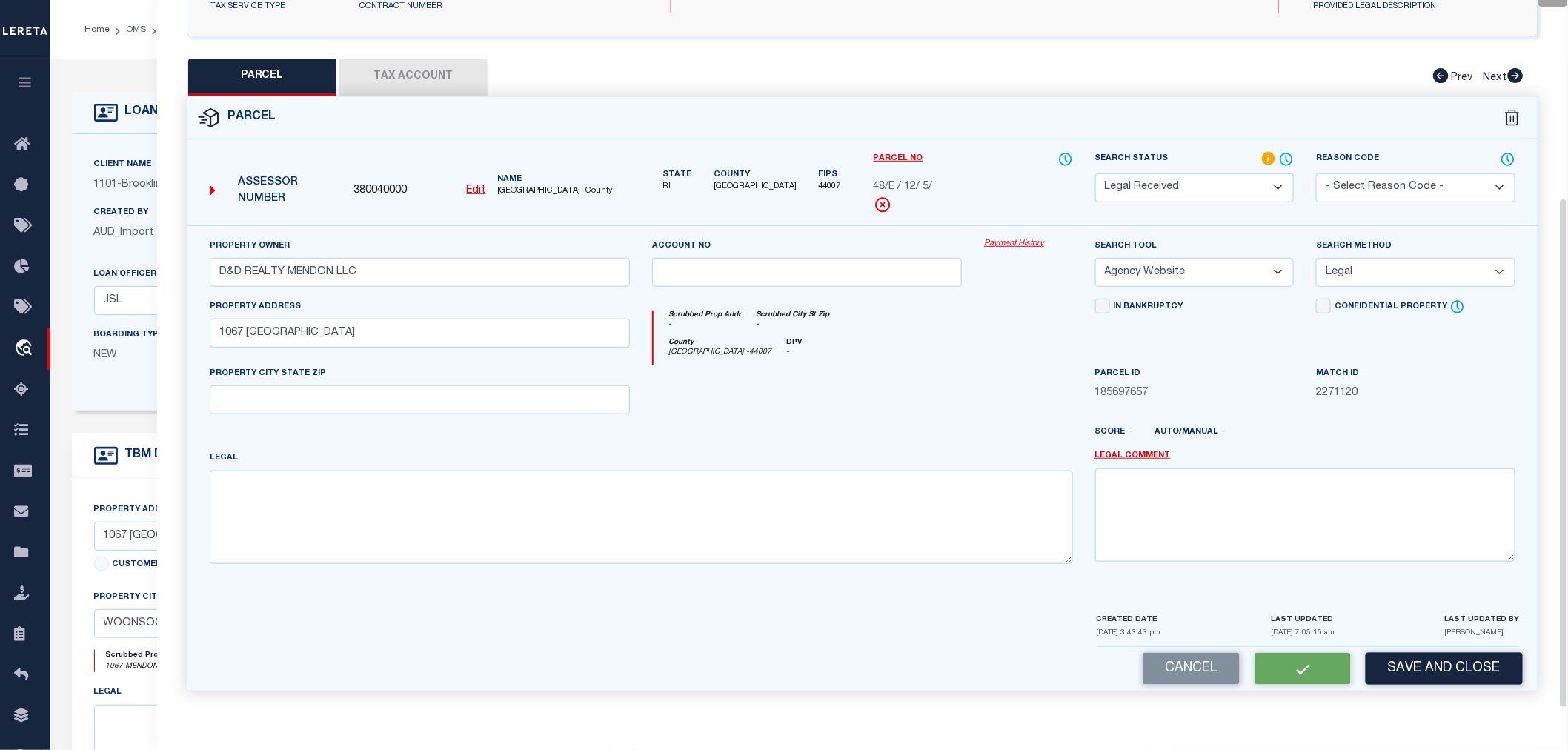
checkbox input "false"
select select "RD"
type input "D&D REALTY MENDON LLC"
select select "AGW"
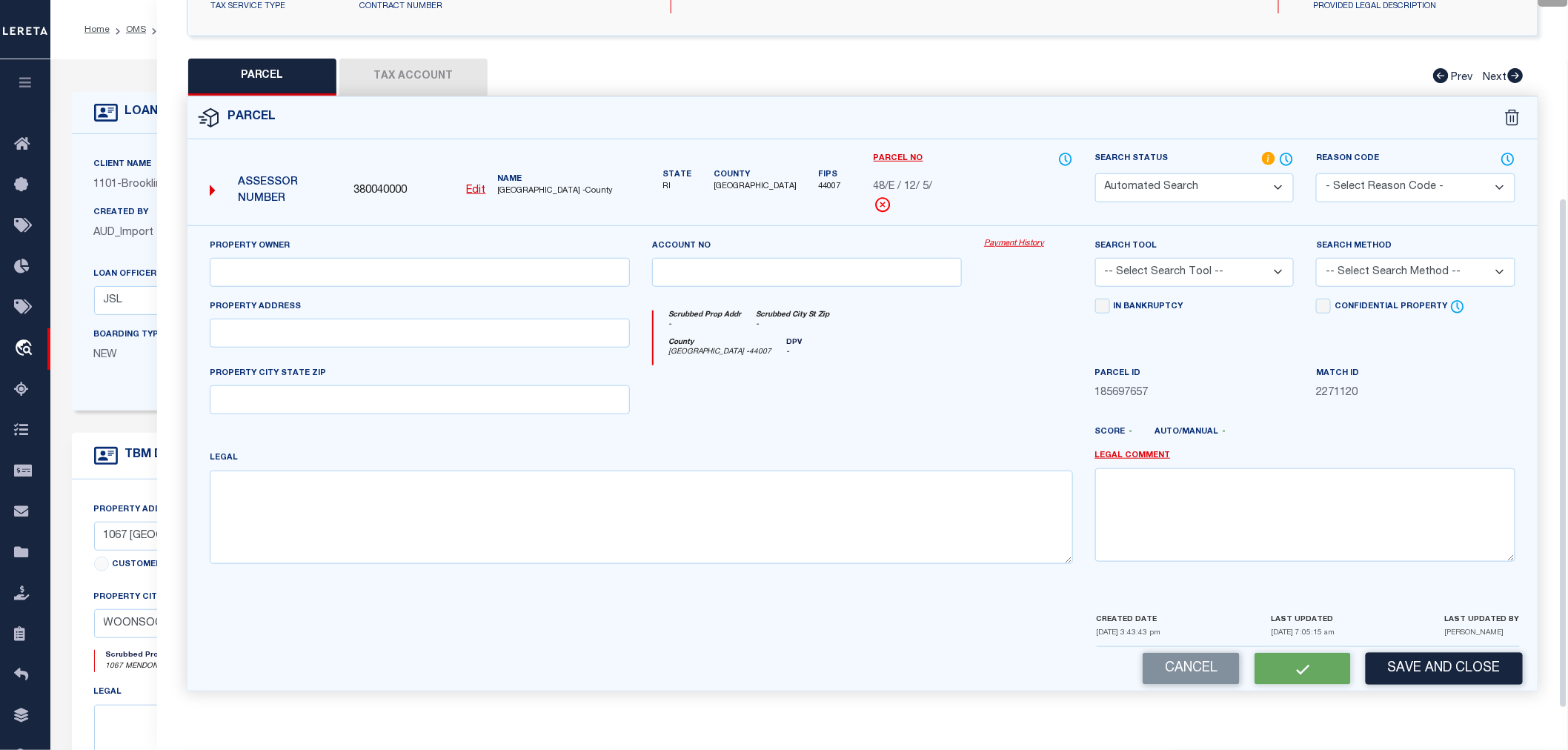
select select "LEG"
type input "1067 MENDON ROAD"
click at [387, 70] on button "Tax Account" at bounding box center [413, 77] width 149 height 37
select select "100"
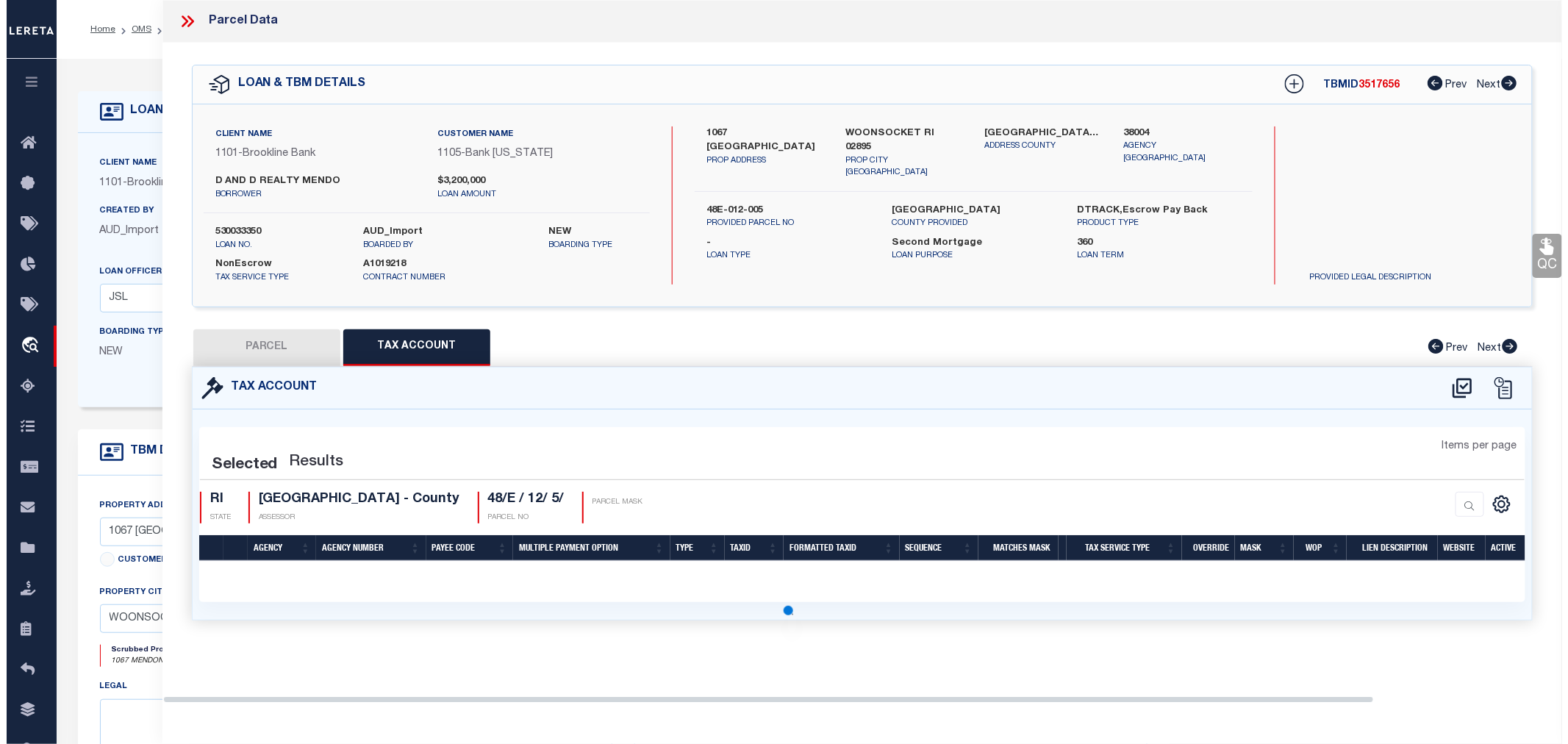
scroll to position [0, 0]
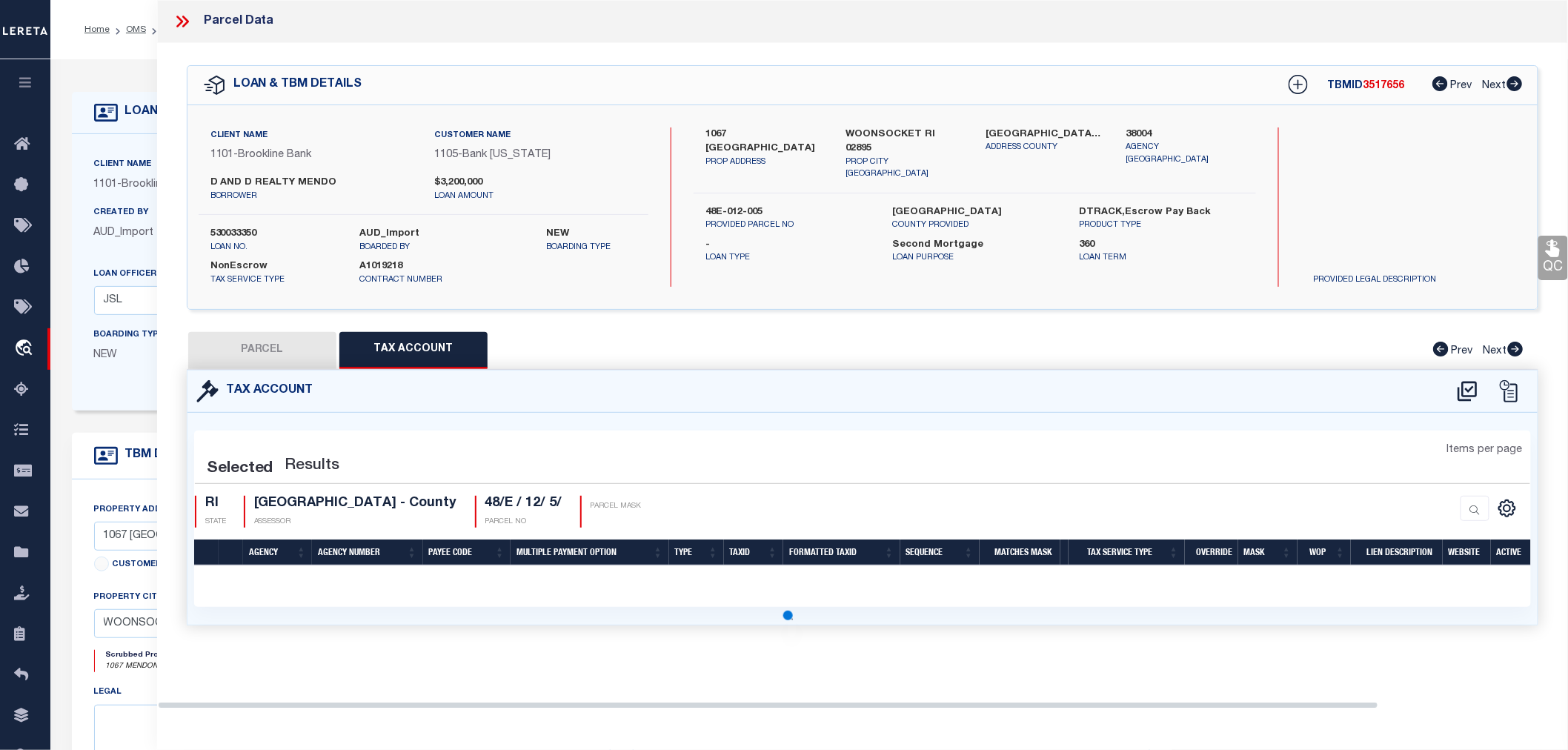
select select "100"
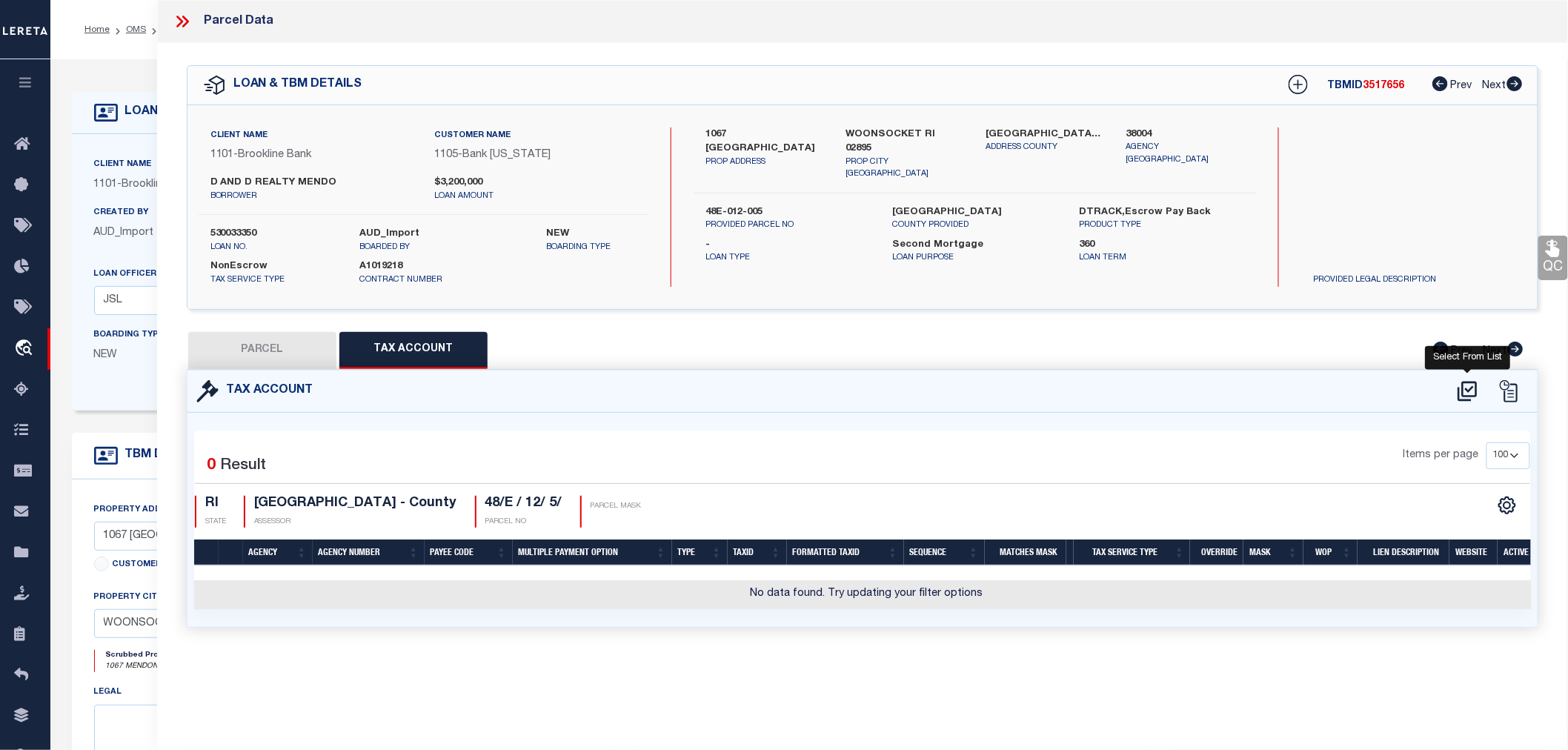
click at [1468, 383] on icon at bounding box center [1468, 392] width 24 height 24
select select "100"
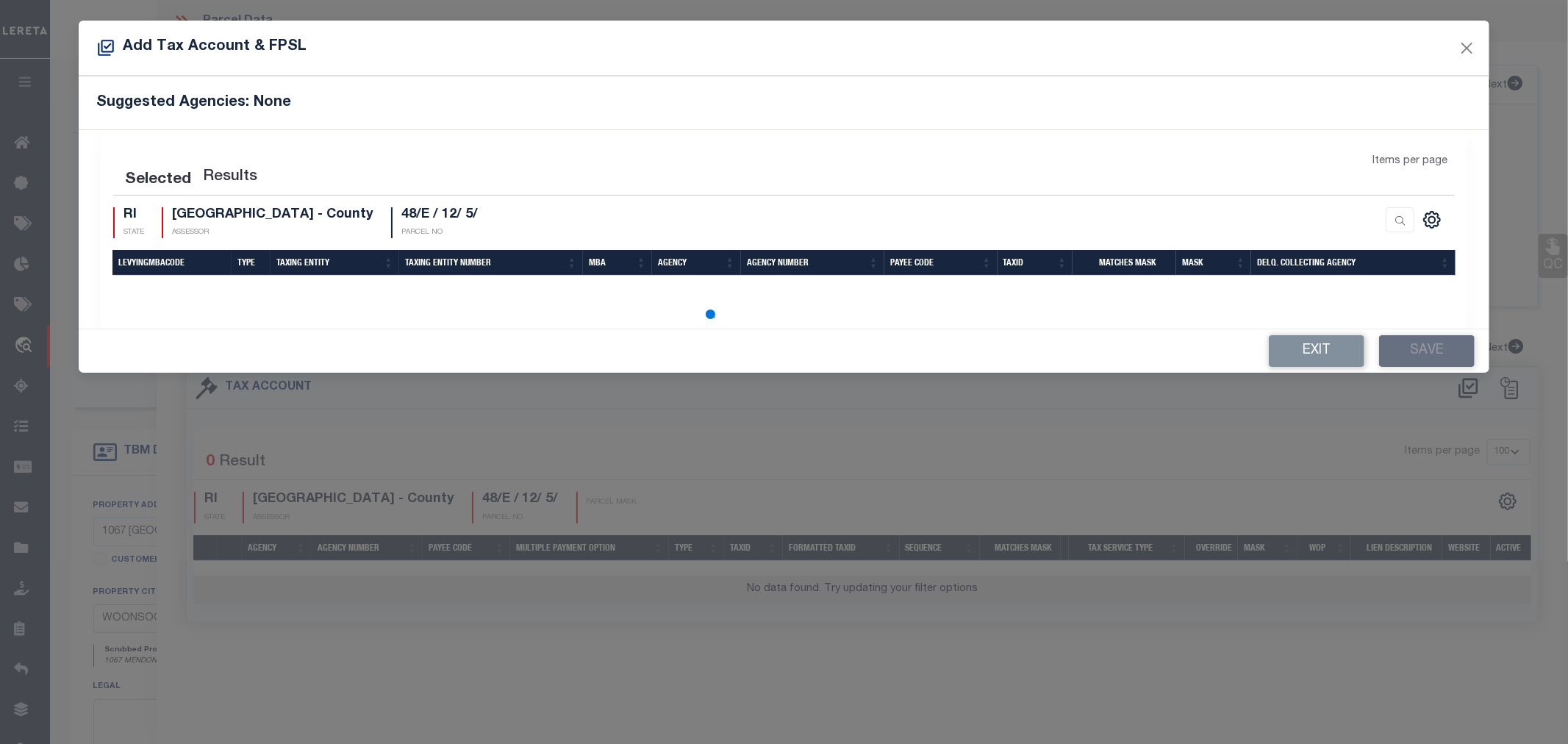
select select "100"
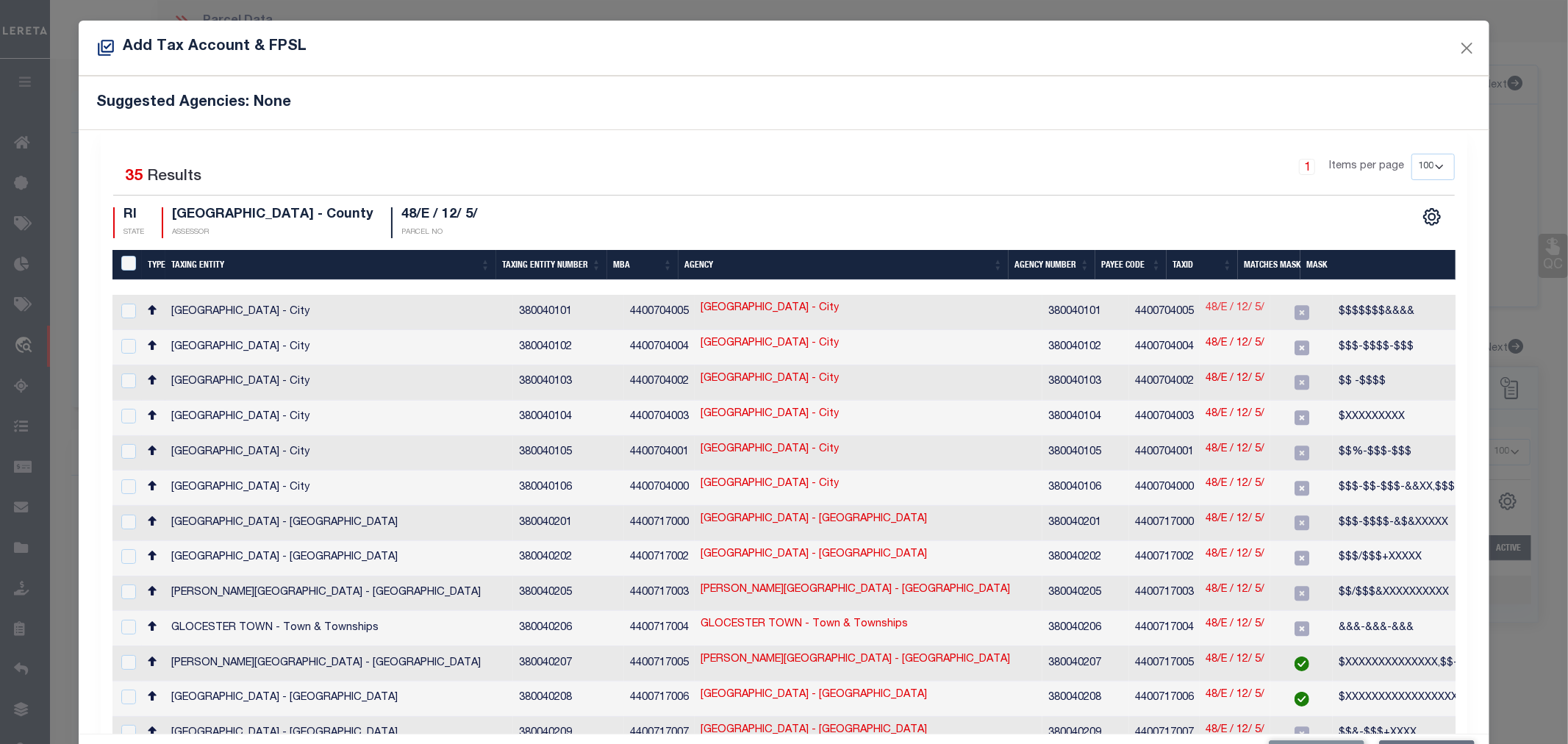
click at [1207, 312] on link "48/E / 12/ 5/" at bounding box center [1235, 309] width 59 height 16
type input "48/E / 12/ 5/"
type textarea "$$$$$$$&&&&"
checkbox input "true"
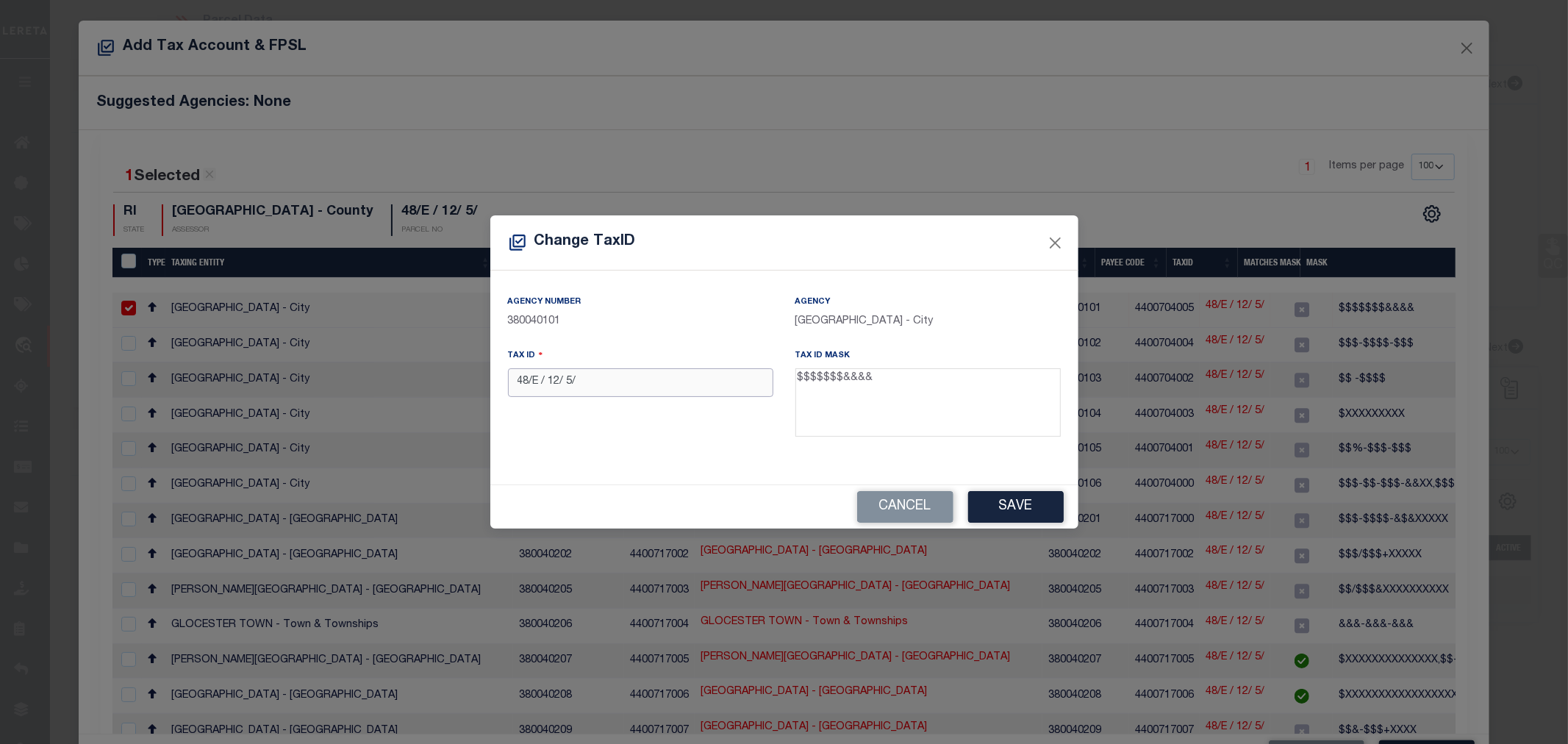
click at [583, 377] on input "48/E / 12/ 5/" at bounding box center [640, 382] width 265 height 29
click at [706, 443] on div "Tax ID 48E125" at bounding box center [640, 396] width 287 height 96
click at [1038, 506] on button "Save" at bounding box center [1016, 507] width 96 height 32
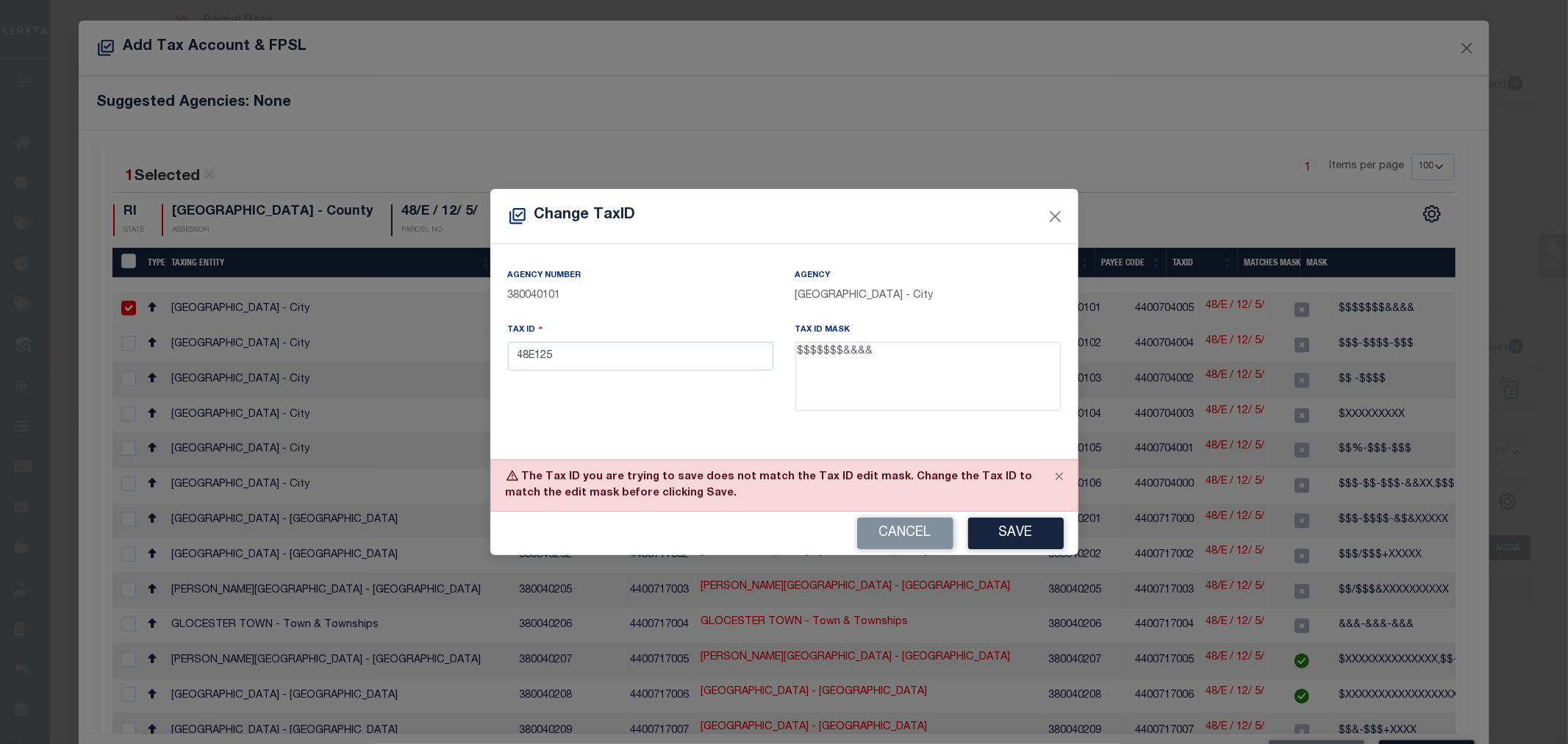
click at [797, 353] on textarea "$$$$$$$&&&&" at bounding box center [928, 376] width 265 height 69
click at [542, 353] on input "48E125" at bounding box center [640, 356] width 265 height 29
paste input "00025929"
click at [571, 405] on div "Tax ID 00025929" at bounding box center [640, 370] width 287 height 96
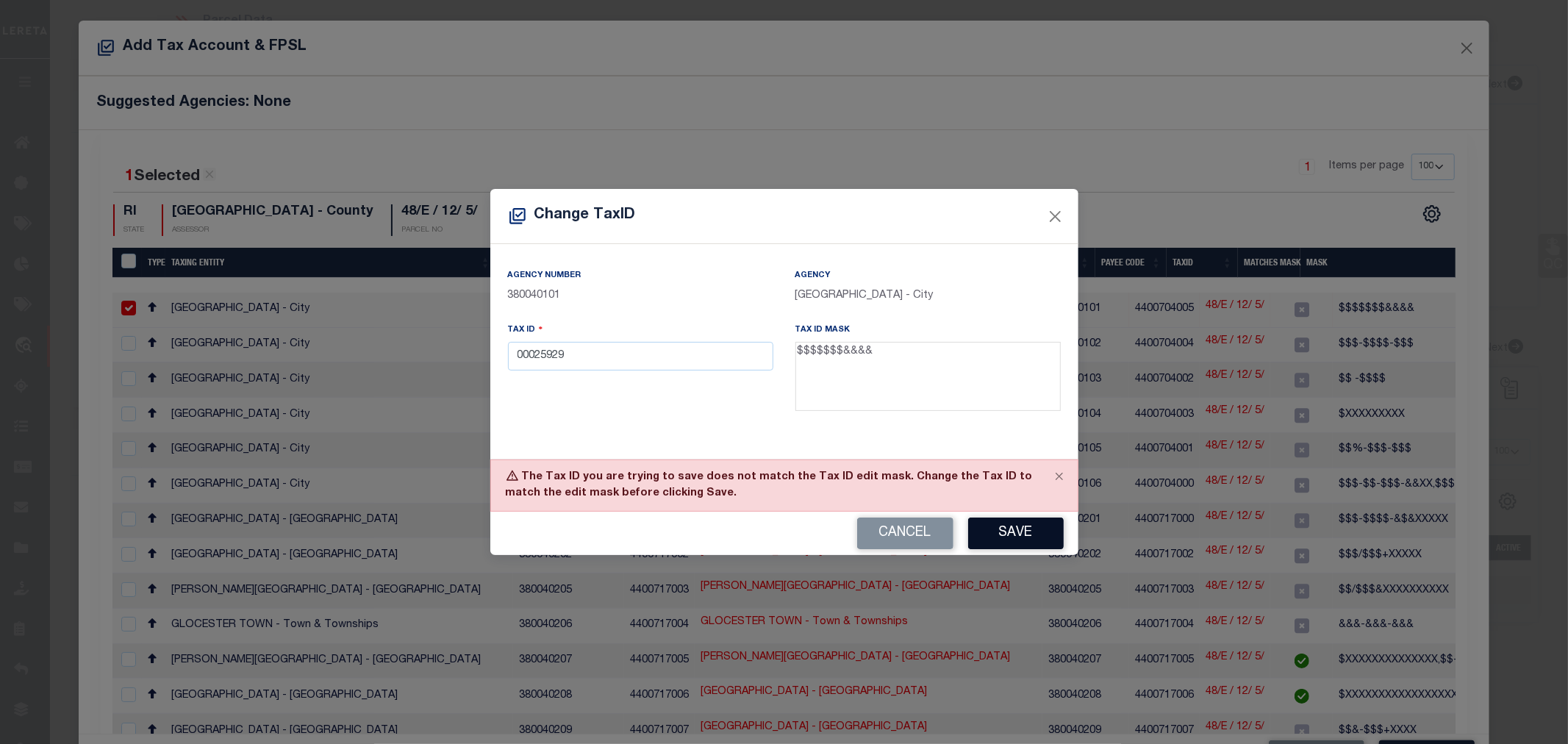
click at [1030, 534] on button "Save" at bounding box center [1016, 534] width 96 height 32
click at [1030, 534] on div "Cancel Save" at bounding box center [784, 533] width 588 height 43
drag, startPoint x: 590, startPoint y: 363, endPoint x: 495, endPoint y: 366, distance: 95.0
click at [495, 366] on div "Agency Number 380040101 Agency PROVIDENCE CITY - City Tax ID 00025929 Tax ID Ma…" at bounding box center [784, 350] width 588 height 214
click at [1017, 531] on button "Save" at bounding box center [1016, 534] width 96 height 32
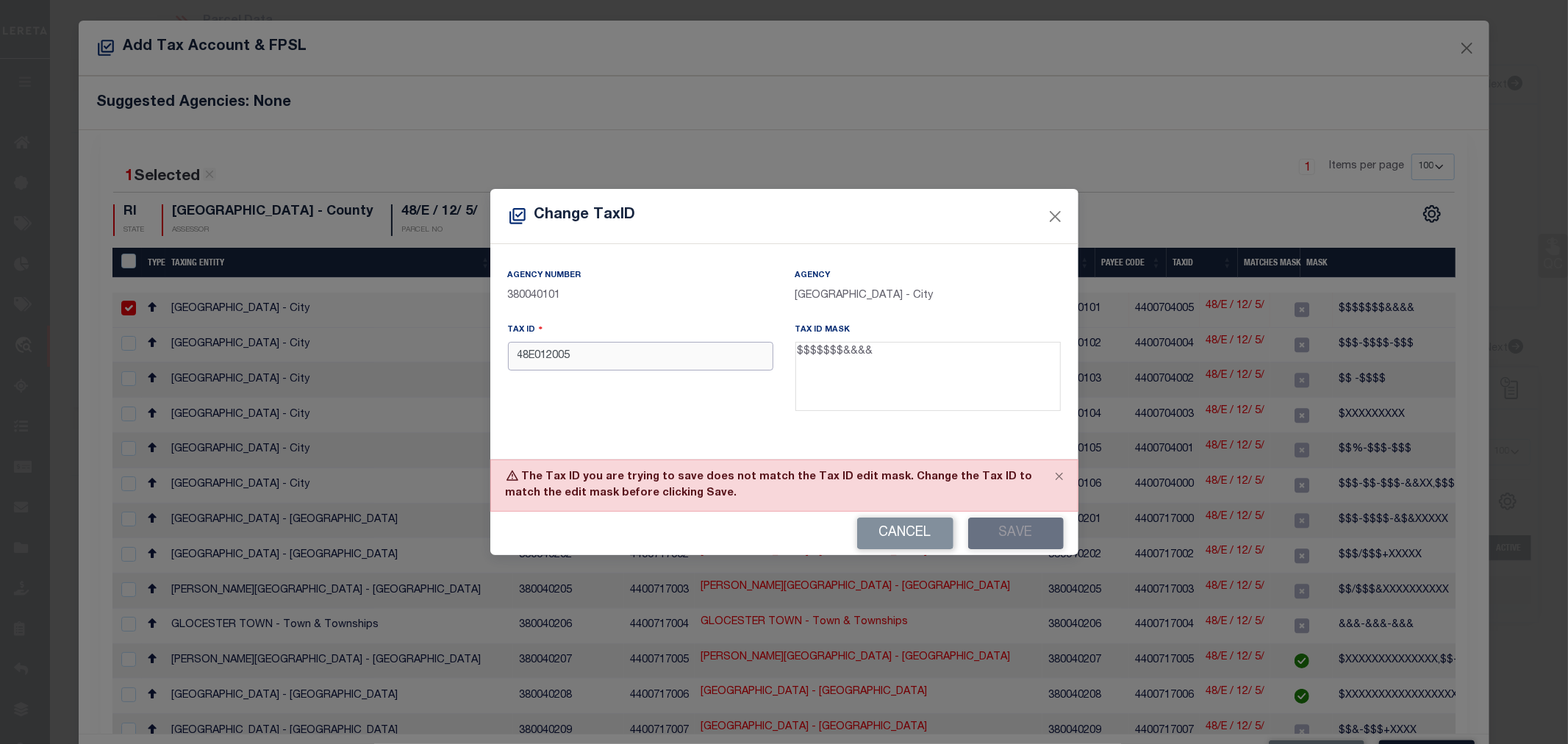
click at [534, 358] on input "48E012005" at bounding box center [640, 356] width 265 height 29
click at [643, 421] on div "Agency Number 380040101 Agency PROVIDENCE CITY - City Tax ID 48E-012-005 Tax ID…" at bounding box center [784, 345] width 575 height 155
click at [1037, 530] on button "Save" at bounding box center [1016, 534] width 96 height 32
click at [585, 395] on div "Tax ID 48E-012-005" at bounding box center [640, 370] width 287 height 96
drag, startPoint x: 796, startPoint y: 356, endPoint x: 818, endPoint y: 355, distance: 22.0
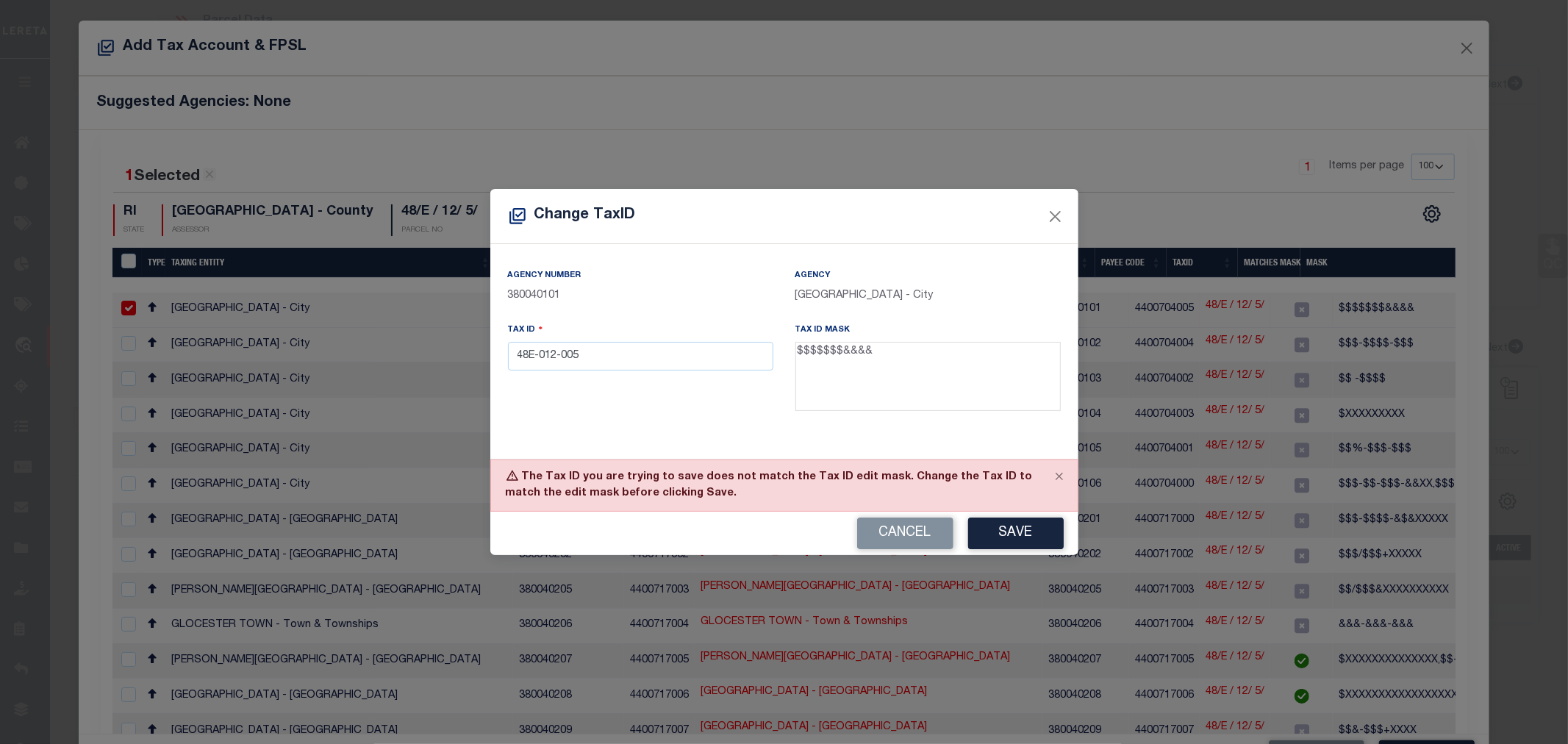
click at [818, 355] on textarea "$$$$$$$&&&&" at bounding box center [928, 376] width 265 height 69
drag, startPoint x: 850, startPoint y: 354, endPoint x: 867, endPoint y: 354, distance: 17.0
click at [867, 354] on textarea "$$$$$$$&&&&" at bounding box center [928, 376] width 265 height 69
click at [847, 354] on textarea "$$$$$$$&&&&" at bounding box center [928, 376] width 265 height 69
click at [530, 358] on input "48E-012-005" at bounding box center [640, 356] width 265 height 29
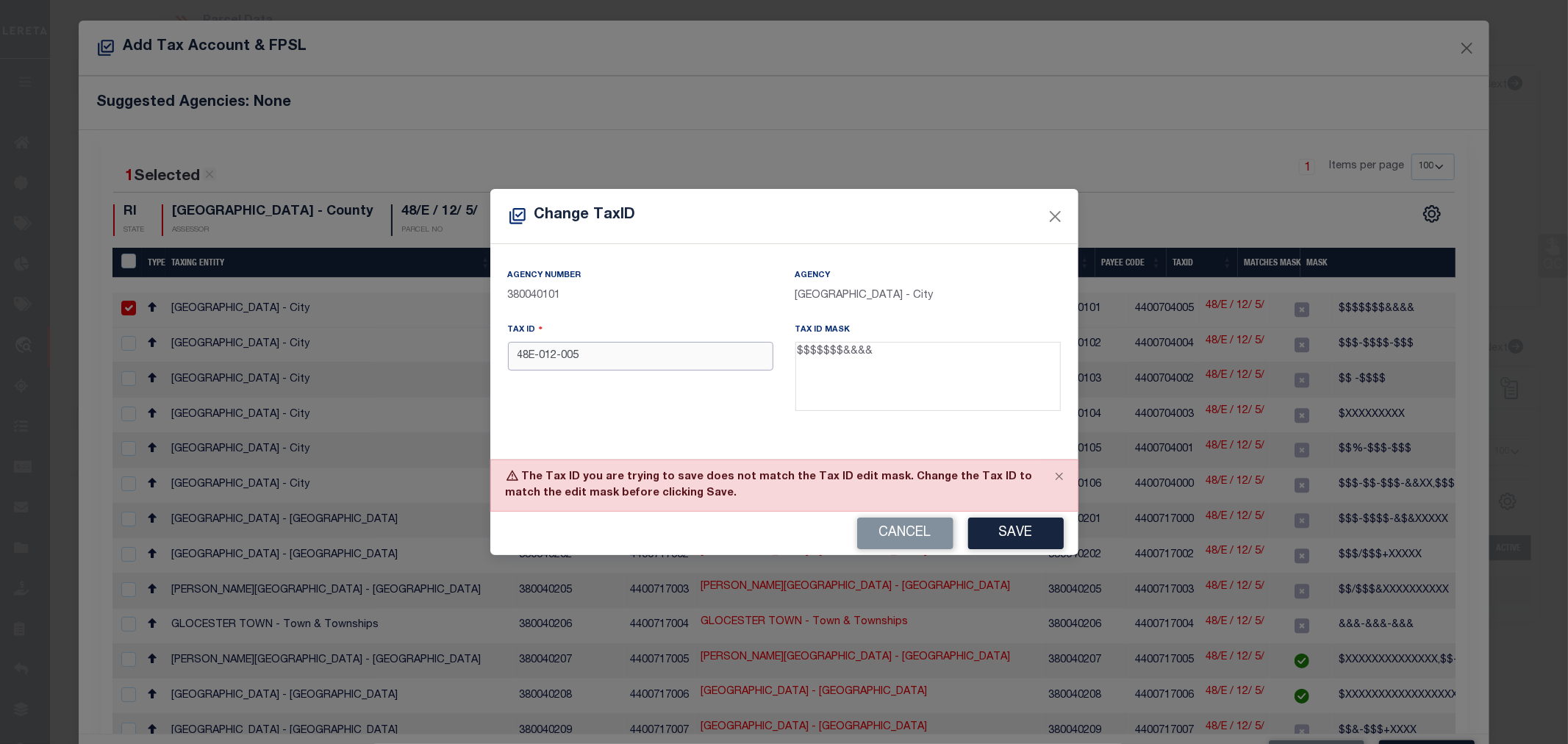
click at [539, 355] on input "48E-012-005" at bounding box center [640, 356] width 265 height 29
click at [1000, 523] on button "Save" at bounding box center [1016, 534] width 96 height 32
click at [1059, 476] on button "Close" at bounding box center [1059, 476] width 37 height 33
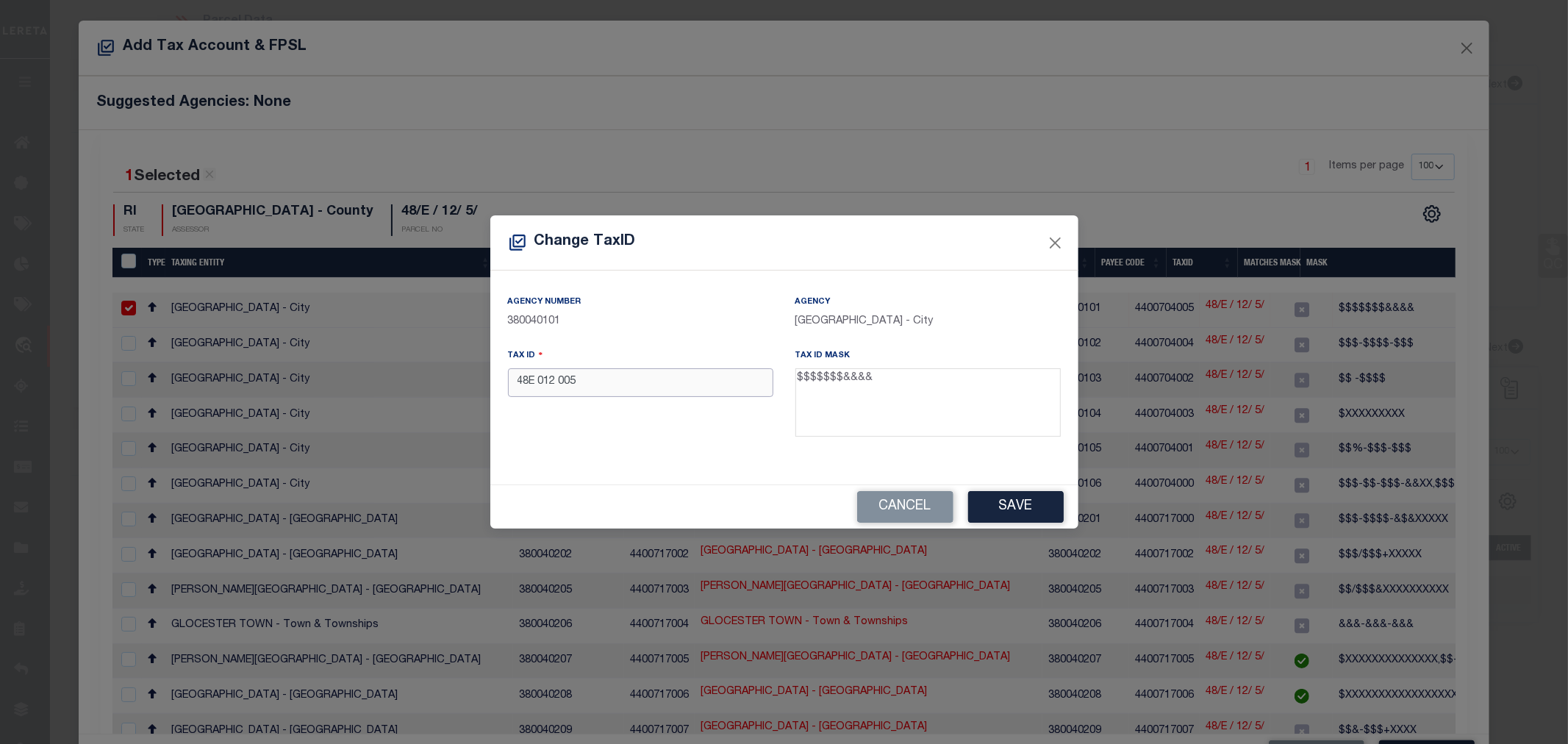
drag, startPoint x: 585, startPoint y: 383, endPoint x: 510, endPoint y: 392, distance: 75.5
click at [510, 392] on input "48E 012 005" at bounding box center [640, 382] width 265 height 29
click at [702, 321] on p "380040101" at bounding box center [640, 322] width 265 height 16
drag, startPoint x: 590, startPoint y: 384, endPoint x: 480, endPoint y: 402, distance: 111.5
click at [480, 402] on div "Change TaxID Agency Number 380040101 Agency PROVIDENCE CITY - City Tax ID 48E 0…" at bounding box center [784, 372] width 1568 height 744
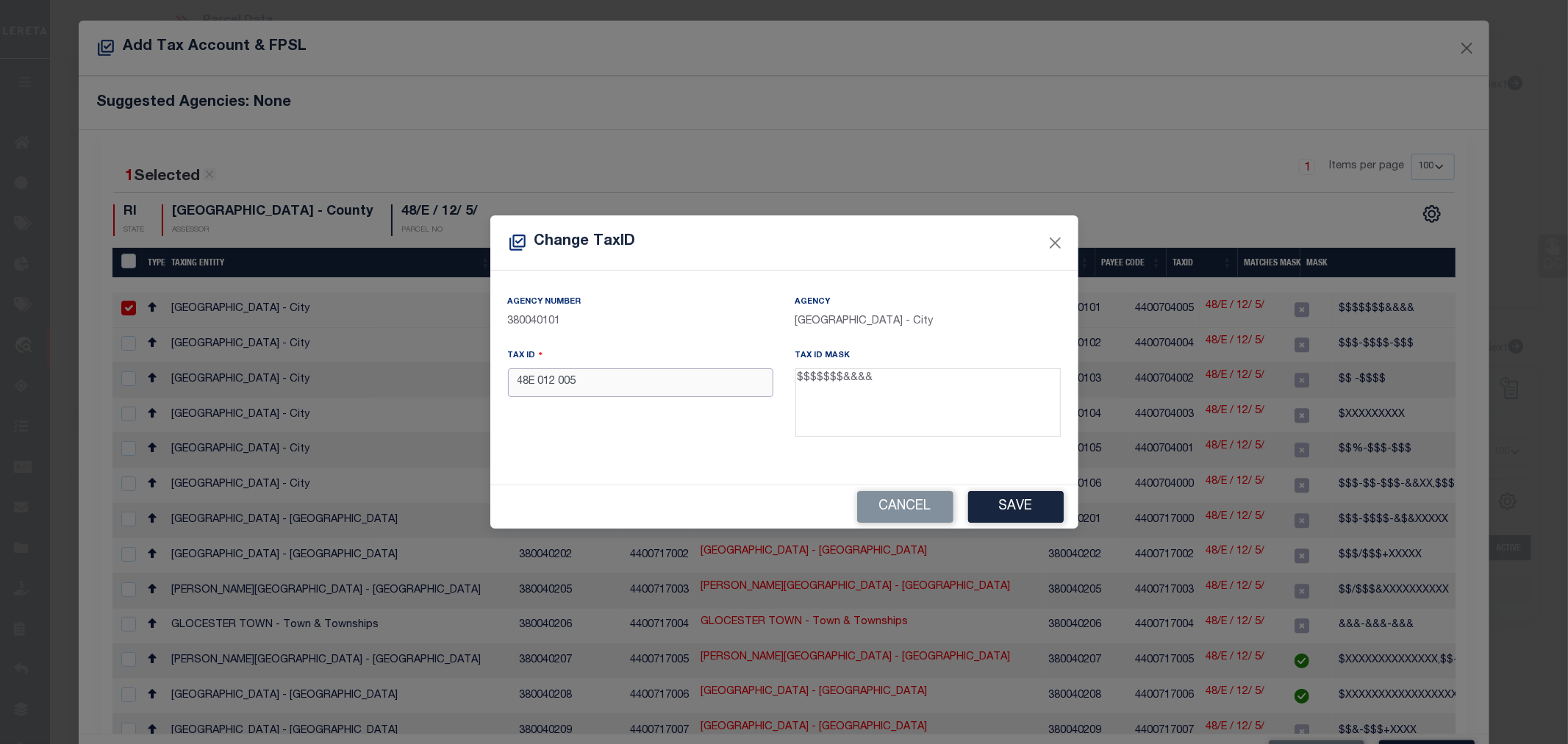
paste input "/E / 12/ 5/"
type input "48/E / 12/ 5/"
click at [614, 424] on div "Tax ID 48/E / 12/ 5/" at bounding box center [640, 396] width 287 height 96
click at [1036, 495] on button "Save" at bounding box center [1016, 507] width 96 height 32
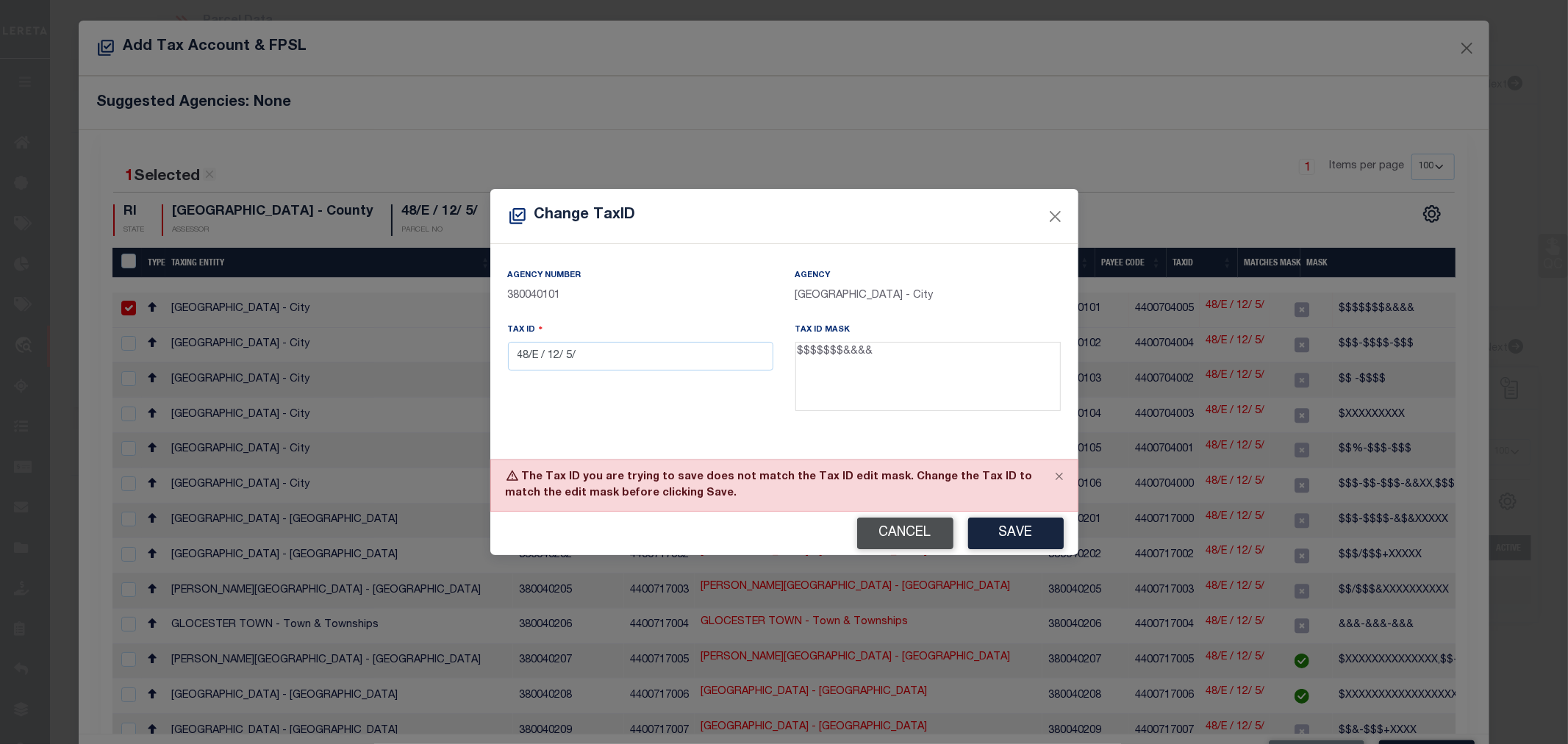
click at [897, 534] on button "Cancel" at bounding box center [905, 534] width 96 height 32
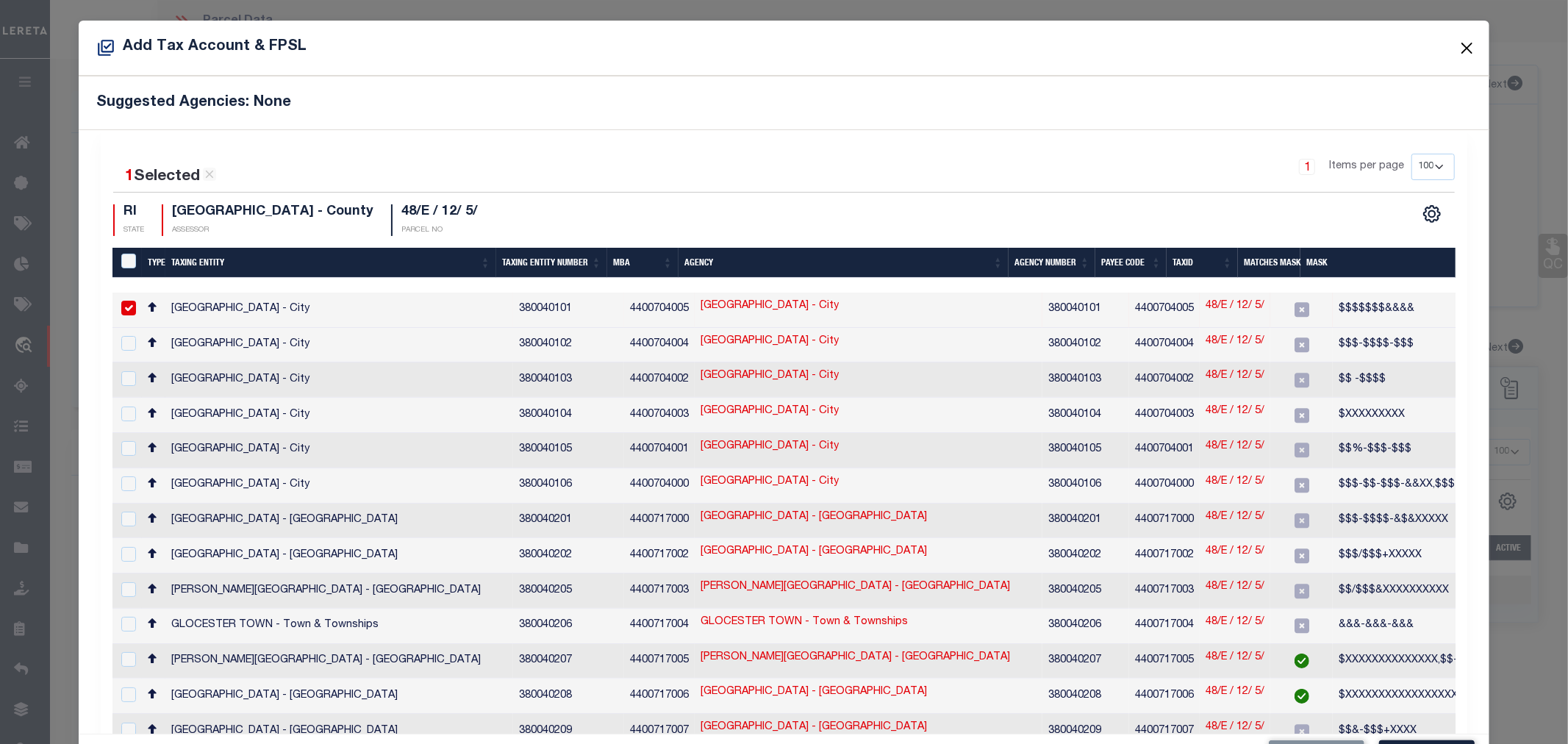
click at [1457, 45] on button "Close" at bounding box center [1466, 48] width 19 height 19
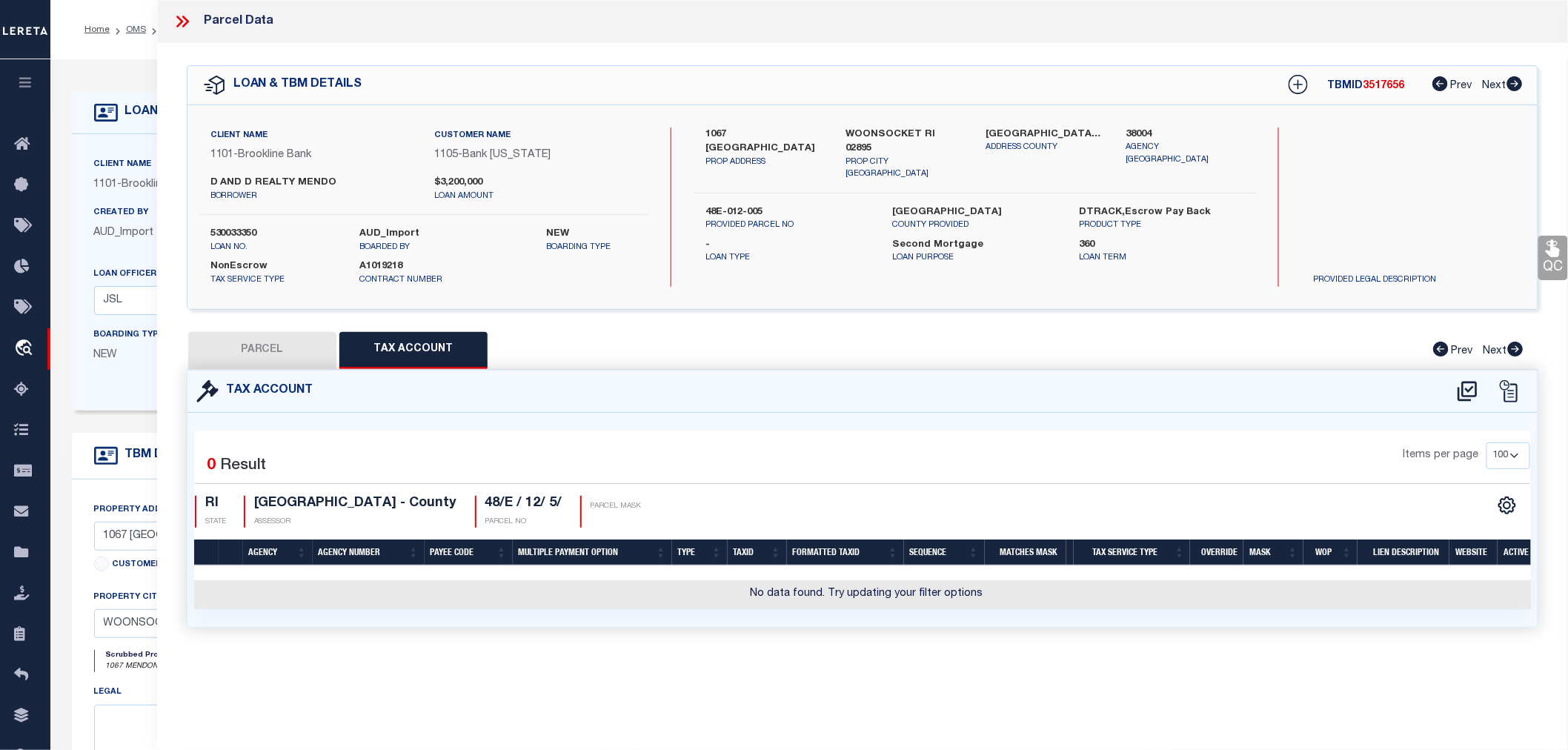
click at [279, 349] on button "PARCEL" at bounding box center [262, 351] width 149 height 37
select select "AS"
select select
checkbox input "false"
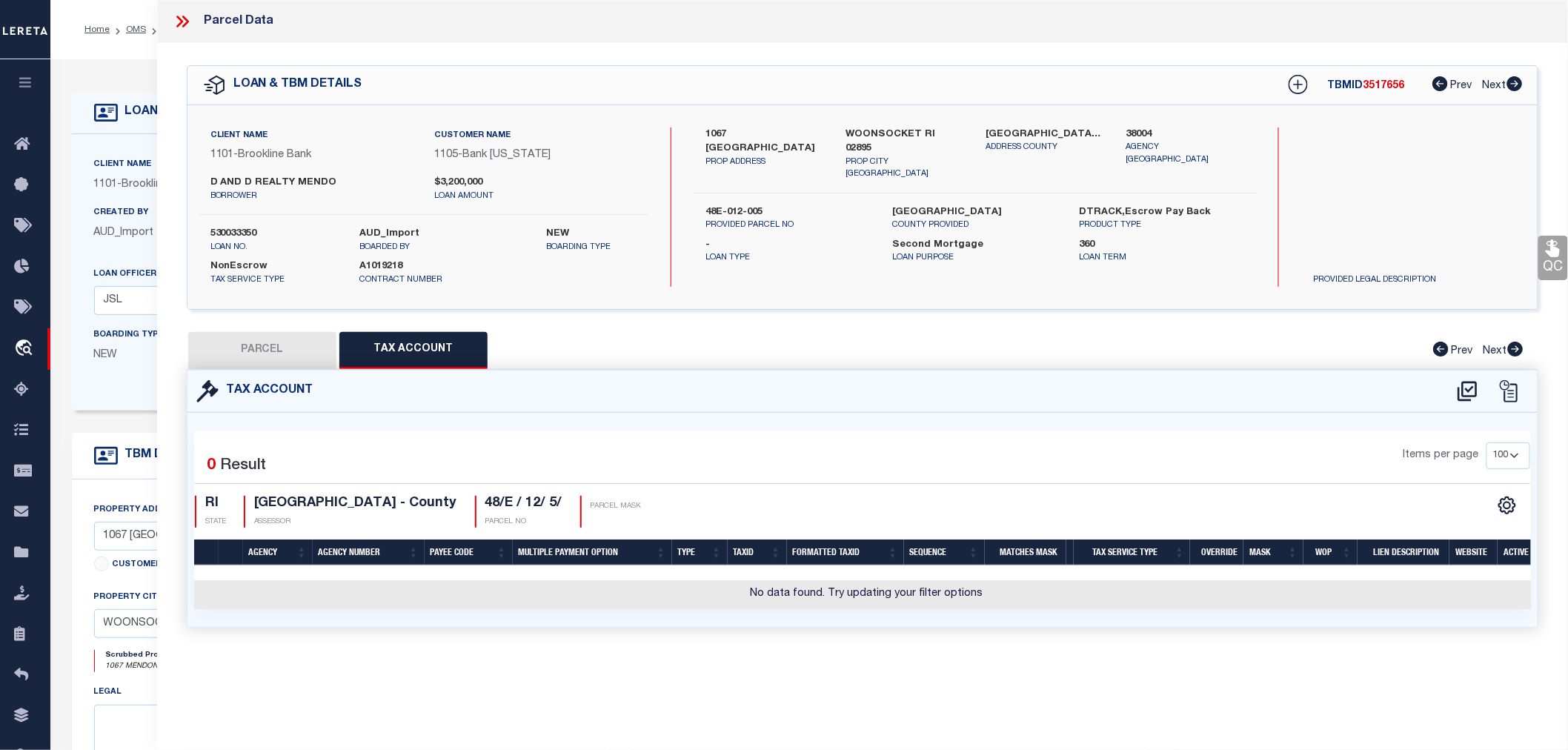
checkbox input "false"
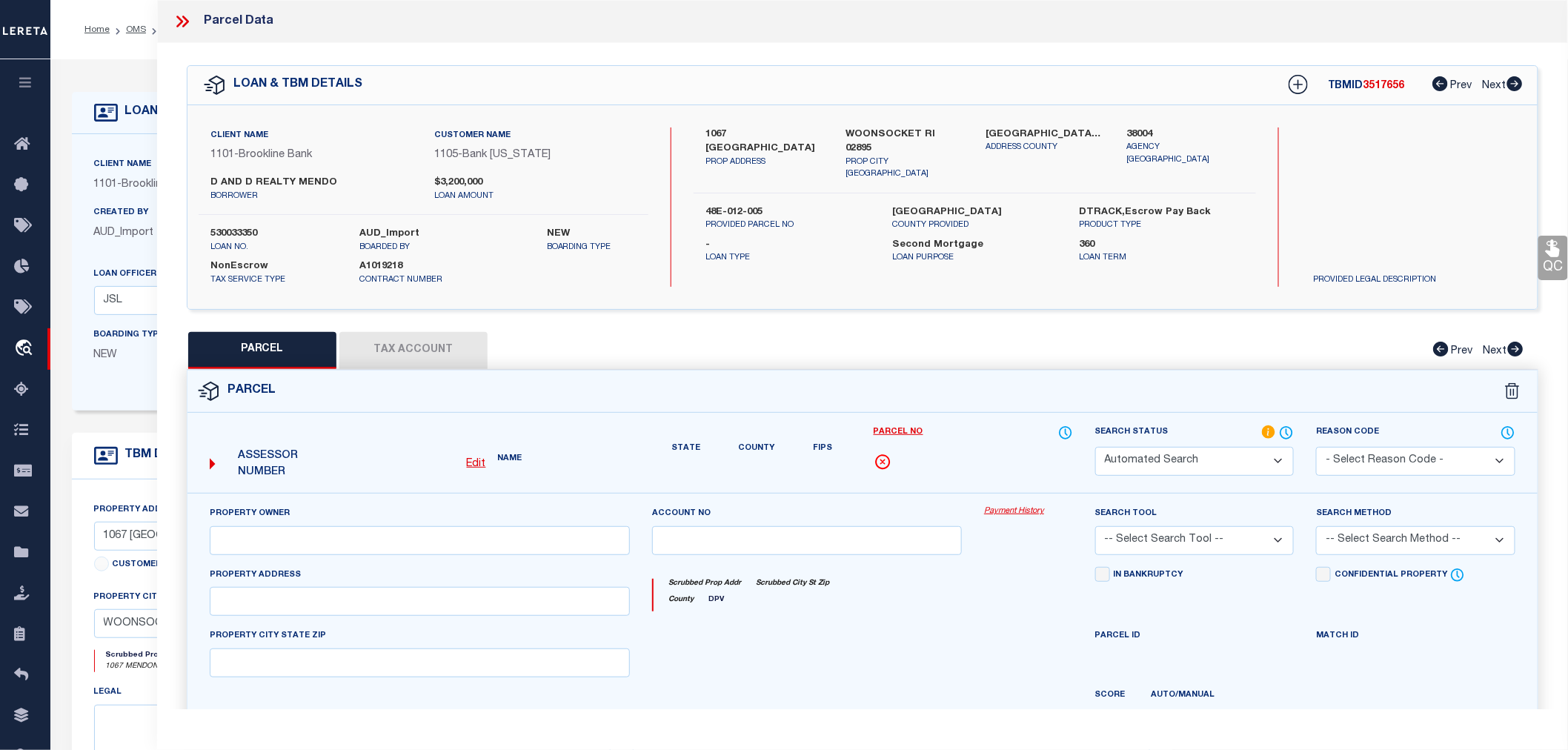
select select "RD"
type input "D&D REALTY MENDON LLC"
select select "AGW"
select select "LEG"
type input "1067 MENDON ROAD"
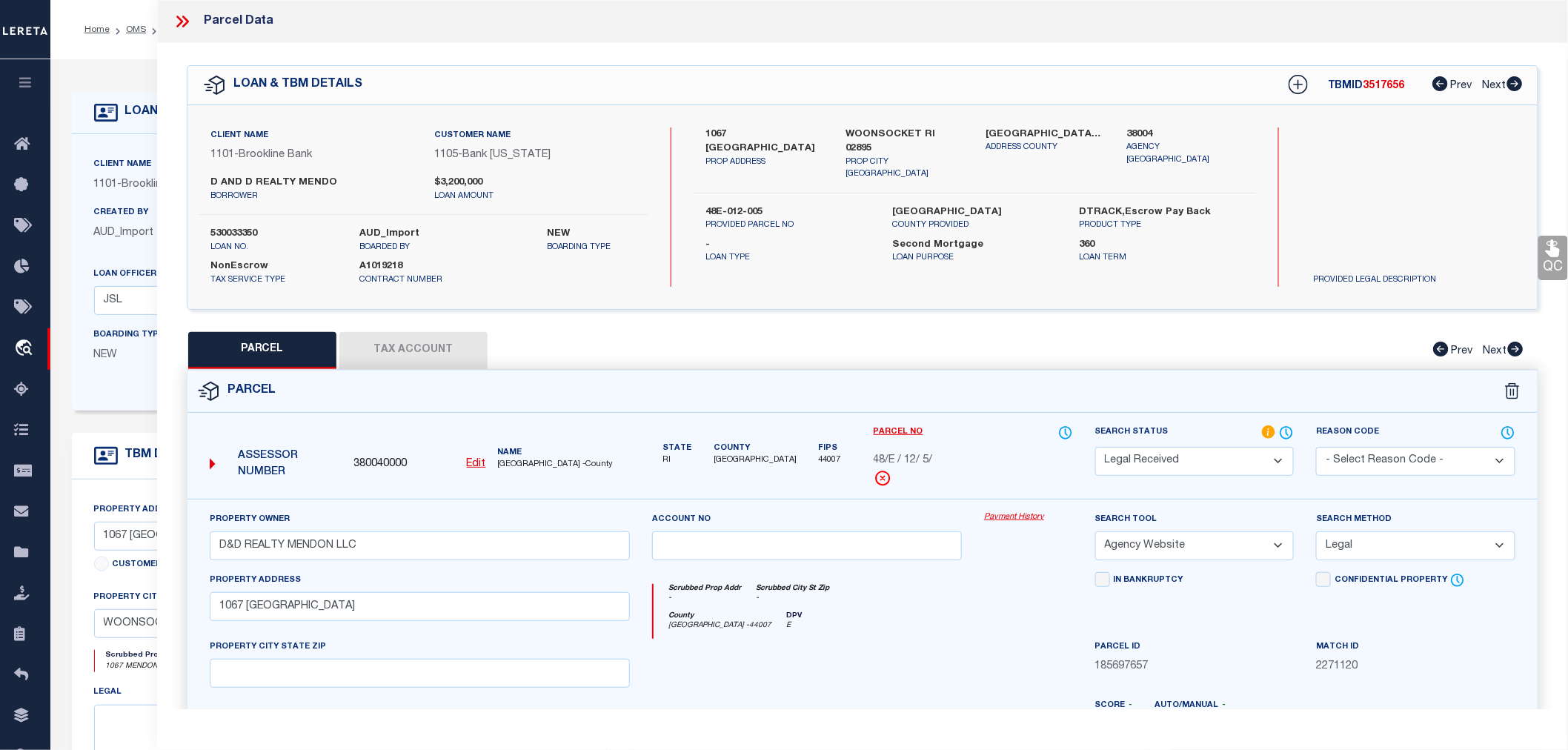
click at [230, 228] on label "530033350" at bounding box center [274, 234] width 128 height 14
copy label "530033350"
click at [296, 248] on p "loan no." at bounding box center [274, 248] width 128 height 13
click at [393, 351] on button "Tax Account" at bounding box center [413, 351] width 149 height 37
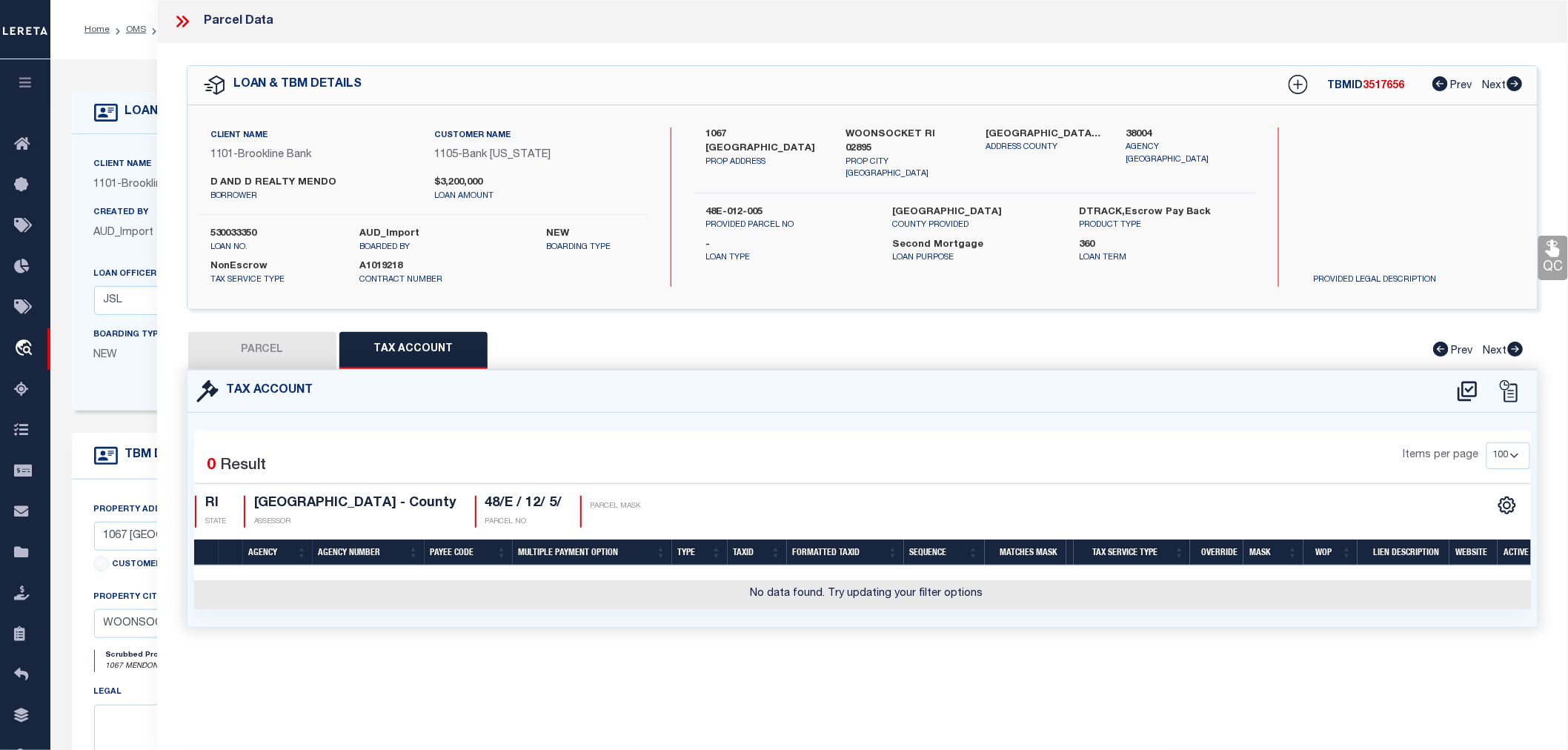
select select "100"
click at [1468, 389] on icon at bounding box center [1468, 390] width 19 height 20
select select "100"
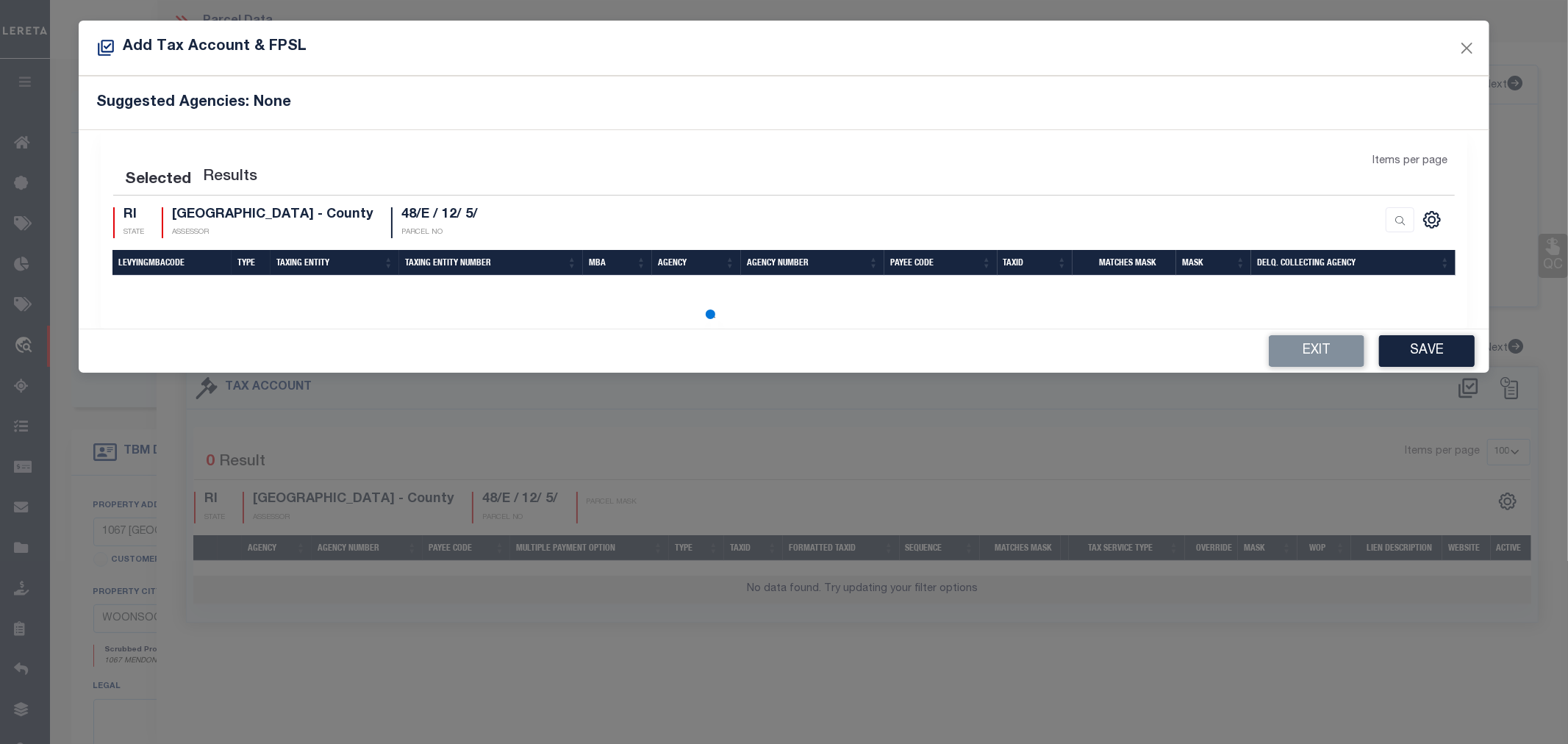
select select "100"
